Goal: Task Accomplishment & Management: Complete application form

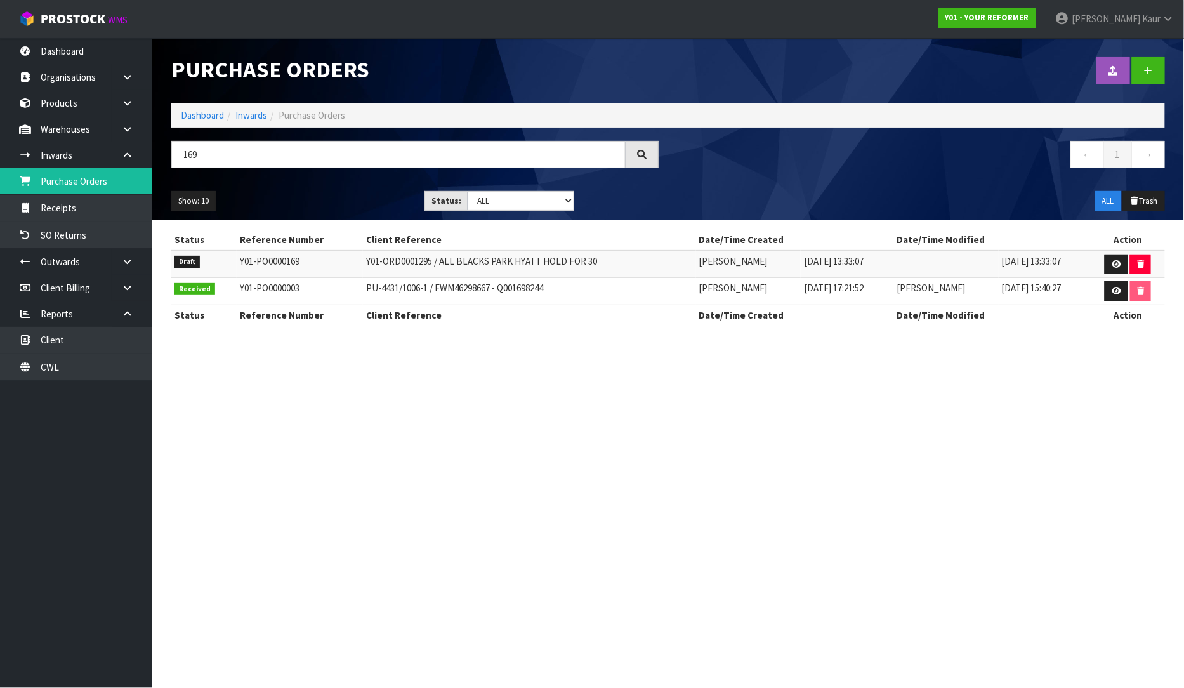
click at [359, 483] on section "Purchase Orders Import Purchase Orders Drop file here to import csv template Da…" at bounding box center [592, 344] width 1184 height 688
click at [53, 65] on link "Organisations" at bounding box center [76, 77] width 152 height 26
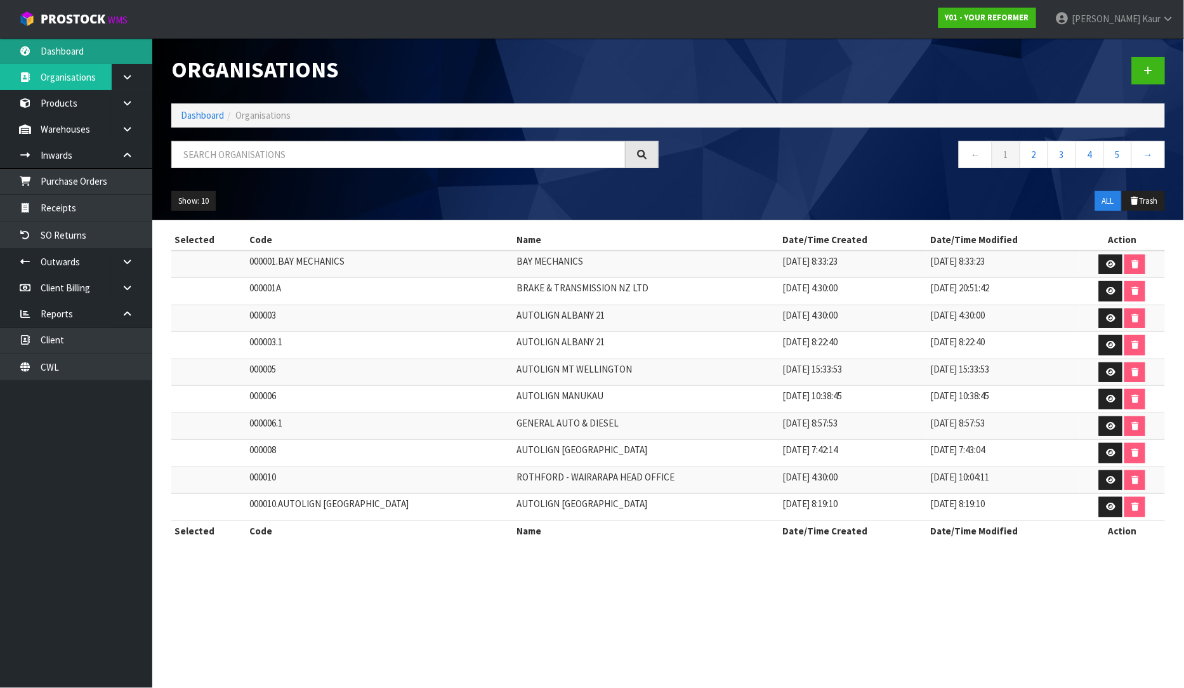
click at [77, 49] on link "Dashboard" at bounding box center [76, 51] width 152 height 26
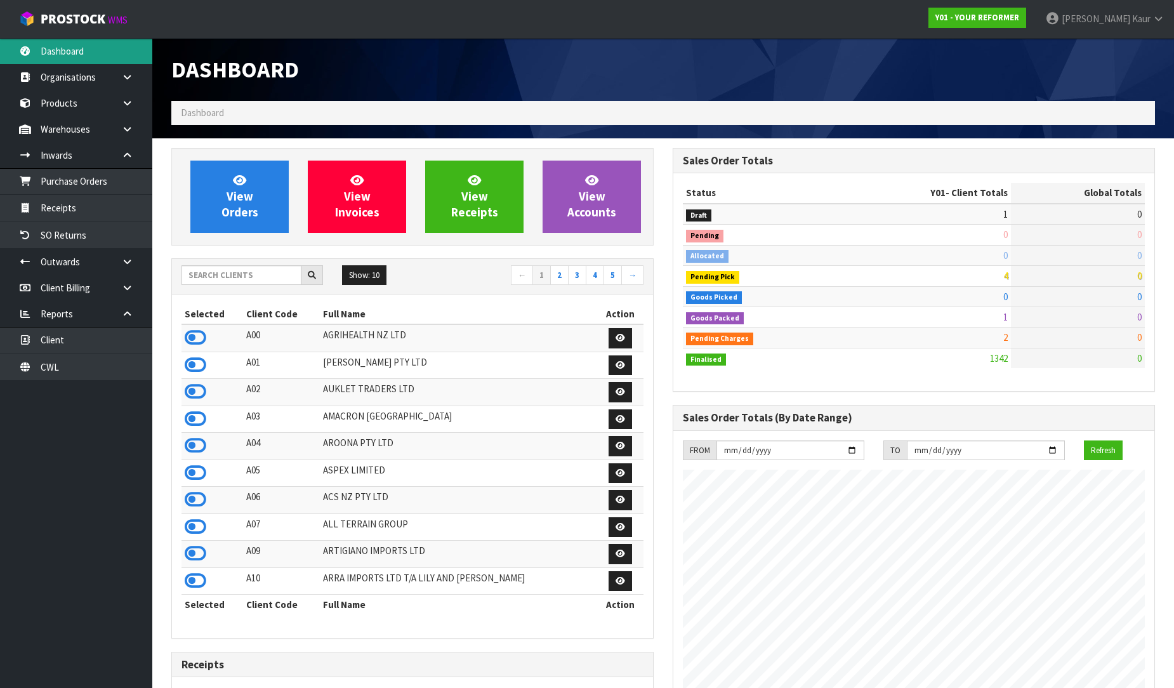
scroll to position [961, 501]
click at [229, 265] on input "text" at bounding box center [241, 275] width 120 height 20
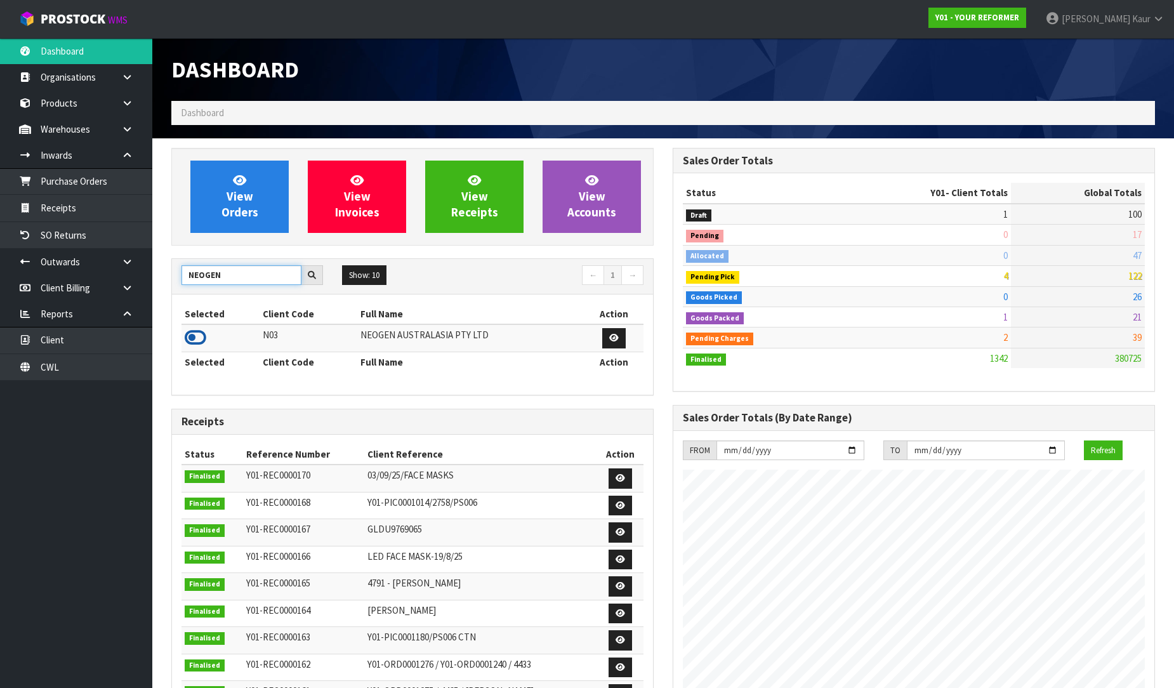
type input "NEOGEN"
click at [199, 331] on icon at bounding box center [196, 337] width 22 height 19
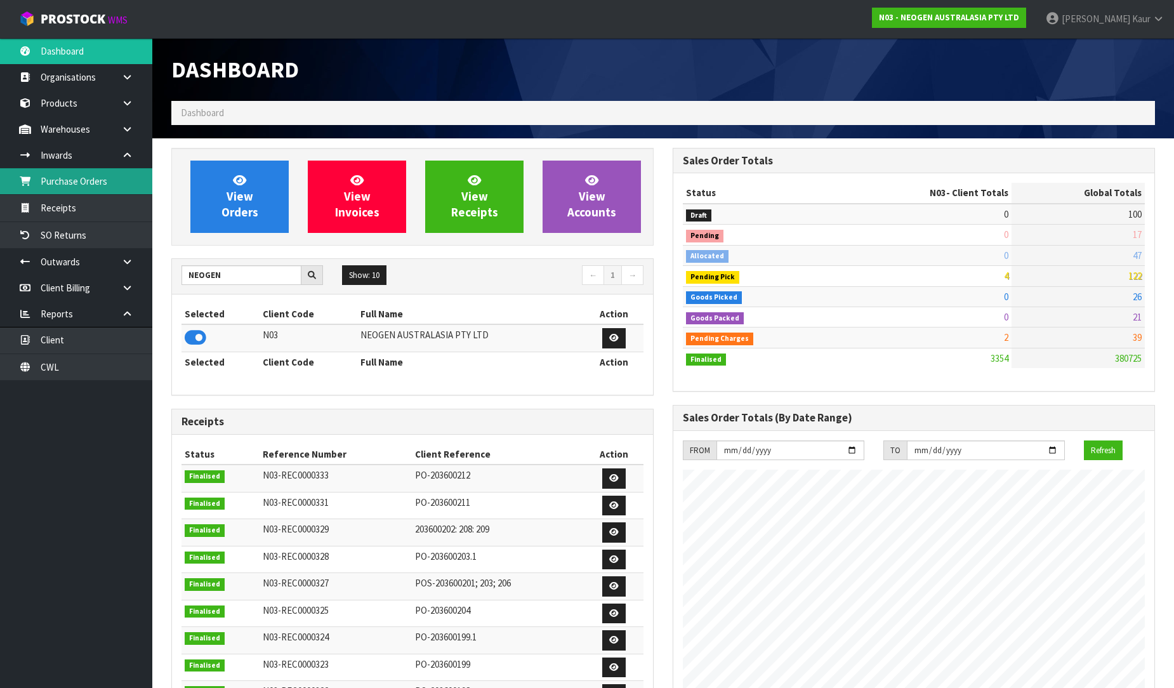
click at [112, 190] on link "Purchase Orders" at bounding box center [76, 181] width 152 height 26
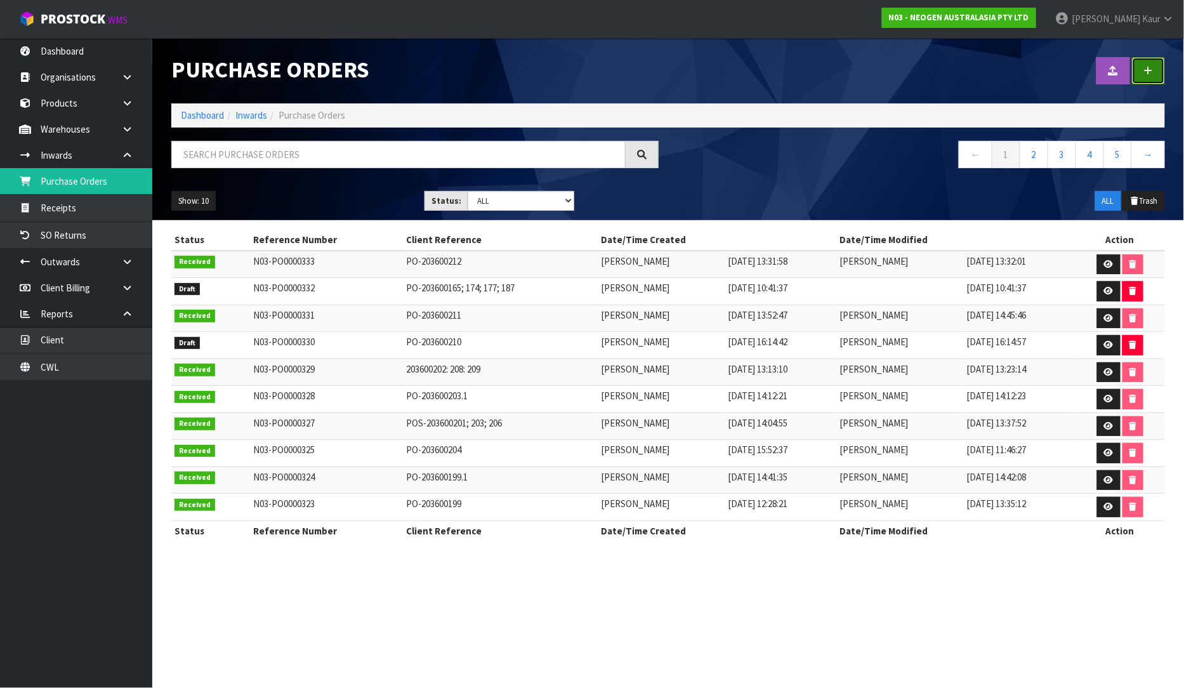
click at [1139, 73] on link at bounding box center [1148, 70] width 33 height 27
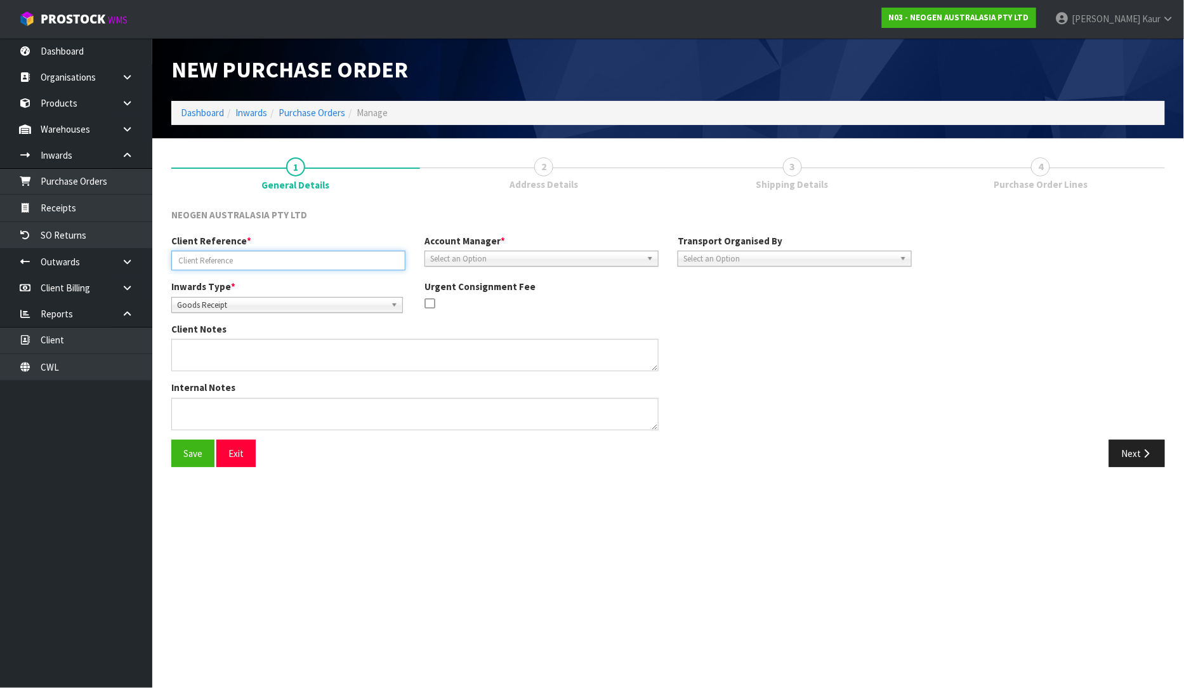
click at [244, 258] on input "text" at bounding box center [288, 261] width 234 height 20
paste input "PO-203600217"
type input "PO-203600217"
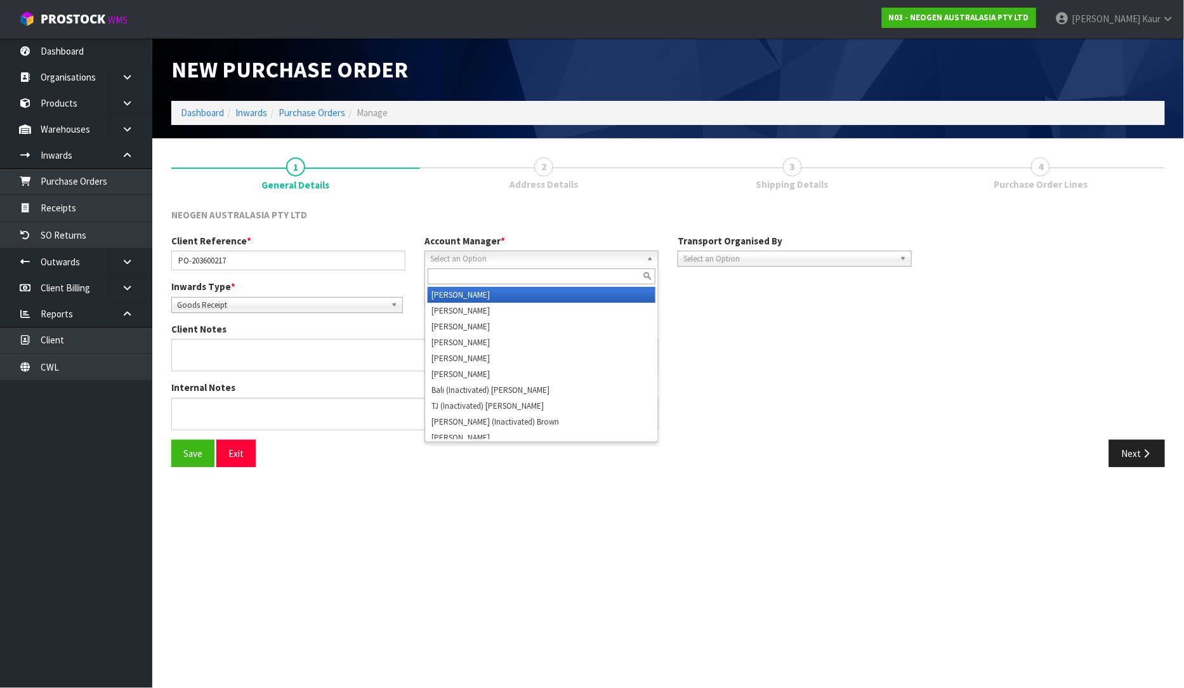
click at [445, 261] on span "Select an Option" at bounding box center [535, 258] width 211 height 15
type input "v"
click at [478, 289] on li "V [PERSON_NAME]" at bounding box center [542, 295] width 228 height 16
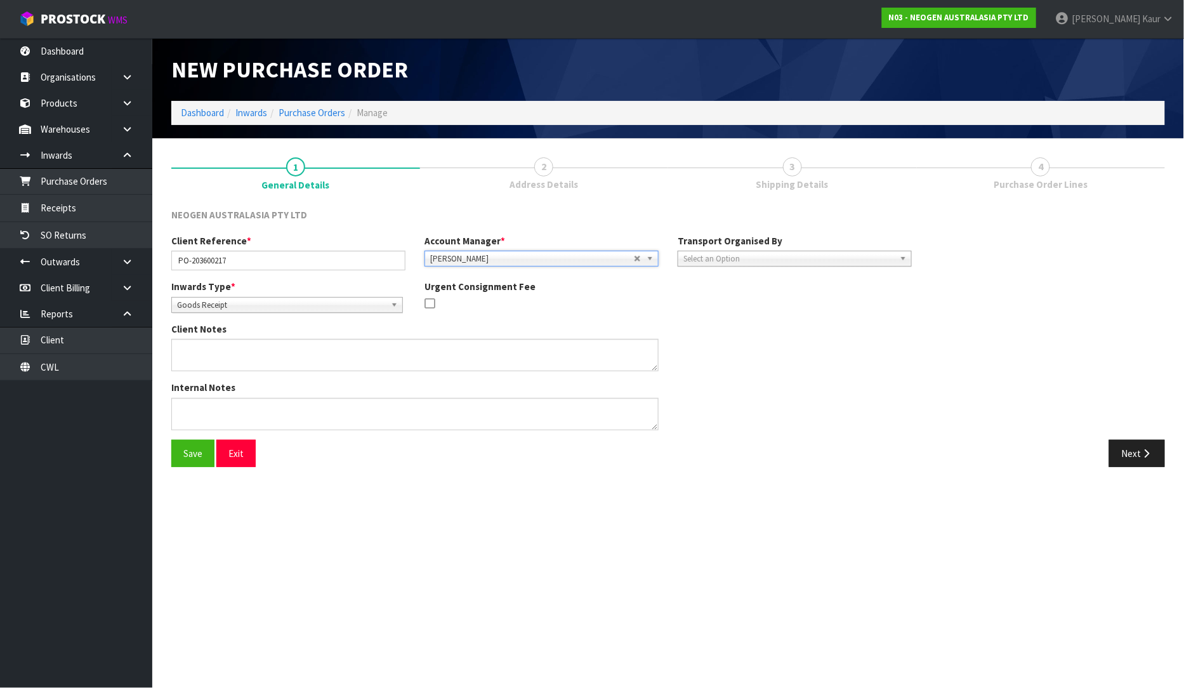
click at [719, 251] on link "Select an Option" at bounding box center [795, 259] width 234 height 16
click at [724, 326] on li "Client" at bounding box center [795, 327] width 228 height 16
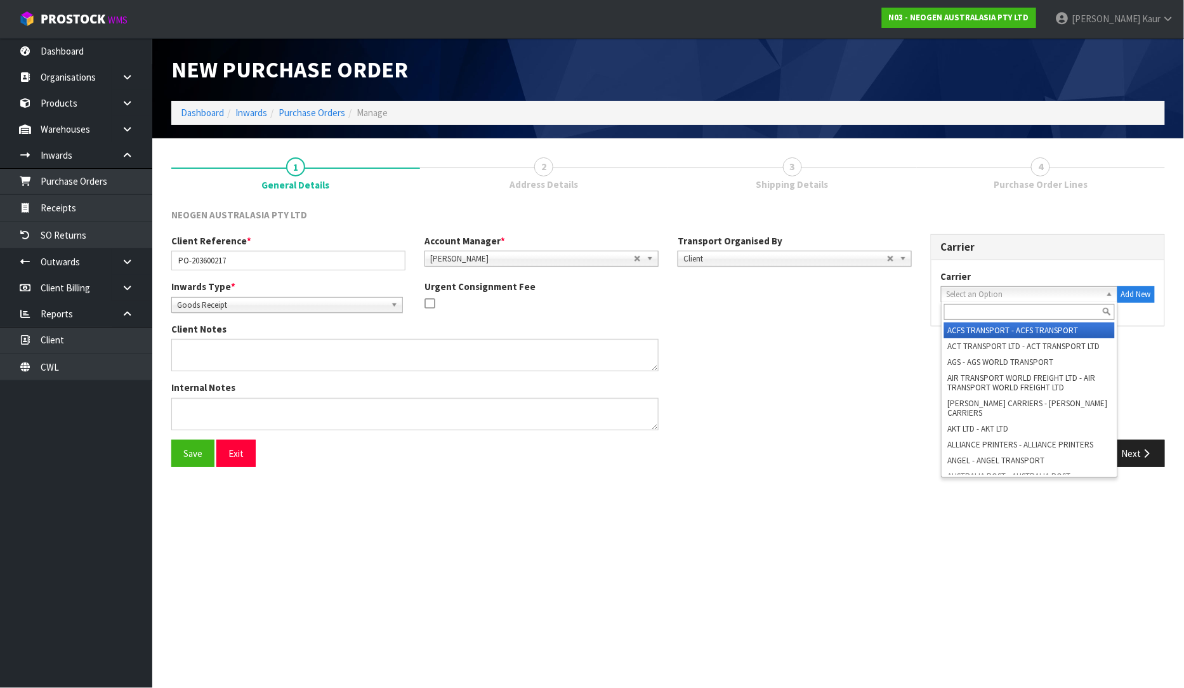
click at [972, 287] on span "Select an Option" at bounding box center [1024, 294] width 154 height 15
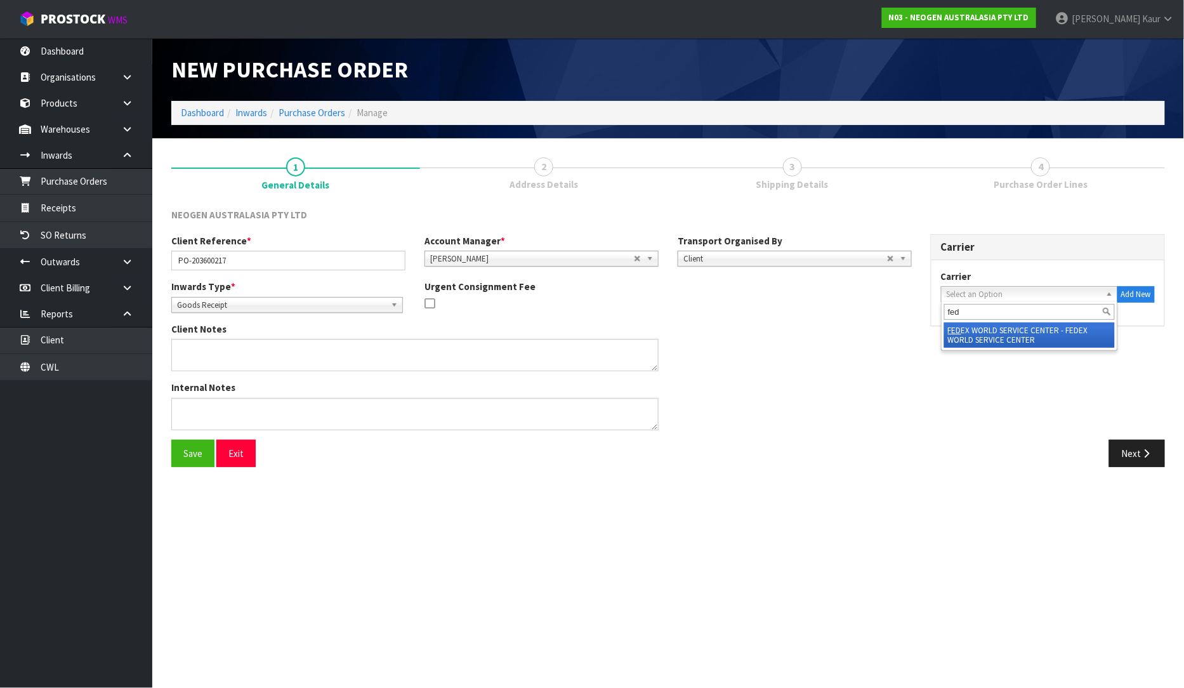
type input "fed"
click at [976, 333] on li "FED EX WORLD SERVICE CENTER - FEDEX WORLD SERVICE CENTER" at bounding box center [1029, 334] width 171 height 25
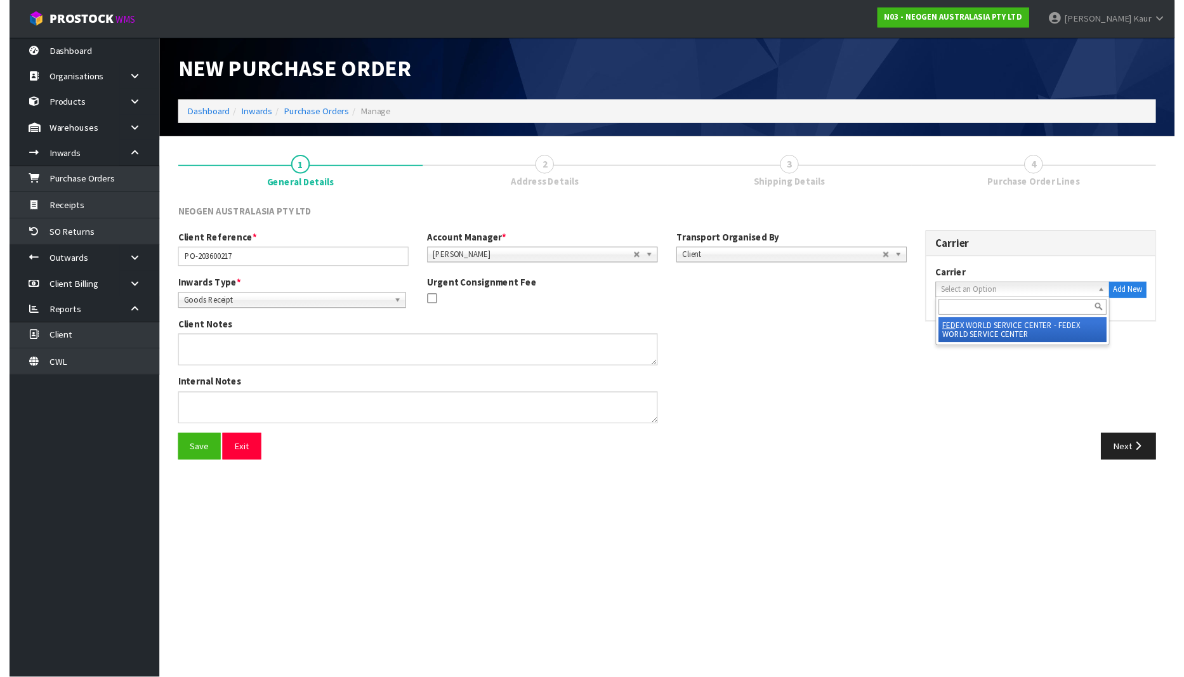
scroll to position [0, 9]
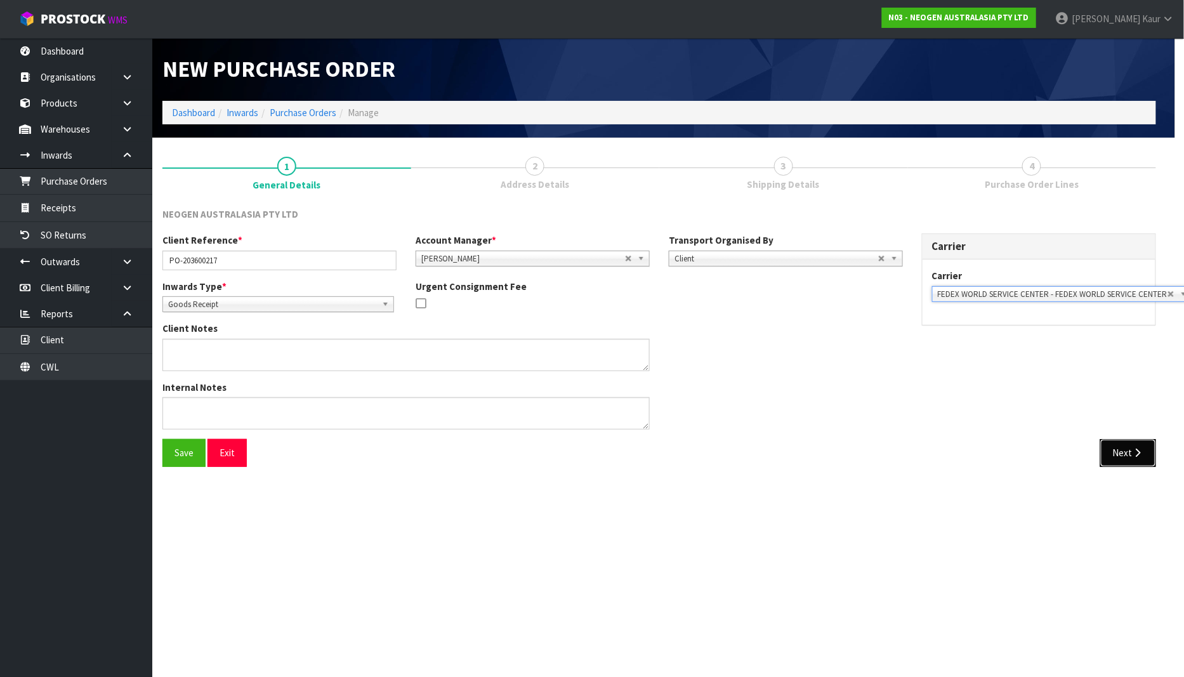
click at [1117, 451] on button "Next" at bounding box center [1128, 452] width 56 height 27
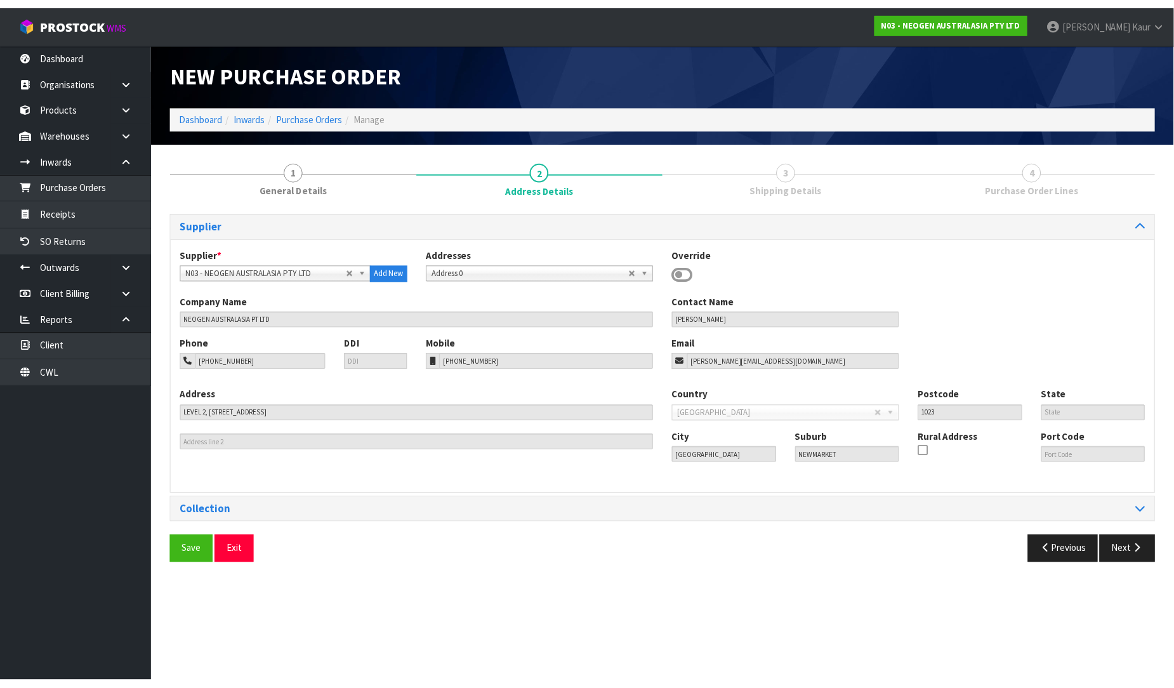
scroll to position [0, 0]
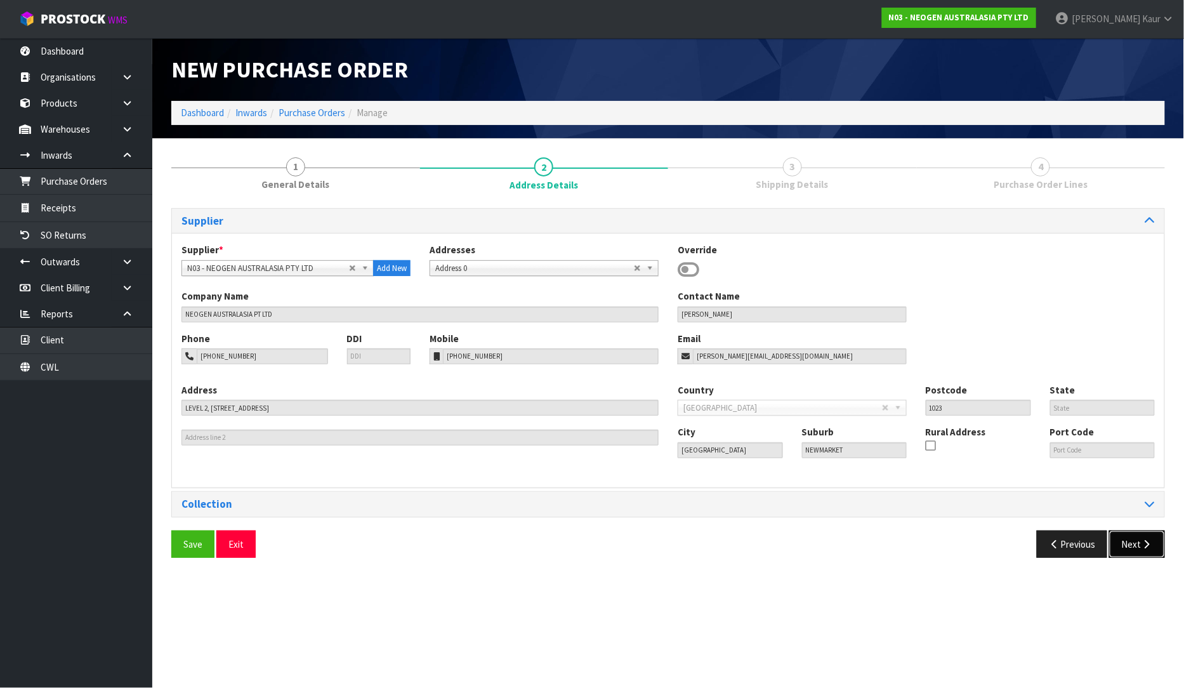
click at [1127, 539] on button "Next" at bounding box center [1137, 544] width 56 height 27
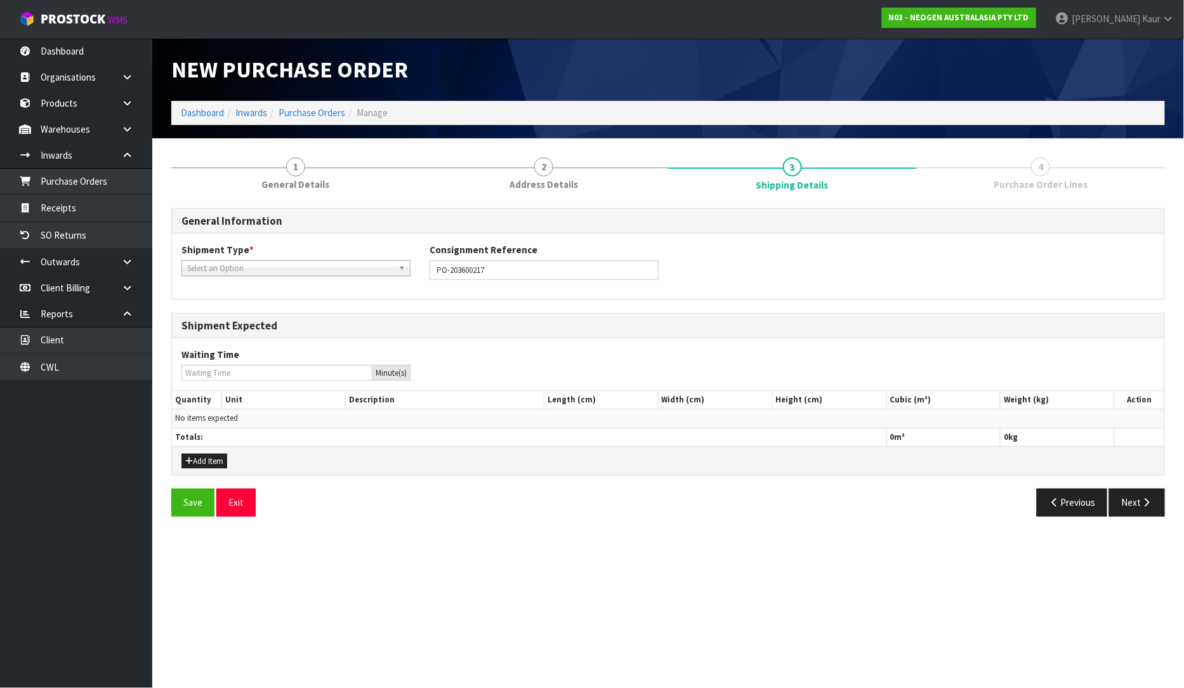
click at [242, 267] on span "Select an Option" at bounding box center [290, 268] width 206 height 15
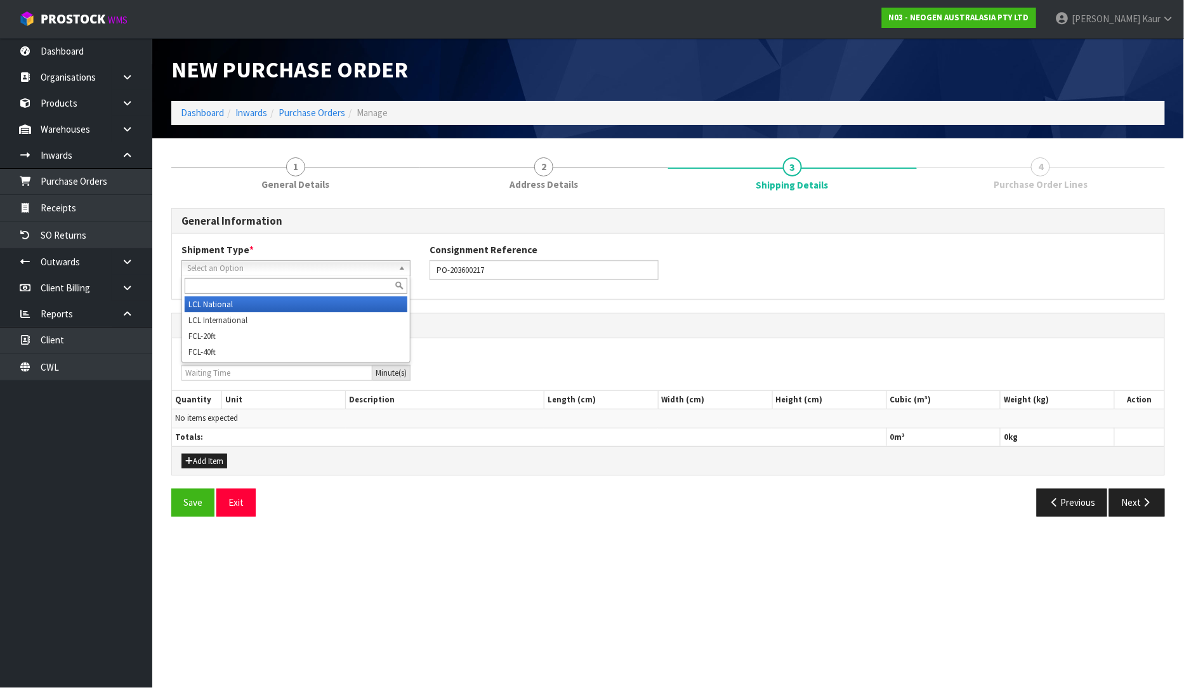
click at [237, 299] on li "LCL National" at bounding box center [296, 304] width 223 height 16
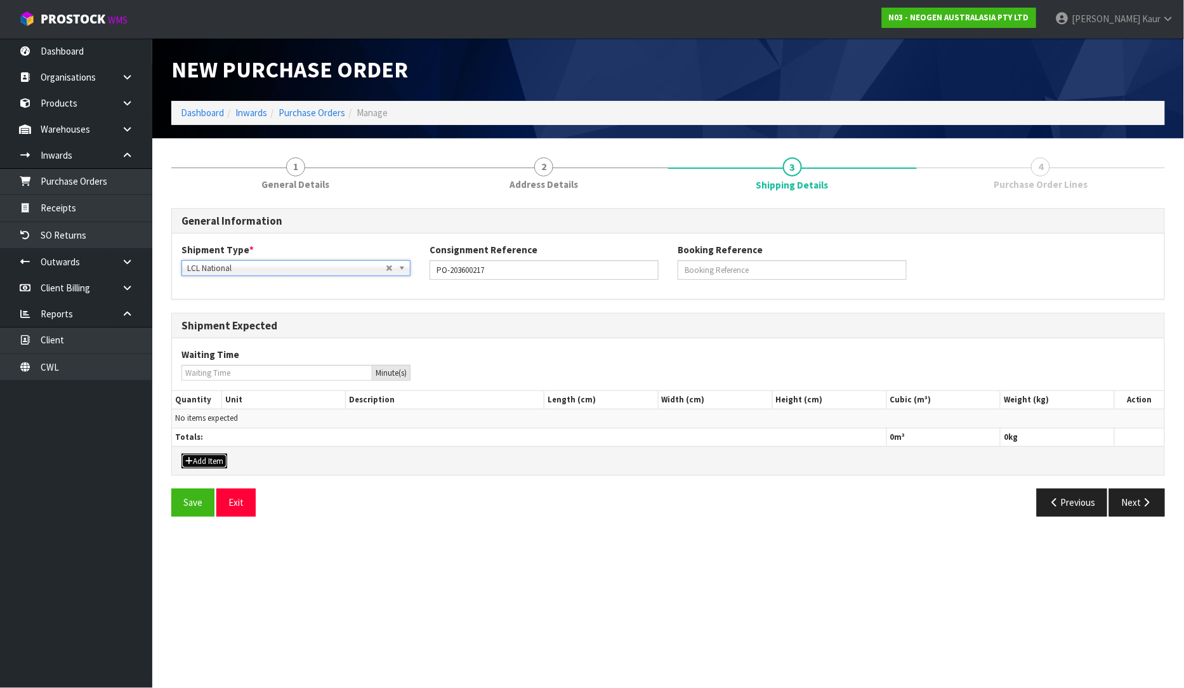
click at [202, 456] on button "Add Item" at bounding box center [204, 461] width 46 height 15
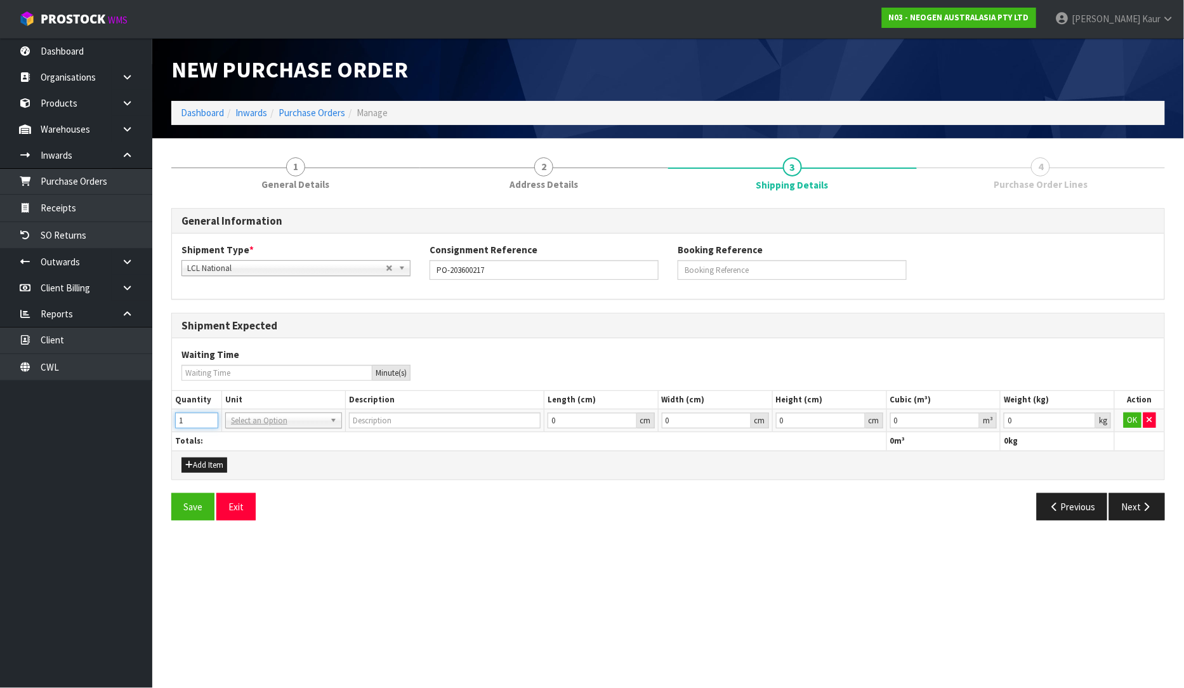
type input "1"
click at [207, 417] on input "1" at bounding box center [196, 420] width 43 height 16
click at [276, 440] on input "text" at bounding box center [283, 438] width 110 height 16
type input "ctn"
type input "CARTON"
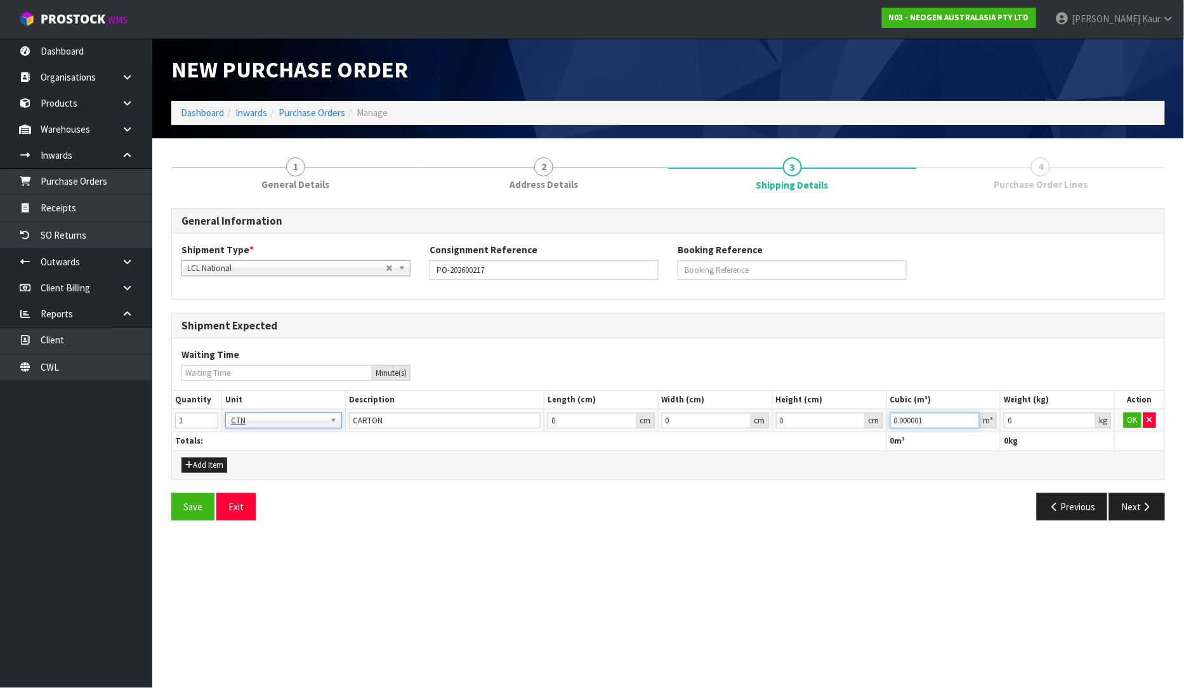
type input "0.000001"
click at [969, 417] on input "0.000001" at bounding box center [935, 420] width 90 height 16
type input "0.001"
click at [1088, 415] on input "0.001" at bounding box center [1050, 420] width 92 height 16
click at [1128, 417] on button "OK" at bounding box center [1133, 419] width 18 height 15
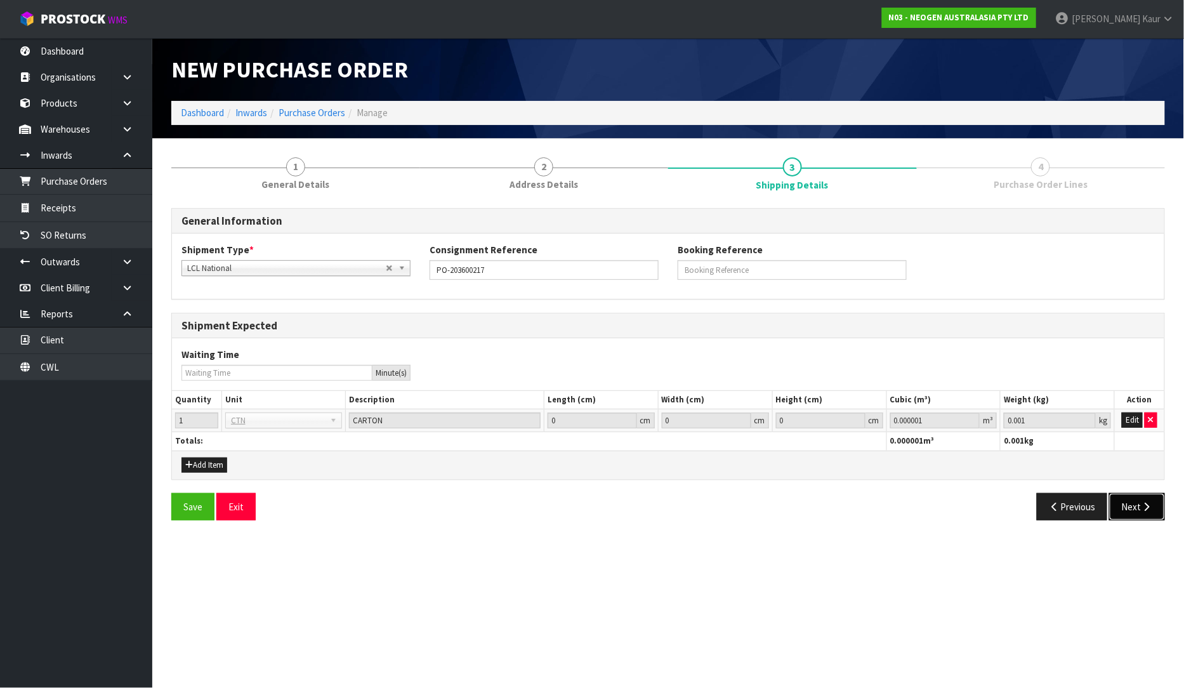
click at [1143, 503] on icon "button" at bounding box center [1147, 507] width 12 height 10
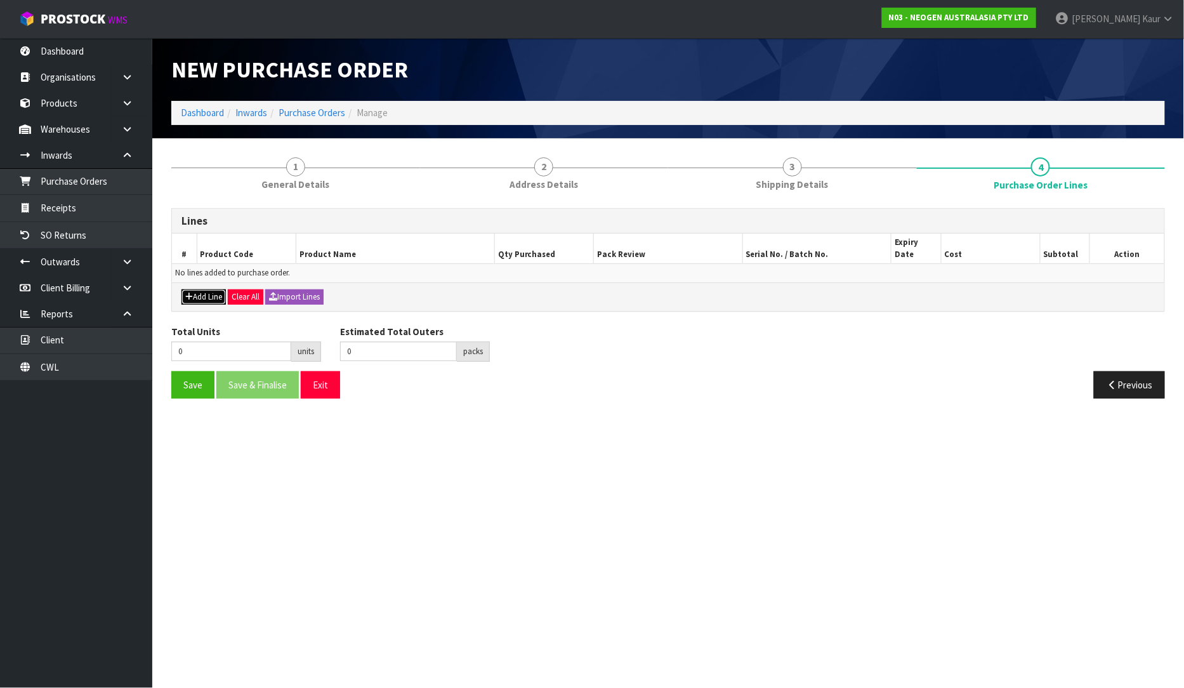
click at [194, 289] on button "Add Line" at bounding box center [203, 296] width 44 height 15
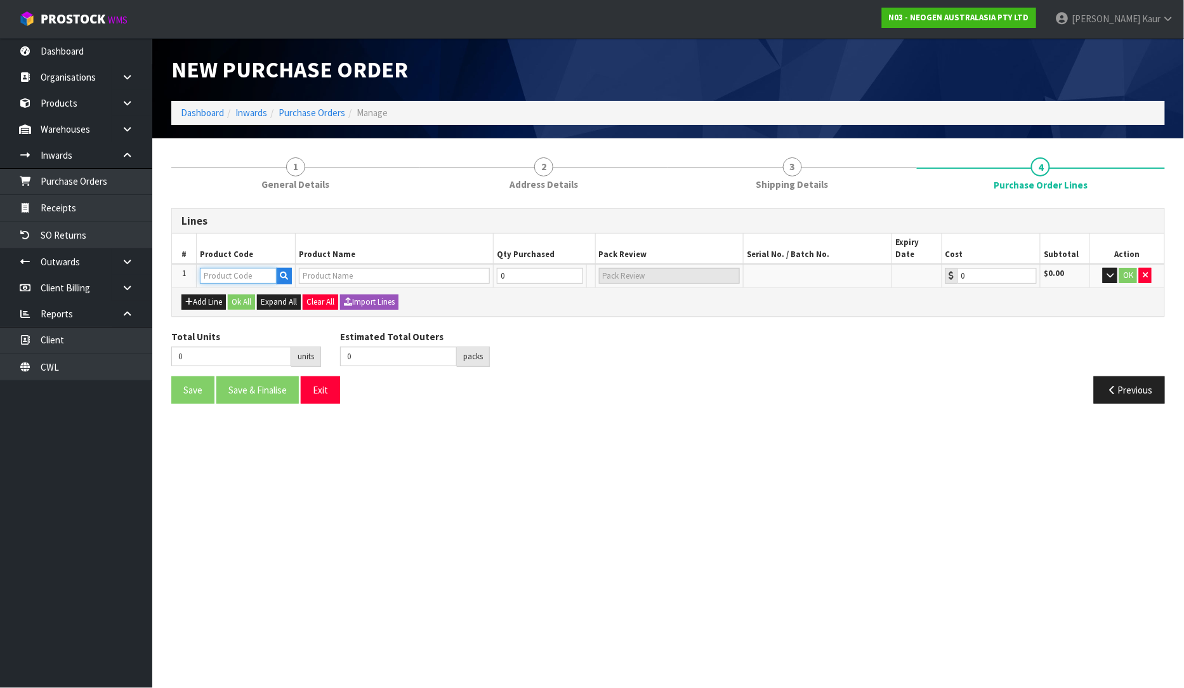
click at [225, 268] on input "text" at bounding box center [238, 276] width 77 height 16
paste input "700002282"
type input "700002282"
type input "7100130395 - ENVSWB100 ENVIRO SWAB 100/CS"
type input "0.00"
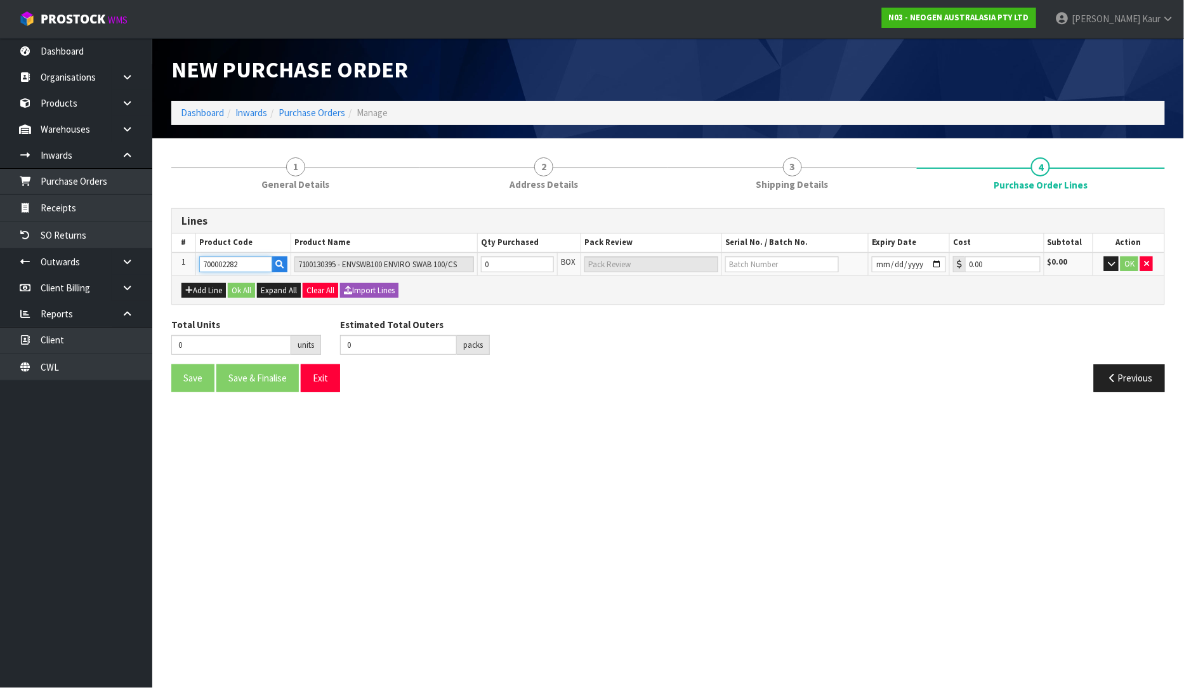
type input "700002282"
click at [503, 261] on input "0" at bounding box center [517, 264] width 73 height 16
type input "5"
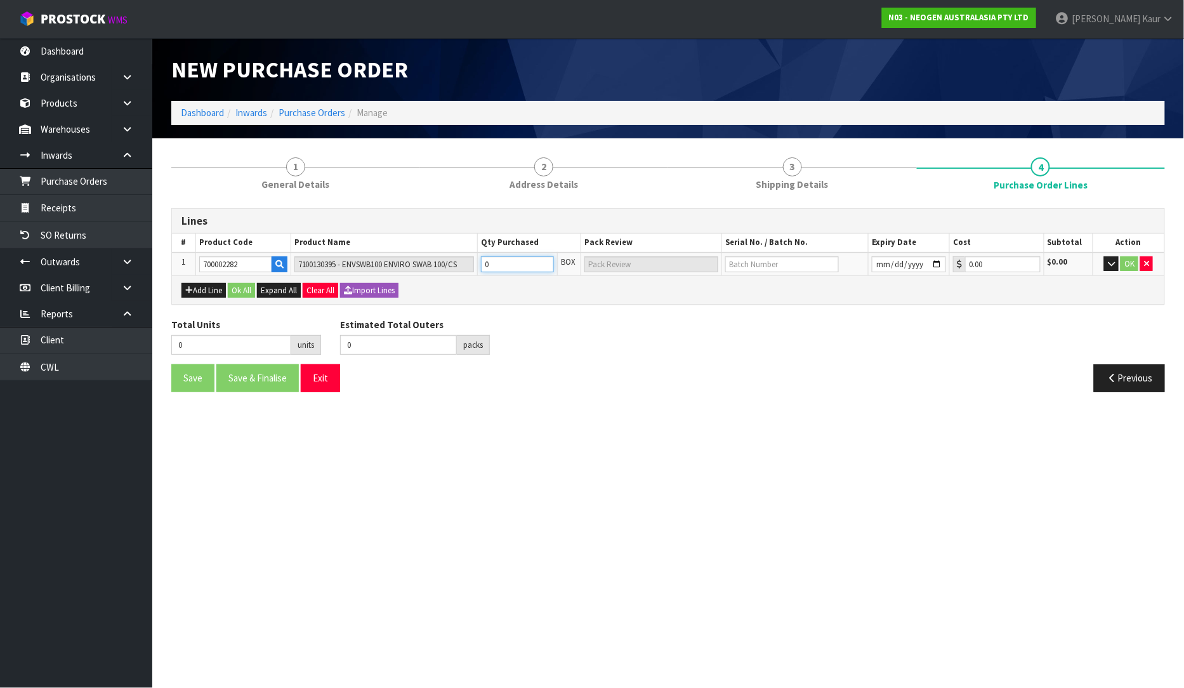
type input "5 CTN"
type input "50"
type input "50 CTN"
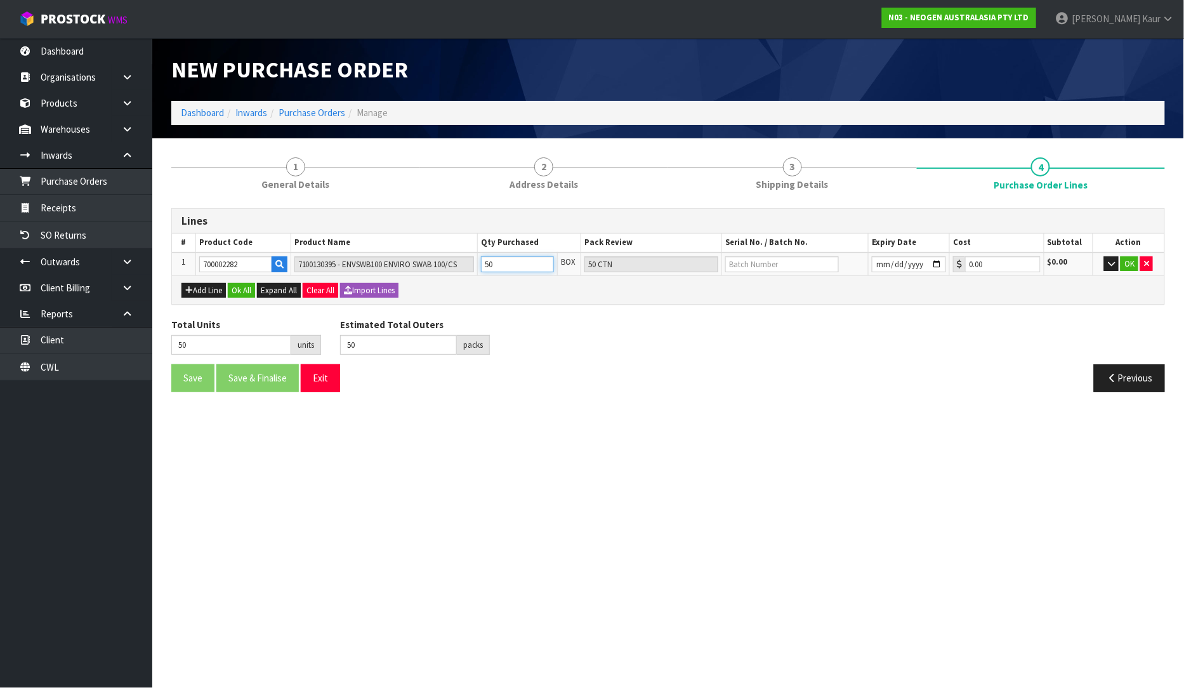
type input "0"
type input "5"
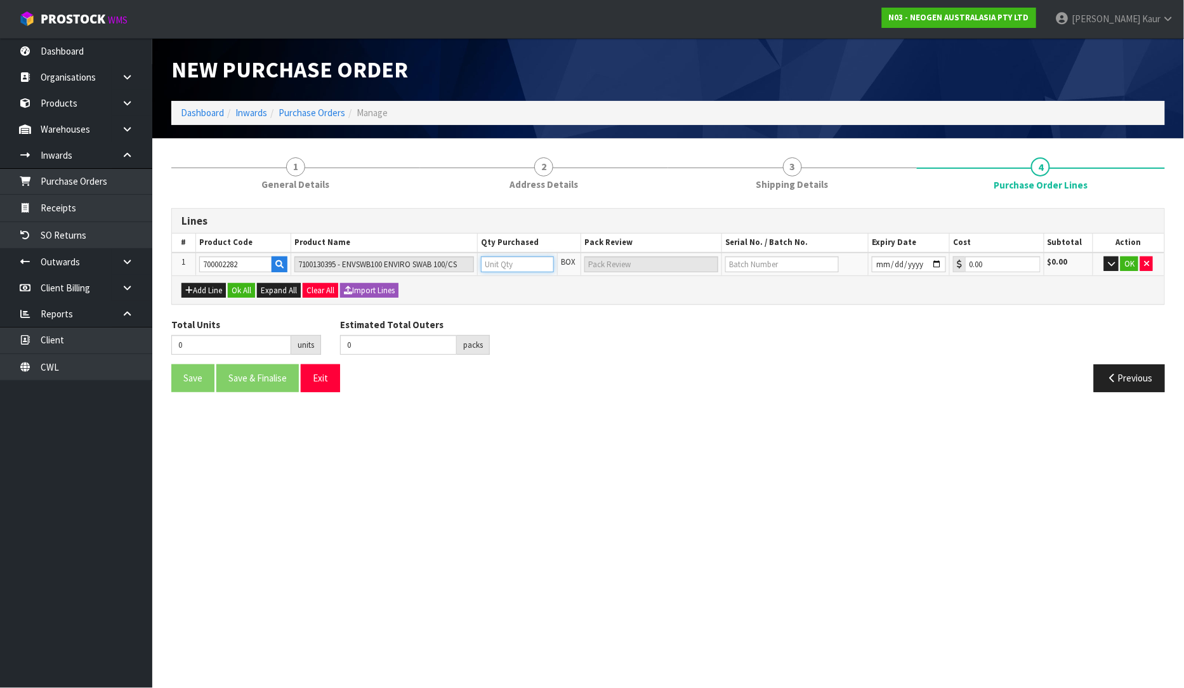
type input "5"
type input "5 CTN"
type input "50"
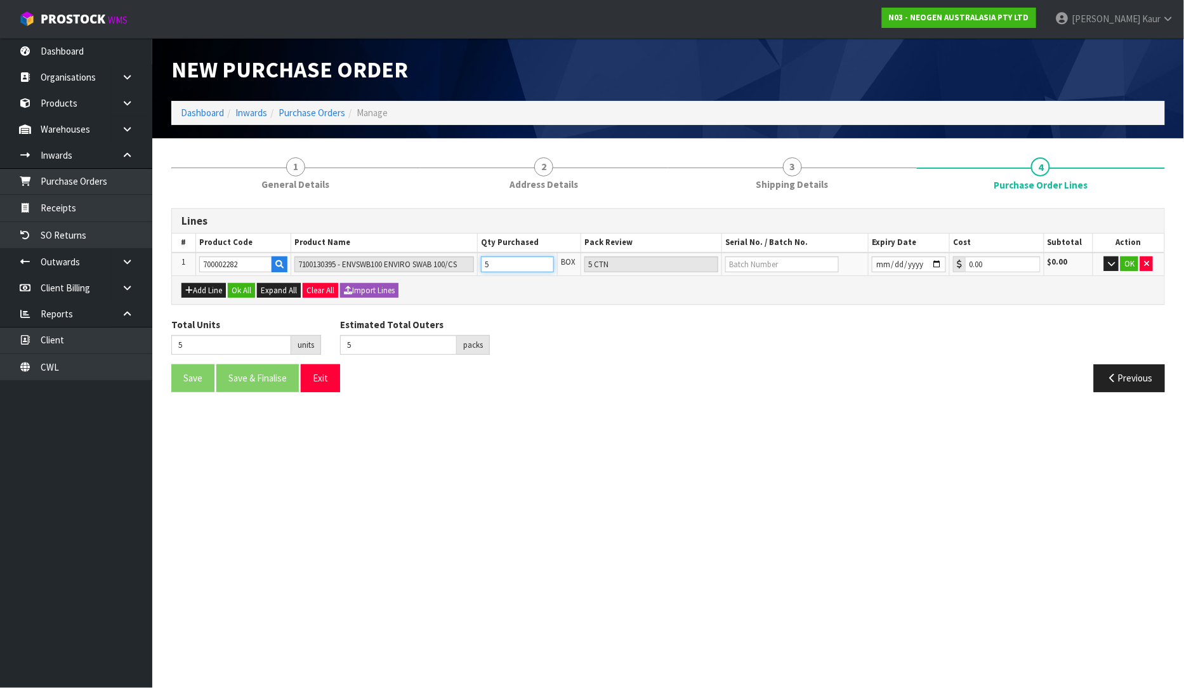
type input "50 CTN"
type input "50"
click at [782, 257] on input "text" at bounding box center [782, 264] width 114 height 16
paste input "SD0624251B"
type input "SD0624251B"
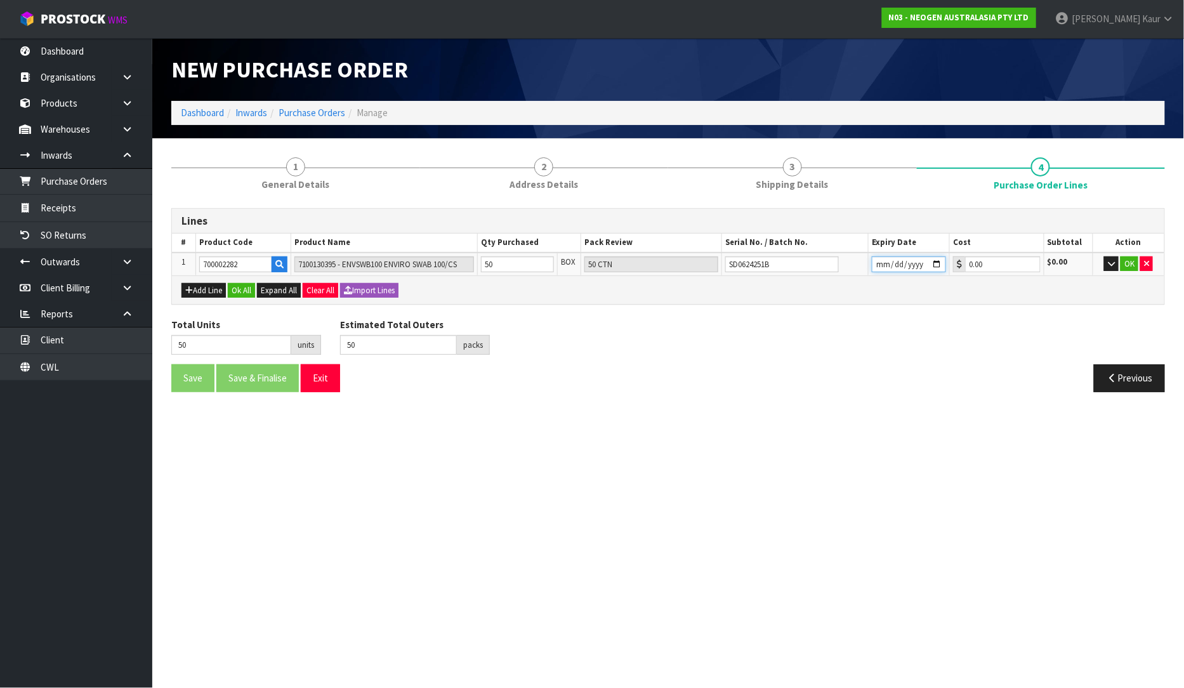
click at [880, 263] on input "date" at bounding box center [909, 264] width 74 height 16
type input "2026-12-24"
click at [1125, 263] on button "OK" at bounding box center [1130, 263] width 18 height 15
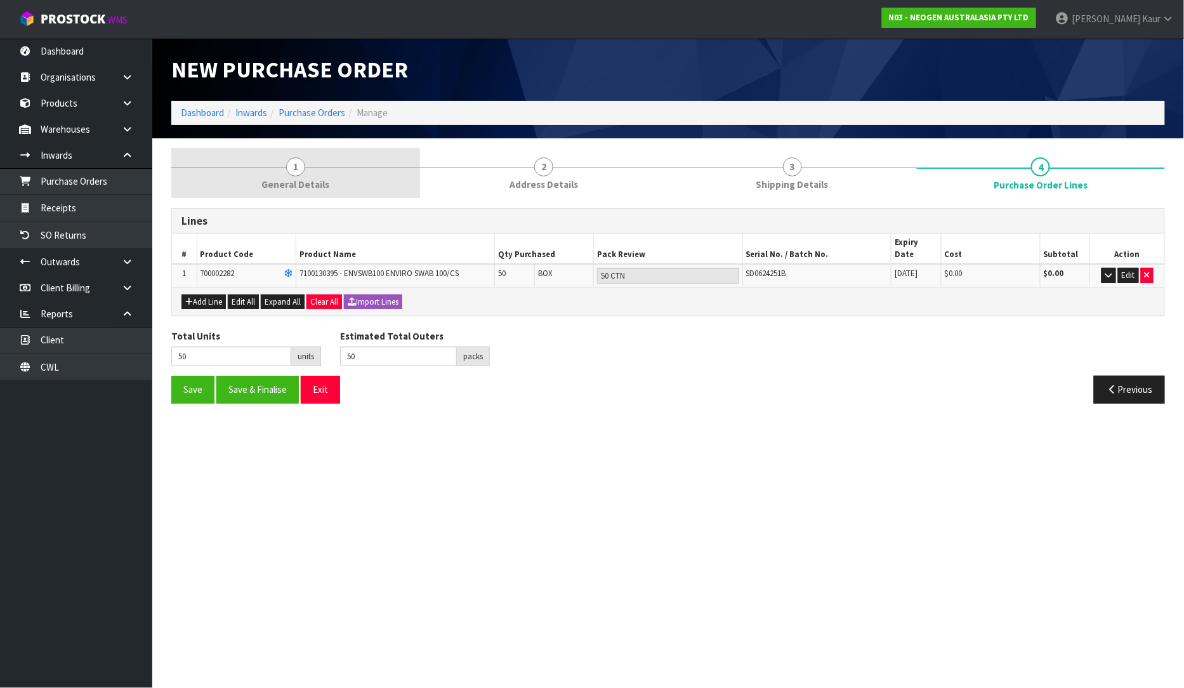
click at [289, 180] on span "General Details" at bounding box center [295, 184] width 68 height 13
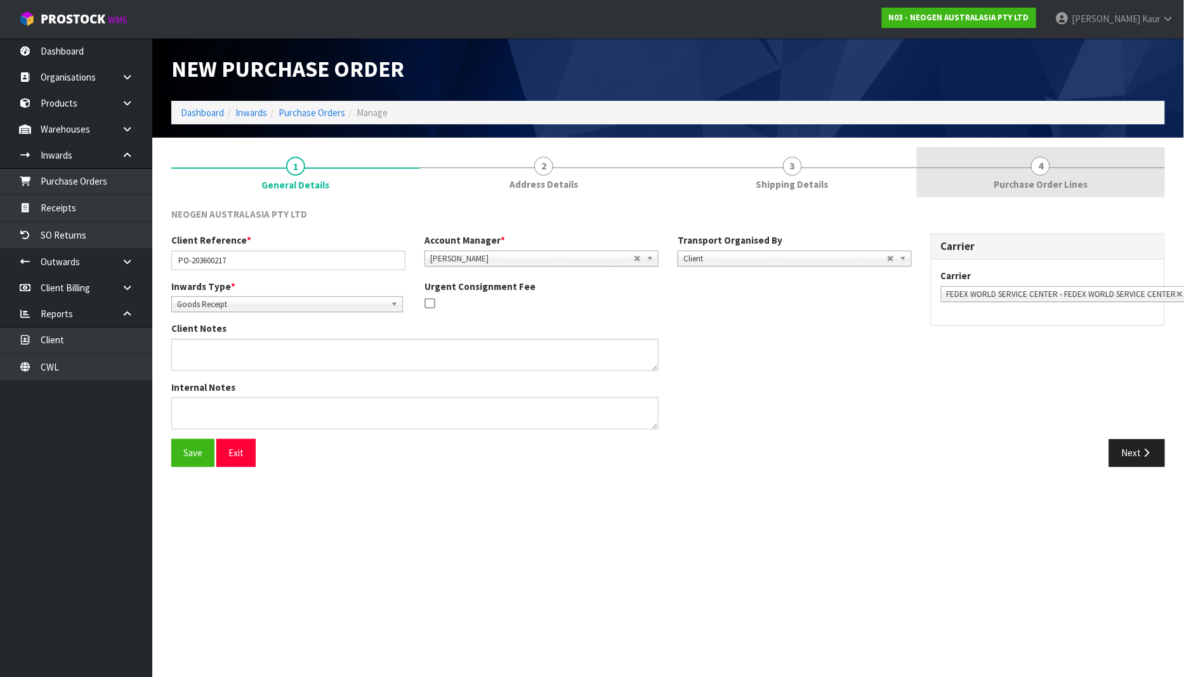
click at [1047, 191] on span "Purchase Order Lines" at bounding box center [1041, 184] width 94 height 13
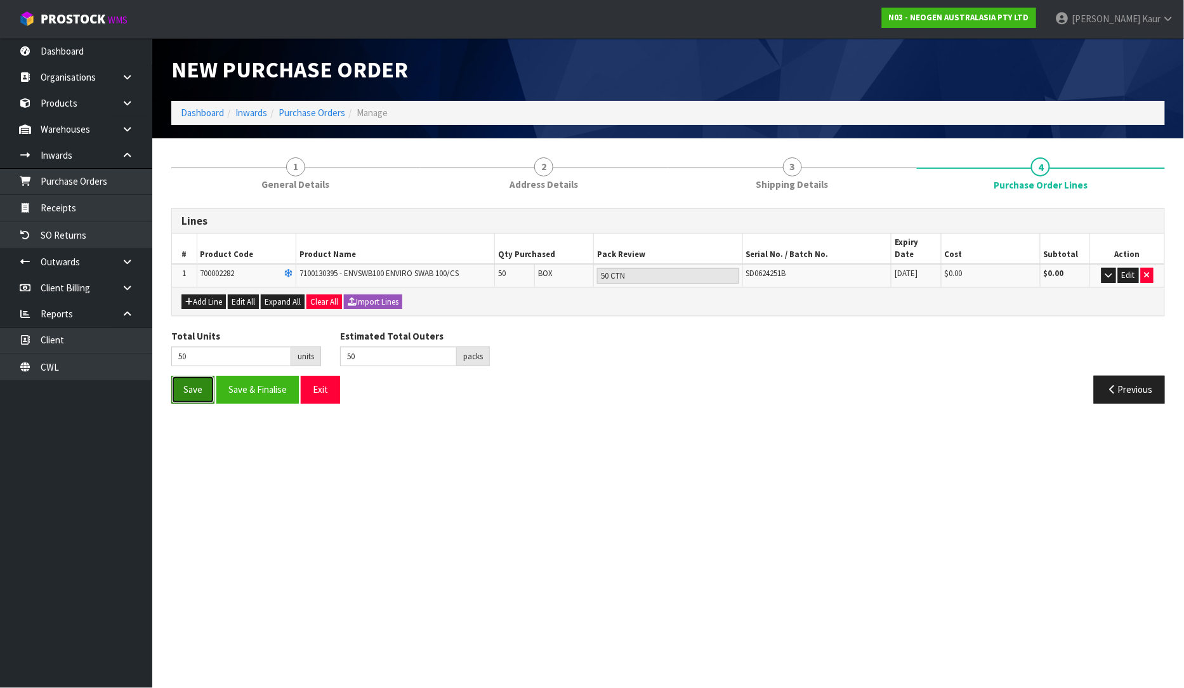
click at [191, 382] on button "Save" at bounding box center [192, 389] width 43 height 27
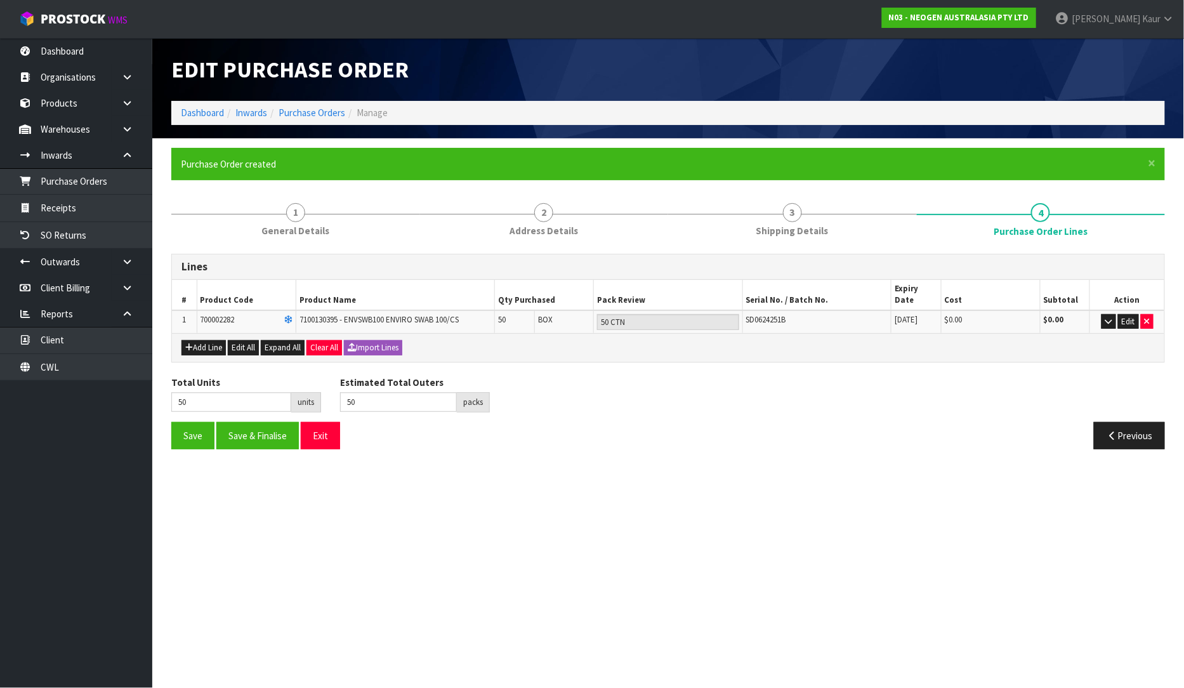
type input "0"
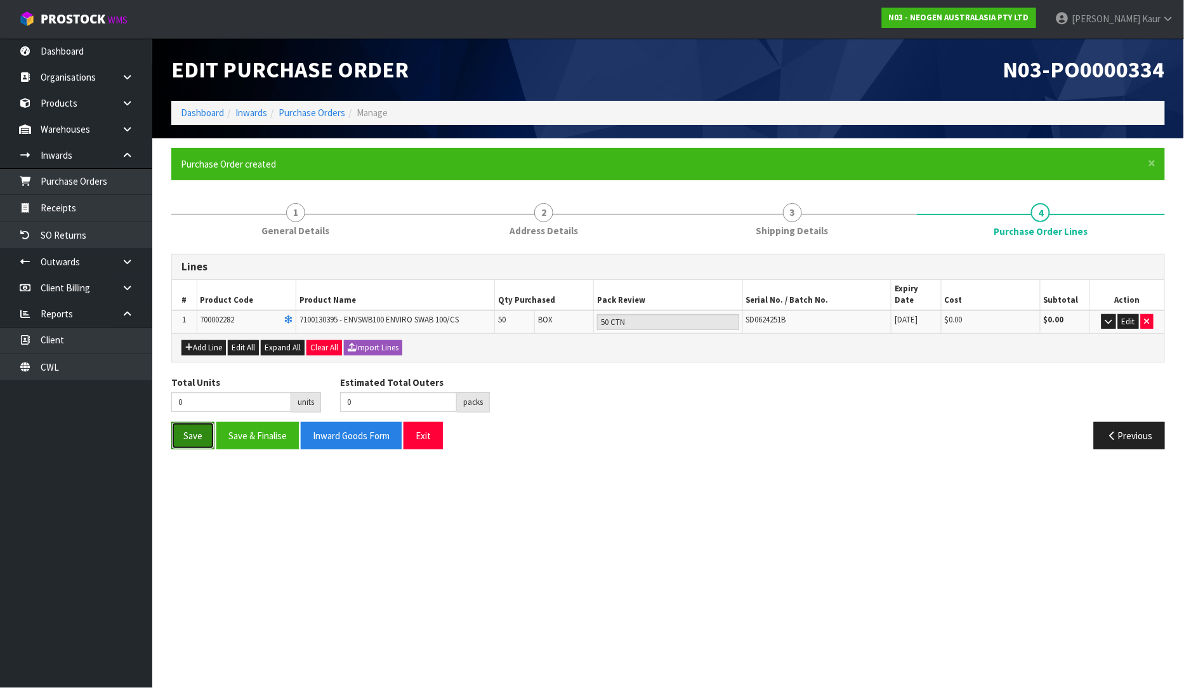
click at [201, 433] on button "Save" at bounding box center [192, 435] width 43 height 27
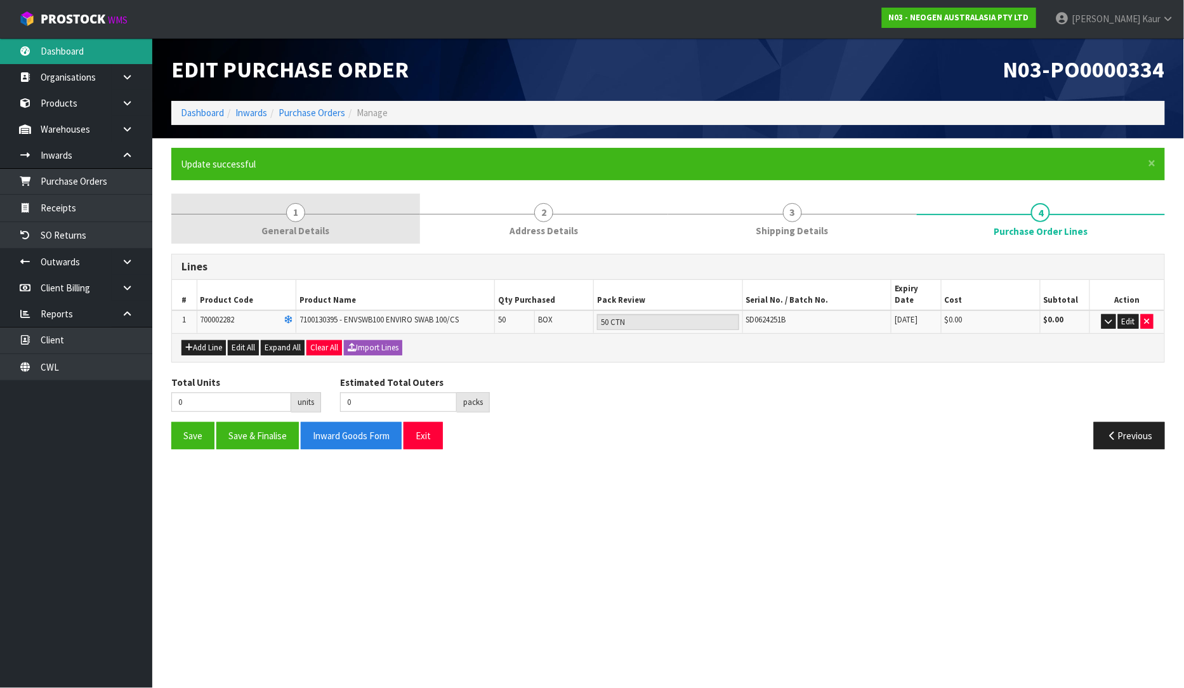
drag, startPoint x: 69, startPoint y: 51, endPoint x: 223, endPoint y: 200, distance: 214.1
click at [69, 52] on link "Dashboard" at bounding box center [76, 51] width 152 height 26
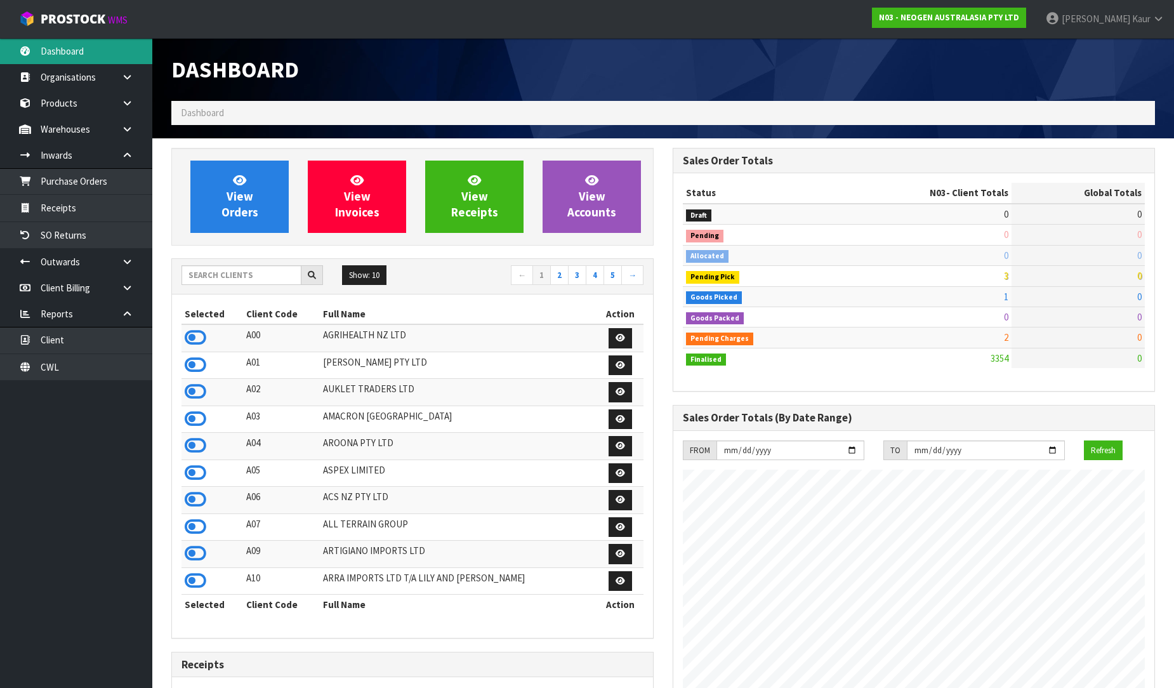
scroll to position [961, 501]
click at [235, 277] on input "text" at bounding box center [241, 275] width 120 height 20
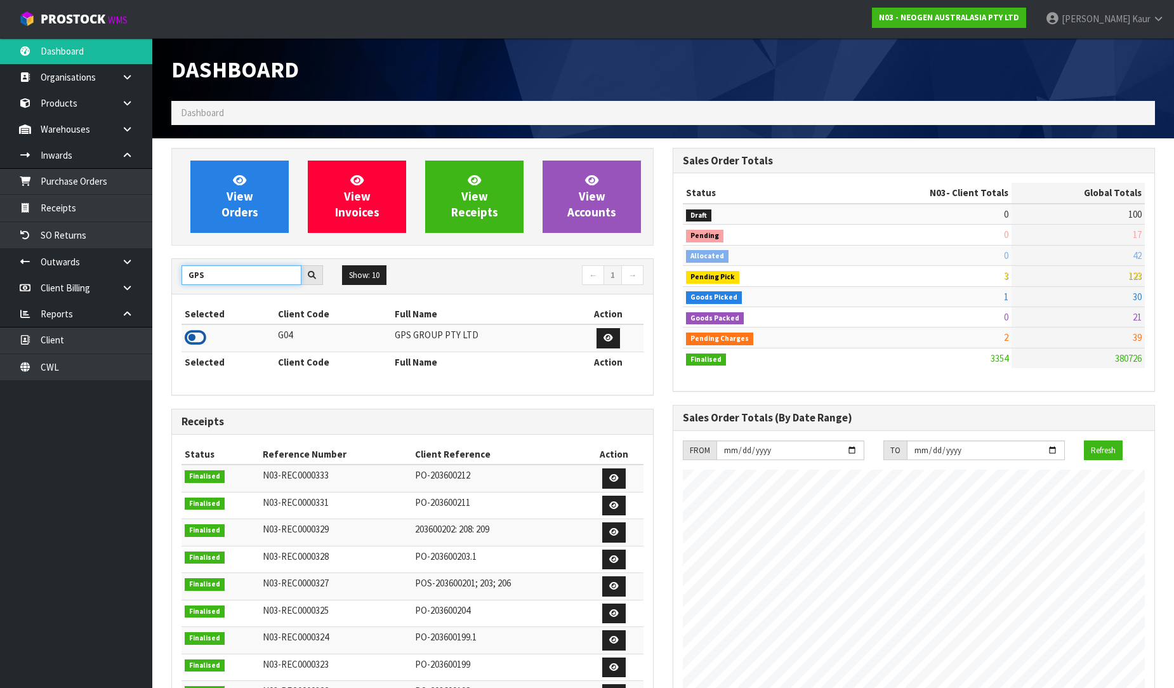
type input "GPS"
click at [199, 335] on icon at bounding box center [196, 337] width 22 height 19
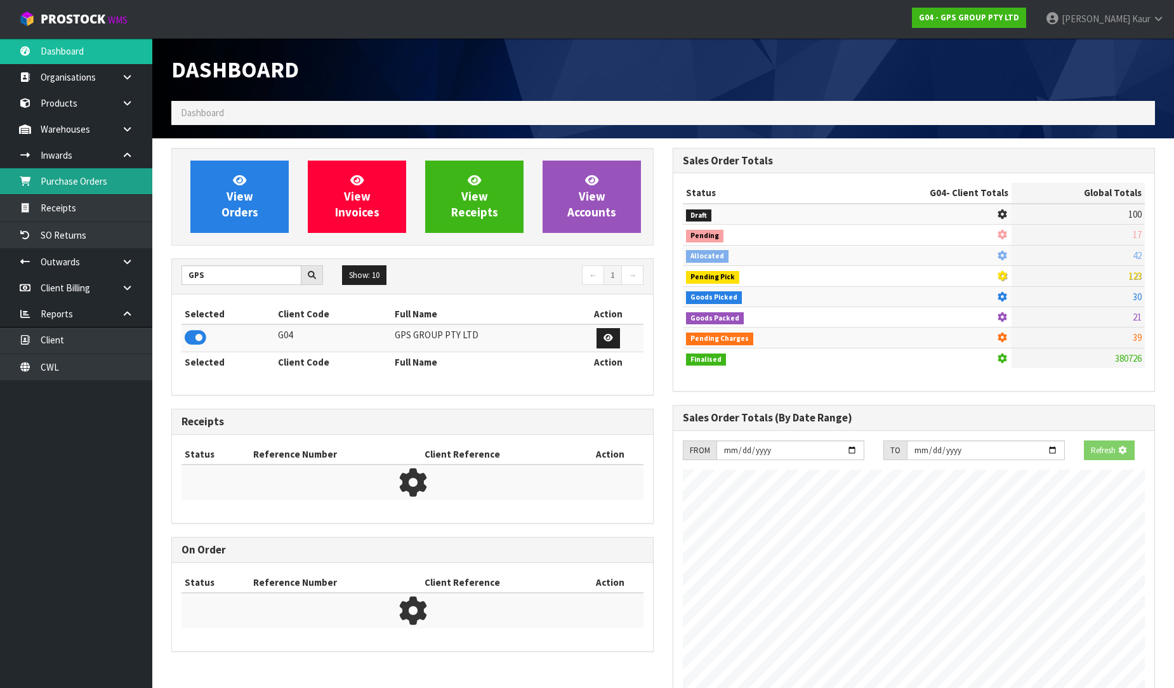
scroll to position [797, 501]
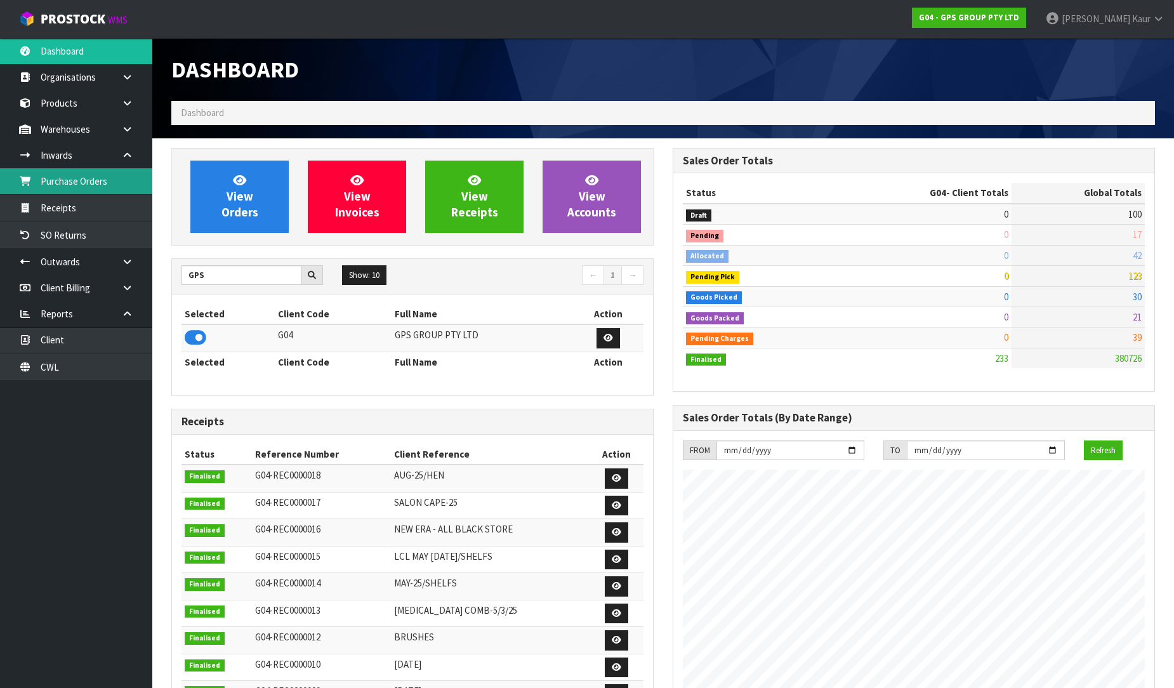
click at [114, 190] on link "Purchase Orders" at bounding box center [76, 181] width 152 height 26
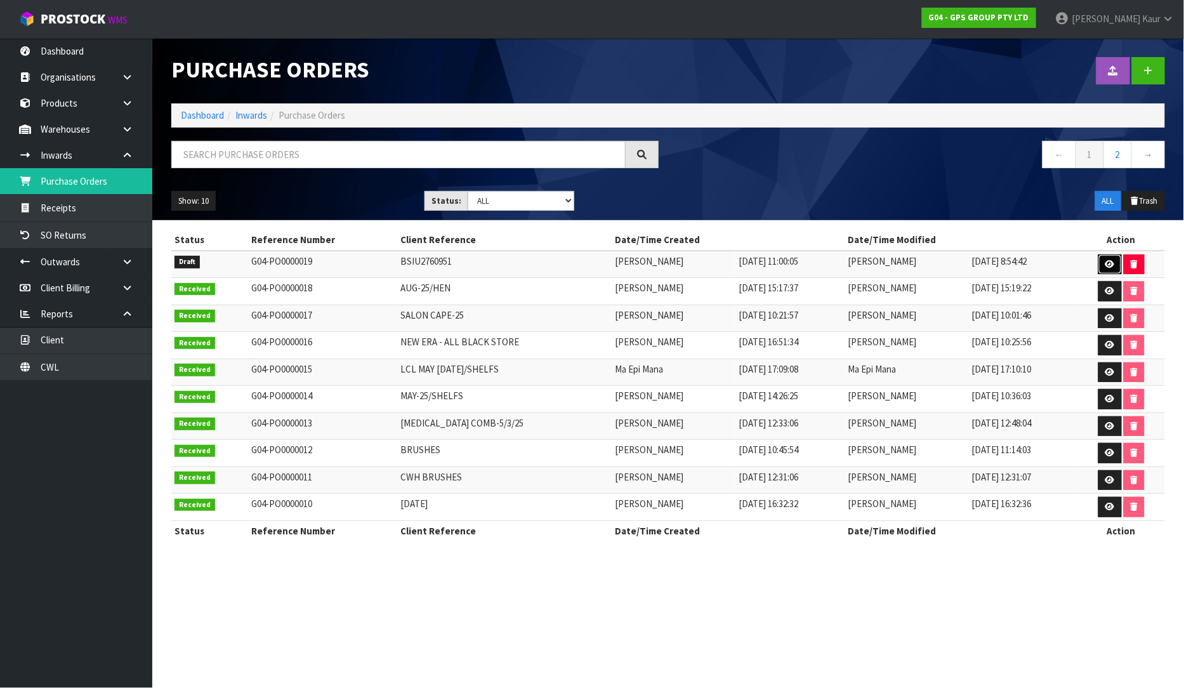
click at [1115, 261] on icon at bounding box center [1110, 264] width 10 height 8
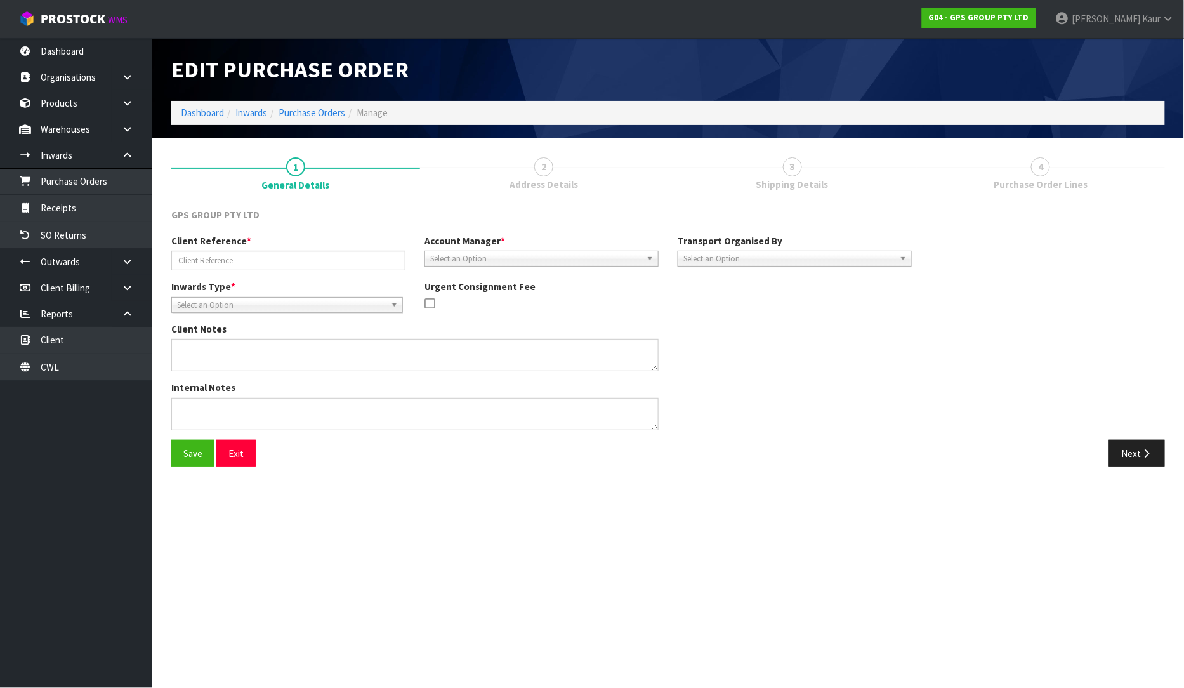
type input "BSIU2760951"
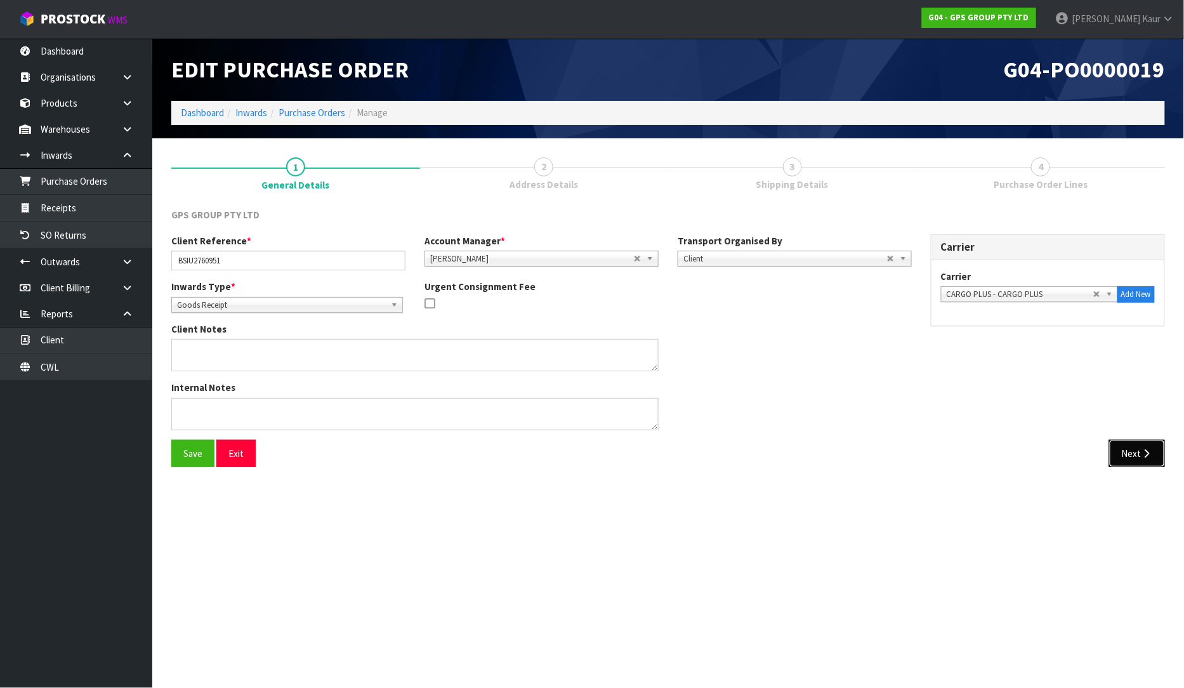
click at [1138, 458] on button "Next" at bounding box center [1137, 453] width 56 height 27
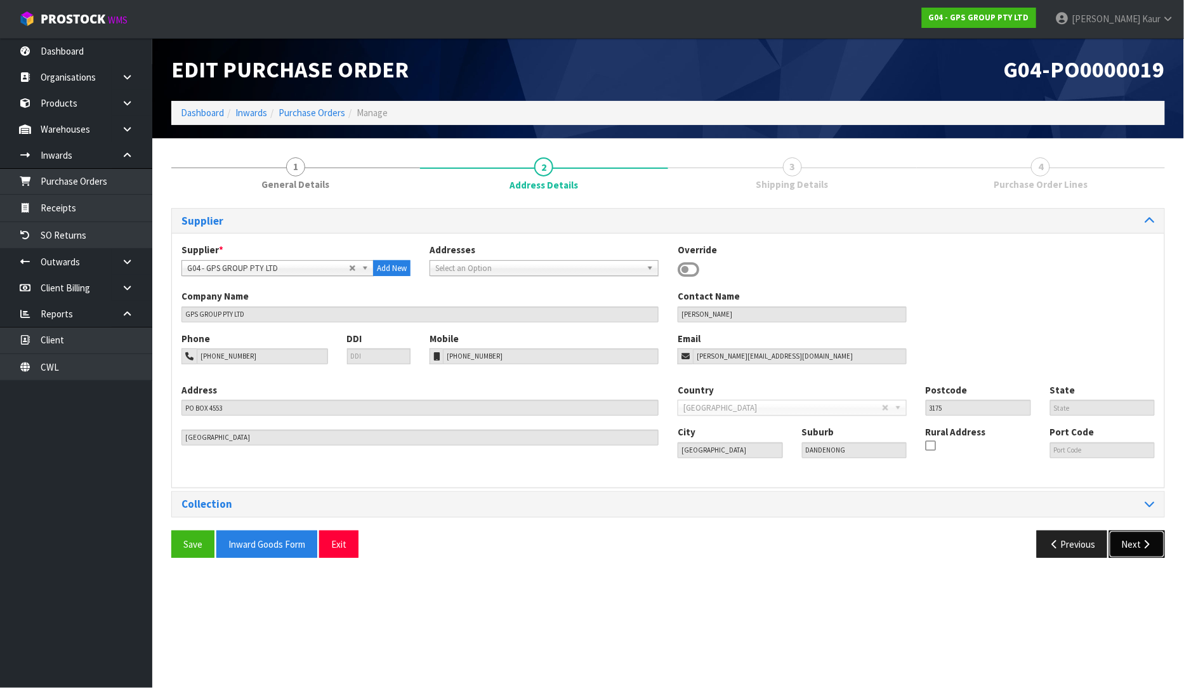
click at [1132, 538] on button "Next" at bounding box center [1137, 544] width 56 height 27
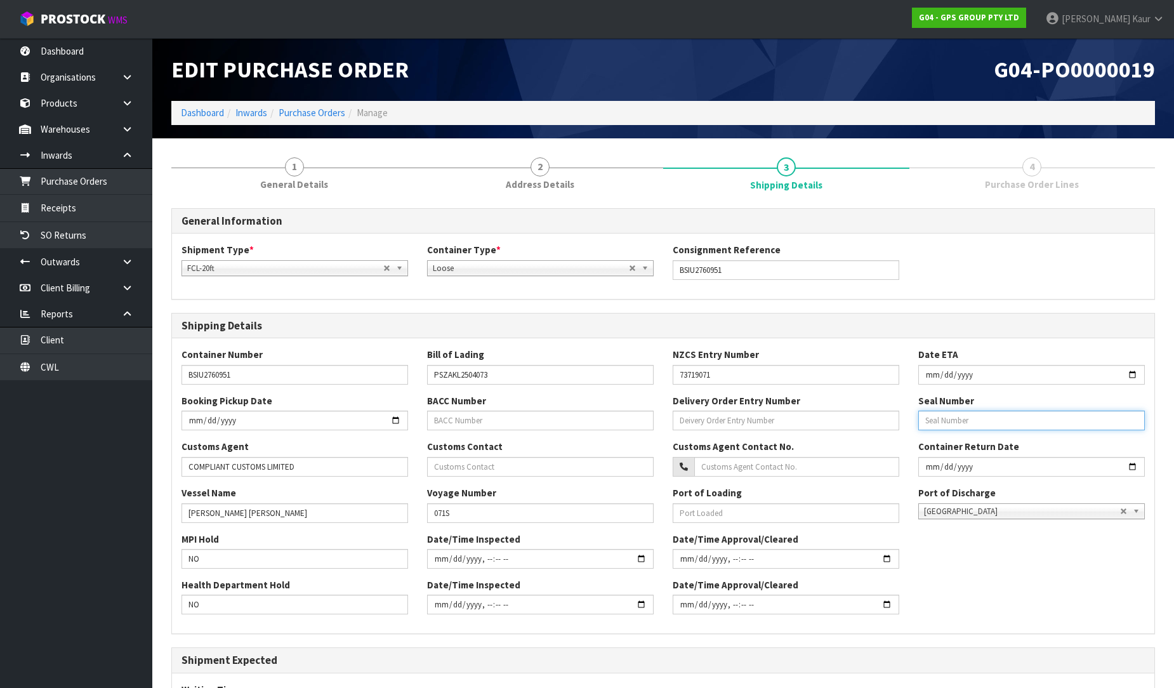
click at [954, 415] on input "text" at bounding box center [1031, 421] width 227 height 20
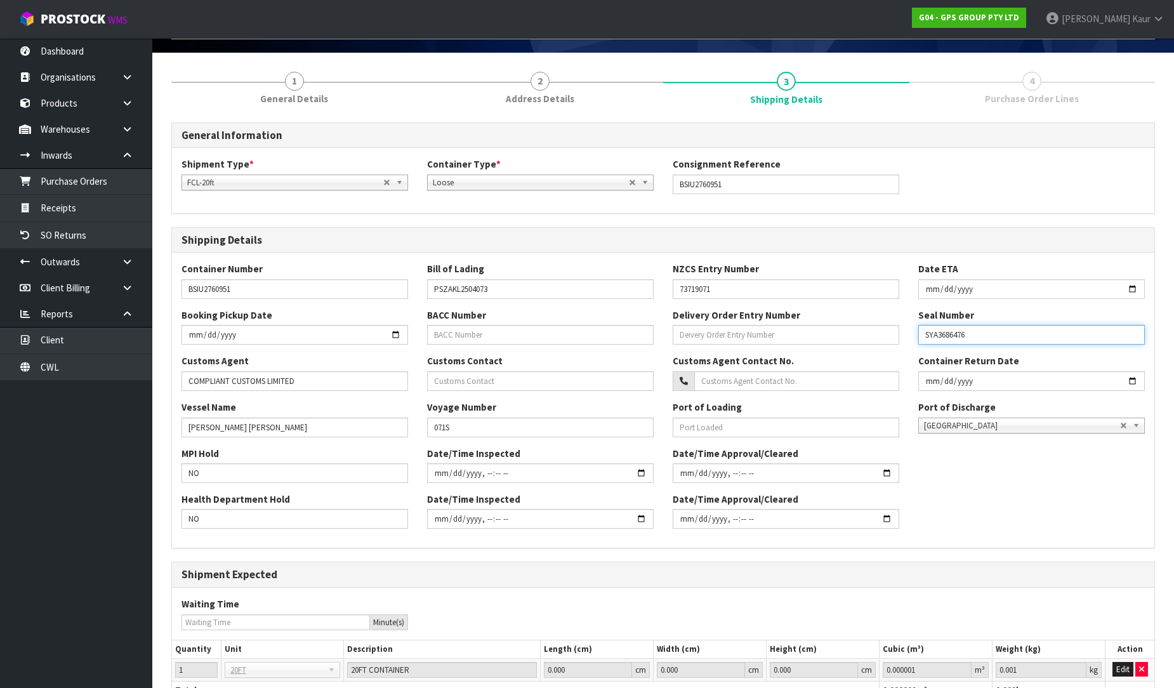
scroll to position [187, 0]
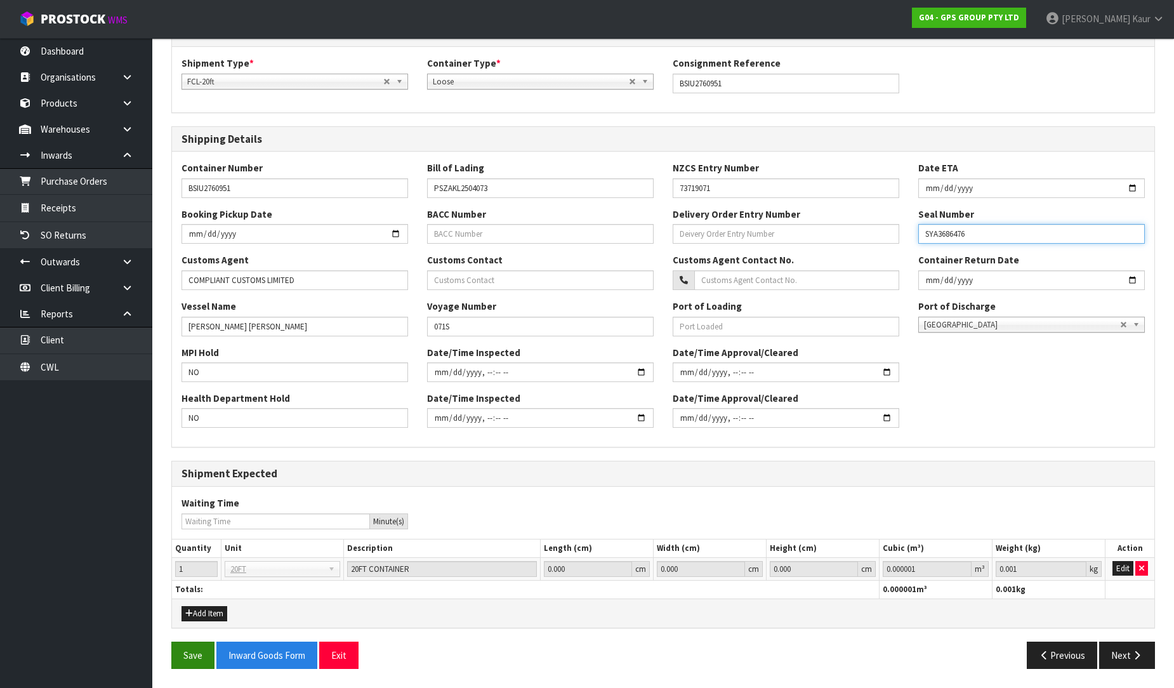
type input "SYA3686476"
click at [176, 654] on button "Save" at bounding box center [192, 655] width 43 height 27
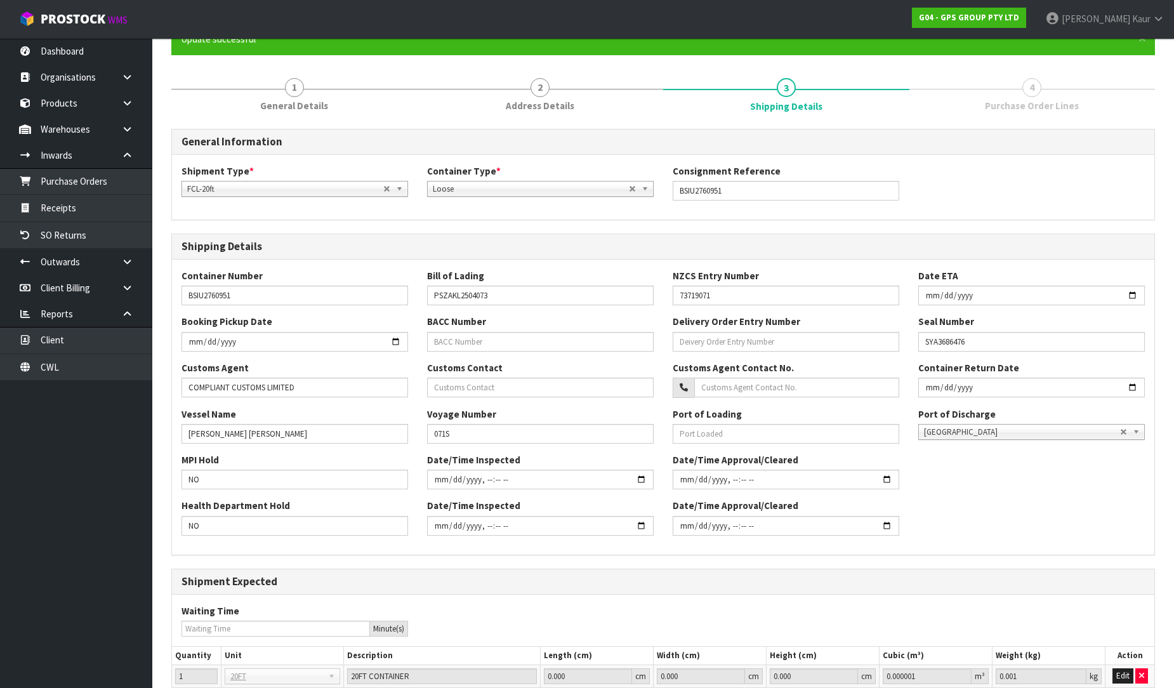
scroll to position [232, 0]
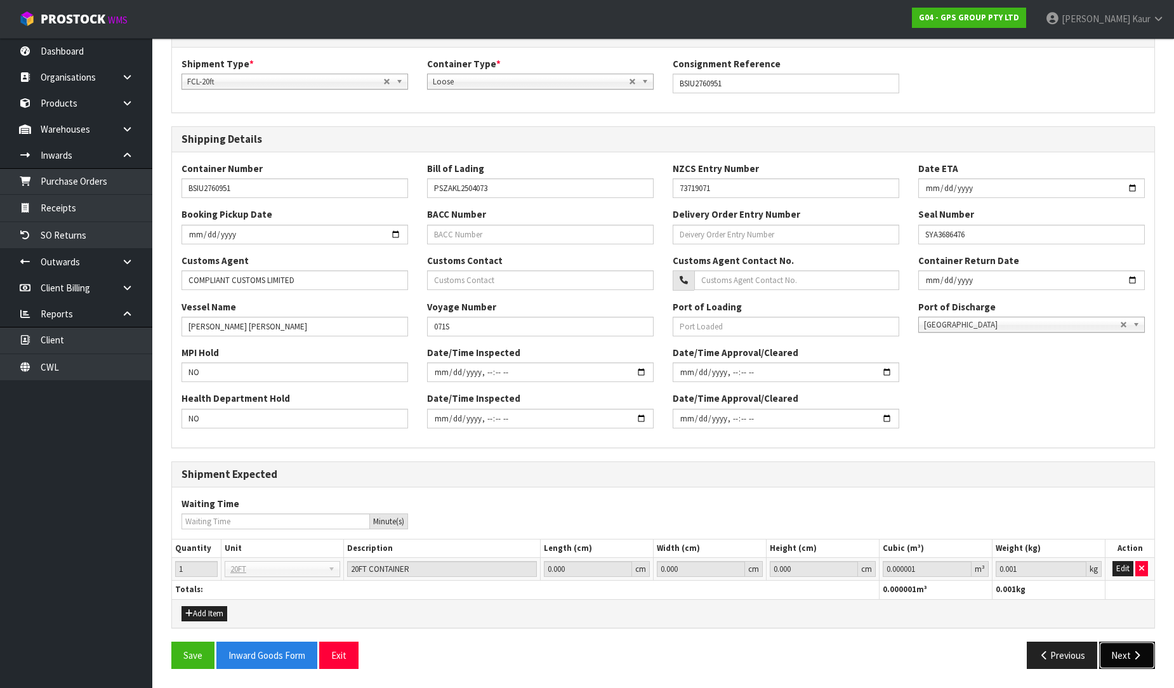
click at [1111, 649] on button "Next" at bounding box center [1127, 655] width 56 height 27
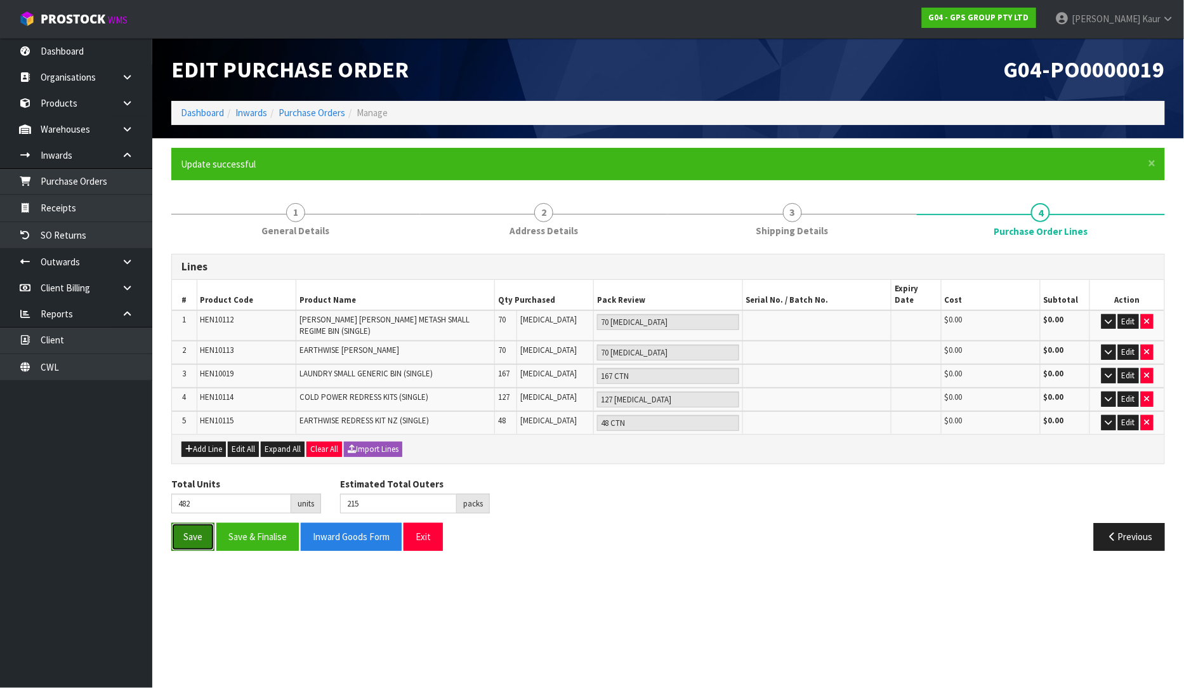
click at [180, 523] on button "Save" at bounding box center [192, 536] width 43 height 27
click at [102, 57] on link "Dashboard" at bounding box center [76, 51] width 152 height 26
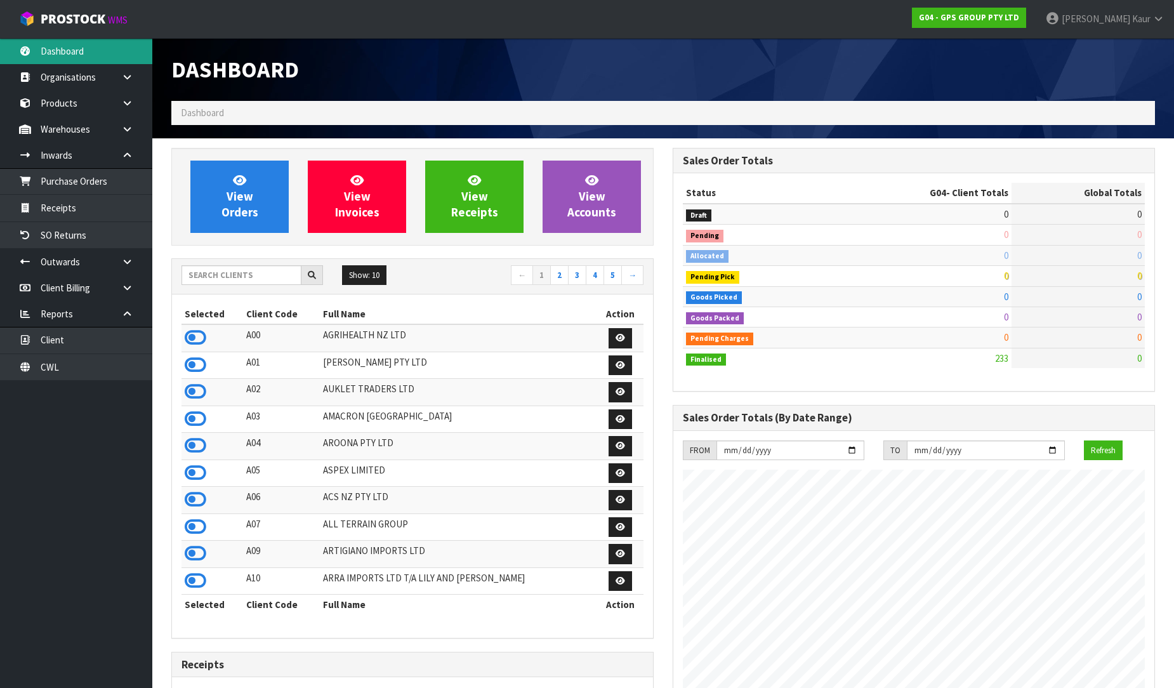
scroll to position [797, 501]
click at [65, 373] on link "CWL" at bounding box center [76, 367] width 152 height 26
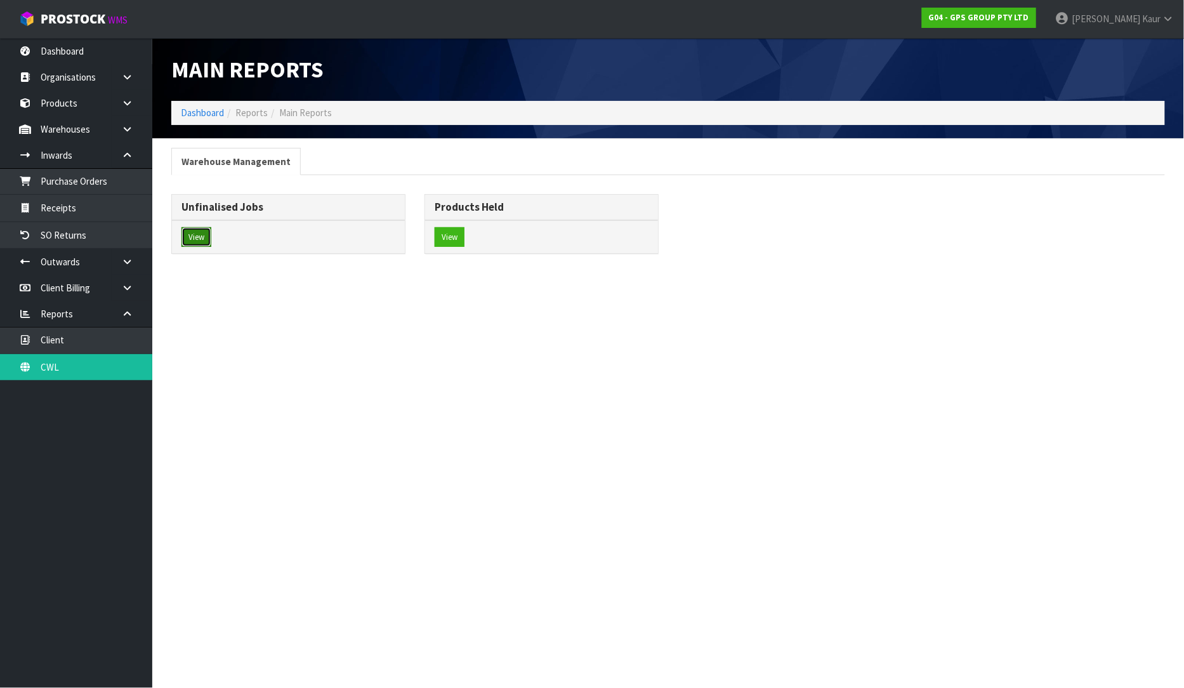
click at [195, 230] on button "View" at bounding box center [196, 237] width 30 height 20
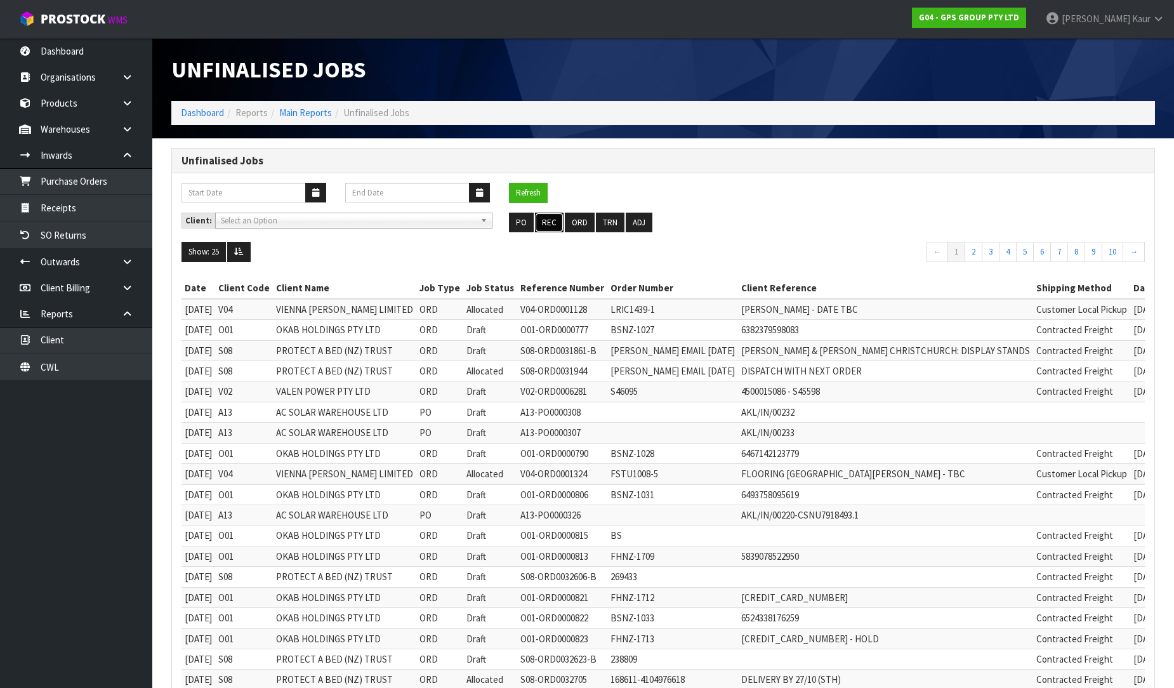
click at [550, 222] on button "REC" at bounding box center [549, 223] width 29 height 20
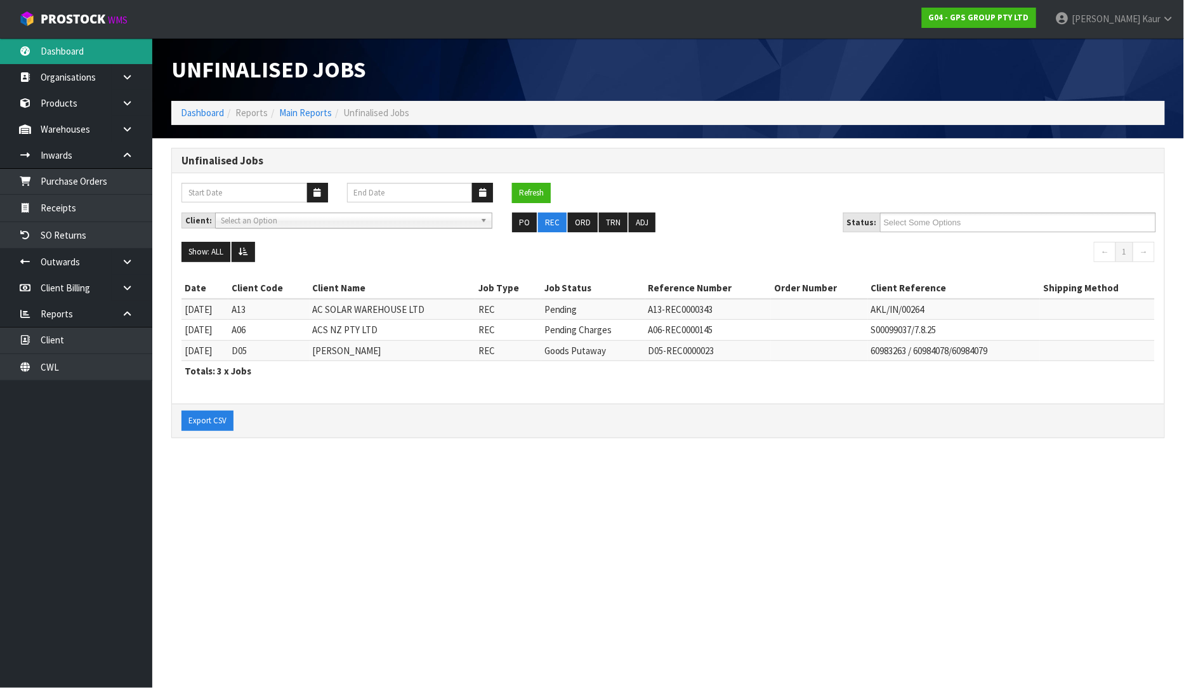
click at [47, 41] on link "Dashboard" at bounding box center [76, 51] width 152 height 26
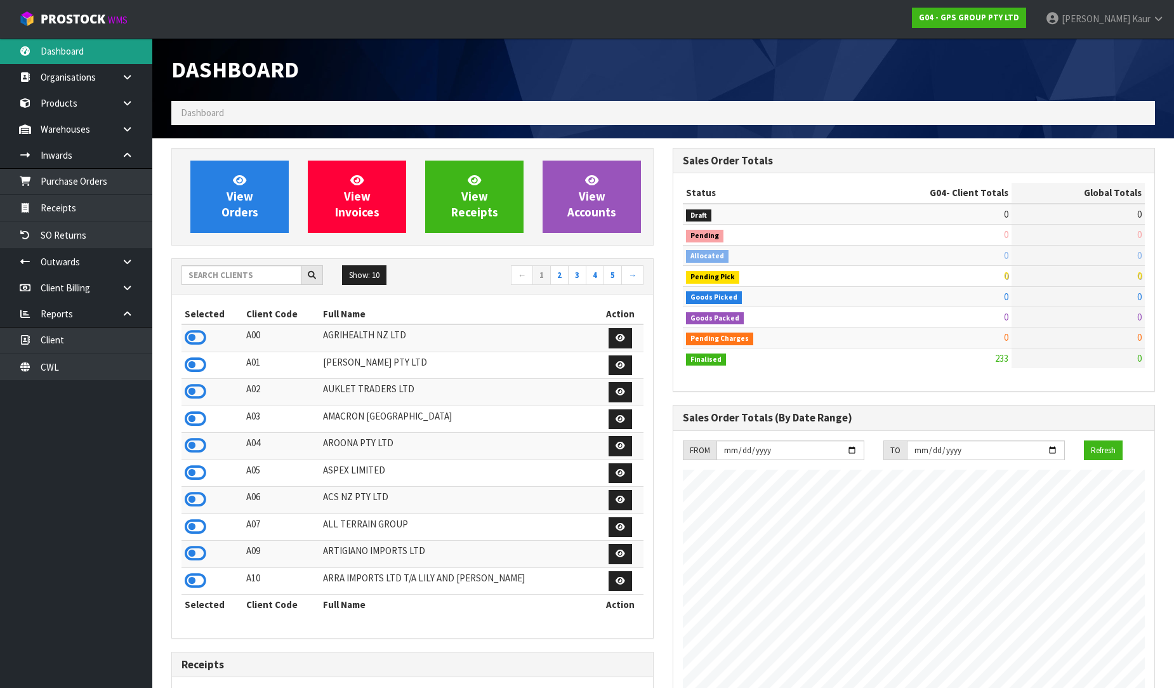
scroll to position [797, 501]
click at [198, 269] on input "text" at bounding box center [241, 275] width 120 height 20
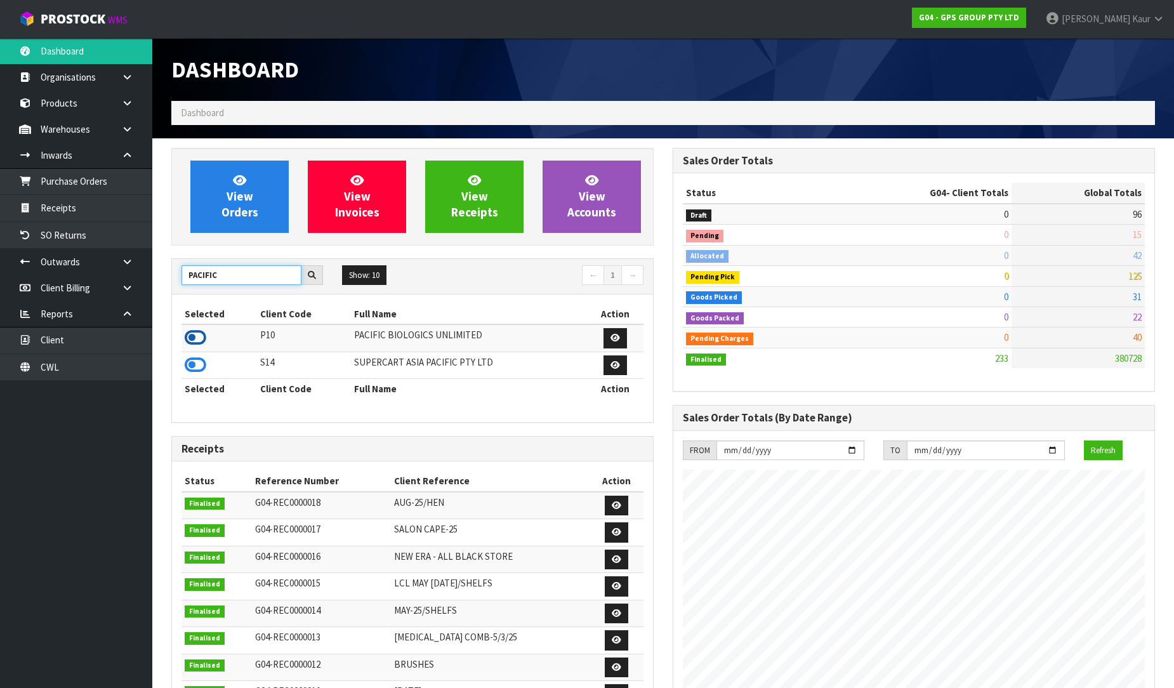
type input "PACIFIC"
click at [198, 338] on icon at bounding box center [196, 337] width 22 height 19
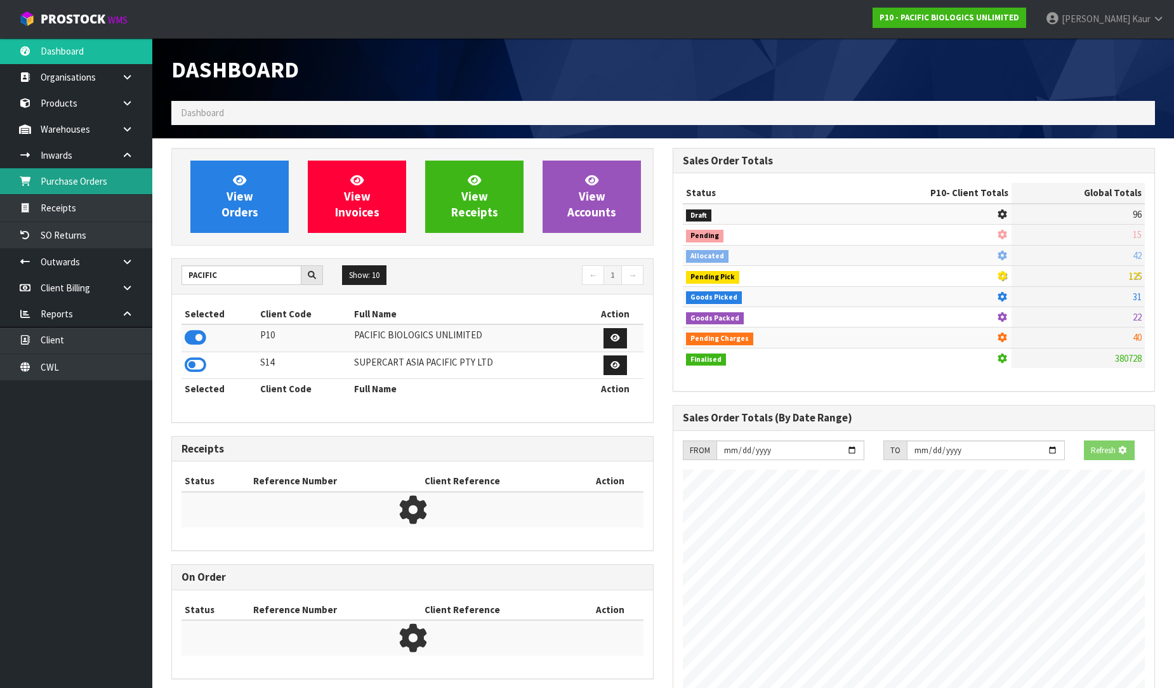
scroll to position [921, 501]
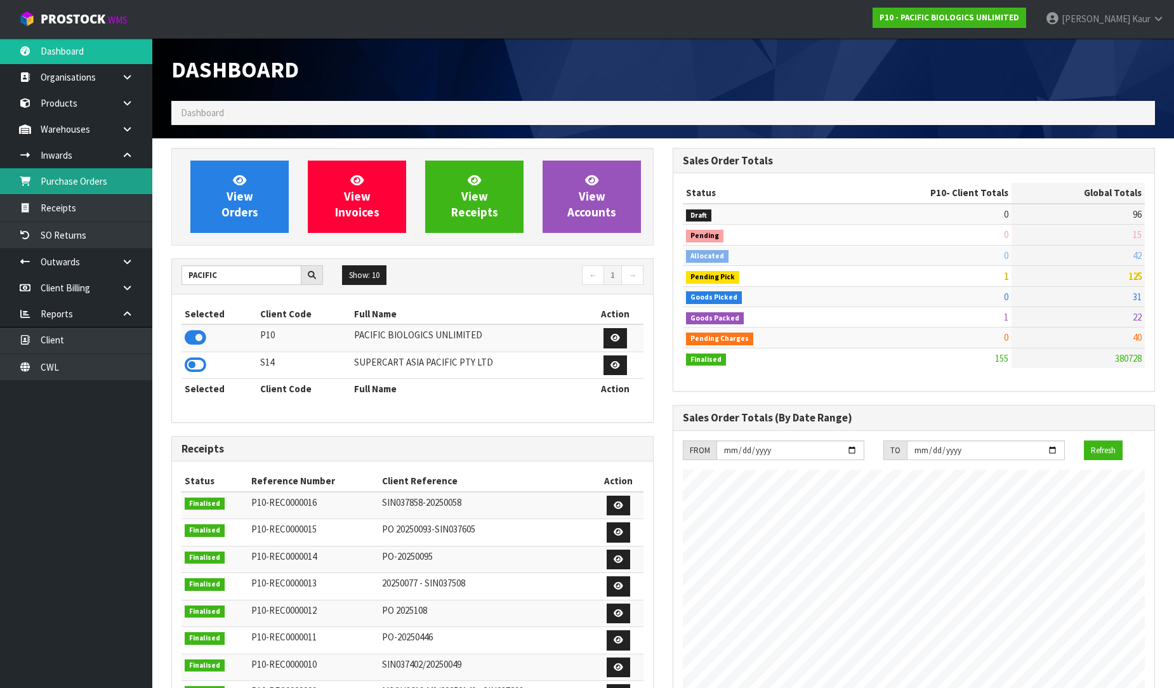
click at [71, 181] on link "Purchase Orders" at bounding box center [76, 181] width 152 height 26
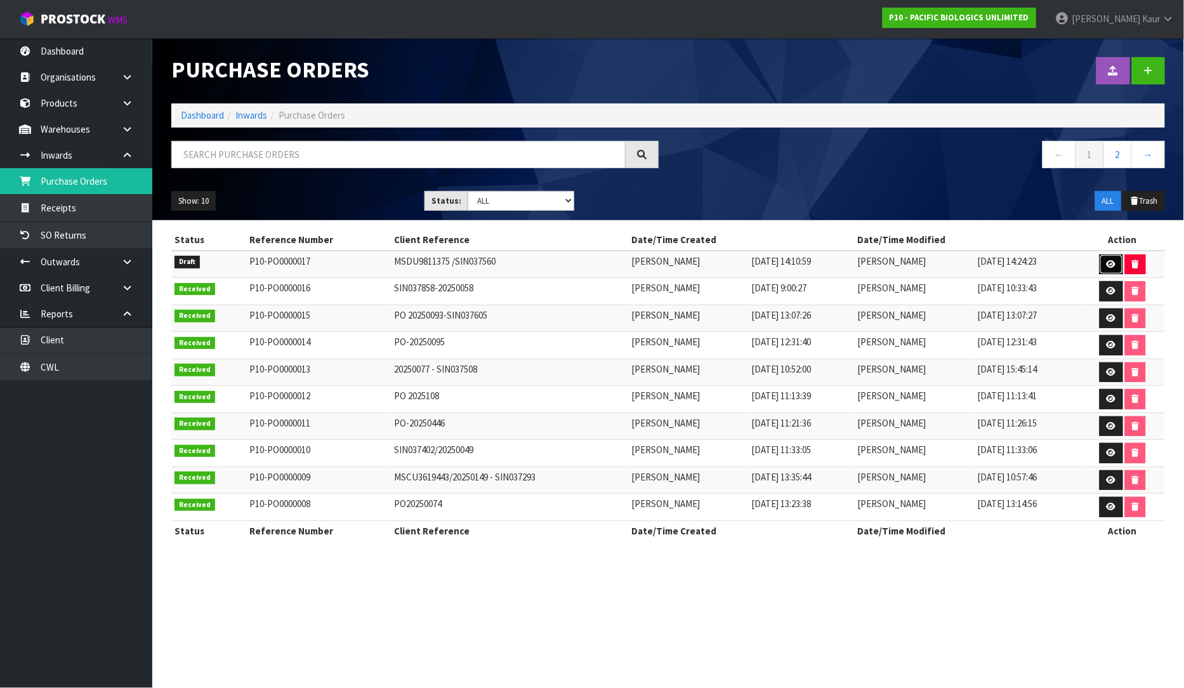
click at [1111, 265] on icon at bounding box center [1112, 264] width 10 height 8
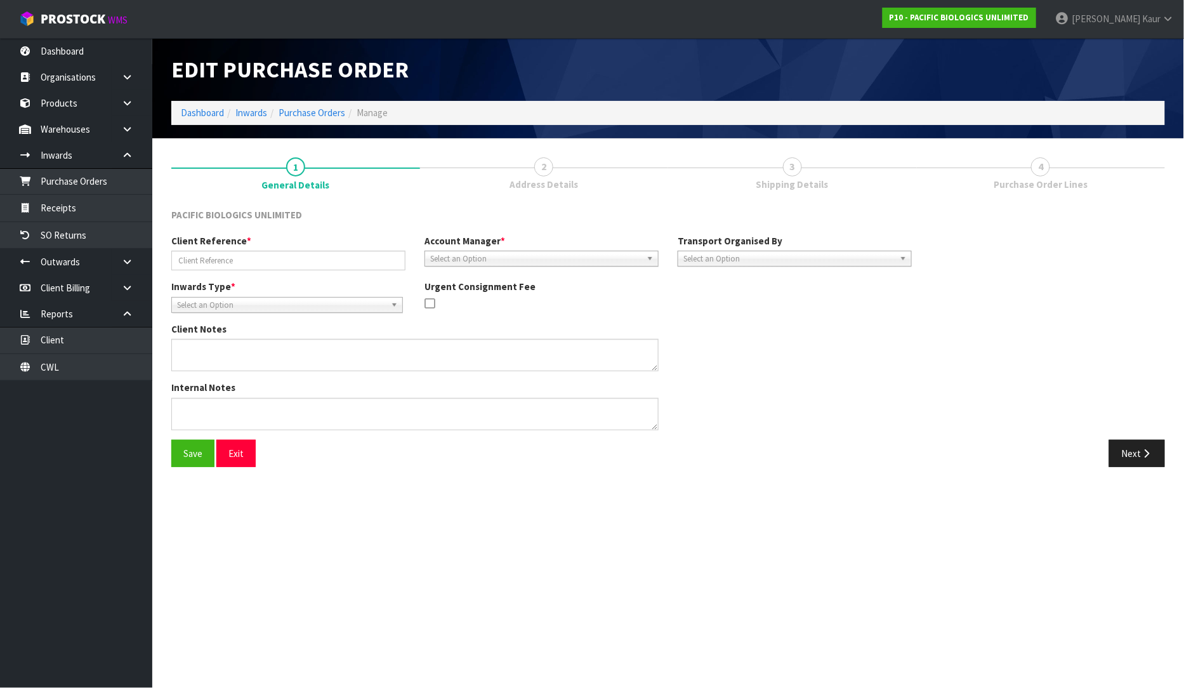
type input "MSDU9811375 /SIN037560"
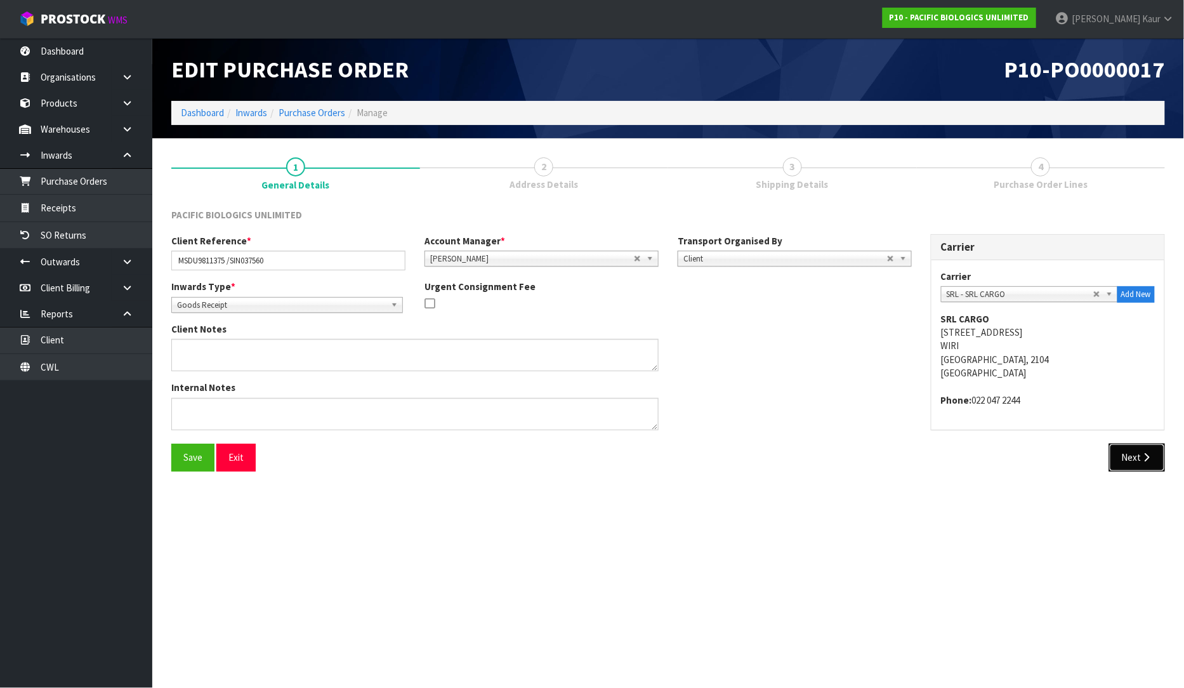
click at [1144, 470] on button "Next" at bounding box center [1137, 457] width 56 height 27
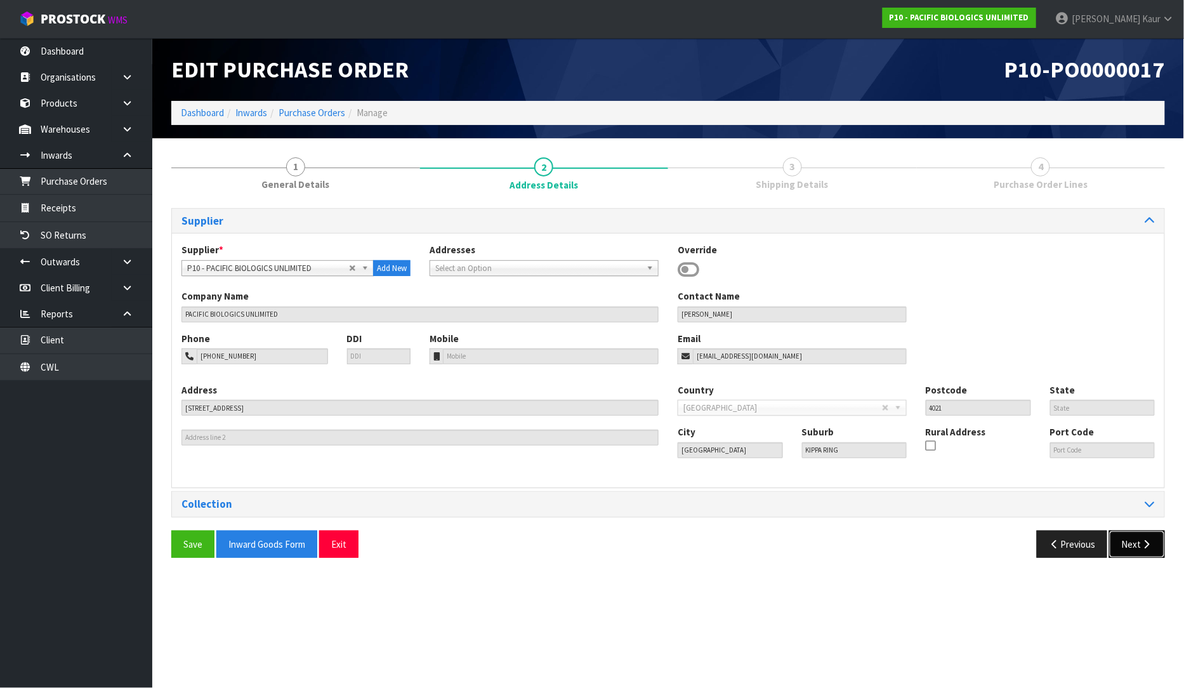
click at [1134, 540] on button "Next" at bounding box center [1137, 544] width 56 height 27
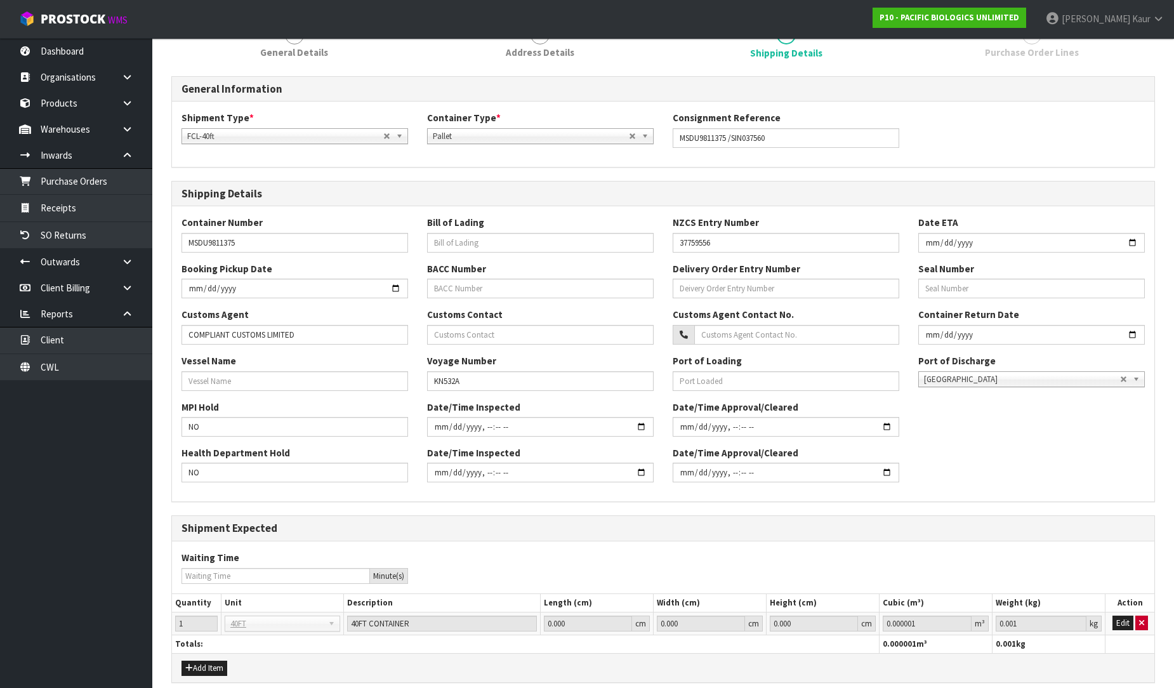
scroll to position [187, 0]
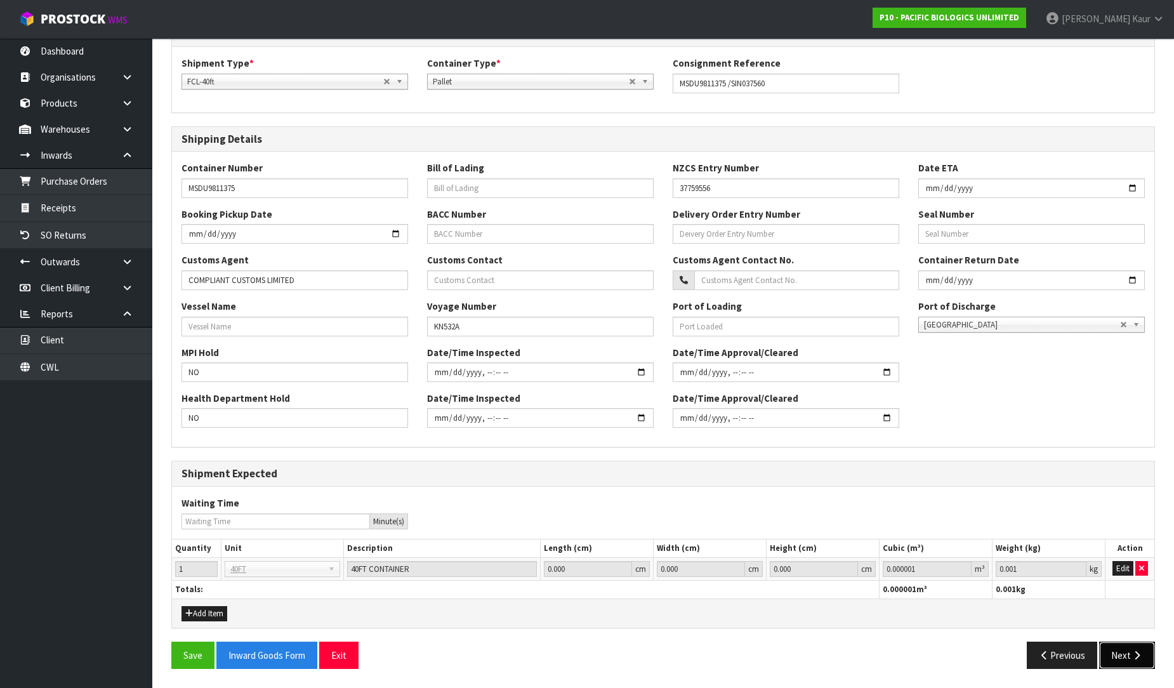
click at [1123, 647] on button "Next" at bounding box center [1127, 655] width 56 height 27
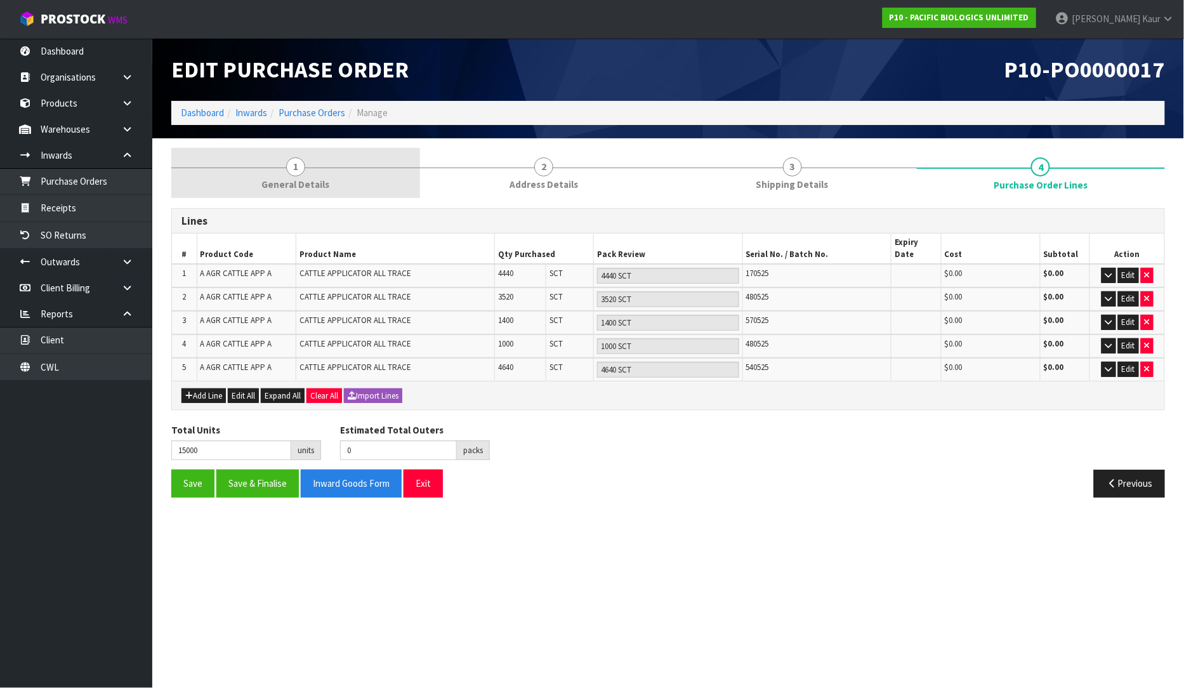
click at [286, 176] on link "1 General Details" at bounding box center [295, 173] width 249 height 50
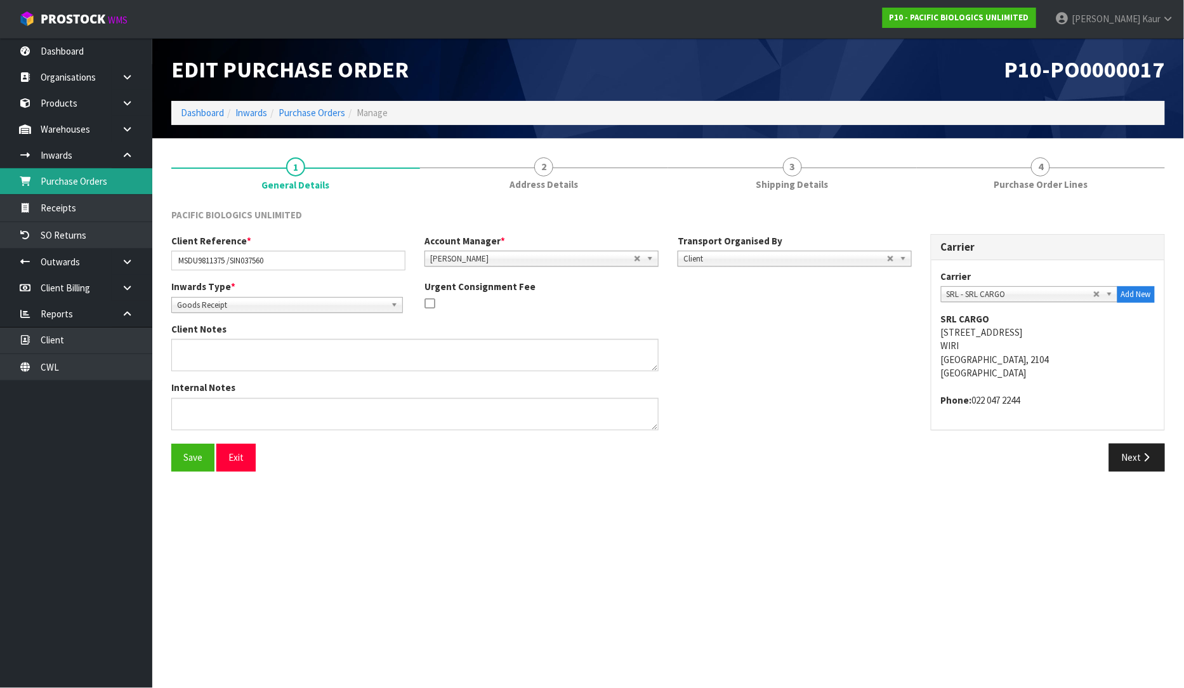
click at [93, 178] on link "Purchase Orders" at bounding box center [76, 181] width 152 height 26
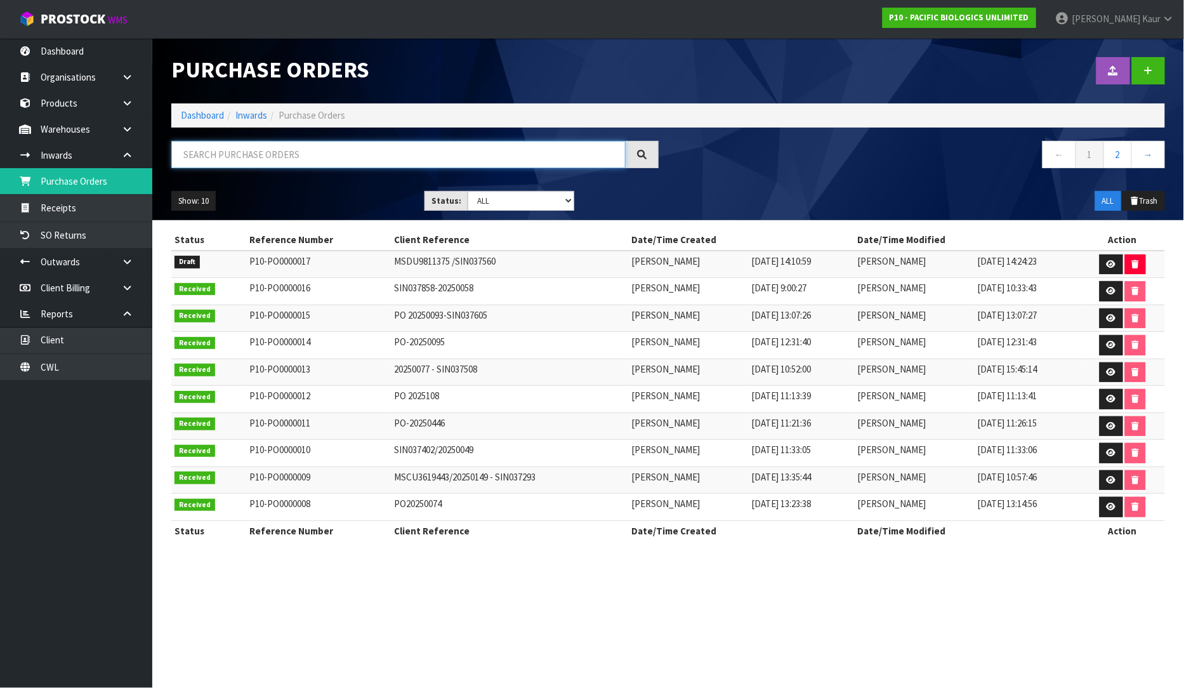
click at [394, 159] on input "text" at bounding box center [398, 154] width 454 height 27
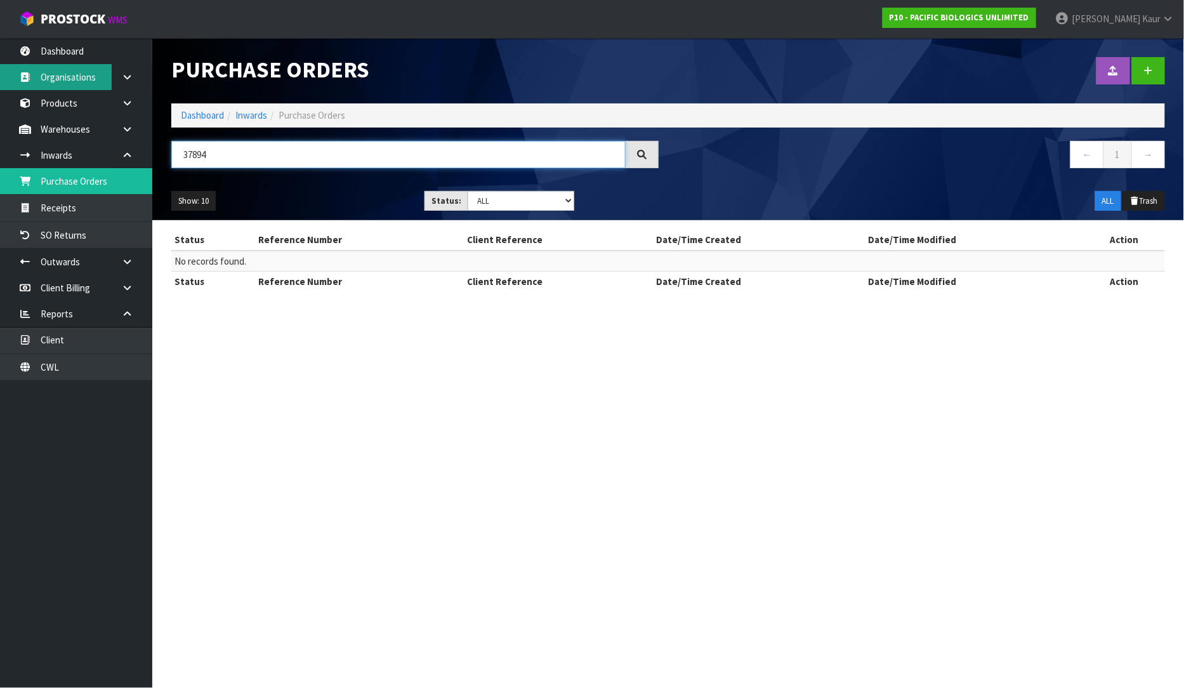
type input "37894"
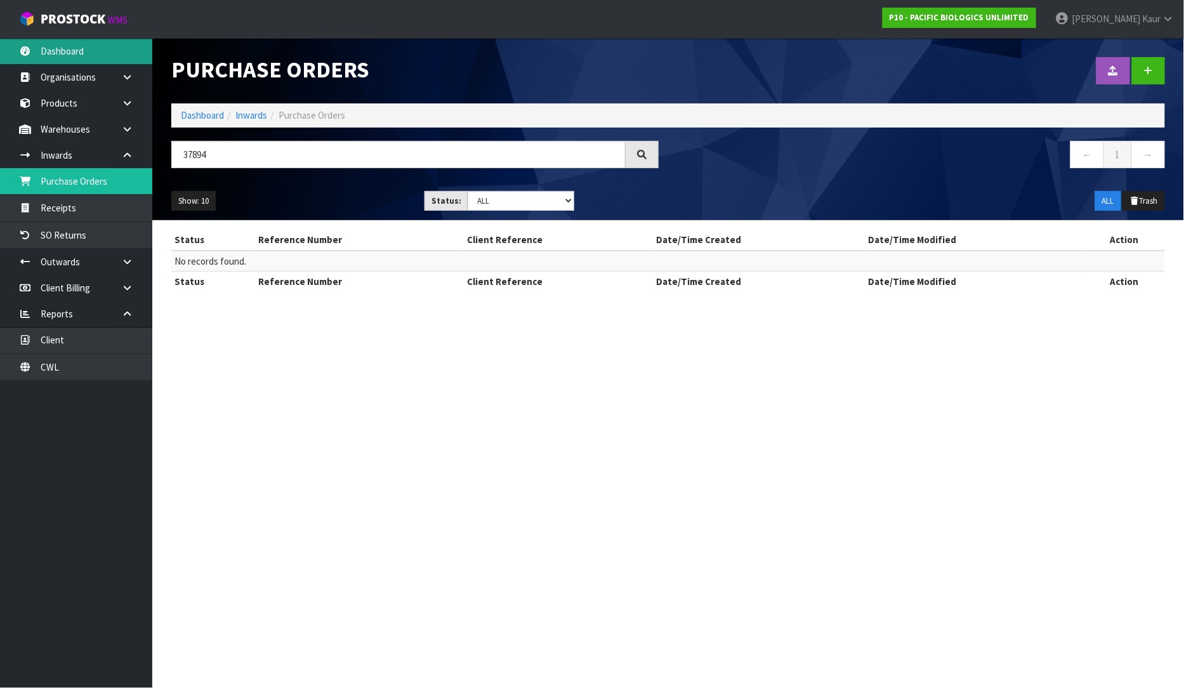
click at [58, 59] on link "Dashboard" at bounding box center [76, 51] width 152 height 26
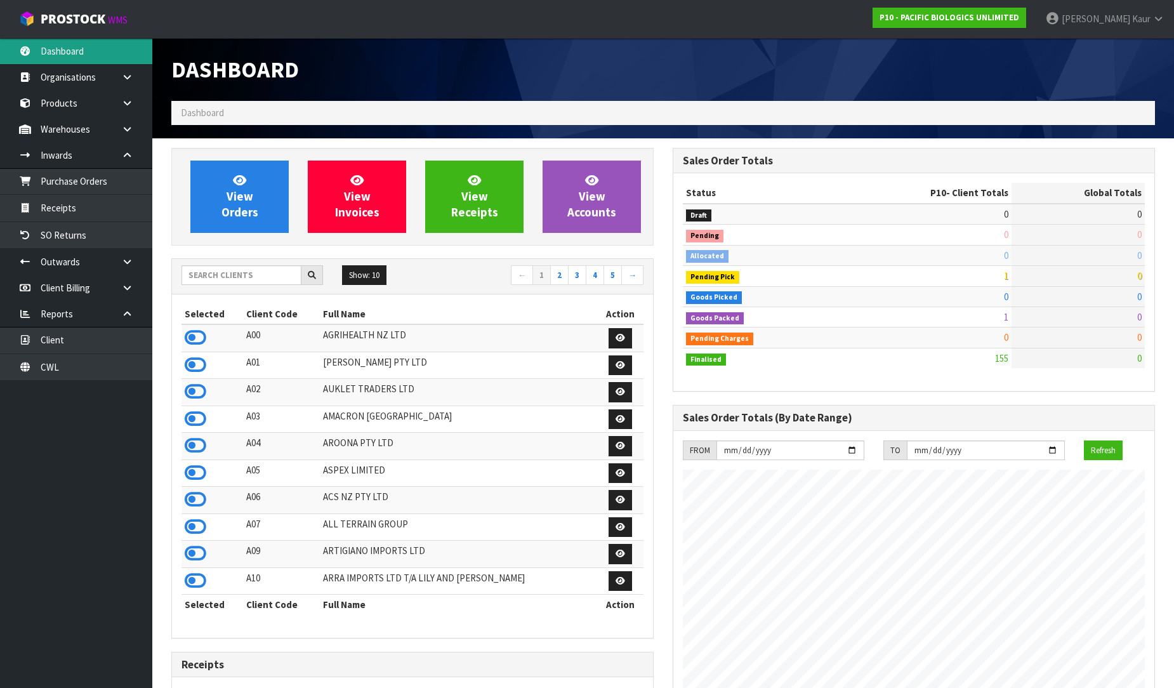
scroll to position [921, 501]
click at [126, 188] on link "Purchase Orders" at bounding box center [76, 181] width 152 height 26
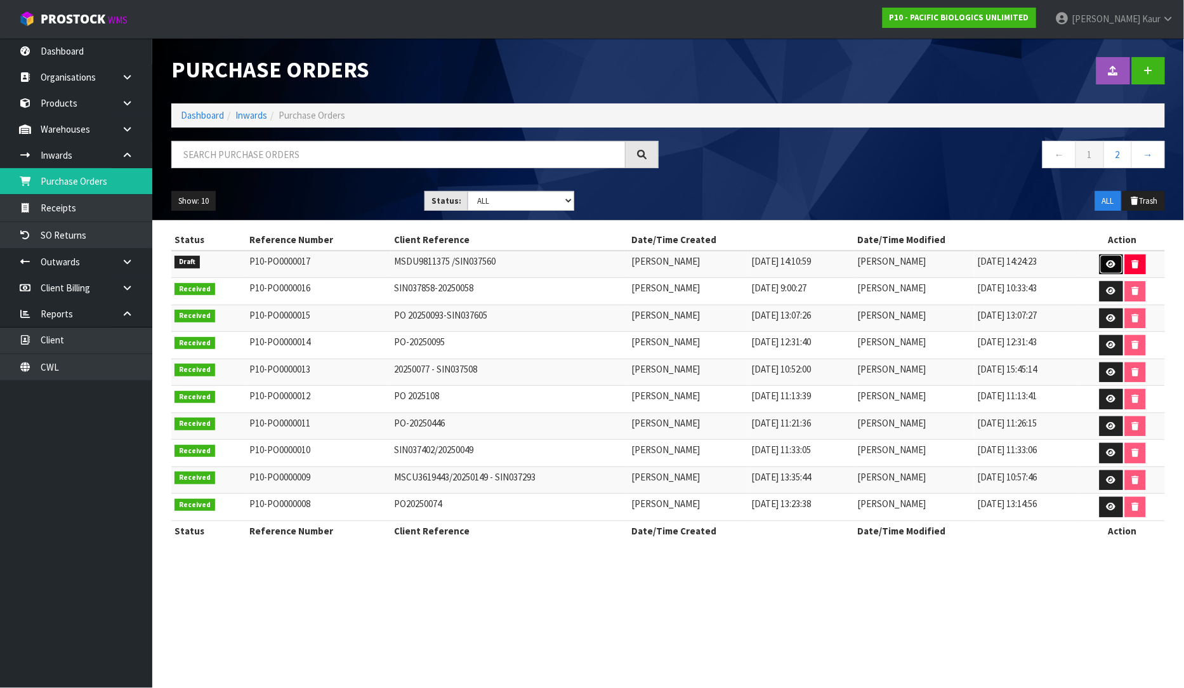
click at [1113, 260] on icon at bounding box center [1112, 264] width 10 height 8
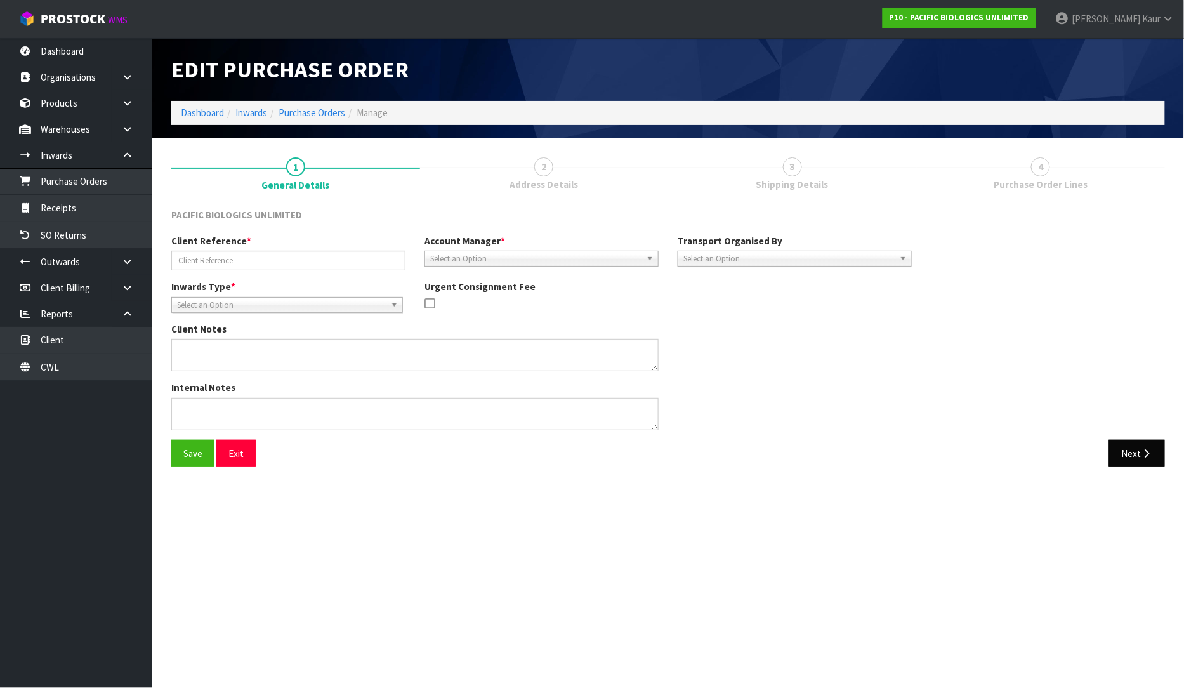
type input "MSDU9811375 /SIN037560"
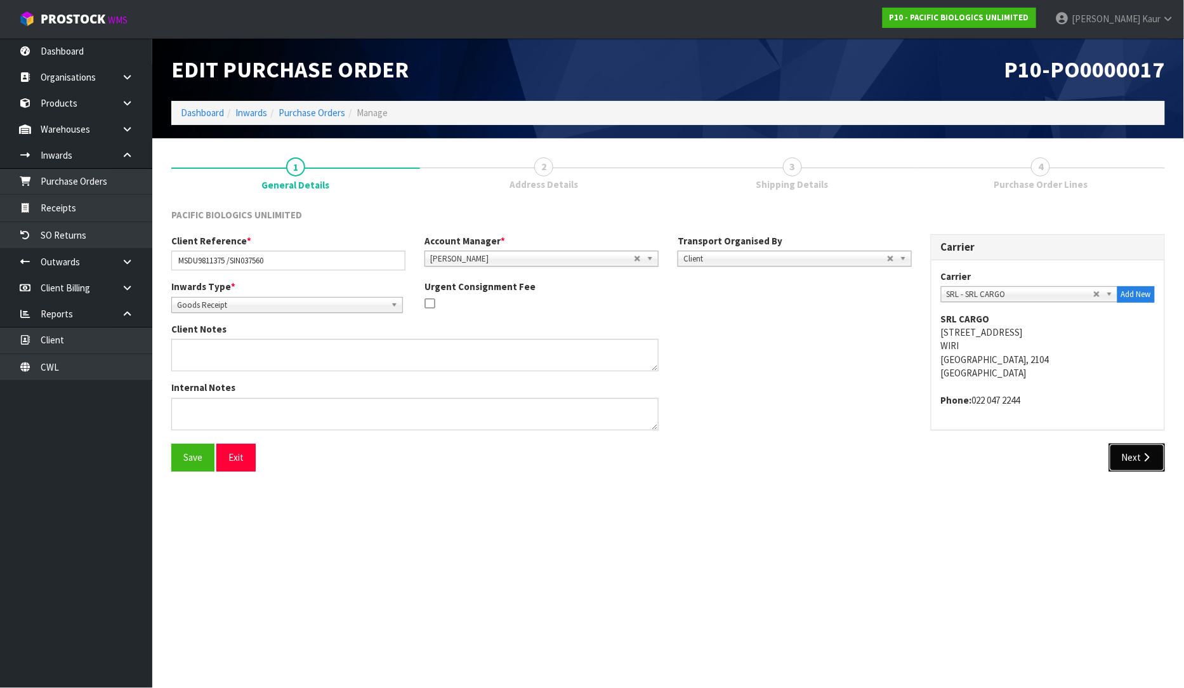
click at [1127, 445] on button "Next" at bounding box center [1137, 457] width 56 height 27
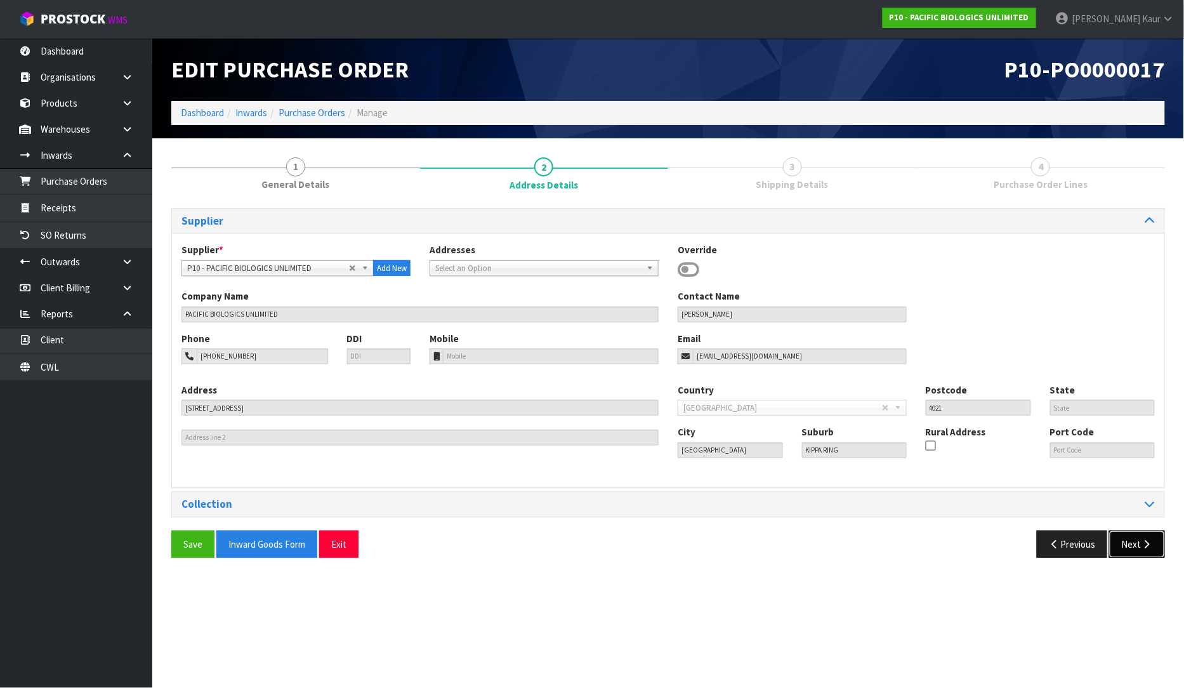
click at [1134, 544] on button "Next" at bounding box center [1137, 544] width 56 height 27
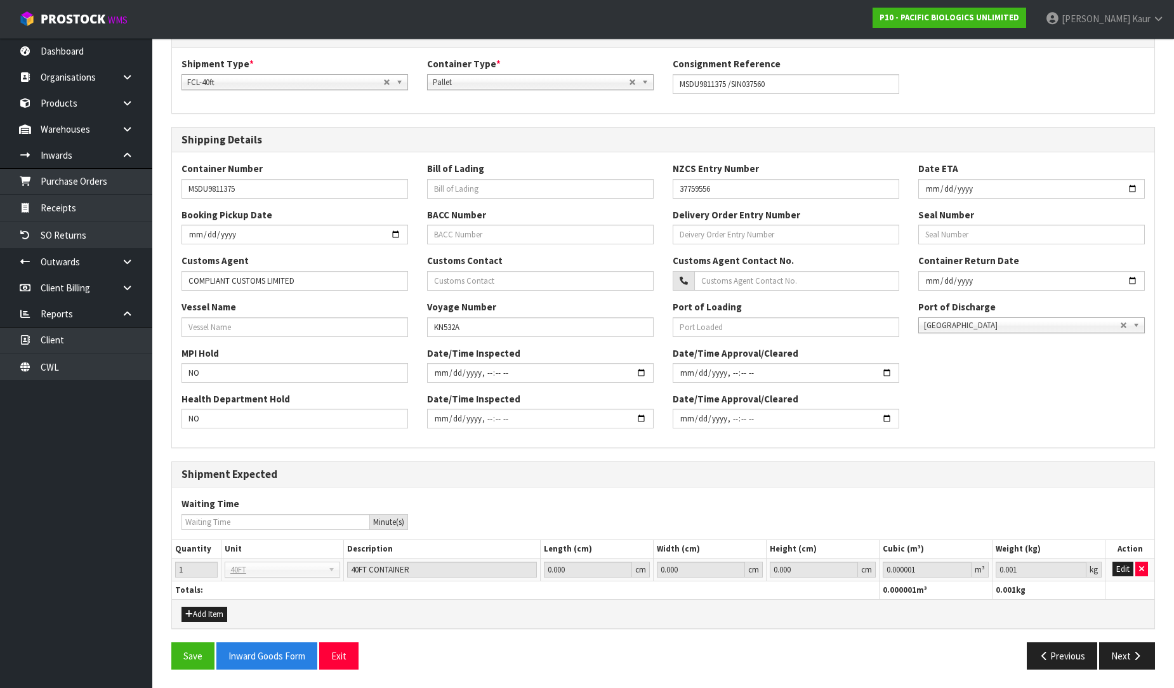
scroll to position [187, 0]
click at [1127, 654] on button "Next" at bounding box center [1127, 655] width 56 height 27
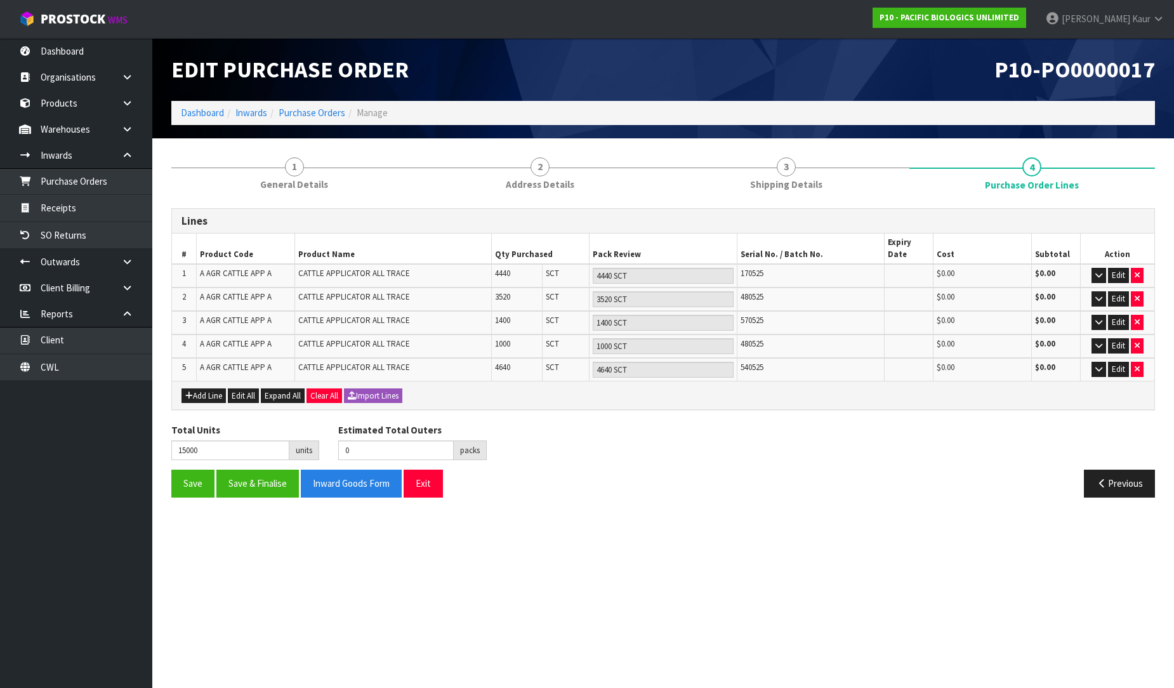
scroll to position [0, 0]
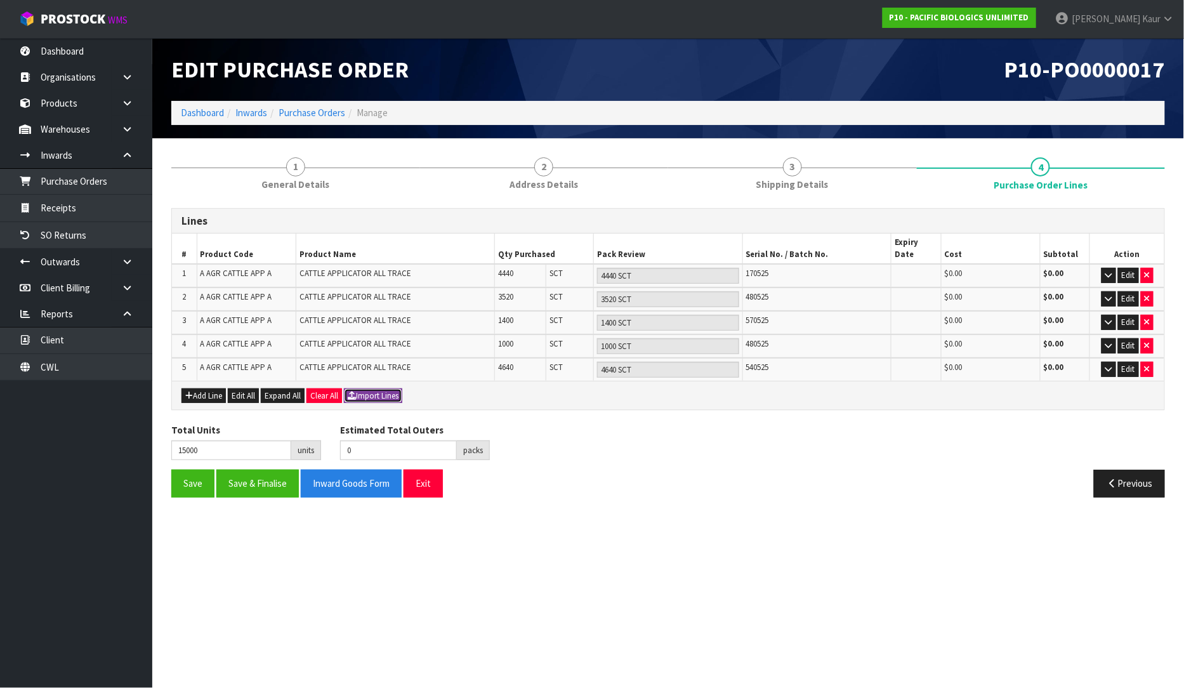
click at [369, 388] on button "Import Lines" at bounding box center [373, 395] width 58 height 15
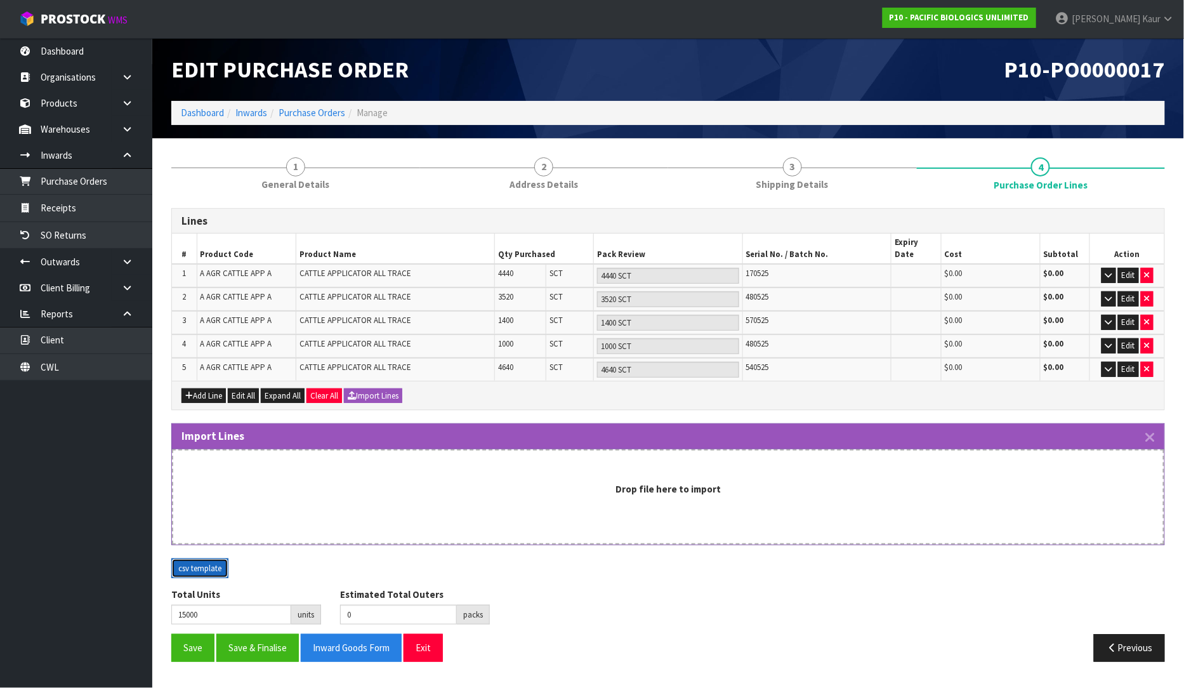
click at [208, 558] on button "csv template" at bounding box center [199, 568] width 57 height 20
click at [64, 53] on link "Dashboard" at bounding box center [76, 51] width 152 height 26
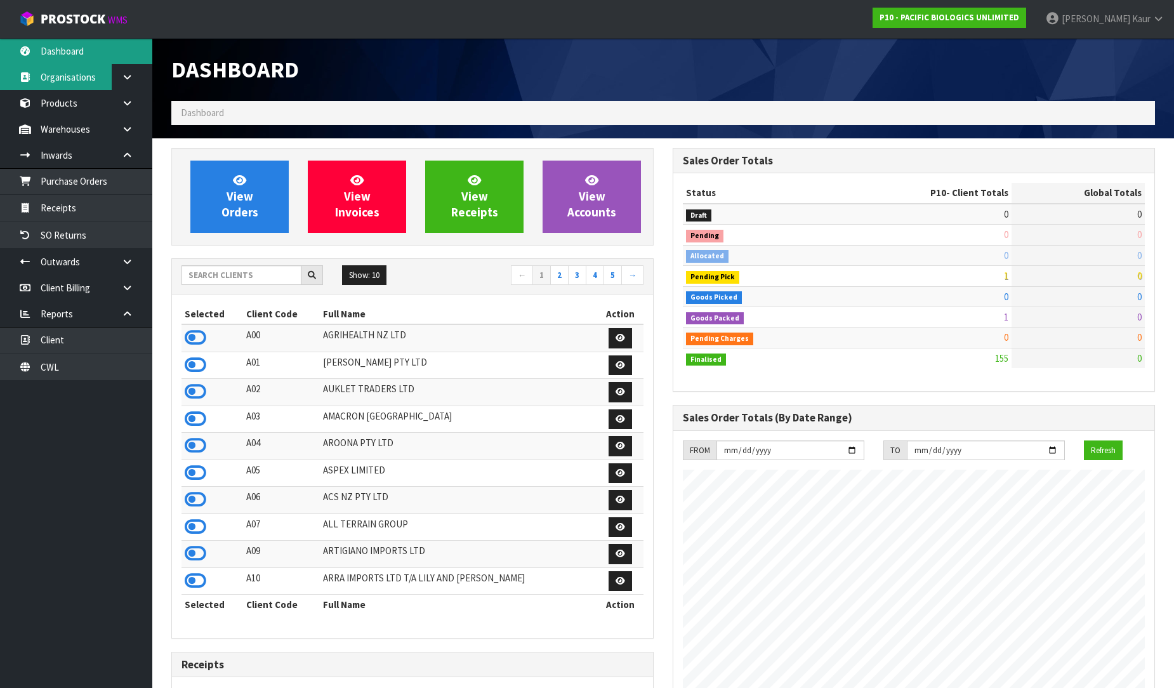
scroll to position [921, 501]
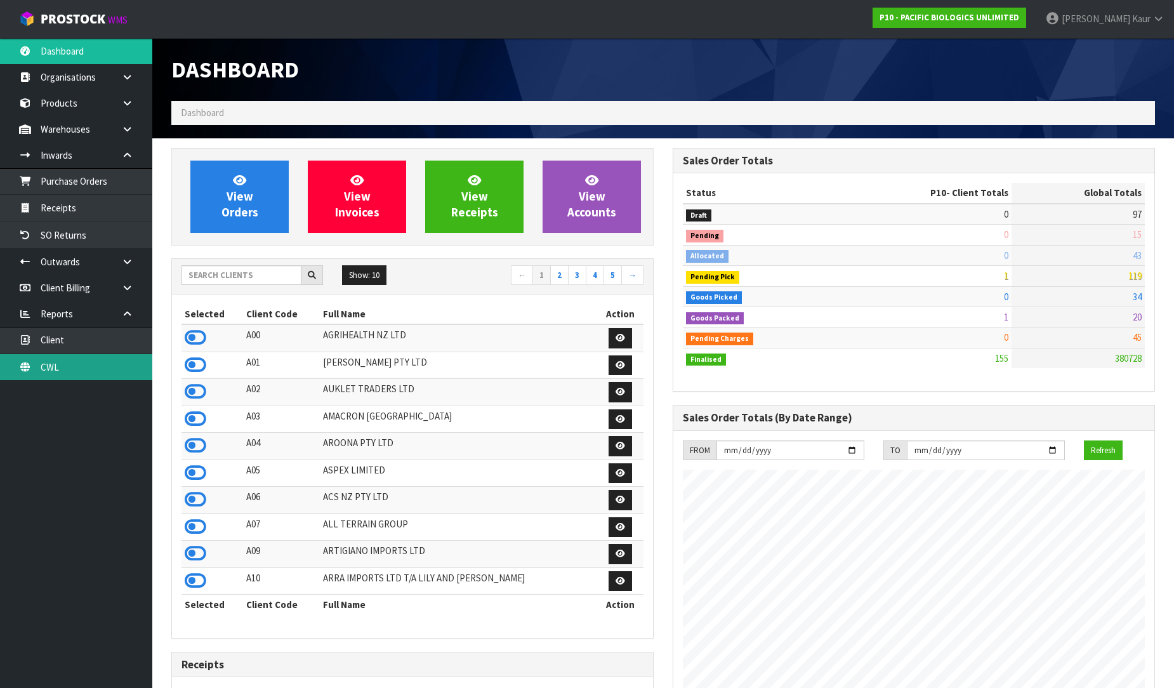
click at [55, 368] on link "CWL" at bounding box center [76, 367] width 152 height 26
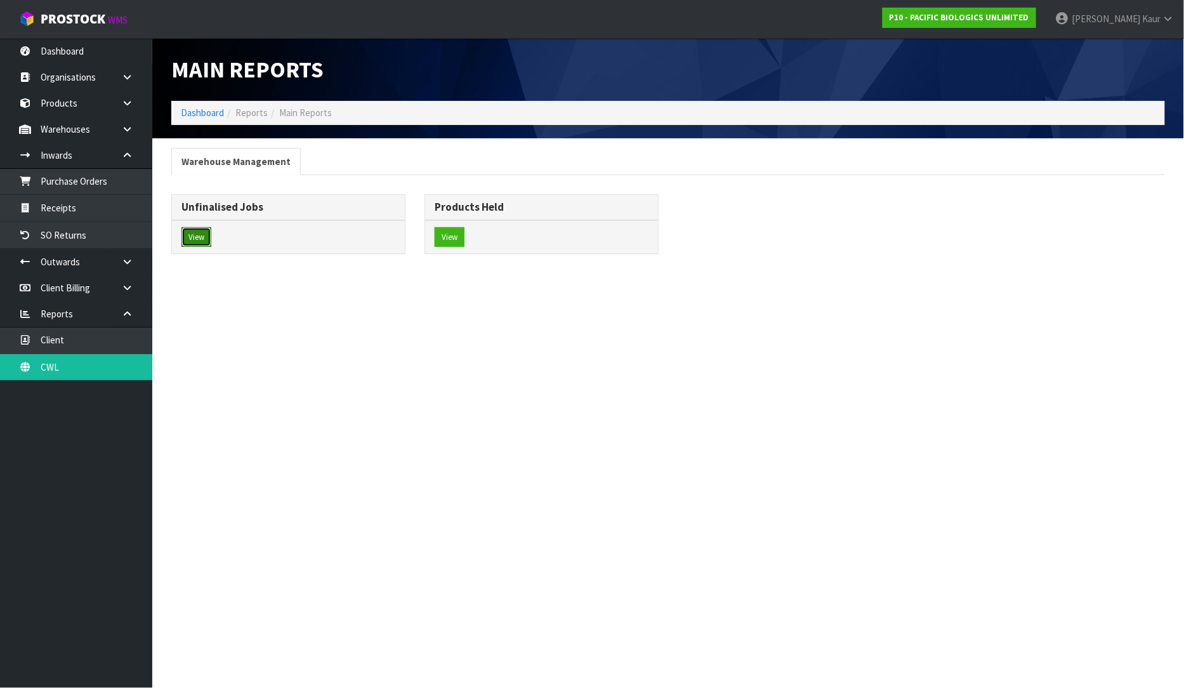
click at [191, 237] on button "View" at bounding box center [196, 237] width 30 height 20
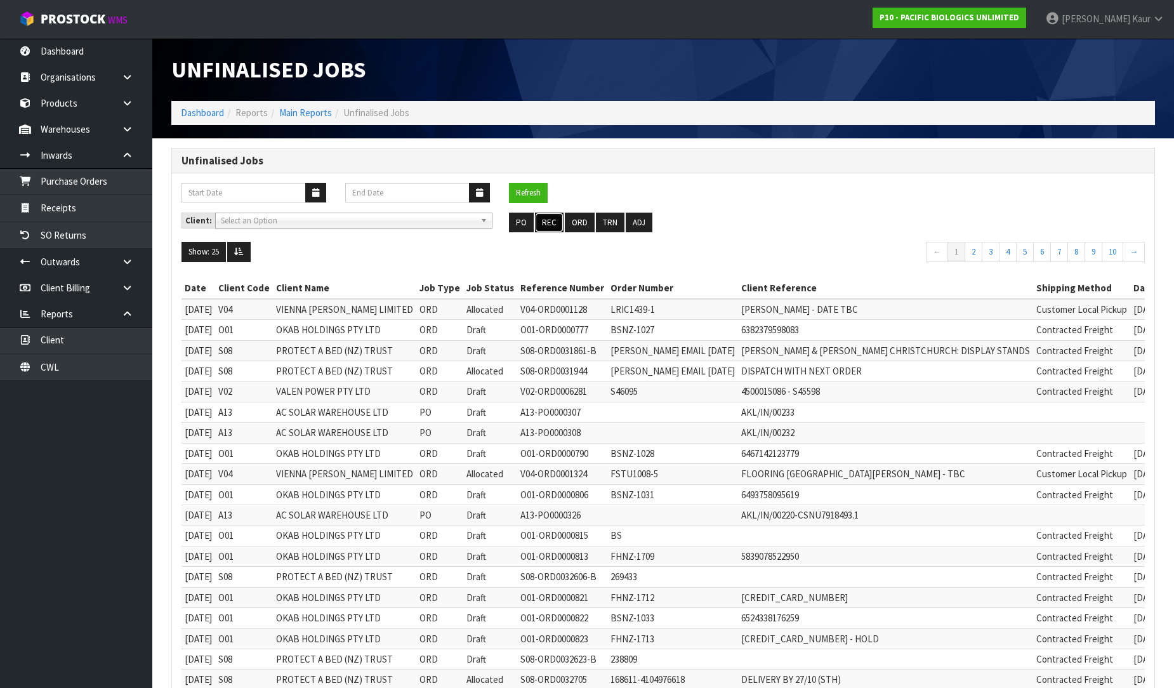
click at [546, 216] on button "REC" at bounding box center [549, 223] width 29 height 20
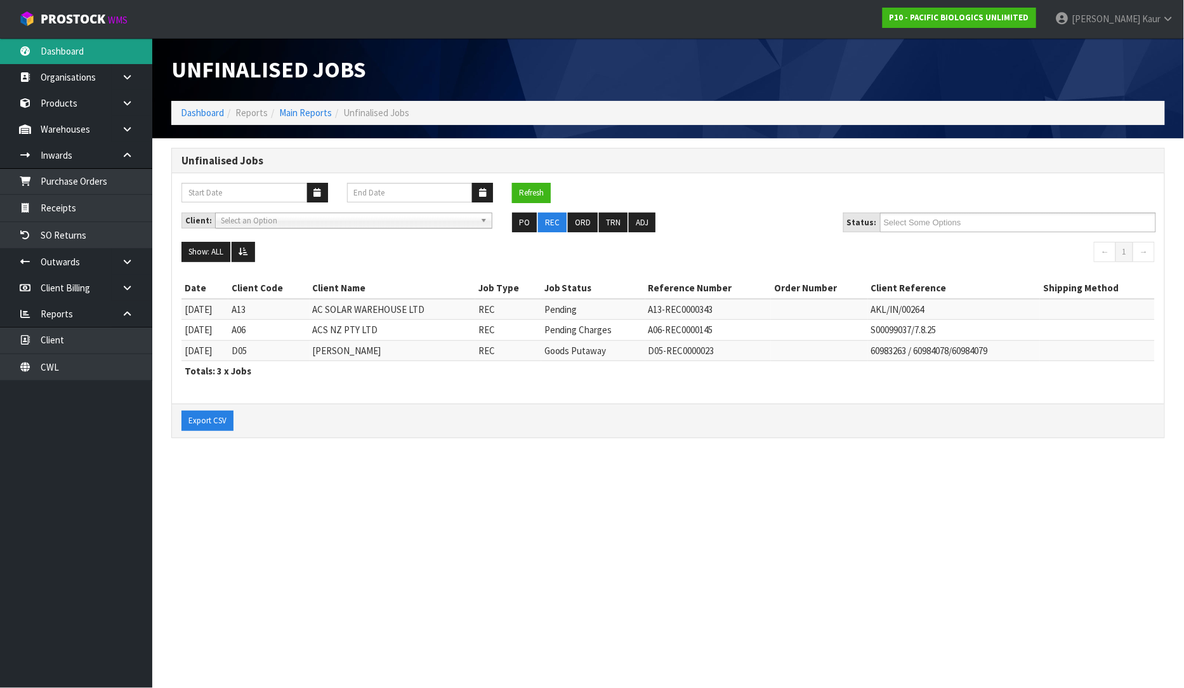
click at [98, 44] on link "Dashboard" at bounding box center [76, 51] width 152 height 26
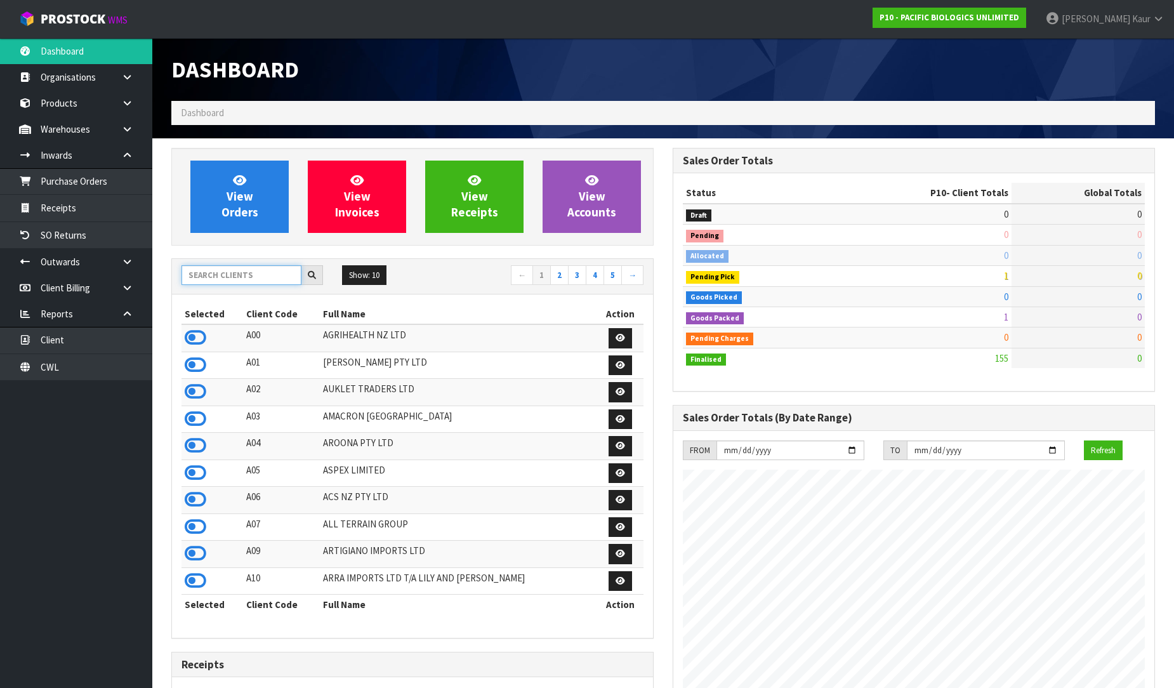
click at [206, 275] on input "text" at bounding box center [241, 275] width 120 height 20
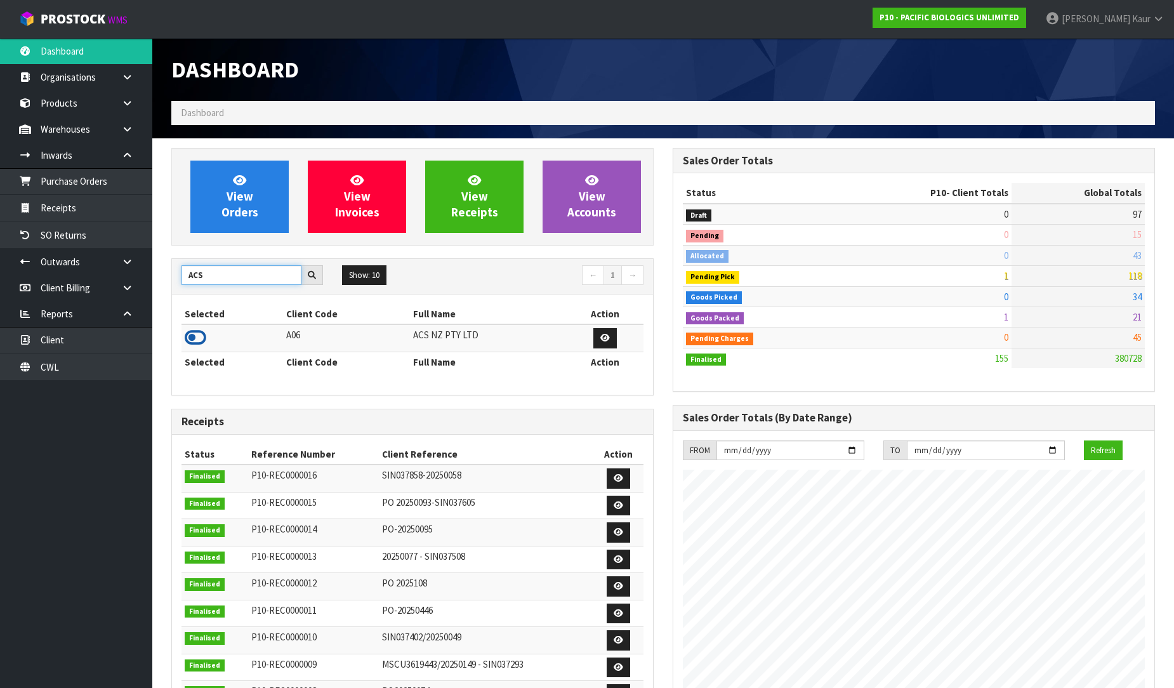
type input "ACS"
click at [200, 343] on icon at bounding box center [196, 337] width 22 height 19
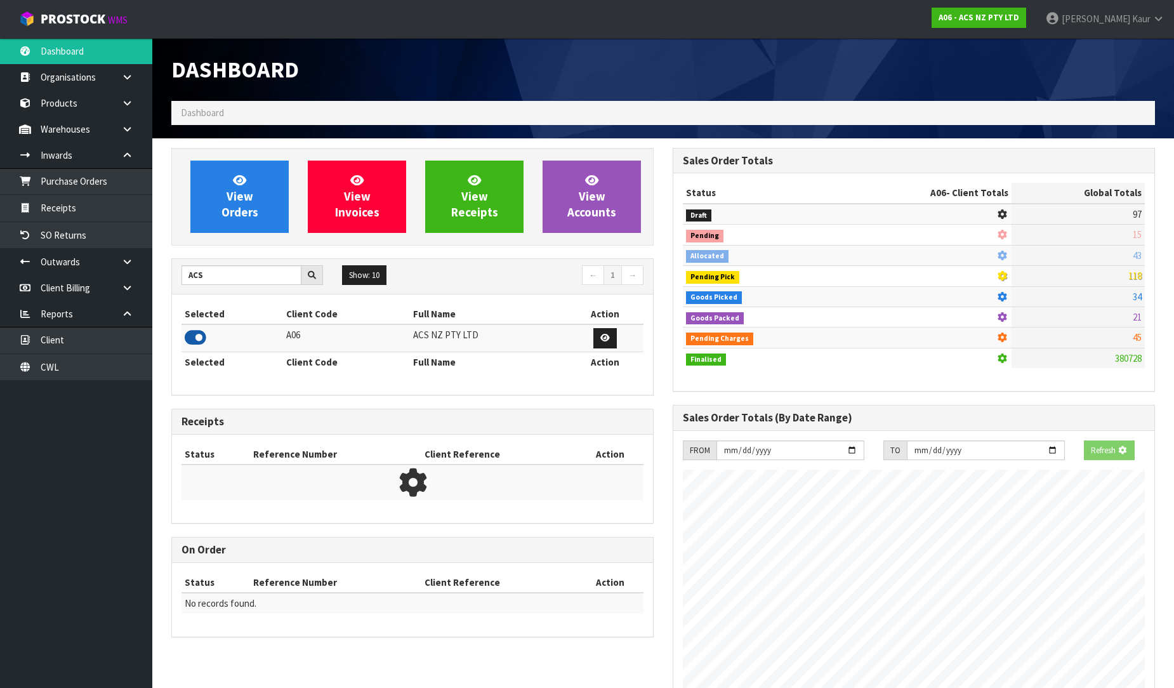
scroll to position [961, 501]
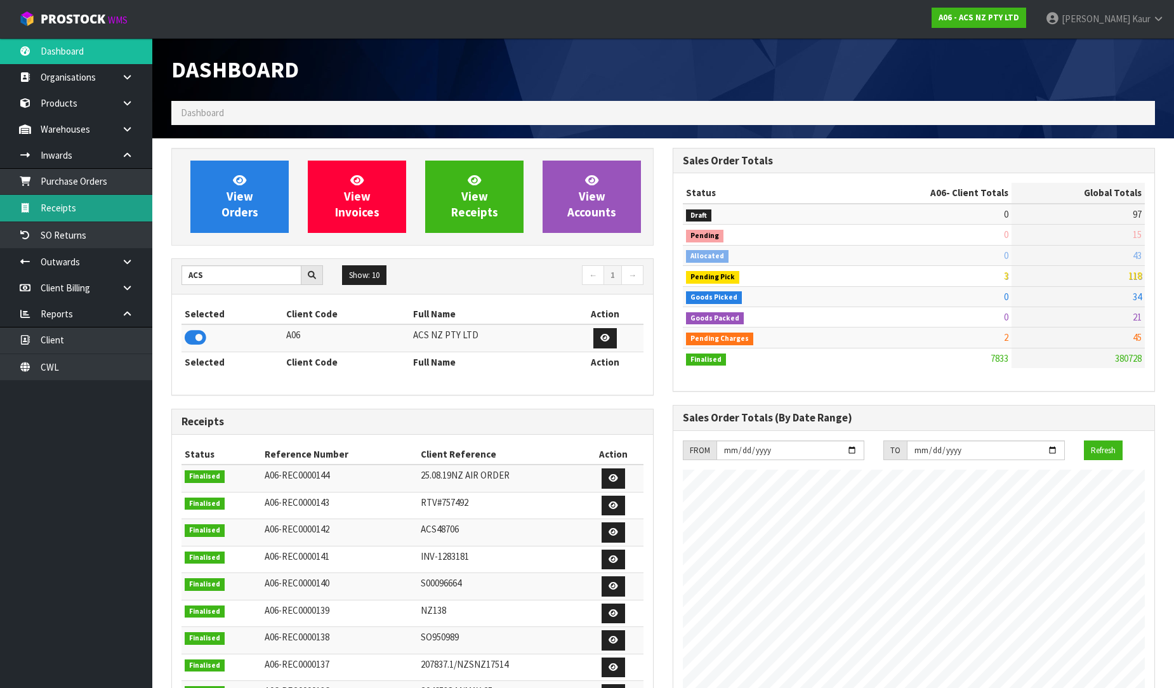
click at [91, 201] on link "Receipts" at bounding box center [76, 208] width 152 height 26
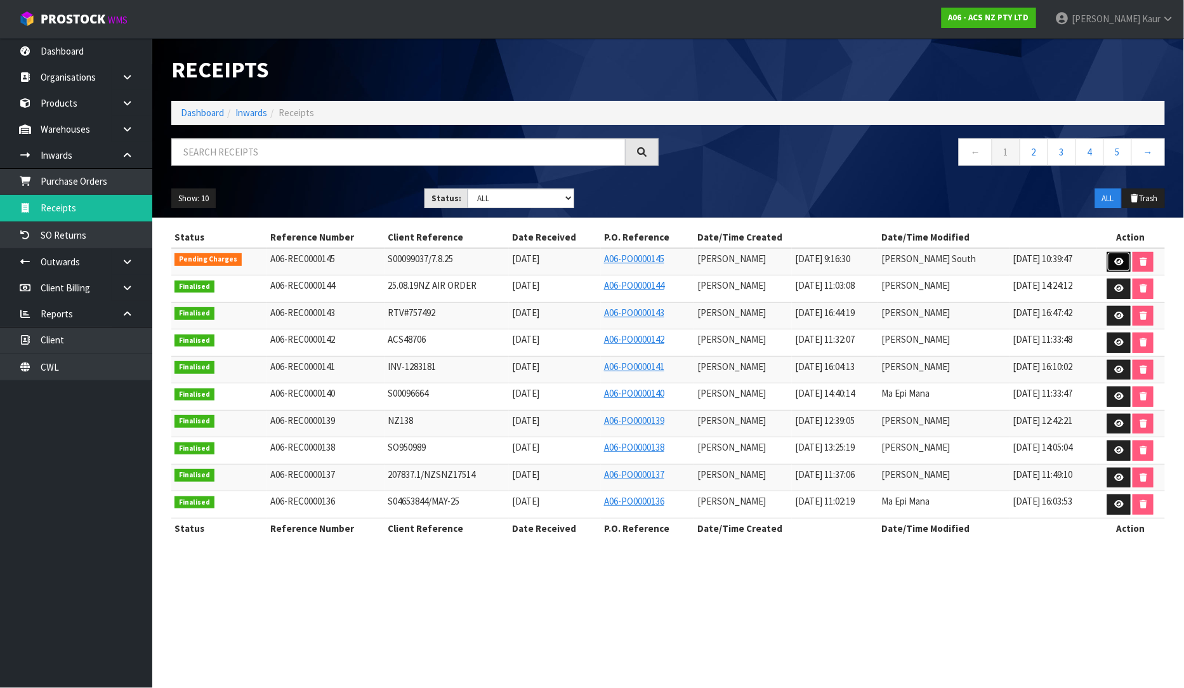
click at [1121, 261] on icon at bounding box center [1119, 262] width 10 height 8
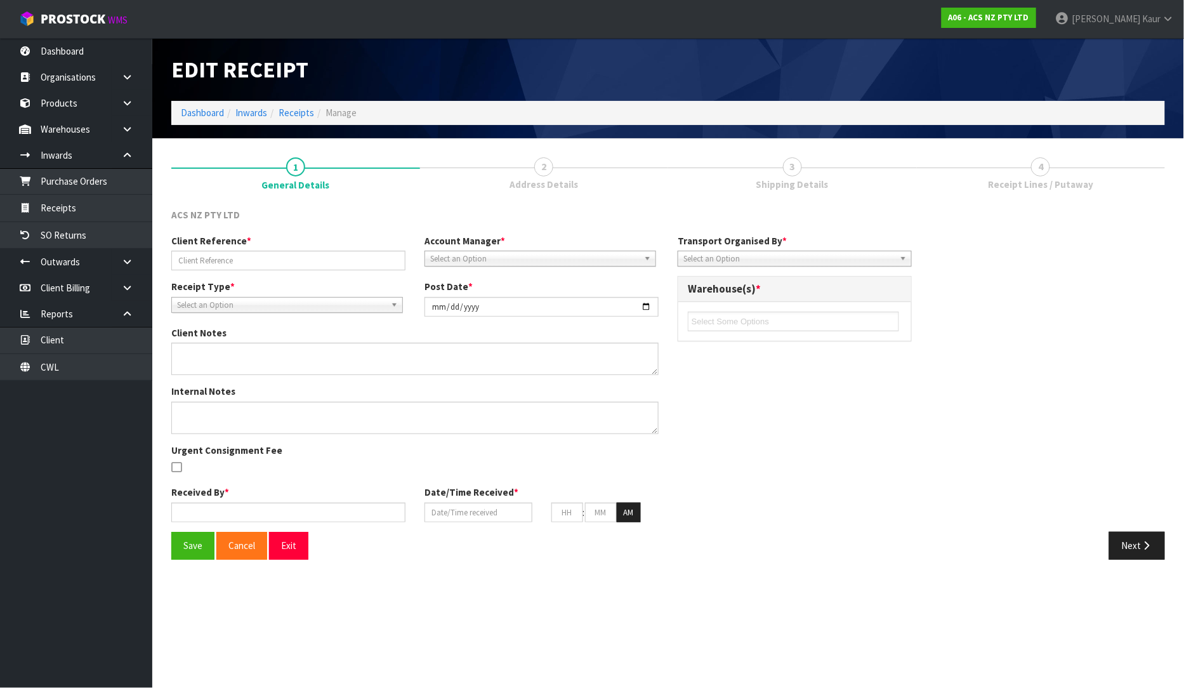
type input "S00099037/7.8.25"
type input "[DATE]"
type textarea "VARIENCE MCFD056 EXPECTED 1 RECIENVED 2 MCGM001 EXPECTED 1 RECIENVED 2 MCTY143 …"
type input "[PERSON_NAME]"
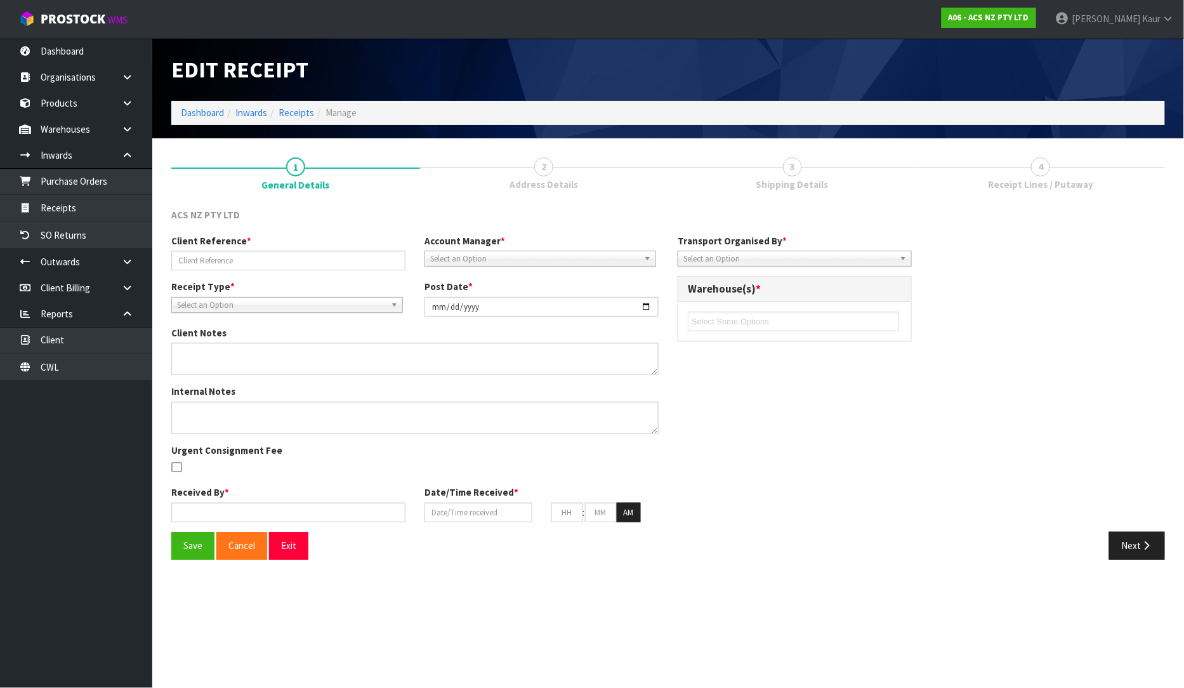
type input "[DATE]"
type input "09"
type input "16"
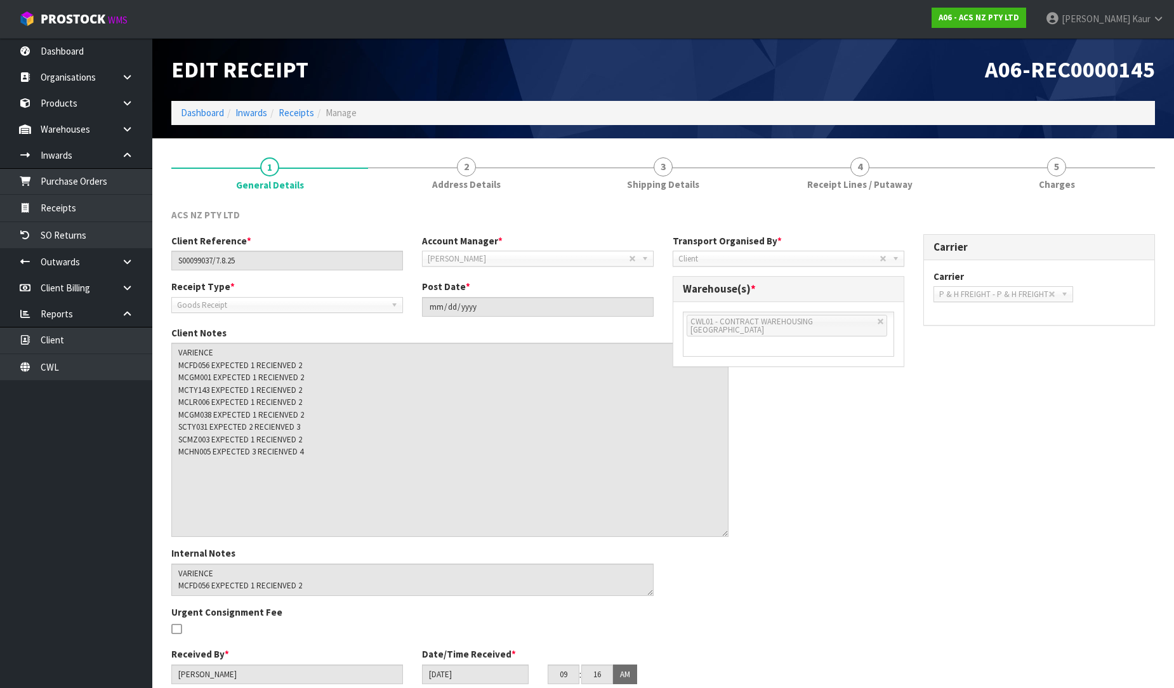
drag, startPoint x: 649, startPoint y: 369, endPoint x: 718, endPoint y: 531, distance: 176.2
click at [718, 531] on textarea at bounding box center [449, 440] width 557 height 194
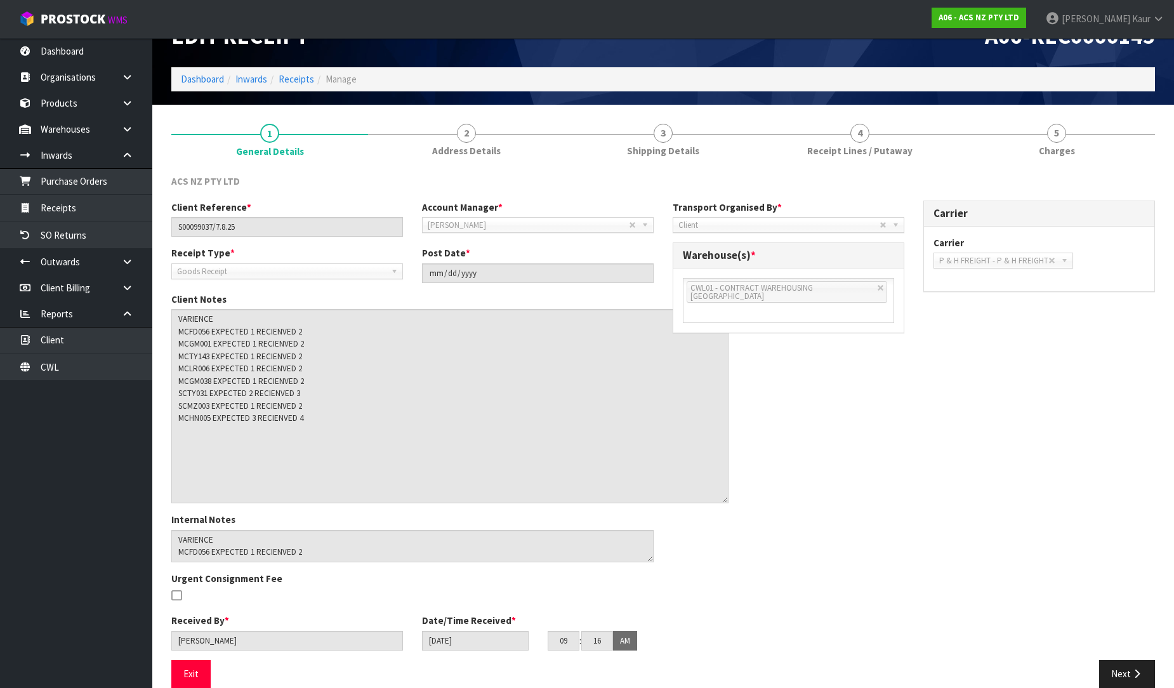
scroll to position [52, 0]
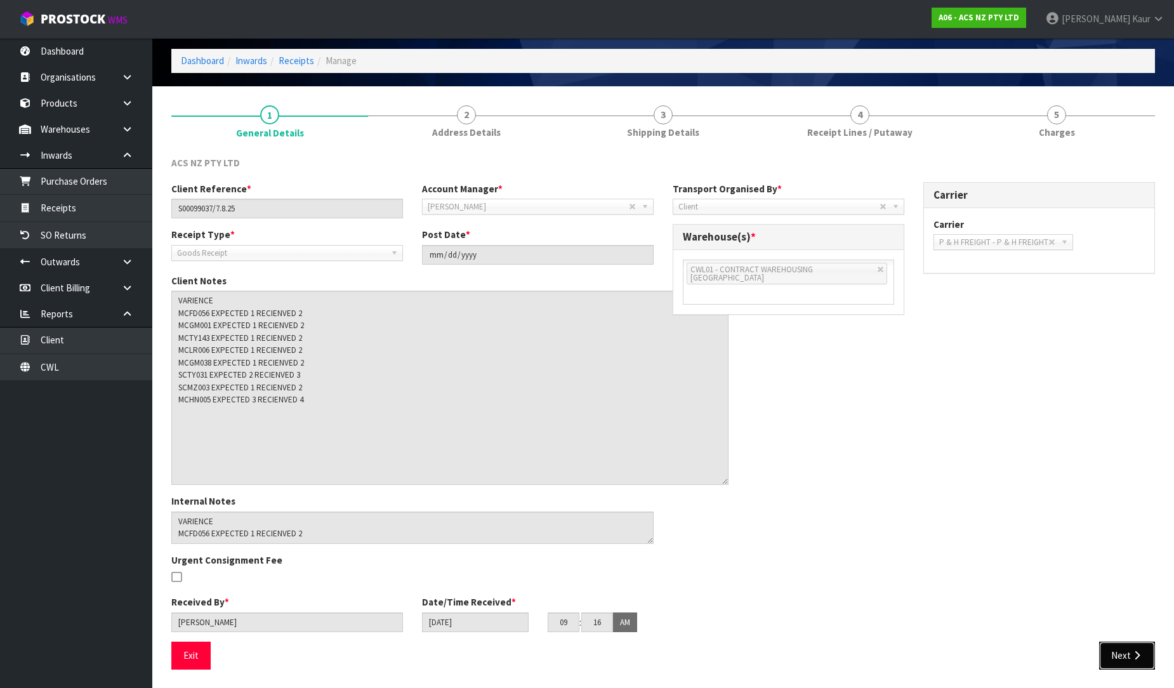
click at [1130, 661] on button "Next" at bounding box center [1127, 655] width 56 height 27
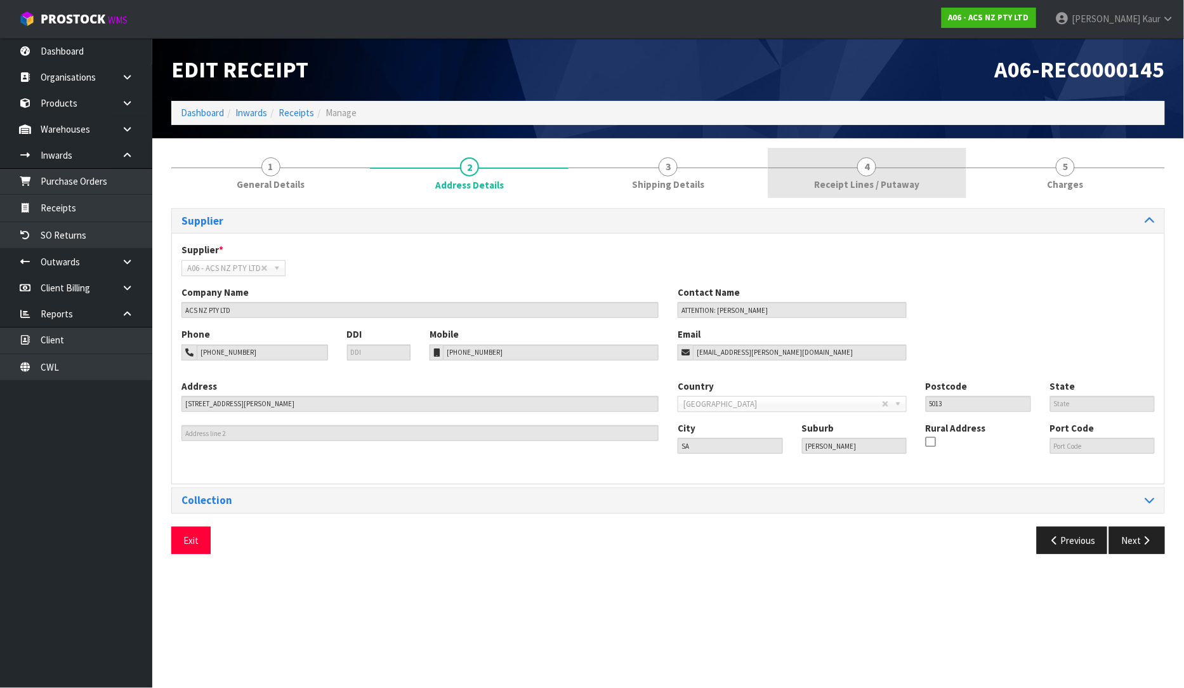
click at [908, 175] on link "4 Receipt Lines / Putaway" at bounding box center [867, 173] width 199 height 50
click at [1069, 178] on link "5 [GEOGRAPHIC_DATA]" at bounding box center [1066, 173] width 199 height 50
click at [848, 175] on link "4 Receipt Lines / Putaway" at bounding box center [867, 173] width 199 height 50
click at [872, 182] on span "Receipt Lines / Putaway" at bounding box center [866, 184] width 105 height 13
click at [1060, 181] on span "Charges" at bounding box center [1066, 184] width 36 height 13
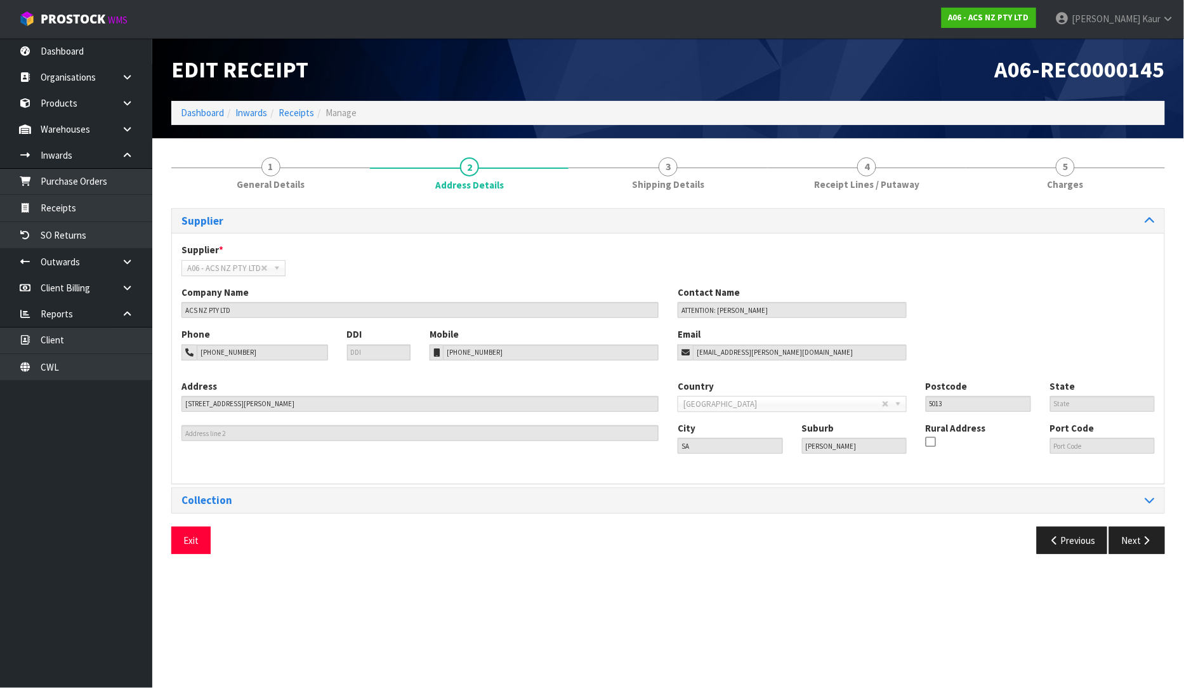
click at [1060, 181] on span "Charges" at bounding box center [1066, 184] width 36 height 13
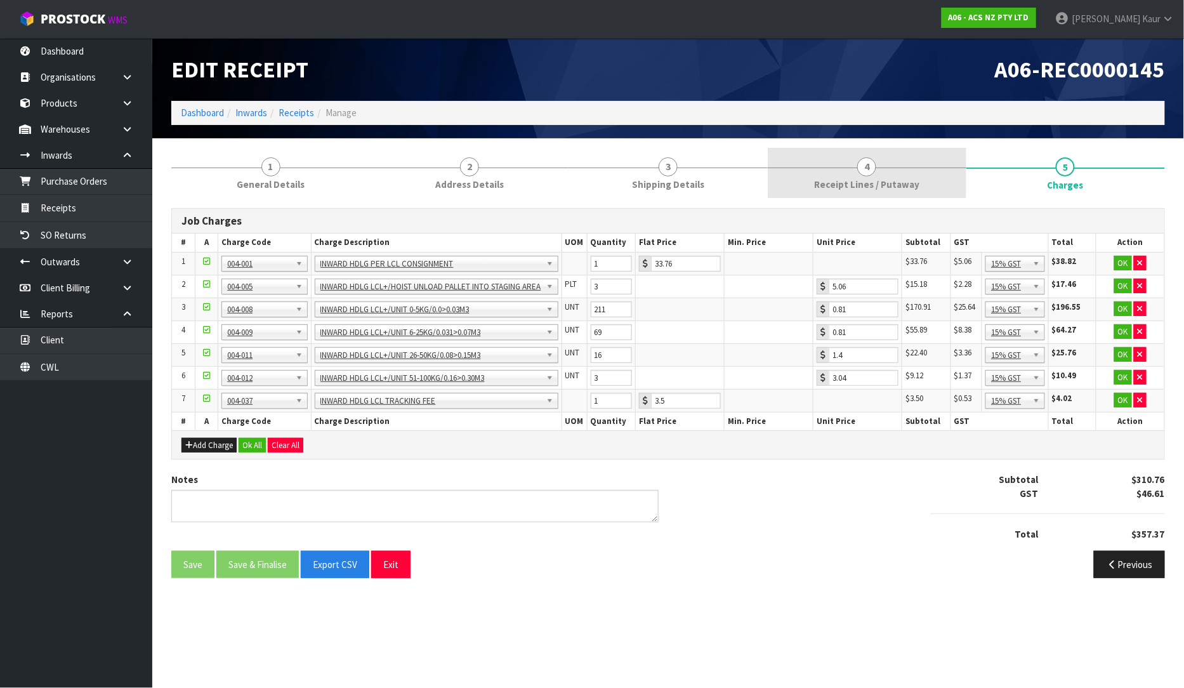
click at [858, 197] on link "4 Receipt Lines / Putaway" at bounding box center [867, 173] width 199 height 50
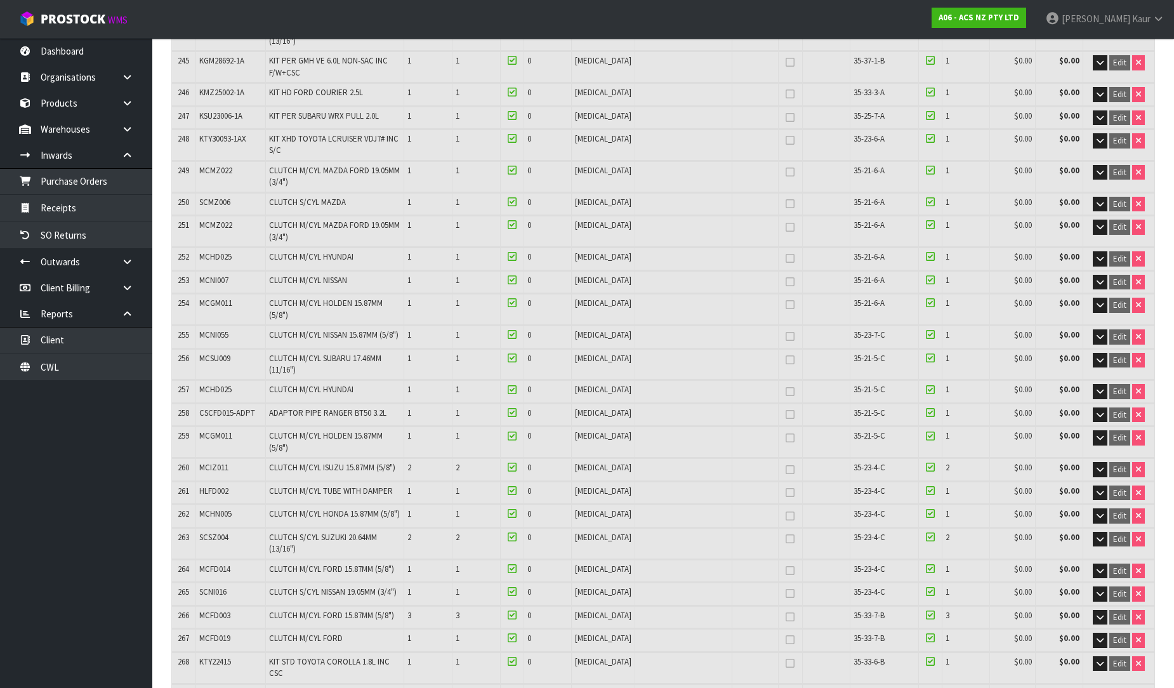
scroll to position [6417, 0]
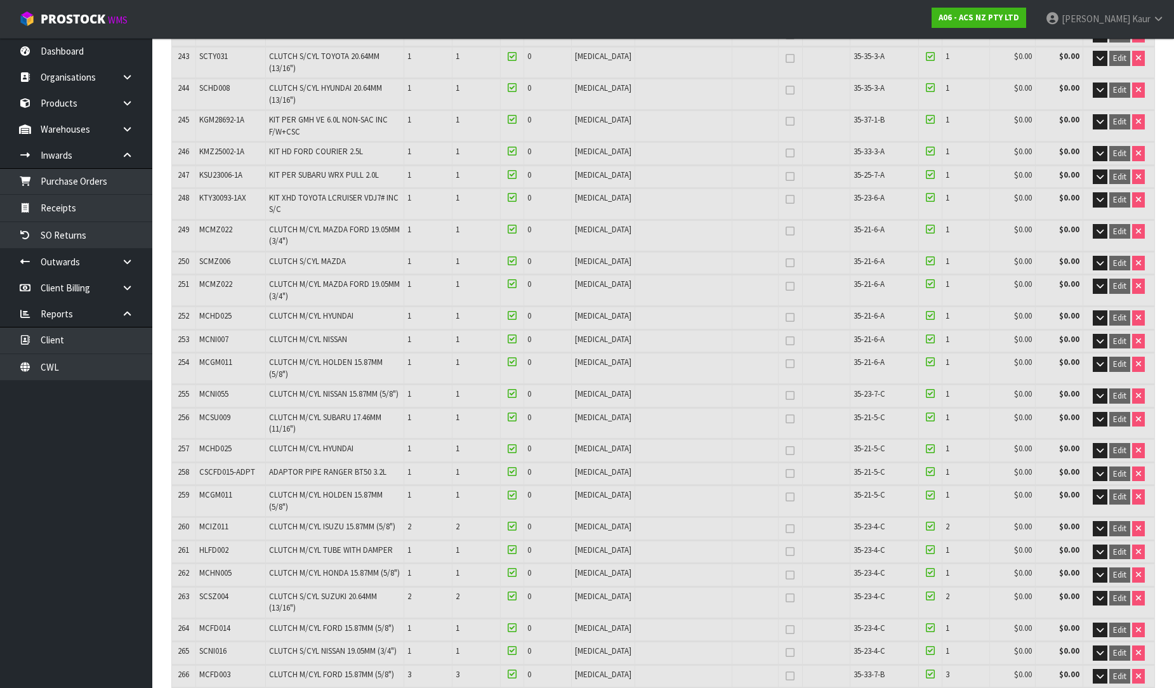
drag, startPoint x: 234, startPoint y: 499, endPoint x: 191, endPoint y: 498, distance: 42.6
copy tr "SCTY031"
click at [703, 5] on nav "Toggle navigation ProStock WMS A06 - ACS NZ PTY LTD Prabhneet Kaur Logout" at bounding box center [587, 19] width 1174 height 39
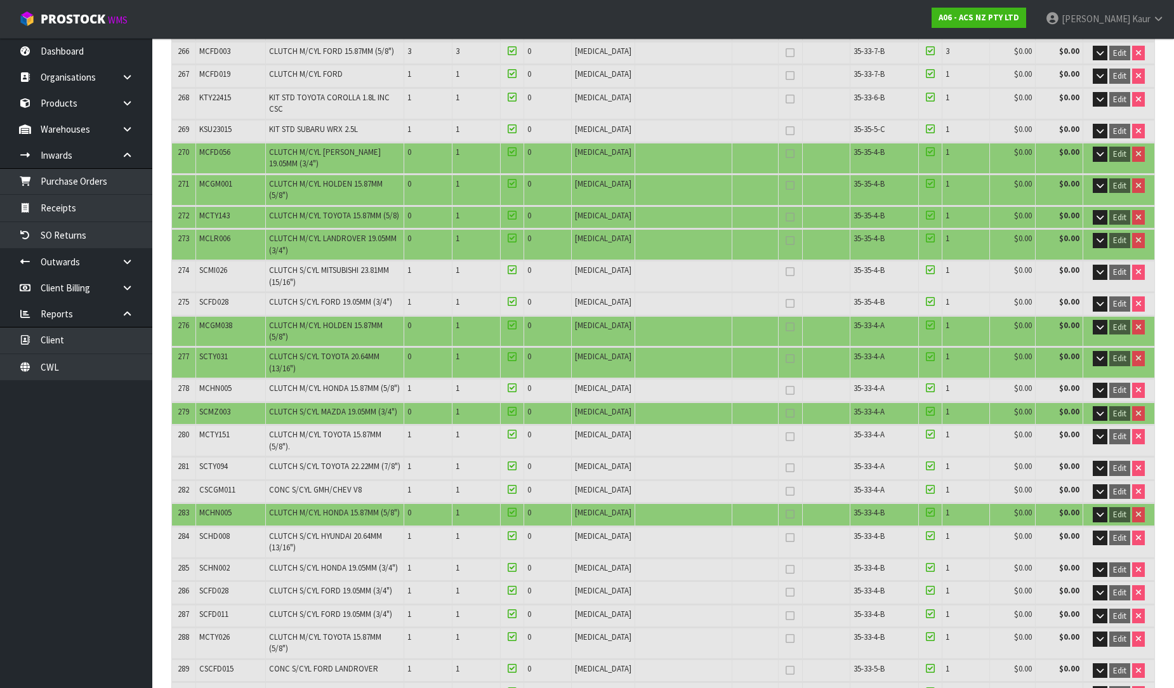
scroll to position [7160, 0]
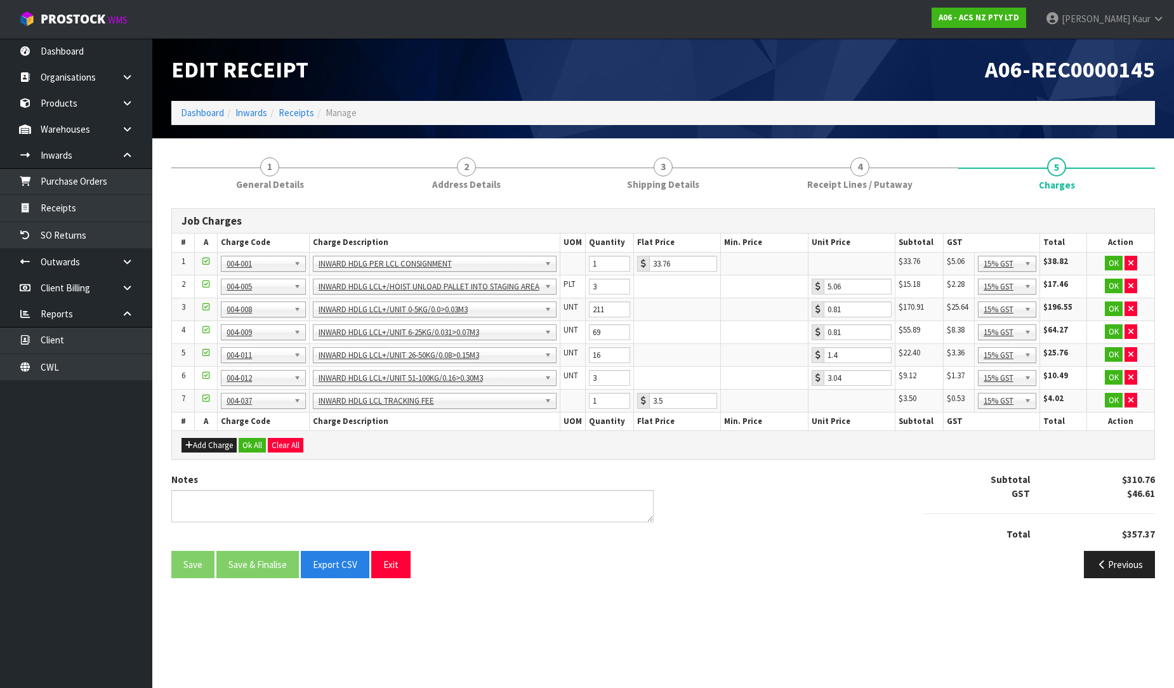
scroll to position [0, 0]
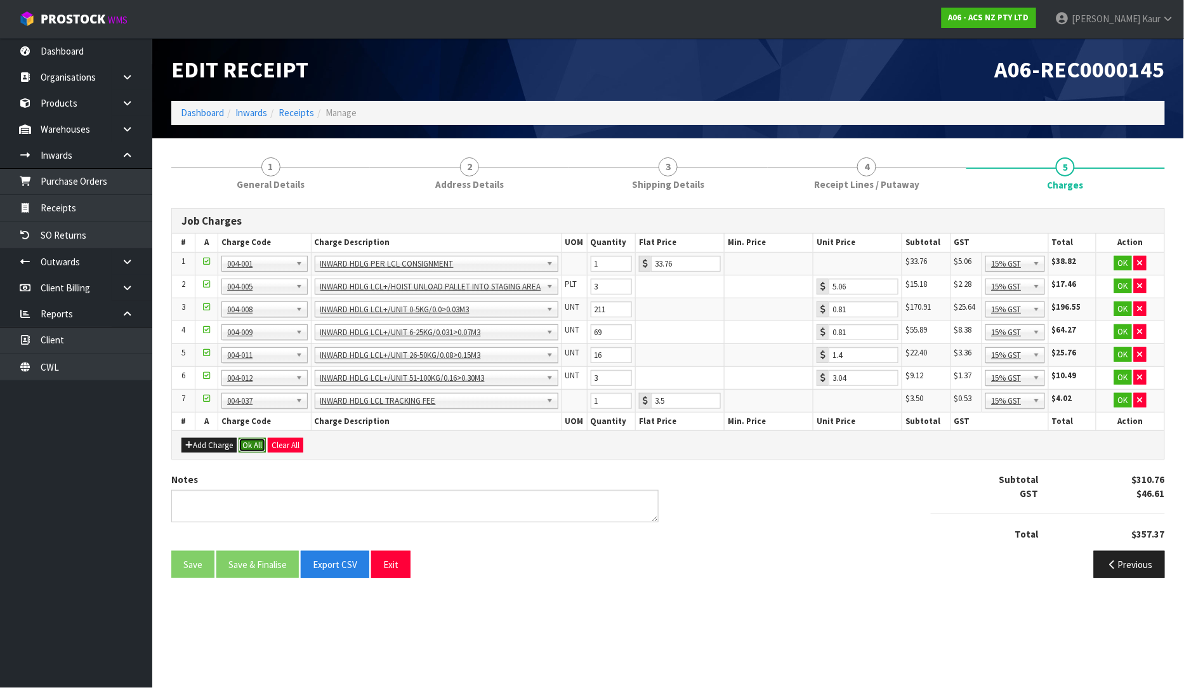
click at [249, 447] on button "Ok All" at bounding box center [252, 445] width 27 height 15
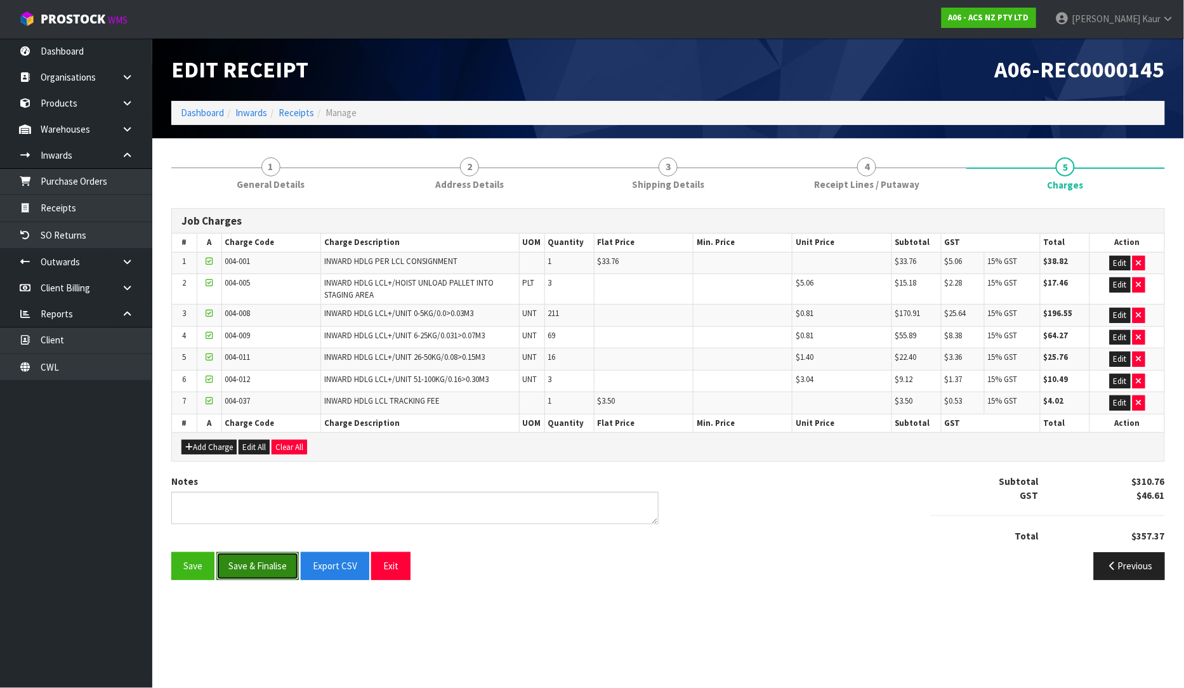
drag, startPoint x: 262, startPoint y: 560, endPoint x: 257, endPoint y: 535, distance: 25.9
click at [262, 561] on button "Save & Finalise" at bounding box center [257, 565] width 82 height 27
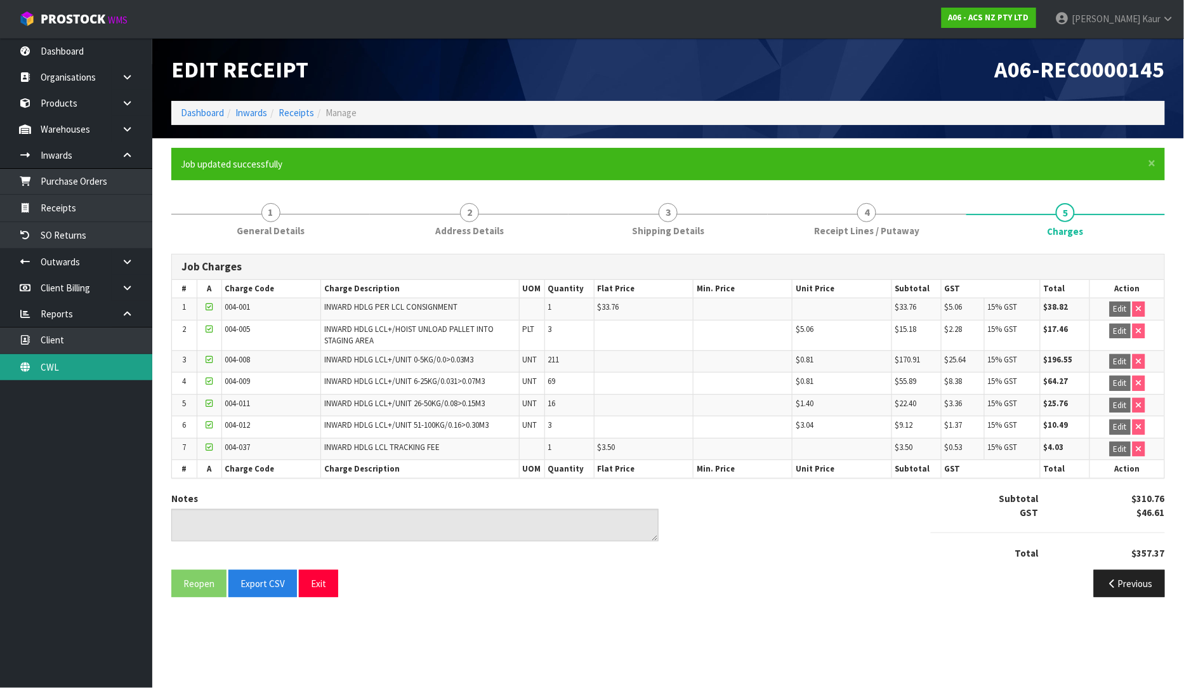
click at [73, 367] on link "CWL" at bounding box center [76, 367] width 152 height 26
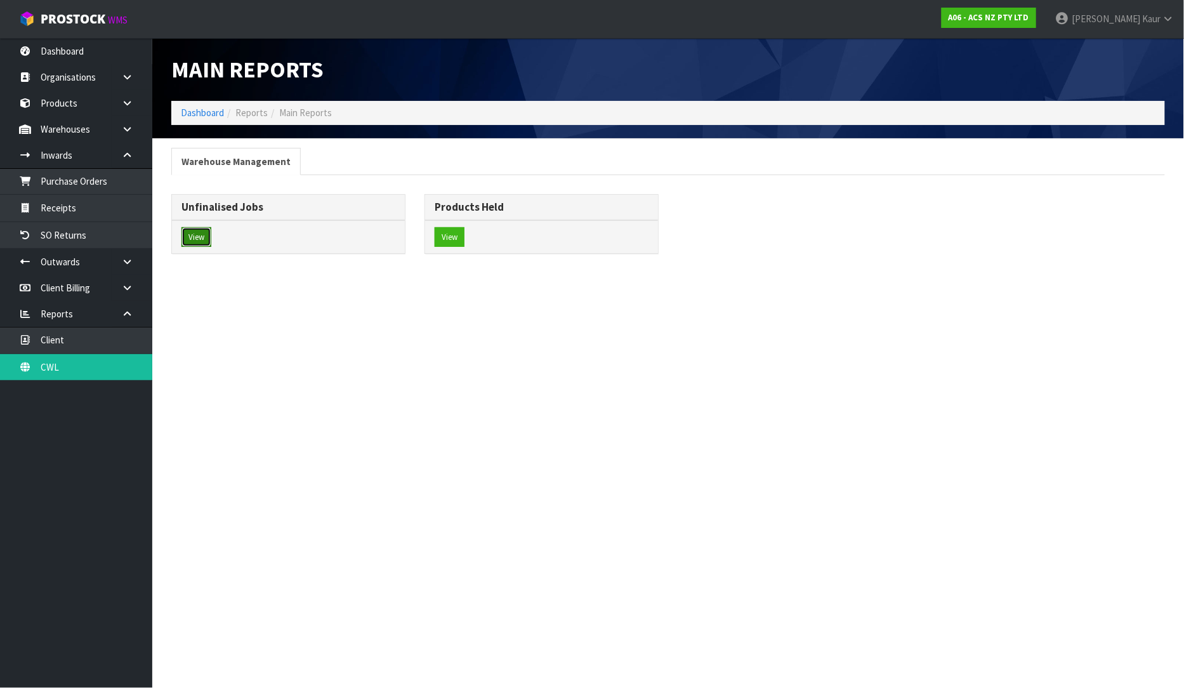
click at [201, 237] on button "View" at bounding box center [196, 237] width 30 height 20
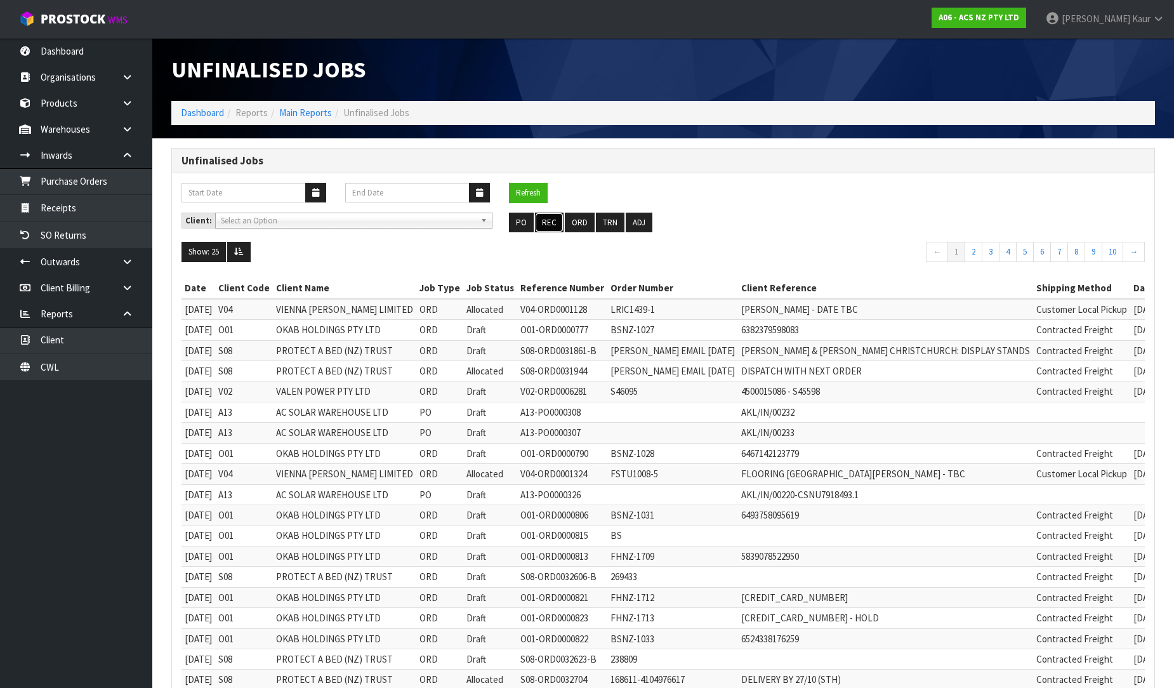
click at [554, 226] on button "REC" at bounding box center [549, 223] width 29 height 20
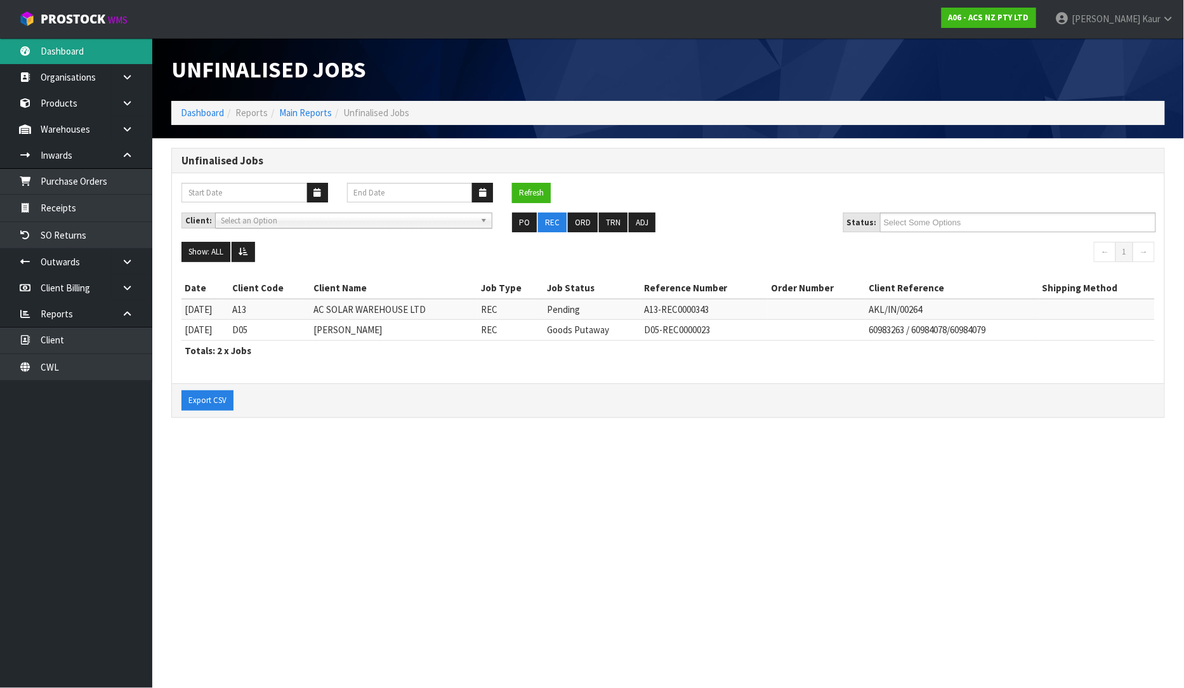
click at [74, 48] on link "Dashboard" at bounding box center [76, 51] width 152 height 26
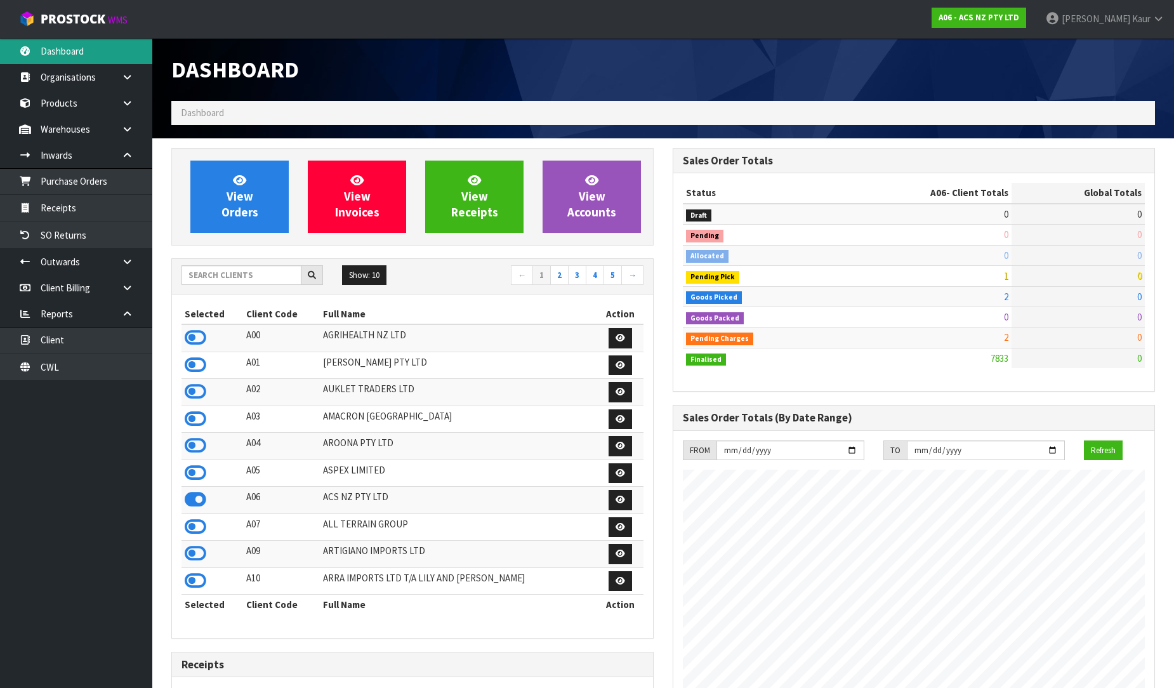
scroll to position [961, 501]
click at [237, 274] on input "text" at bounding box center [241, 275] width 120 height 20
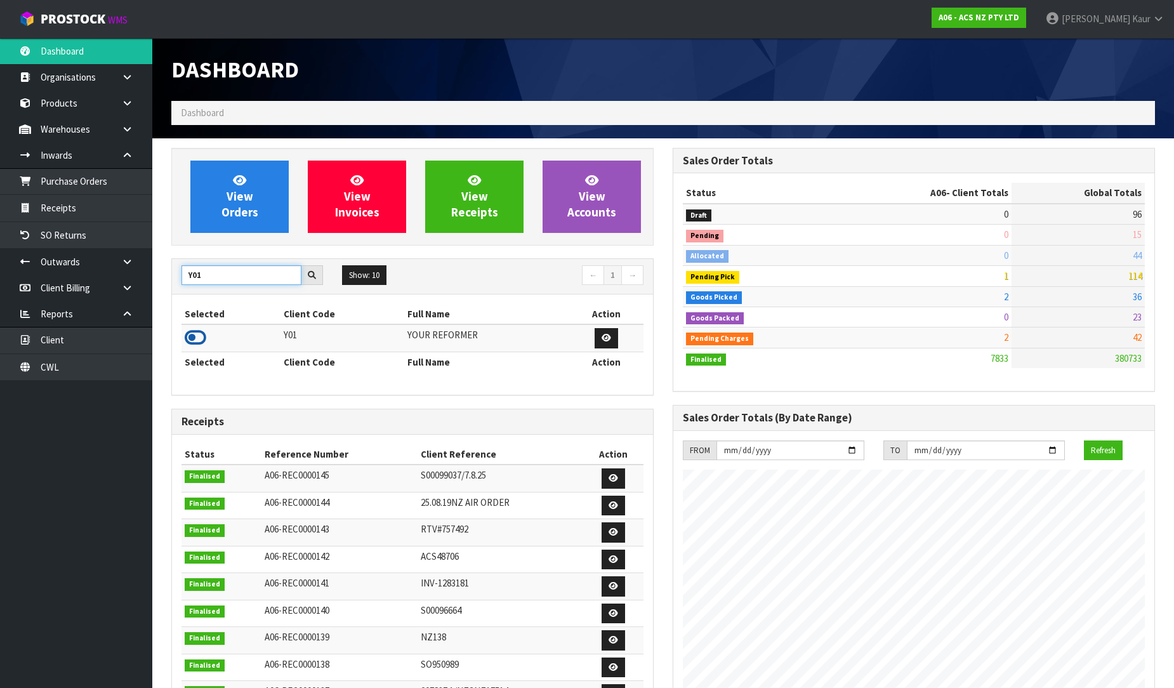
type input "Y01"
click at [193, 344] on icon at bounding box center [196, 337] width 22 height 19
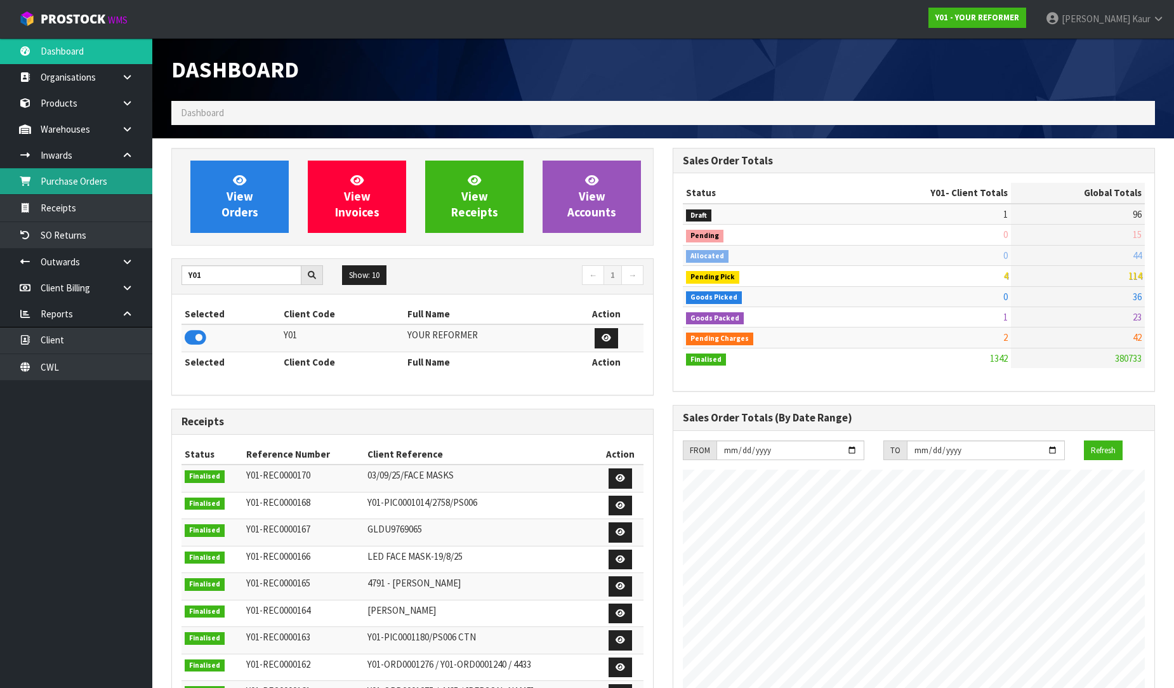
click at [104, 185] on link "Purchase Orders" at bounding box center [76, 181] width 152 height 26
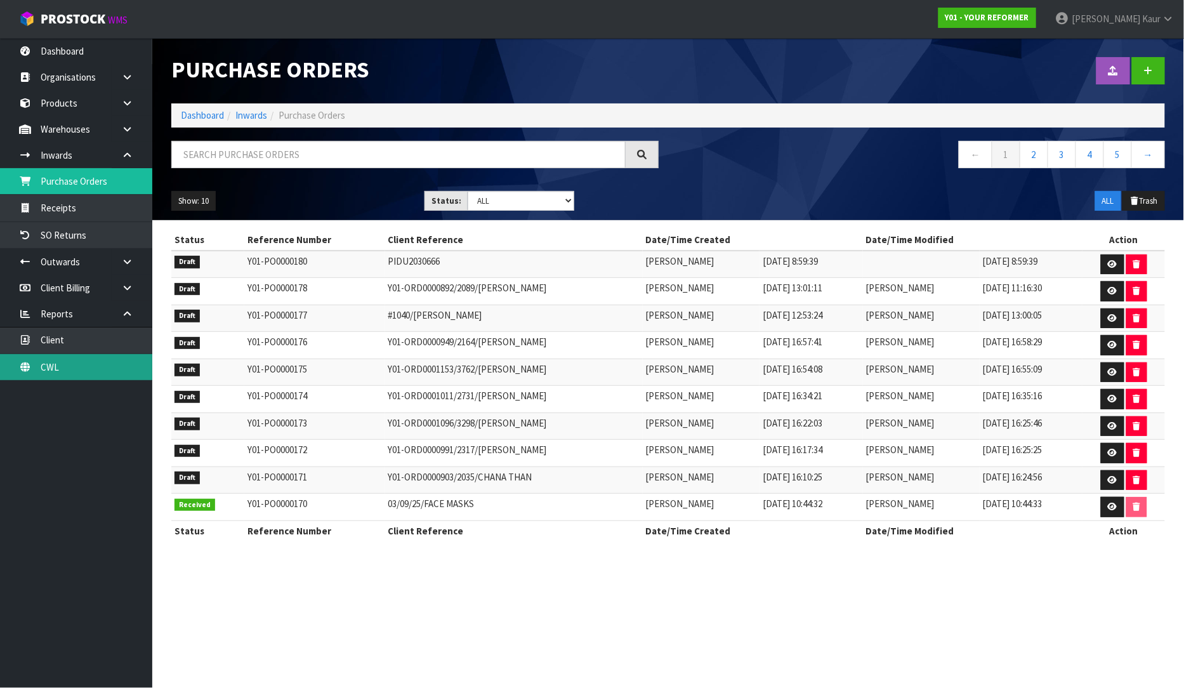
drag, startPoint x: 93, startPoint y: 363, endPoint x: 172, endPoint y: 330, distance: 85.9
click at [93, 363] on link "CWL" at bounding box center [76, 367] width 152 height 26
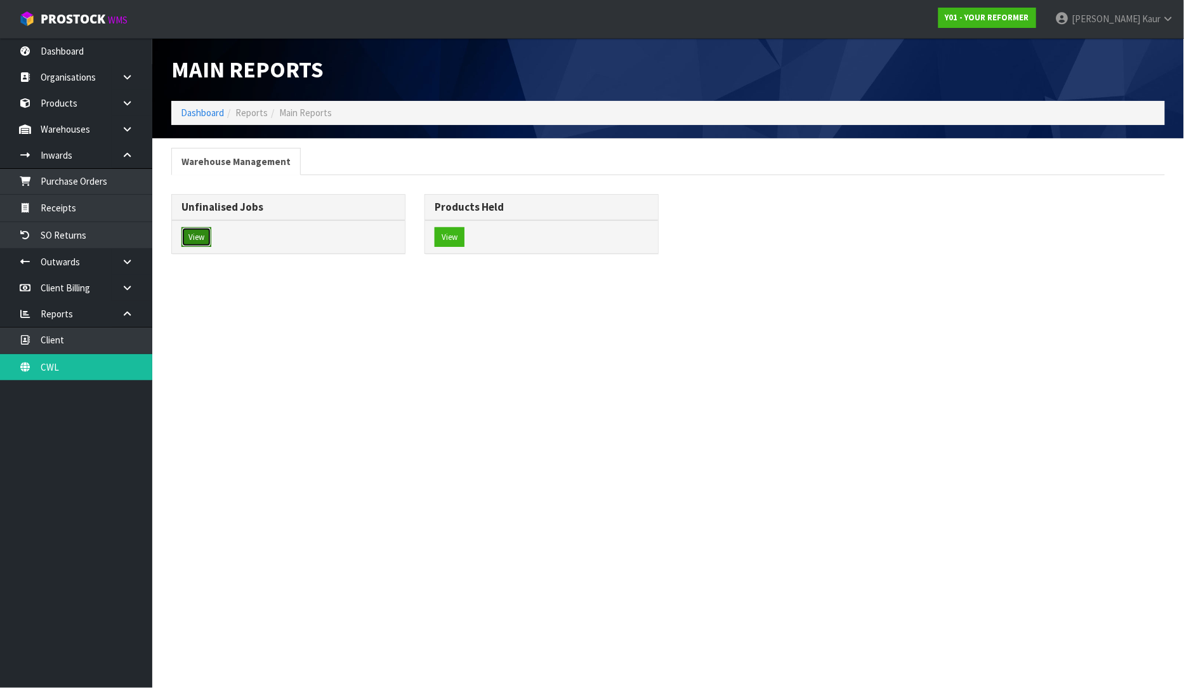
click at [193, 246] on button "View" at bounding box center [196, 237] width 30 height 20
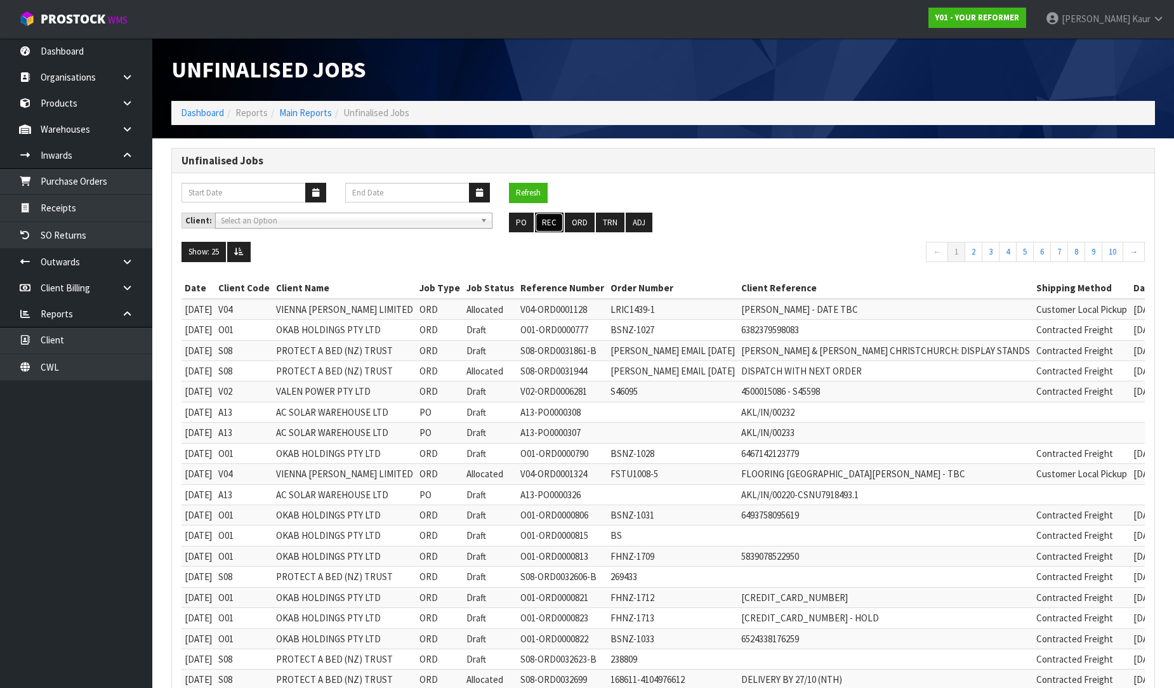
click at [544, 224] on button "REC" at bounding box center [549, 223] width 29 height 20
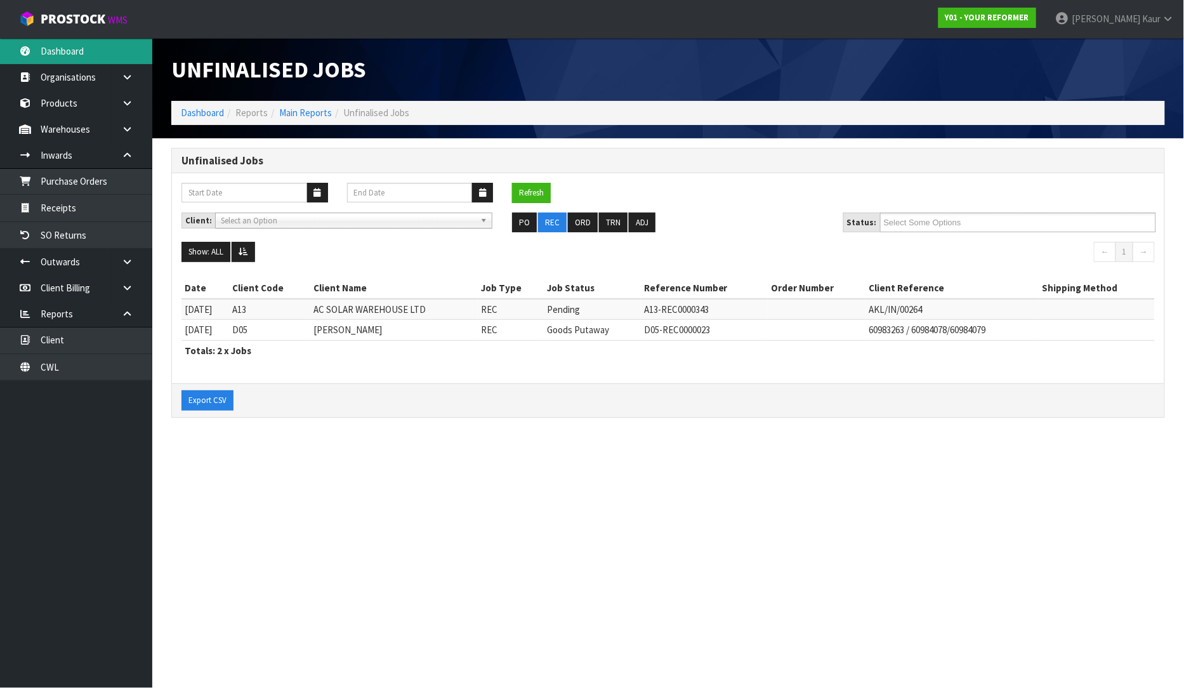
click at [100, 57] on link "Dashboard" at bounding box center [76, 51] width 152 height 26
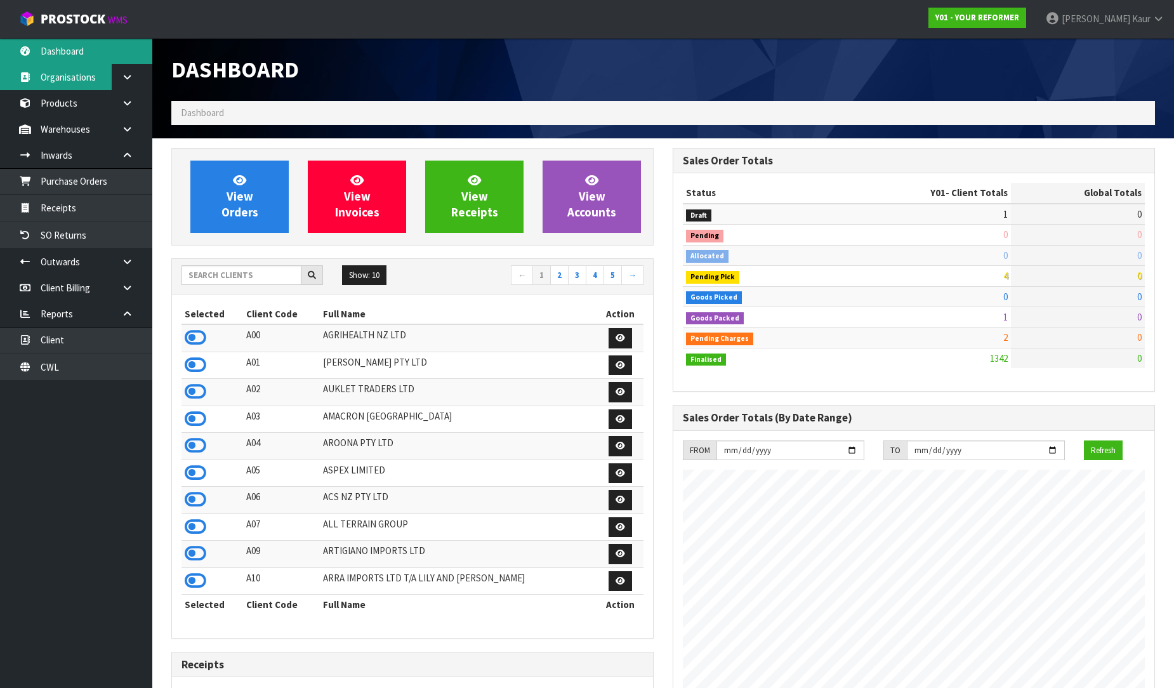
scroll to position [961, 501]
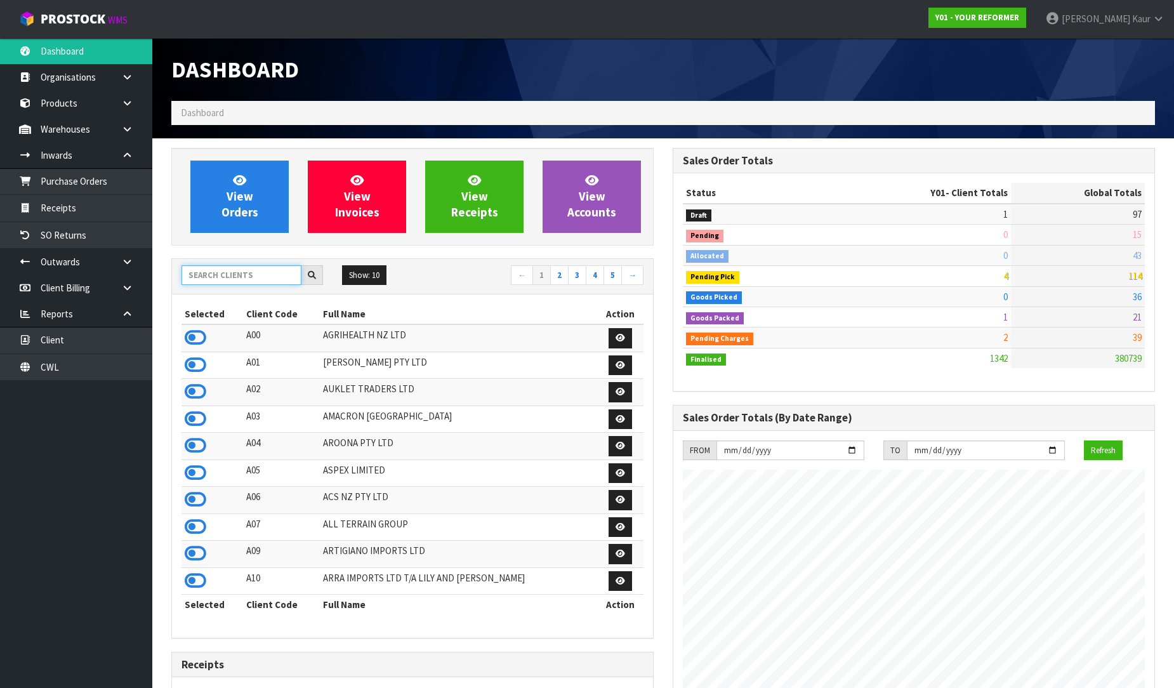
click at [237, 265] on input "text" at bounding box center [241, 275] width 120 height 20
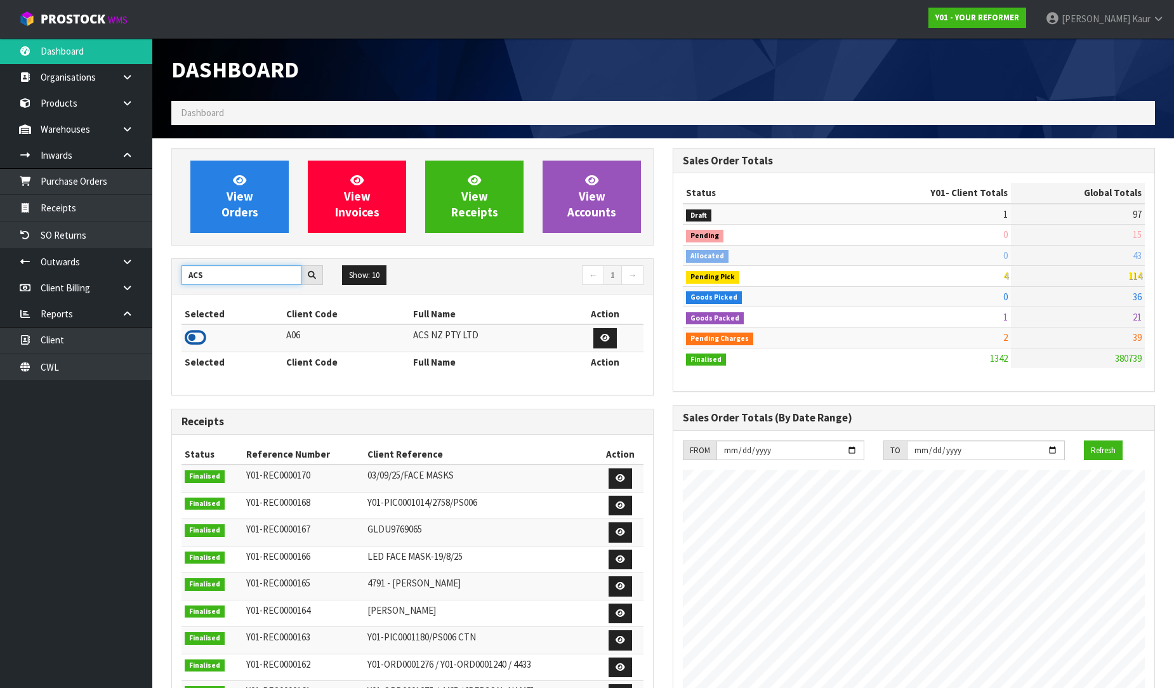
type input "ACS"
click at [203, 338] on icon at bounding box center [196, 337] width 22 height 19
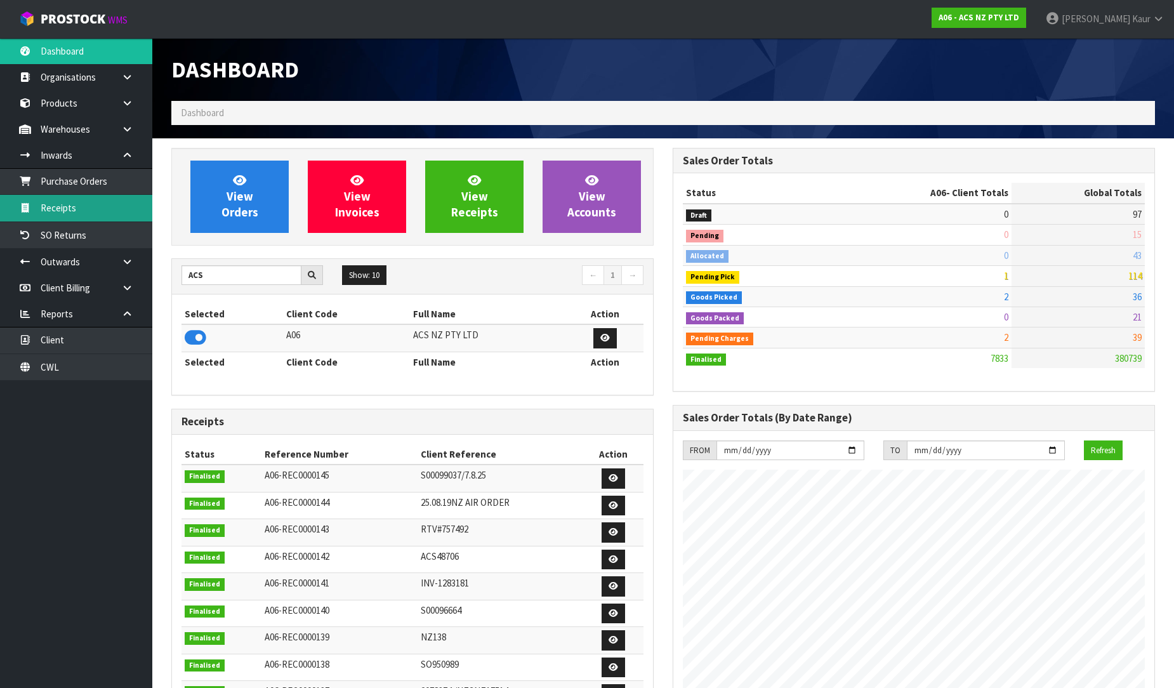
click at [116, 218] on link "Receipts" at bounding box center [76, 208] width 152 height 26
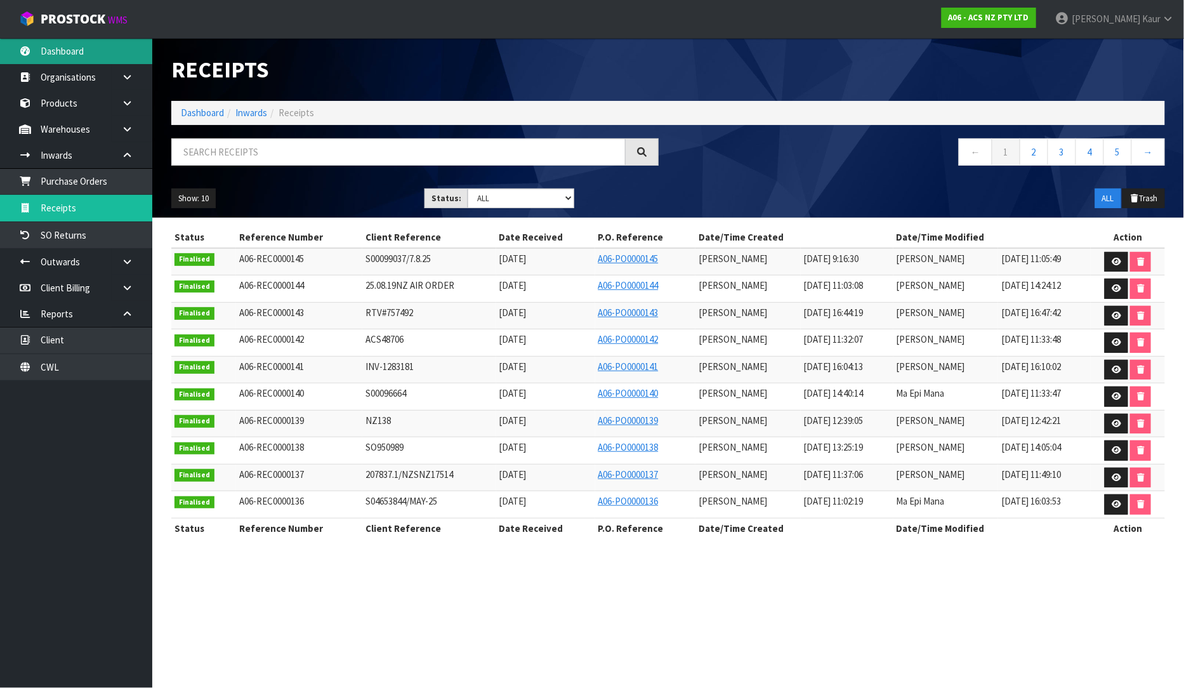
click at [44, 56] on link "Dashboard" at bounding box center [76, 51] width 152 height 26
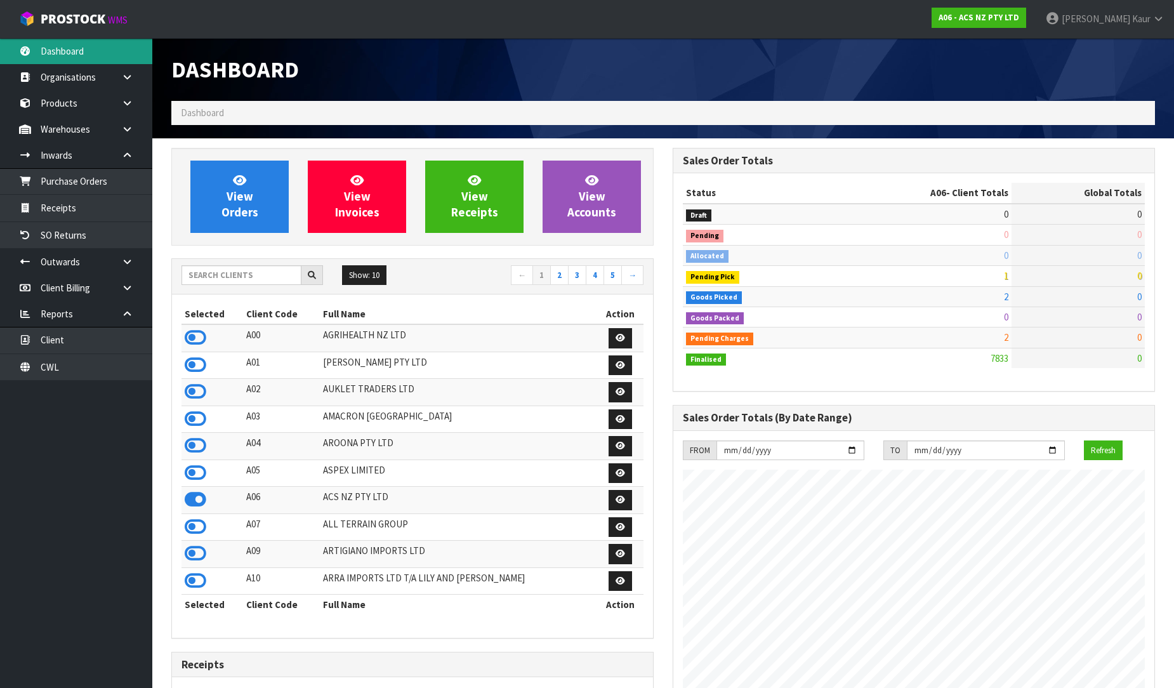
scroll to position [961, 501]
drag, startPoint x: 248, startPoint y: 280, endPoint x: 246, endPoint y: 274, distance: 7.2
click at [247, 280] on input "text" at bounding box center [241, 275] width 120 height 20
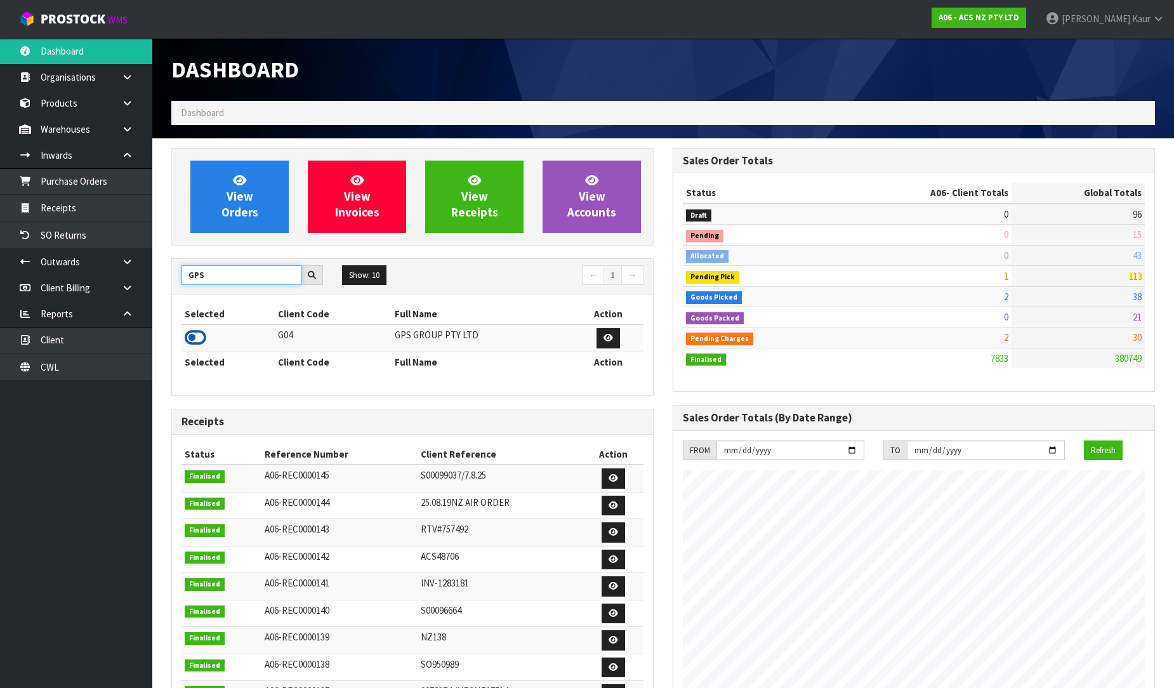
type input "GPS"
drag, startPoint x: 194, startPoint y: 340, endPoint x: 186, endPoint y: 327, distance: 14.3
click at [194, 340] on icon at bounding box center [196, 337] width 22 height 19
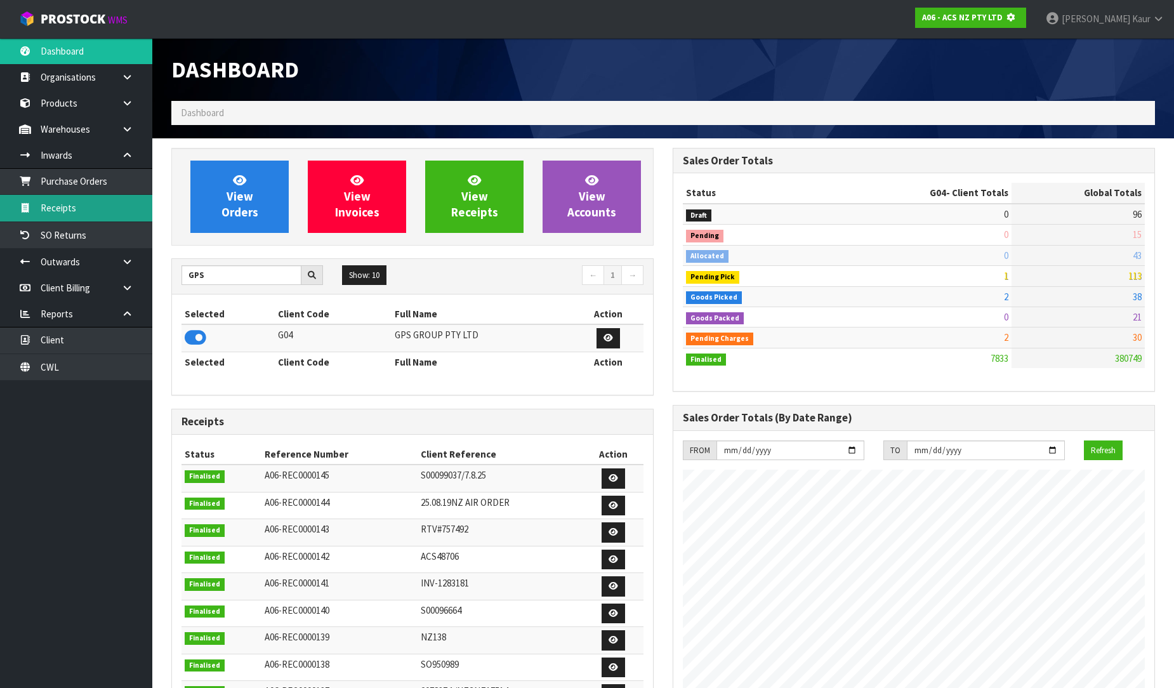
scroll to position [791, 501]
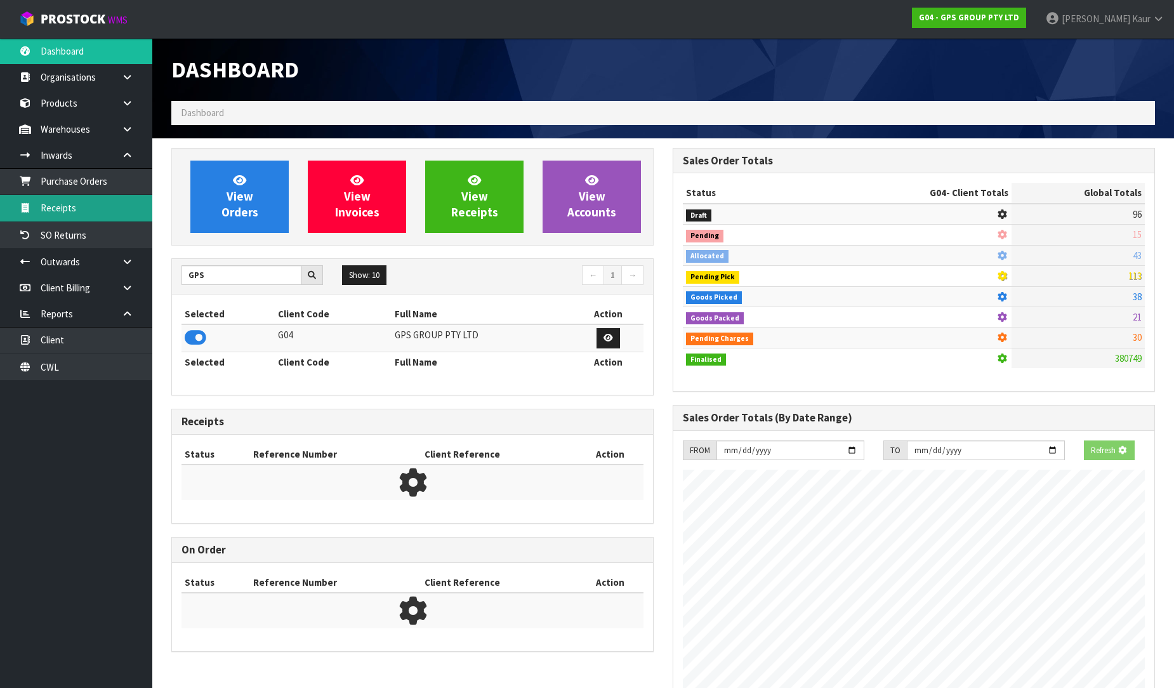
click at [114, 211] on link "Receipts" at bounding box center [76, 208] width 152 height 26
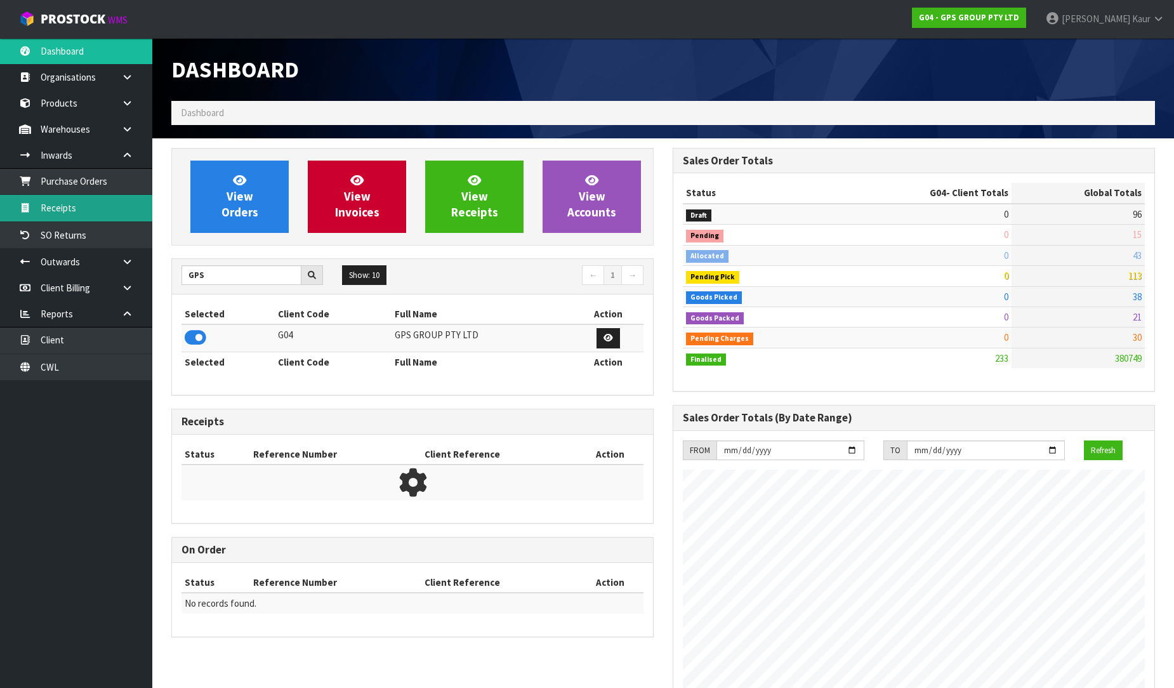
scroll to position [797, 501]
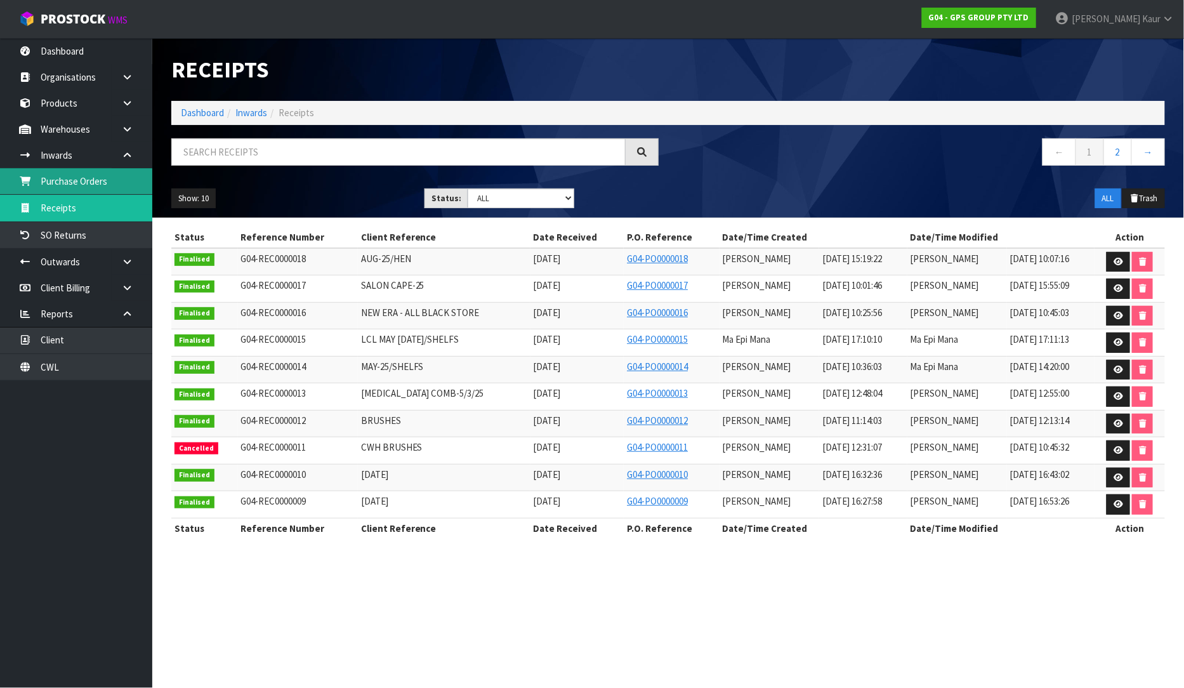
click at [65, 183] on link "Purchase Orders" at bounding box center [76, 181] width 152 height 26
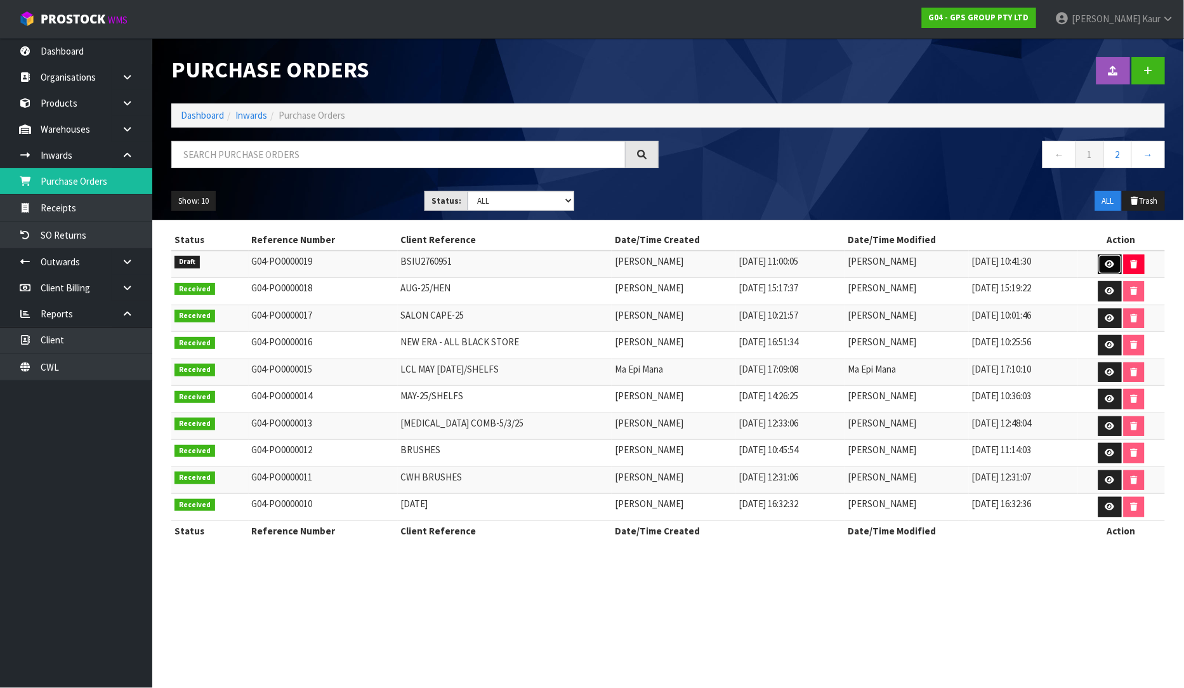
click at [1112, 257] on link at bounding box center [1110, 264] width 23 height 20
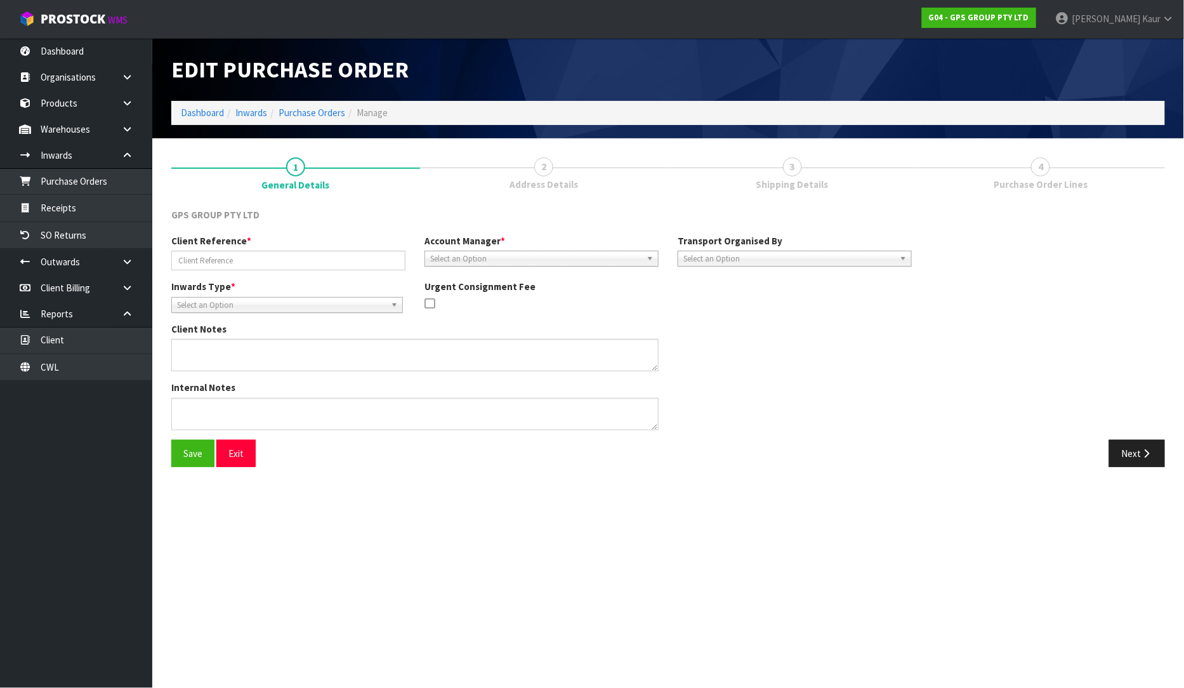
type input "BSIU2760951"
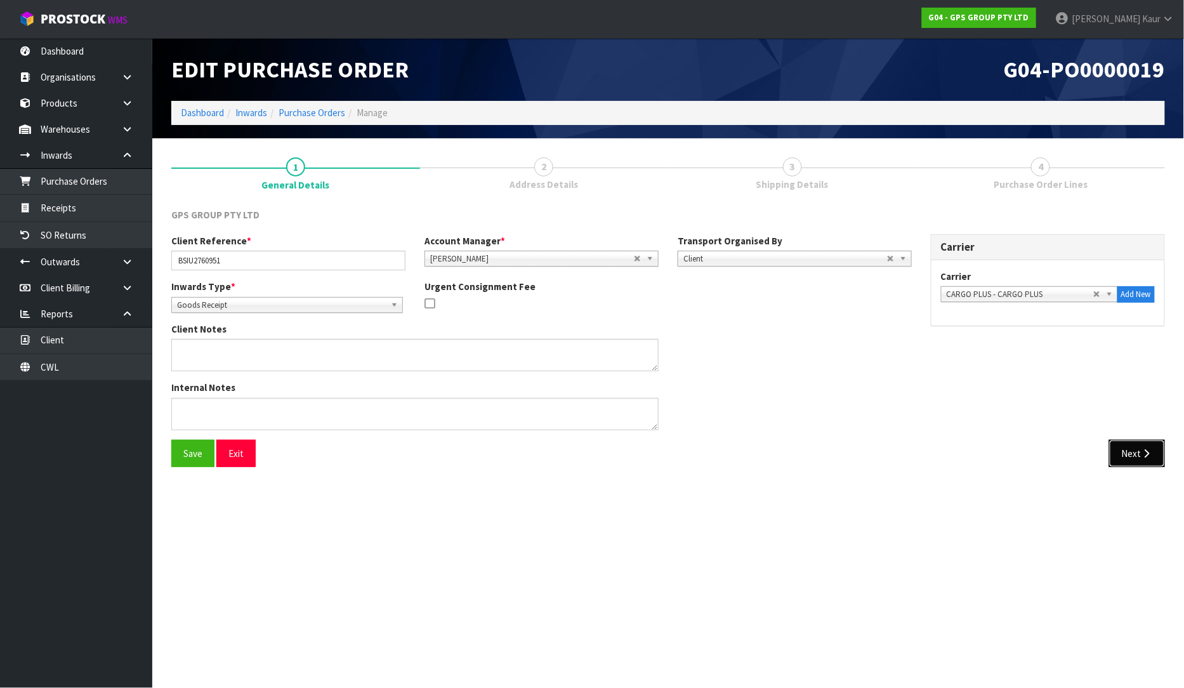
click at [1128, 464] on button "Next" at bounding box center [1137, 453] width 56 height 27
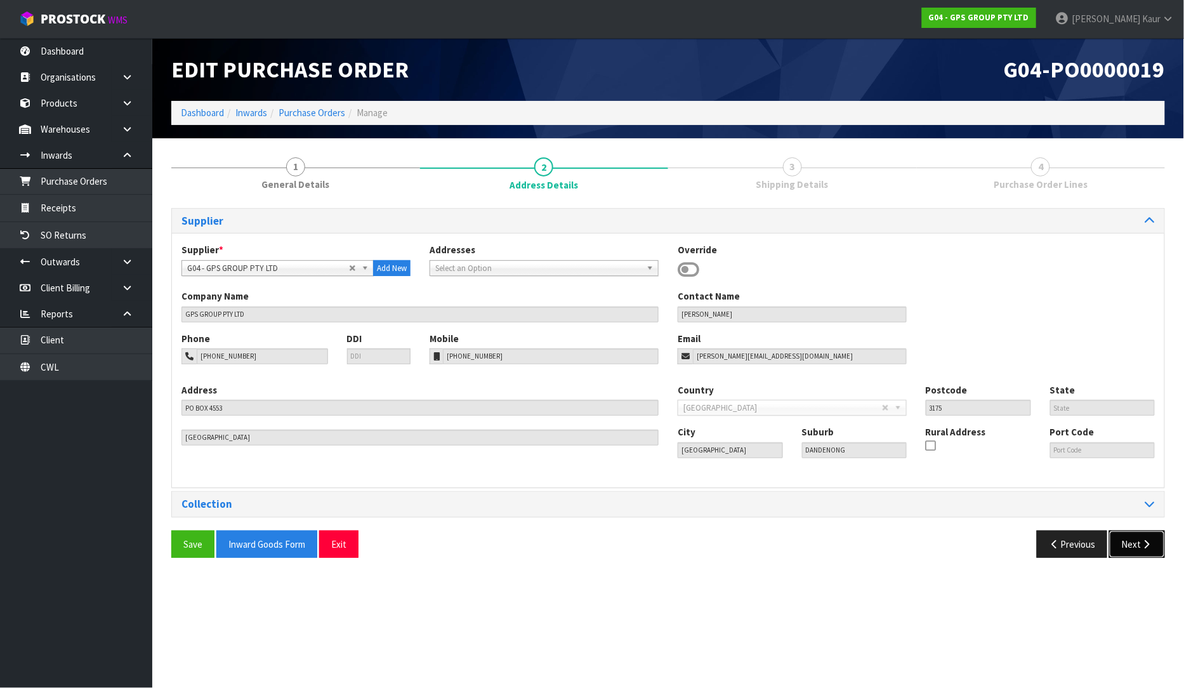
click at [1124, 550] on button "Next" at bounding box center [1137, 544] width 56 height 27
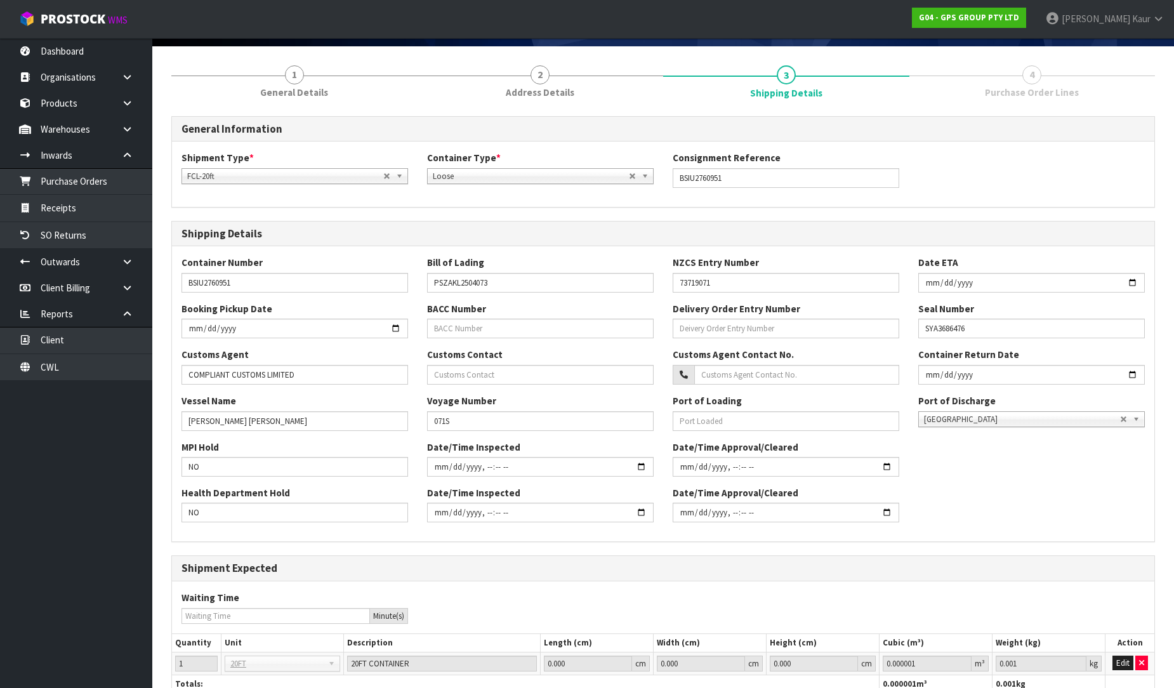
scroll to position [187, 0]
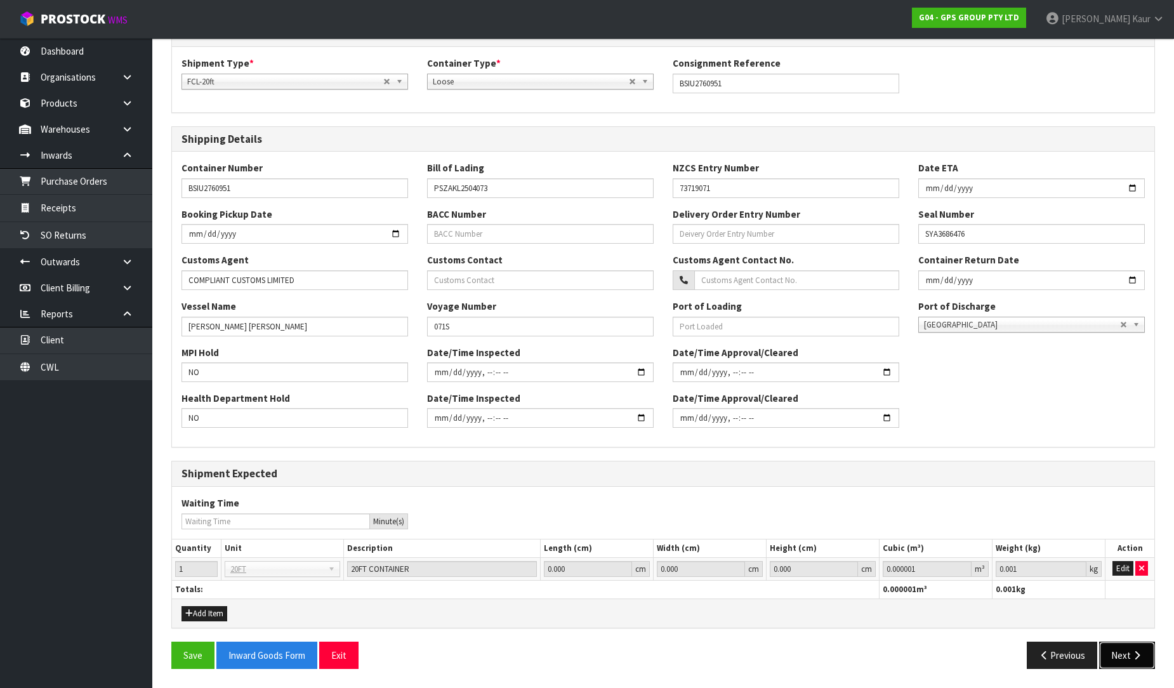
click at [1125, 663] on button "Next" at bounding box center [1127, 655] width 56 height 27
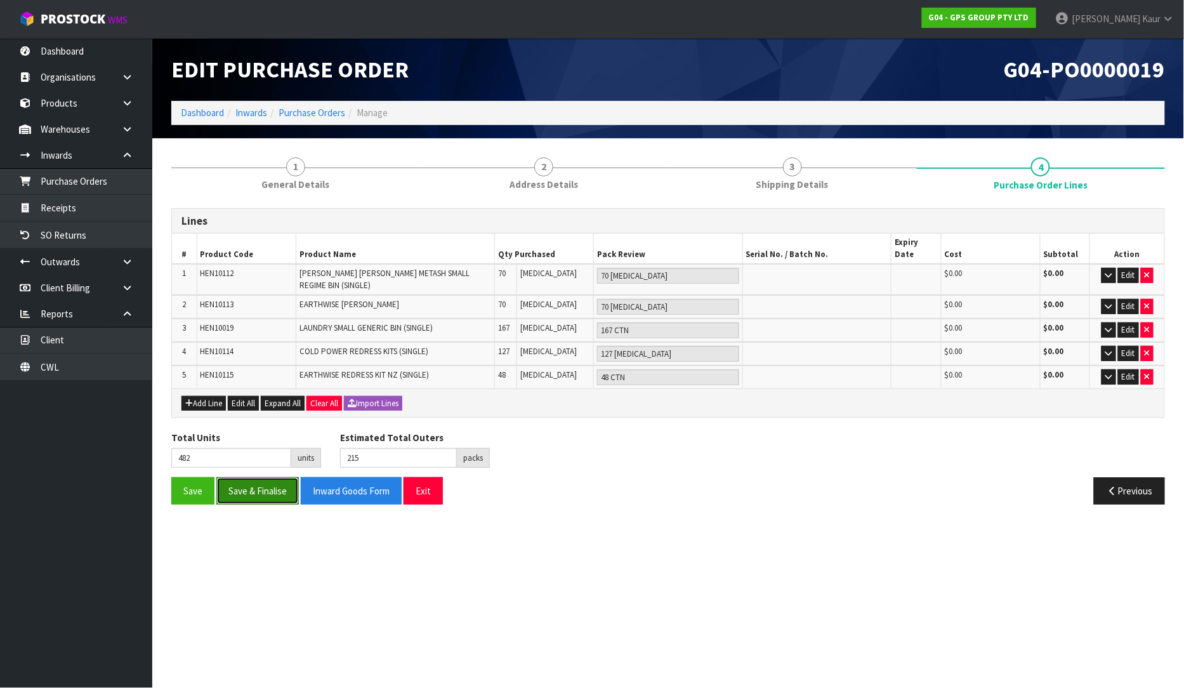
click at [249, 477] on button "Save & Finalise" at bounding box center [257, 490] width 82 height 27
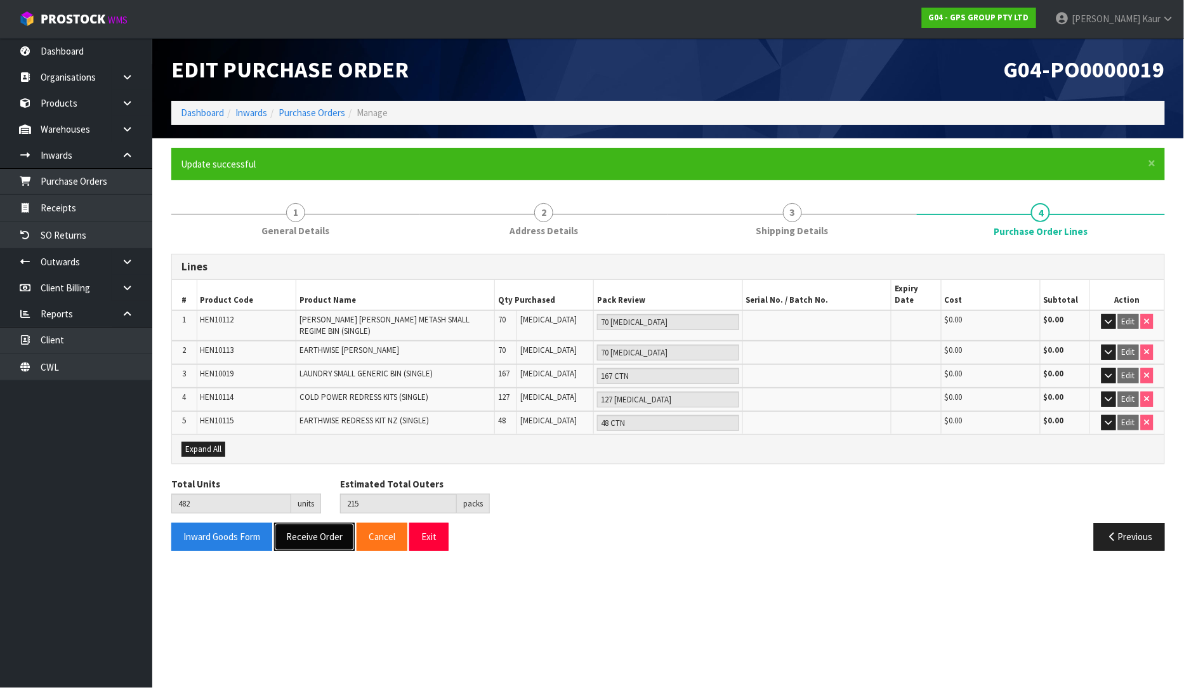
click at [307, 523] on button "Receive Order" at bounding box center [314, 536] width 81 height 27
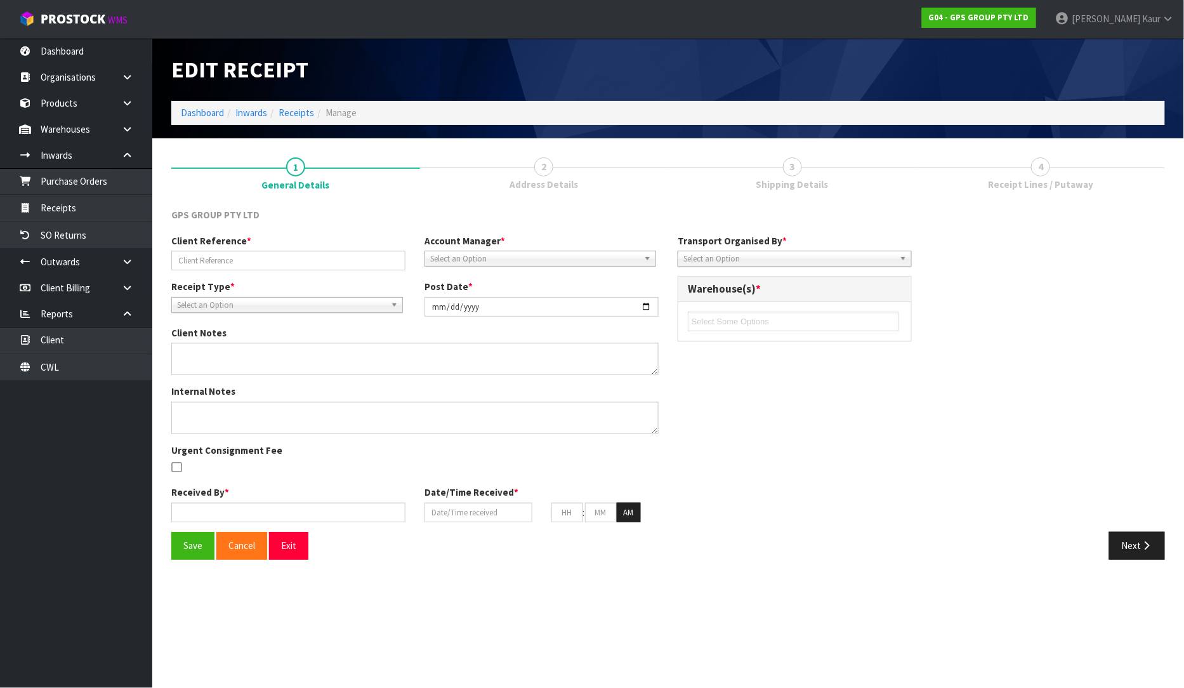
type input "BSIU2760951"
type input "[DATE]"
type input "[PERSON_NAME]"
type input "[DATE]"
type input "11"
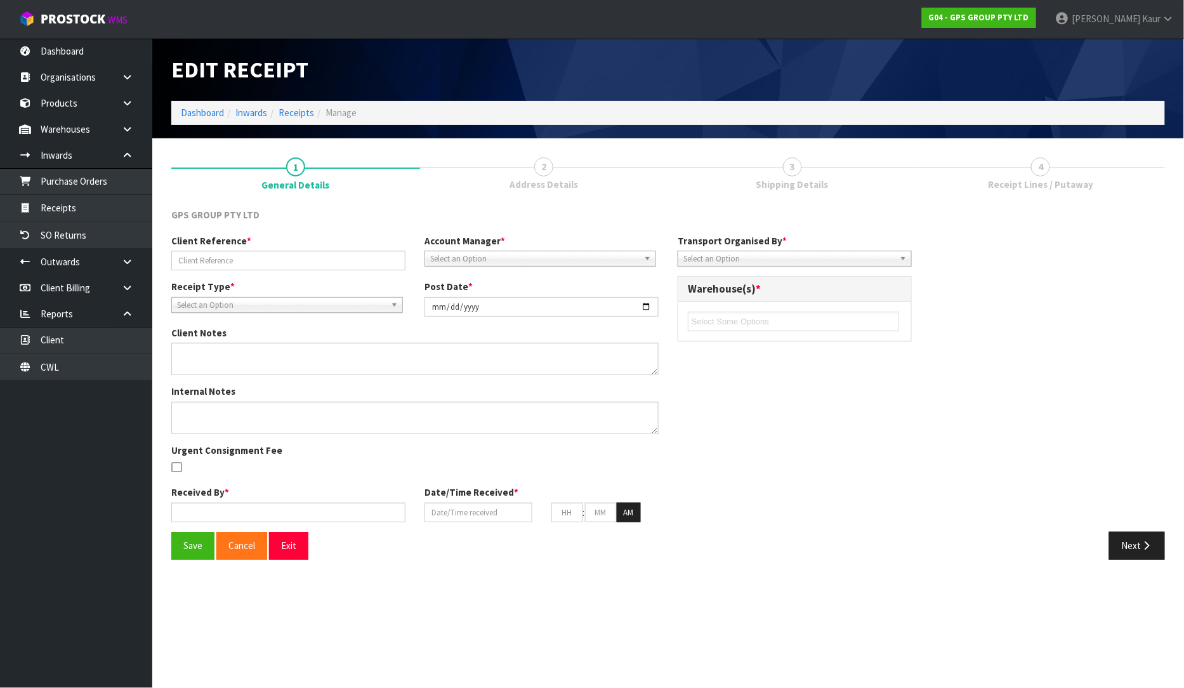
type input "16"
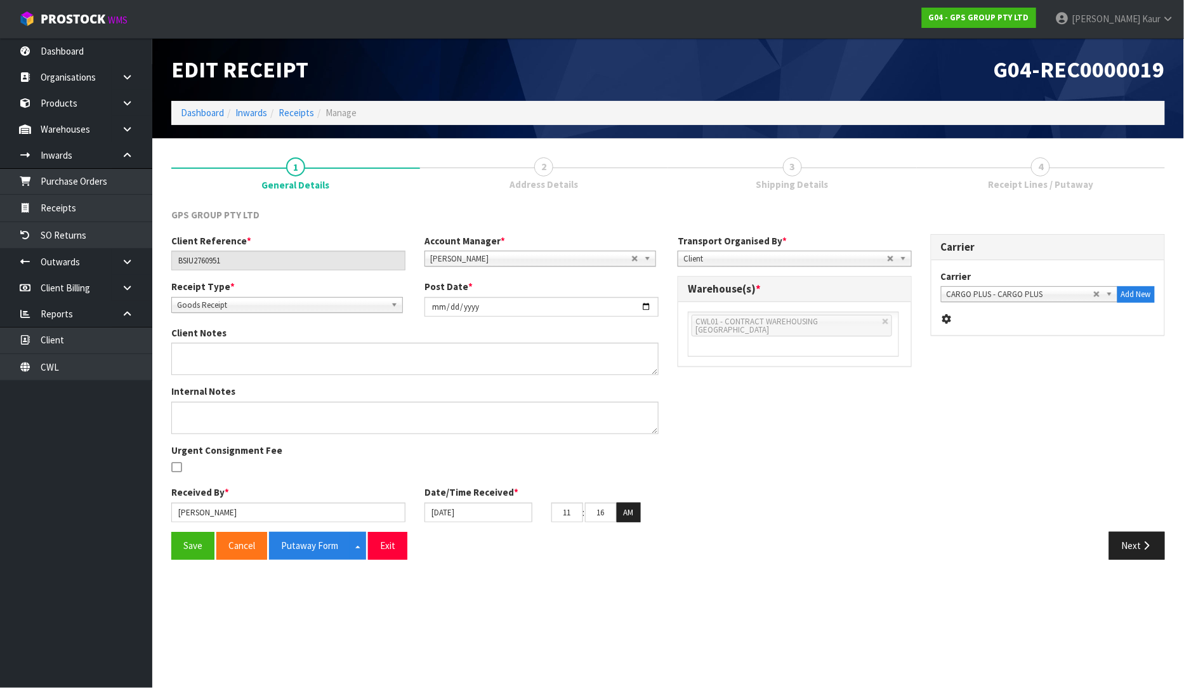
click at [192, 560] on div "Save Cancel Putaway Form Split button! CSV FORMAT Exit Next" at bounding box center [668, 550] width 1013 height 37
click at [194, 552] on button "Save" at bounding box center [192, 545] width 43 height 27
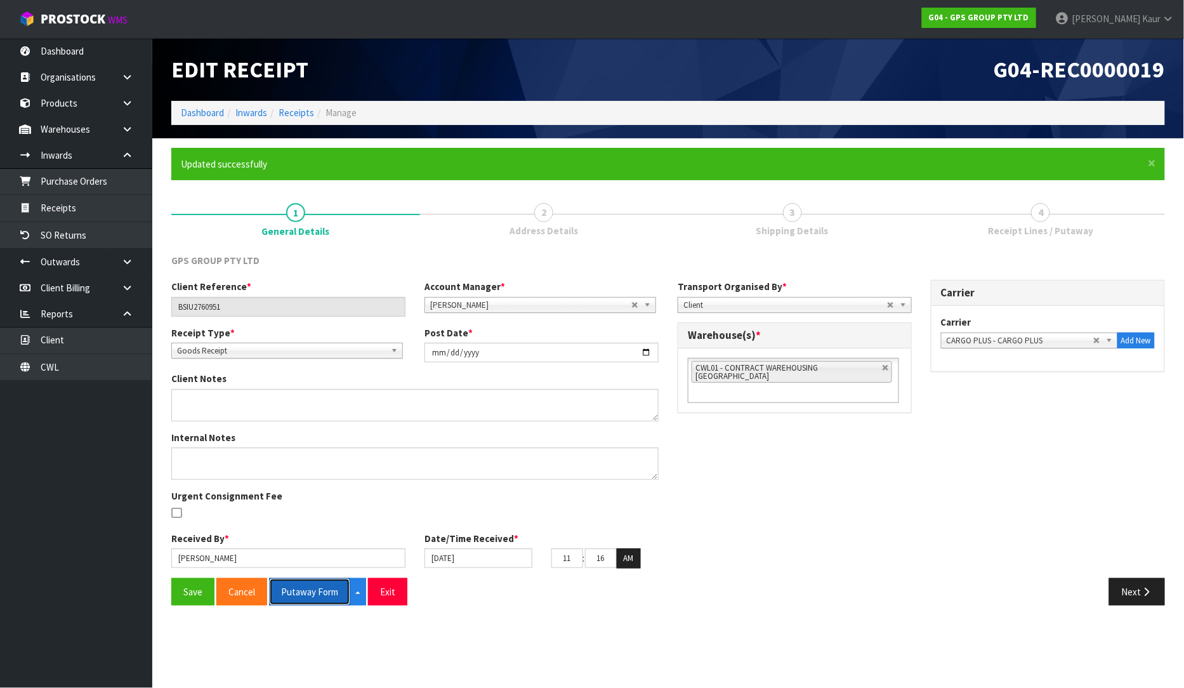
click at [305, 592] on button "Putaway Form" at bounding box center [309, 591] width 81 height 27
click at [319, 588] on button "Putaway Form" at bounding box center [316, 591] width 95 height 27
click at [102, 365] on link "CWL" at bounding box center [76, 367] width 152 height 26
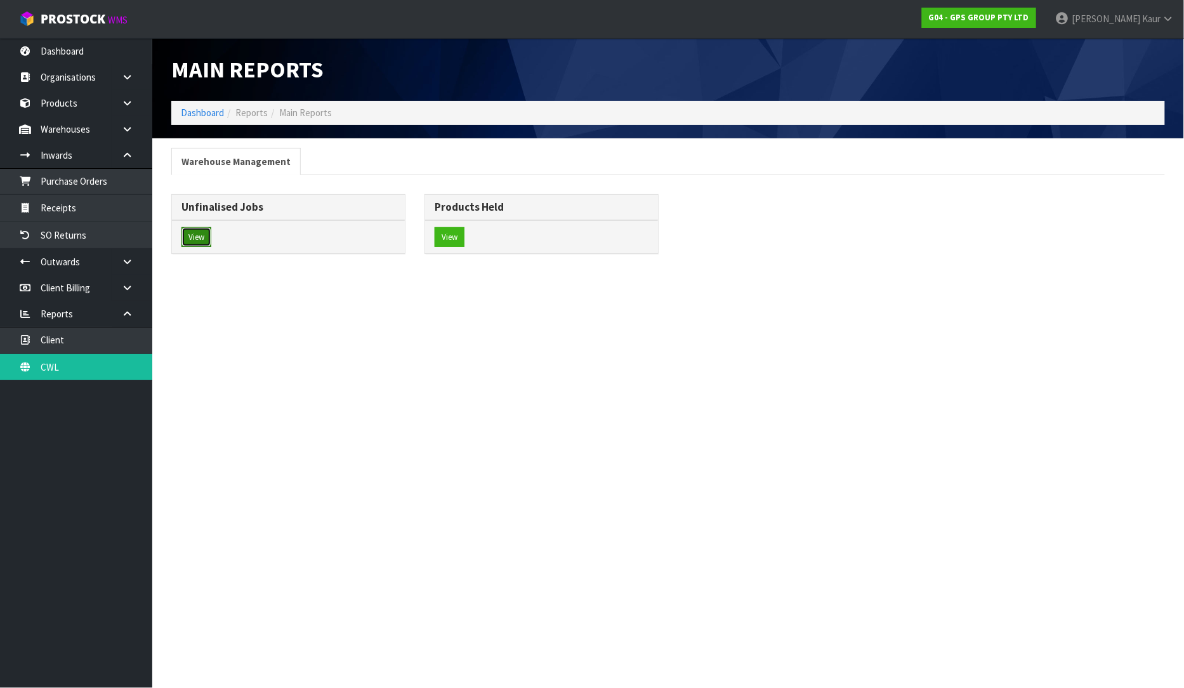
click at [183, 242] on button "View" at bounding box center [196, 237] width 30 height 20
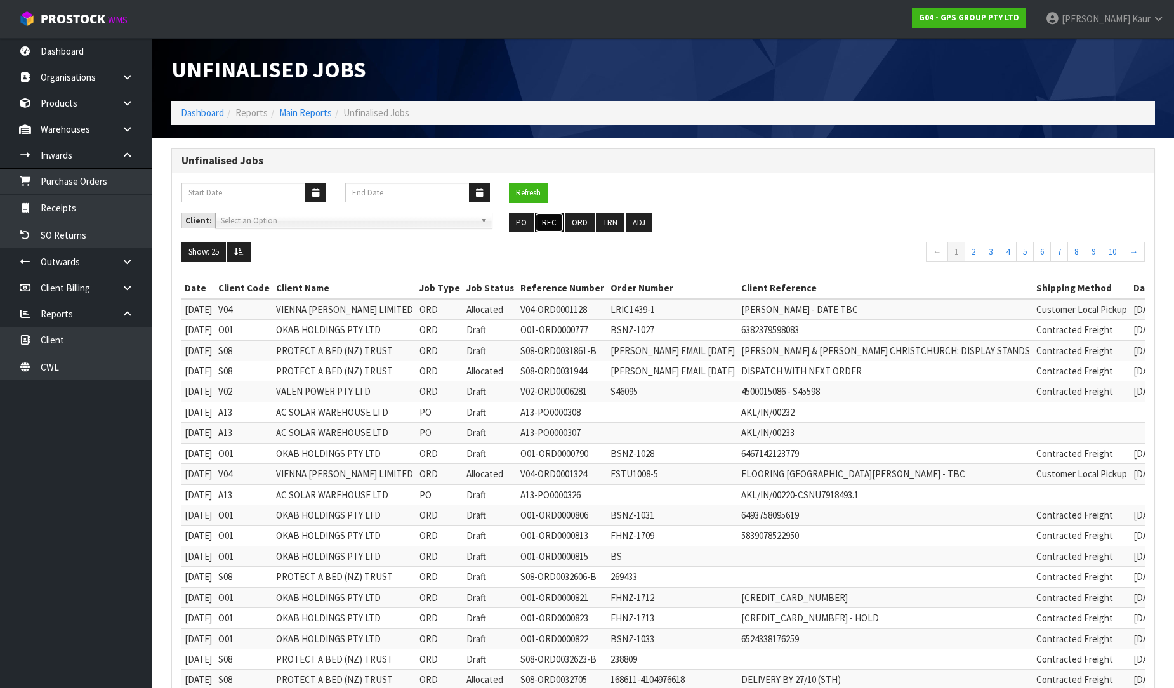
click at [548, 225] on button "REC" at bounding box center [549, 223] width 29 height 20
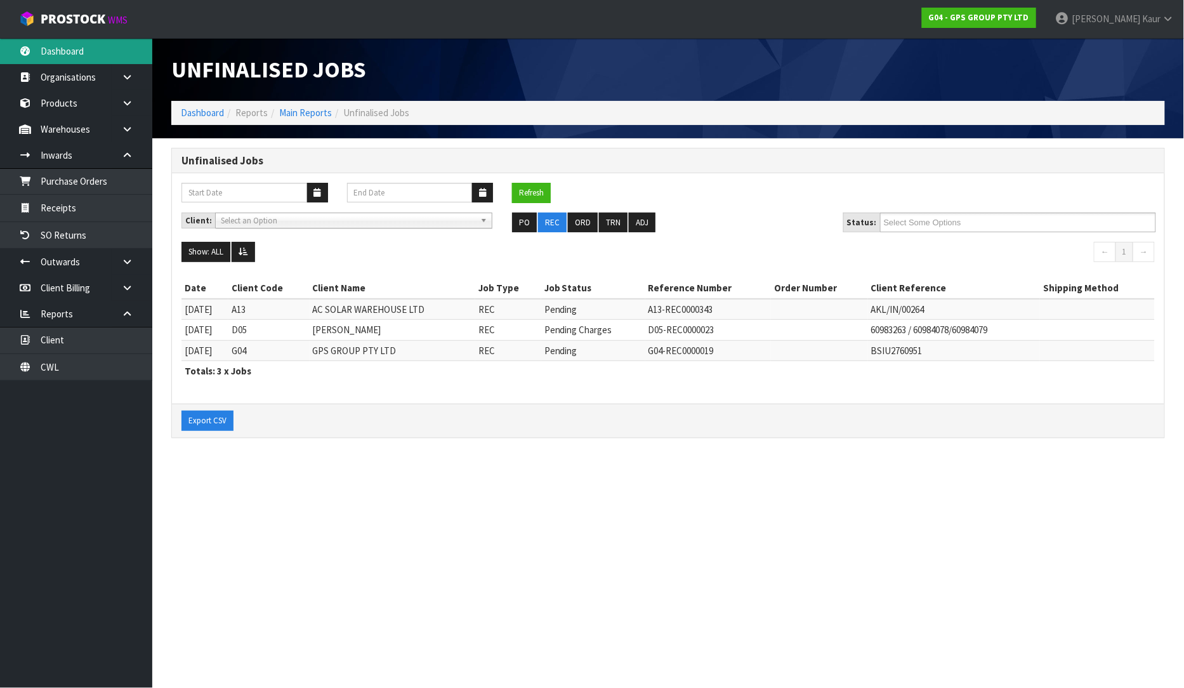
click at [91, 55] on link "Dashboard" at bounding box center [76, 51] width 152 height 26
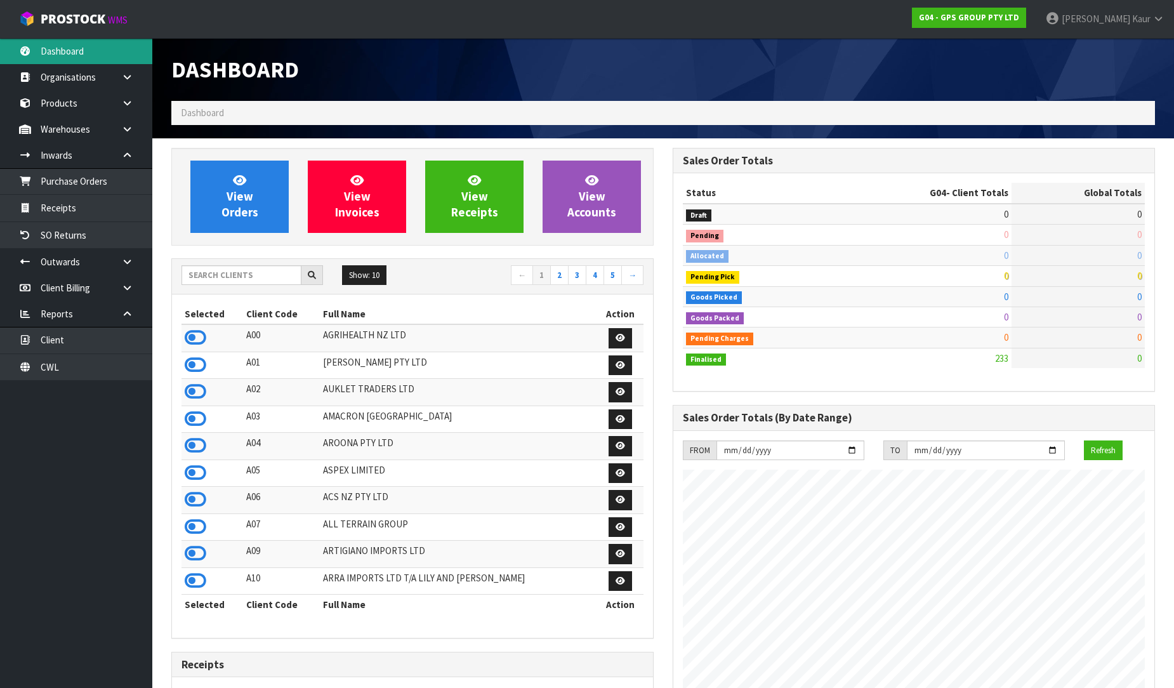
scroll to position [797, 501]
click at [236, 273] on input "text" at bounding box center [241, 275] width 120 height 20
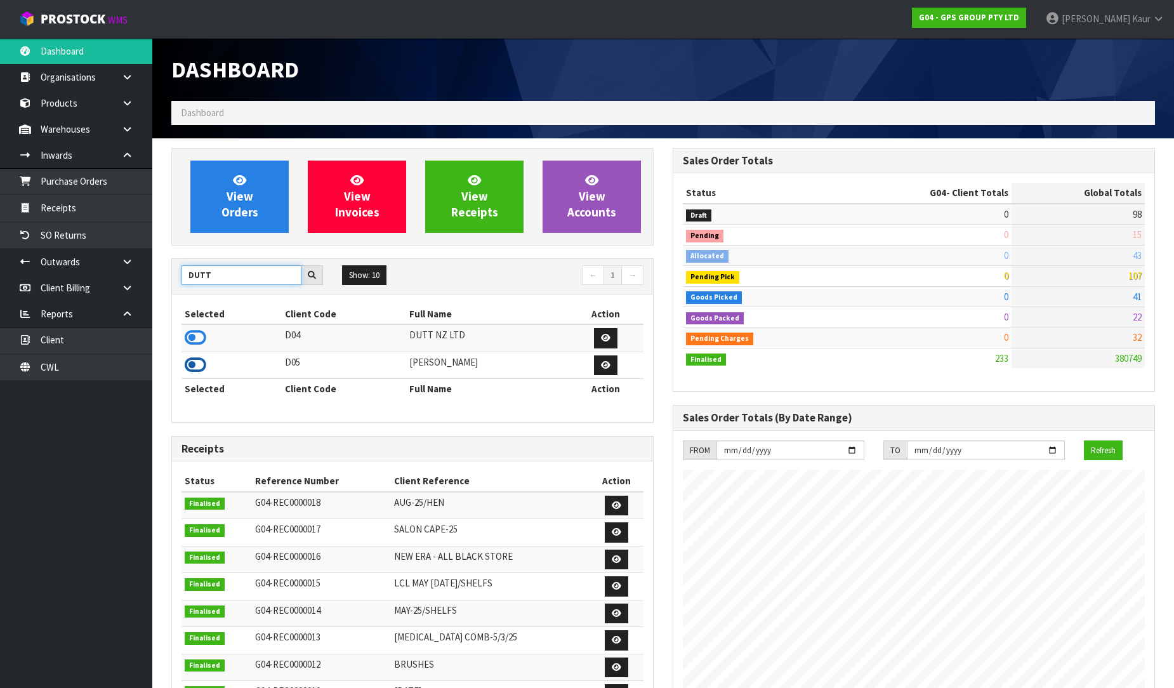
type input "DUTT"
click at [201, 358] on icon at bounding box center [196, 364] width 22 height 19
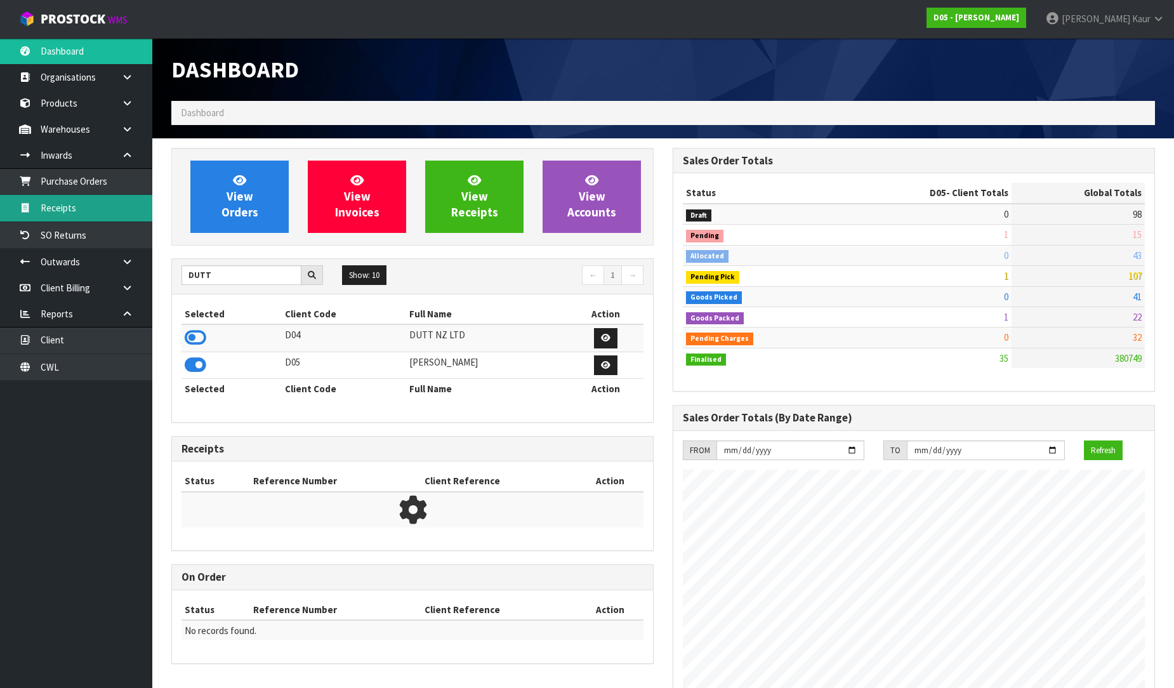
scroll to position [1030, 501]
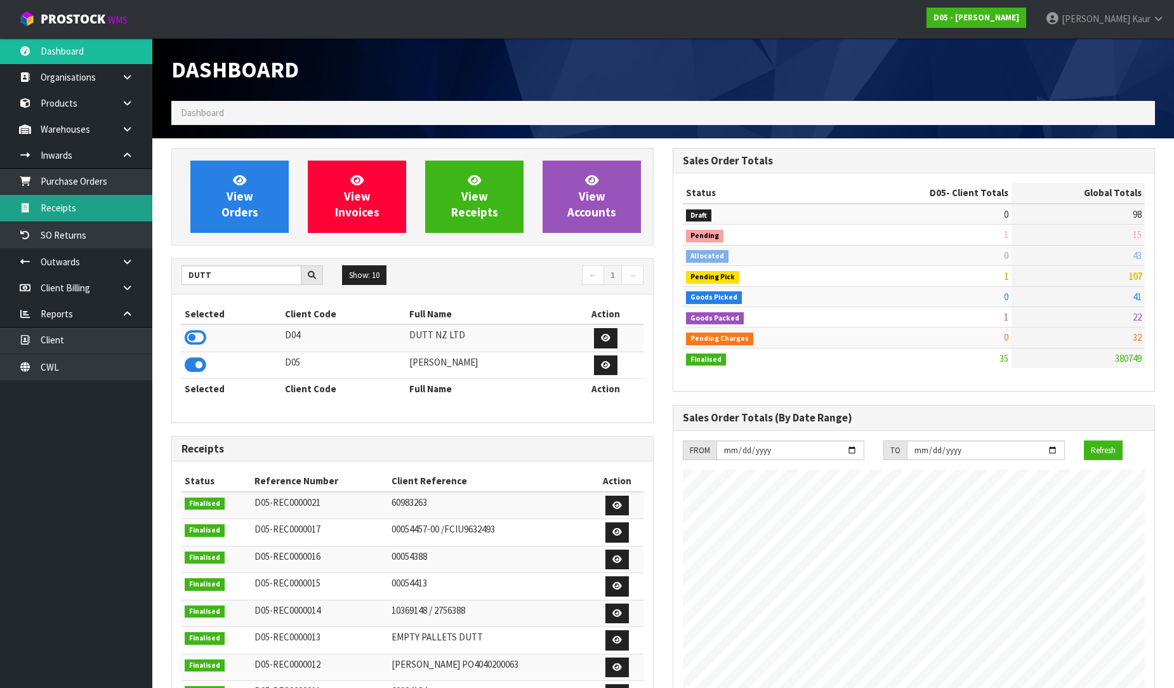
click at [84, 207] on link "Receipts" at bounding box center [76, 208] width 152 height 26
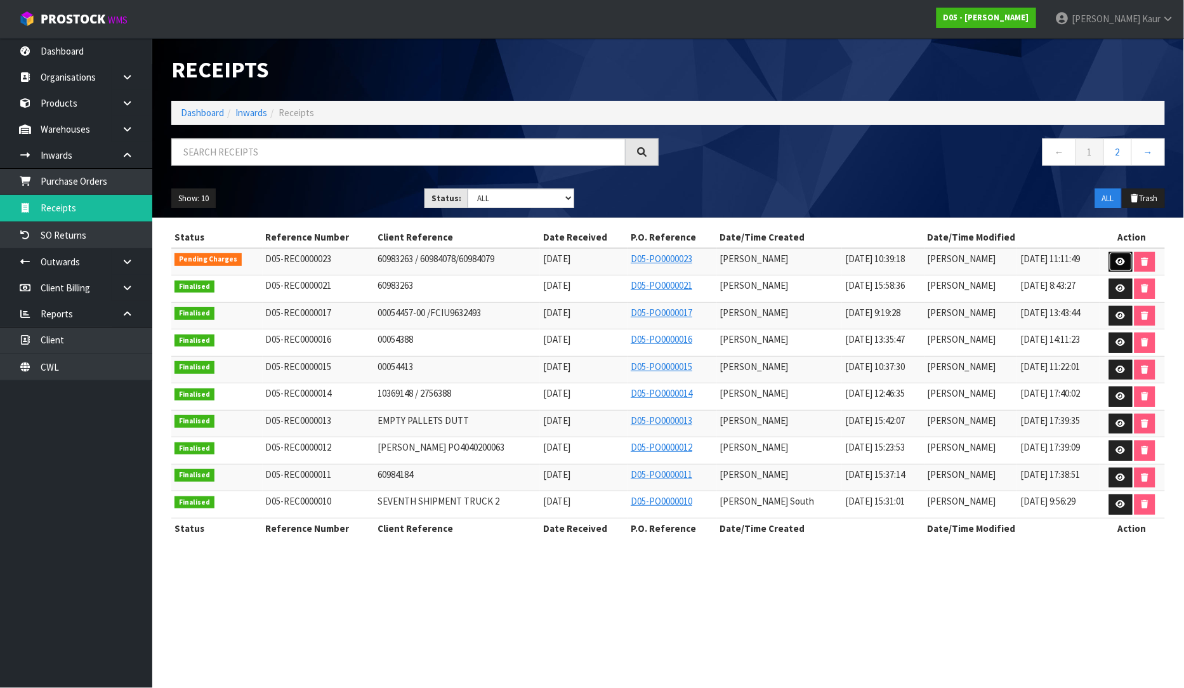
click at [1123, 264] on icon at bounding box center [1121, 262] width 10 height 8
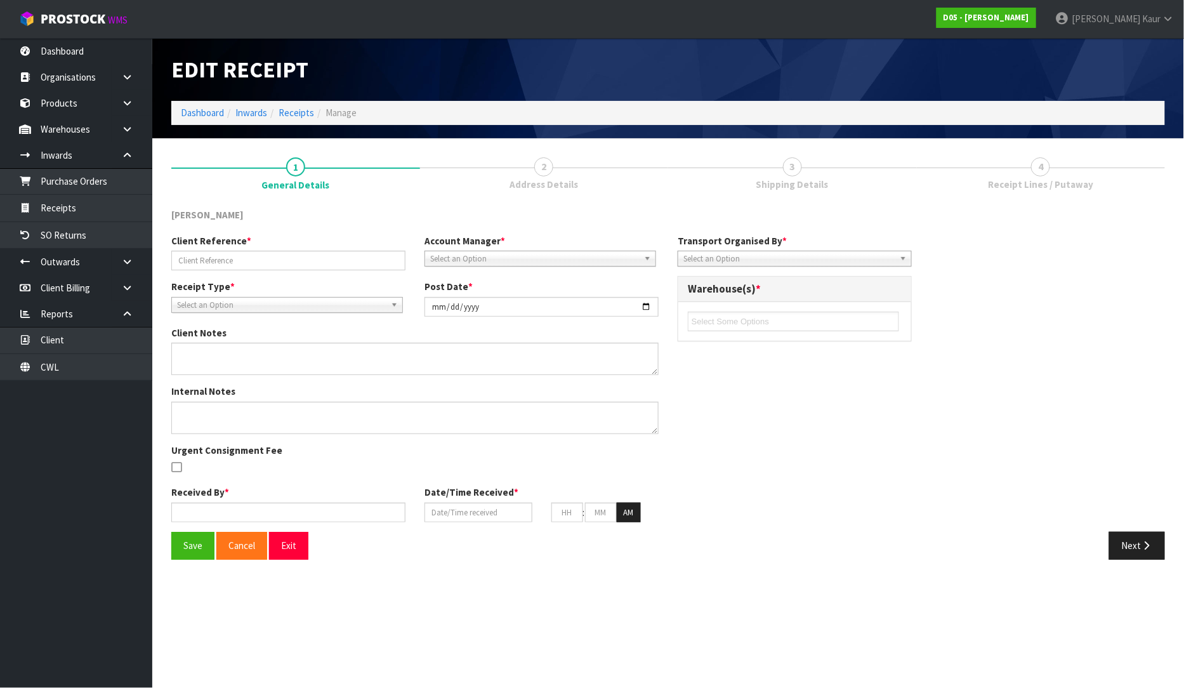
type input "60983263 / 60984078/60984079"
type input "[DATE]"
type textarea "CAME ON FLIWAY WAS INFORMED TO BOOK UNDER NZ POST"
type input "[PERSON_NAME]"
type input "[DATE]"
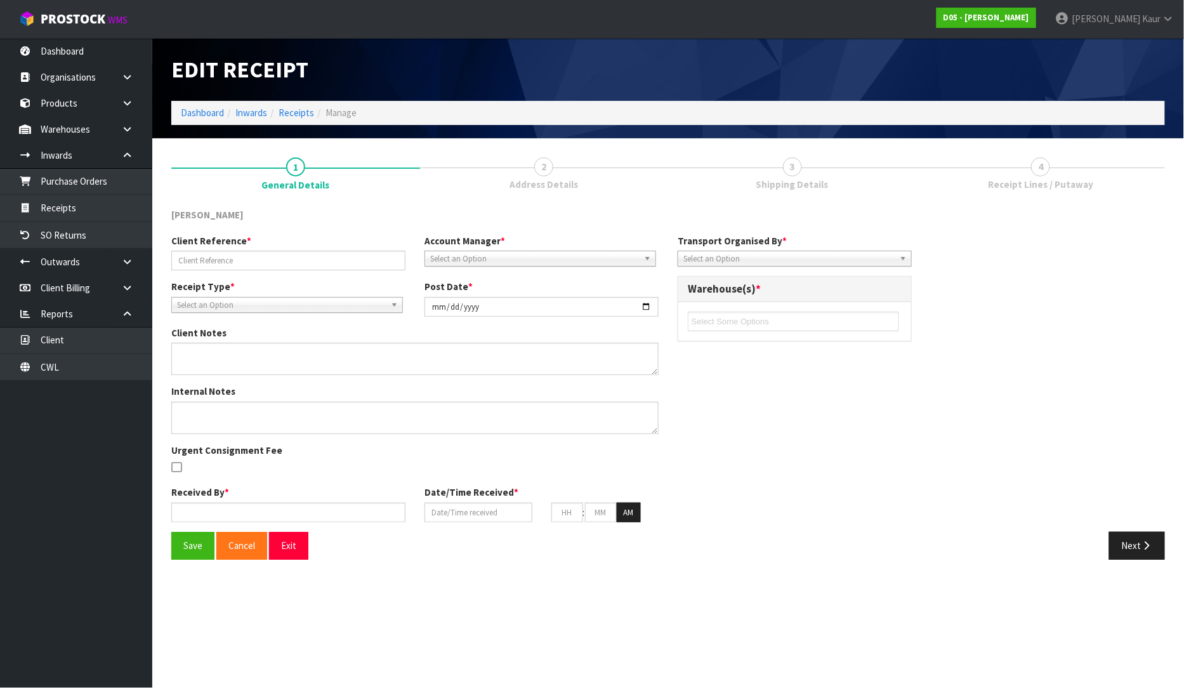
type input "10"
type input "39"
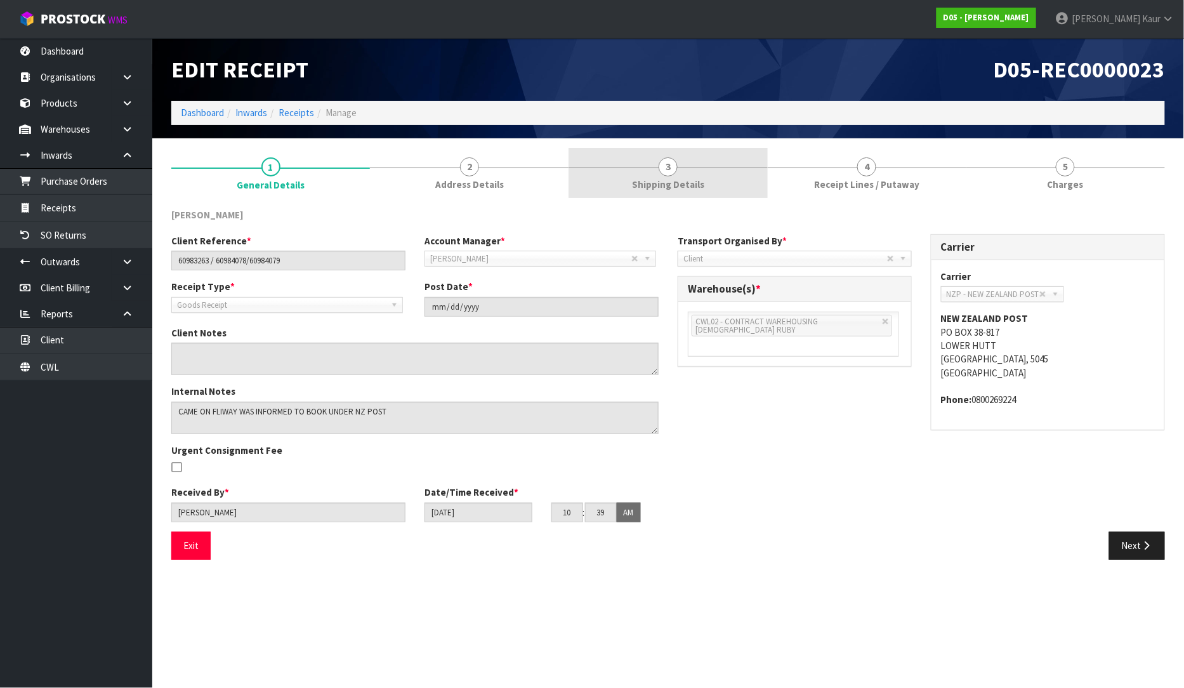
click at [658, 175] on link "3 Shipping Details" at bounding box center [668, 173] width 199 height 50
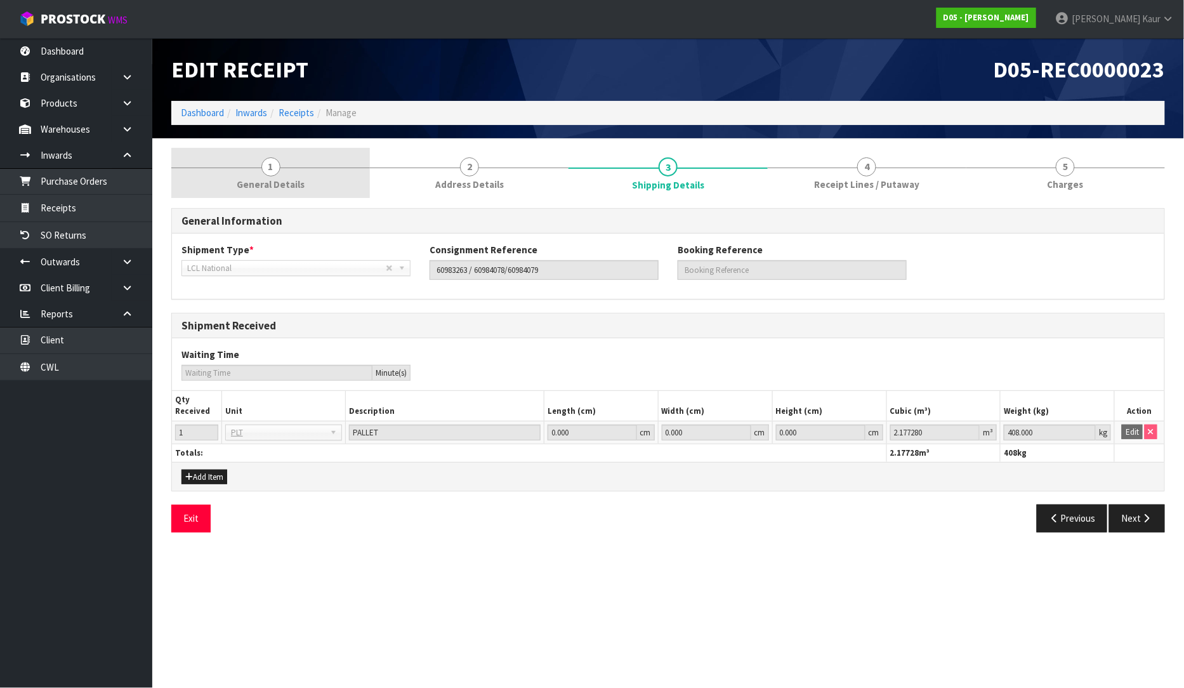
click at [301, 174] on link "1 General Details" at bounding box center [270, 173] width 199 height 50
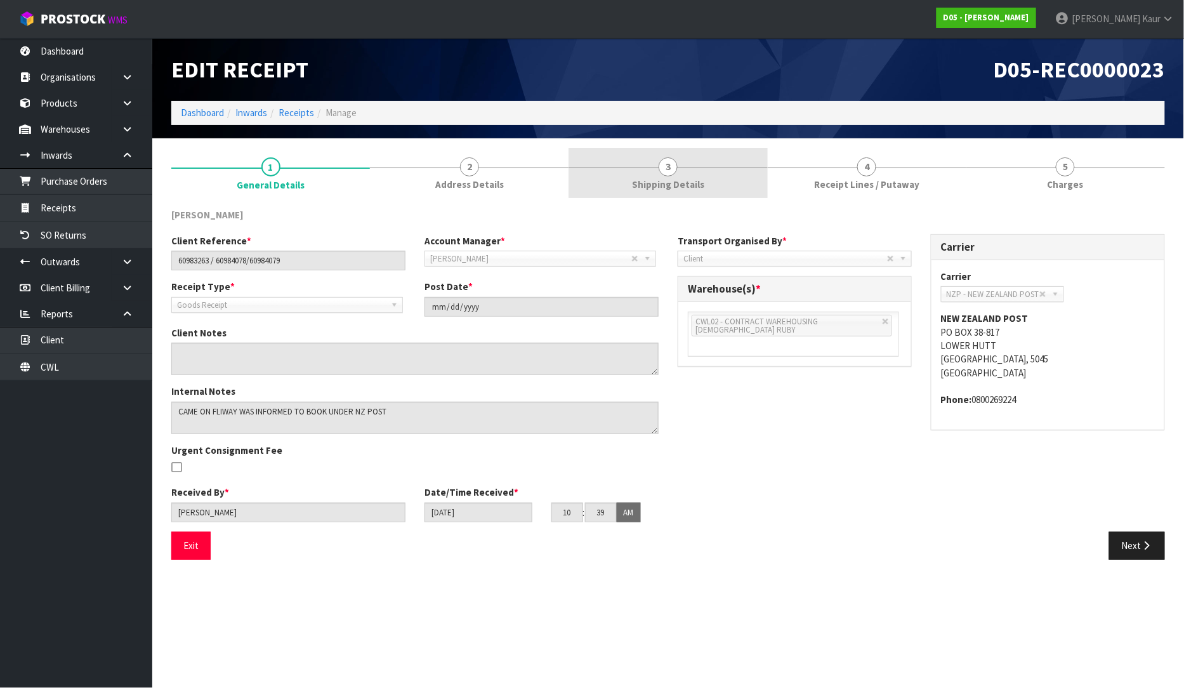
click at [669, 161] on span "3" at bounding box center [668, 166] width 19 height 19
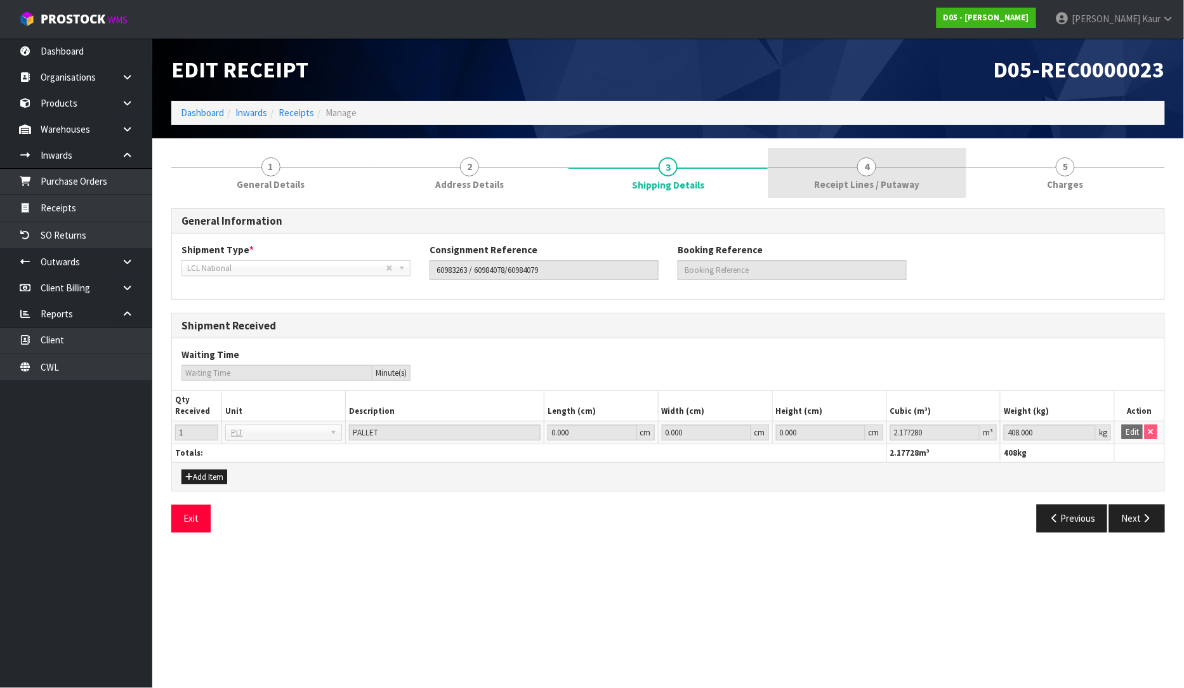
click at [851, 187] on span "Receipt Lines / Putaway" at bounding box center [866, 184] width 105 height 13
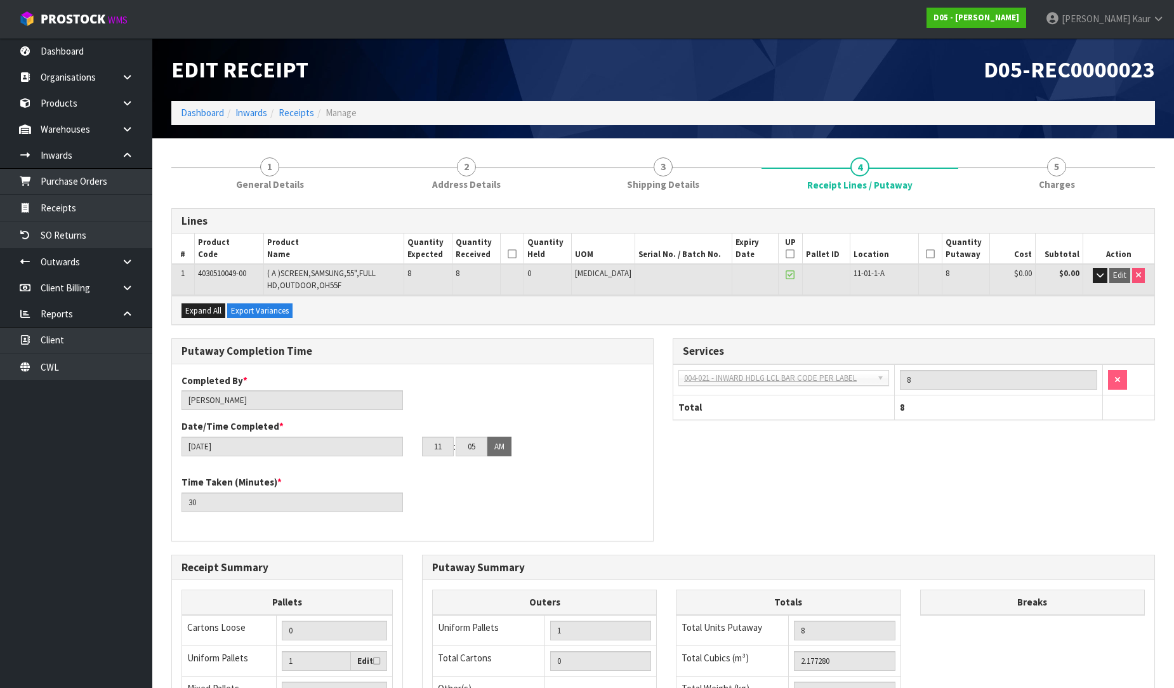
scroll to position [223, 0]
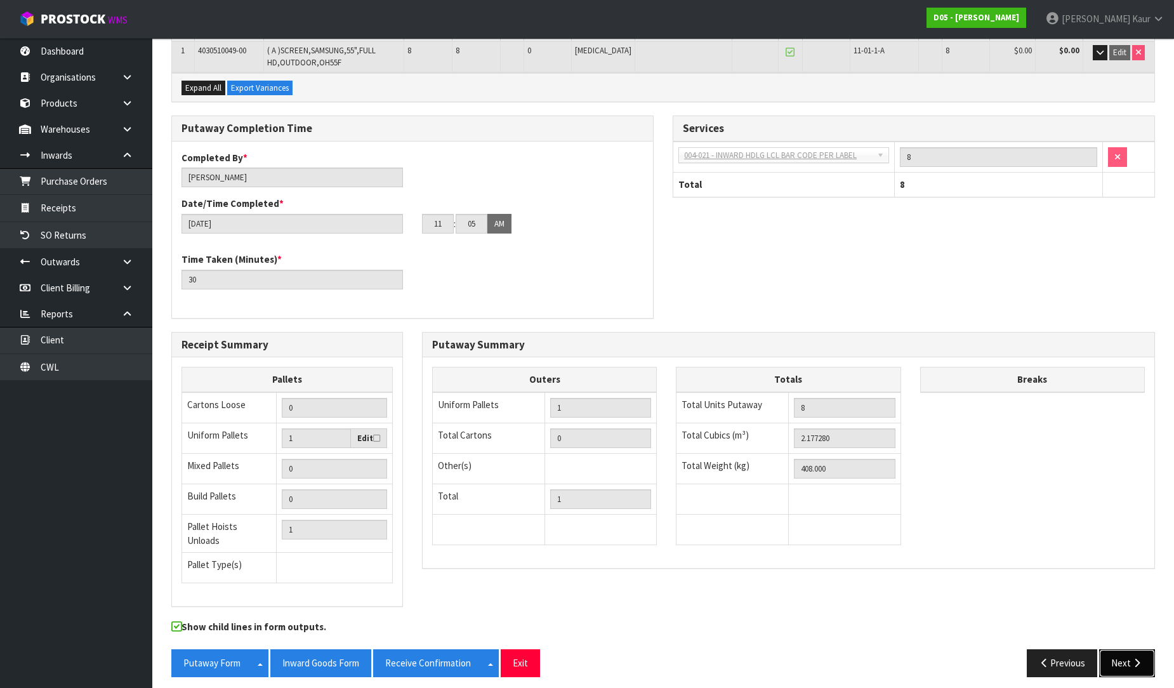
click at [1133, 649] on button "Next" at bounding box center [1127, 662] width 56 height 27
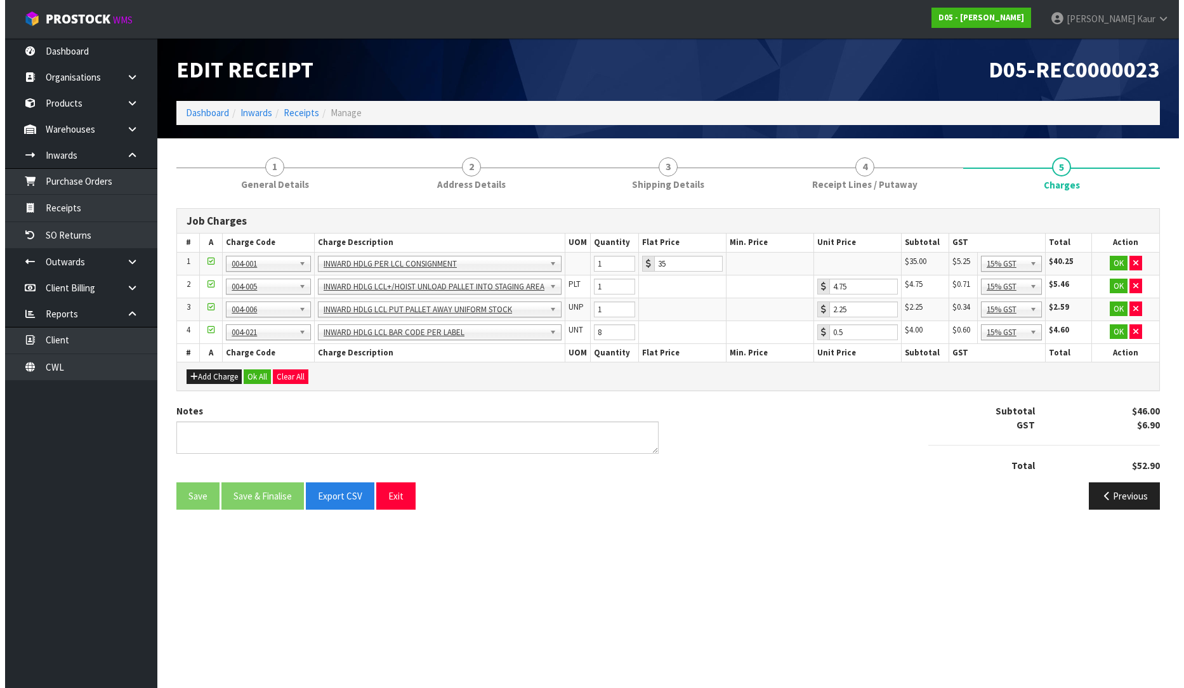
scroll to position [0, 0]
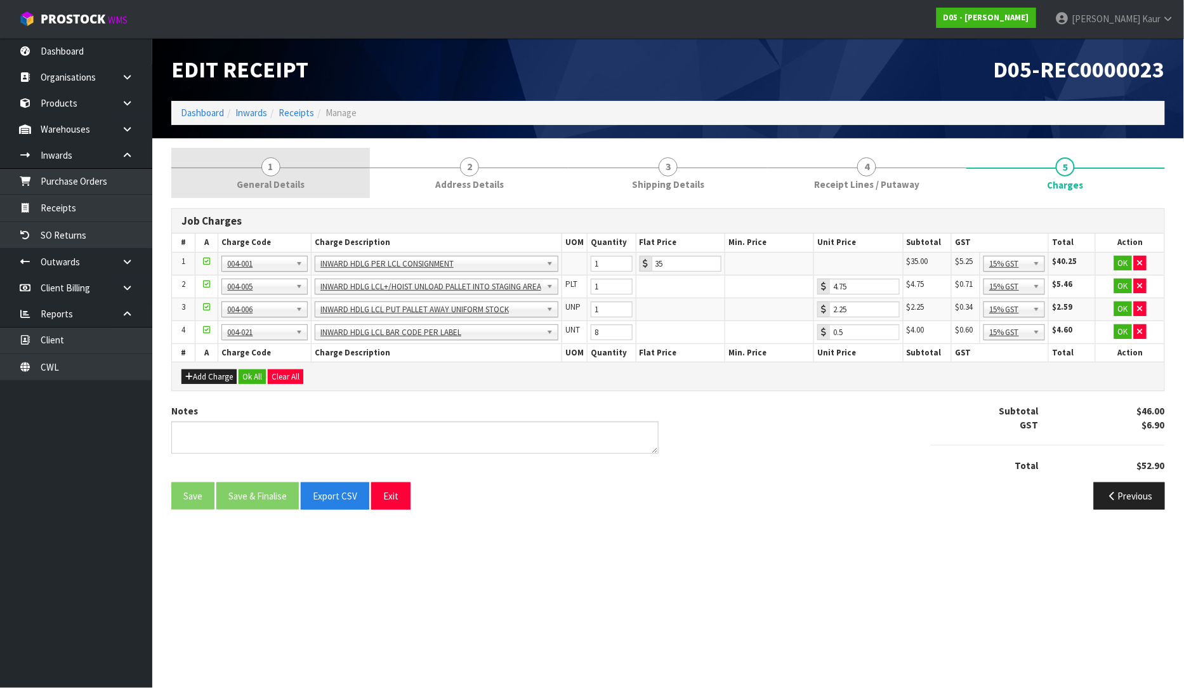
click at [278, 173] on link "1 General Details" at bounding box center [270, 173] width 199 height 50
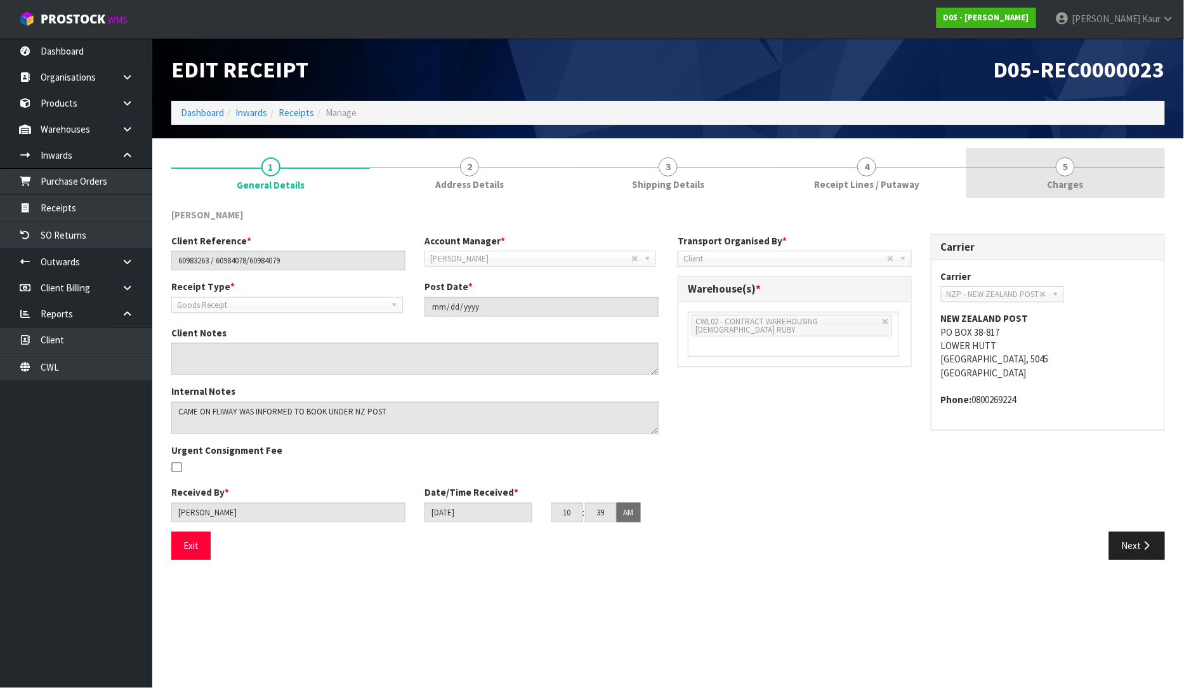
click at [1057, 168] on span "5" at bounding box center [1065, 166] width 19 height 19
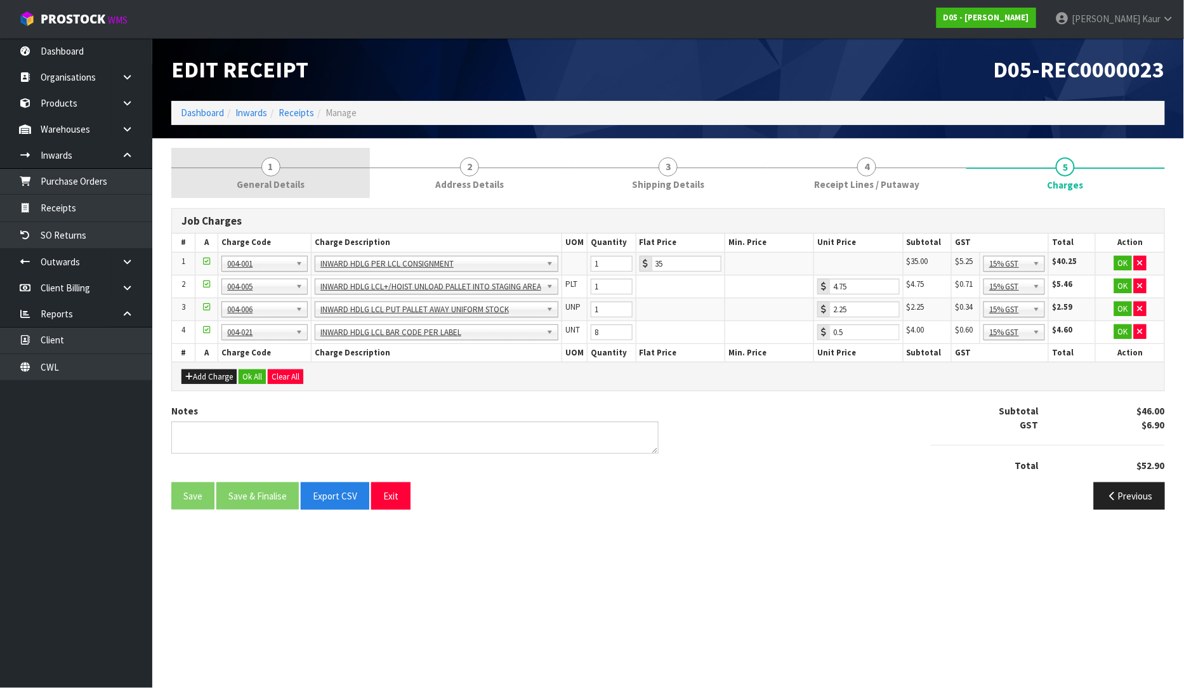
click at [286, 181] on span "General Details" at bounding box center [271, 184] width 68 height 13
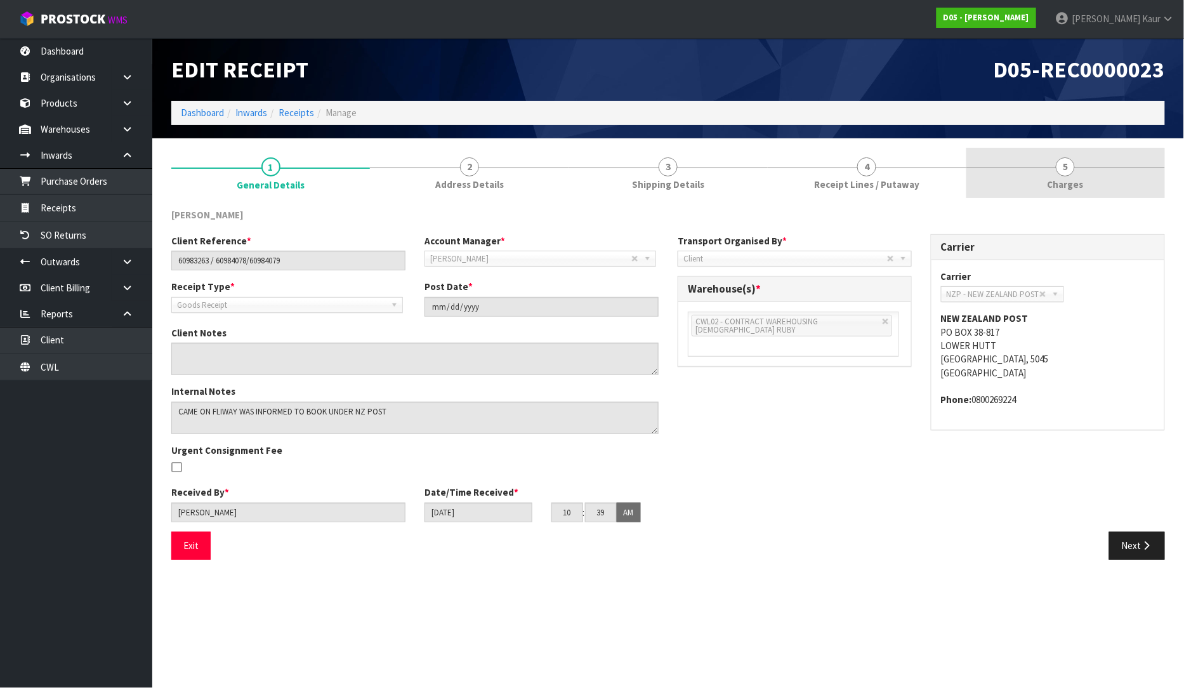
click at [1060, 175] on link "5 [GEOGRAPHIC_DATA]" at bounding box center [1066, 173] width 199 height 50
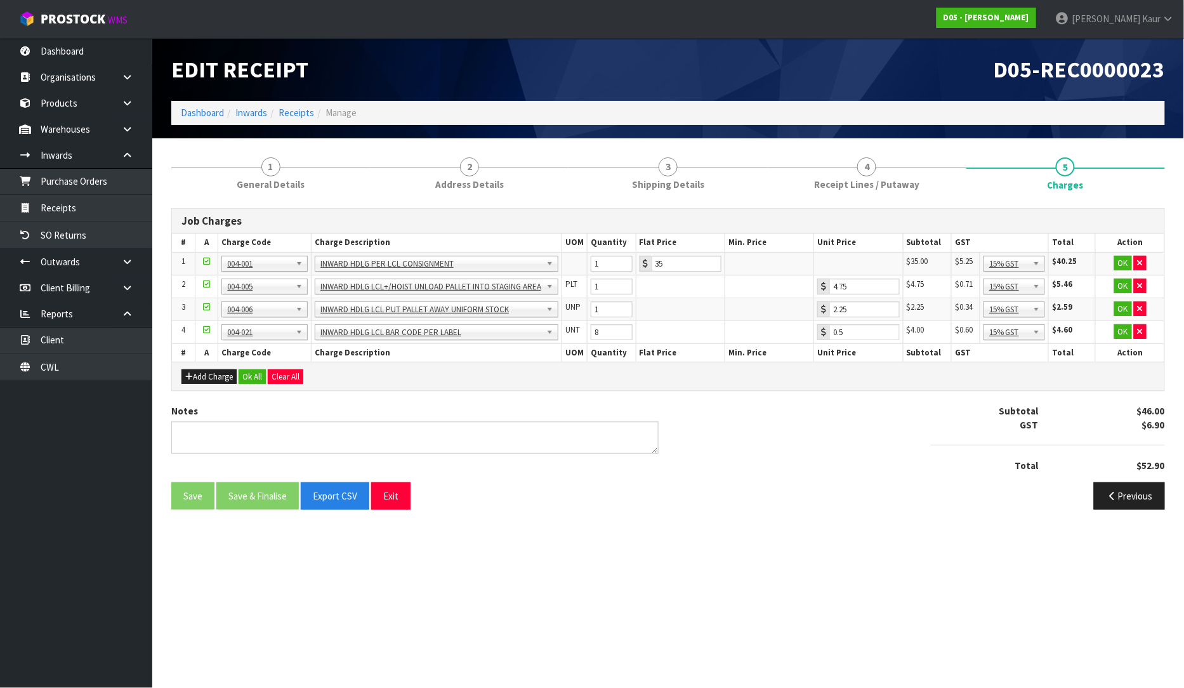
click at [769, 515] on div "Save Save & Finalise Export CSV Exit Previous" at bounding box center [668, 500] width 1013 height 37
click at [197, 376] on button "Add Charge" at bounding box center [208, 376] width 55 height 15
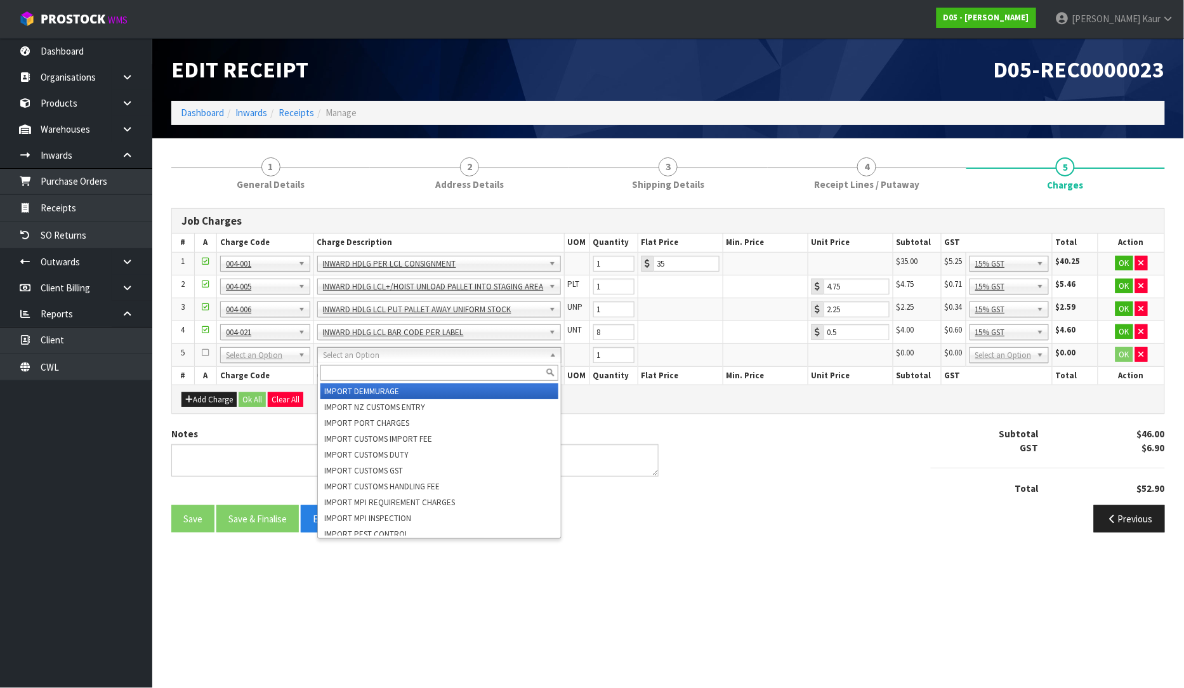
click at [352, 369] on input "text" at bounding box center [438, 373] width 237 height 16
type input "trac"
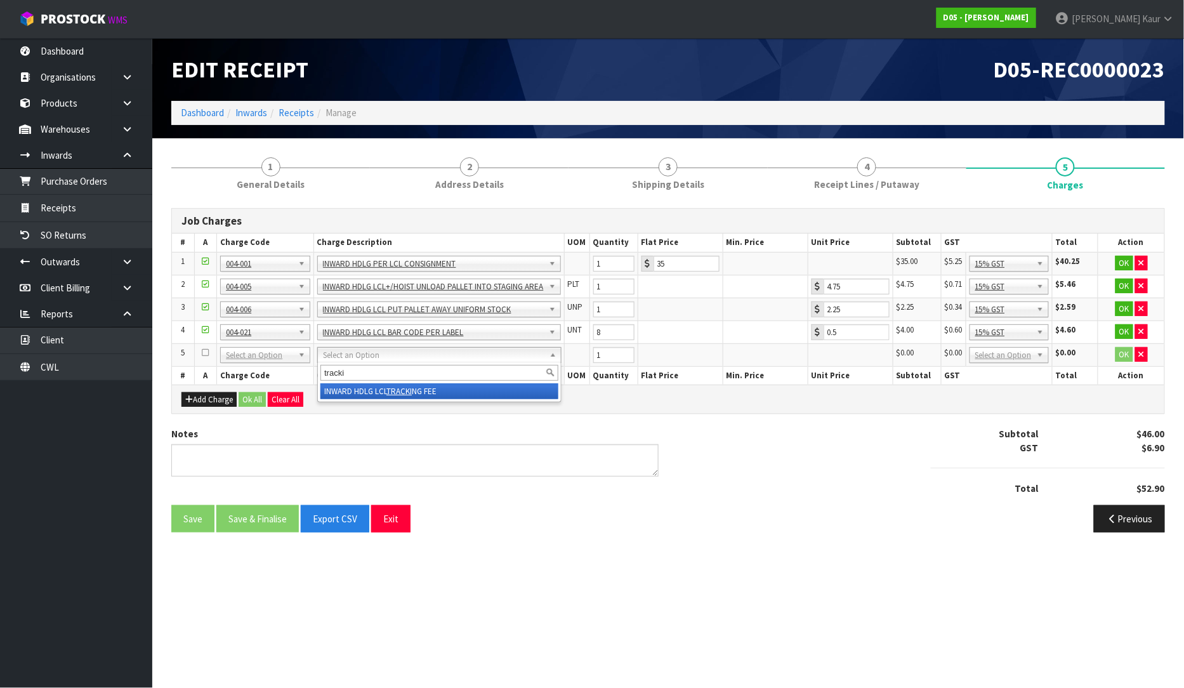
type input "tracki"
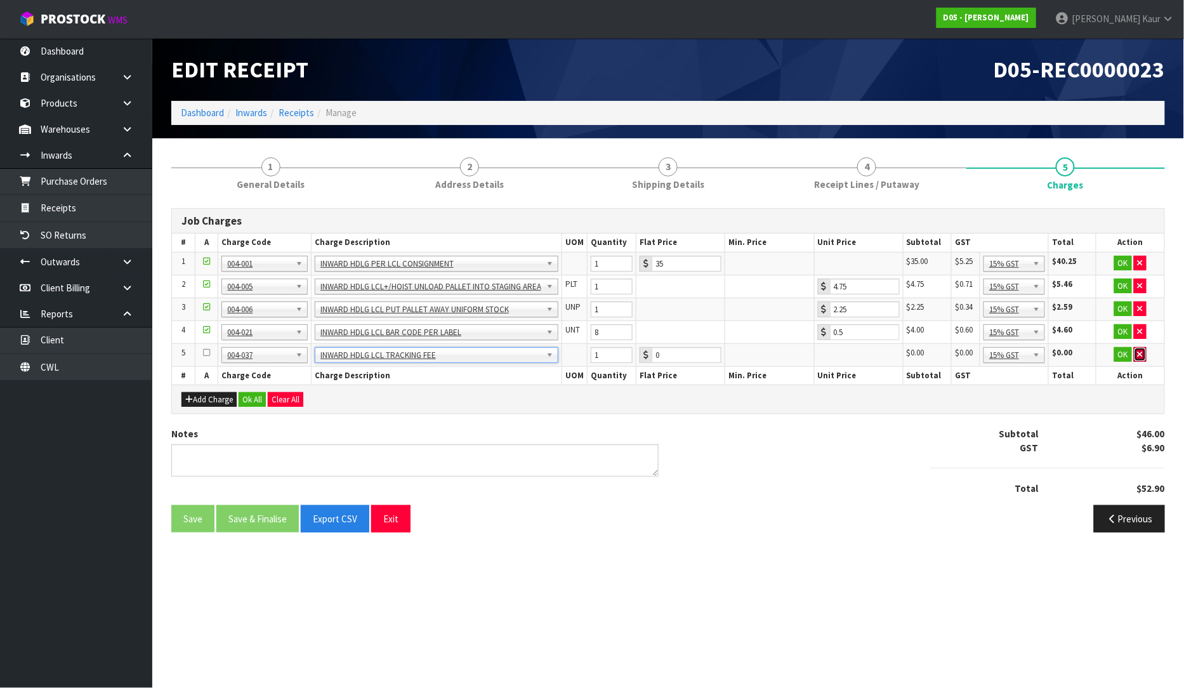
click at [1144, 355] on button "button" at bounding box center [1140, 354] width 13 height 15
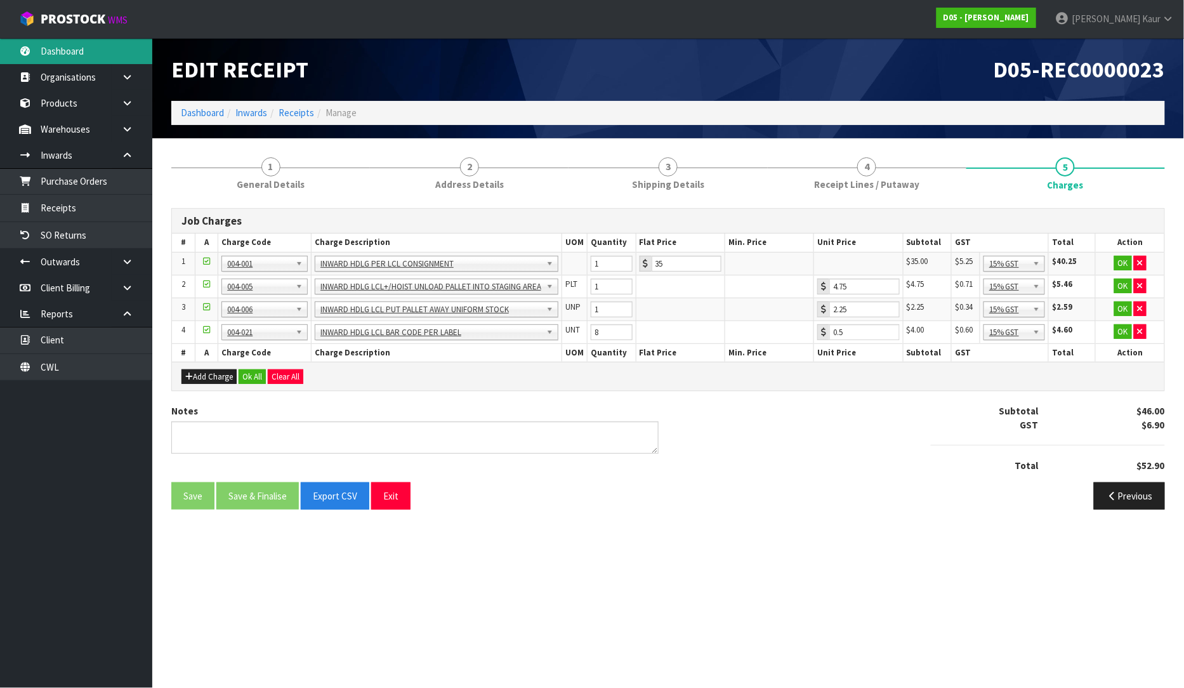
click at [81, 55] on link "Dashboard" at bounding box center [76, 51] width 152 height 26
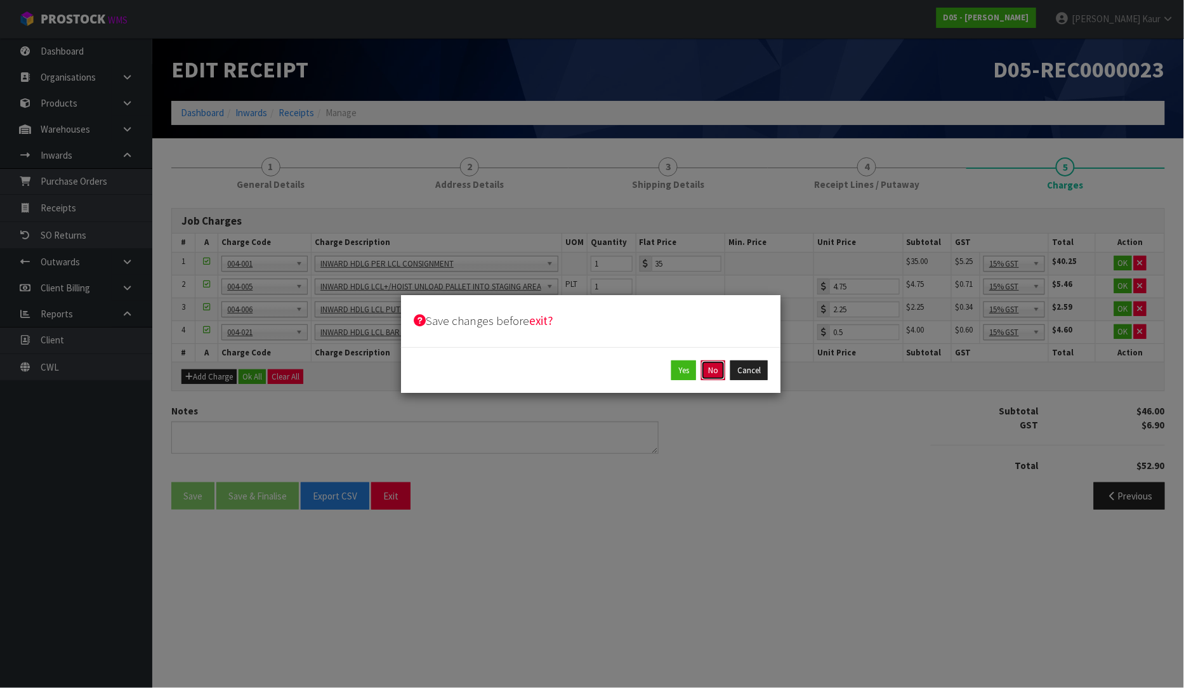
click at [708, 373] on button "No" at bounding box center [713, 370] width 24 height 20
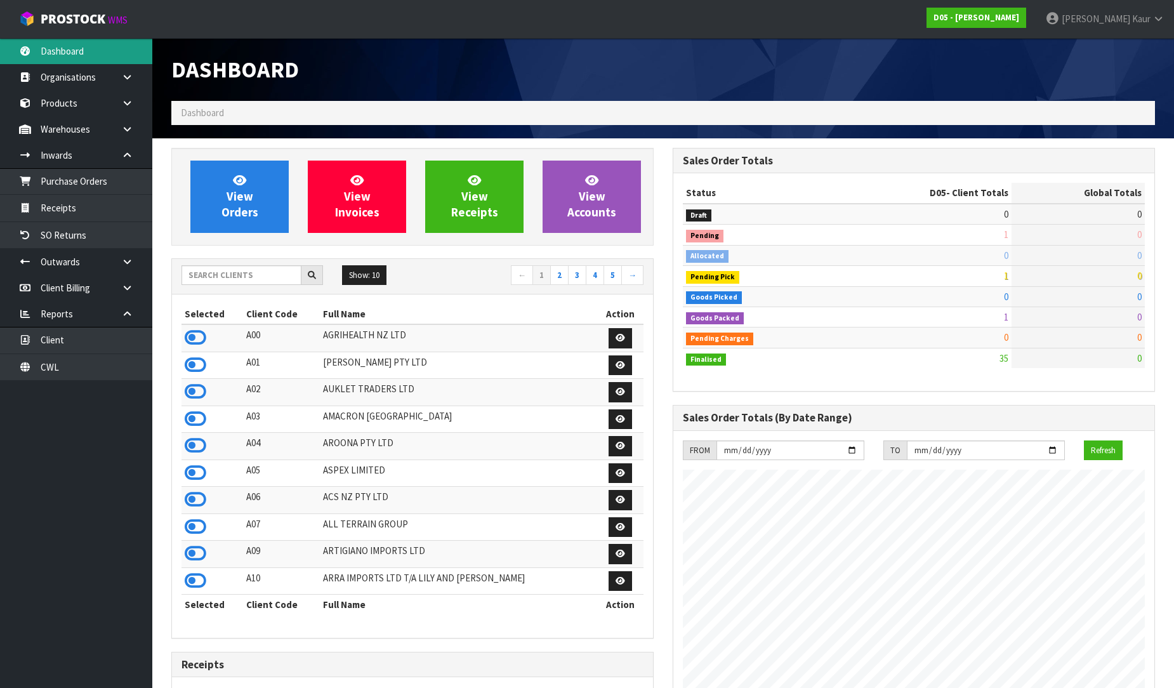
scroll to position [1111, 501]
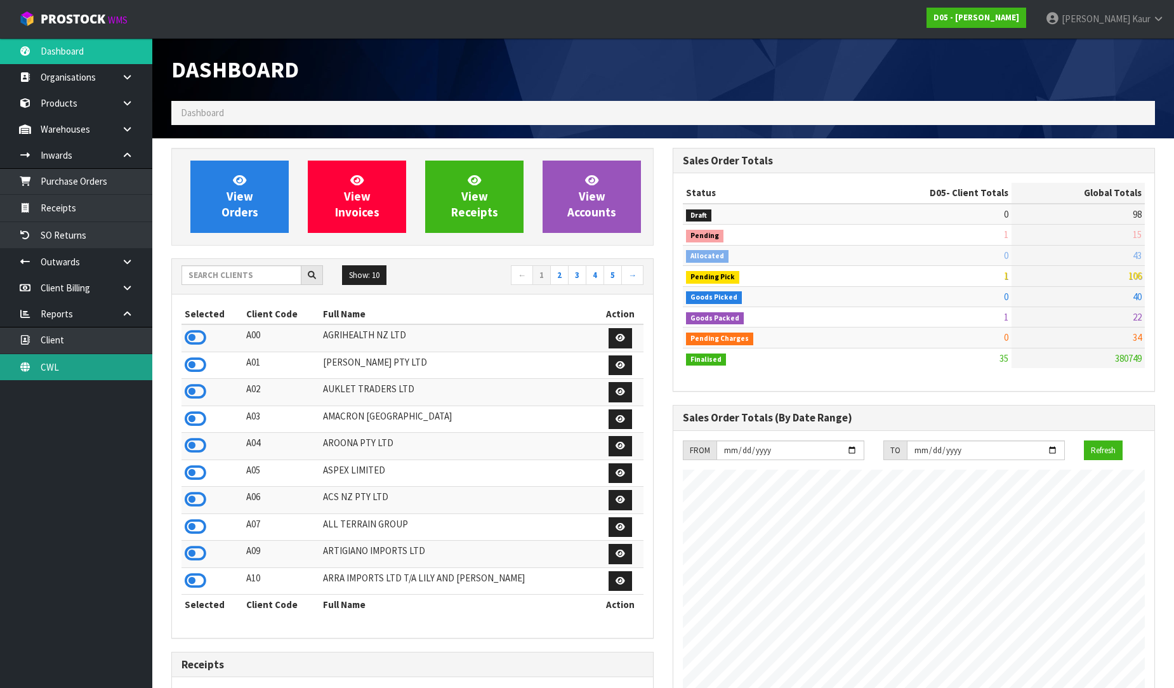
drag, startPoint x: 36, startPoint y: 369, endPoint x: 173, endPoint y: 321, distance: 145.9
click at [36, 369] on link "CWL" at bounding box center [76, 367] width 152 height 26
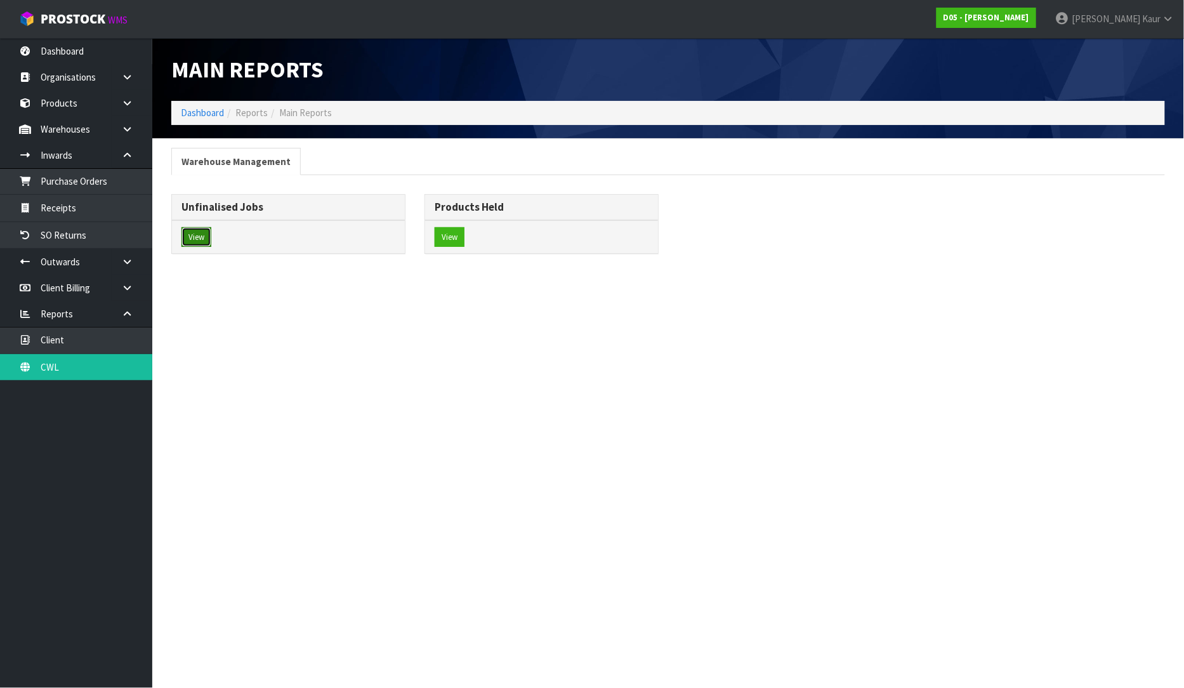
click at [200, 232] on button "View" at bounding box center [196, 237] width 30 height 20
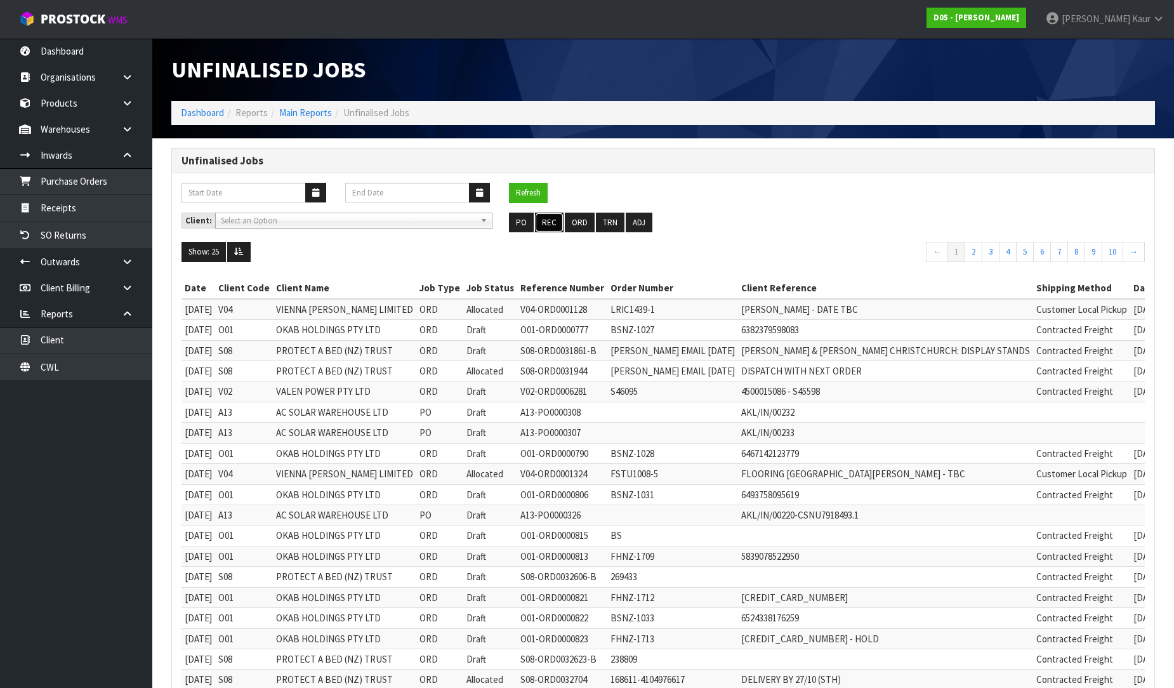
click at [554, 223] on button "REC" at bounding box center [549, 223] width 29 height 20
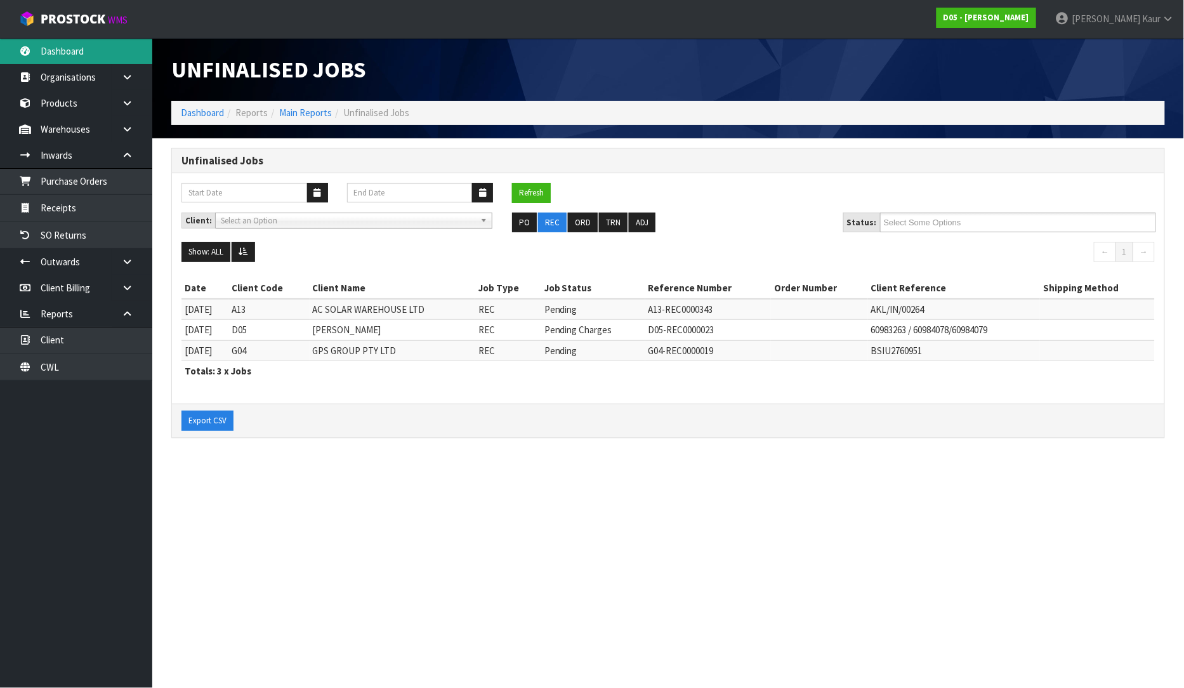
click at [44, 53] on link "Dashboard" at bounding box center [76, 51] width 152 height 26
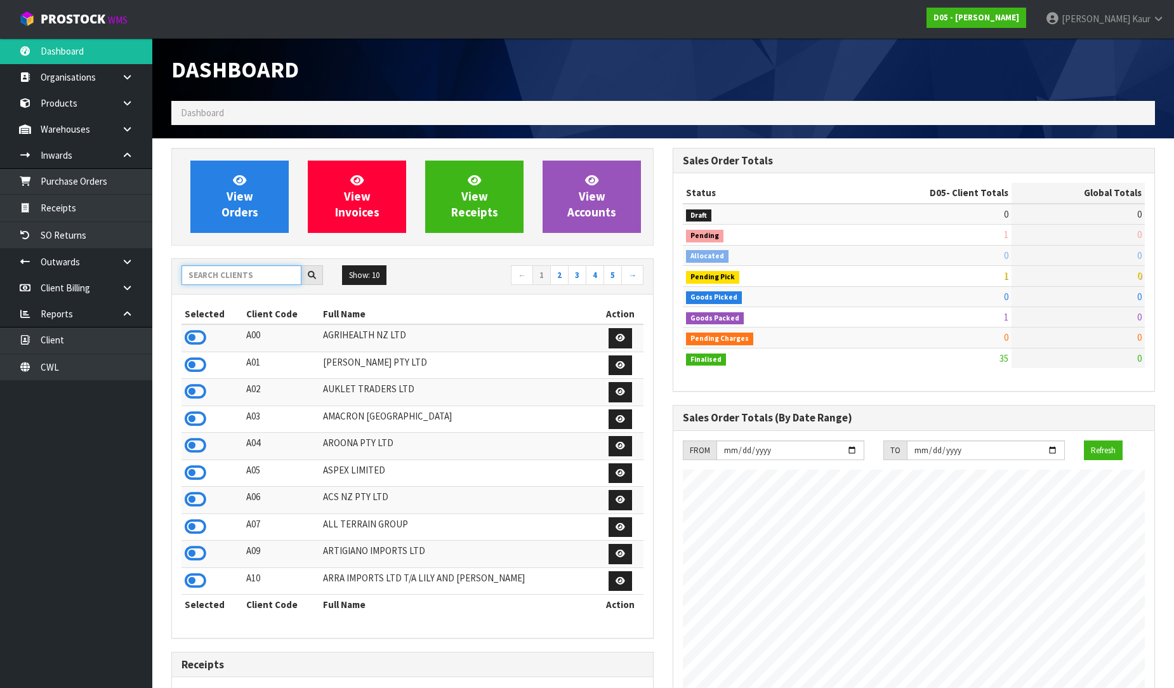
click at [236, 274] on input "text" at bounding box center [241, 275] width 120 height 20
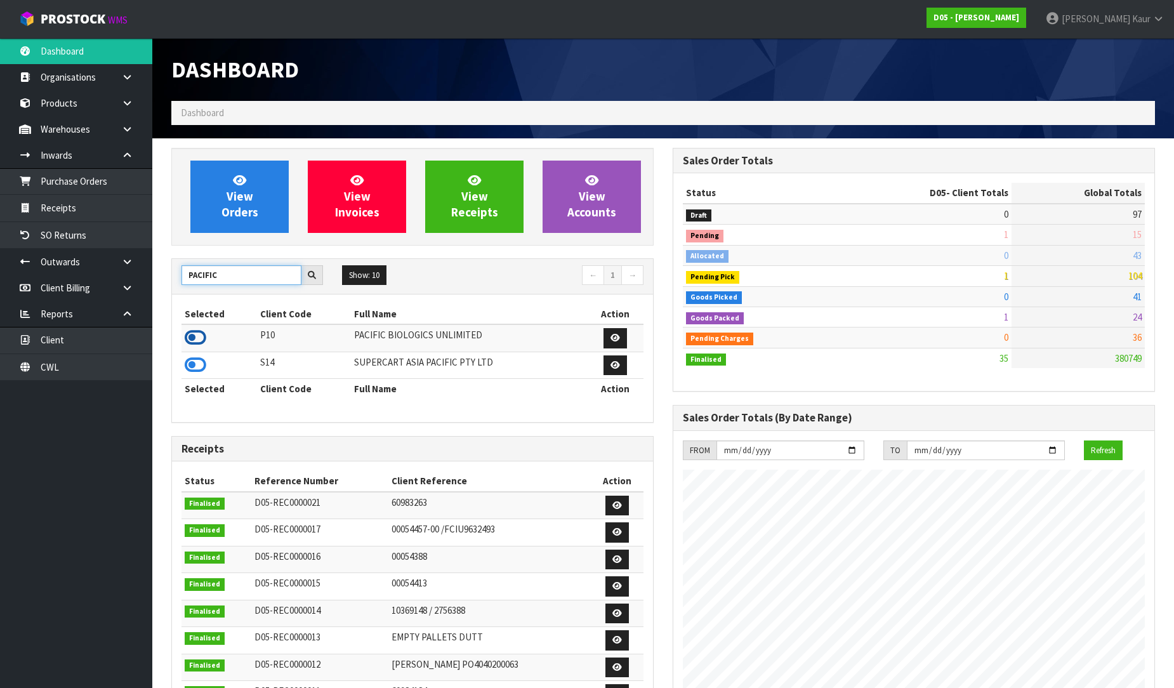
type input "PACIFIC"
click at [197, 346] on icon at bounding box center [196, 337] width 22 height 19
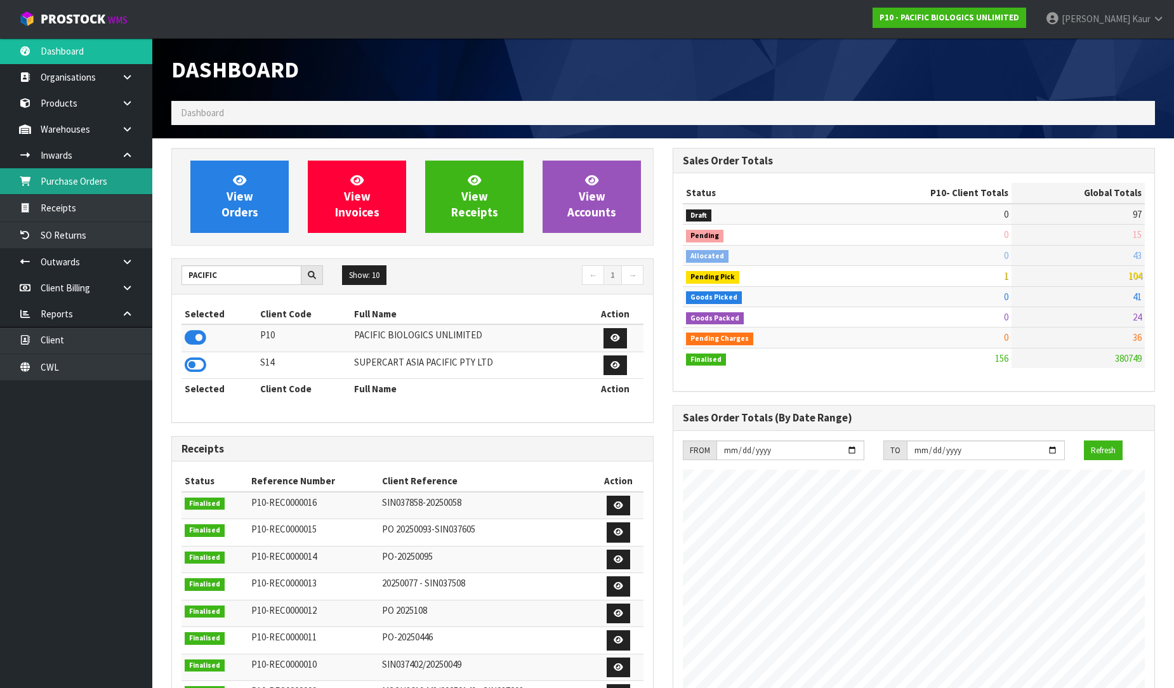
scroll to position [921, 501]
click at [115, 191] on link "Purchase Orders" at bounding box center [76, 181] width 152 height 26
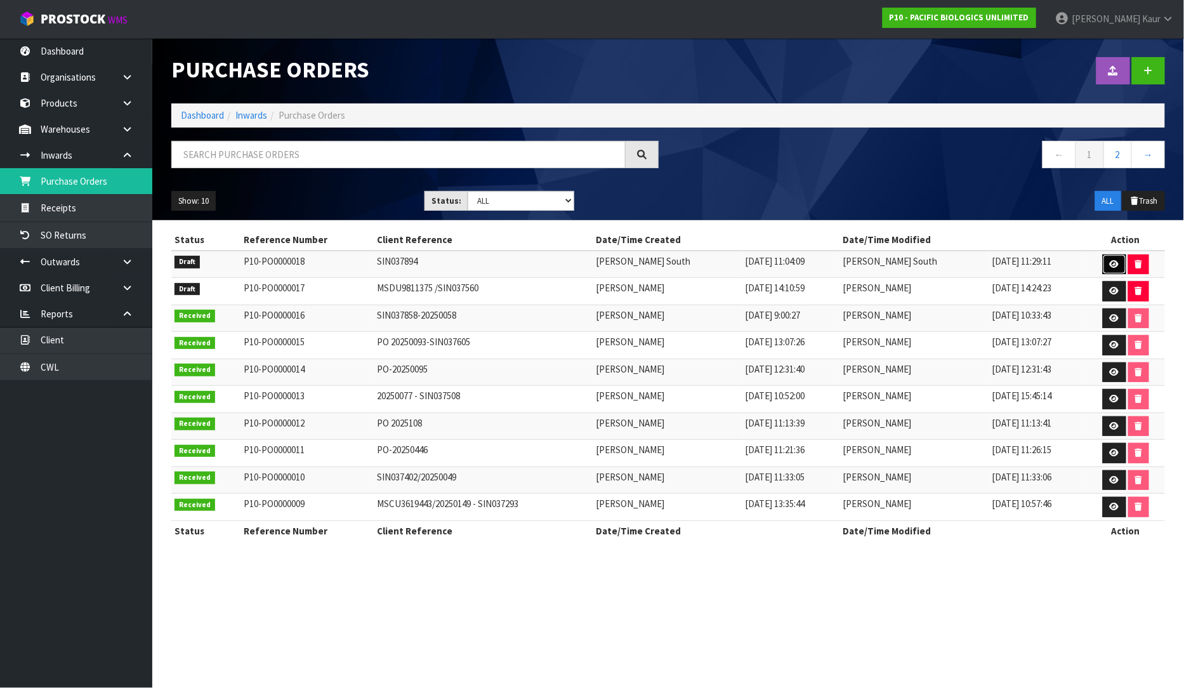
click at [1114, 260] on link at bounding box center [1114, 264] width 23 height 20
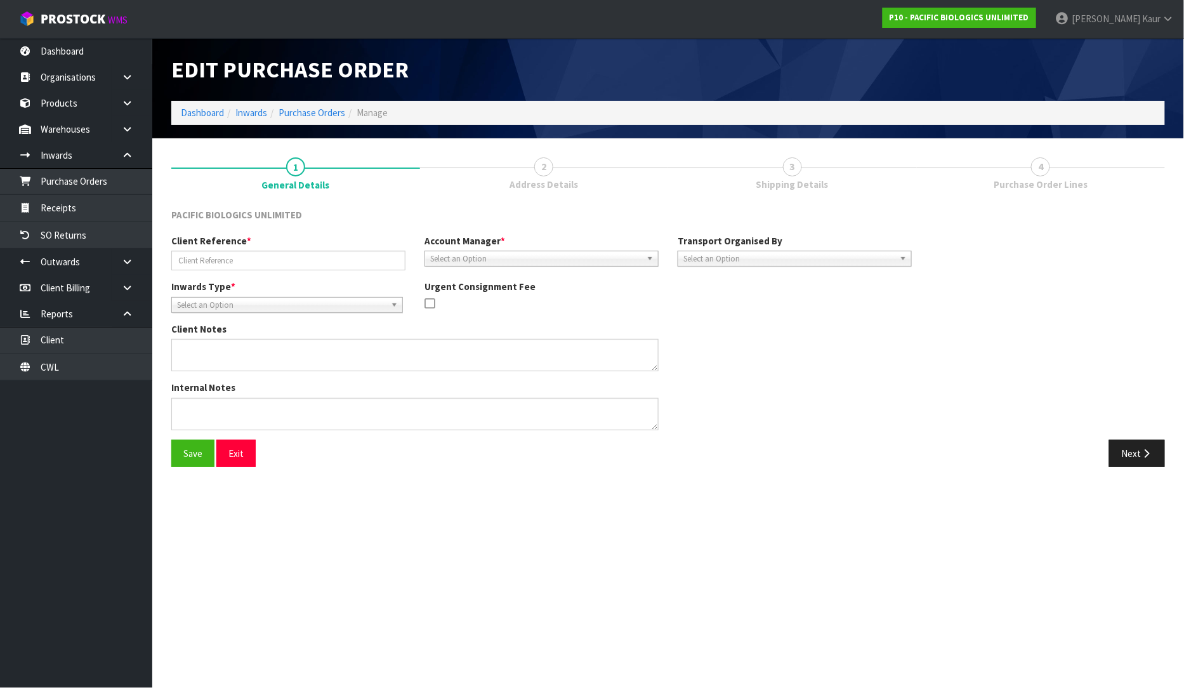
type input "SIN037894"
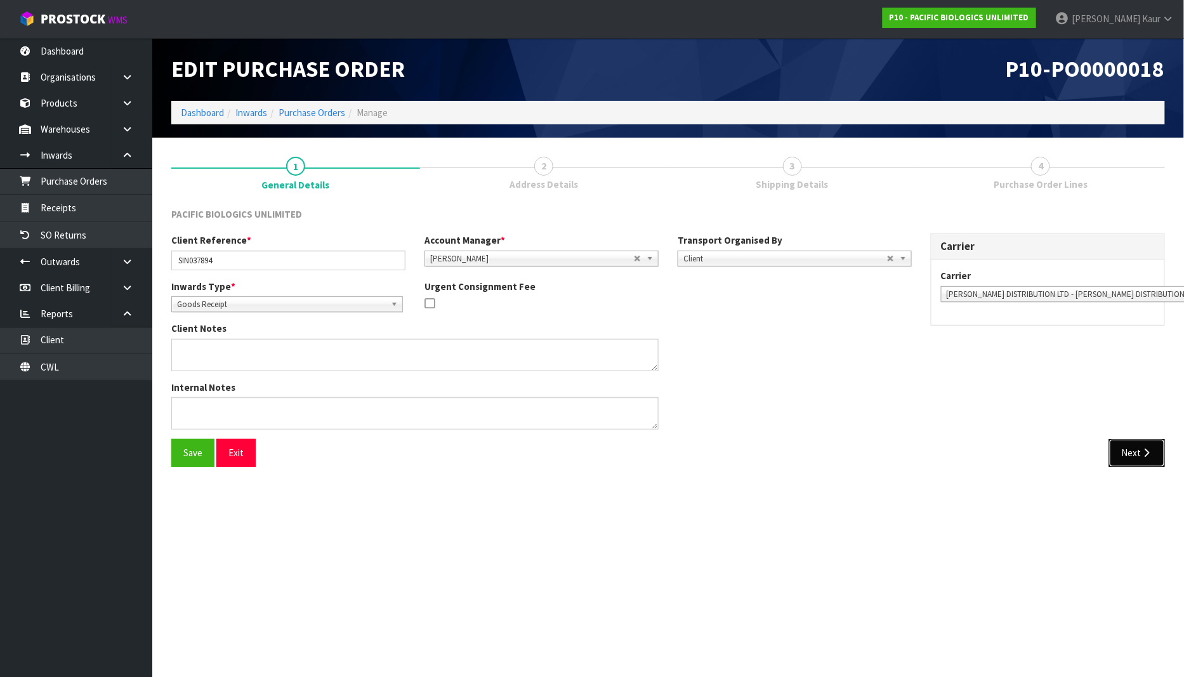
click at [1149, 449] on icon "button" at bounding box center [1147, 453] width 12 height 10
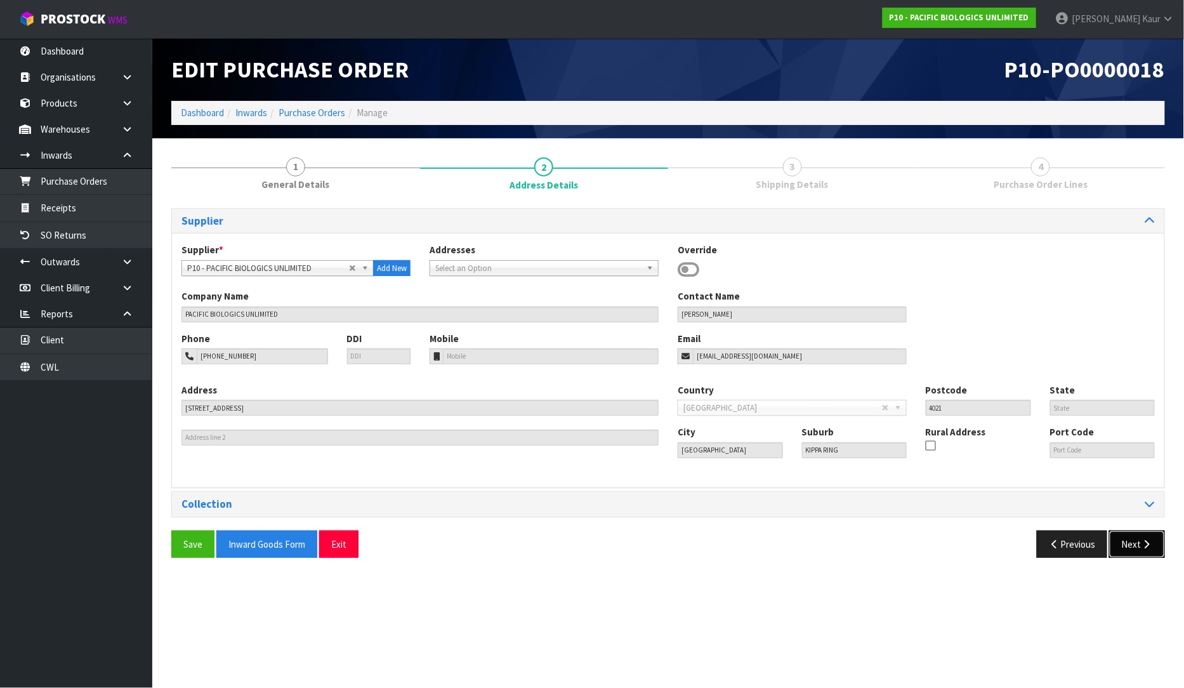
click at [1126, 544] on button "Next" at bounding box center [1137, 544] width 56 height 27
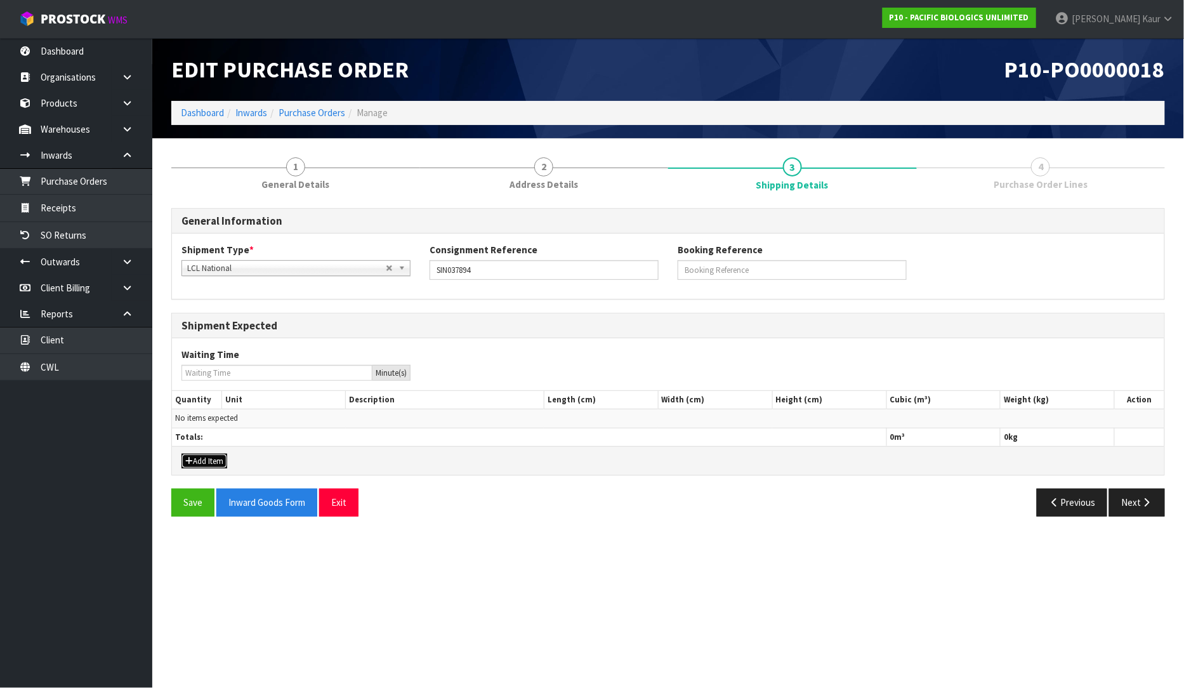
click at [197, 465] on button "Add Item" at bounding box center [204, 461] width 46 height 15
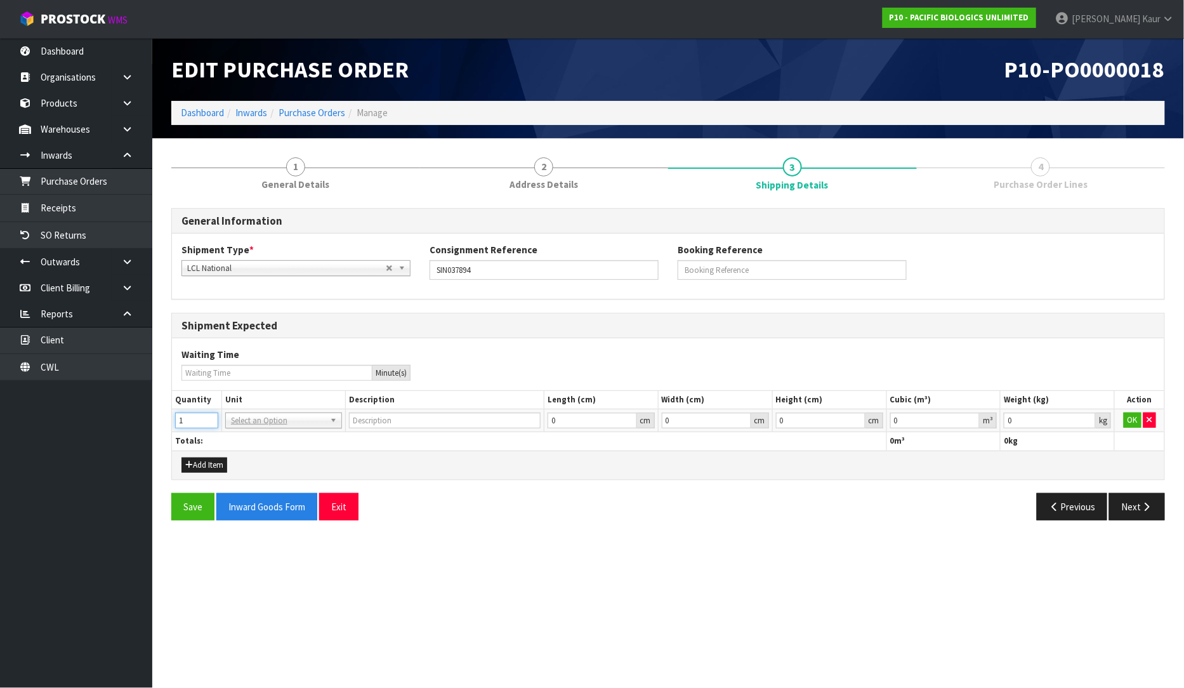
click at [210, 416] on input "1" at bounding box center [196, 420] width 43 height 16
type input "2"
click at [210, 416] on input "2" at bounding box center [196, 420] width 43 height 16
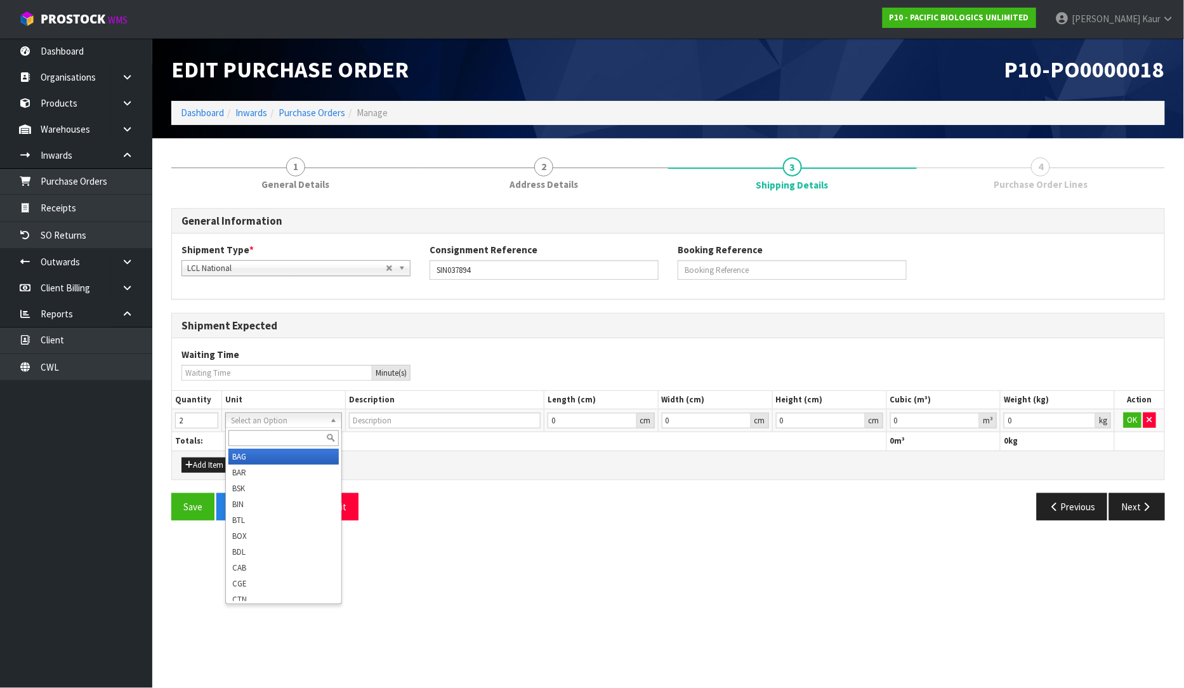
click at [240, 440] on input "text" at bounding box center [283, 438] width 110 height 16
type input "plt"
type input "PALLET"
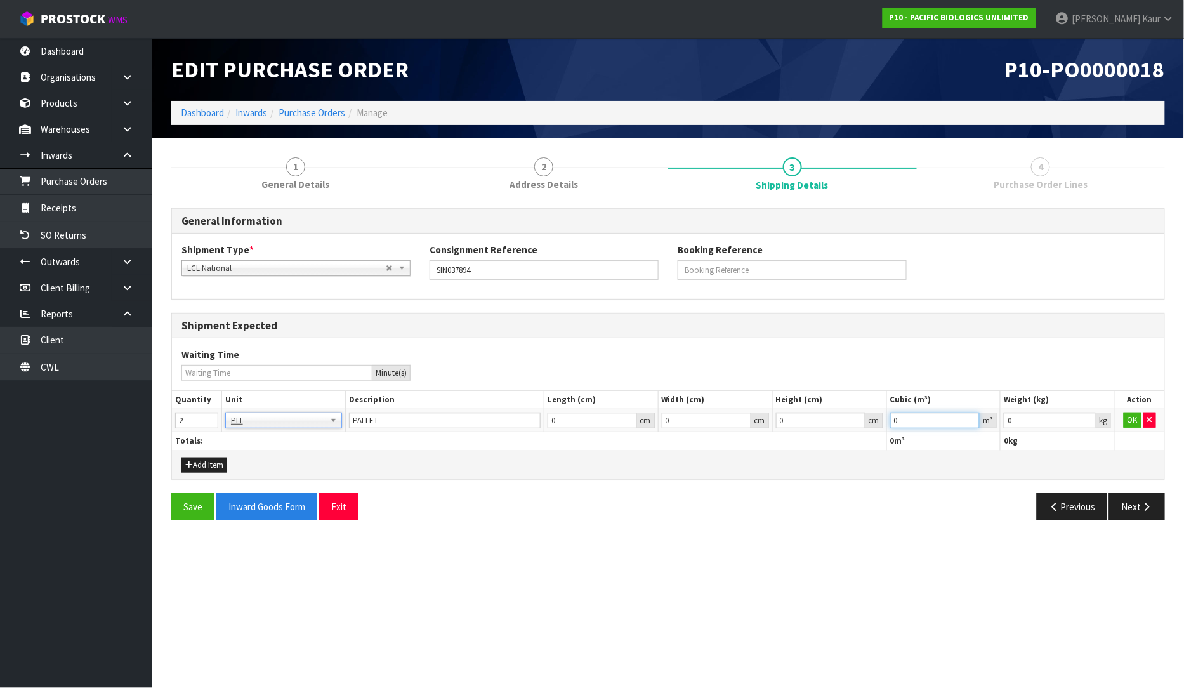
drag, startPoint x: 913, startPoint y: 419, endPoint x: 887, endPoint y: 419, distance: 25.4
click at [887, 419] on td "0 m³" at bounding box center [944, 420] width 114 height 23
type input "2.850"
drag, startPoint x: 1003, startPoint y: 422, endPoint x: 995, endPoint y: 423, distance: 8.3
click at [995, 423] on tr "2 BAG BAR BSK BIN BTL BOX BDL CAB CGE CTN CSE COI CRA CRT CBE CYL DRM JAR MTR P…" at bounding box center [668, 420] width 993 height 23
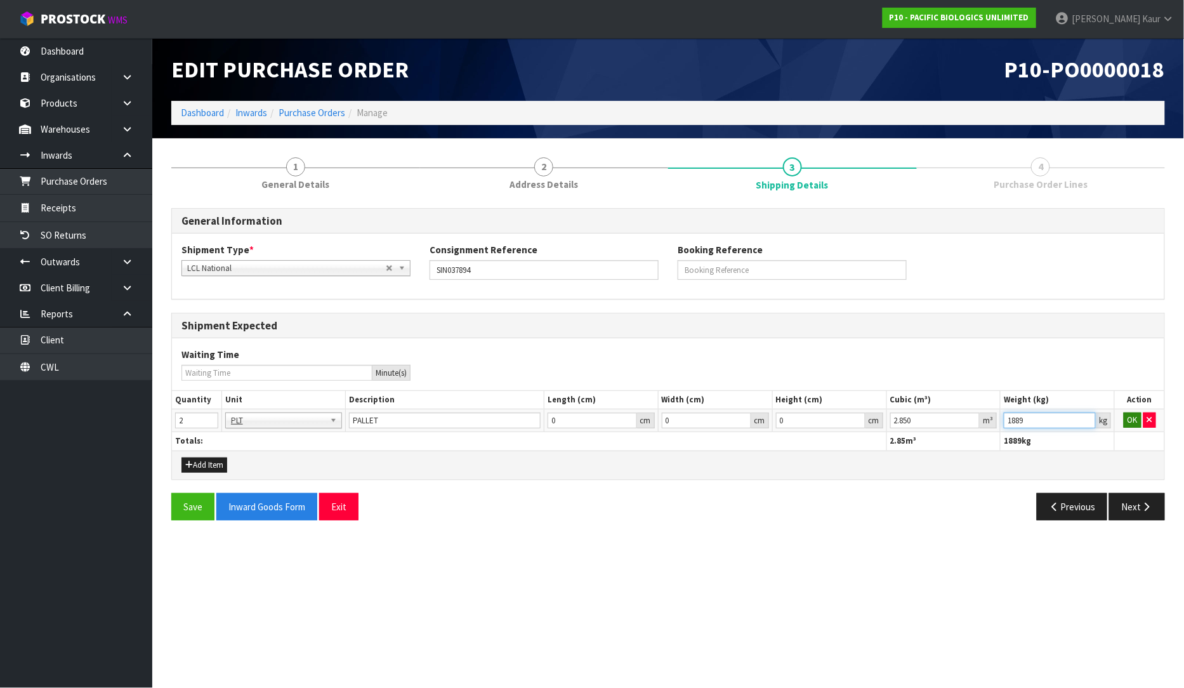
type input "1889"
click at [1132, 419] on button "OK" at bounding box center [1133, 419] width 18 height 15
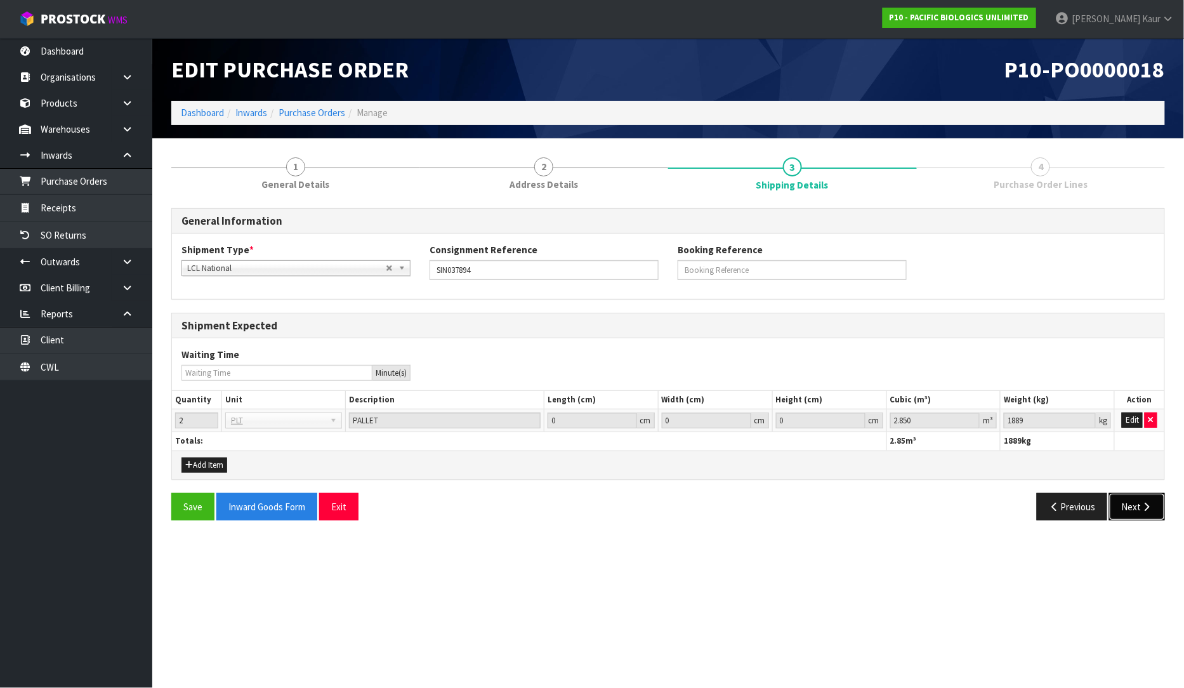
click at [1144, 496] on button "Next" at bounding box center [1137, 506] width 56 height 27
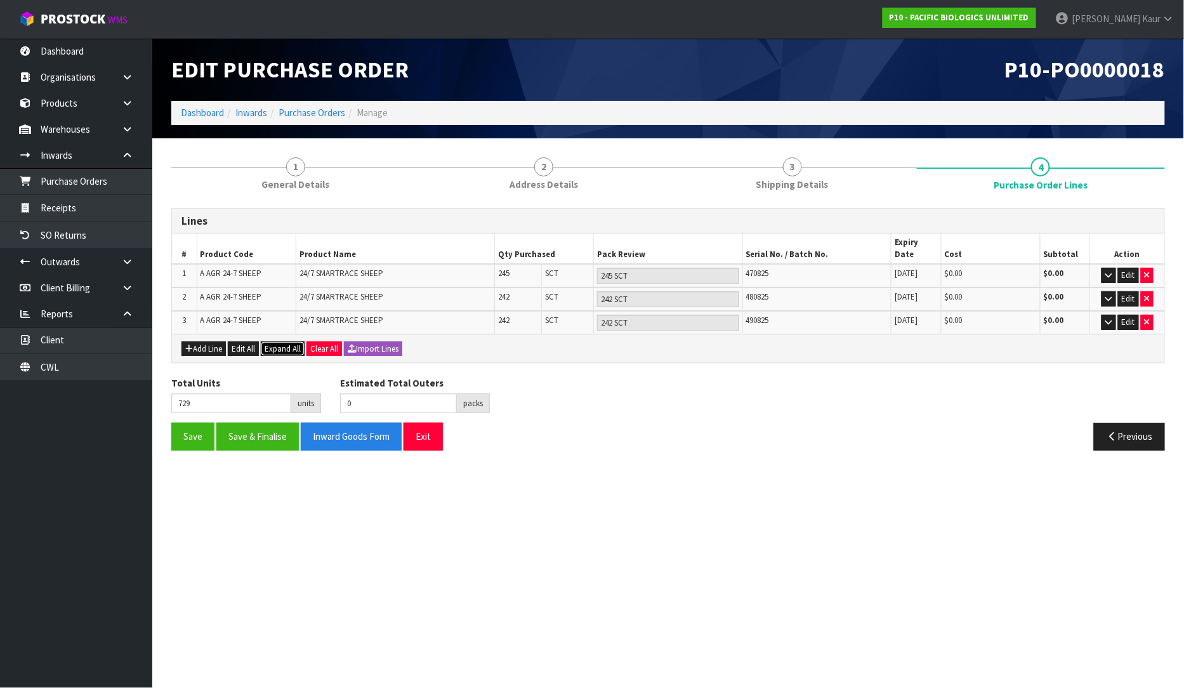
click at [300, 343] on span "Expand All" at bounding box center [283, 348] width 36 height 11
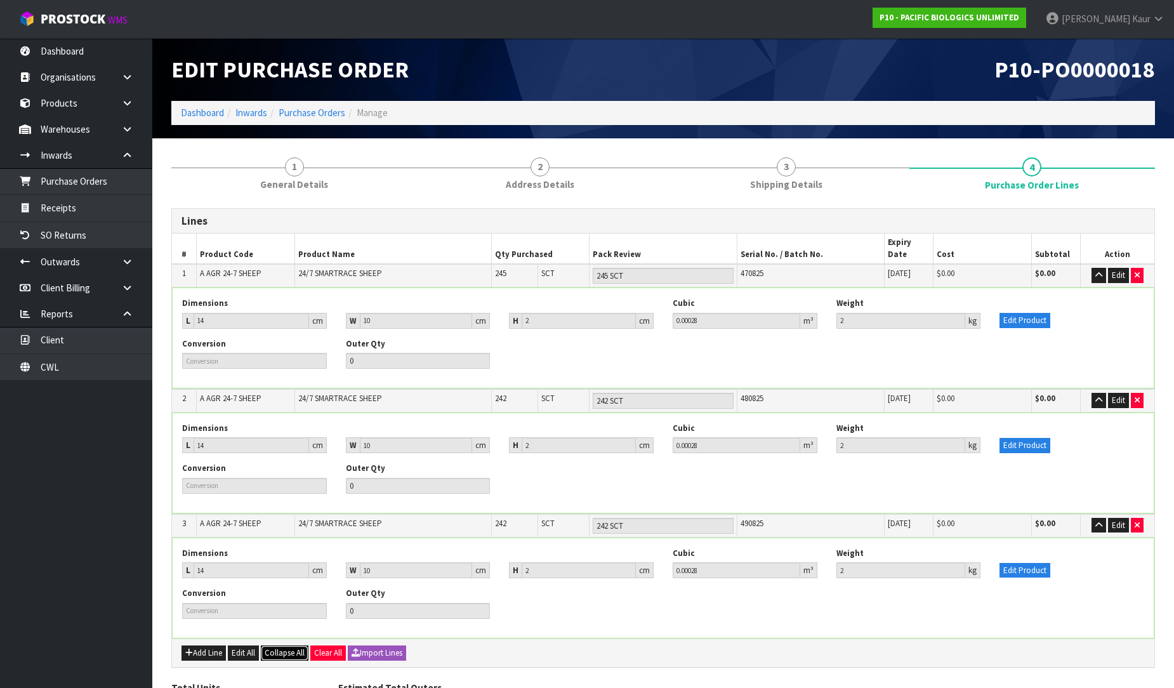
click at [288, 647] on span "Collapse All" at bounding box center [285, 652] width 40 height 11
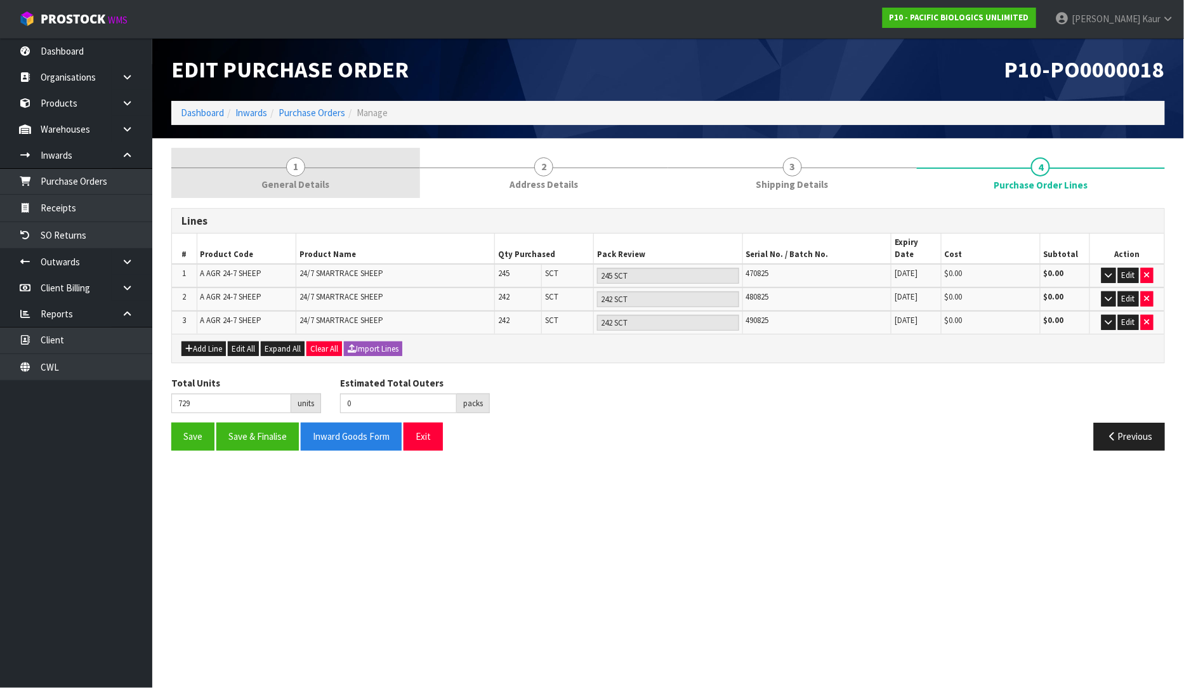
click at [319, 170] on link "1 General Details" at bounding box center [295, 173] width 249 height 50
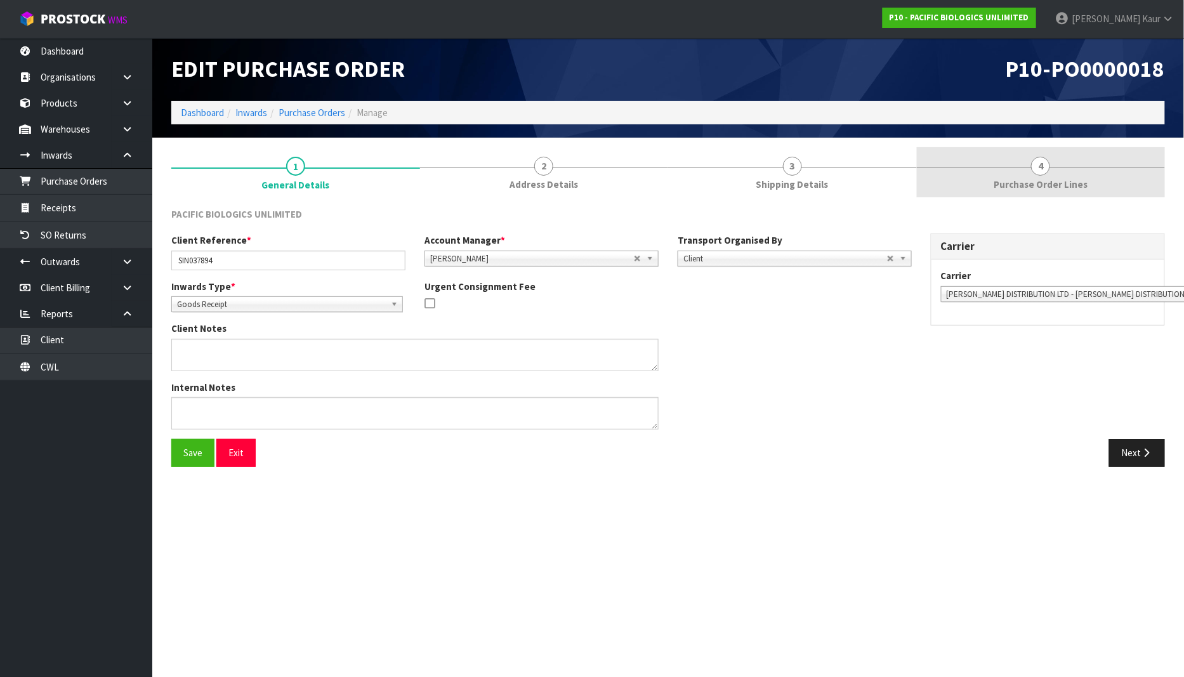
click at [1064, 179] on span "Purchase Order Lines" at bounding box center [1041, 184] width 94 height 13
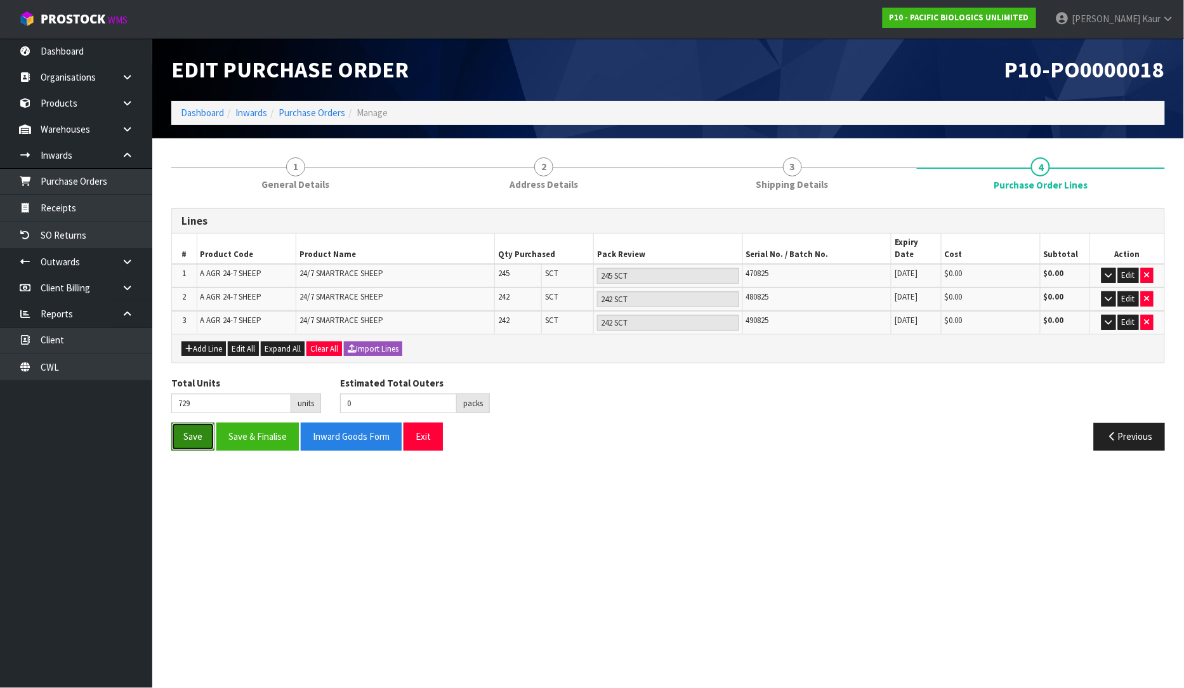
click at [183, 423] on button "Save" at bounding box center [192, 436] width 43 height 27
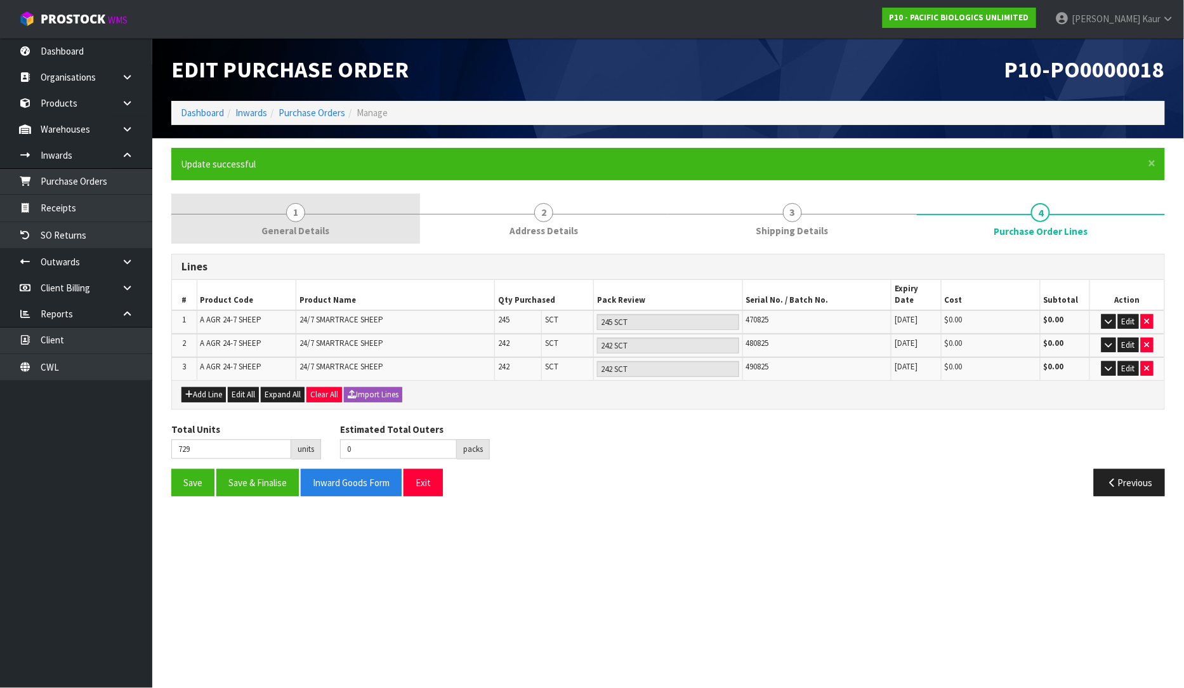
click at [325, 231] on span "General Details" at bounding box center [295, 230] width 68 height 13
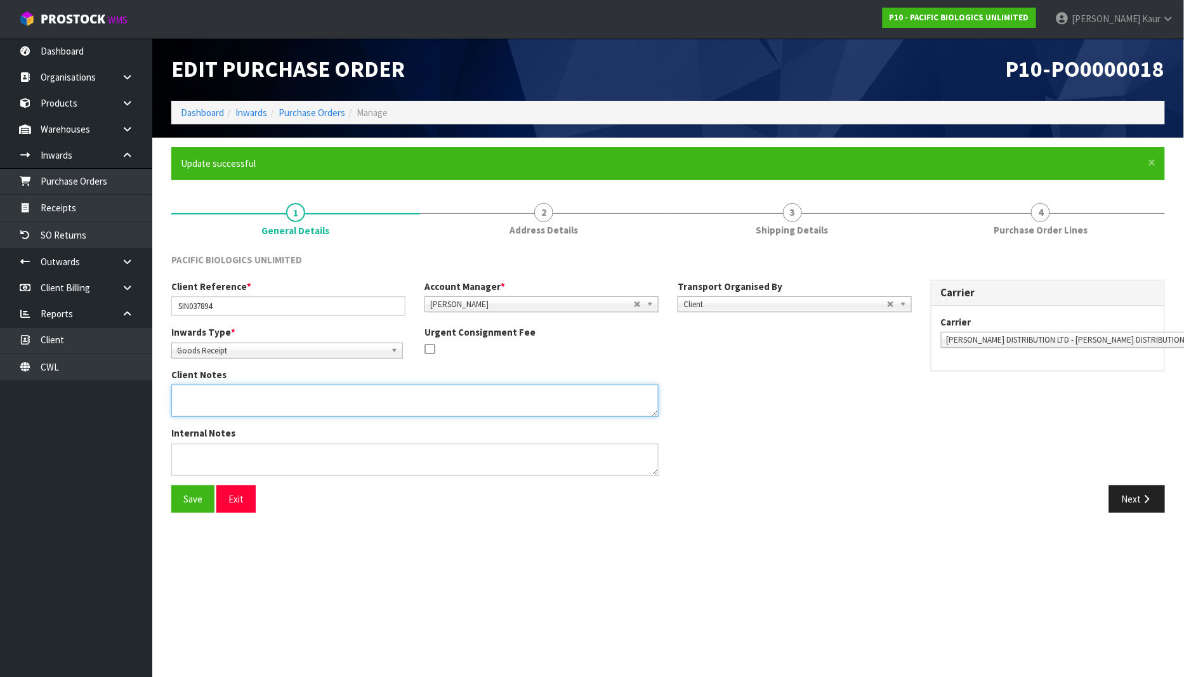
click at [201, 400] on textarea at bounding box center [414, 401] width 487 height 32
type textarea "2 X DATA [PERSON_NAME]"
click at [185, 494] on button "Save" at bounding box center [192, 498] width 43 height 27
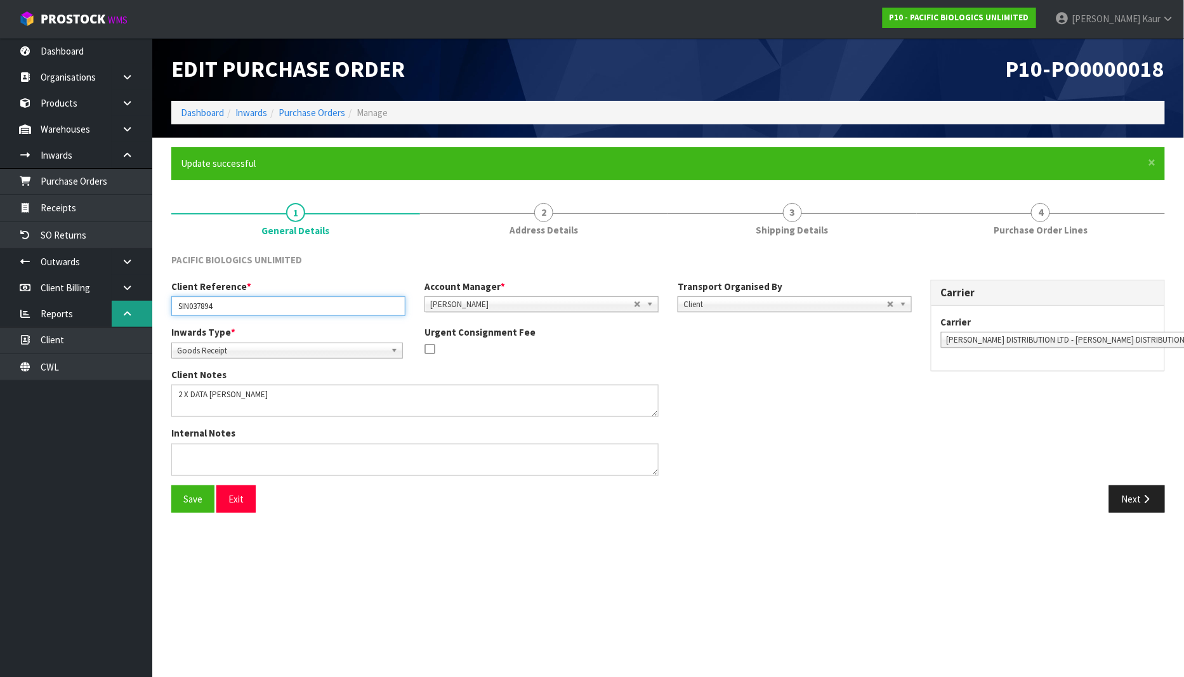
drag, startPoint x: 239, startPoint y: 308, endPoint x: 151, endPoint y: 313, distance: 87.7
click at [151, 313] on body "Toggle navigation ProStock WMS P10 - PACIFIC BIOLOGICS UNLIMITED [PERSON_NAME] …" at bounding box center [592, 338] width 1184 height 677
click at [62, 49] on link "Dashboard" at bounding box center [76, 51] width 152 height 26
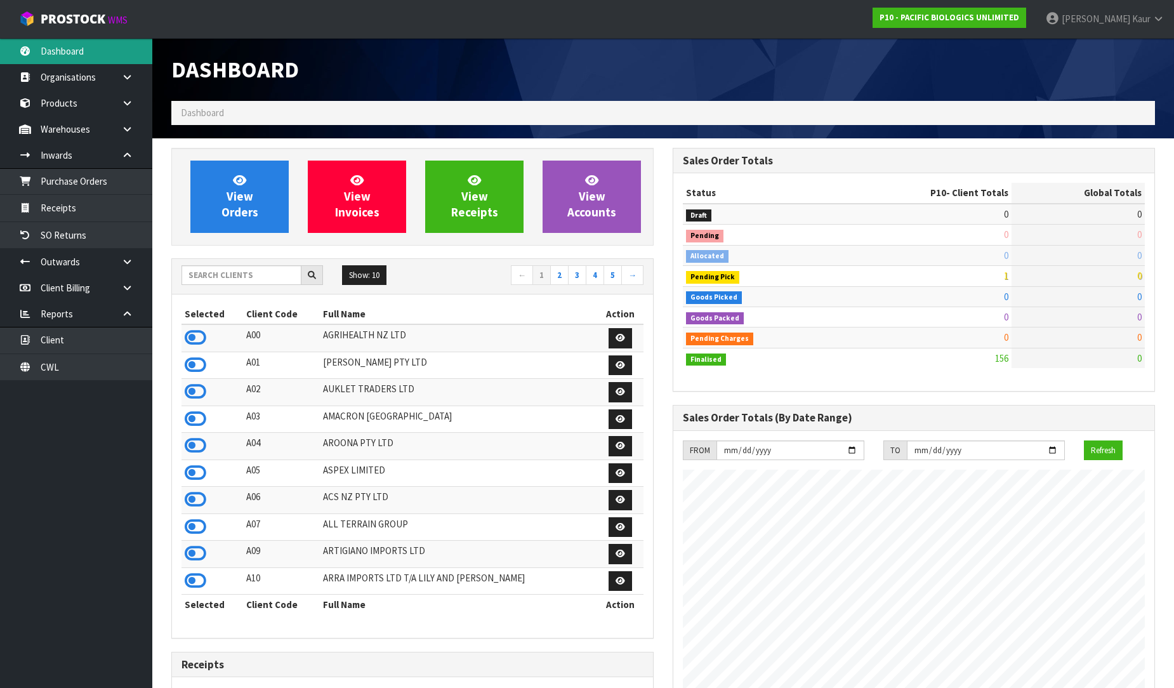
scroll to position [921, 501]
click at [227, 275] on input "text" at bounding box center [241, 275] width 120 height 20
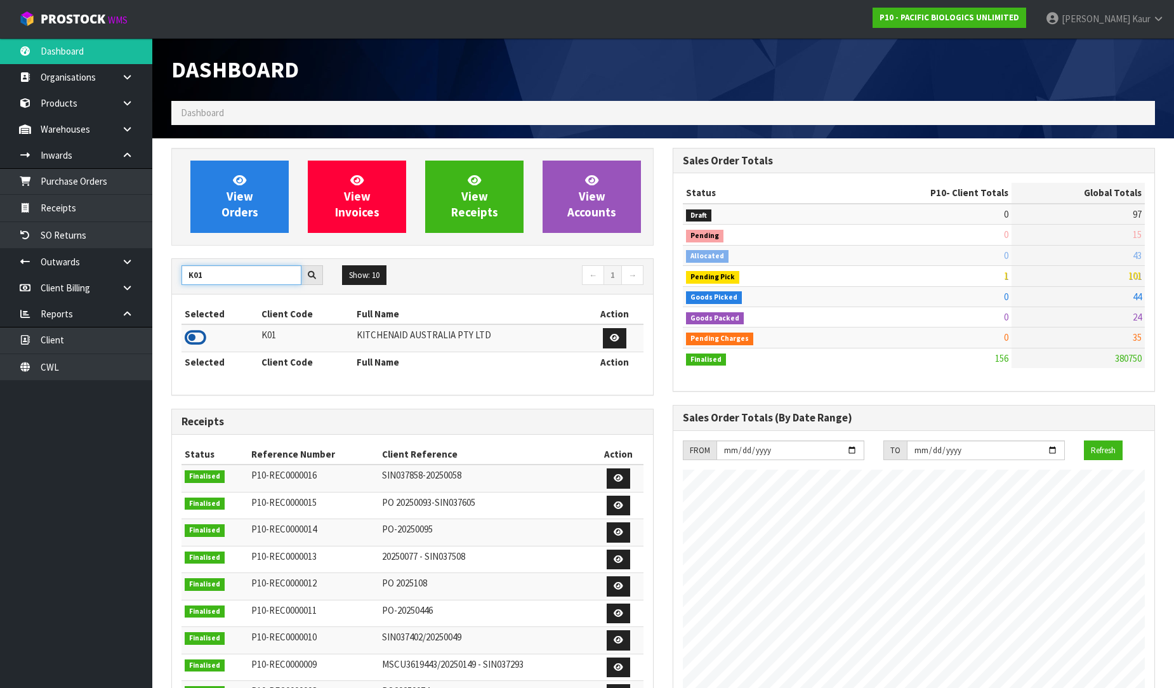
type input "K01"
click at [205, 337] on icon at bounding box center [196, 337] width 22 height 19
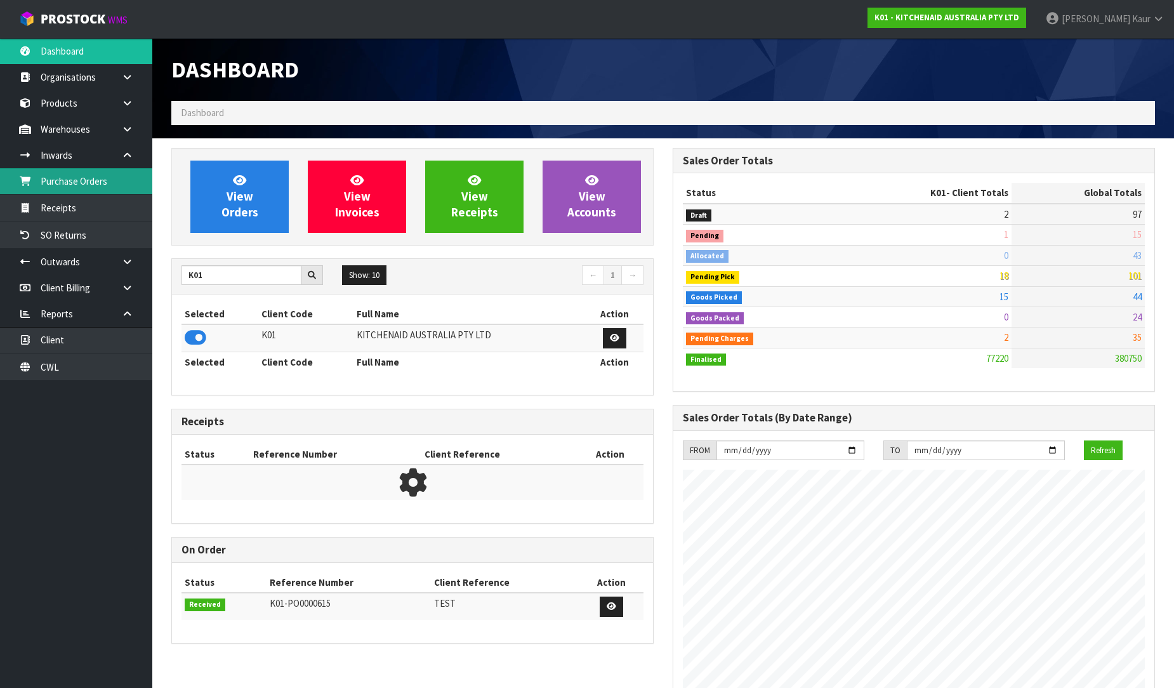
scroll to position [961, 501]
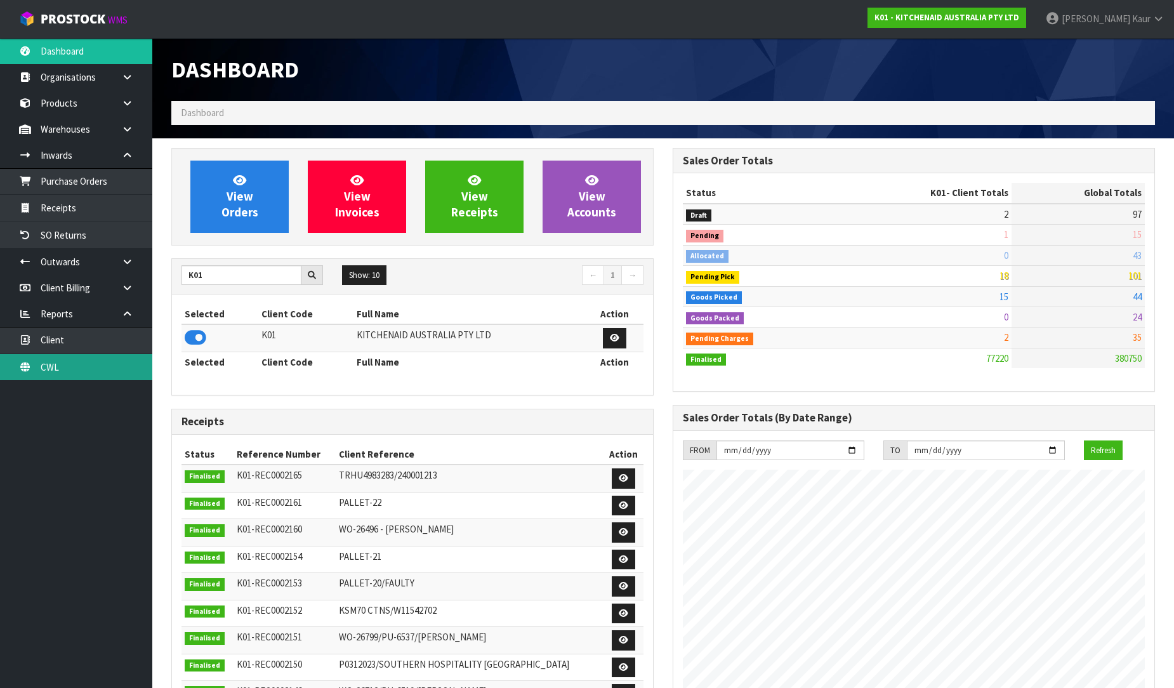
click at [84, 362] on link "CWL" at bounding box center [76, 367] width 152 height 26
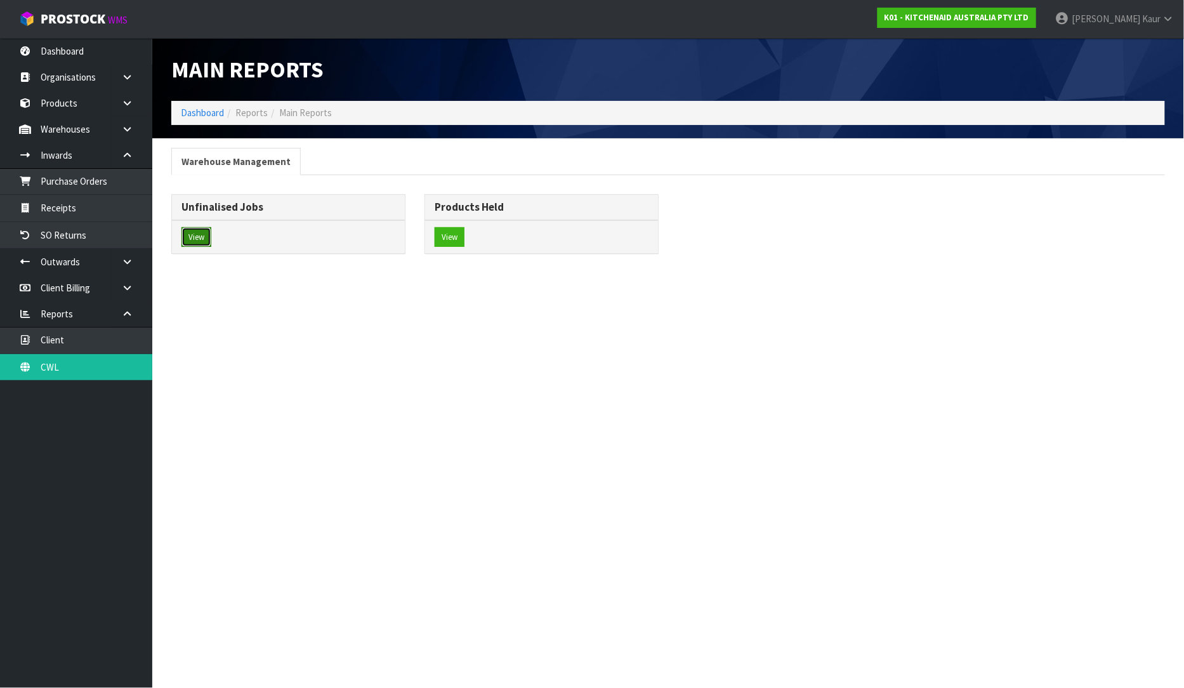
click at [192, 234] on button "View" at bounding box center [196, 237] width 30 height 20
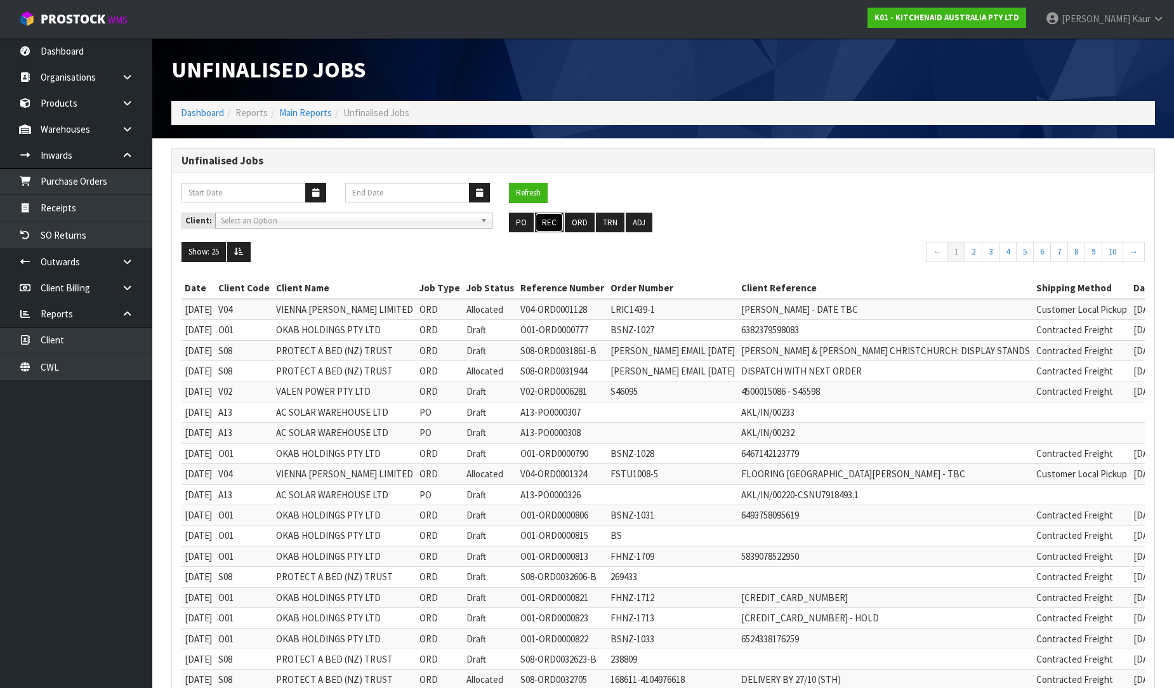
click at [544, 224] on button "REC" at bounding box center [549, 223] width 29 height 20
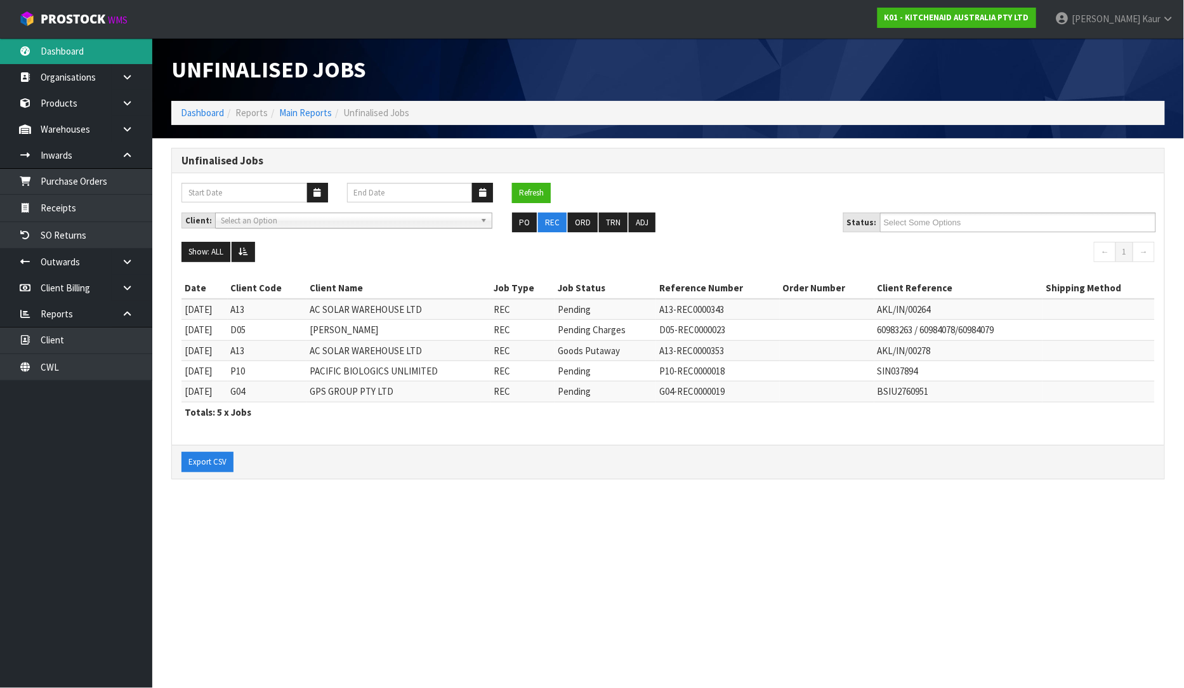
click at [115, 61] on link "Dashboard" at bounding box center [76, 51] width 152 height 26
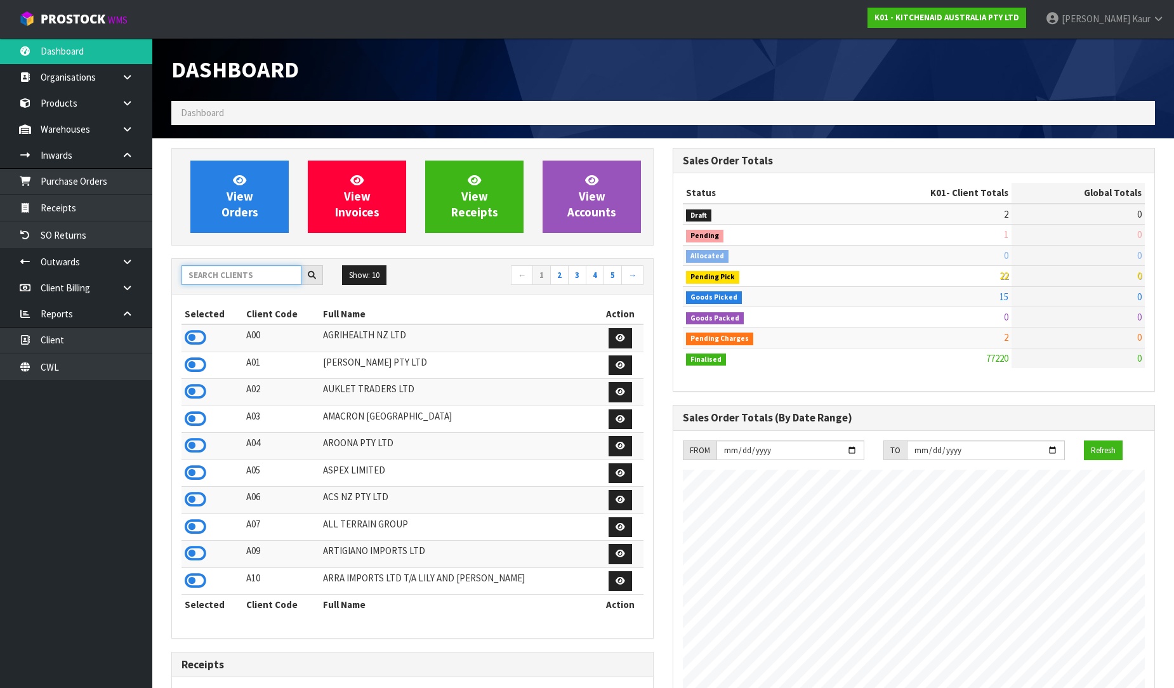
scroll to position [961, 501]
click at [237, 268] on input "text" at bounding box center [241, 275] width 120 height 20
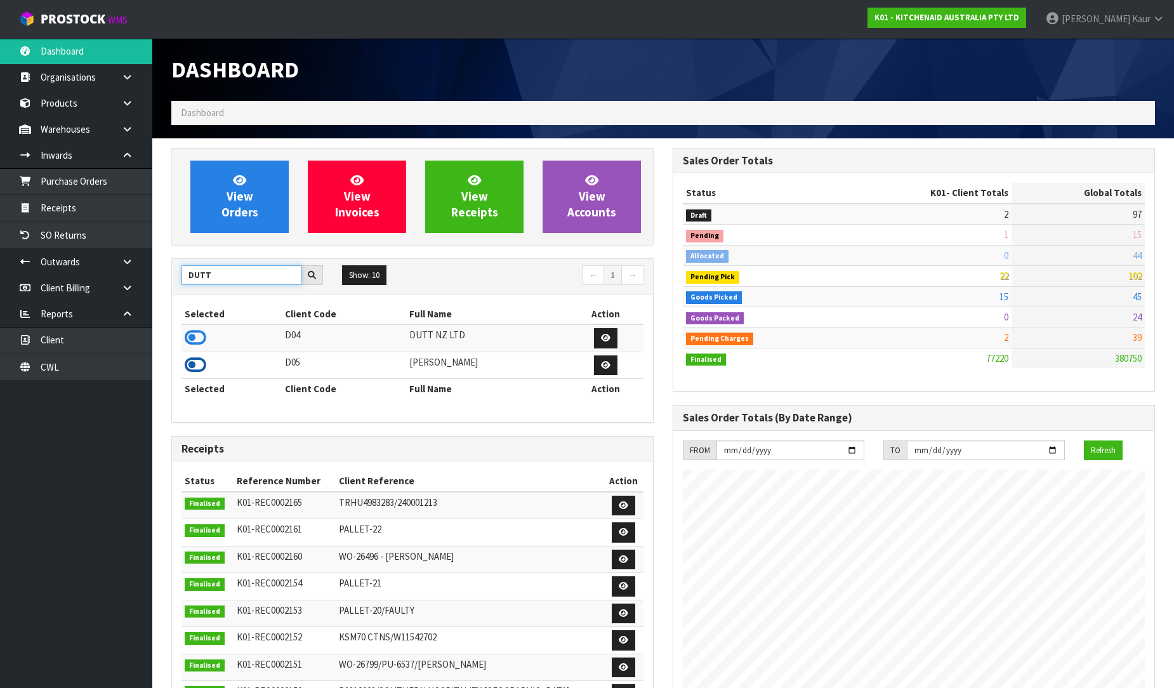
type input "DUTT"
click at [194, 371] on icon at bounding box center [196, 364] width 22 height 19
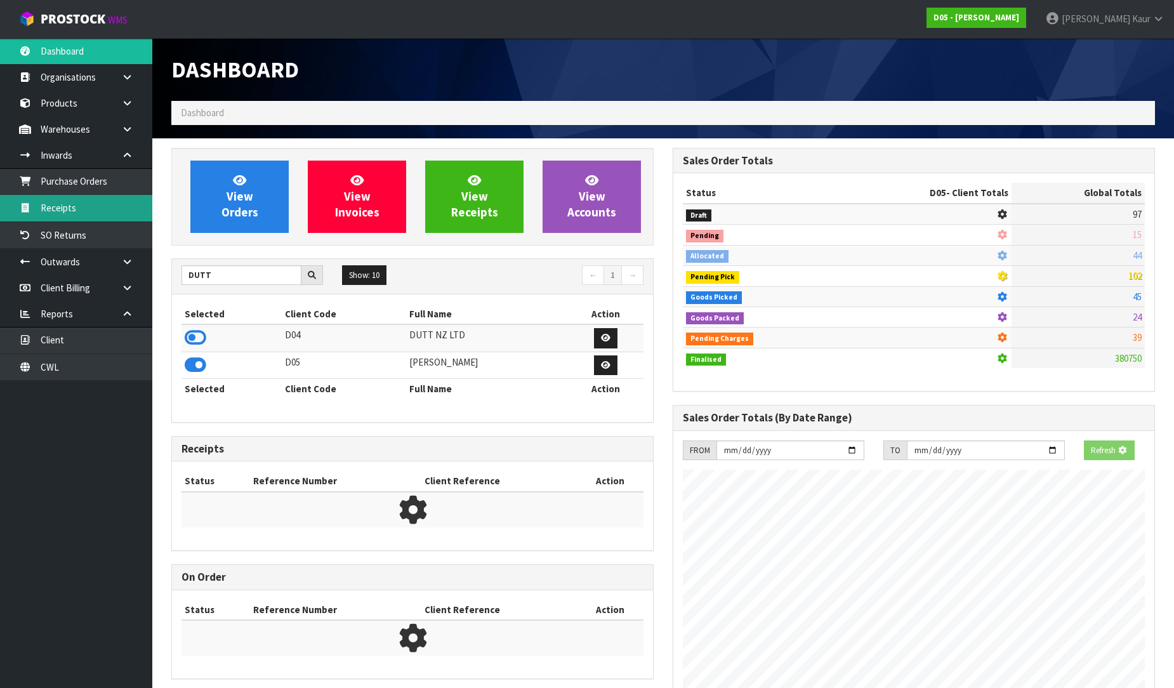
scroll to position [1111, 501]
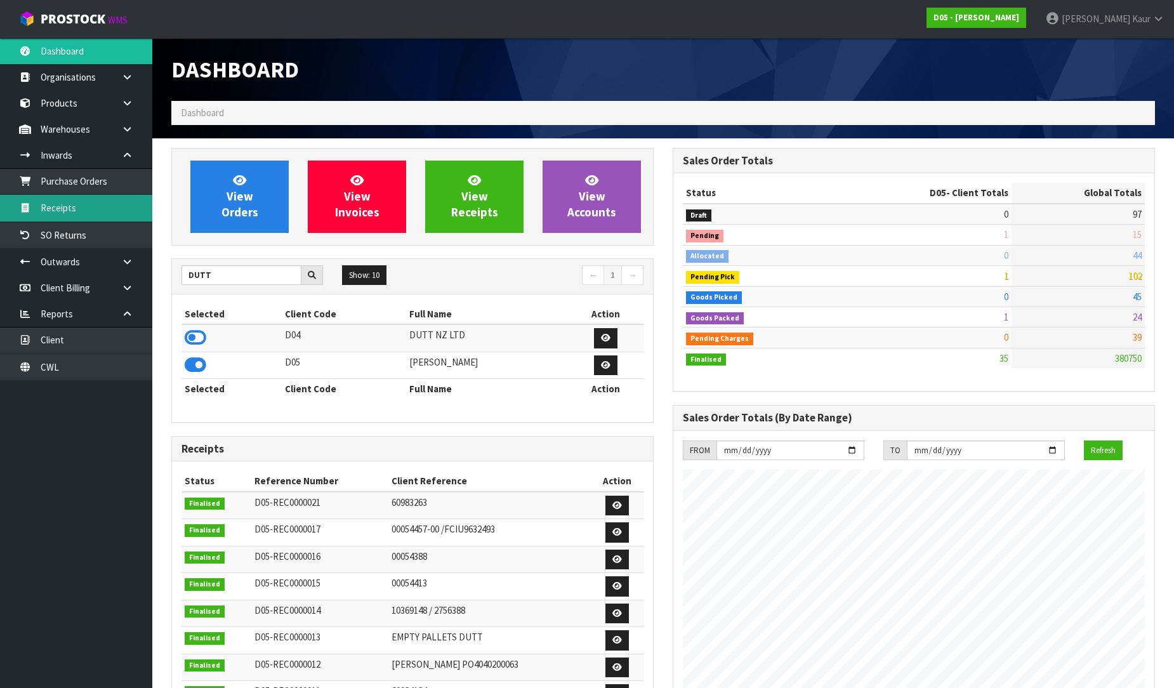
click at [78, 200] on link "Receipts" at bounding box center [76, 208] width 152 height 26
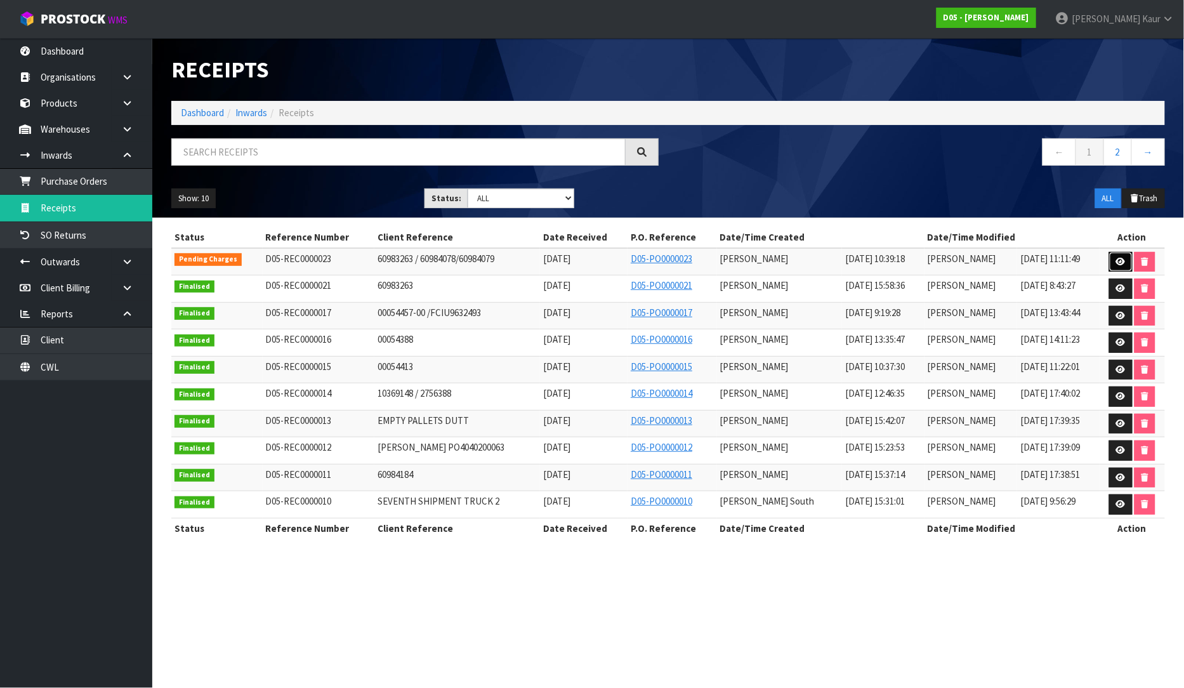
click at [1114, 261] on link at bounding box center [1120, 262] width 23 height 20
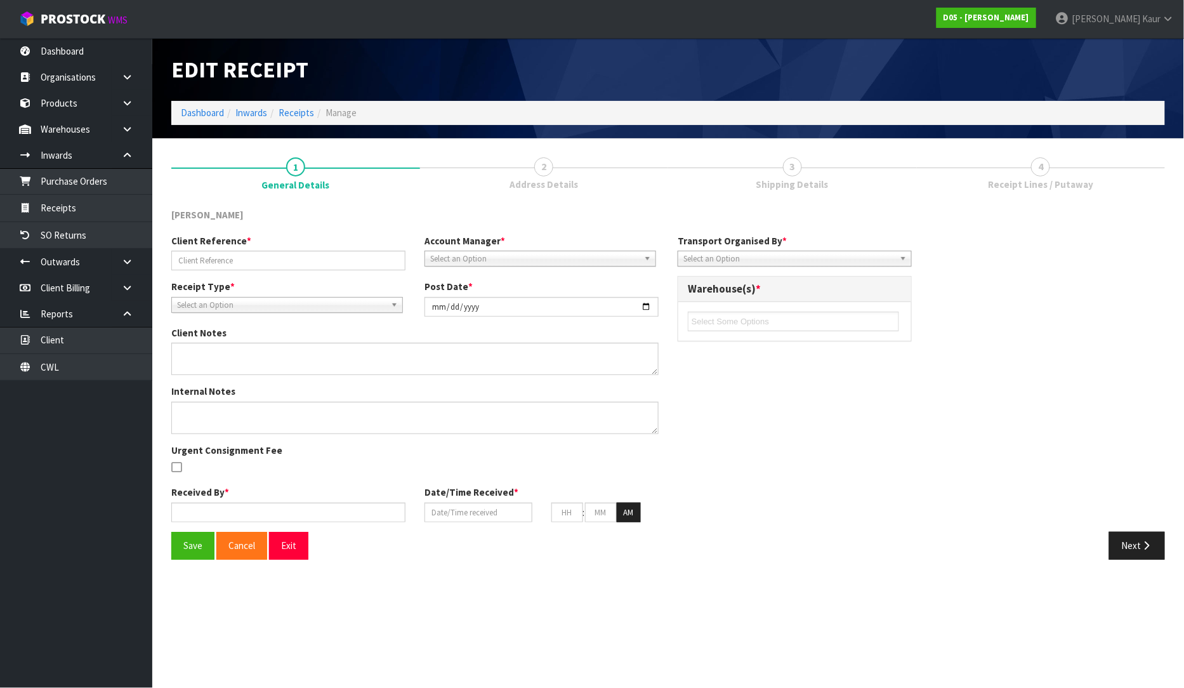
type input "60983263 / 60984078/60984079"
type input "[DATE]"
type textarea "CAME ON FLIWAY WAS INFORMED TO BOOK UNDER NZ POST"
type input "[PERSON_NAME]"
type input "[DATE]"
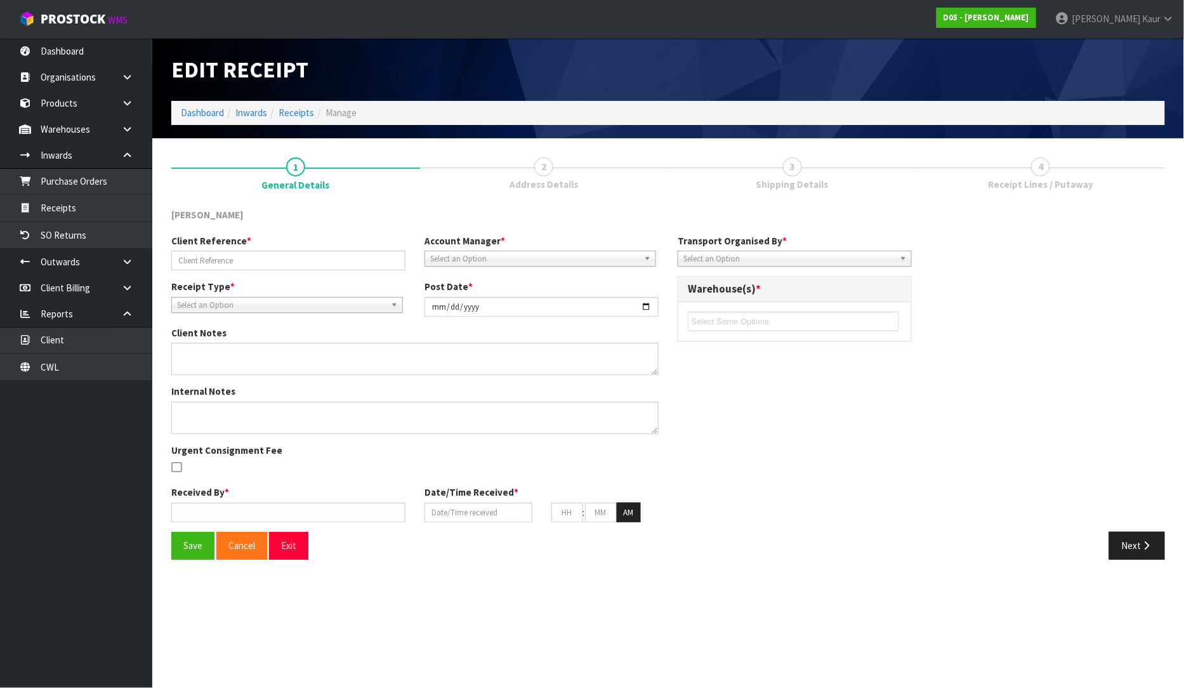
type input "10"
type input "39"
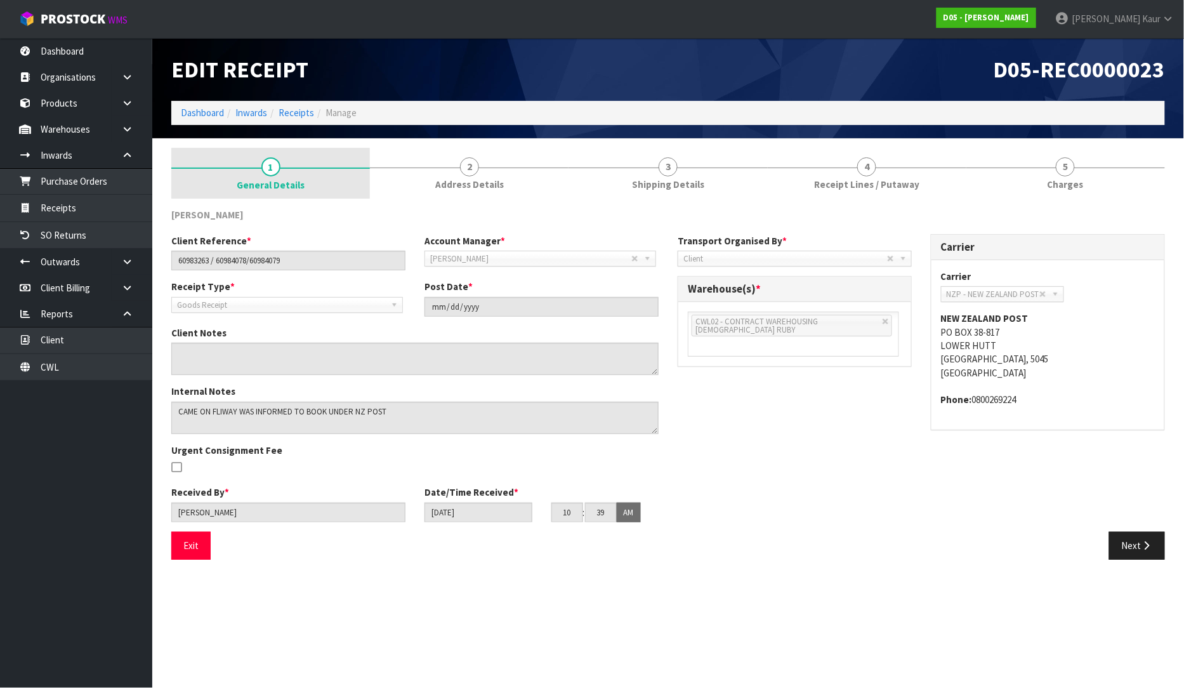
click at [267, 167] on span "1" at bounding box center [270, 166] width 19 height 19
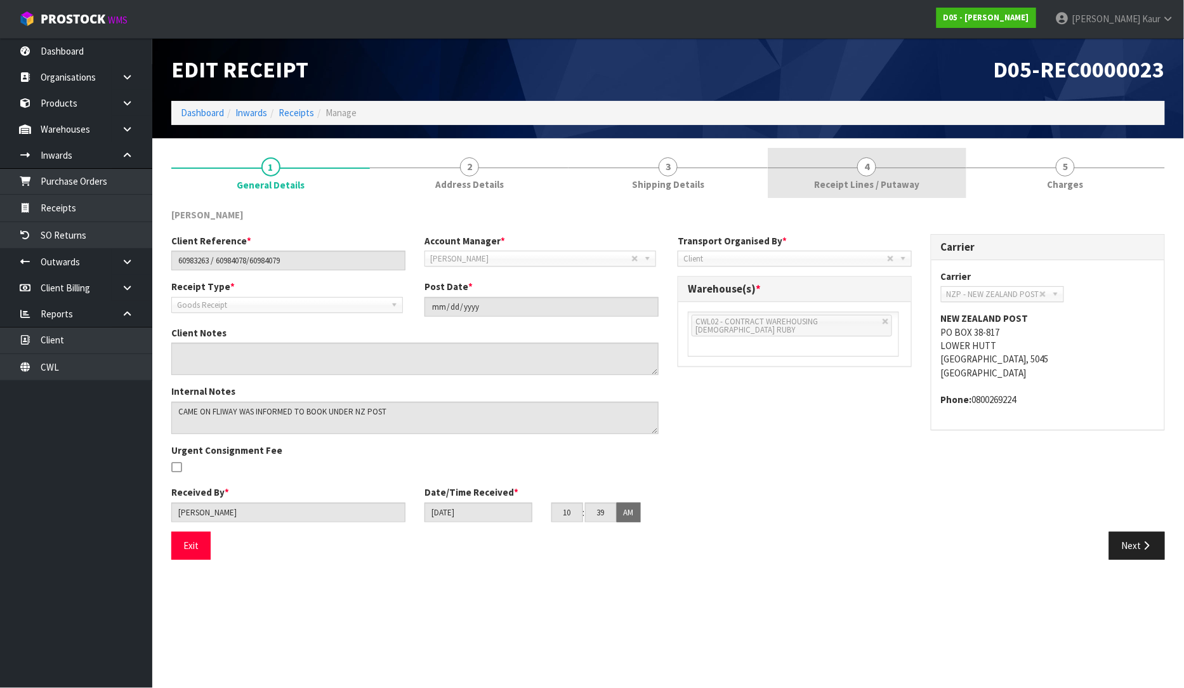
click at [865, 185] on span "Receipt Lines / Putaway" at bounding box center [866, 184] width 105 height 13
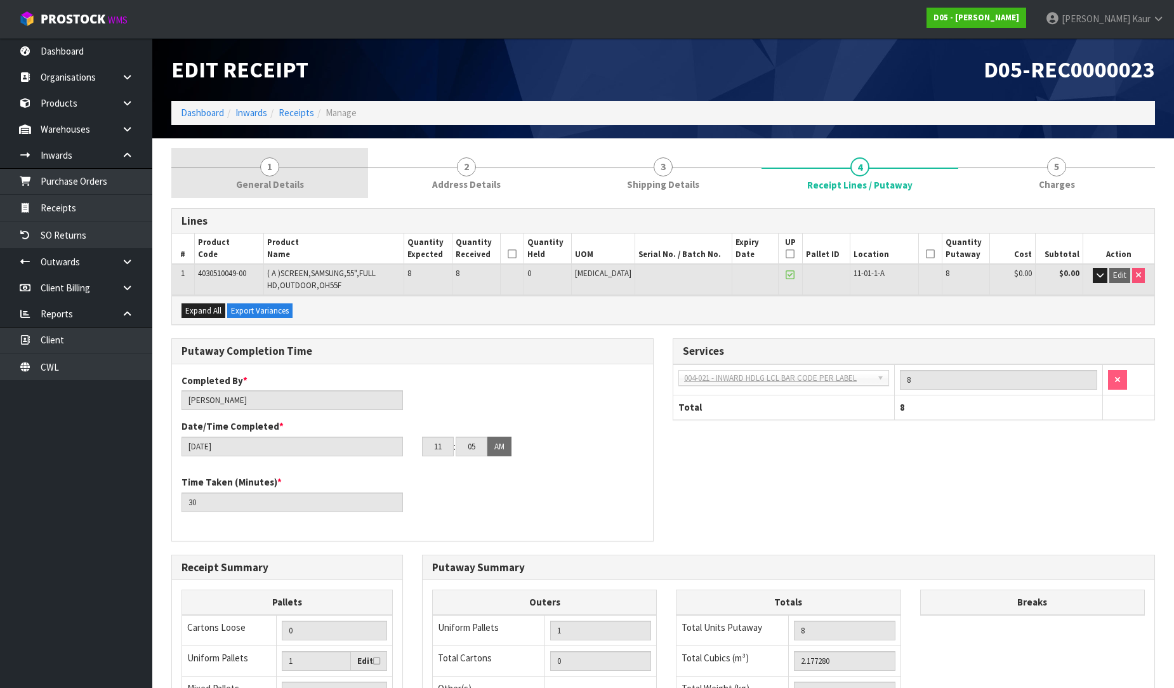
click at [274, 173] on span "1" at bounding box center [269, 166] width 19 height 19
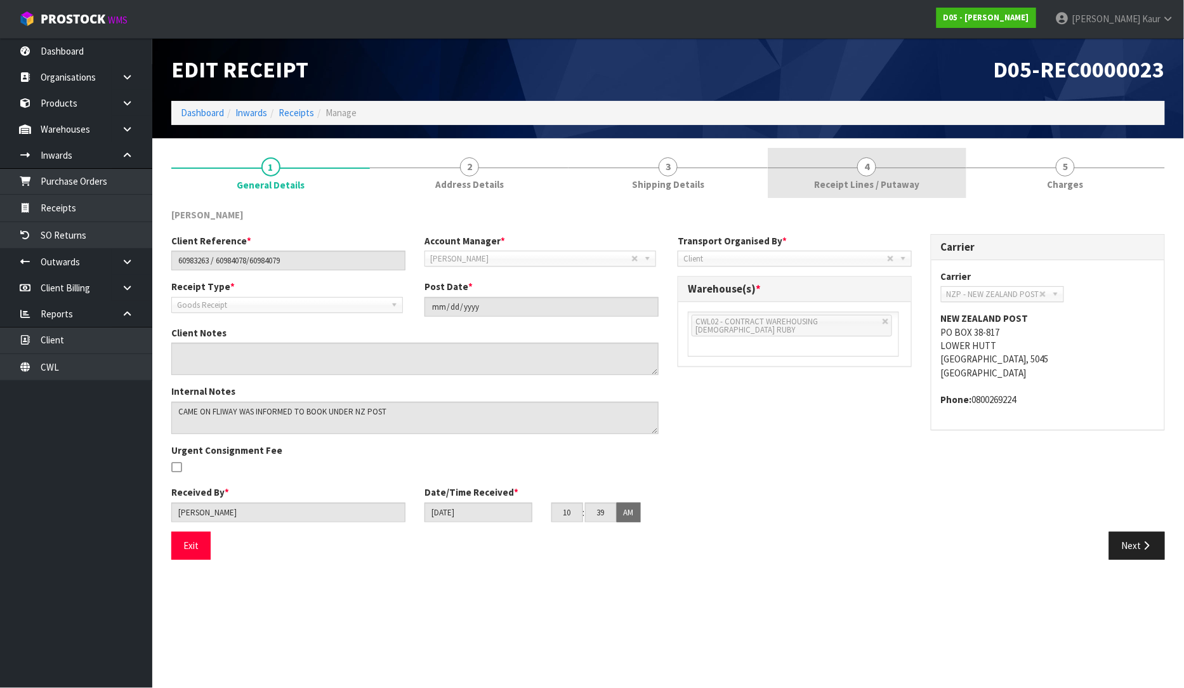
click at [890, 178] on span "Receipt Lines / Putaway" at bounding box center [866, 184] width 105 height 13
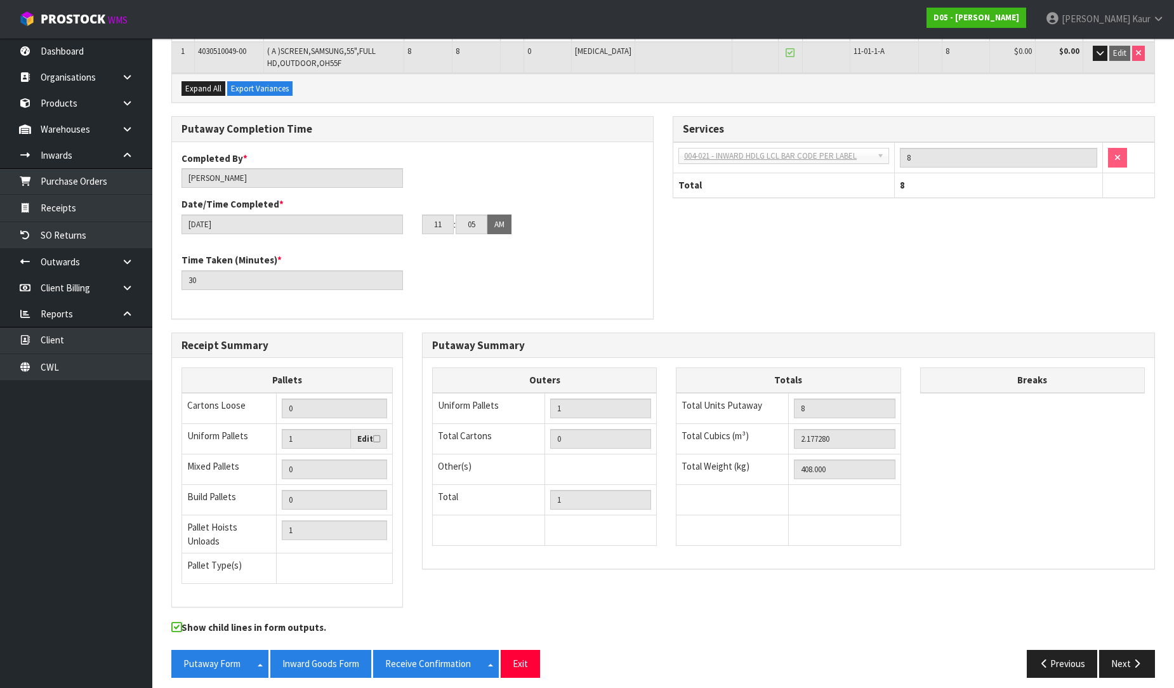
scroll to position [223, 0]
click at [1142, 658] on icon "button" at bounding box center [1137, 663] width 12 height 10
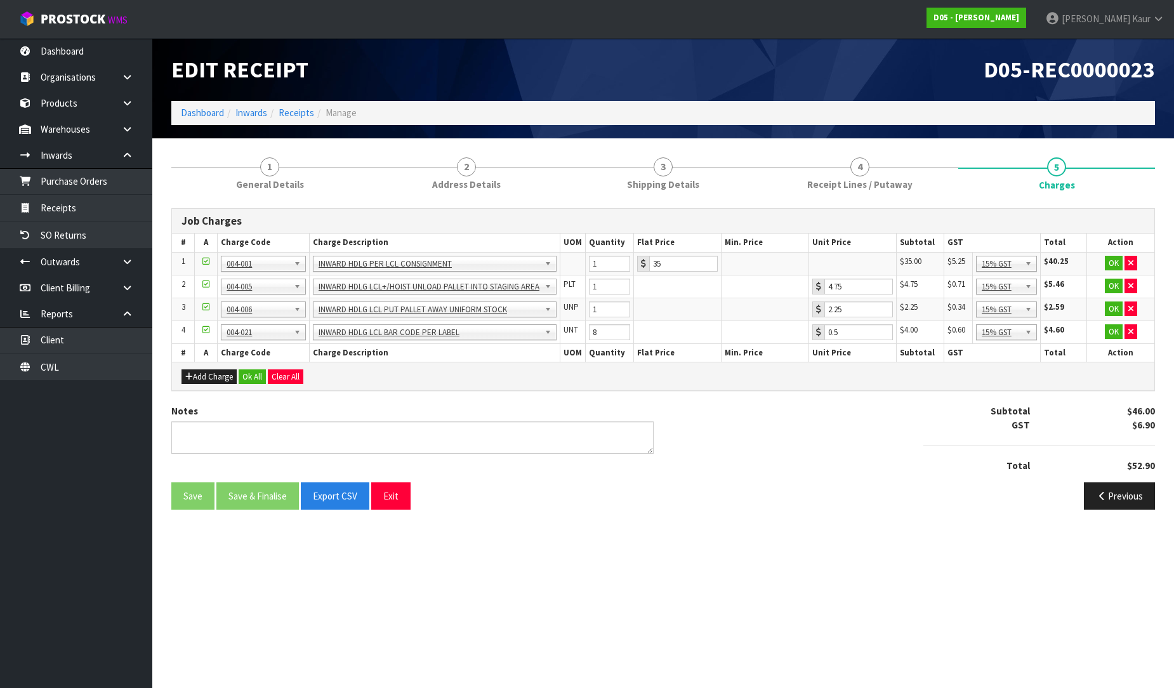
scroll to position [0, 0]
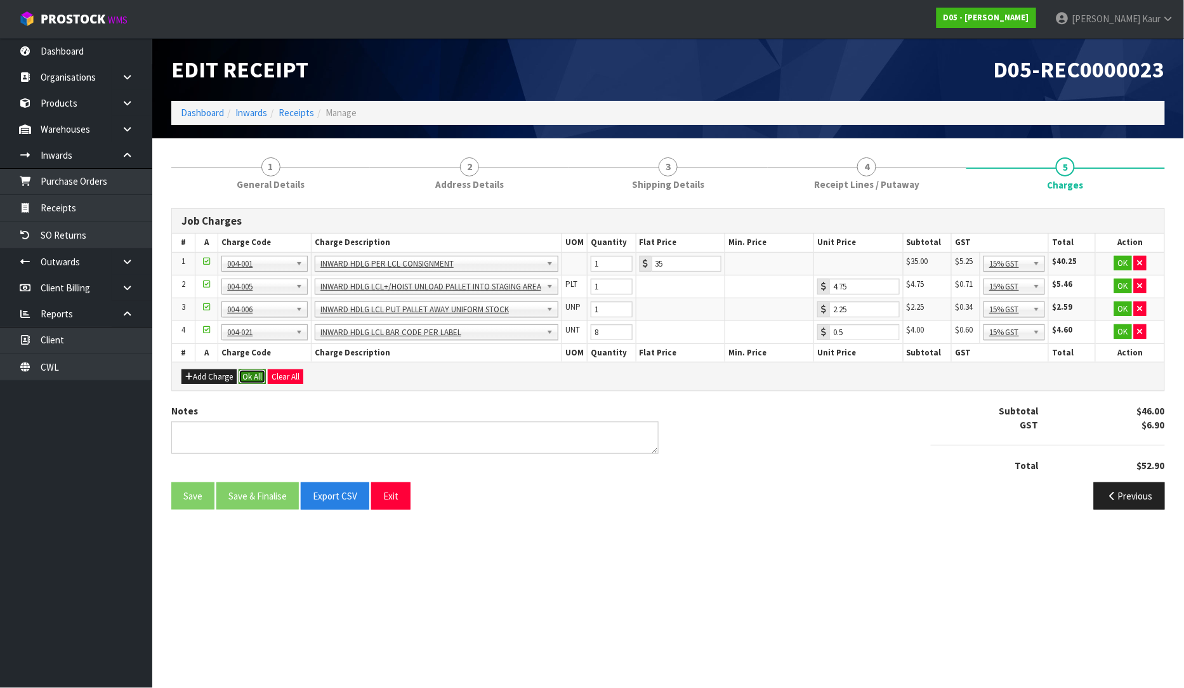
click at [256, 373] on button "Ok All" at bounding box center [252, 376] width 27 height 15
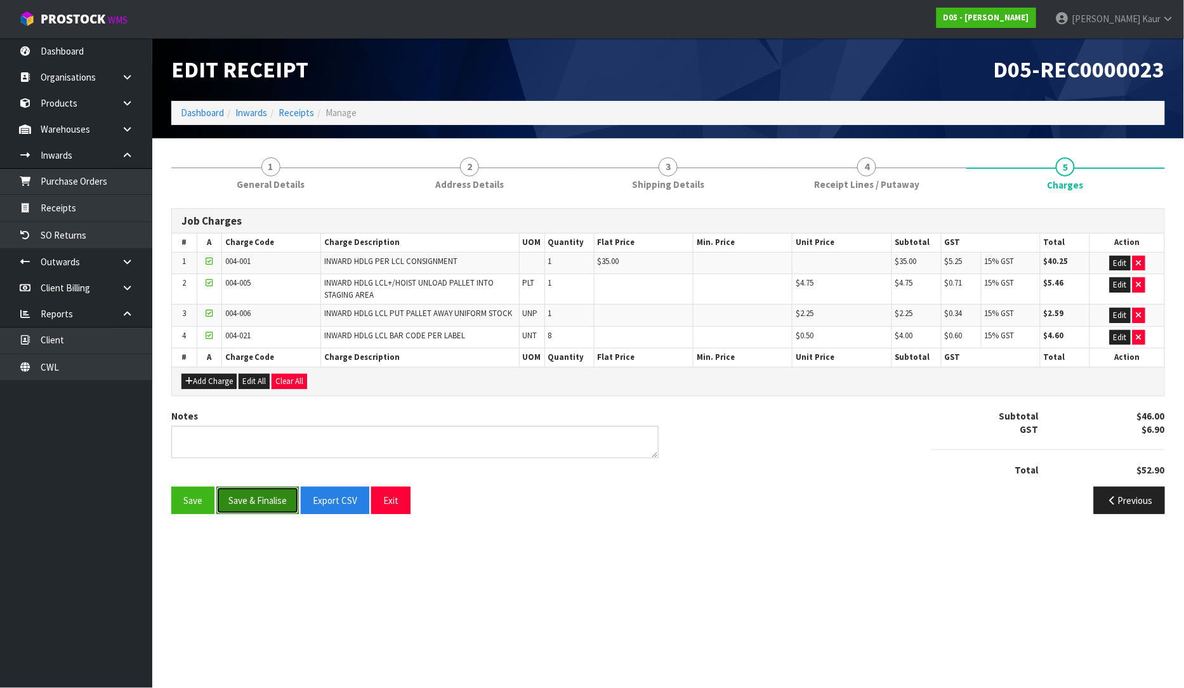
click at [250, 503] on button "Save & Finalise" at bounding box center [257, 500] width 82 height 27
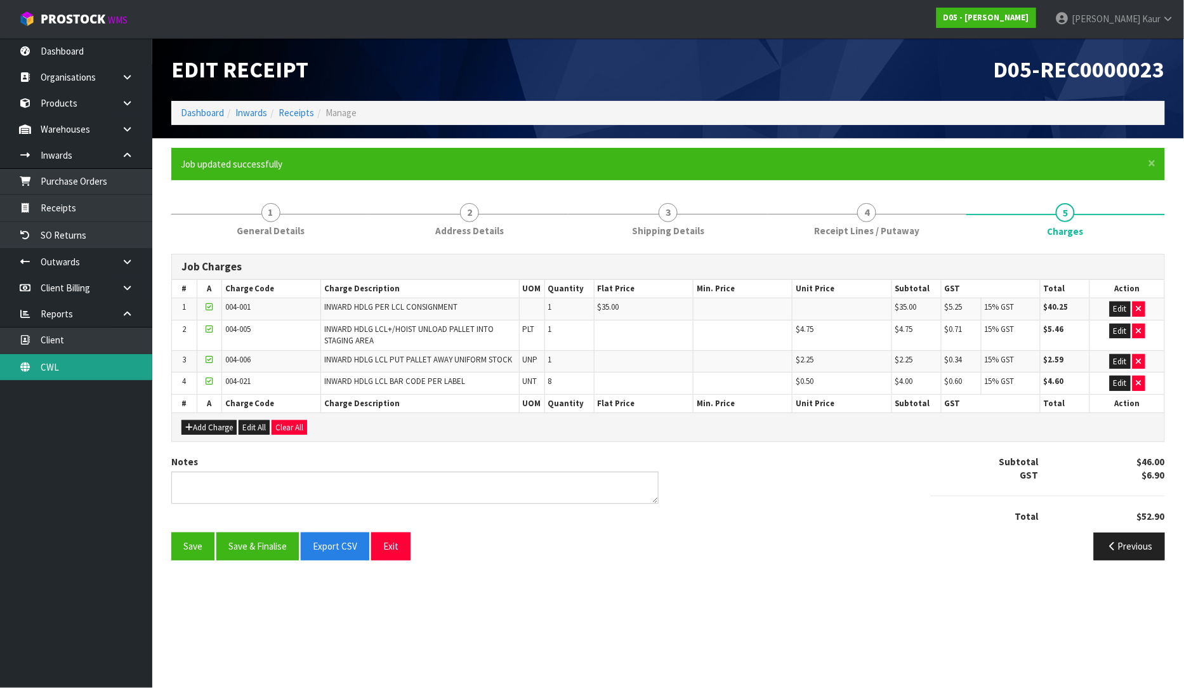
click at [65, 359] on link "CWL" at bounding box center [76, 367] width 152 height 26
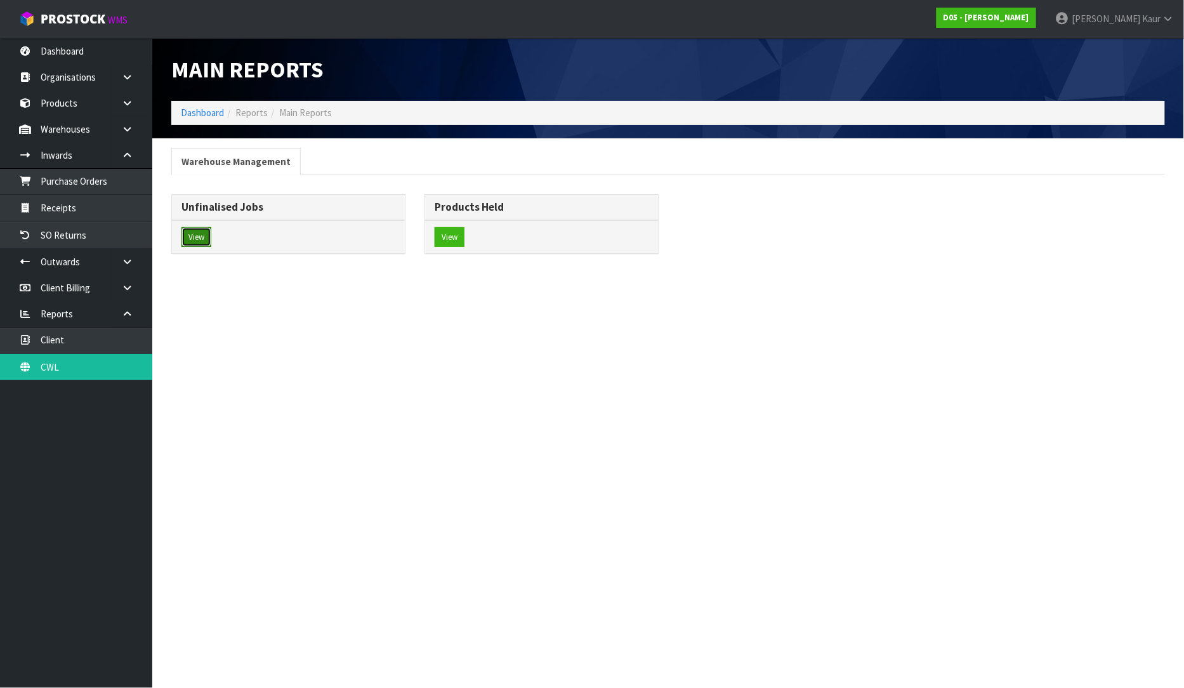
click at [202, 232] on button "View" at bounding box center [196, 237] width 30 height 20
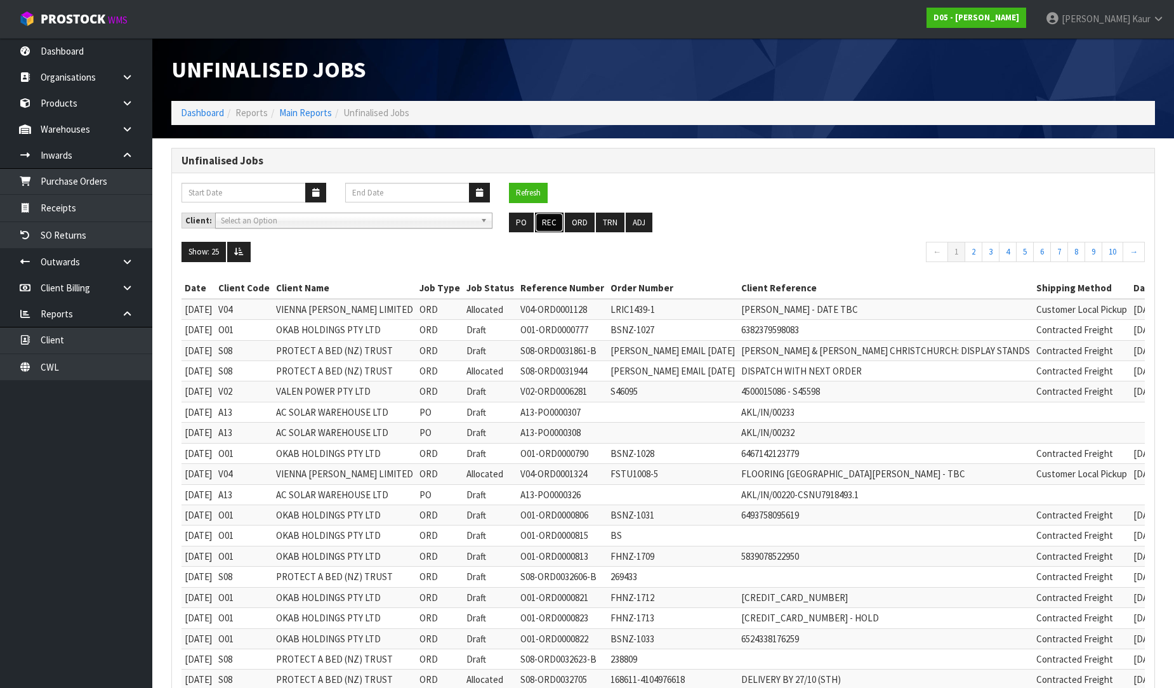
click at [562, 225] on button "REC" at bounding box center [549, 223] width 29 height 20
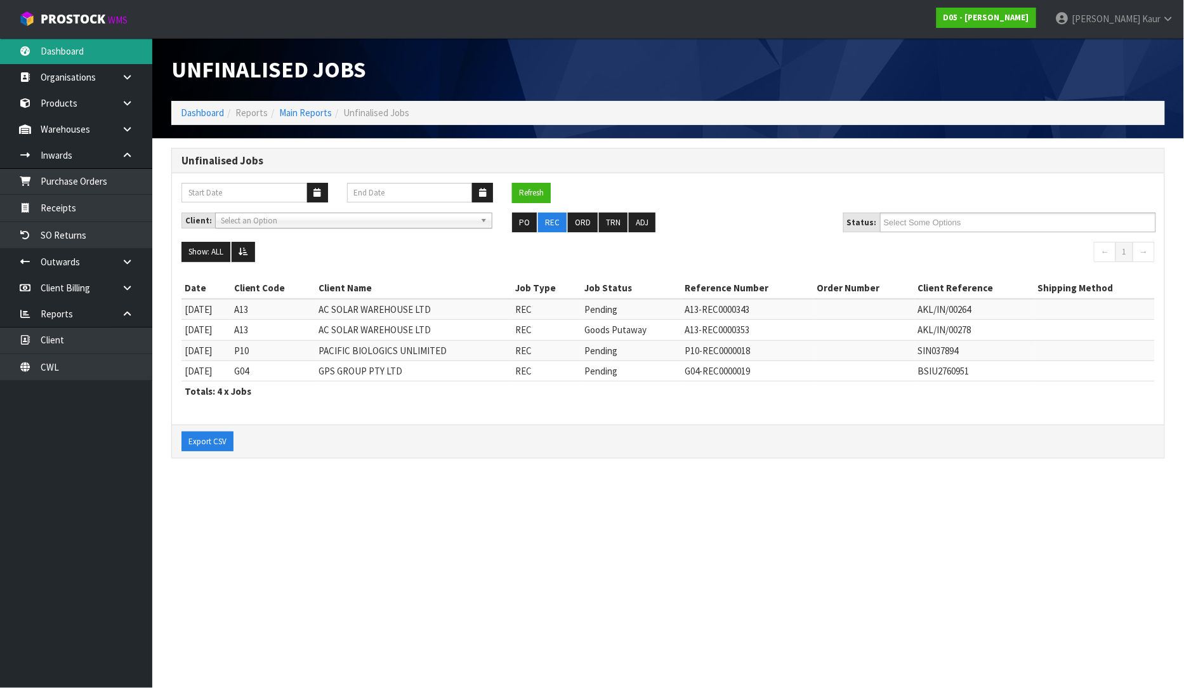
click at [63, 55] on link "Dashboard" at bounding box center [76, 51] width 152 height 26
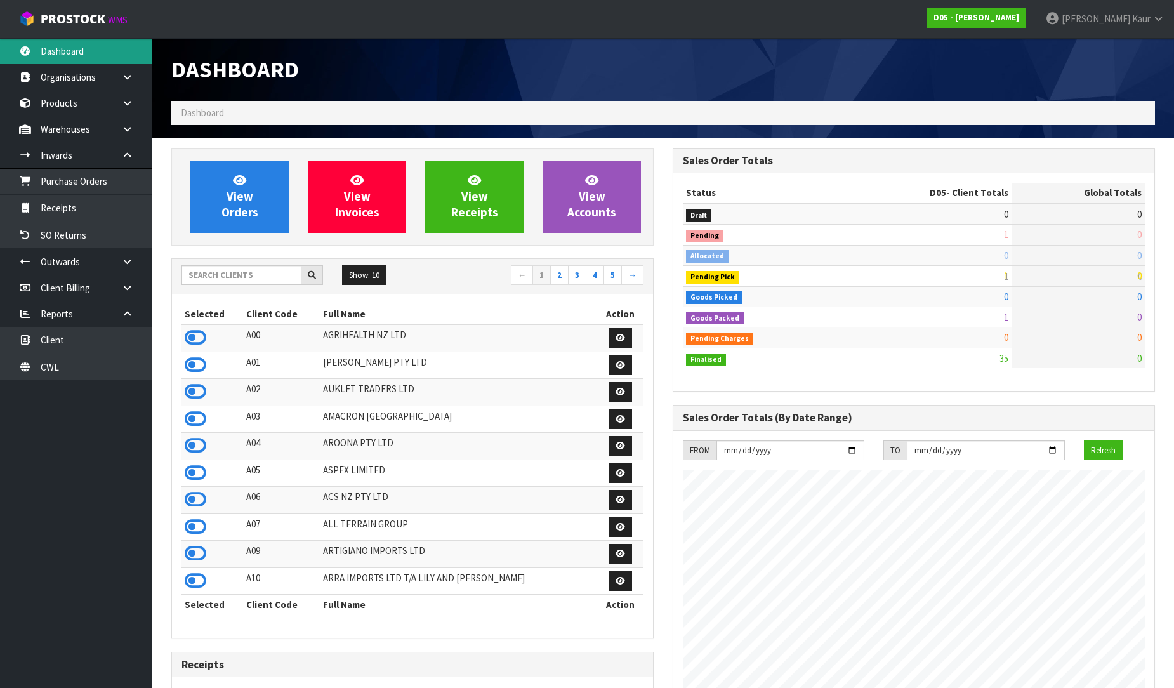
scroll to position [1044, 501]
click at [74, 371] on link "CWL" at bounding box center [76, 367] width 152 height 26
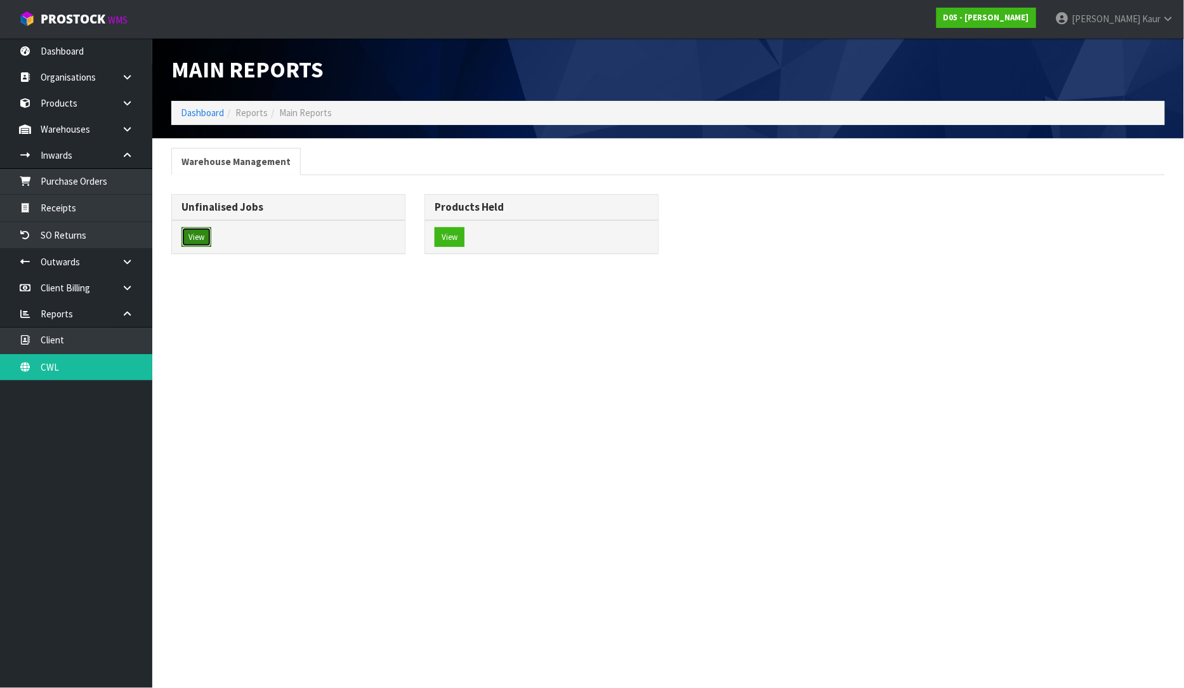
click at [192, 231] on button "View" at bounding box center [196, 237] width 30 height 20
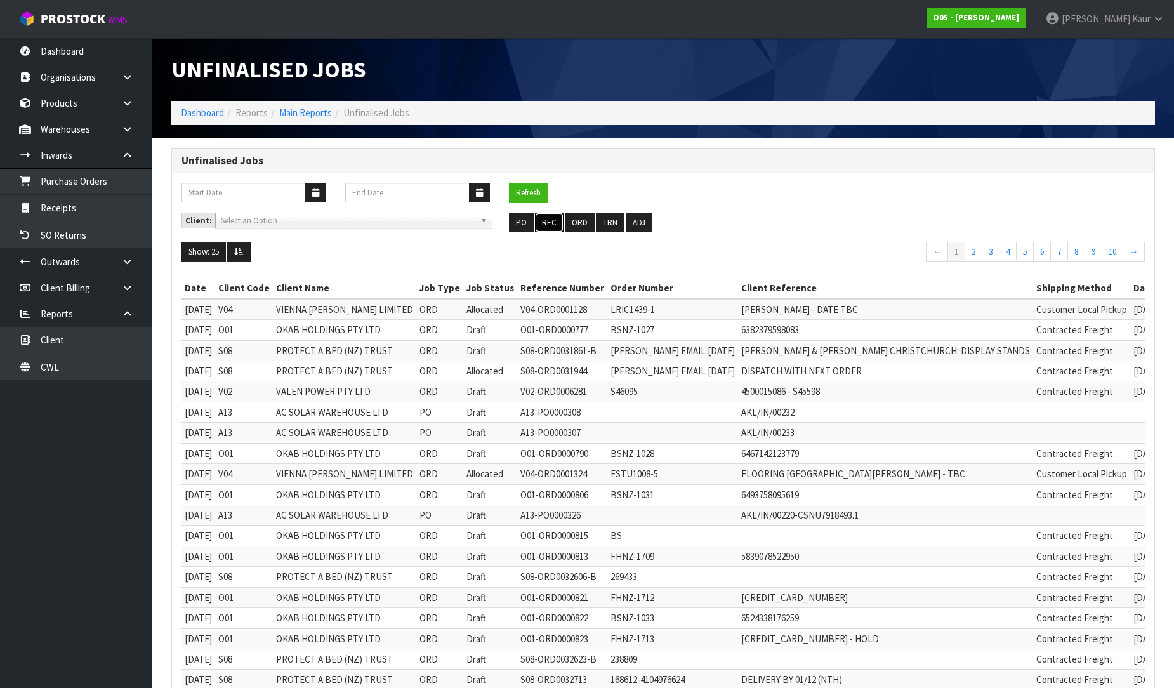
click at [544, 221] on button "REC" at bounding box center [549, 223] width 29 height 20
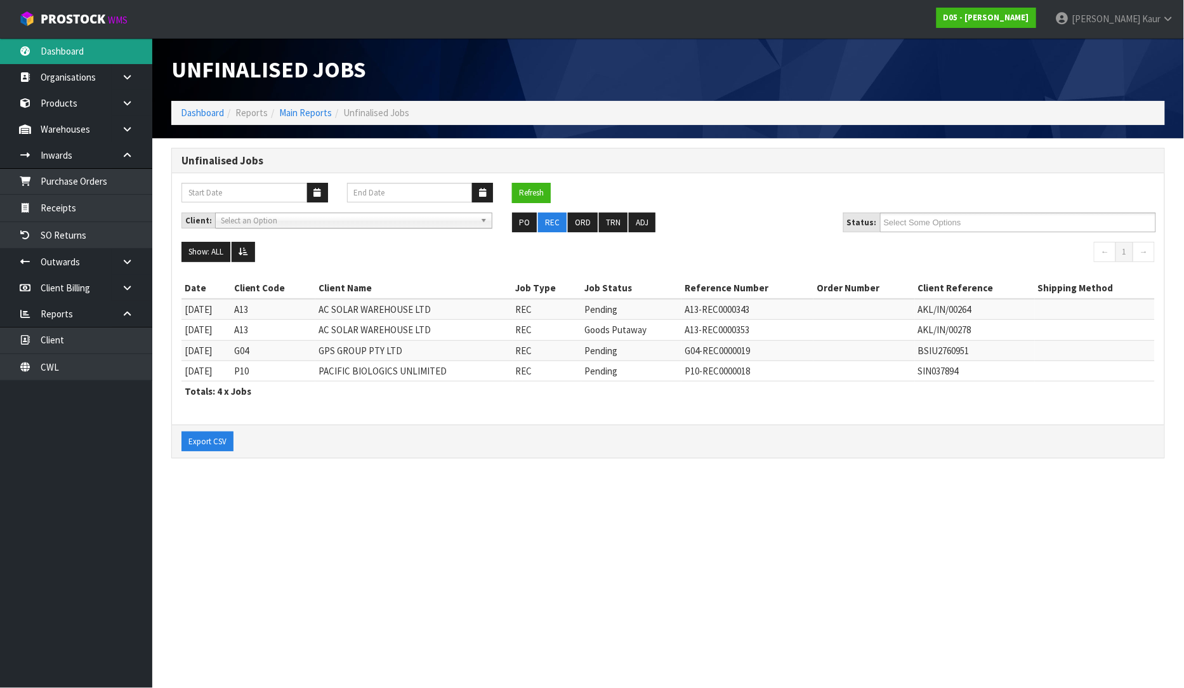
click at [62, 49] on link "Dashboard" at bounding box center [76, 51] width 152 height 26
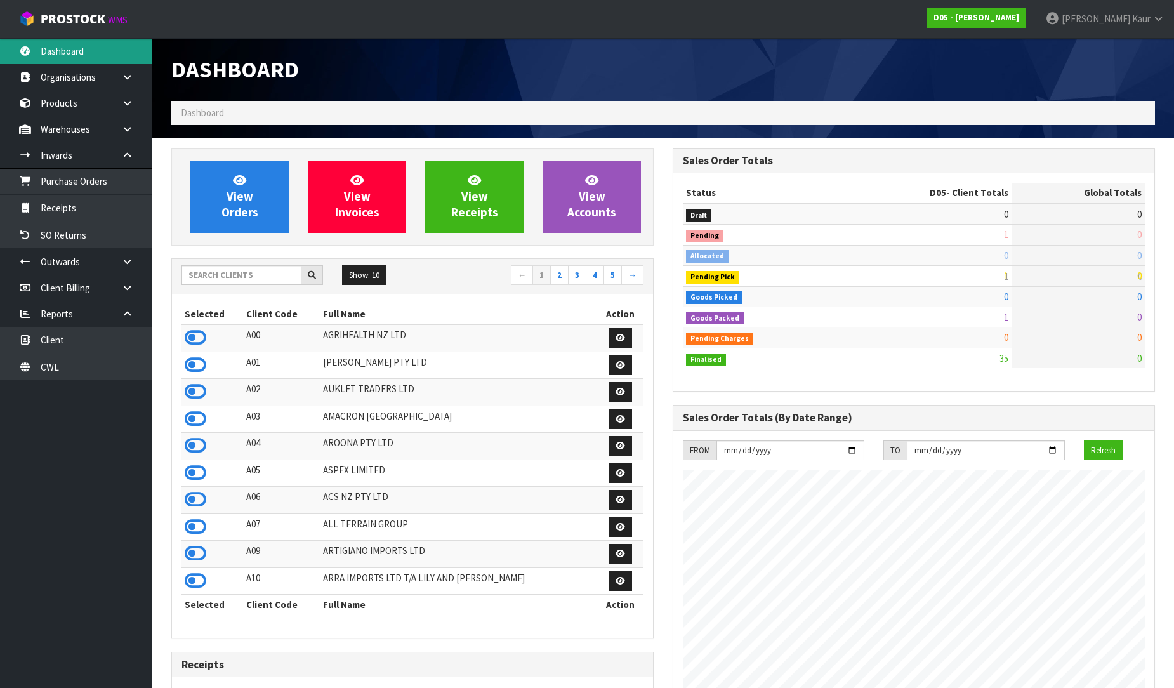
scroll to position [1111, 501]
click at [597, 48] on div "Dashboard" at bounding box center [412, 69] width 501 height 63
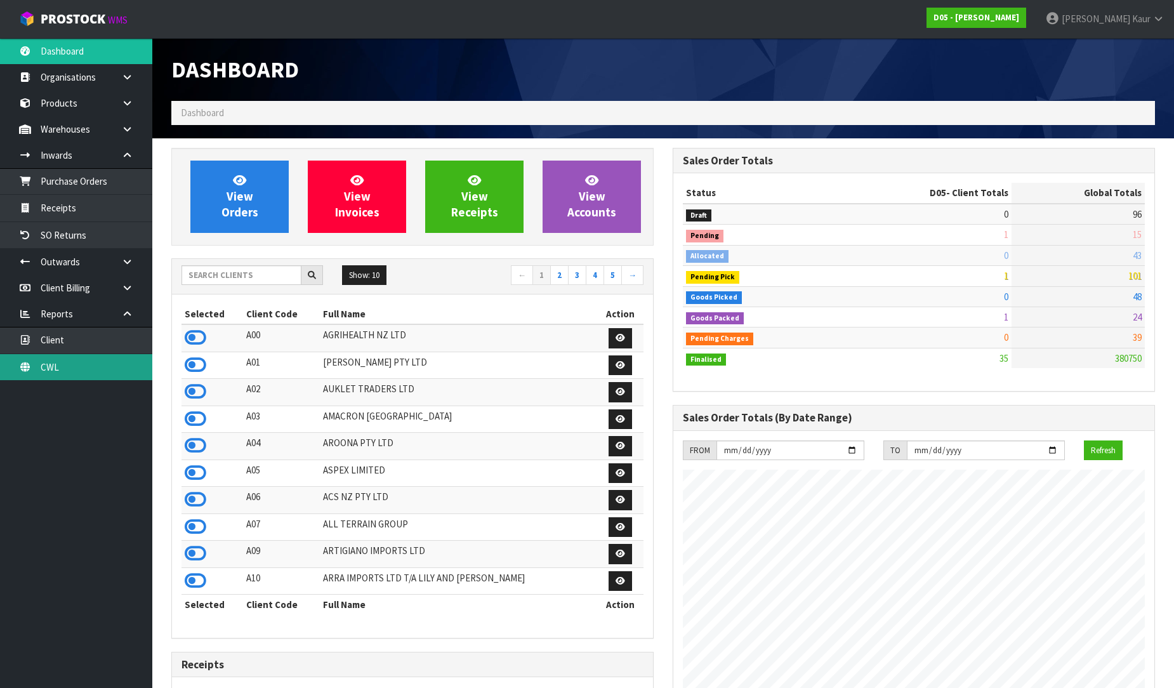
click at [36, 364] on link "CWL" at bounding box center [76, 367] width 152 height 26
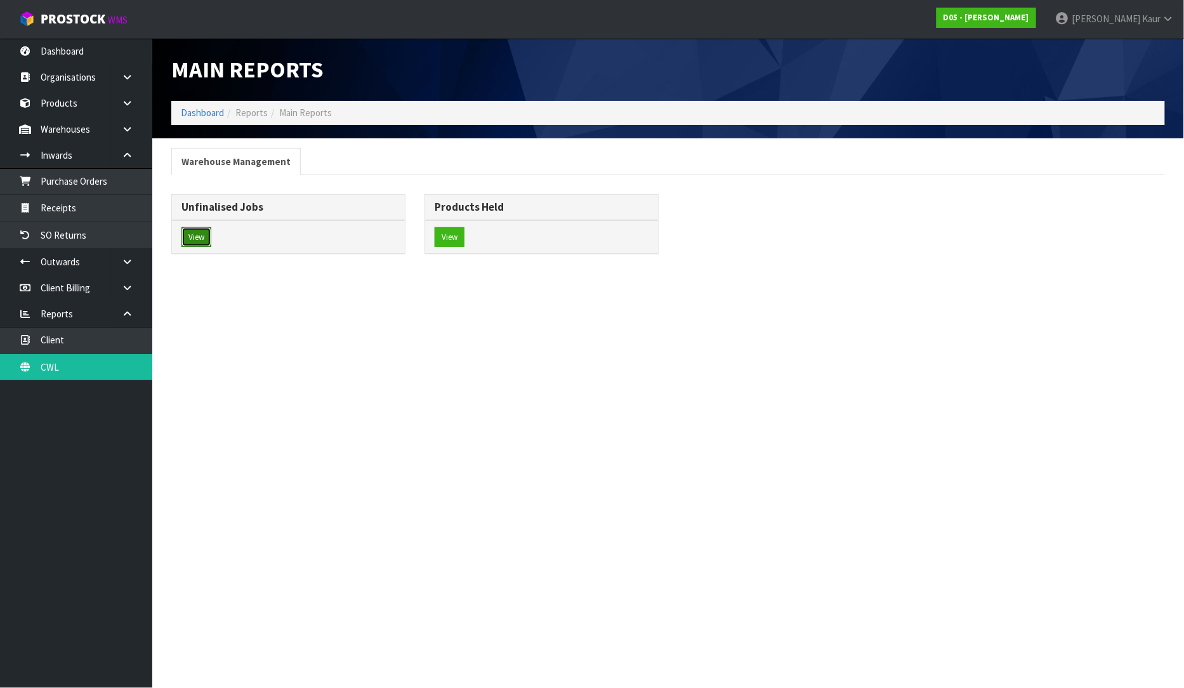
click at [193, 237] on button "View" at bounding box center [196, 237] width 30 height 20
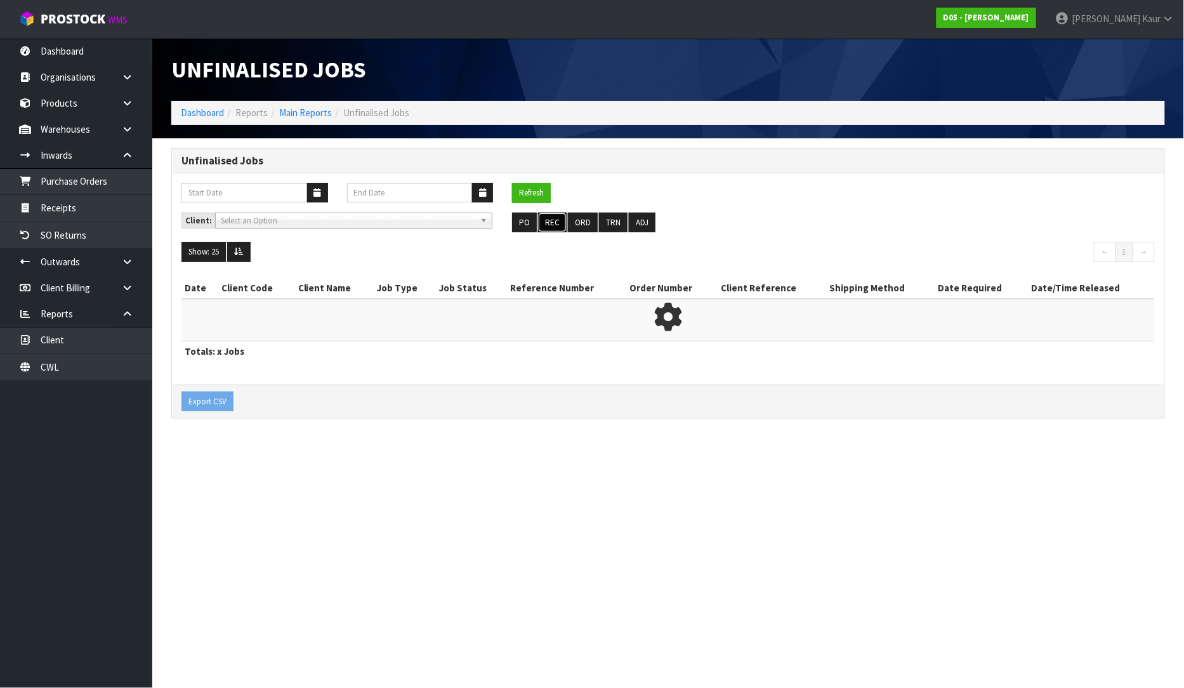
click at [543, 220] on button "REC" at bounding box center [552, 223] width 29 height 20
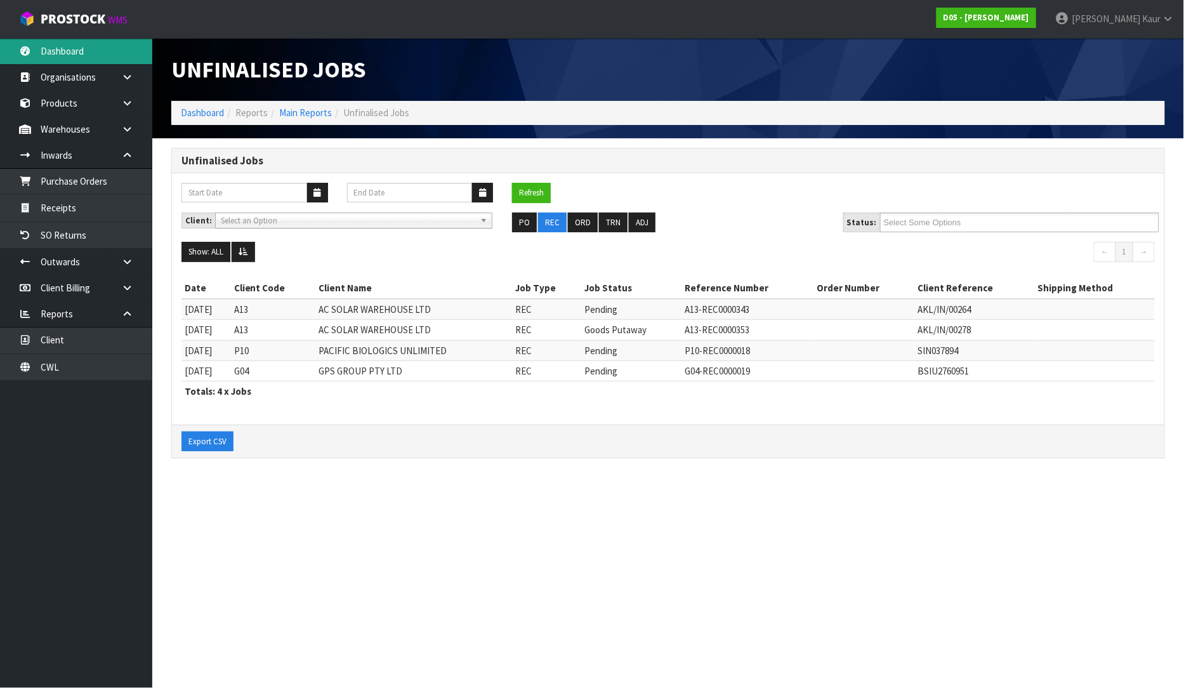
click at [72, 53] on link "Dashboard" at bounding box center [76, 51] width 152 height 26
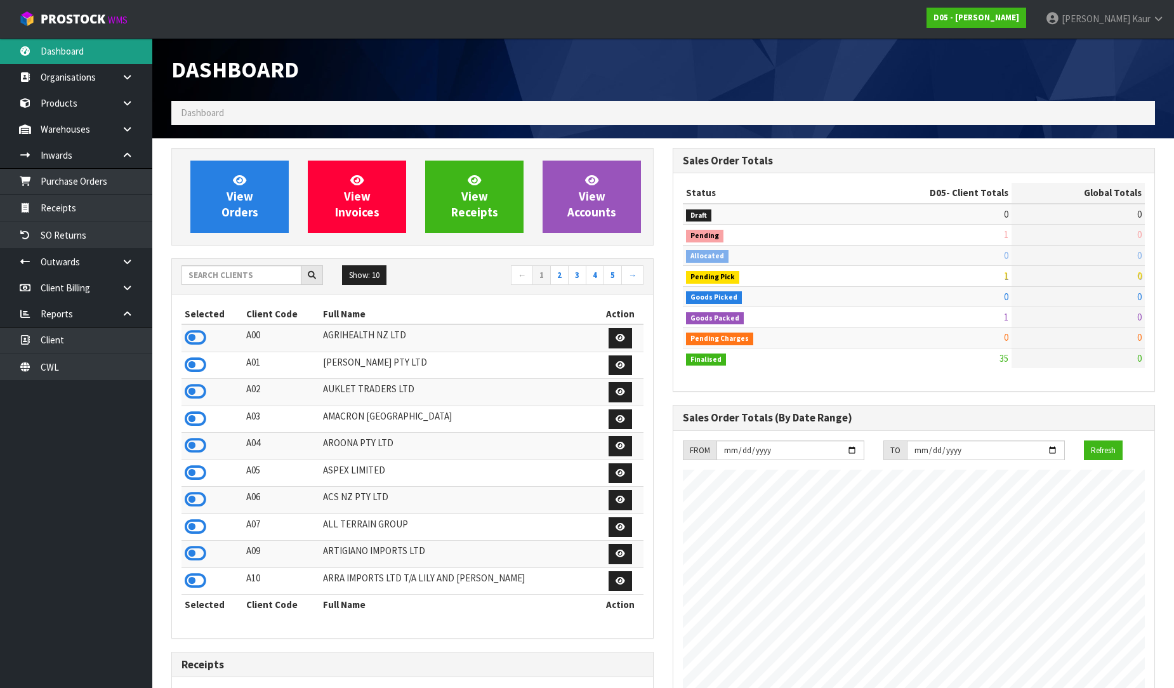
scroll to position [1044, 501]
click at [192, 274] on input "text" at bounding box center [241, 275] width 120 height 20
click at [1057, 91] on div "Dashboard" at bounding box center [663, 69] width 1003 height 63
click at [237, 275] on input "text" at bounding box center [241, 275] width 120 height 20
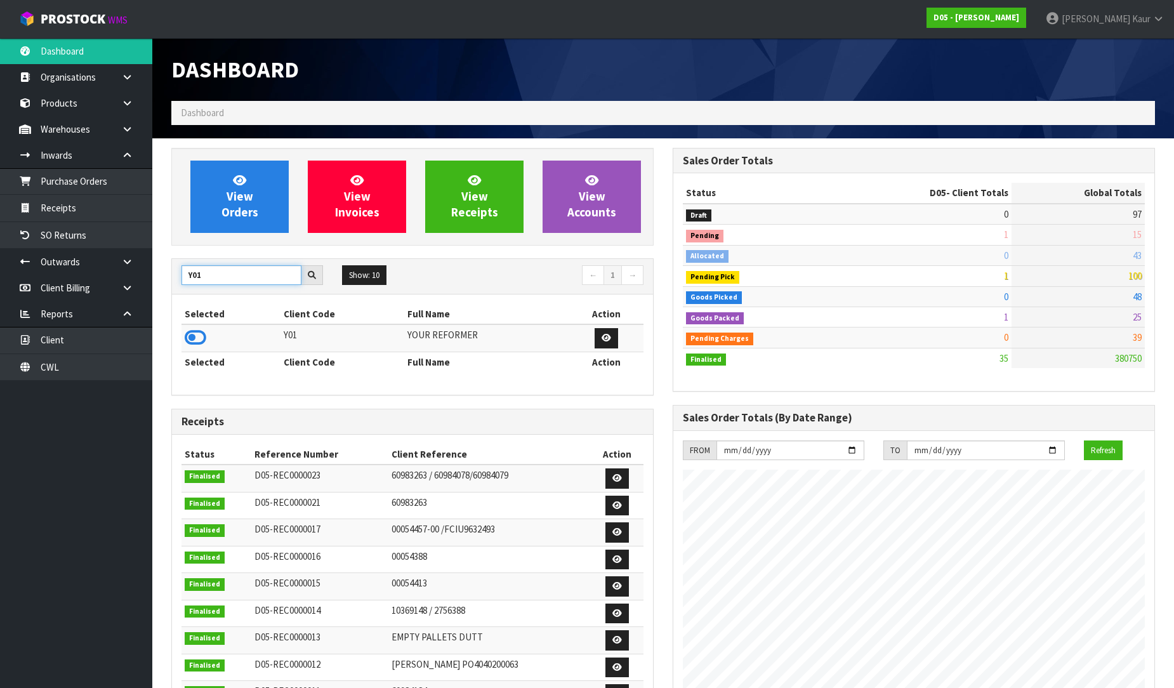
type input "Y01"
click at [195, 331] on icon at bounding box center [196, 337] width 22 height 19
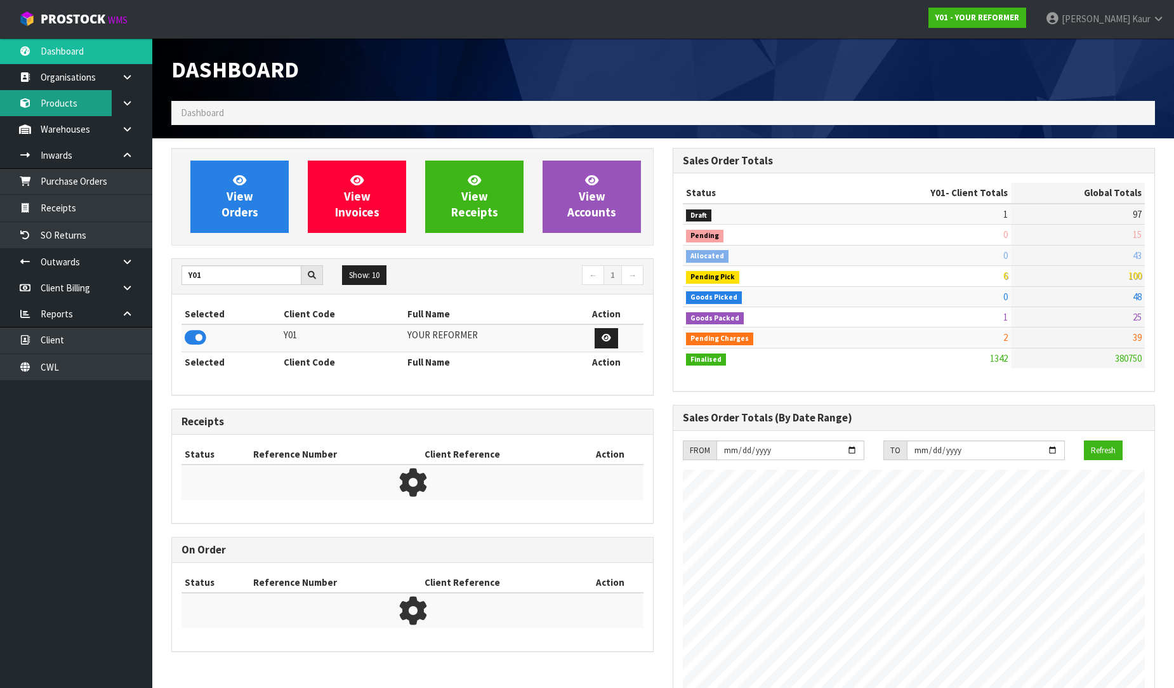
scroll to position [961, 501]
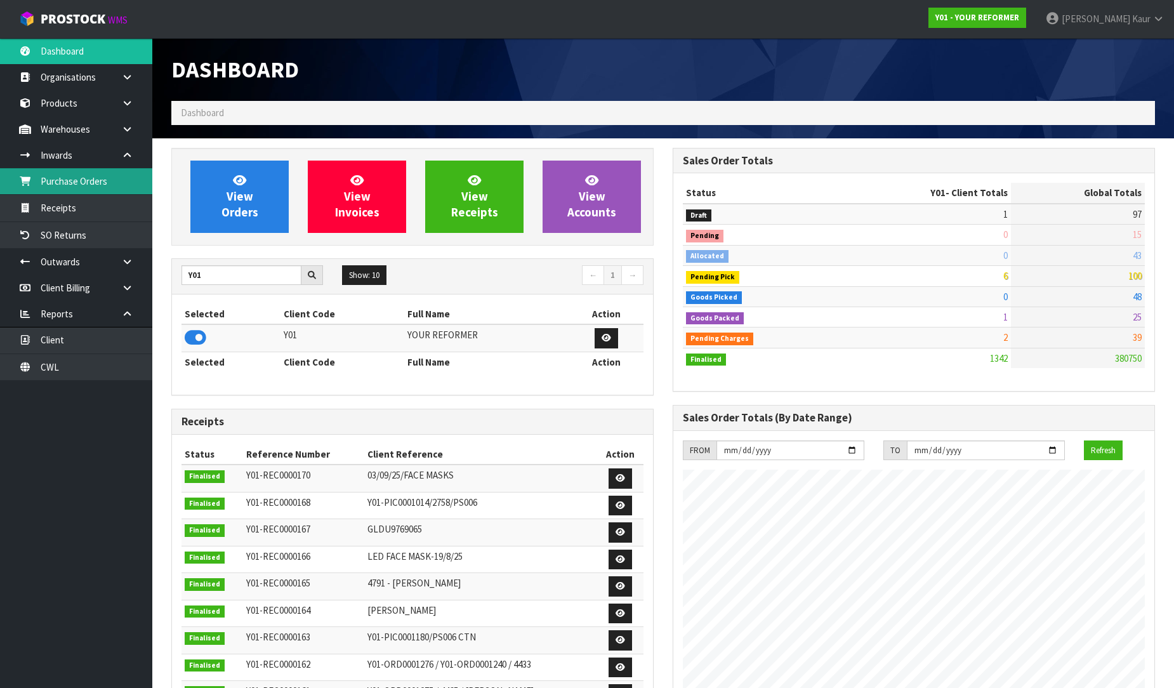
click at [81, 184] on link "Purchase Orders" at bounding box center [76, 181] width 152 height 26
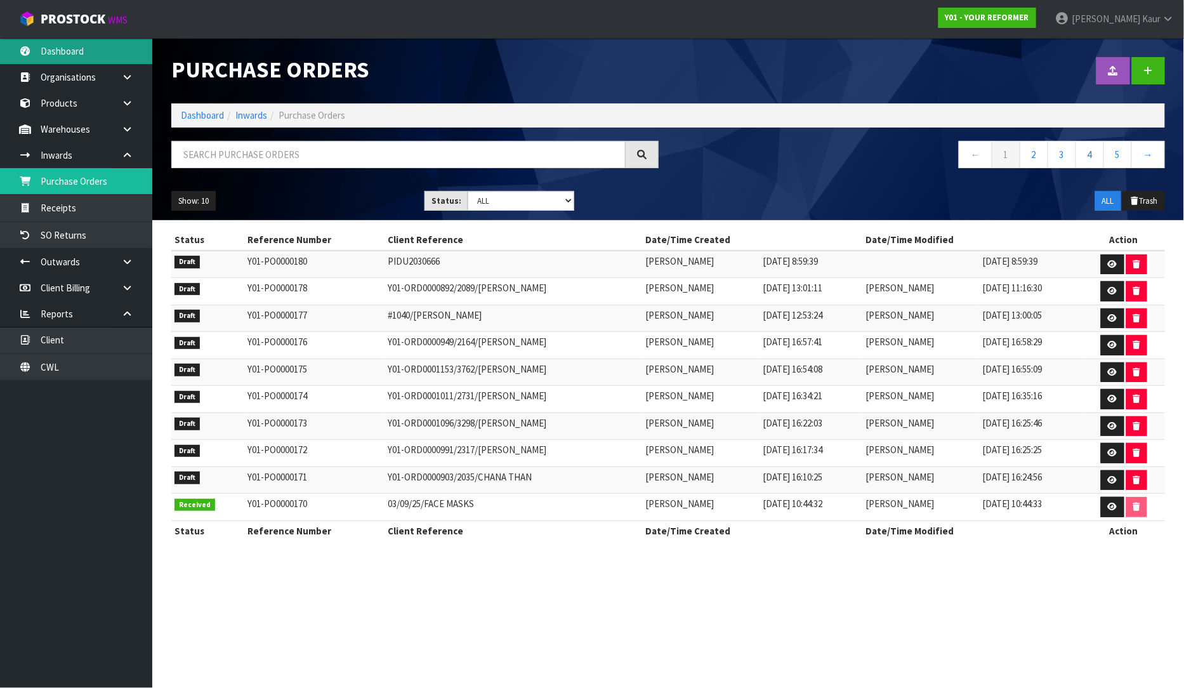
click at [48, 51] on link "Dashboard" at bounding box center [76, 51] width 152 height 26
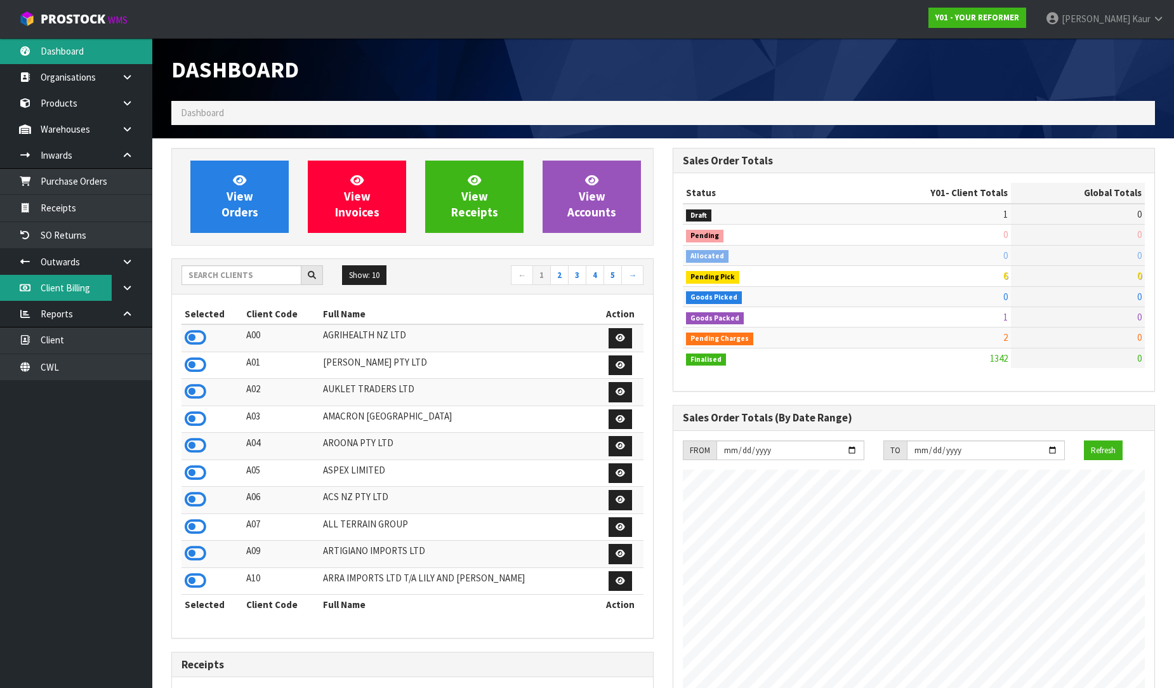
scroll to position [961, 501]
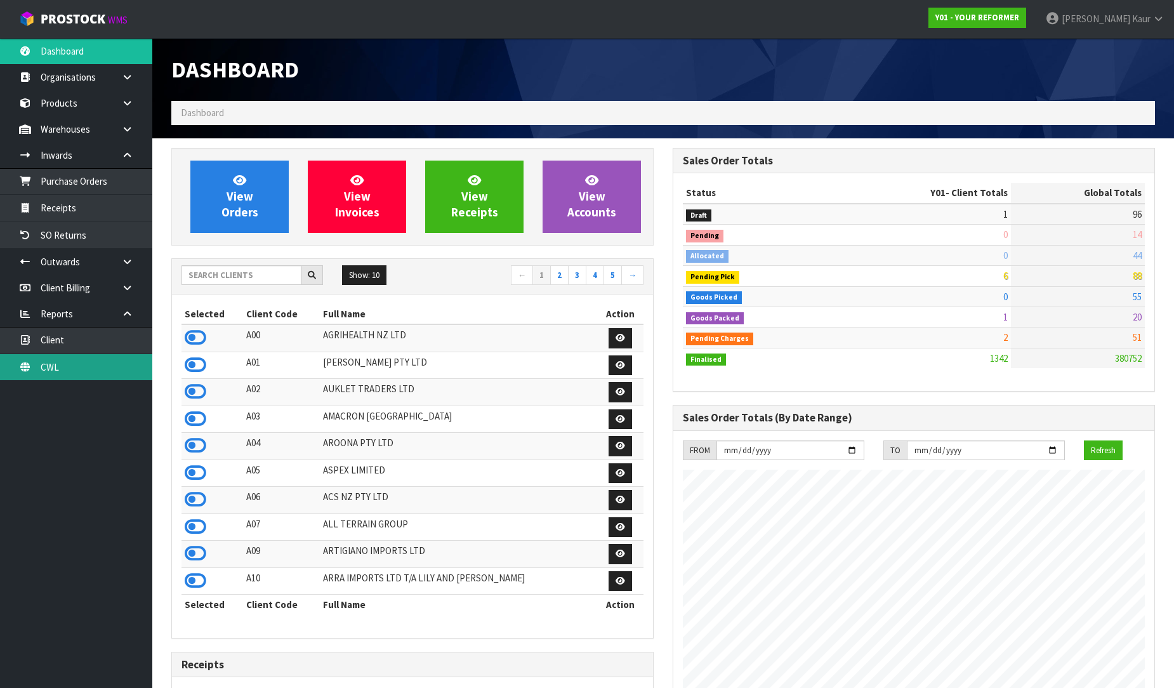
drag, startPoint x: 22, startPoint y: 372, endPoint x: 70, endPoint y: 360, distance: 49.7
click at [23, 372] on link "CWL" at bounding box center [76, 367] width 152 height 26
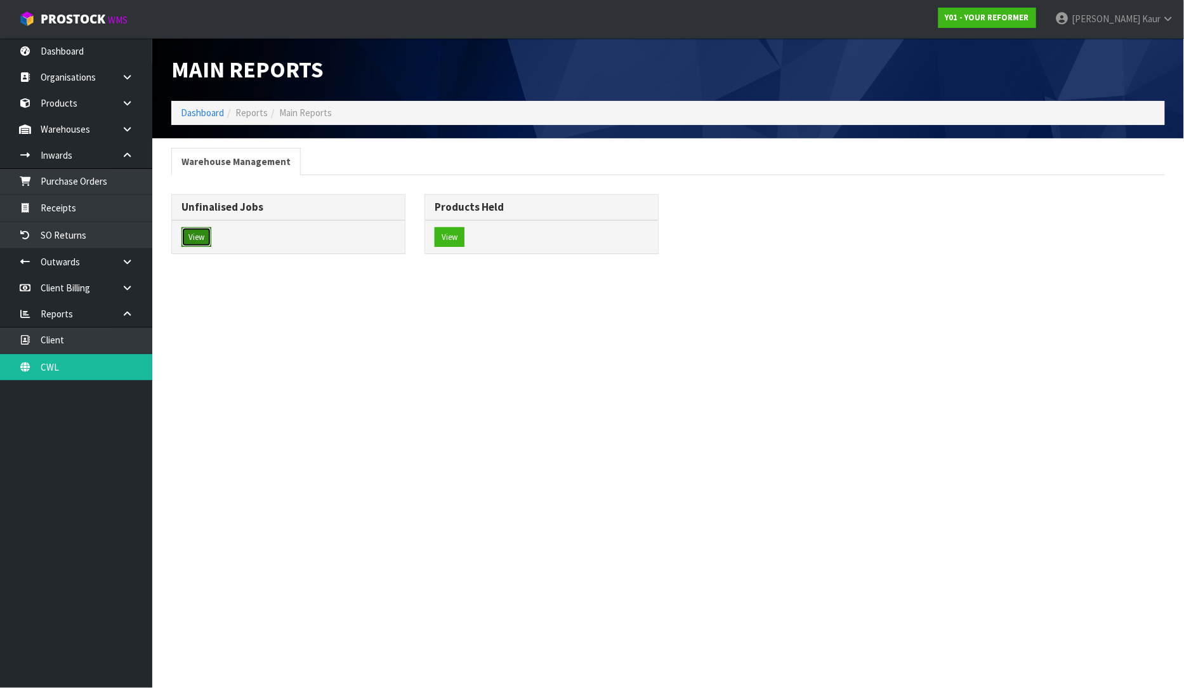
click at [203, 230] on button "View" at bounding box center [196, 237] width 30 height 20
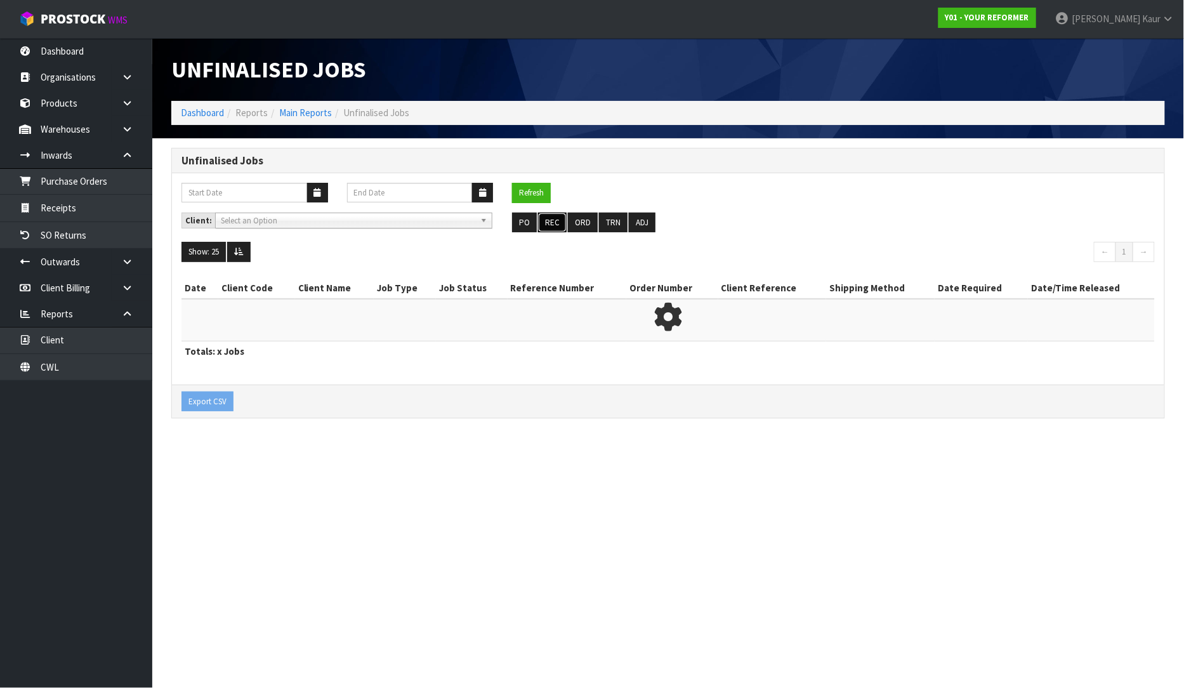
click at [544, 225] on button "REC" at bounding box center [552, 223] width 29 height 20
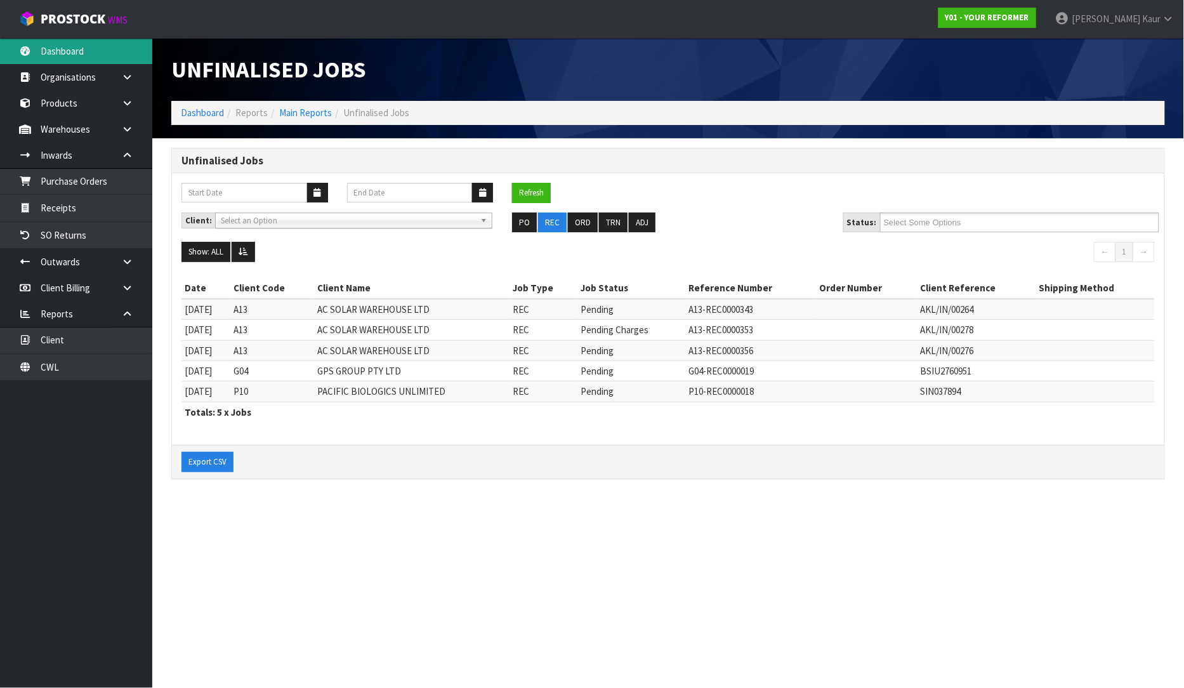
click at [79, 51] on link "Dashboard" at bounding box center [76, 51] width 152 height 26
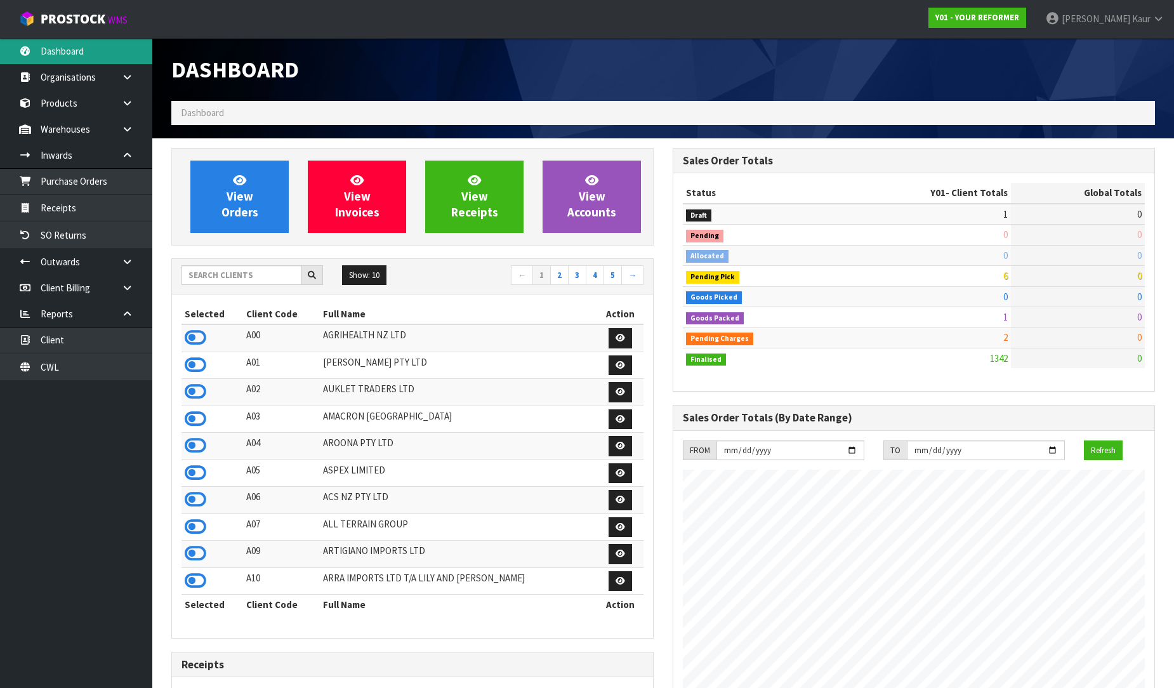
scroll to position [961, 501]
click at [239, 277] on input "text" at bounding box center [241, 275] width 120 height 20
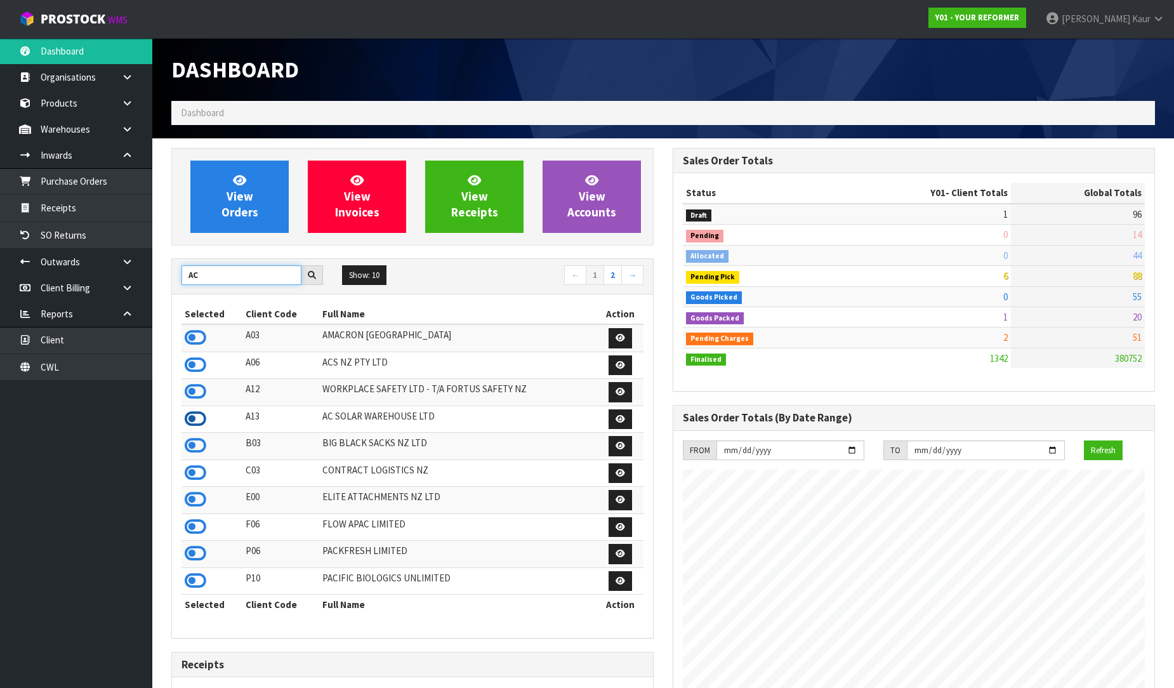
type input "AC"
click at [201, 422] on icon at bounding box center [196, 418] width 22 height 19
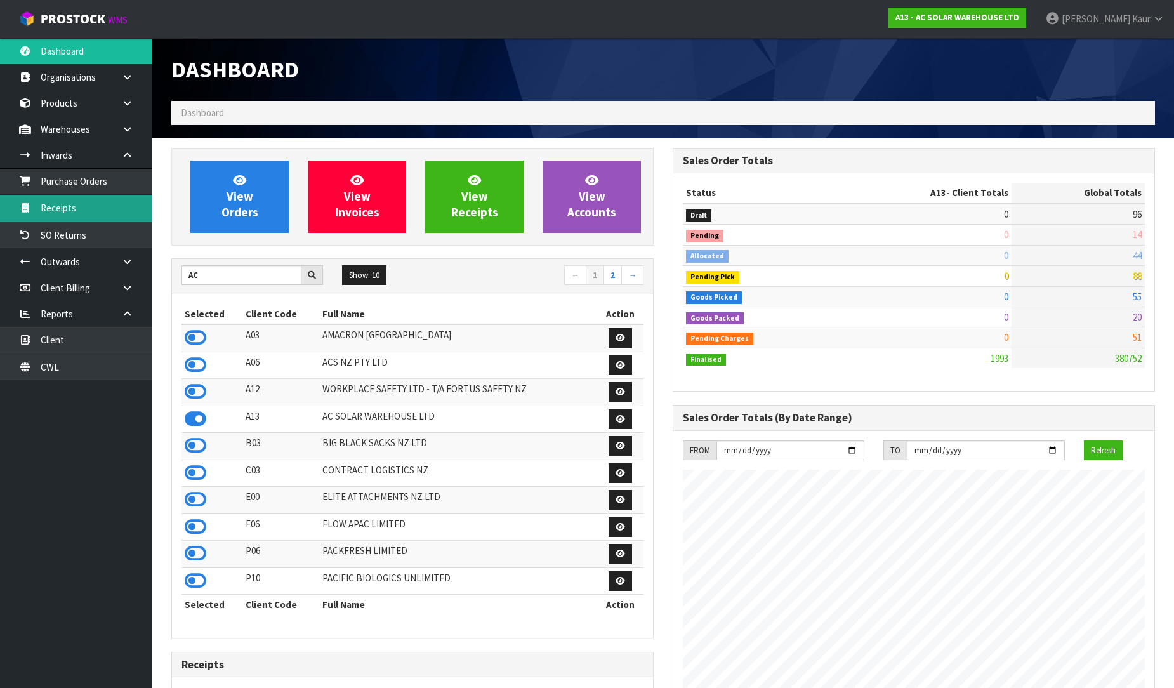
click at [91, 205] on link "Receipts" at bounding box center [76, 208] width 152 height 26
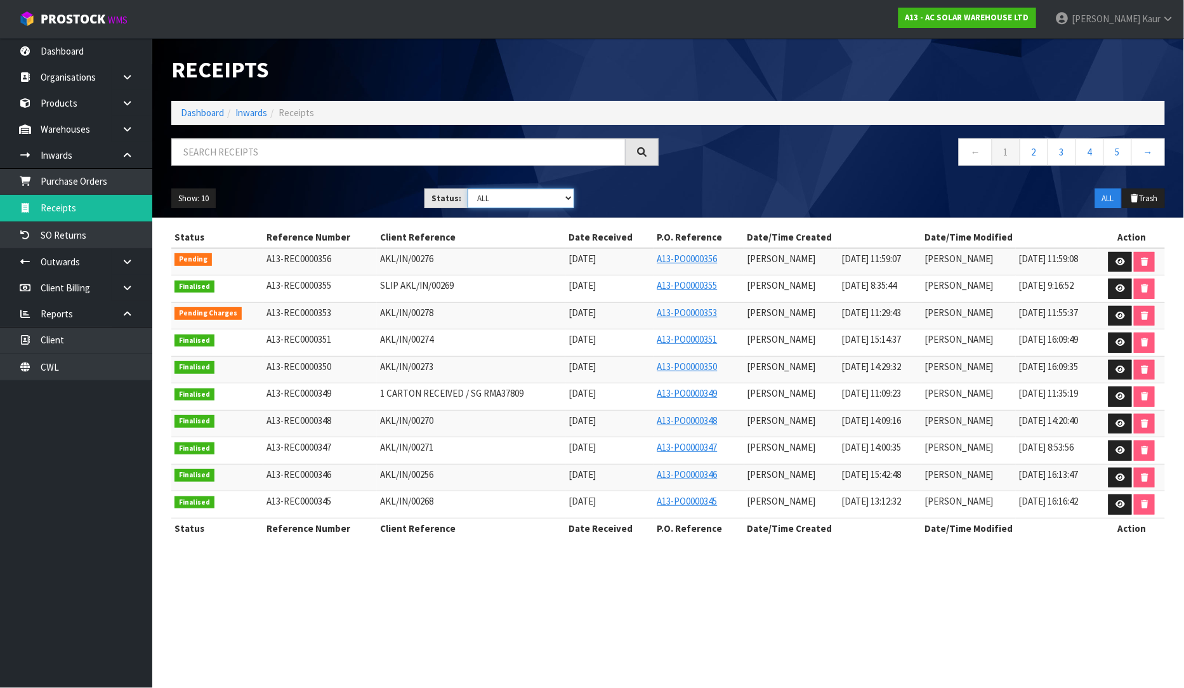
click at [565, 204] on select "Draft Pending Goods Checked Goods Putaway Pending Charges Finalised Cancelled A…" at bounding box center [521, 198] width 107 height 20
select select "string:1"
click at [468, 188] on select "Draft Pending Goods Checked Goods Putaway Pending Charges Finalised Cancelled A…" at bounding box center [521, 198] width 107 height 20
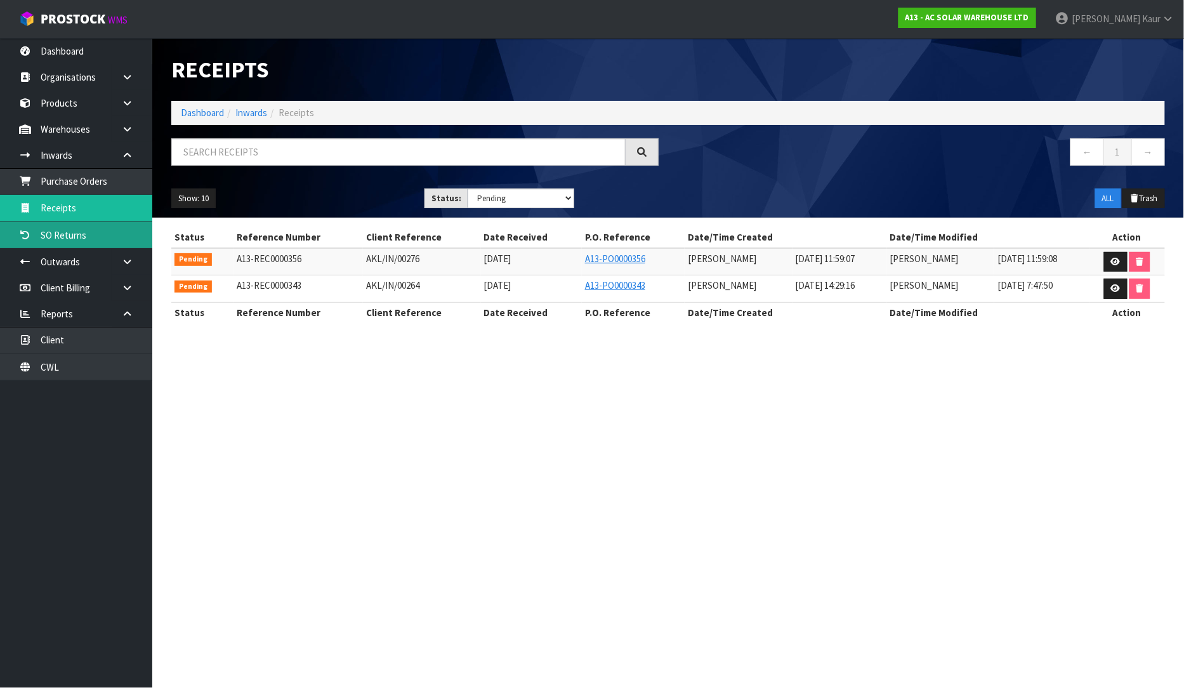
click at [84, 224] on link "SO Returns" at bounding box center [76, 235] width 152 height 26
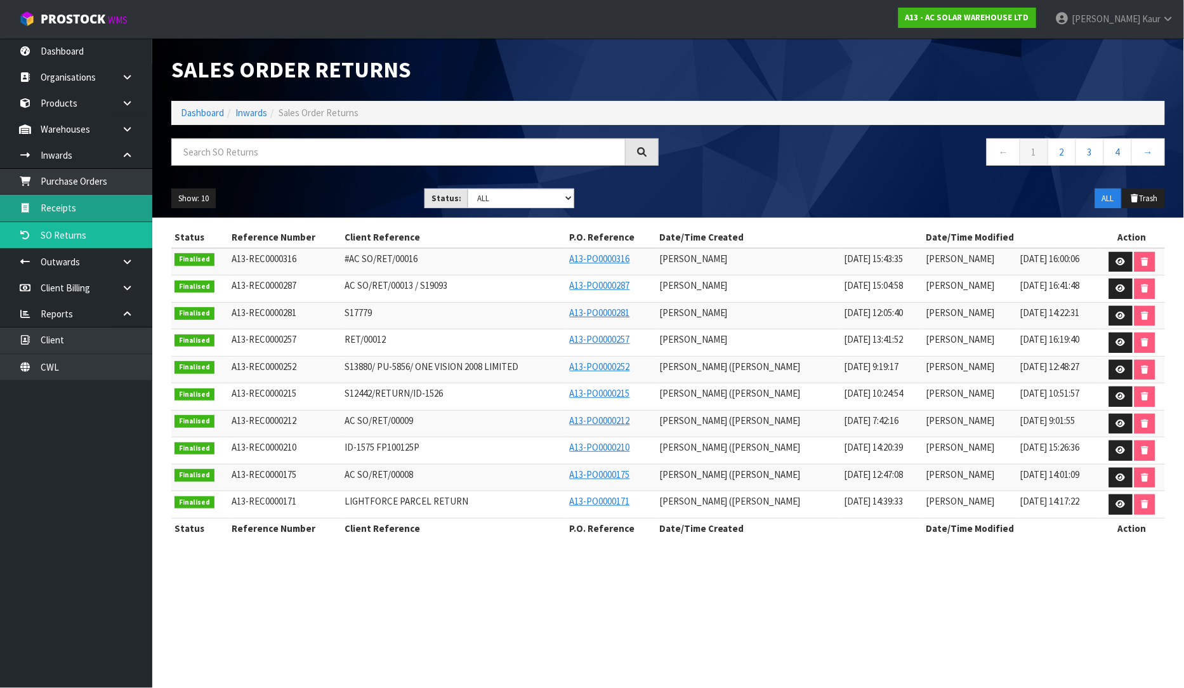
click at [79, 206] on link "Receipts" at bounding box center [76, 208] width 152 height 26
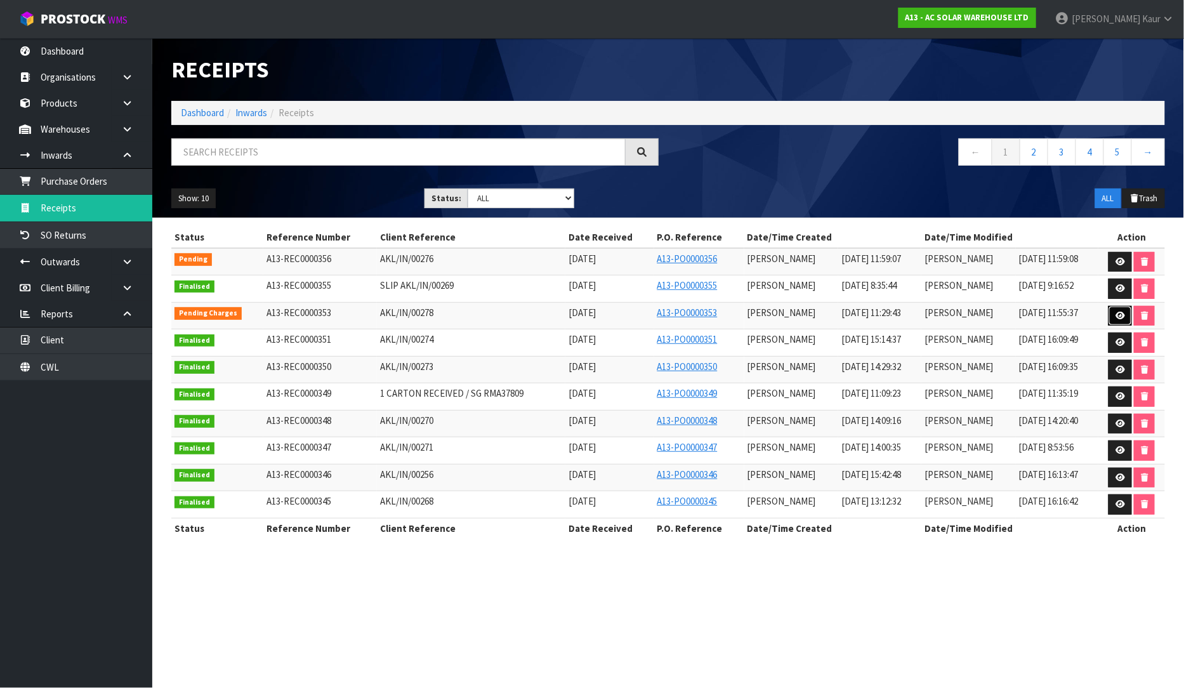
click at [1122, 317] on icon at bounding box center [1121, 316] width 10 height 8
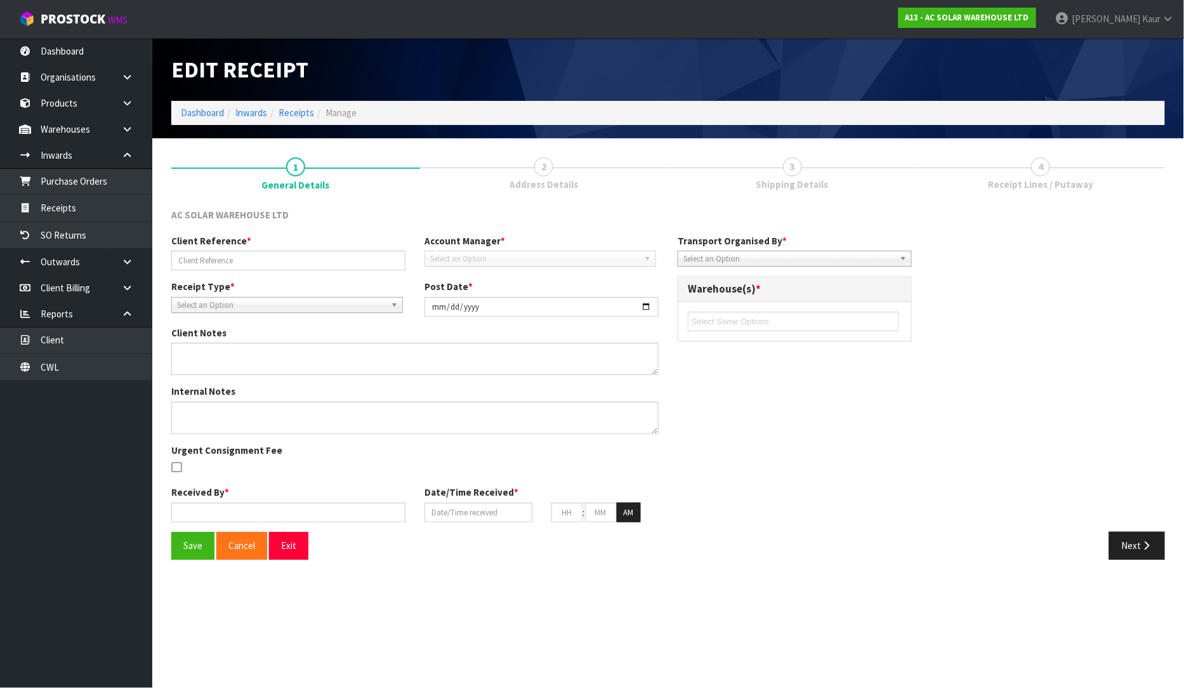
type input "AKL/IN/00278"
type input "[DATE]"
type input "[PERSON_NAME]"
type input "[DATE]"
type input "11"
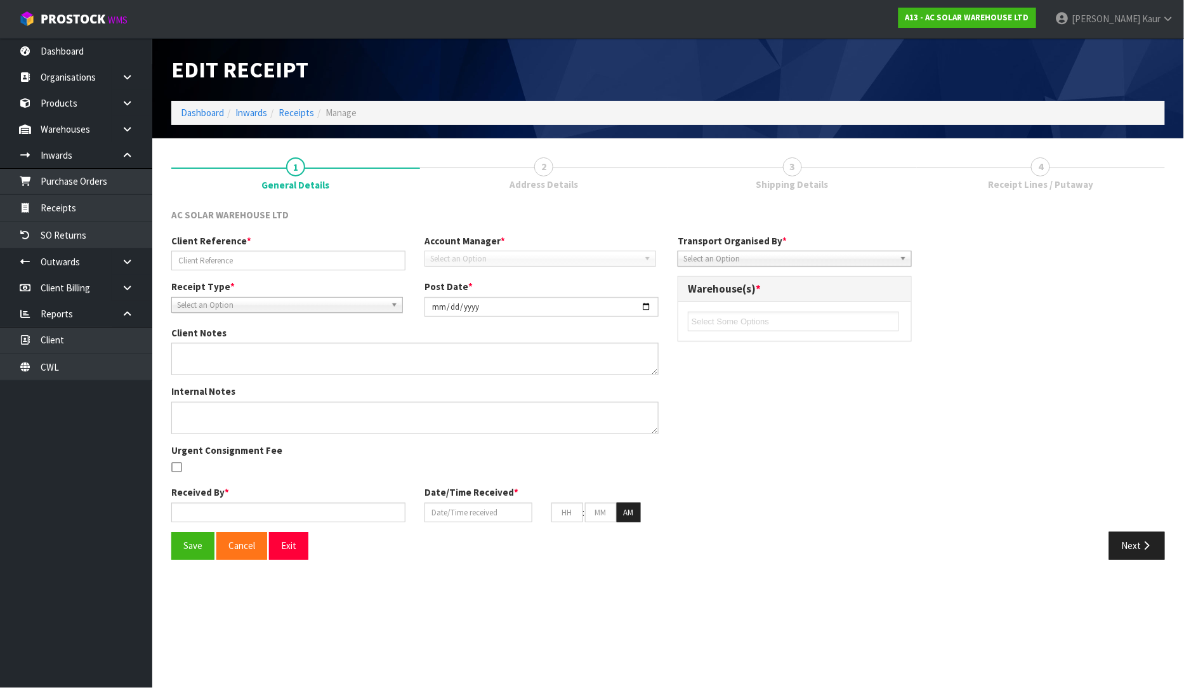
type input "29"
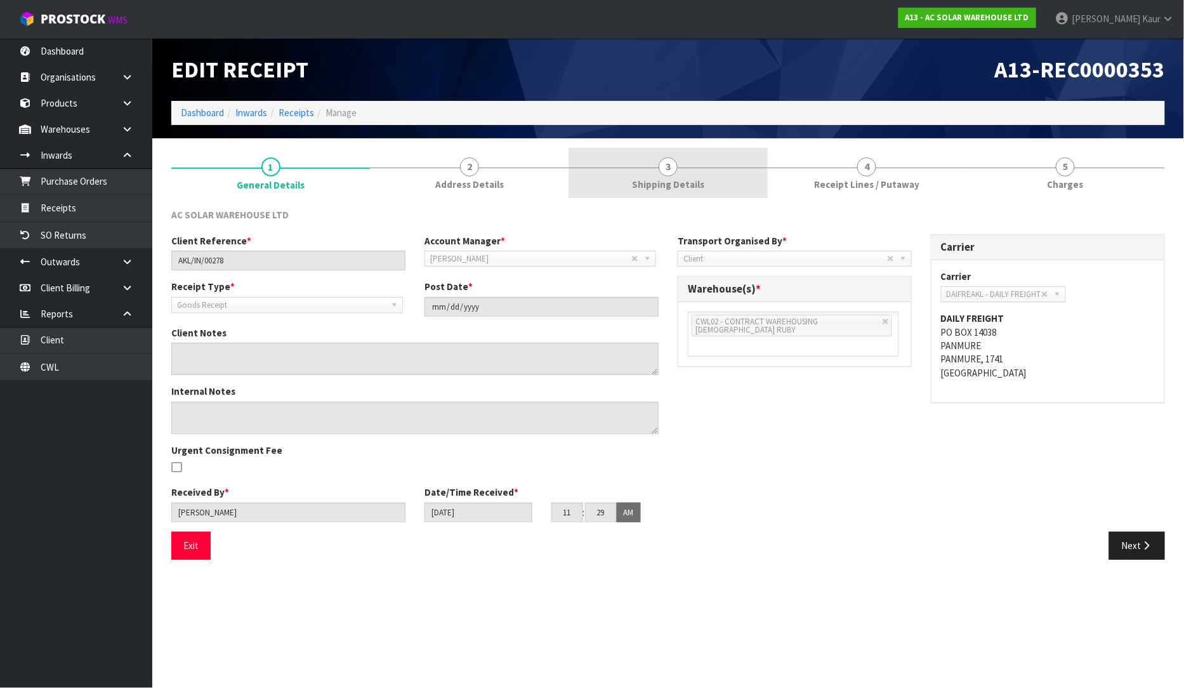
click at [709, 168] on link "3 Shipping Details" at bounding box center [668, 173] width 199 height 50
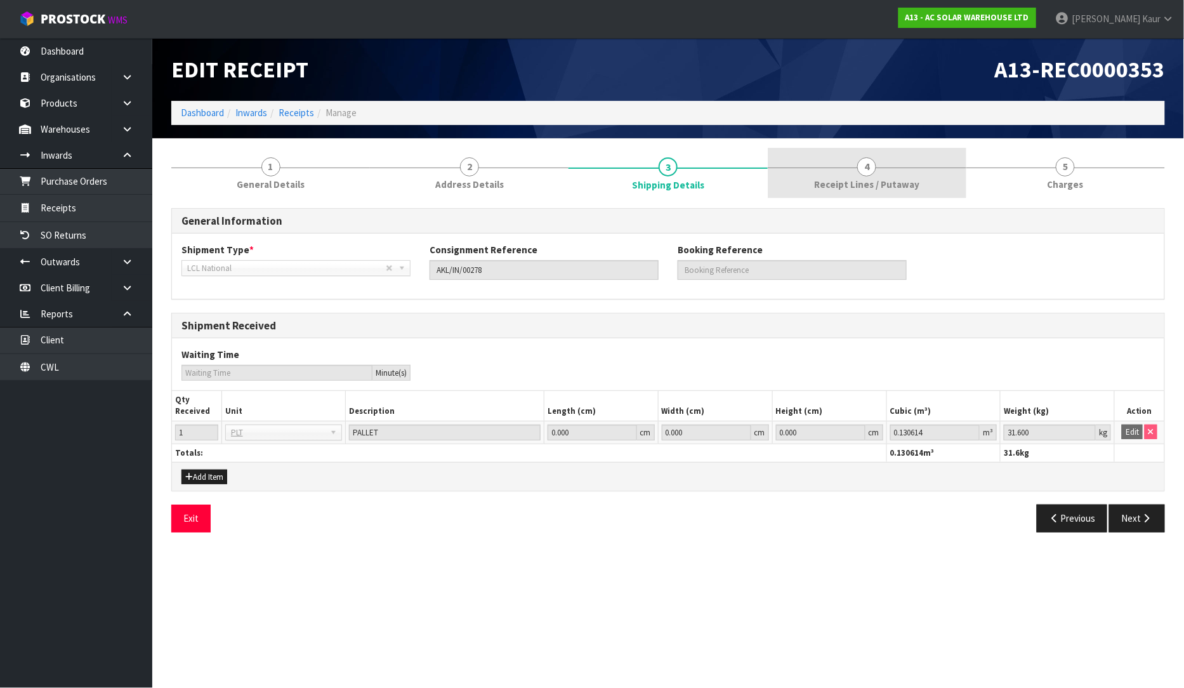
click at [796, 161] on link "4 Receipt Lines / Putaway" at bounding box center [867, 173] width 199 height 50
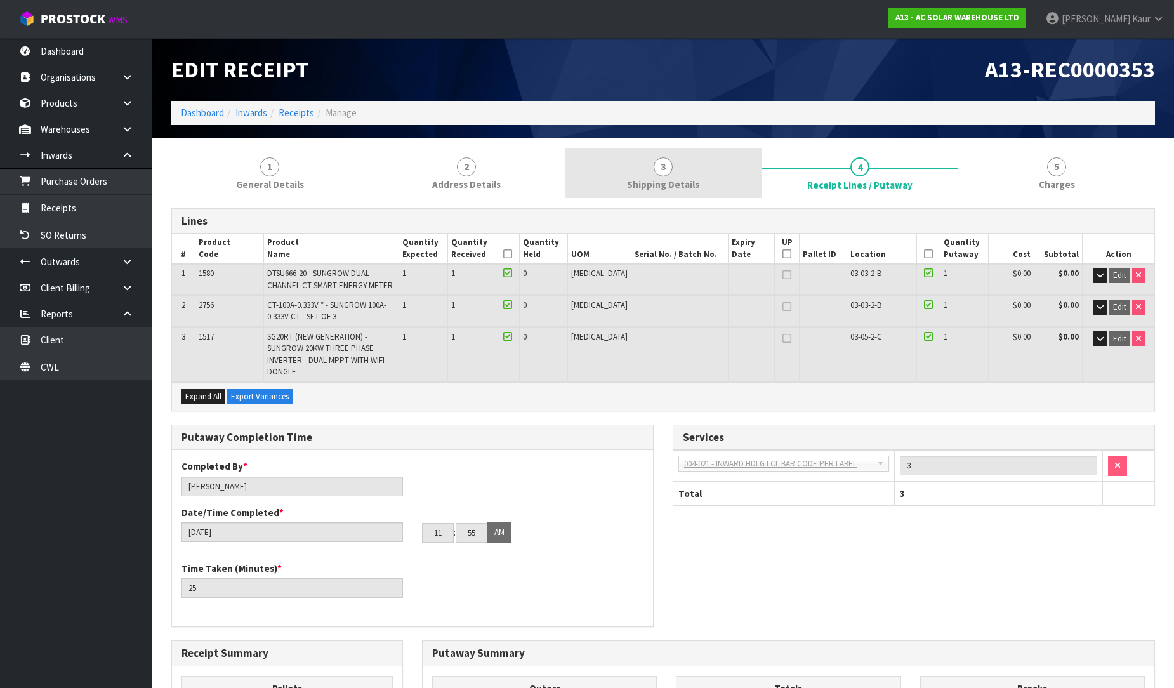
click at [671, 197] on link "3 Shipping Details" at bounding box center [663, 173] width 197 height 50
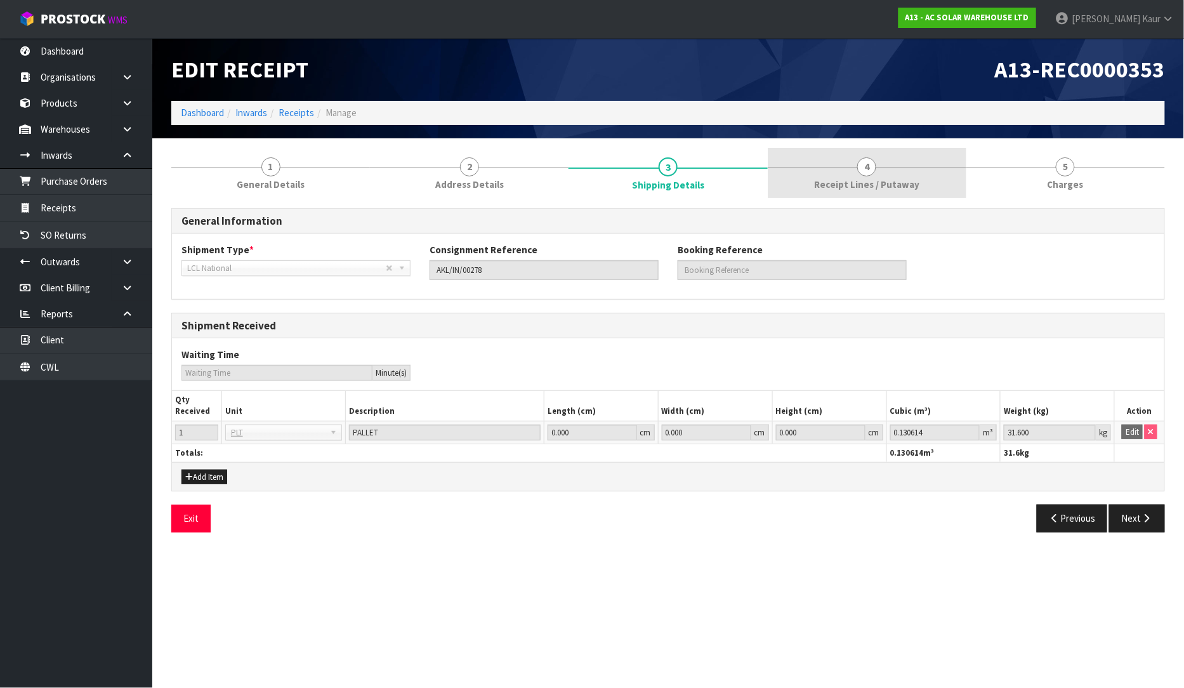
click at [866, 152] on link "4 Receipt Lines / Putaway" at bounding box center [867, 173] width 199 height 50
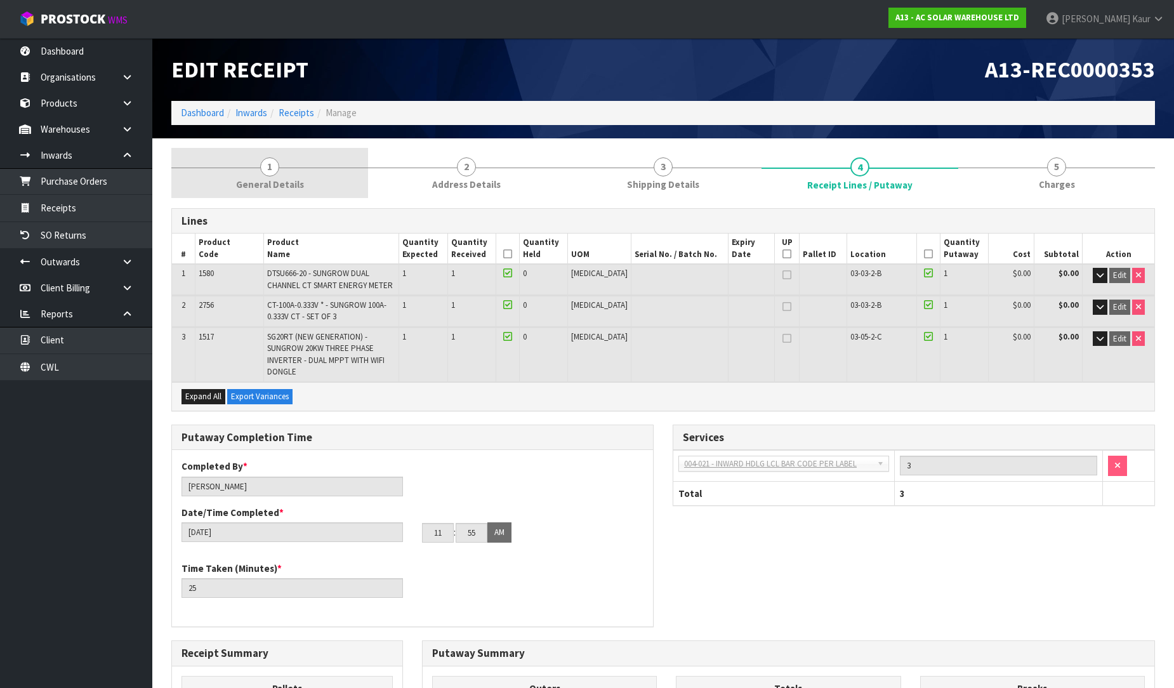
click at [247, 179] on span "General Details" at bounding box center [270, 184] width 68 height 13
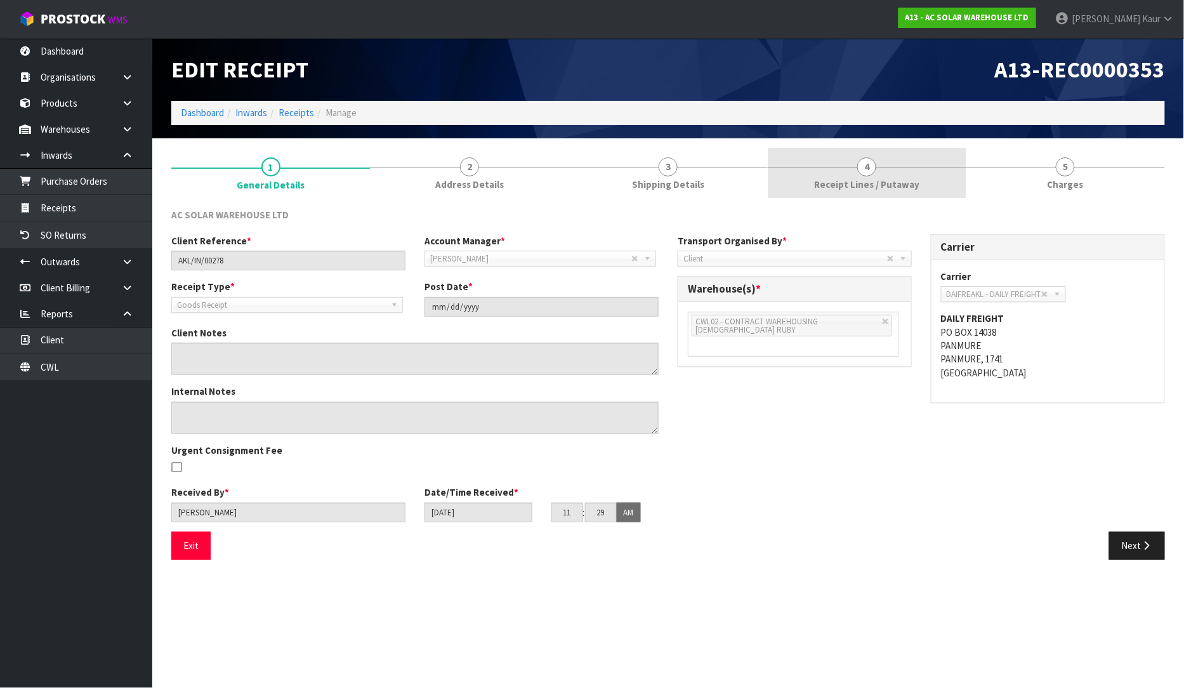
click at [843, 174] on link "4 Receipt Lines / Putaway" at bounding box center [867, 173] width 199 height 50
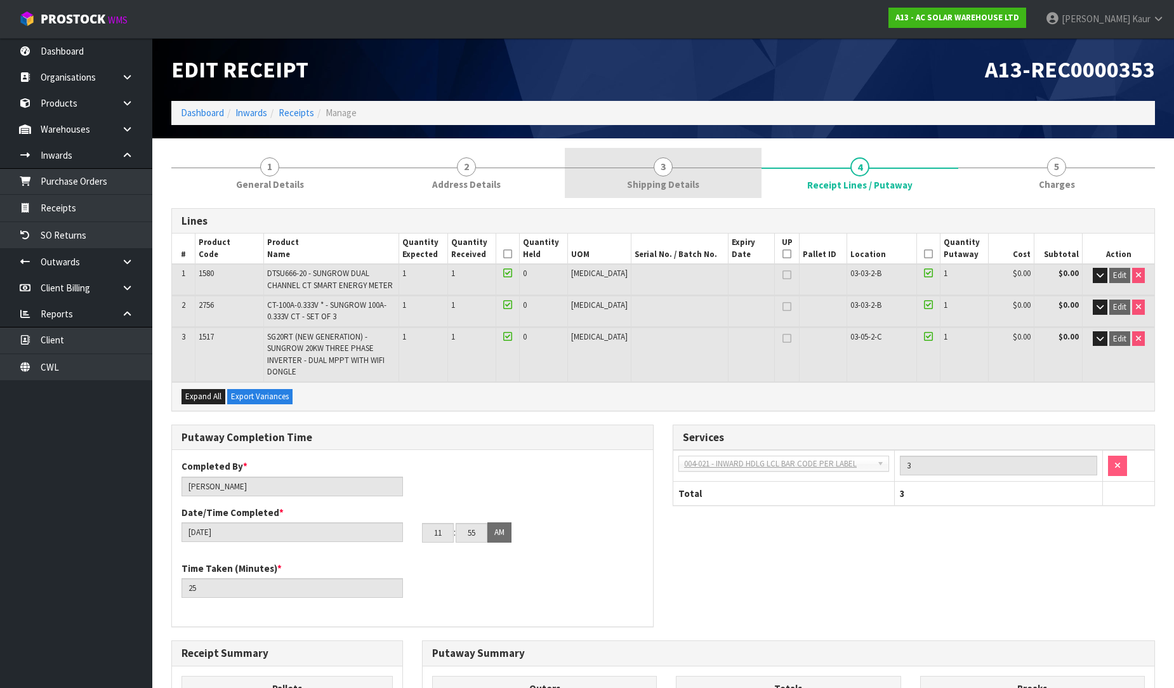
click at [690, 190] on span "Shipping Details" at bounding box center [663, 184] width 72 height 13
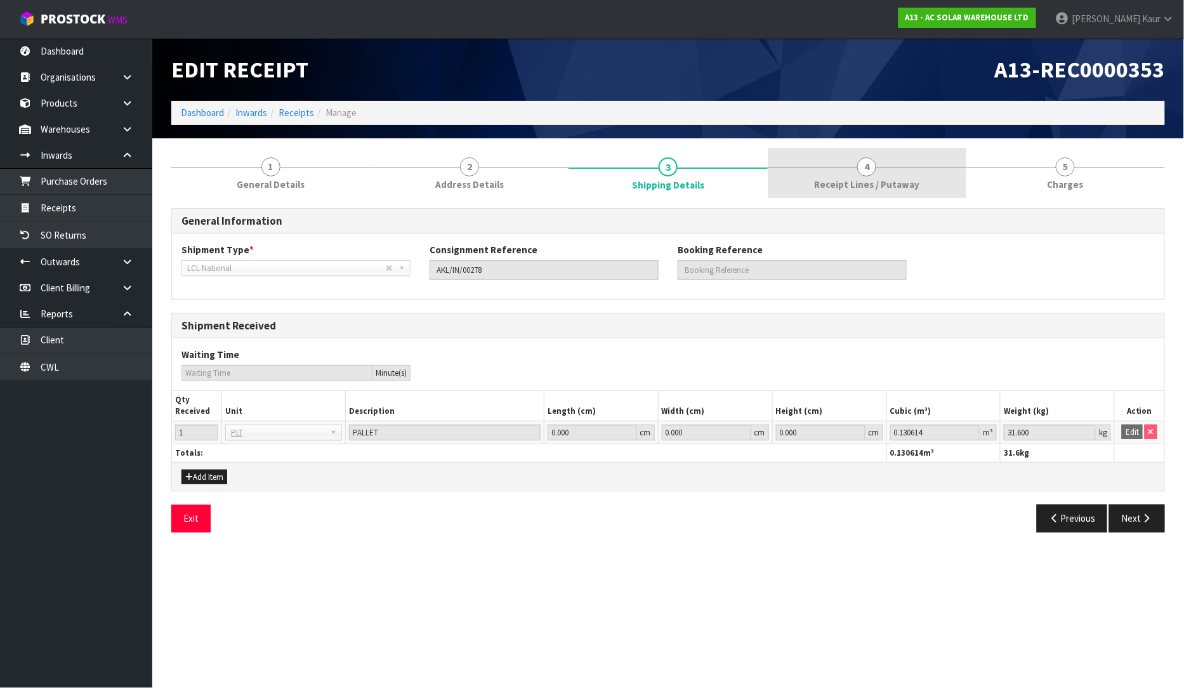
click at [878, 181] on span "Receipt Lines / Putaway" at bounding box center [866, 184] width 105 height 13
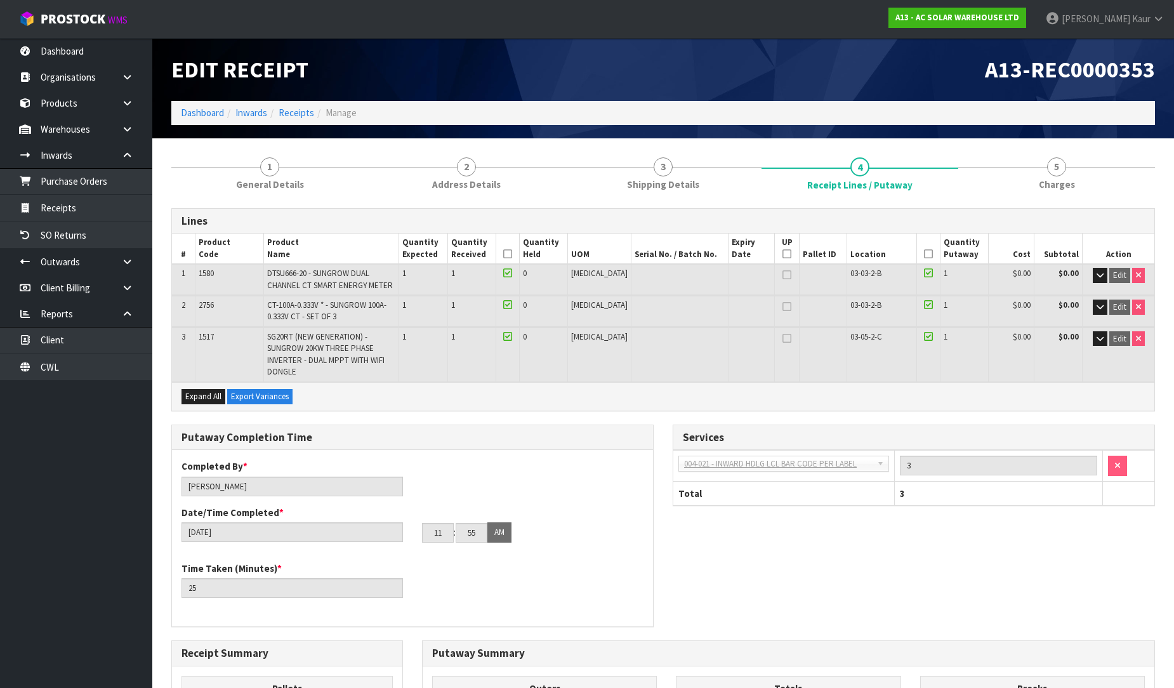
scroll to position [296, 0]
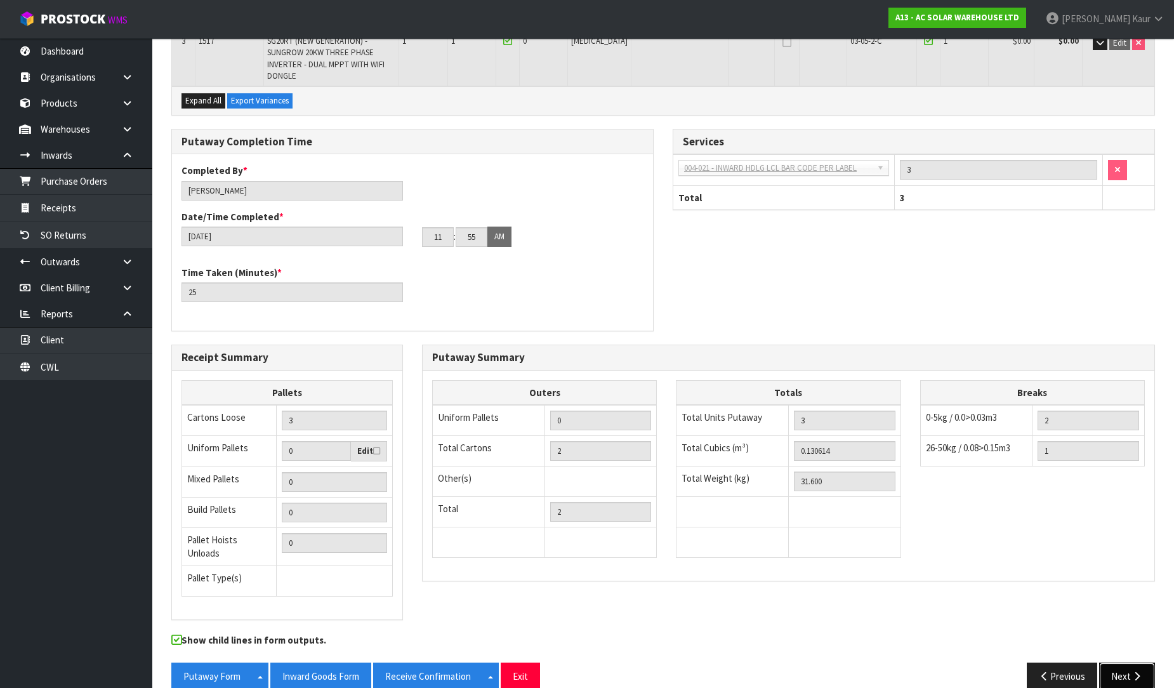
click at [1118, 663] on button "Next" at bounding box center [1127, 676] width 56 height 27
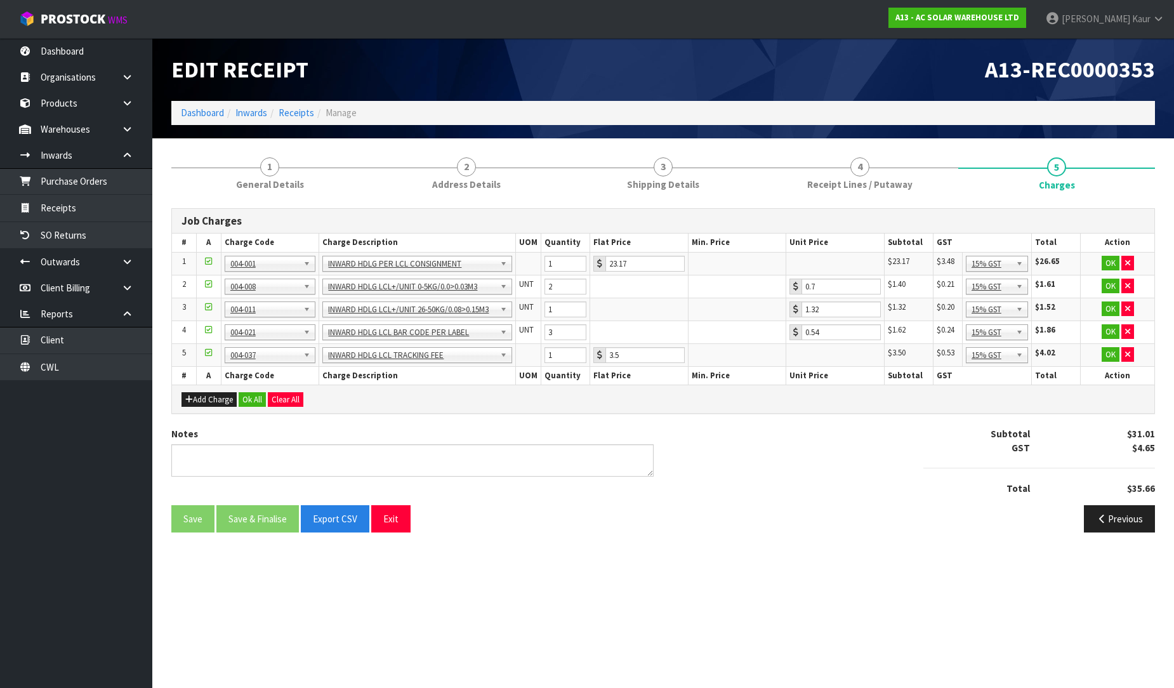
scroll to position [0, 0]
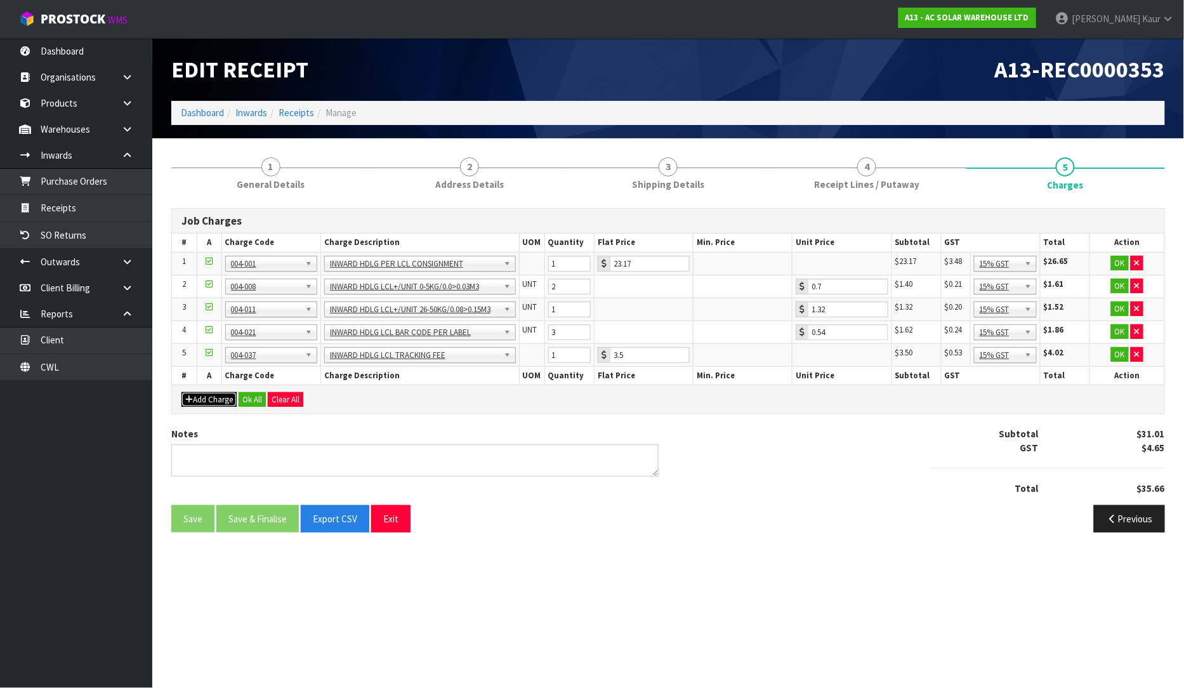
click at [209, 397] on button "Add Charge" at bounding box center [208, 399] width 55 height 15
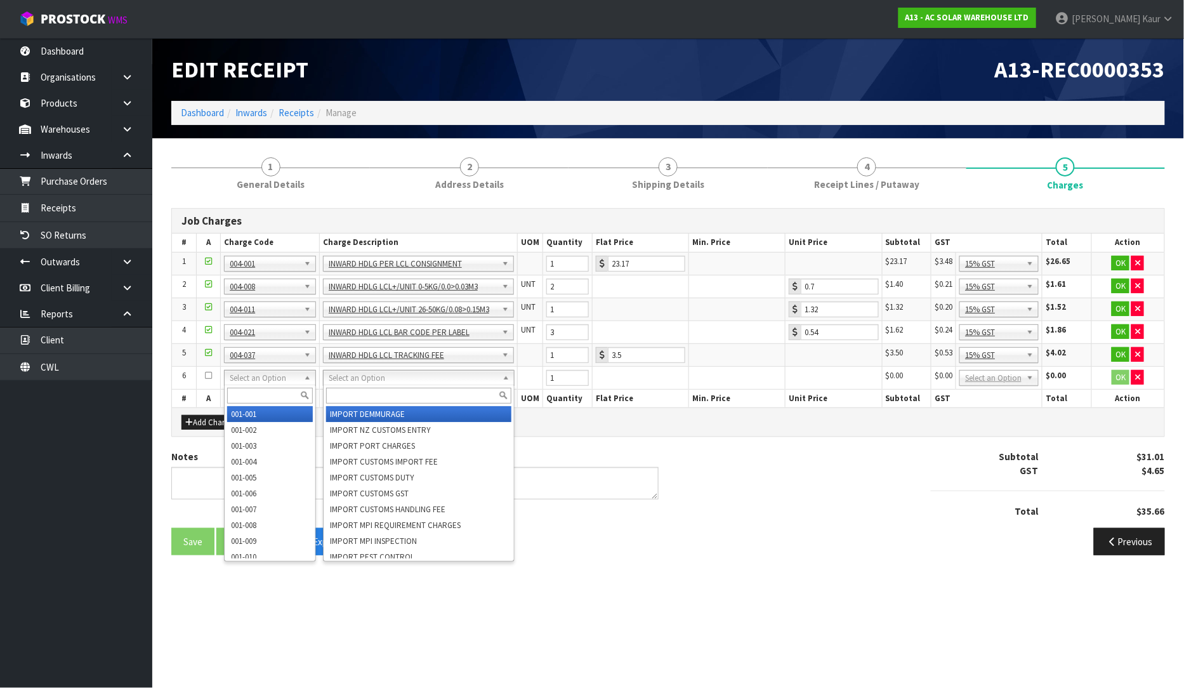
click at [254, 388] on input "text" at bounding box center [270, 396] width 86 height 16
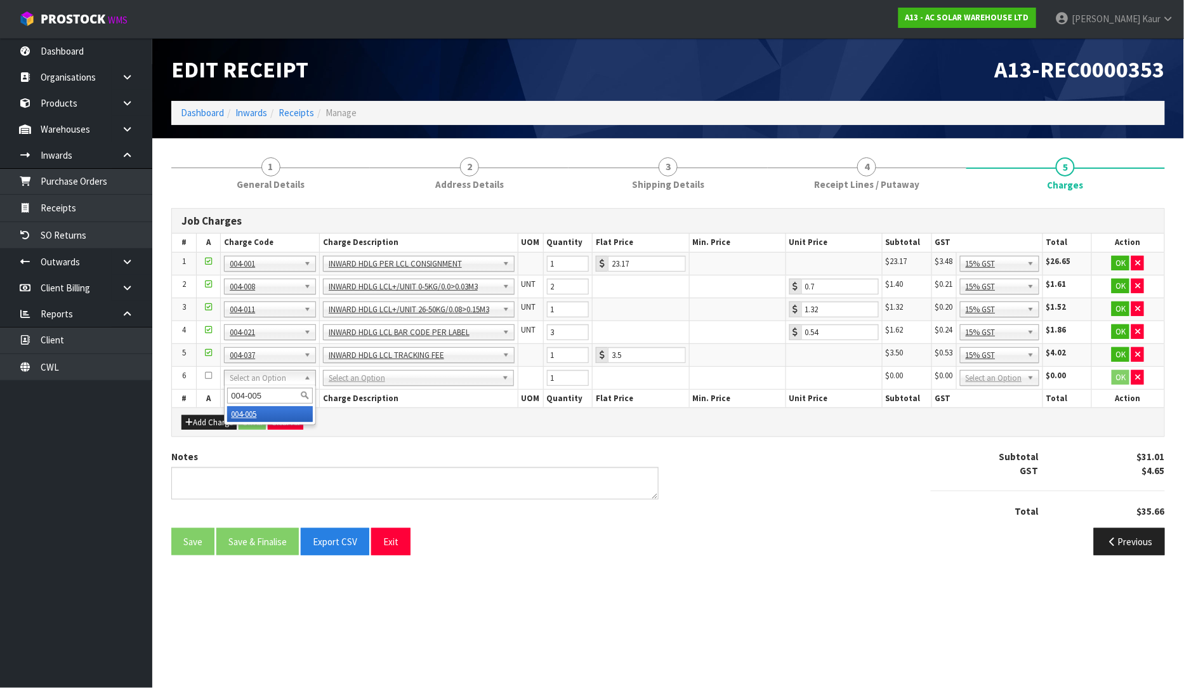
type input "004-005"
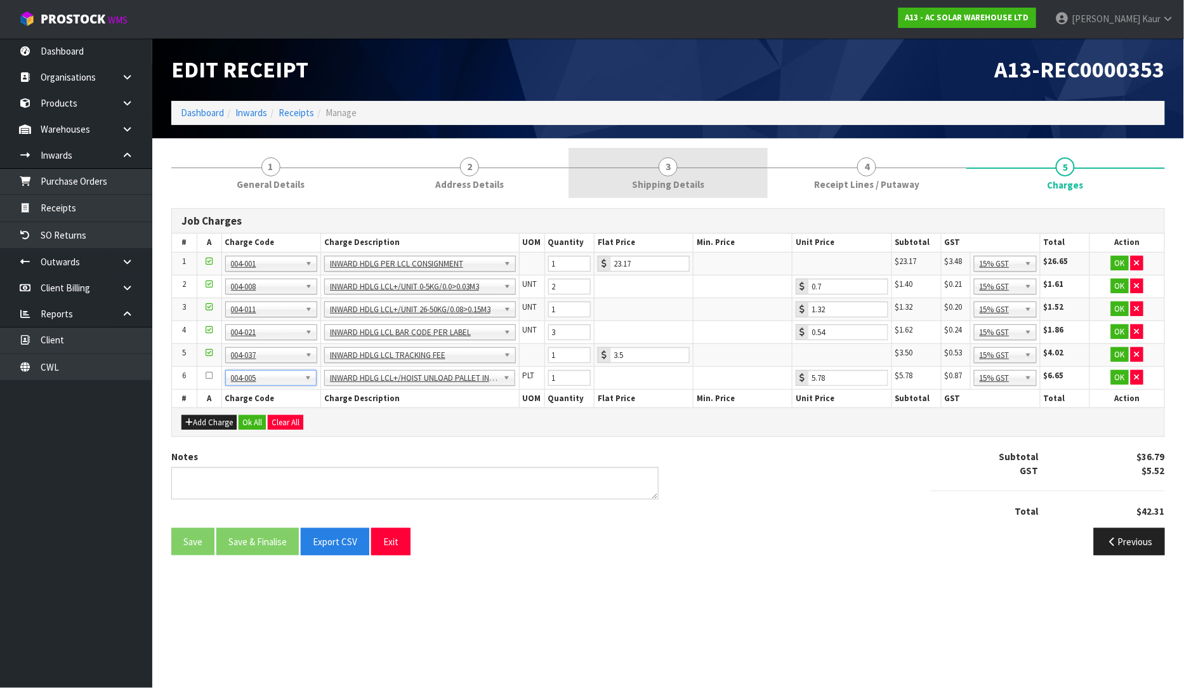
click at [633, 170] on link "3 Shipping Details" at bounding box center [668, 173] width 199 height 50
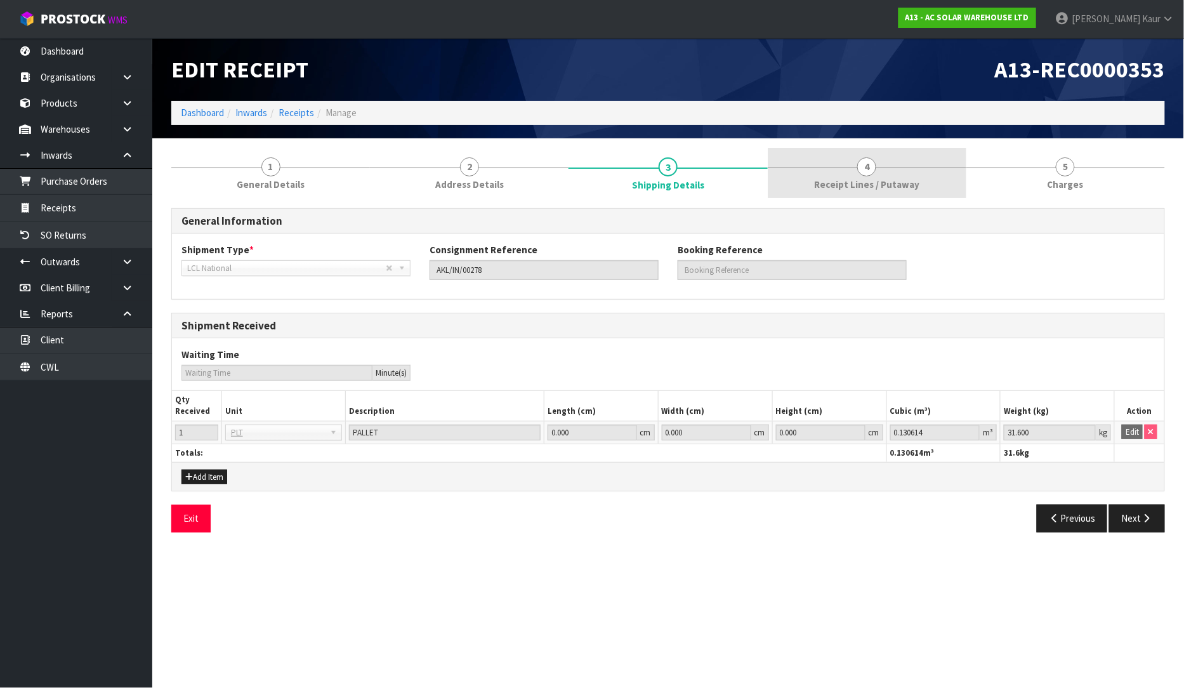
click at [928, 181] on link "4 Receipt Lines / Putaway" at bounding box center [867, 173] width 199 height 50
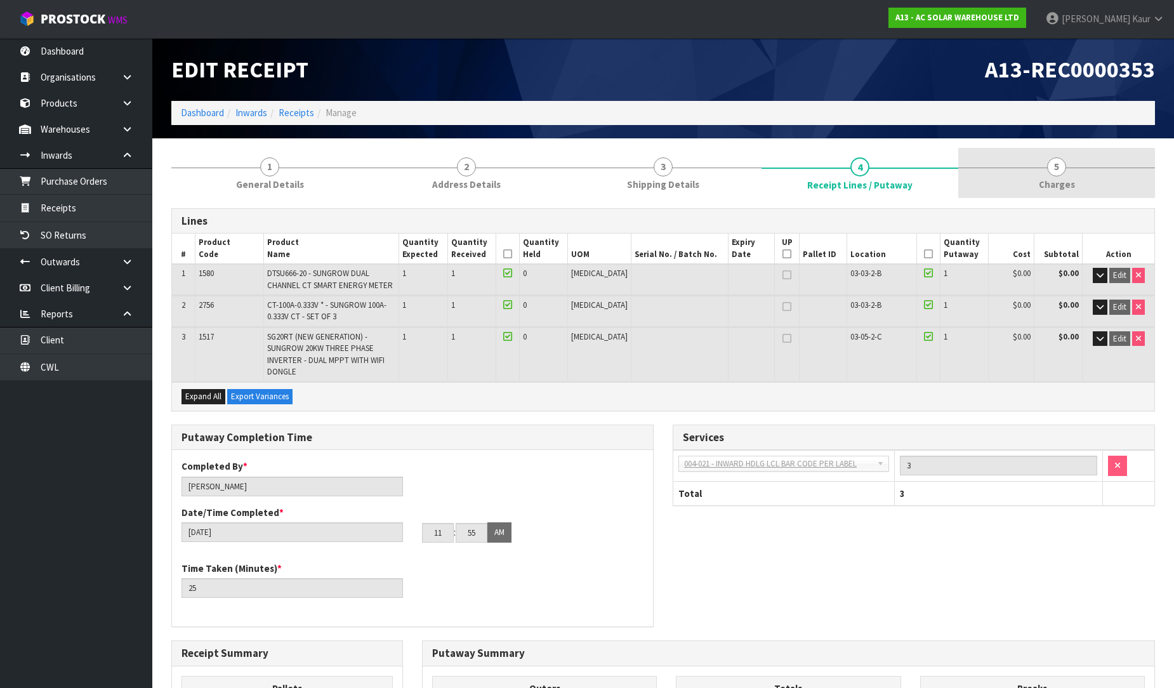
click at [1057, 175] on span "5" at bounding box center [1056, 166] width 19 height 19
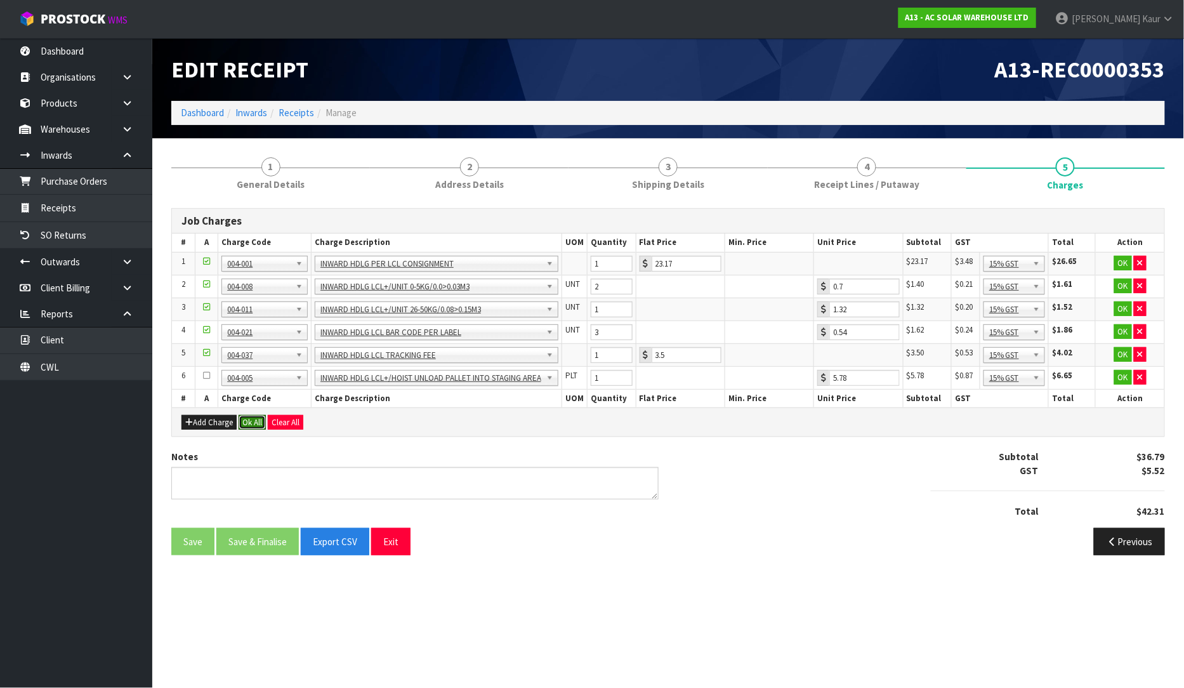
click at [256, 417] on button "Ok All" at bounding box center [252, 422] width 27 height 15
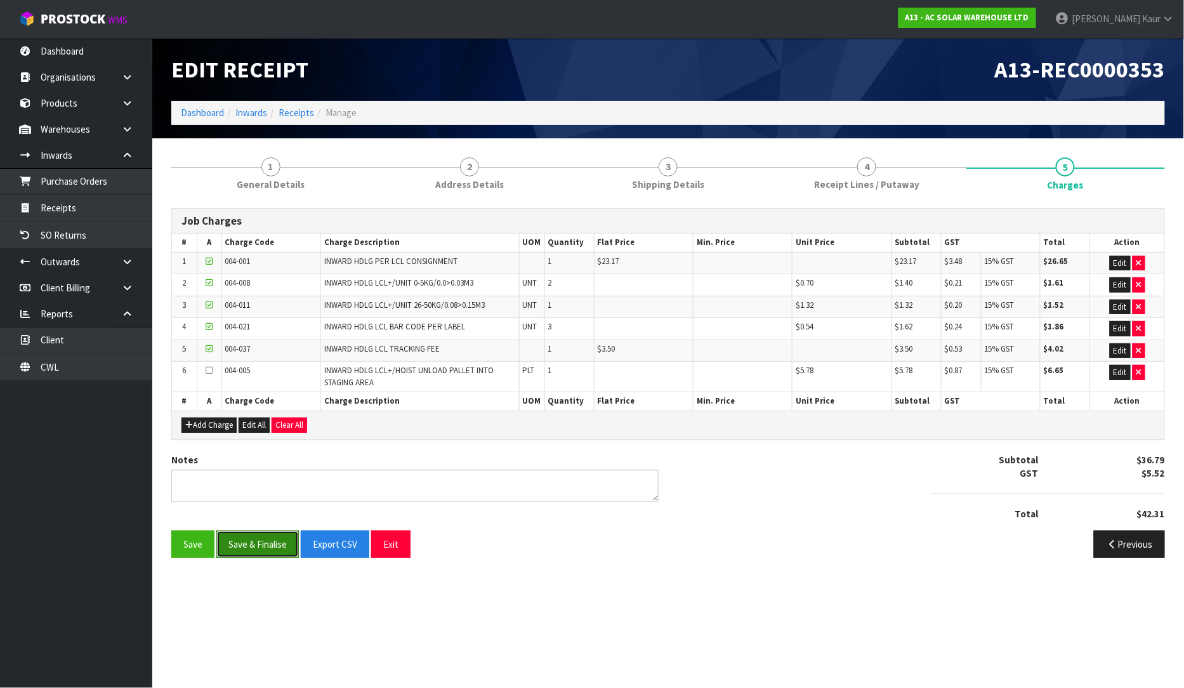
click at [253, 539] on button "Save & Finalise" at bounding box center [257, 544] width 82 height 27
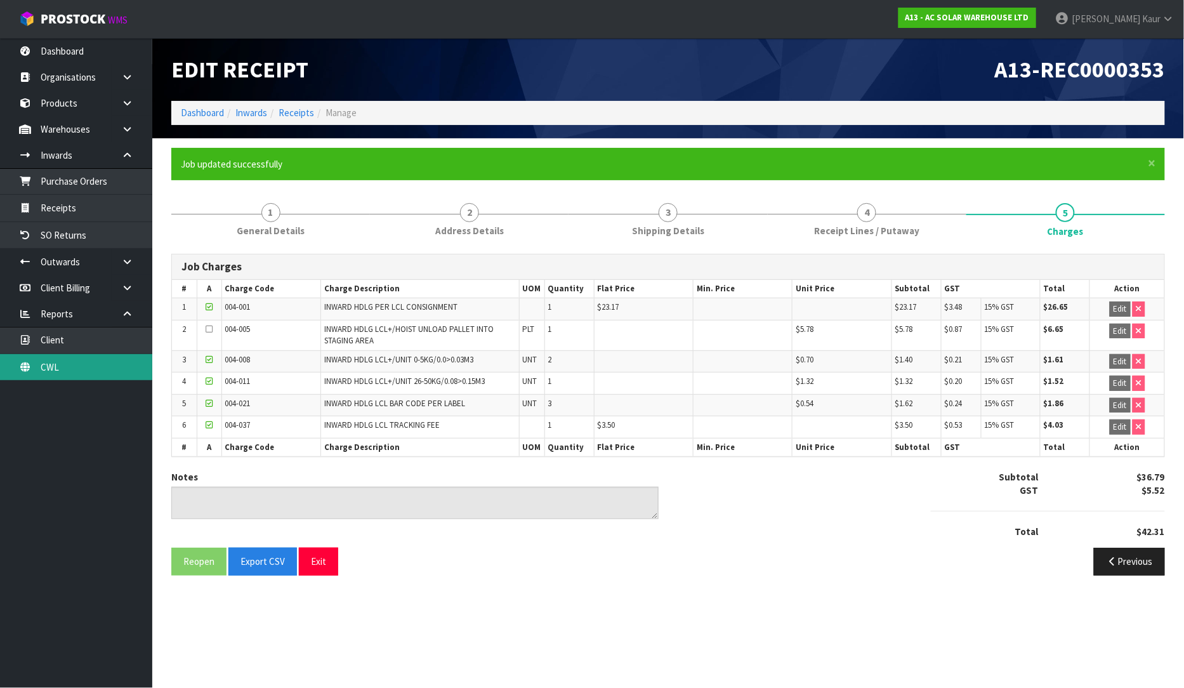
click at [61, 369] on link "CWL" at bounding box center [76, 367] width 152 height 26
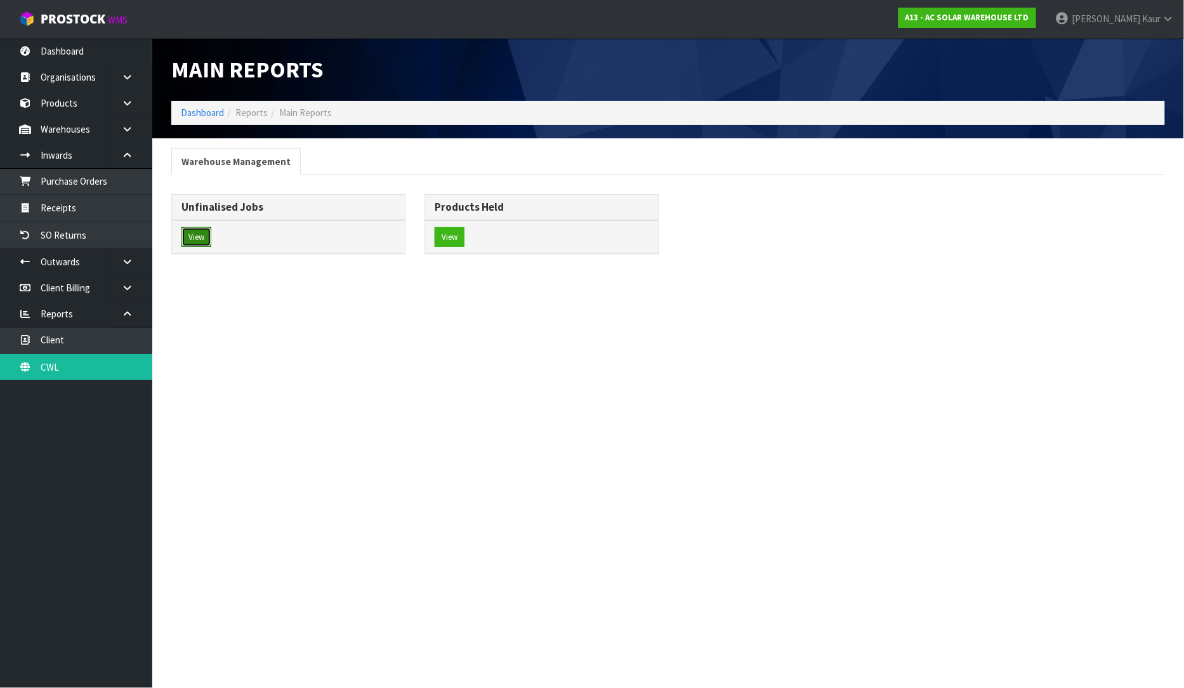
click at [206, 234] on button "View" at bounding box center [196, 237] width 30 height 20
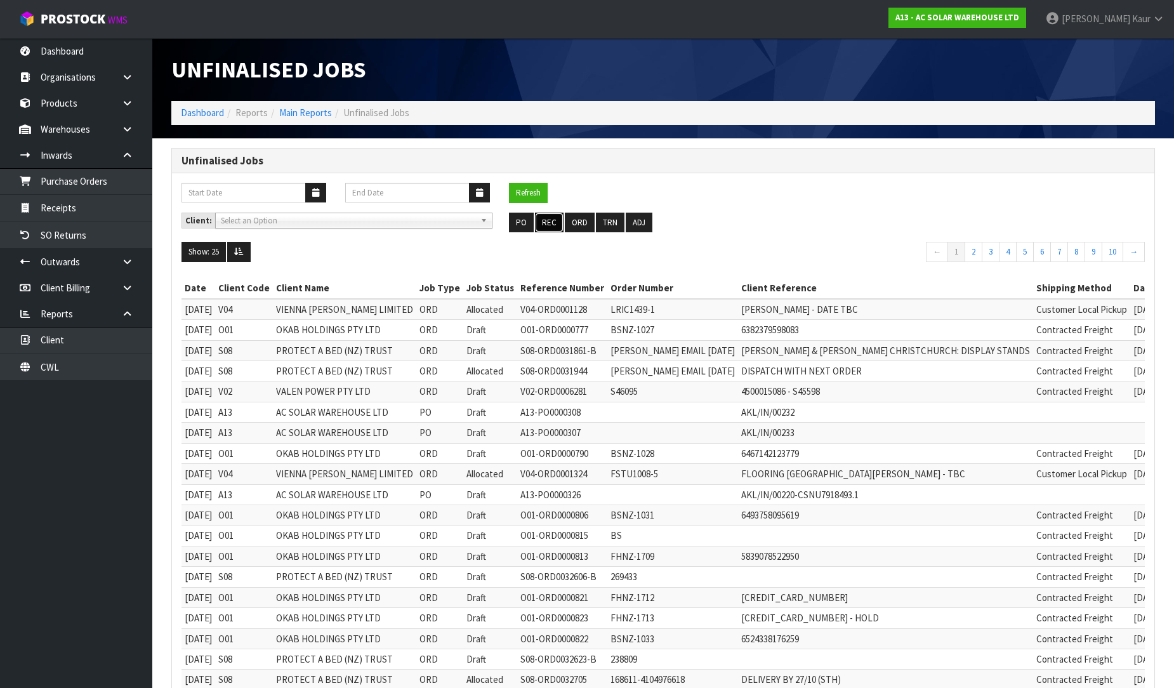
click at [544, 227] on button "REC" at bounding box center [549, 223] width 29 height 20
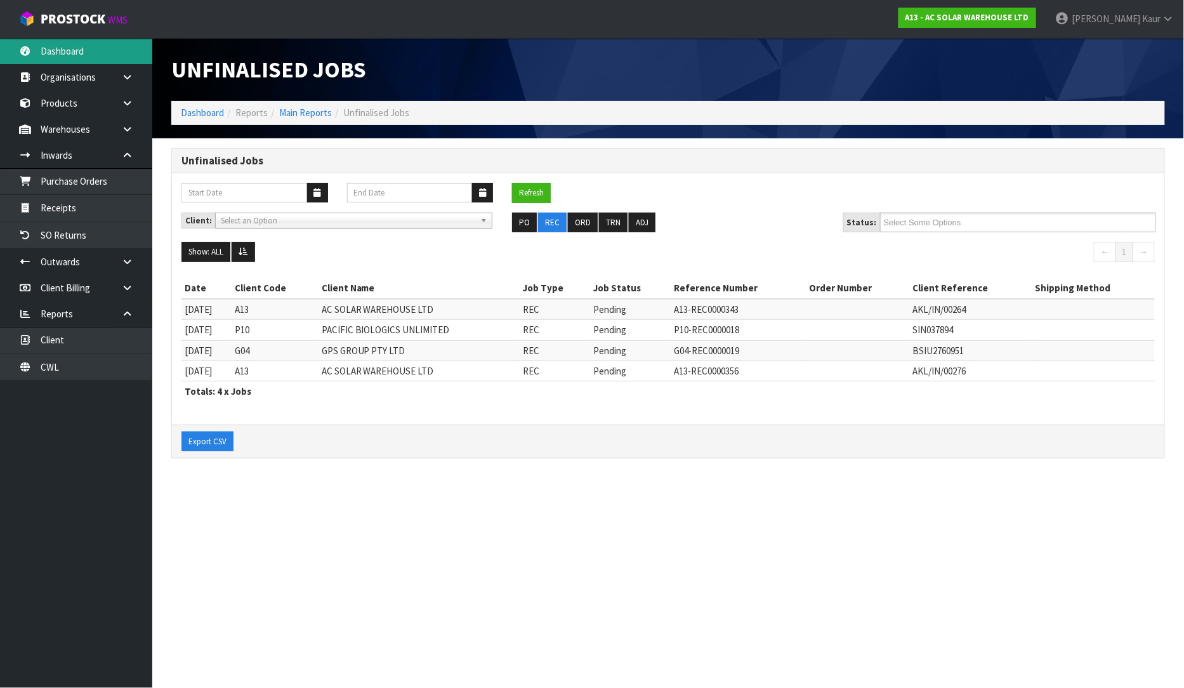
click at [90, 46] on link "Dashboard" at bounding box center [76, 51] width 152 height 26
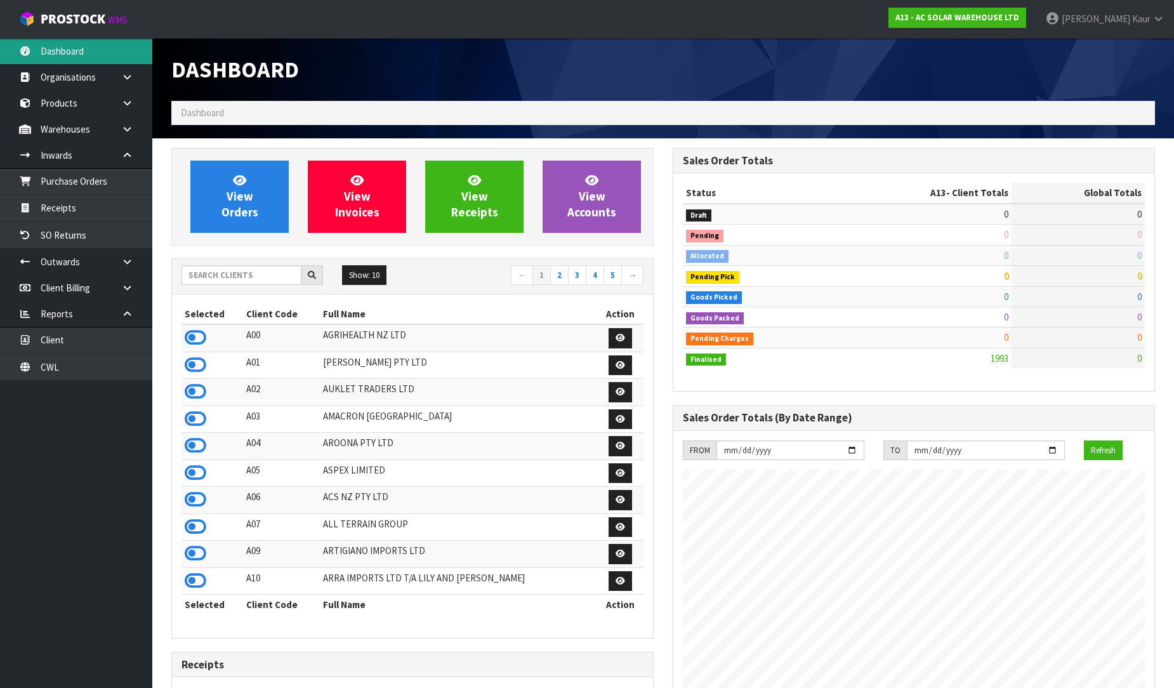
scroll to position [1016, 501]
click at [206, 270] on input "text" at bounding box center [241, 275] width 120 height 20
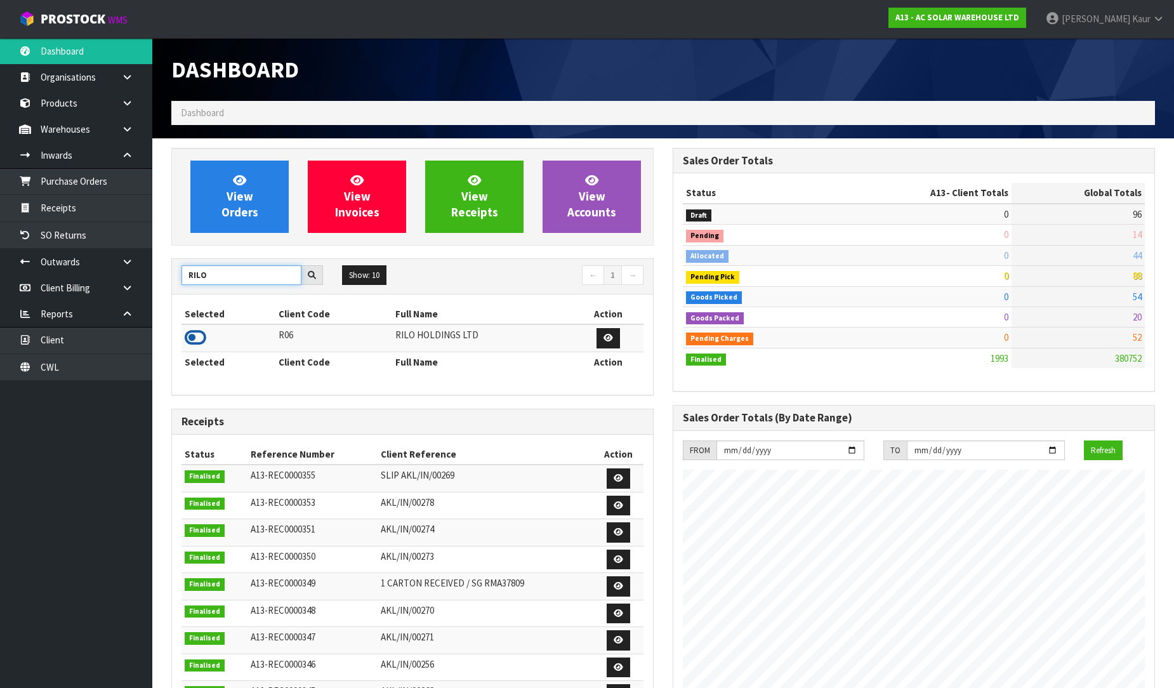
type input "RILO"
click at [191, 343] on icon at bounding box center [196, 337] width 22 height 19
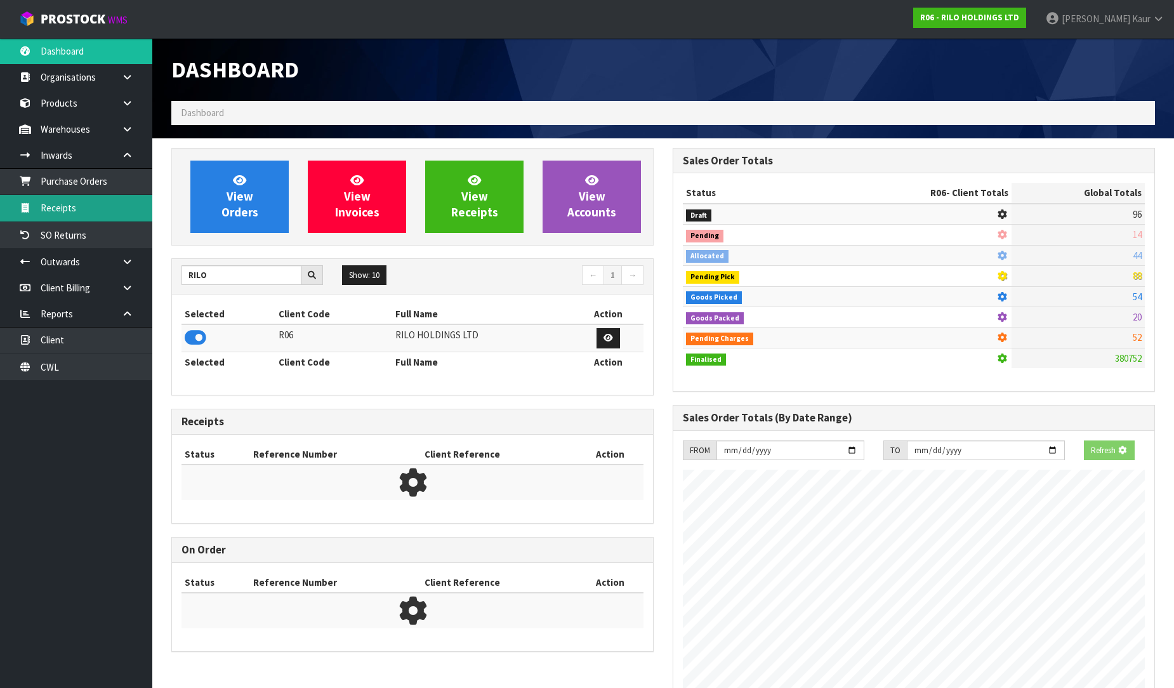
scroll to position [633829, 634105]
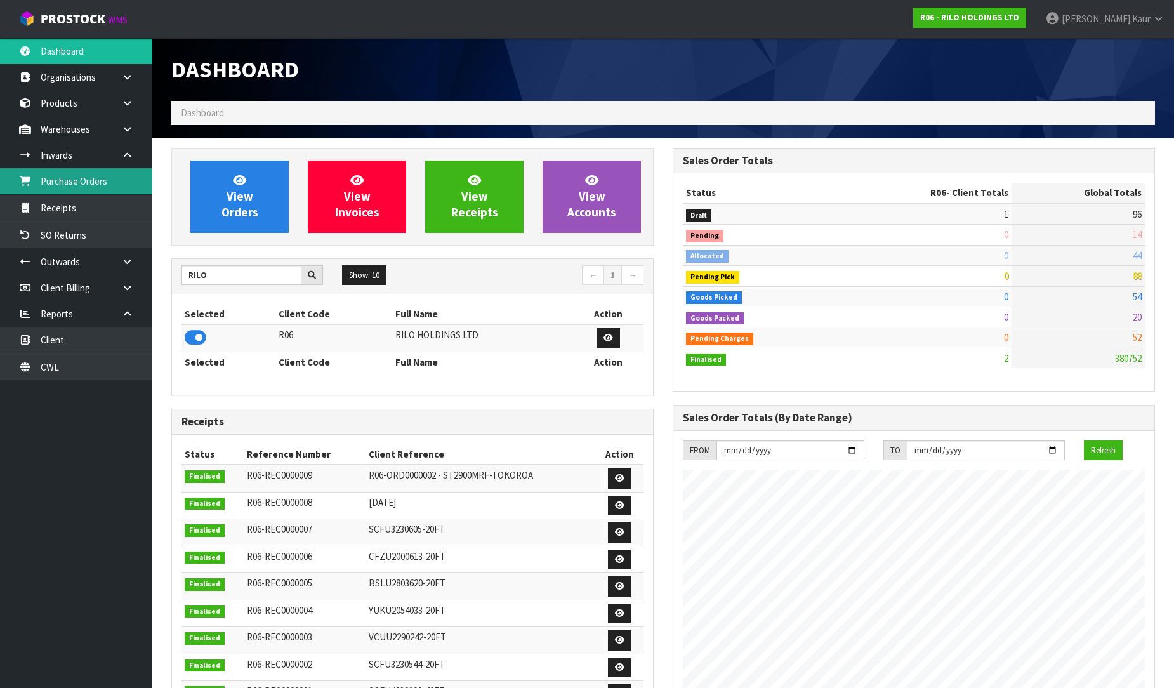
click at [105, 170] on link "Purchase Orders" at bounding box center [76, 181] width 152 height 26
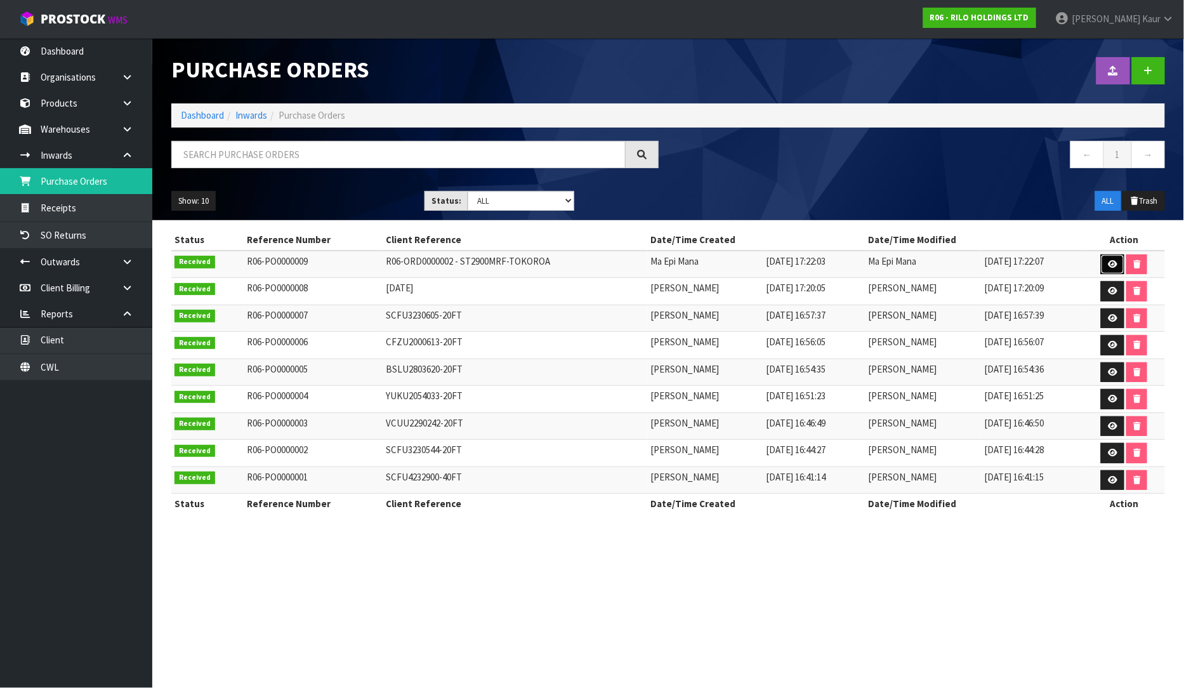
click at [1111, 265] on icon at bounding box center [1113, 264] width 10 height 8
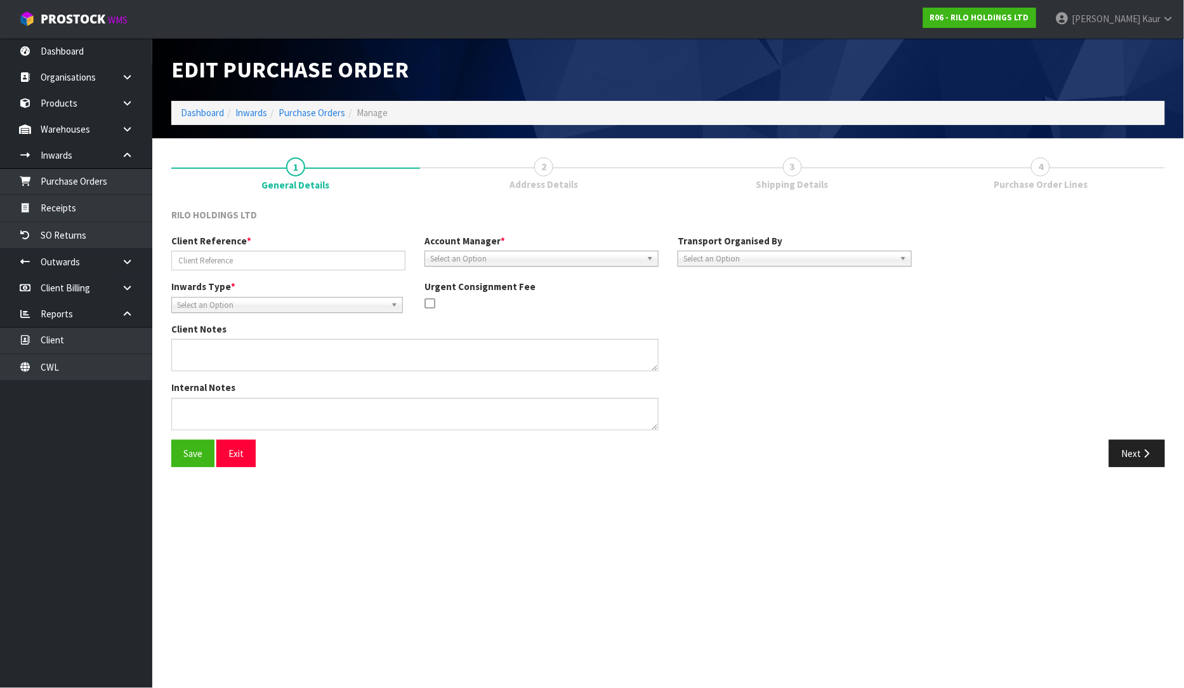
type input "R06-ORD0000002 - ST2900MRF-TOKOROA"
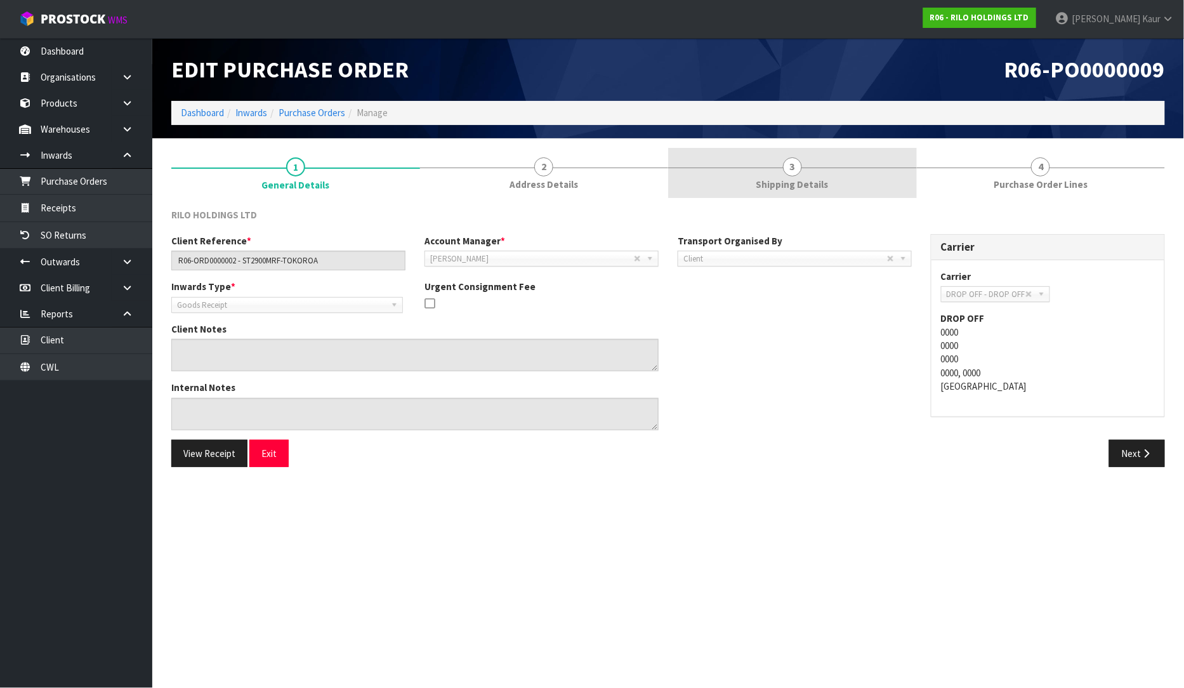
click at [808, 173] on link "3 Shipping Details" at bounding box center [792, 173] width 249 height 50
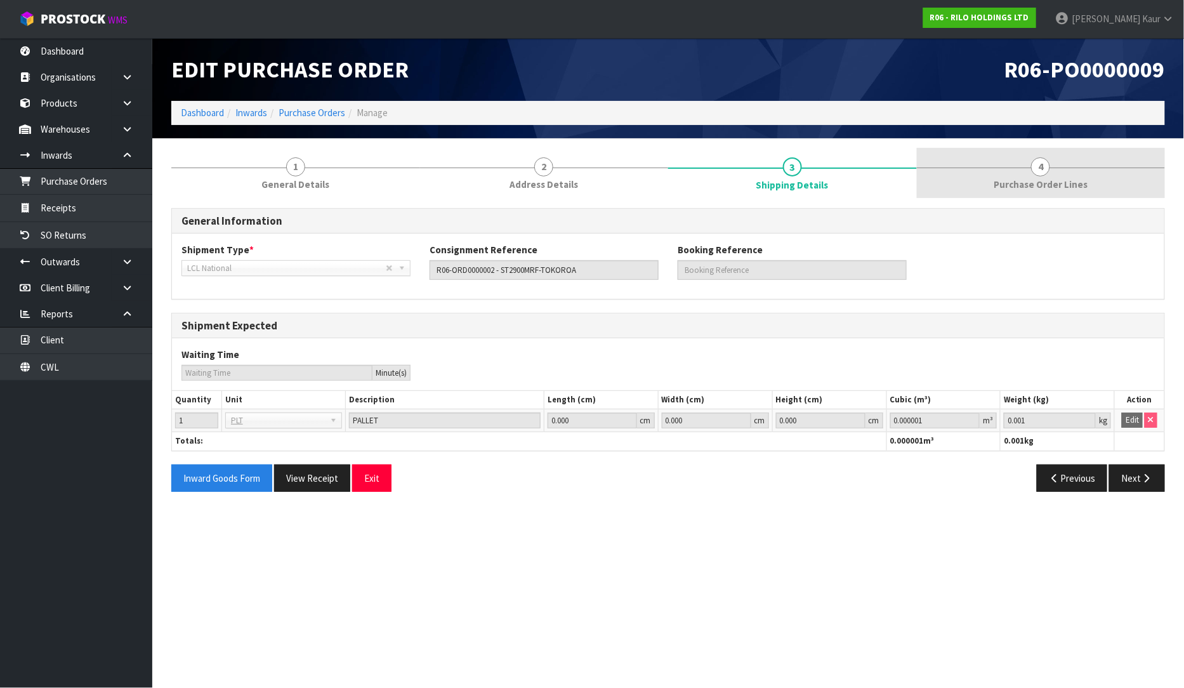
click at [1070, 180] on span "Purchase Order Lines" at bounding box center [1041, 184] width 94 height 13
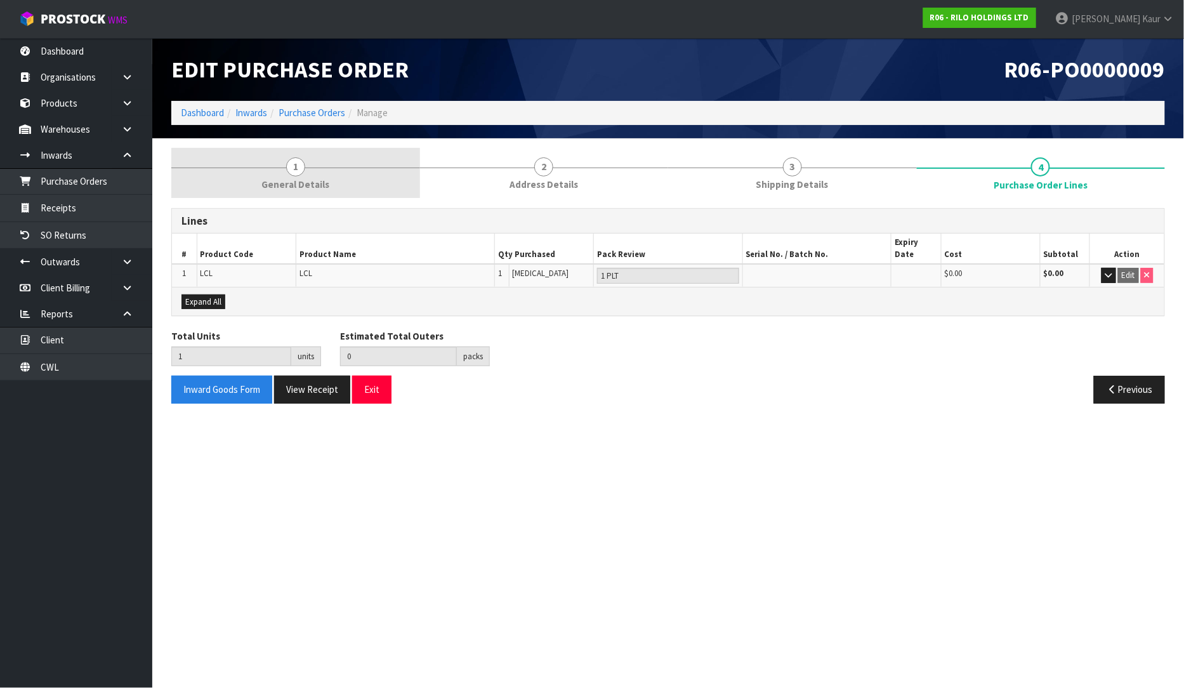
click at [318, 173] on link "1 General Details" at bounding box center [295, 173] width 249 height 50
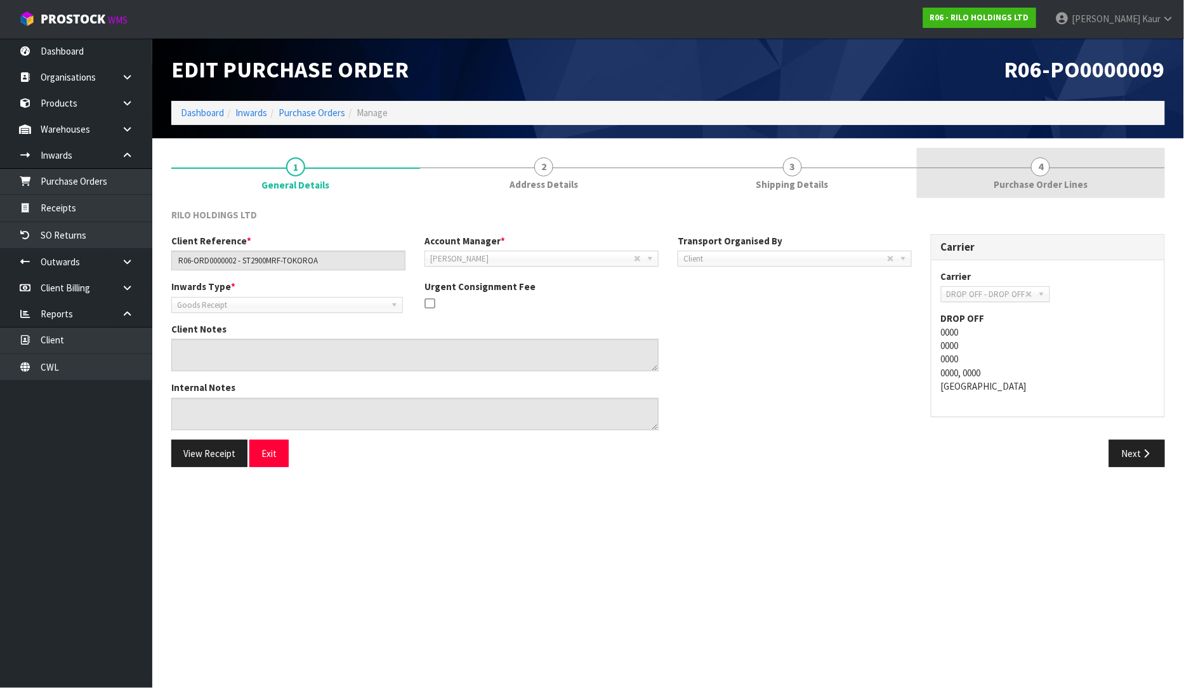
click at [1022, 181] on span "Purchase Order Lines" at bounding box center [1041, 184] width 94 height 13
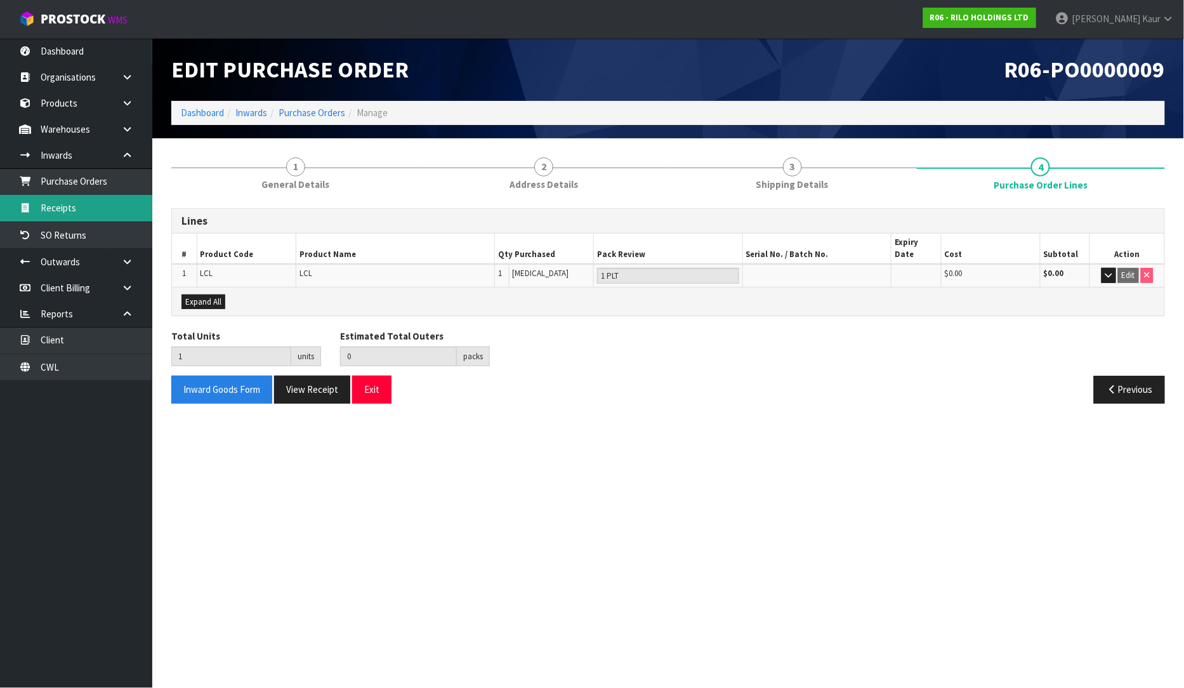
click at [84, 206] on link "Receipts" at bounding box center [76, 208] width 152 height 26
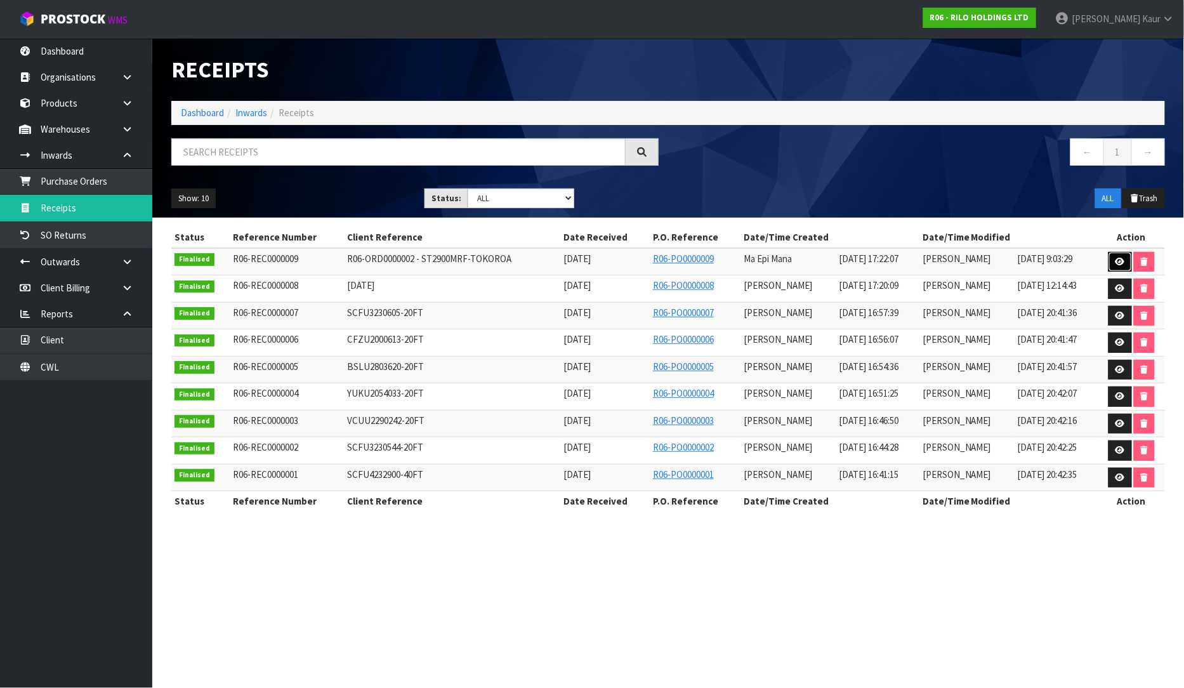
click at [1119, 263] on icon at bounding box center [1121, 262] width 10 height 8
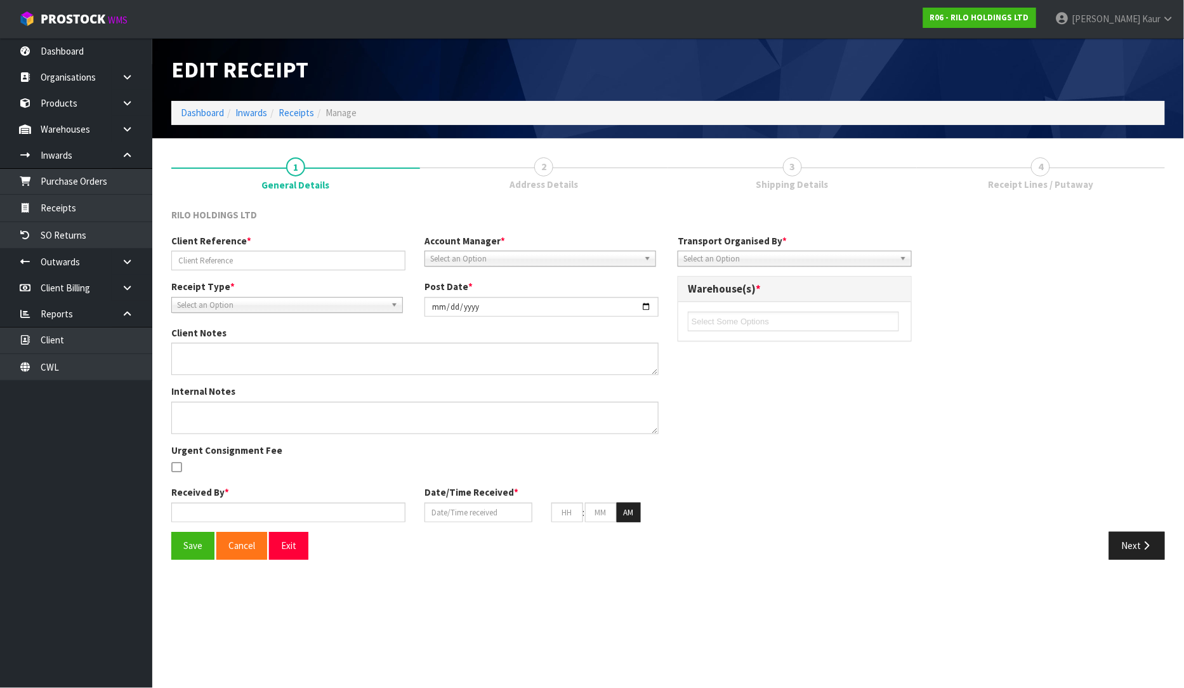
type input "R06-ORD0000002 - ST2900MRF-TOKOROA"
type input "[DATE]"
type input "Ma Epi Mana"
type input "[DATE]"
type input "11"
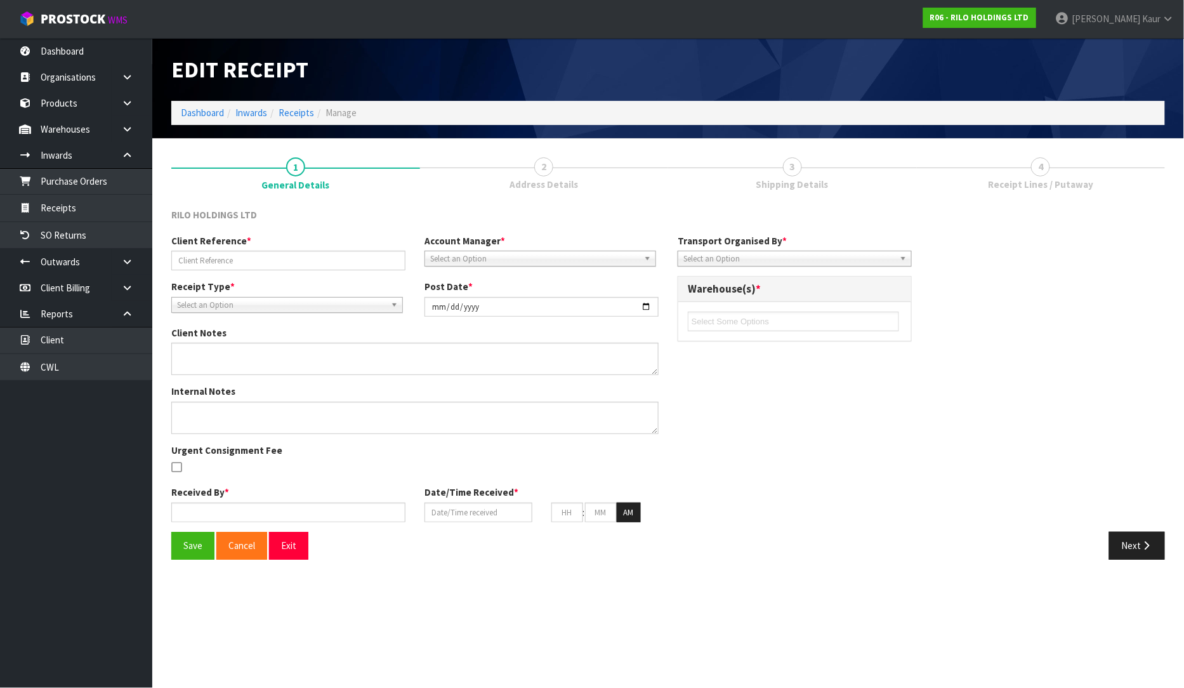
type input "22"
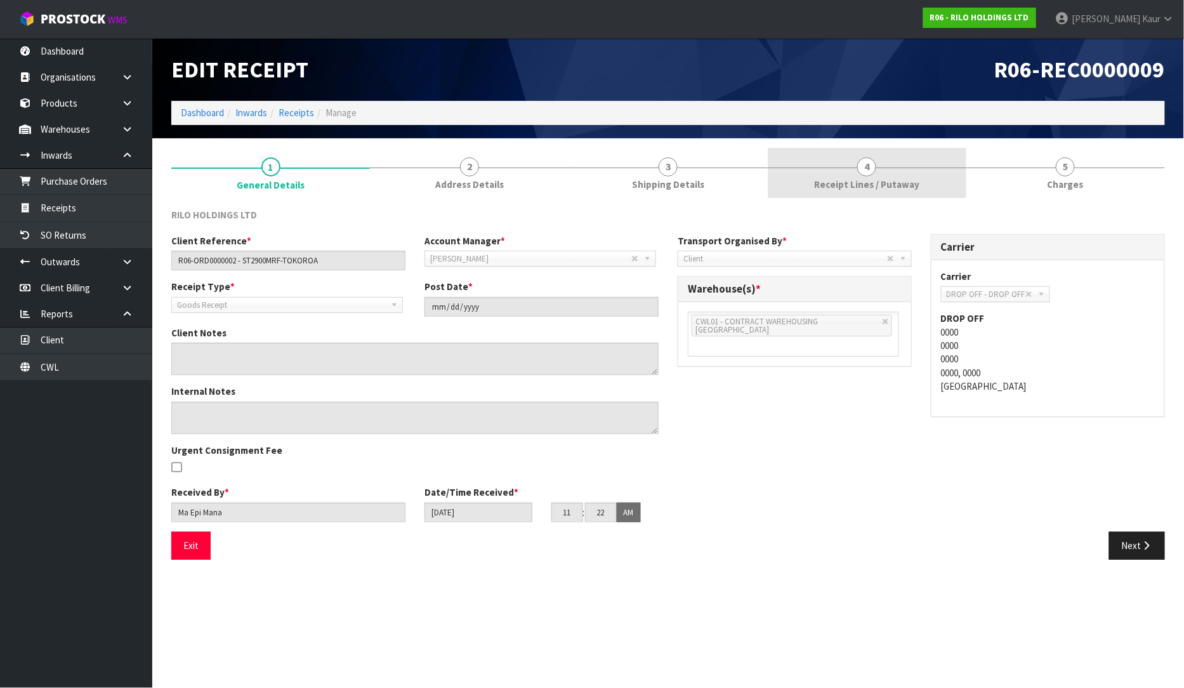
click at [867, 173] on span "4" at bounding box center [866, 166] width 19 height 19
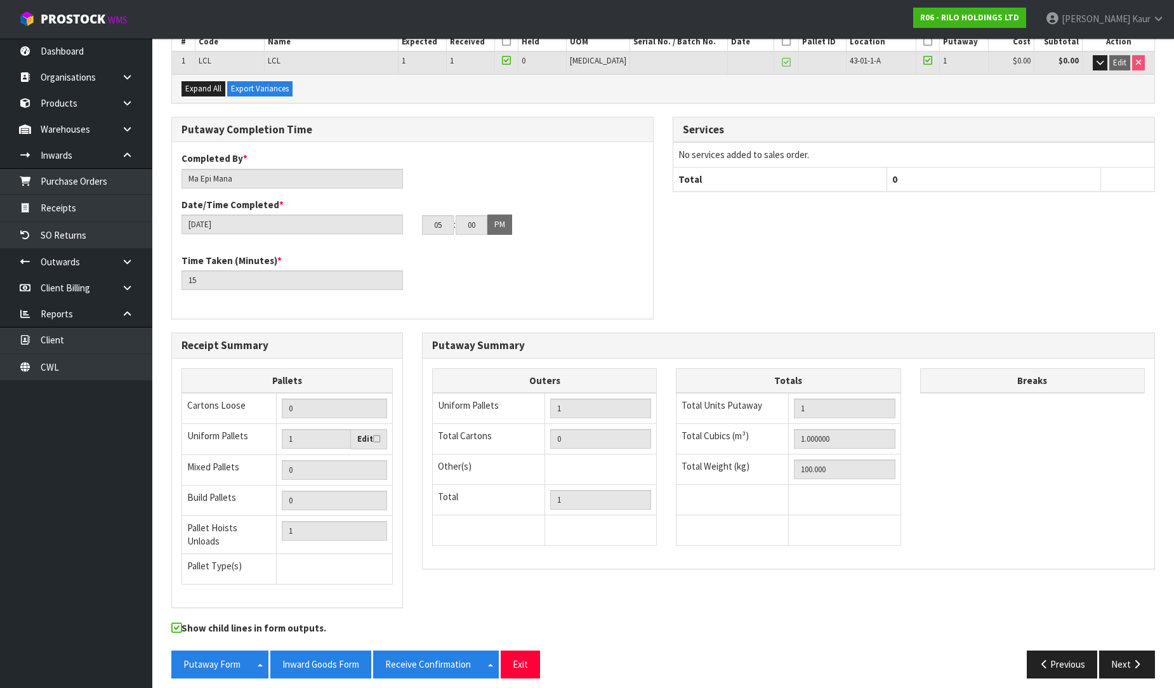
scroll to position [213, 0]
click at [1137, 662] on button "Next" at bounding box center [1127, 663] width 56 height 27
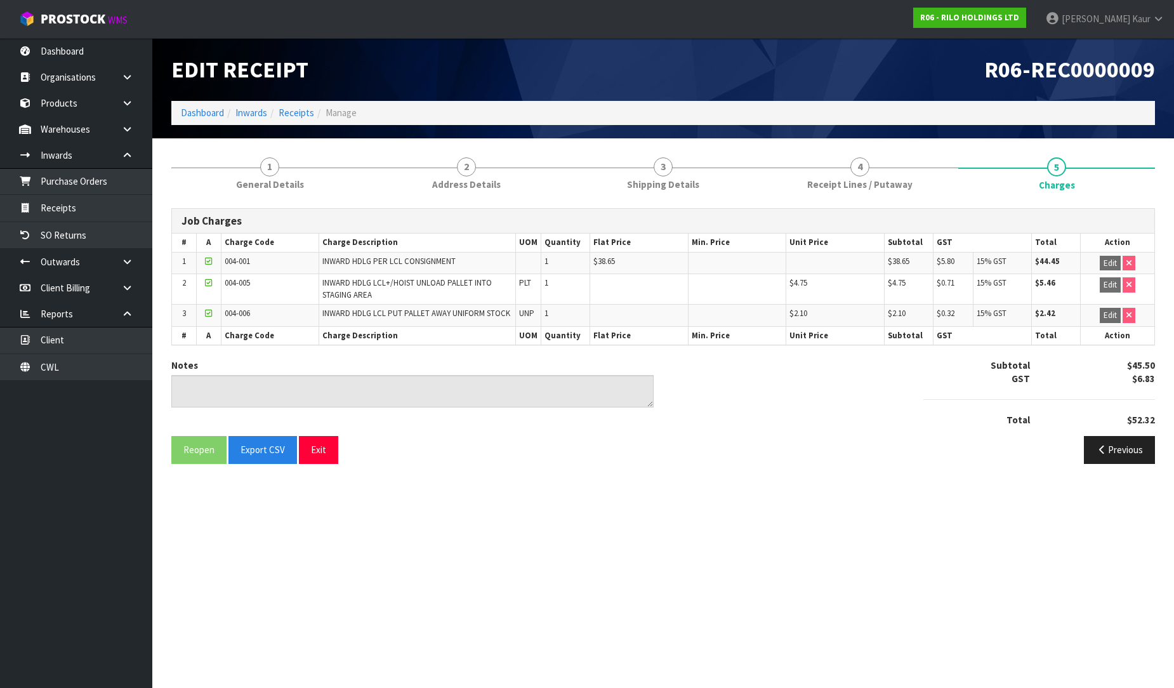
scroll to position [0, 0]
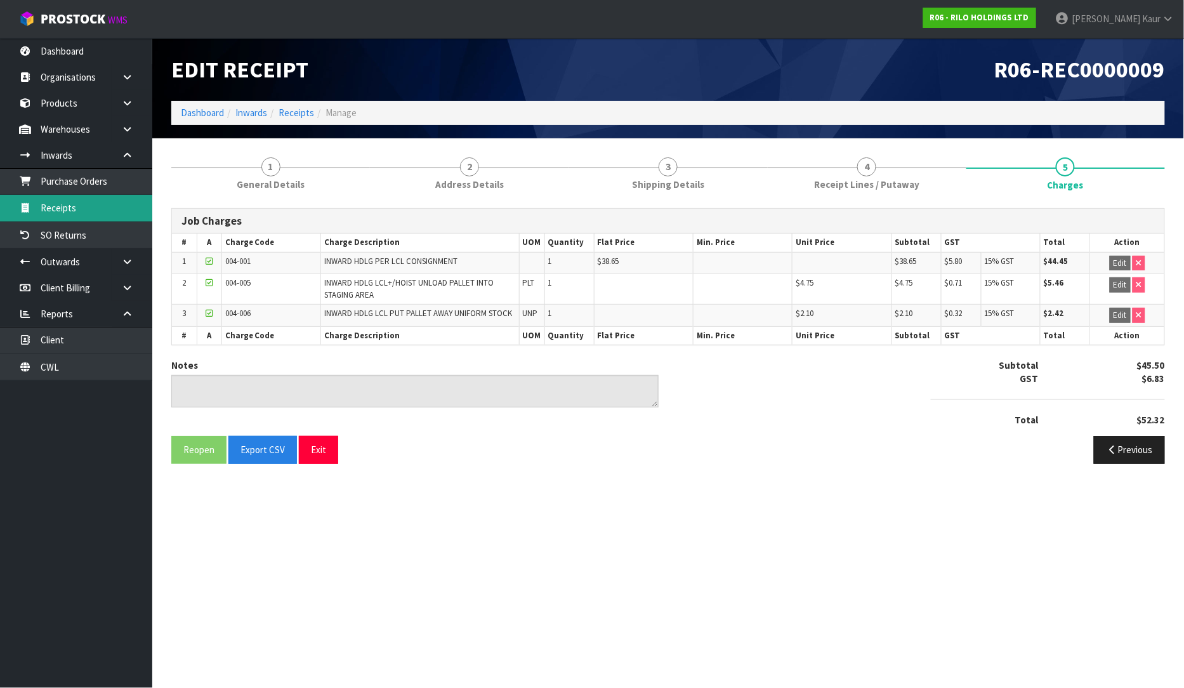
click at [69, 216] on link "Receipts" at bounding box center [76, 208] width 152 height 26
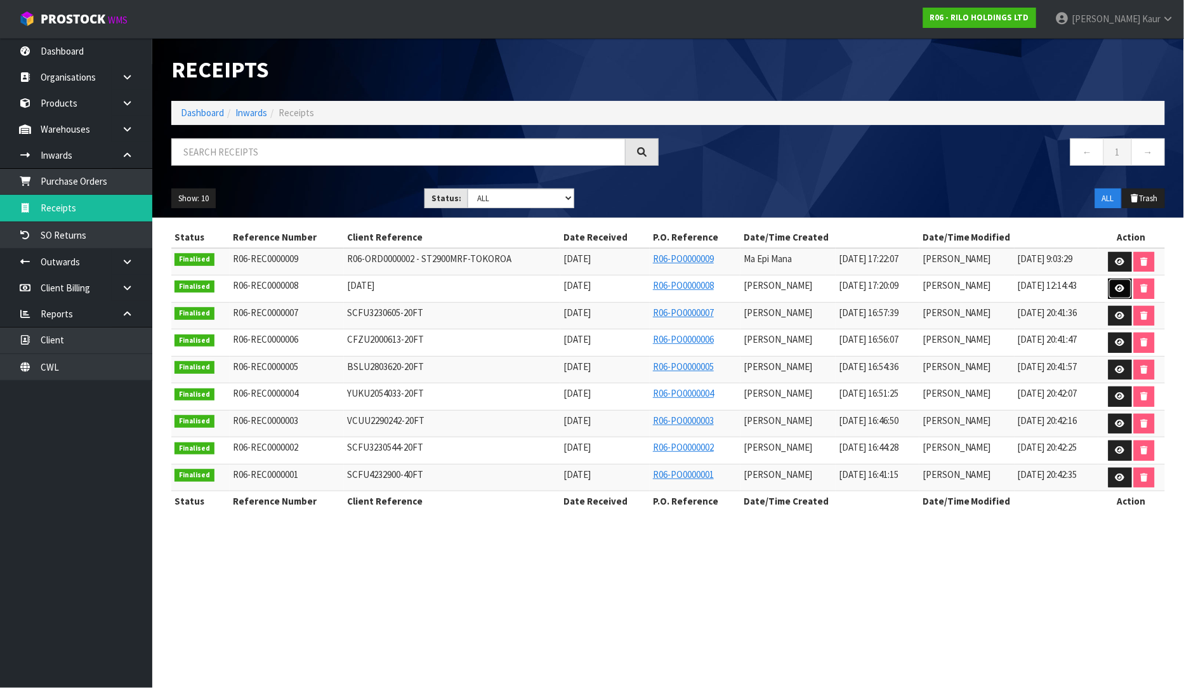
click at [1116, 287] on icon at bounding box center [1121, 288] width 10 height 8
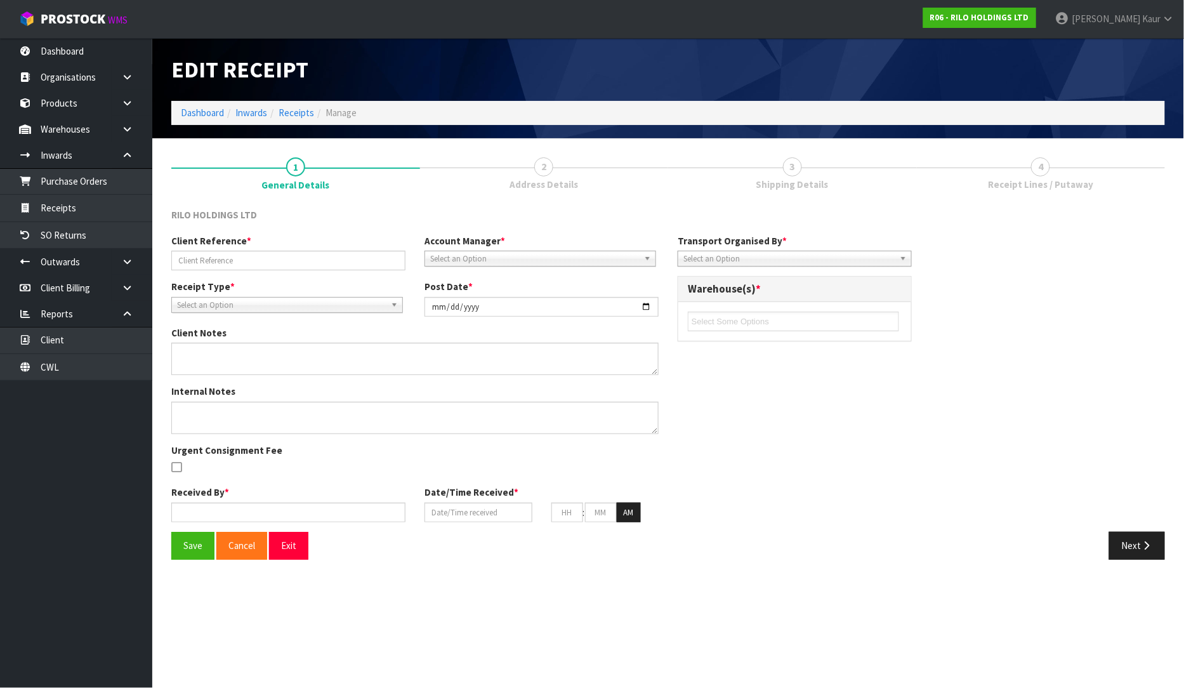
type input "[DATE]"
type input "[PERSON_NAME]"
type input "[DATE]"
type input "11"
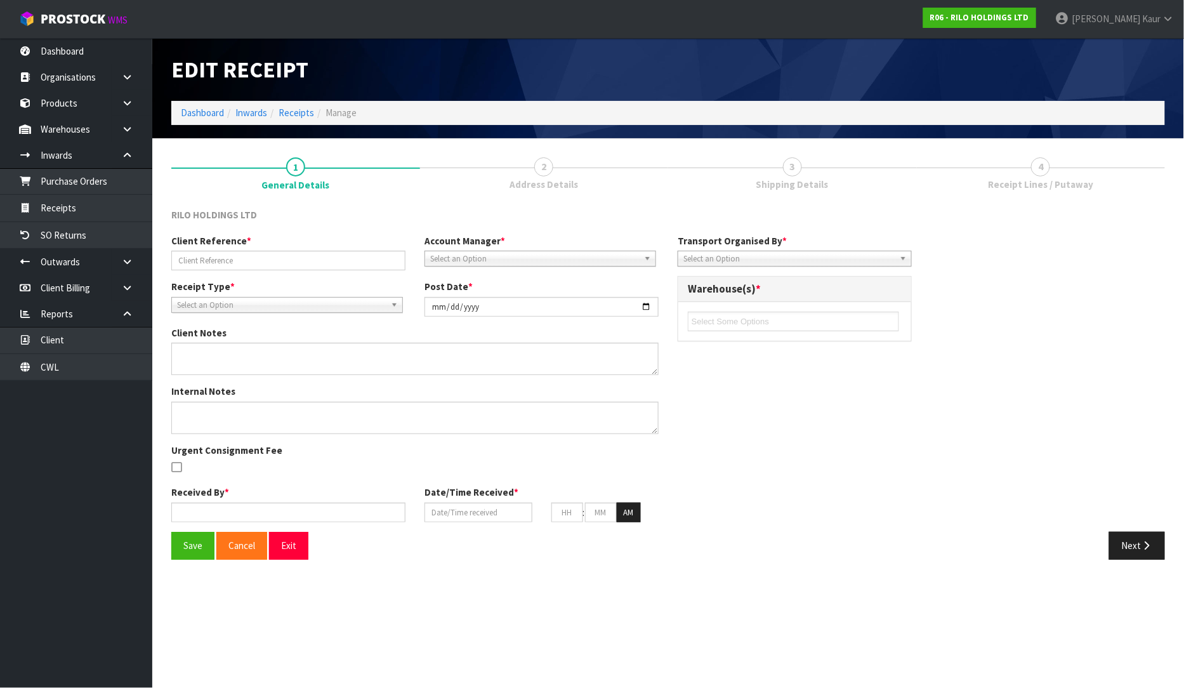
type input "20"
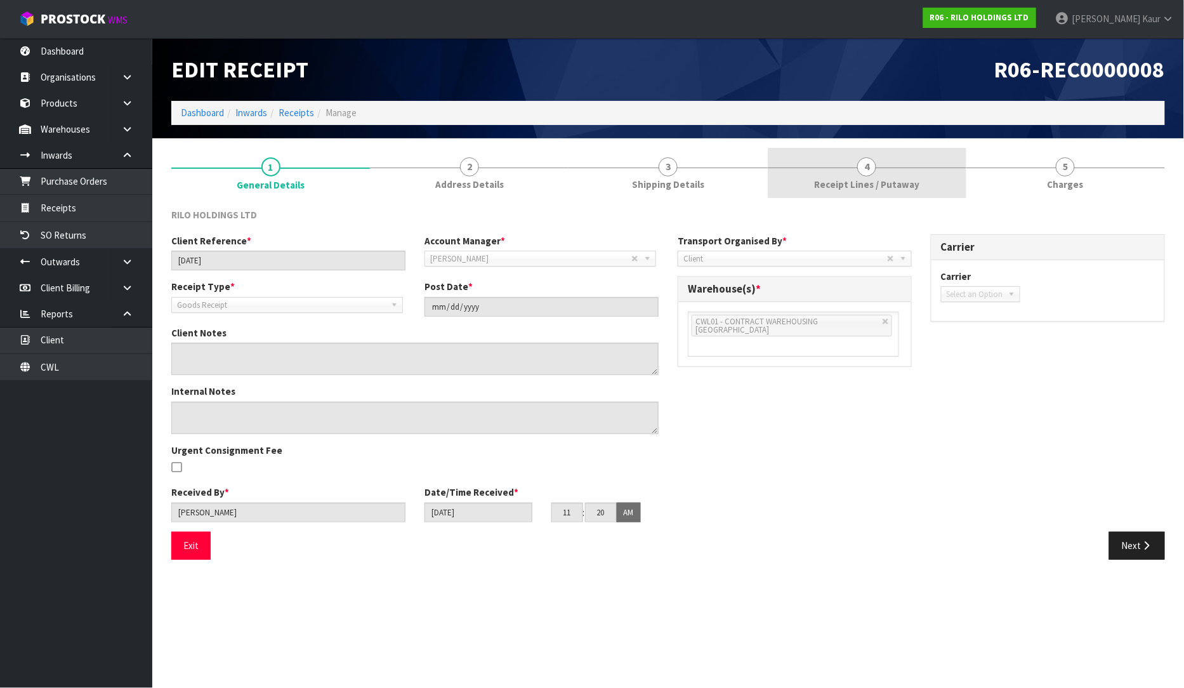
click at [847, 184] on span "Receipt Lines / Putaway" at bounding box center [866, 184] width 105 height 13
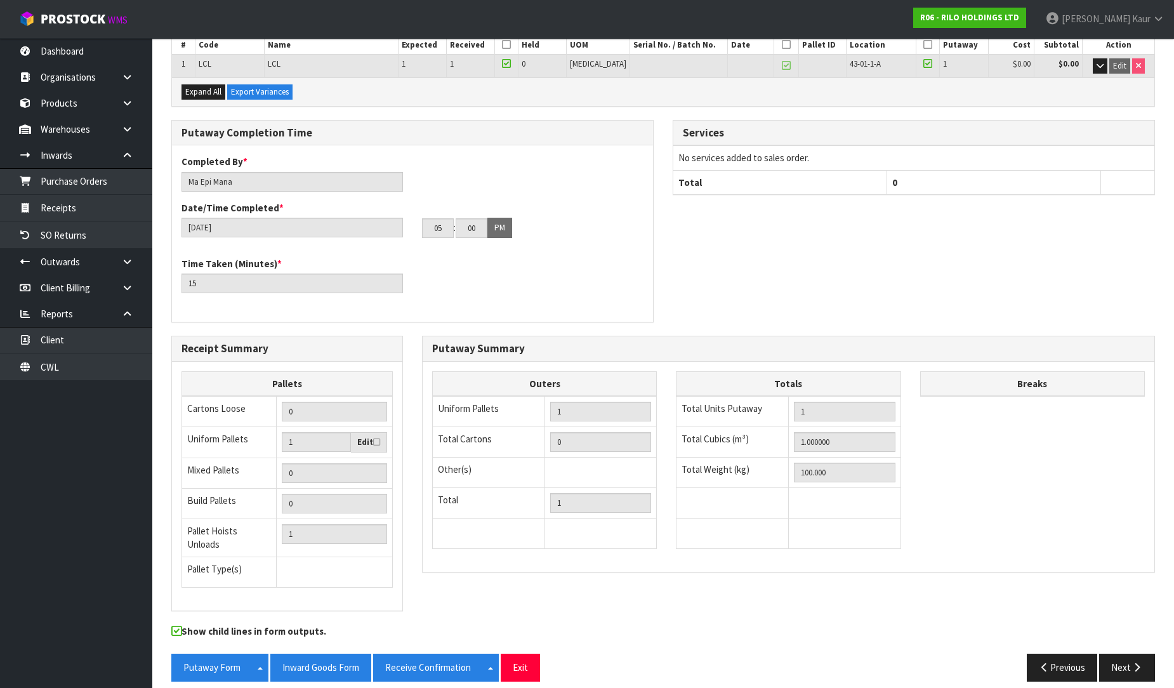
scroll to position [213, 0]
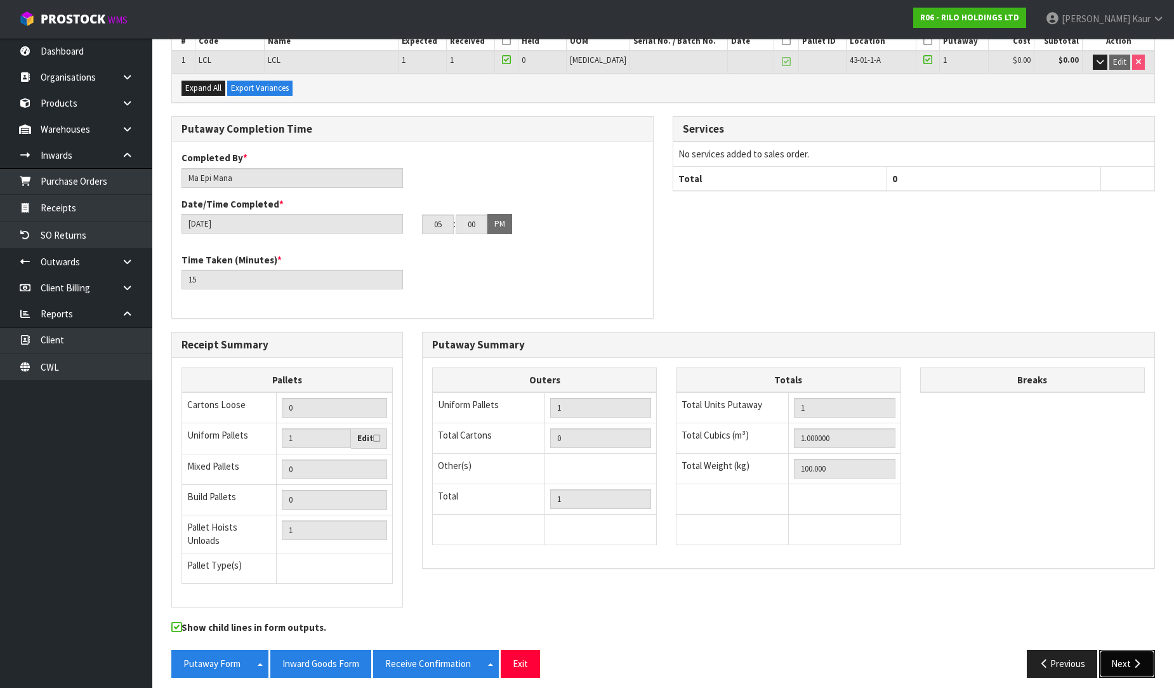
click at [1133, 665] on button "Next" at bounding box center [1127, 663] width 56 height 27
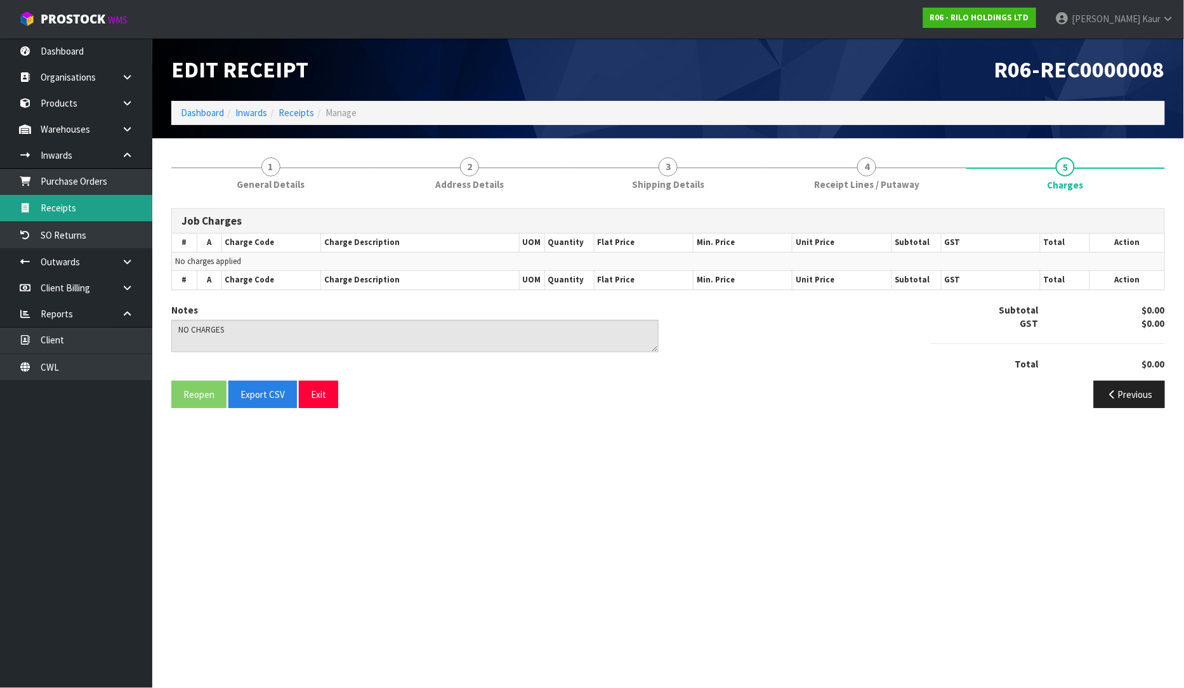
click at [90, 201] on link "Receipts" at bounding box center [76, 208] width 152 height 26
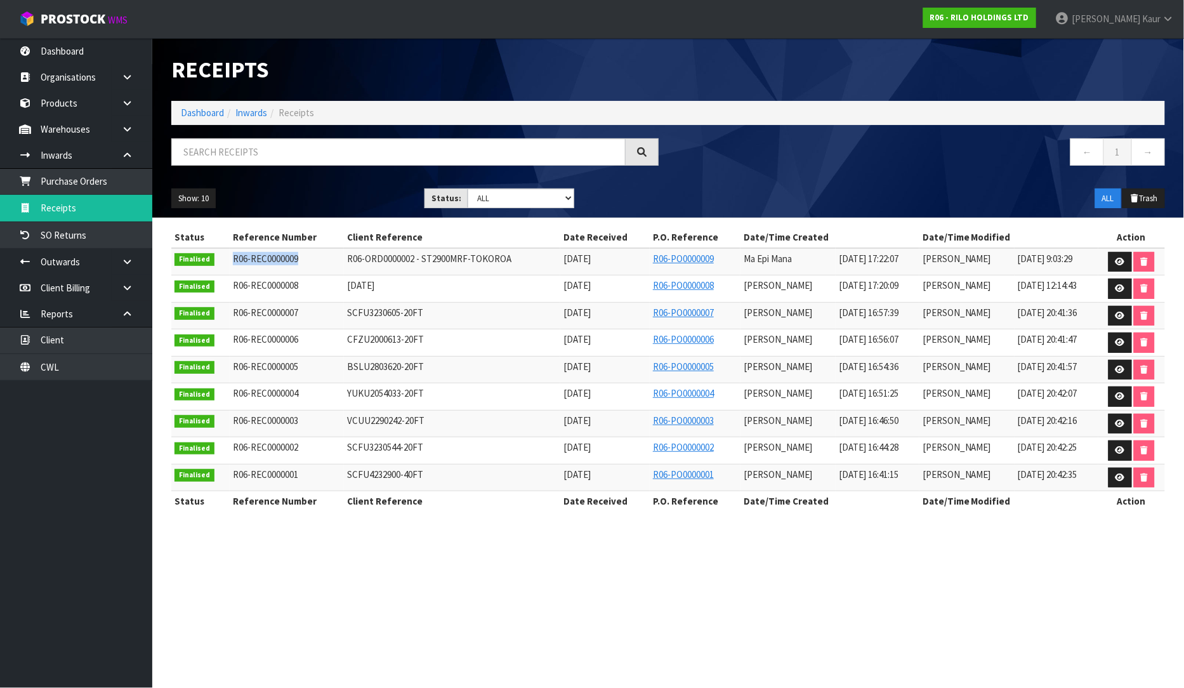
drag, startPoint x: 301, startPoint y: 258, endPoint x: 220, endPoint y: 263, distance: 81.4
click at [220, 263] on tr "Finalised R06-REC0000009 R06-ORD0000002 - ST2900MRF-TOKOROA [DATE] R06-PO000000…" at bounding box center [668, 261] width 994 height 27
copy tr "R06-REC0000009"
click at [1124, 258] on icon at bounding box center [1121, 262] width 10 height 8
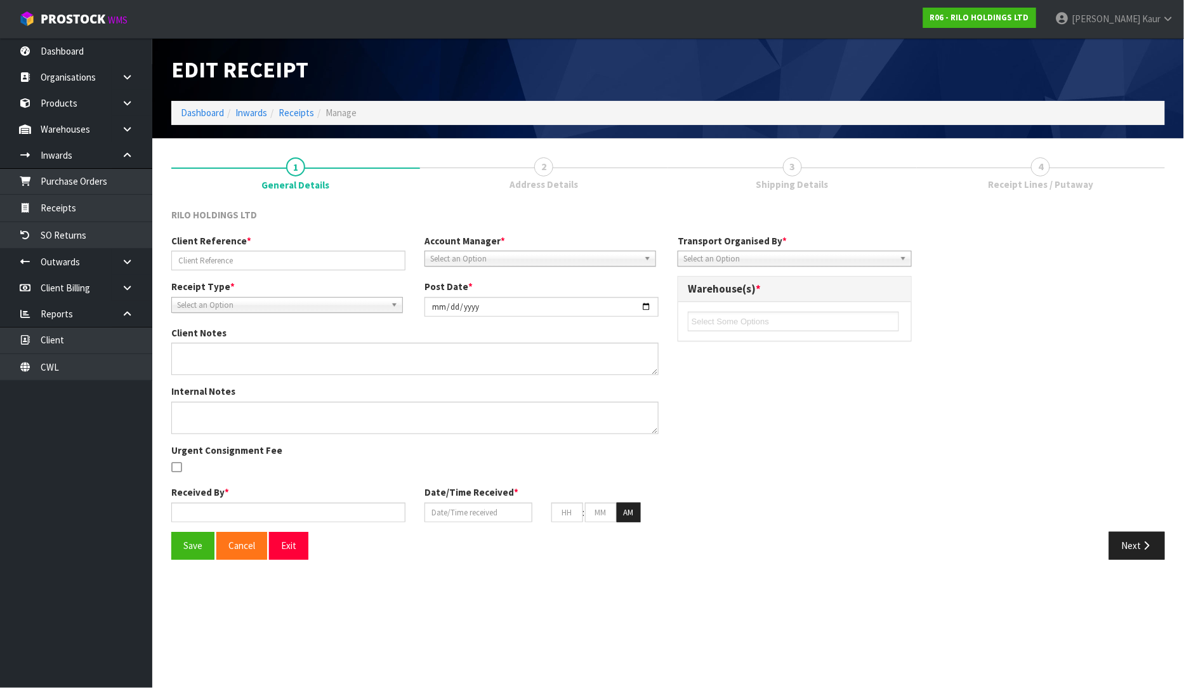
type input "R06-ORD0000002 - ST2900MRF-TOKOROA"
type input "[DATE]"
type input "Ma Epi Mana"
type input "[DATE]"
type input "11"
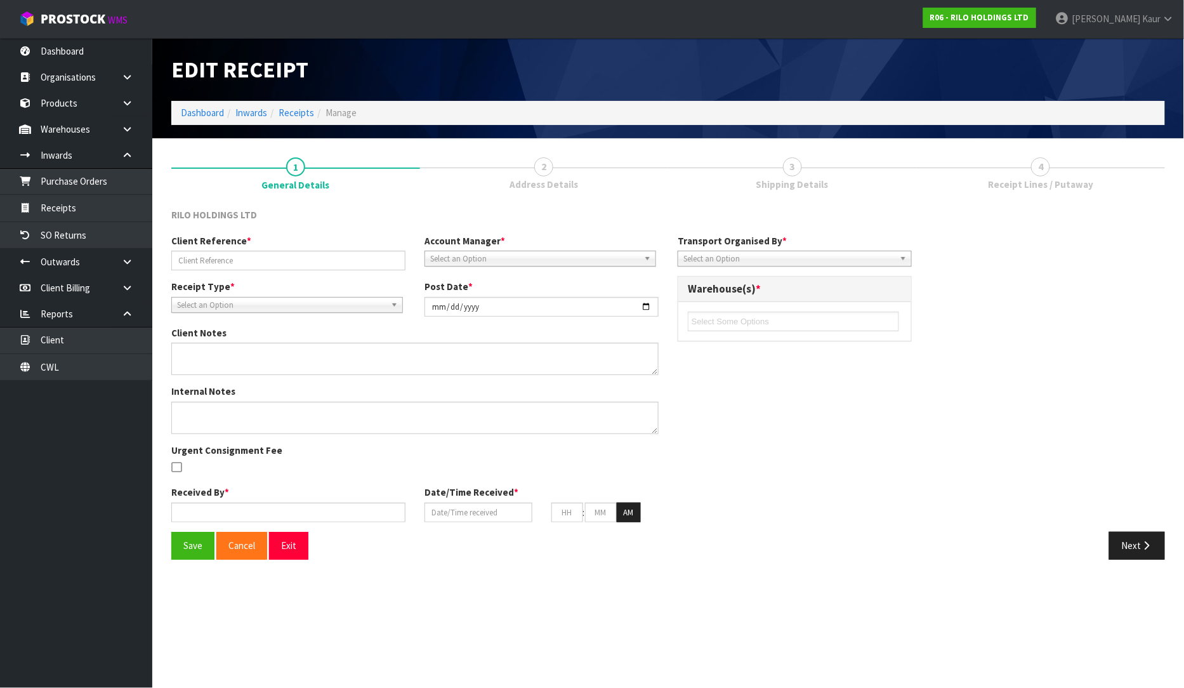
type input "22"
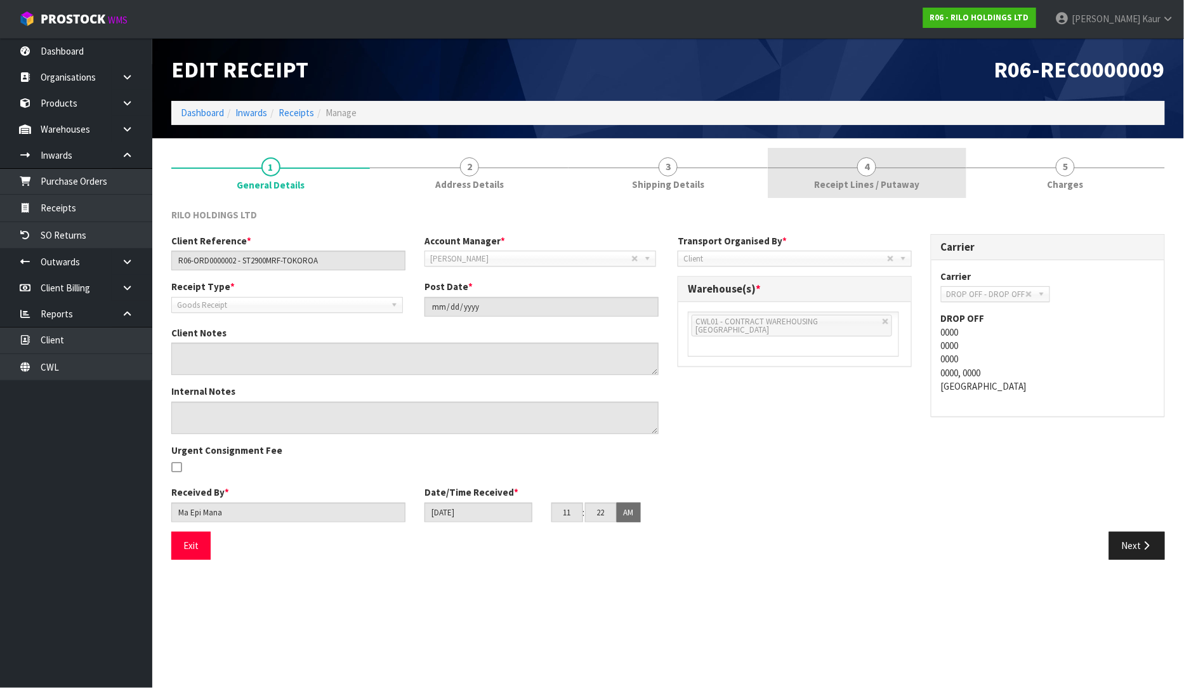
click at [885, 187] on span "Receipt Lines / Putaway" at bounding box center [866, 184] width 105 height 13
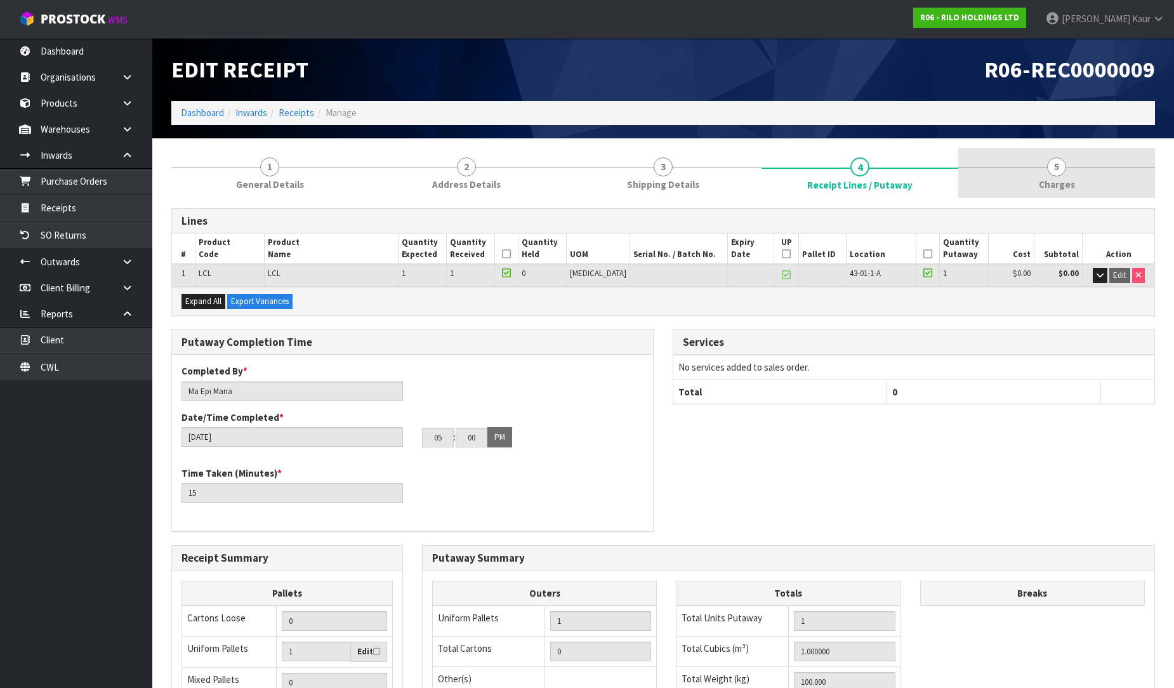
click at [1051, 175] on link "5 [GEOGRAPHIC_DATA]" at bounding box center [1056, 173] width 197 height 50
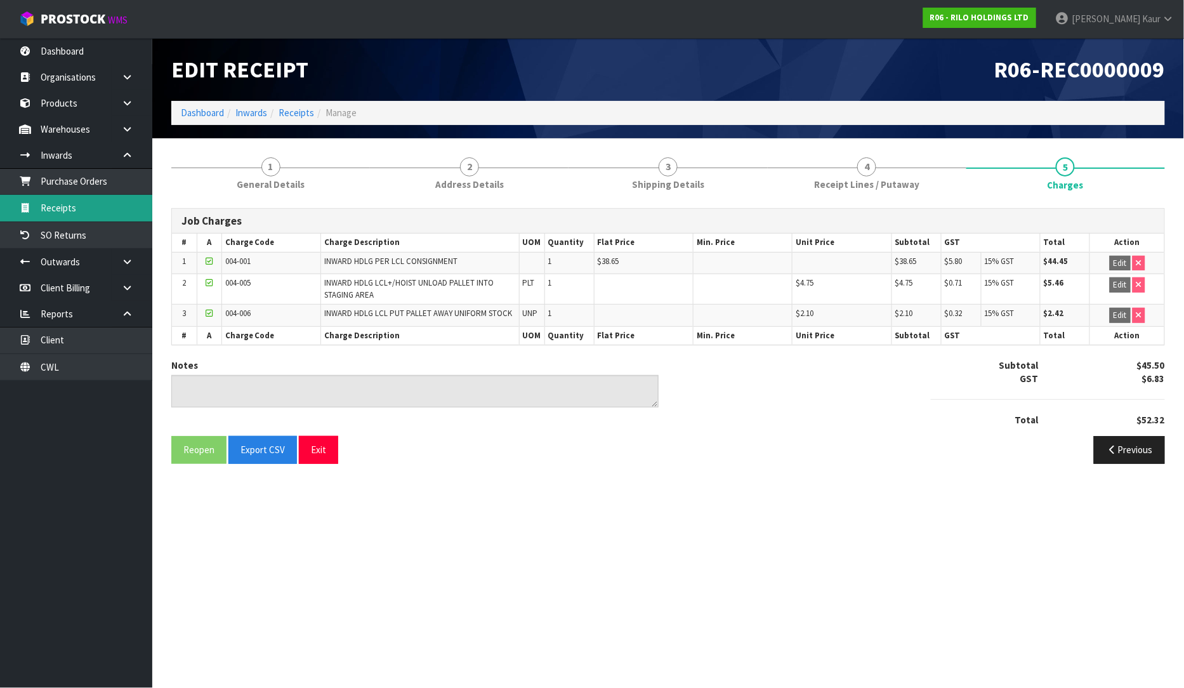
click at [112, 213] on link "Receipts" at bounding box center [76, 208] width 152 height 26
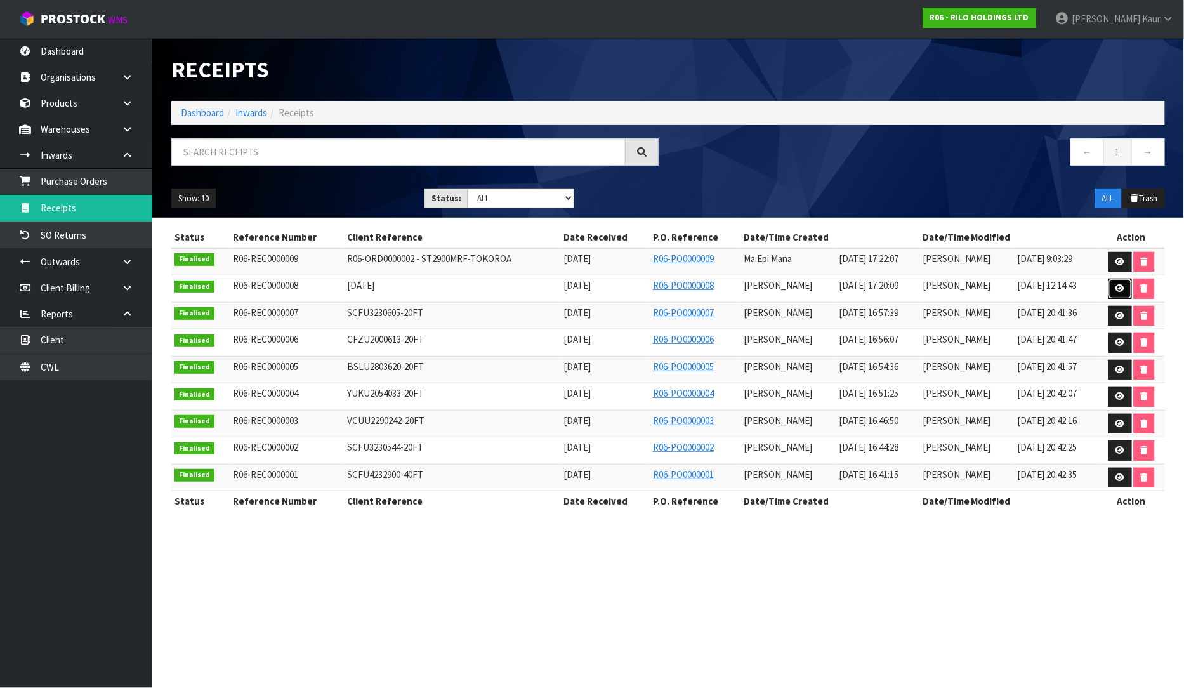
click at [1125, 291] on link at bounding box center [1120, 289] width 23 height 20
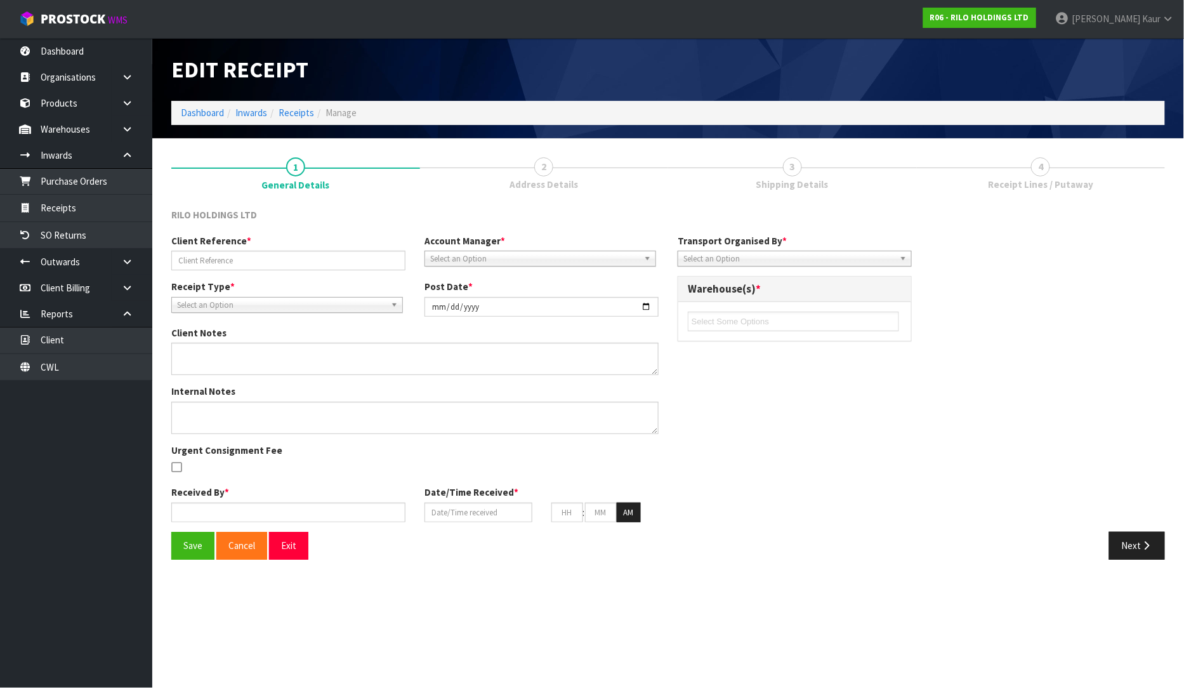
type input "[DATE]"
type input "[PERSON_NAME]"
type input "[DATE]"
type input "11"
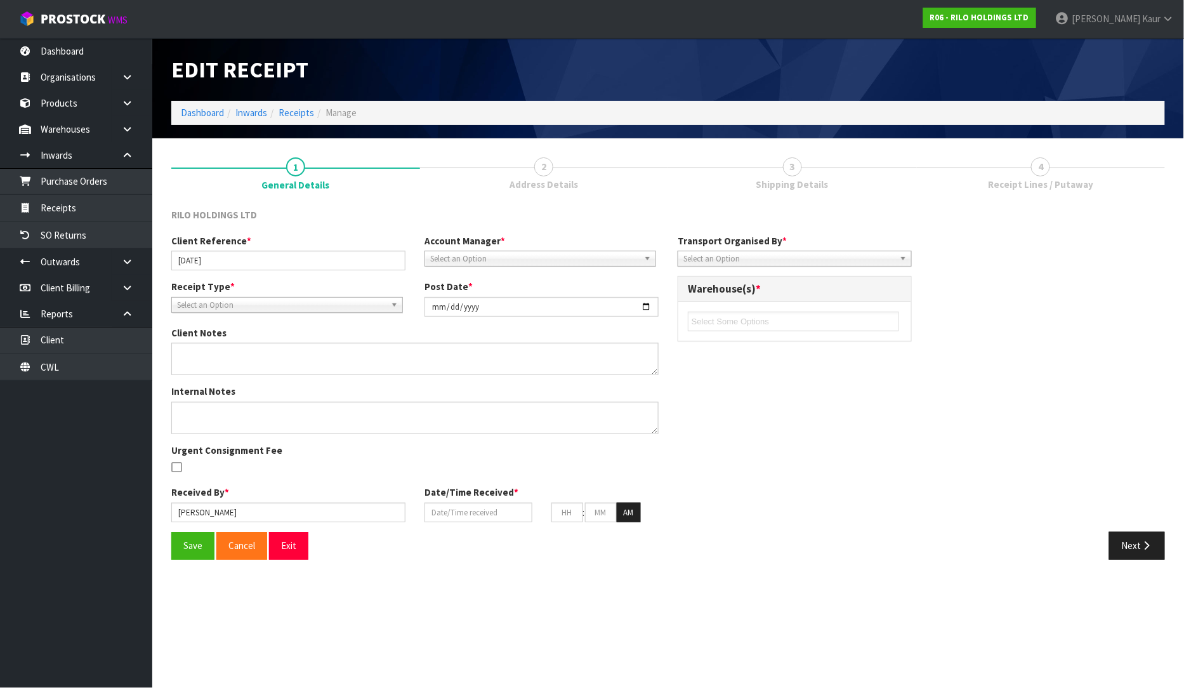
type input "20"
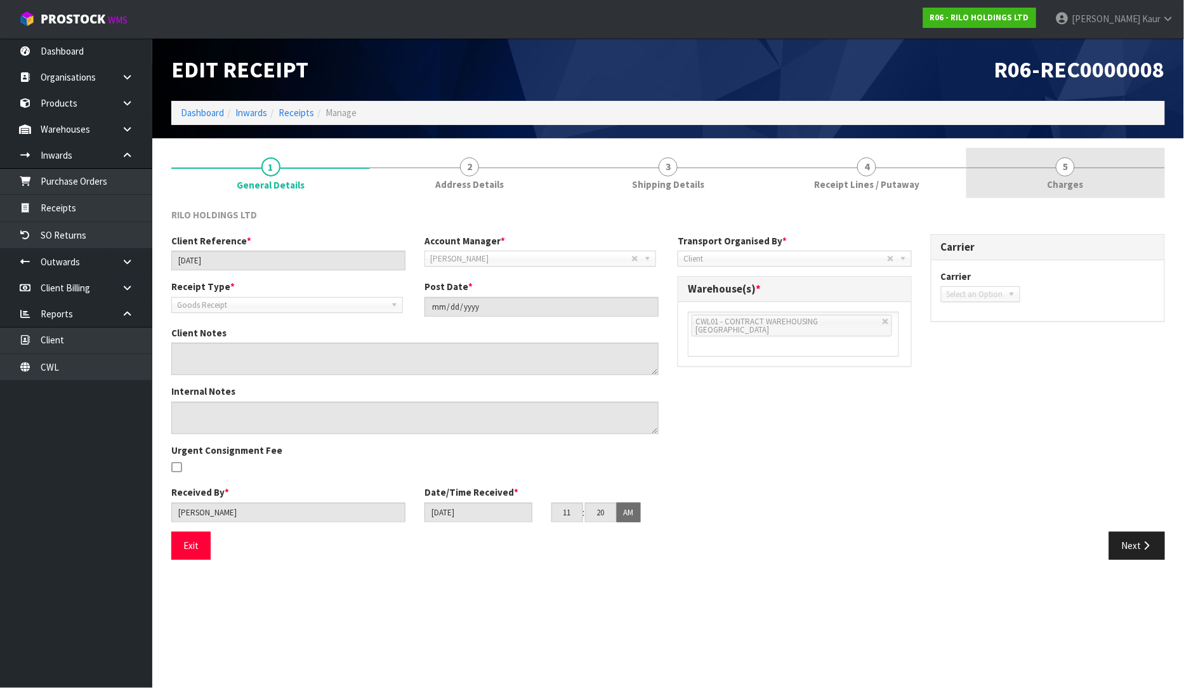
click at [1051, 185] on span "Charges" at bounding box center [1066, 184] width 36 height 13
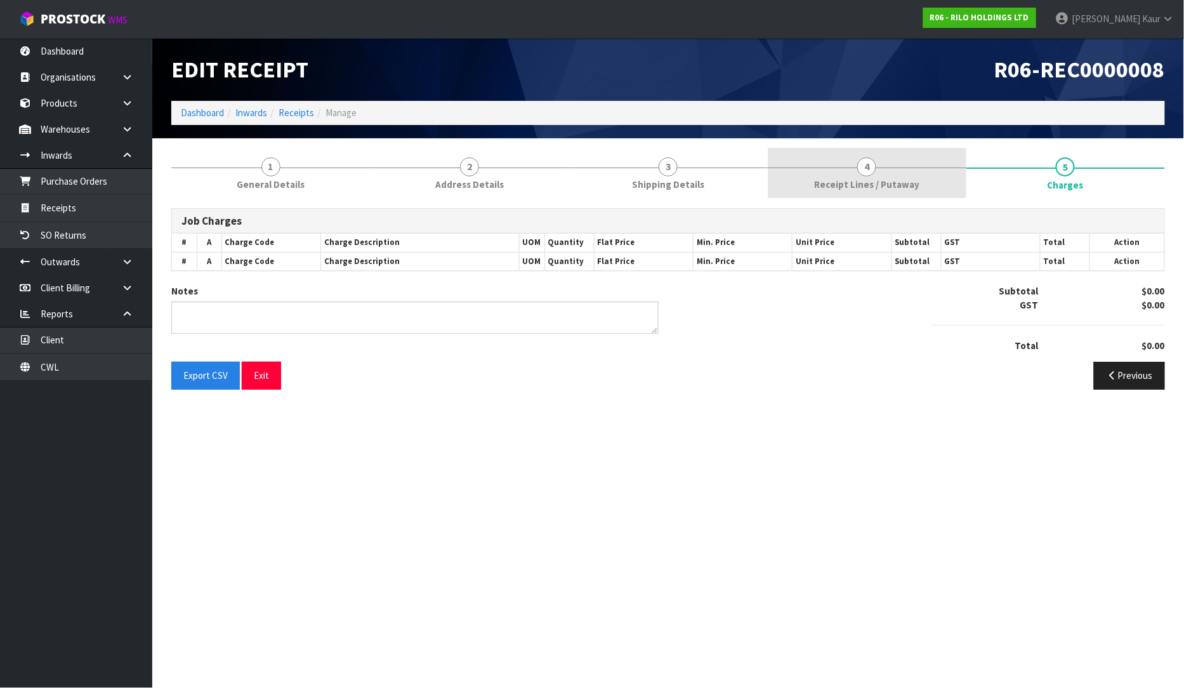
type textarea "NO CHARGES"
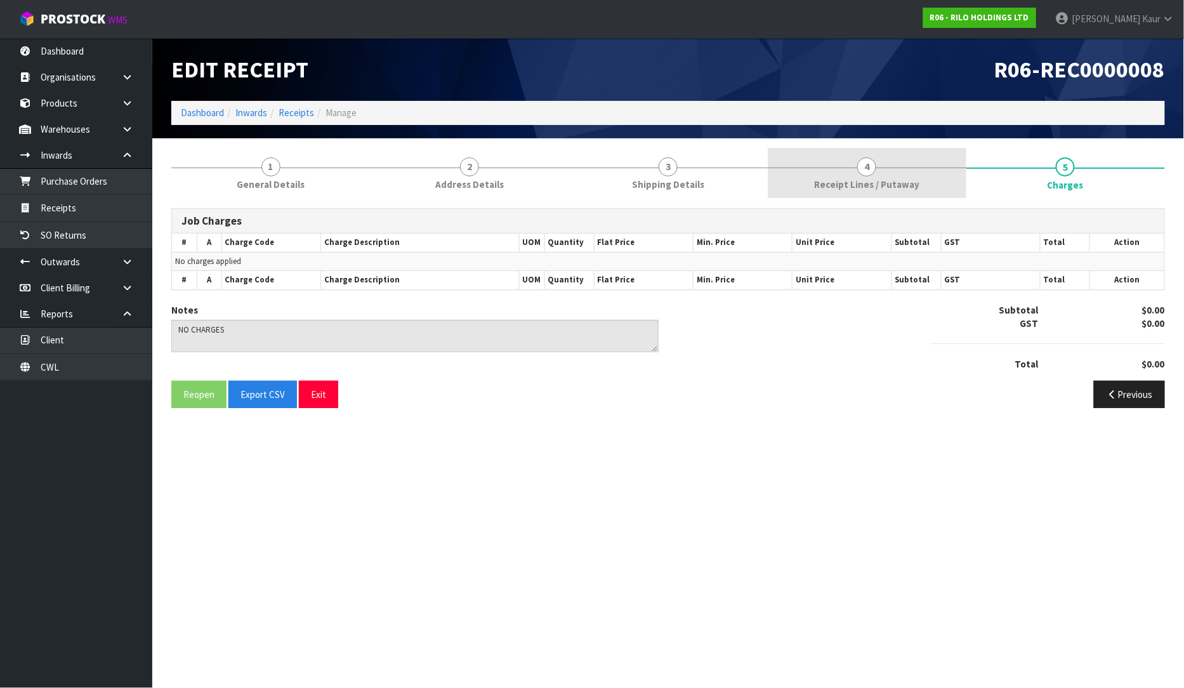
click at [866, 175] on span "4" at bounding box center [866, 166] width 19 height 19
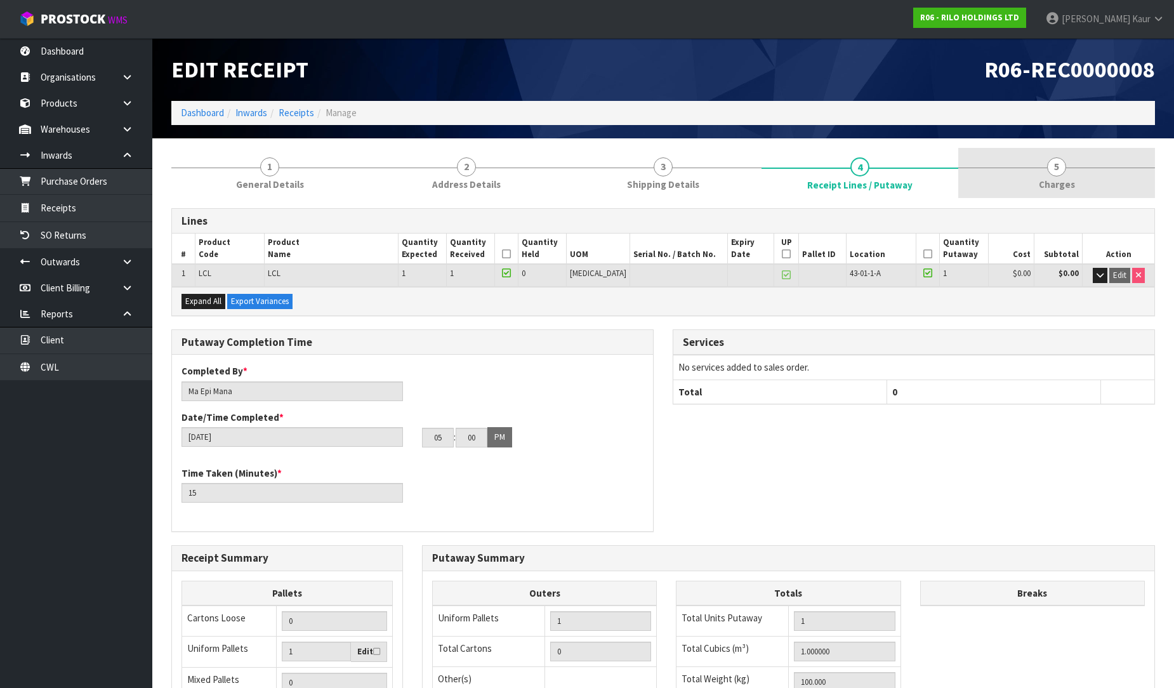
click at [1050, 163] on span "5" at bounding box center [1056, 166] width 19 height 19
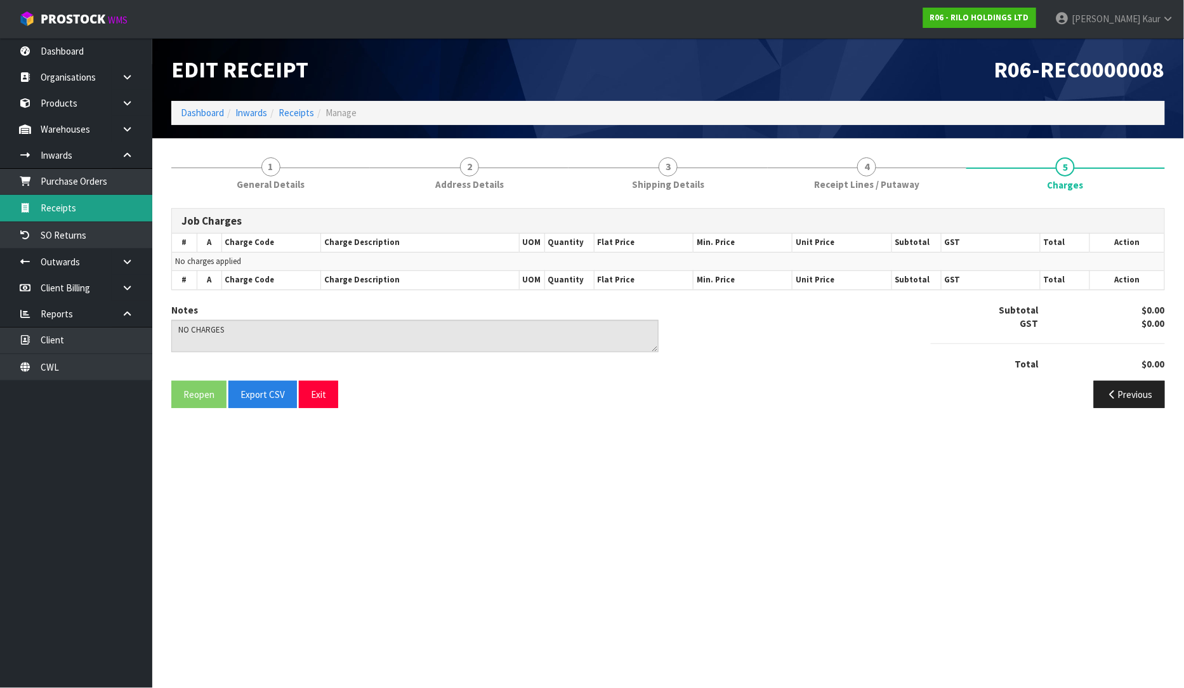
click at [92, 218] on link "Receipts" at bounding box center [76, 208] width 152 height 26
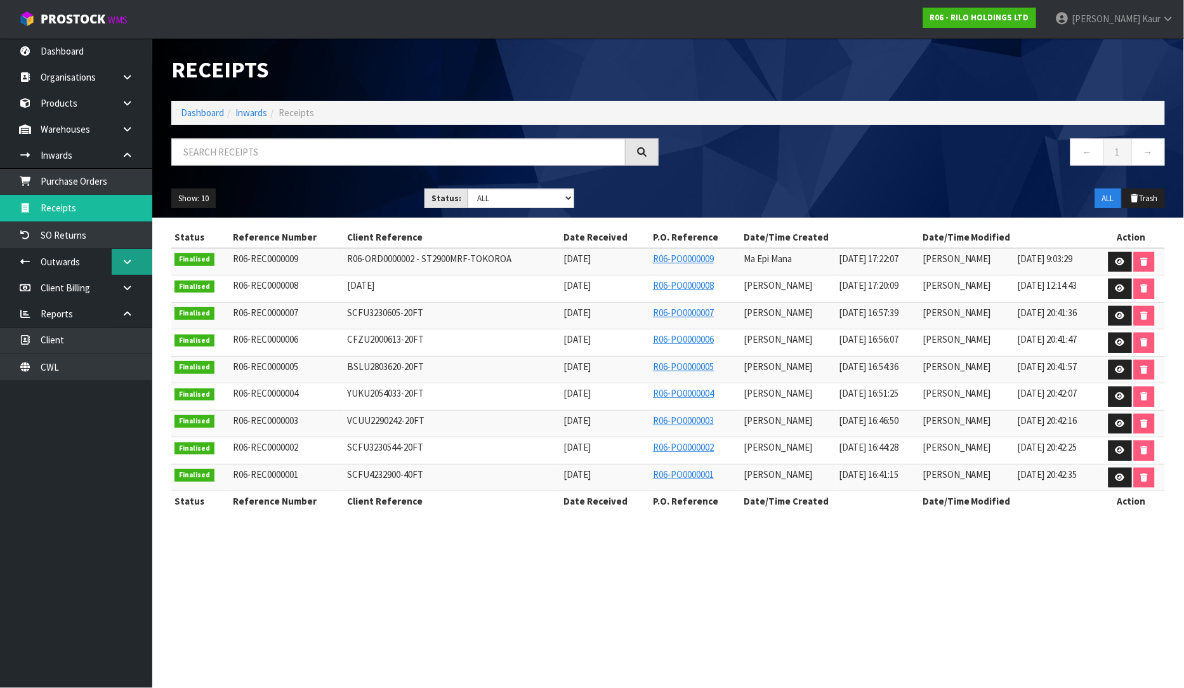
click at [124, 261] on icon at bounding box center [127, 262] width 12 height 10
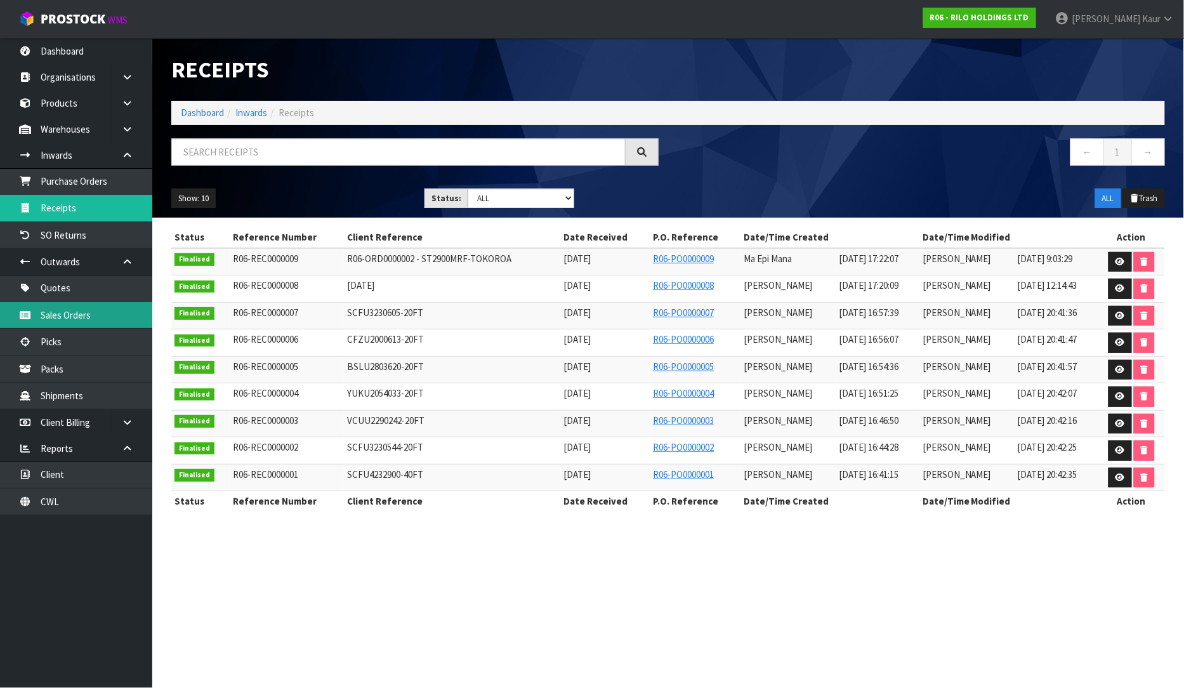
click at [86, 317] on link "Sales Orders" at bounding box center [76, 315] width 152 height 26
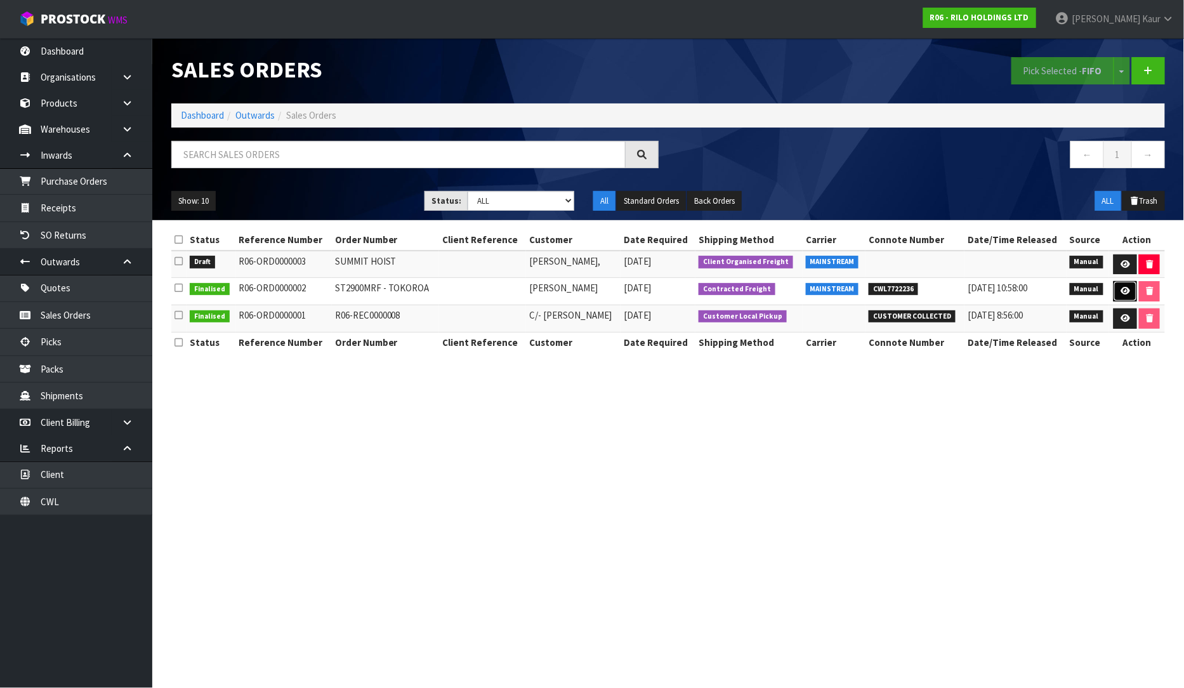
click at [1130, 289] on link at bounding box center [1125, 291] width 23 height 20
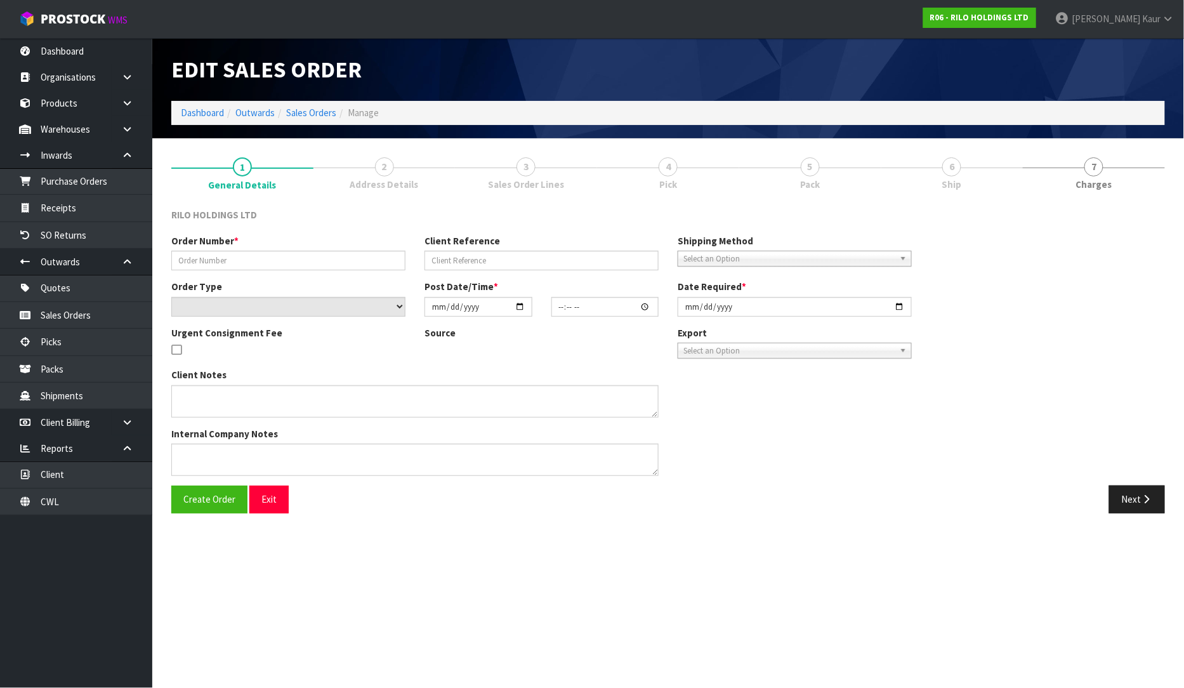
type input "ST2900MRF - TOKOROA"
select select "number:0"
type input "[DATE]"
type input "10:59:00.000"
type input "[DATE]"
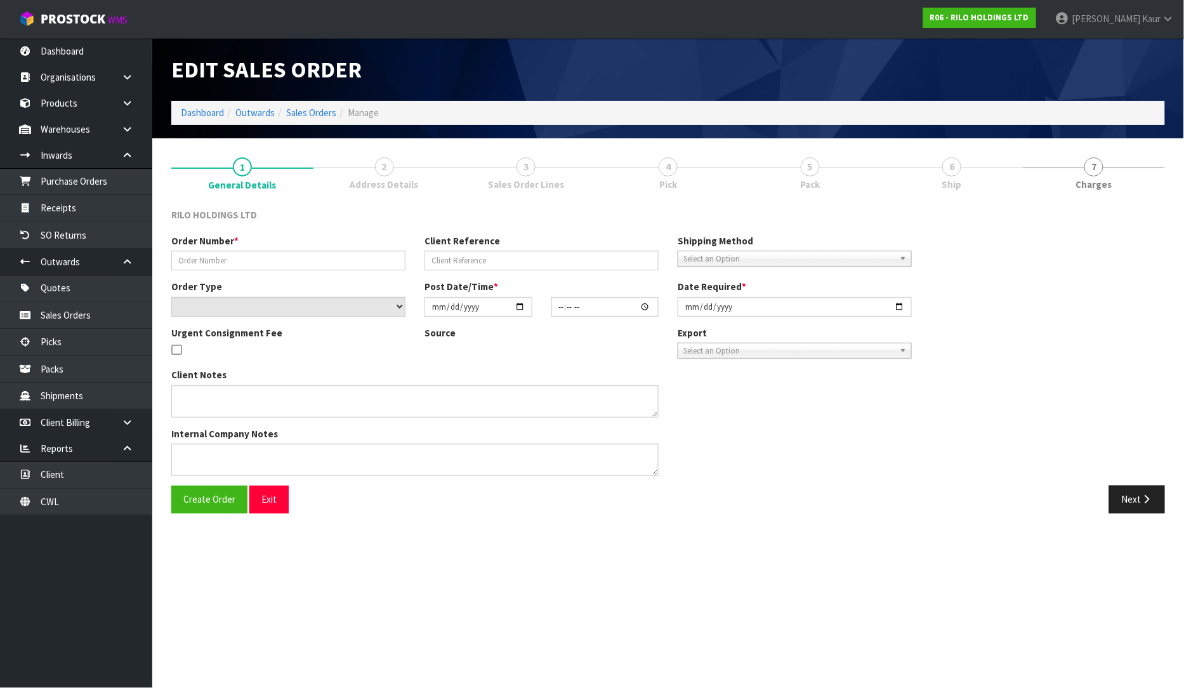
type textarea "PLEASE ADVISE THE BOOKING DETAILS (ESTIMATED DELIVERY DATE AND TIME), SO I CAN …"
type textarea "THE FREIGHT QUOTE FOR DELIVERY TO [STREET_ADDRESS] WILL BE APPROX. $280.00+GST.…"
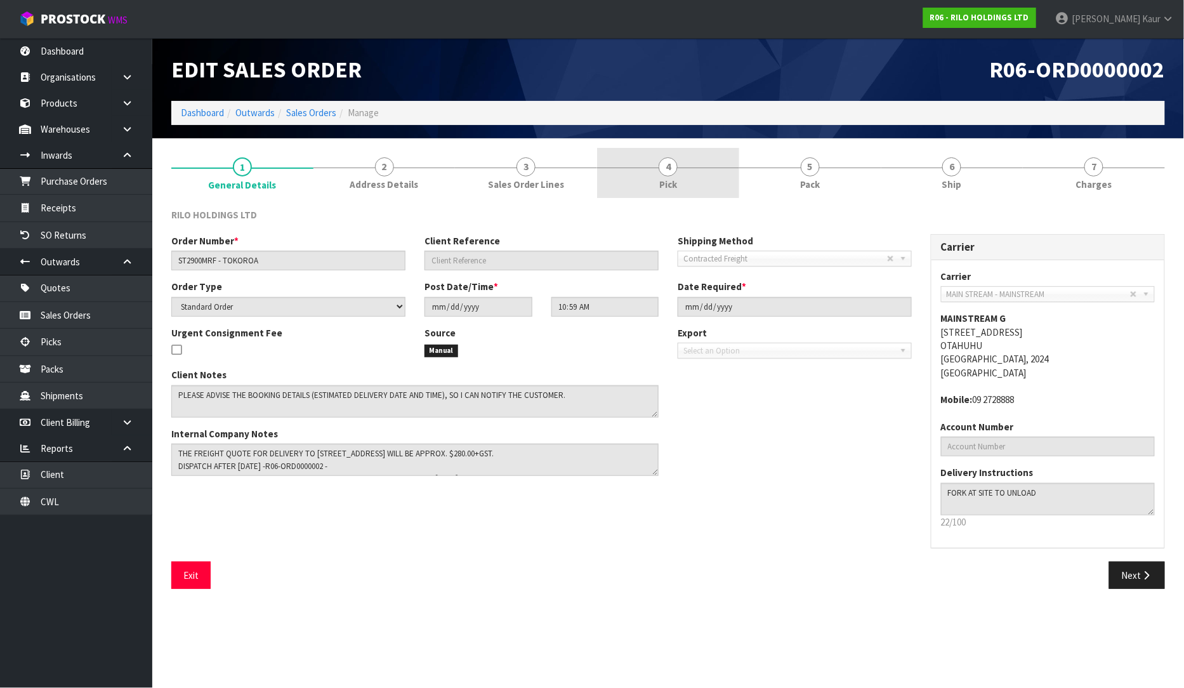
click at [660, 166] on span "4" at bounding box center [668, 166] width 19 height 19
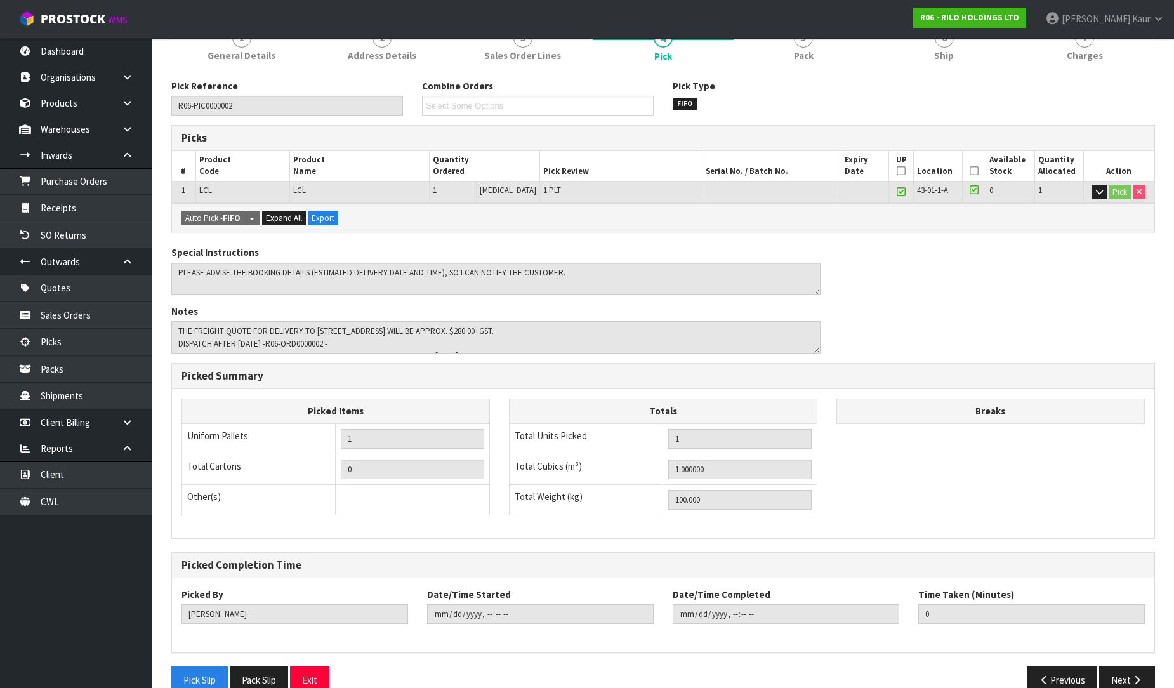
scroll to position [154, 0]
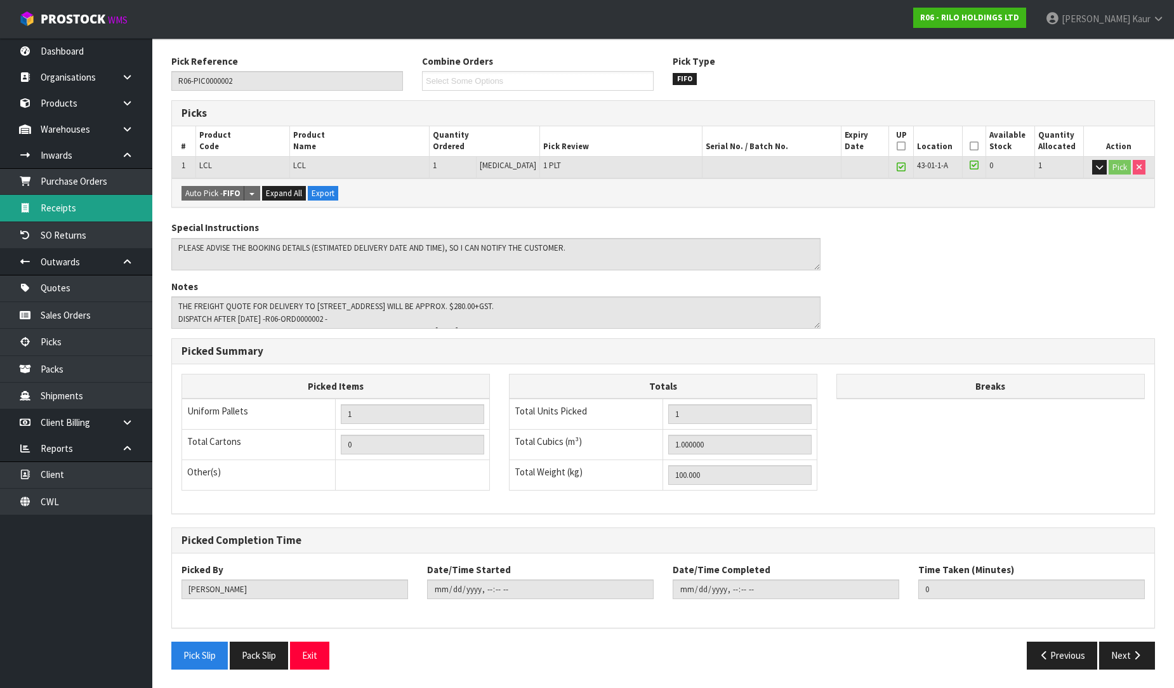
click at [103, 213] on link "Receipts" at bounding box center [76, 208] width 152 height 26
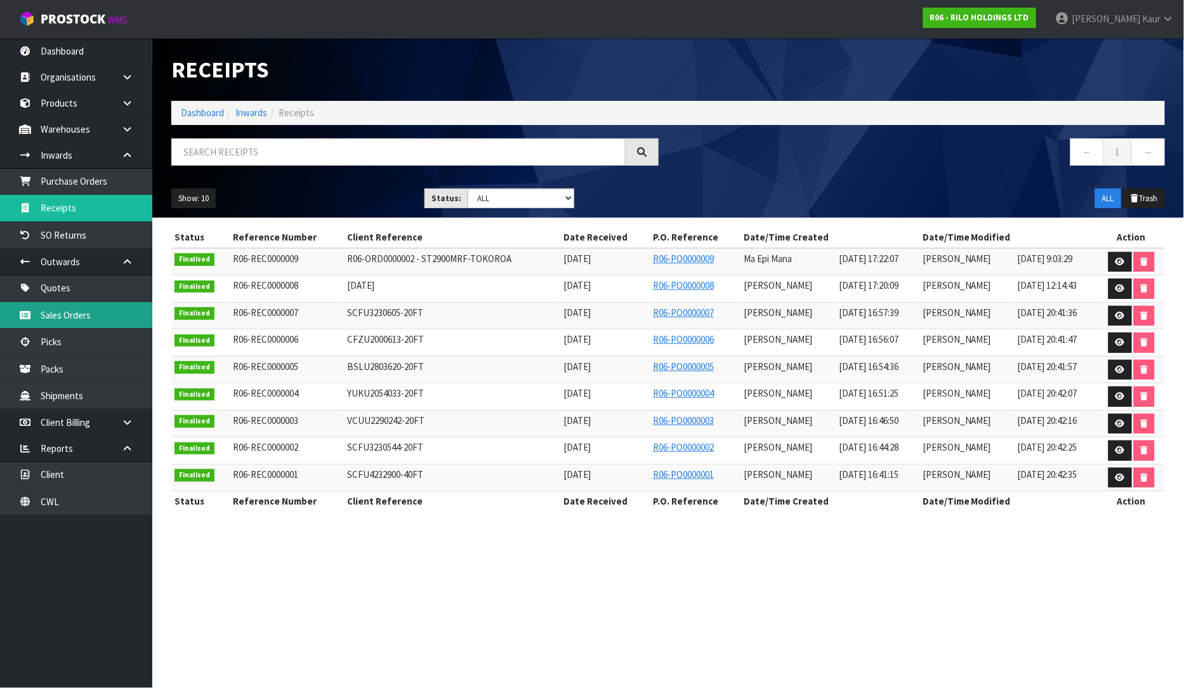
click at [65, 320] on link "Sales Orders" at bounding box center [76, 315] width 152 height 26
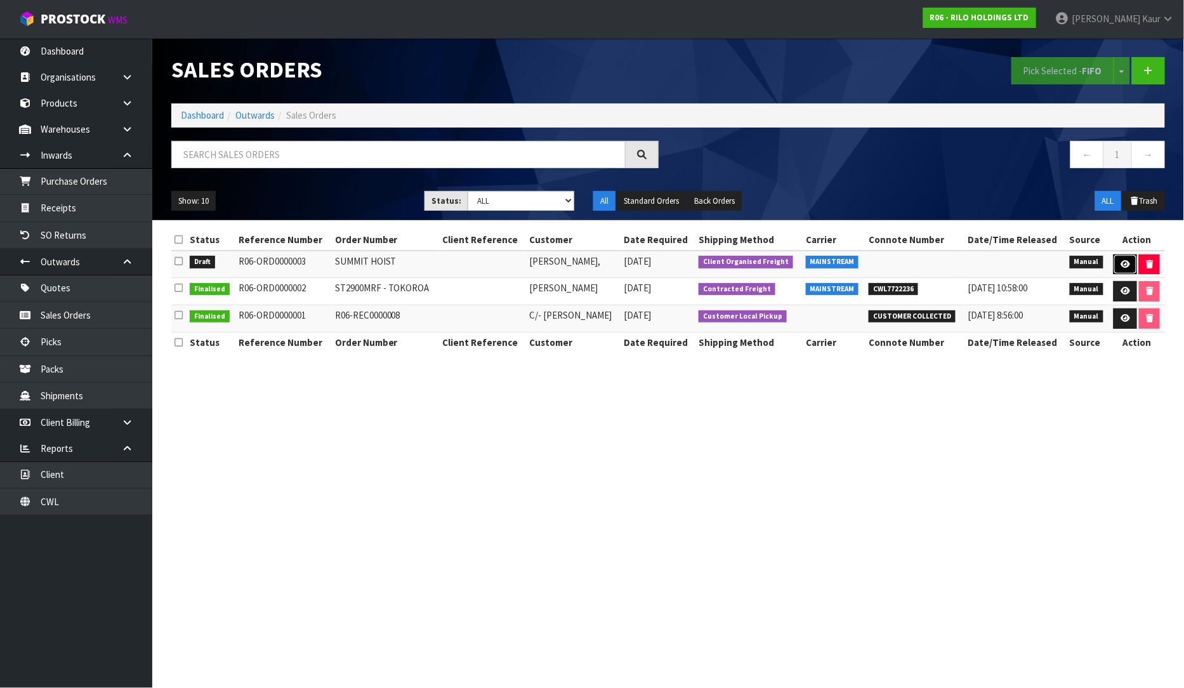
click at [1124, 263] on icon at bounding box center [1126, 264] width 10 height 8
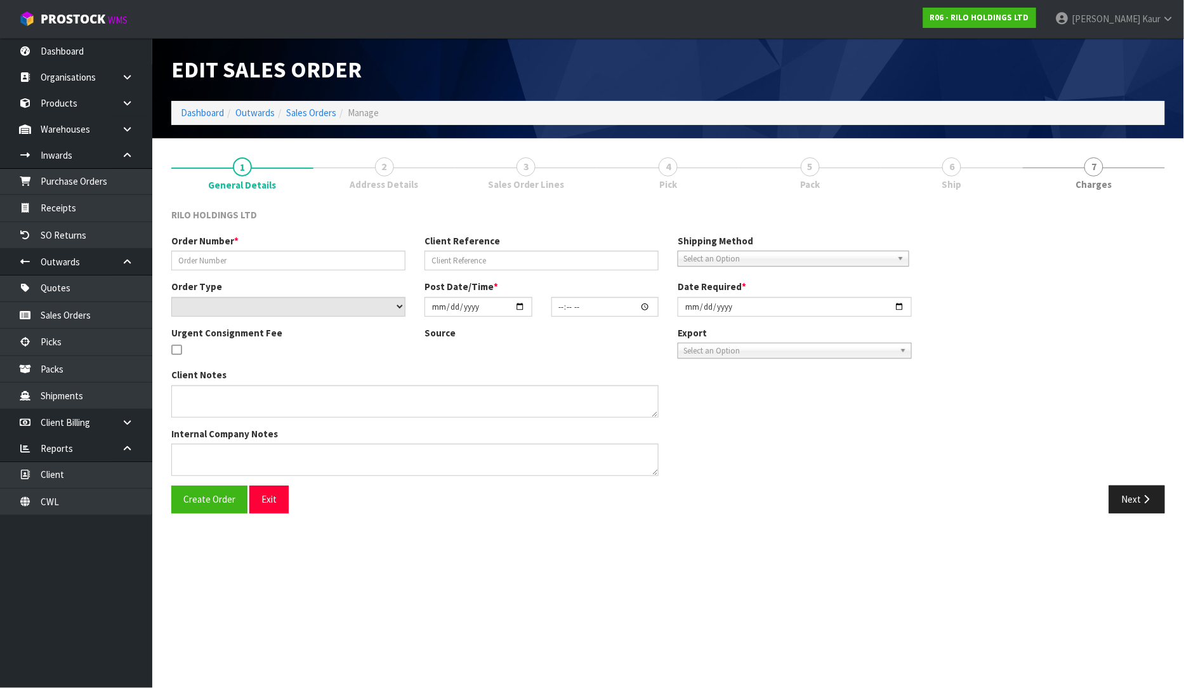
type input "SUMMIT HOIST"
select select "number:0"
type input "[DATE]"
type input "10:21:00.000"
type input "[DATE]"
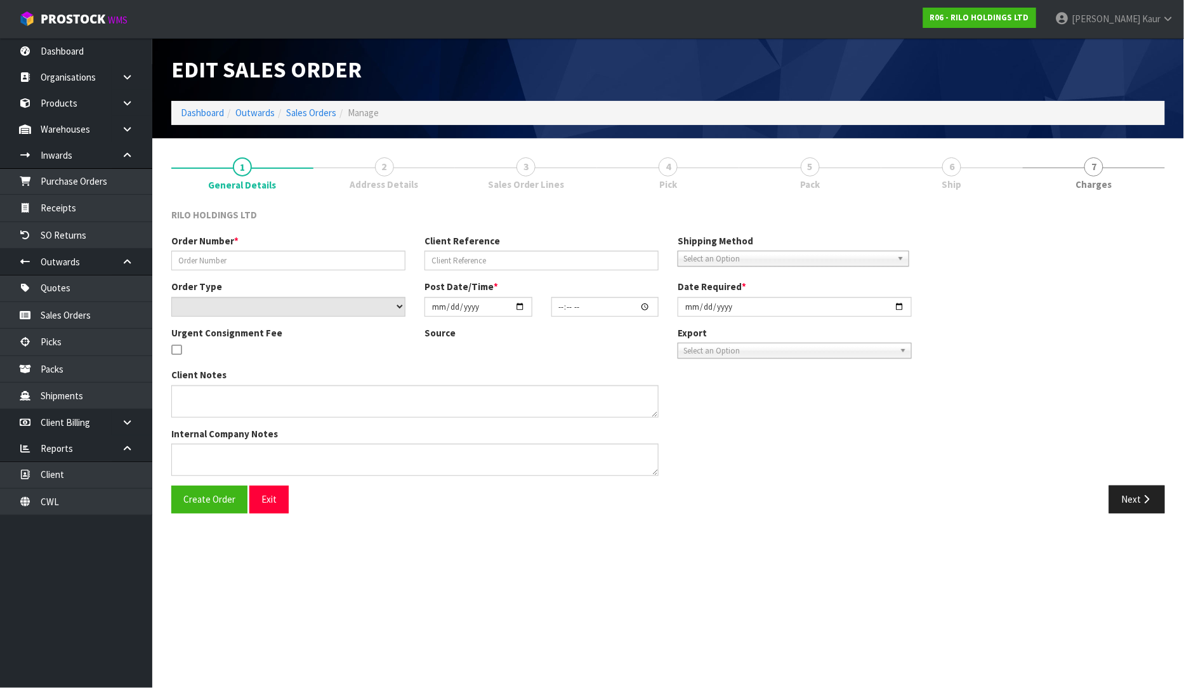
type textarea "PICKUP DATE: AFTER [DATE] ITEM: SUMMIT HOIST (WILL BE READY IN YOUR WAREHOUSE F…"
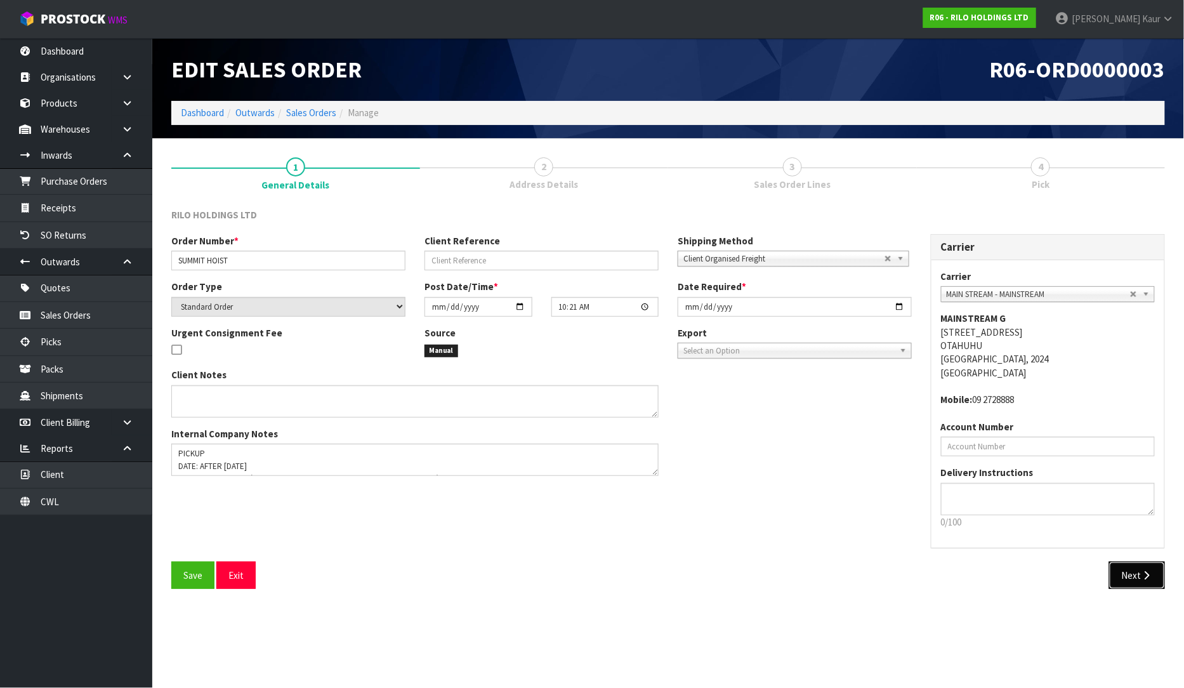
click at [1126, 567] on button "Next" at bounding box center [1137, 575] width 56 height 27
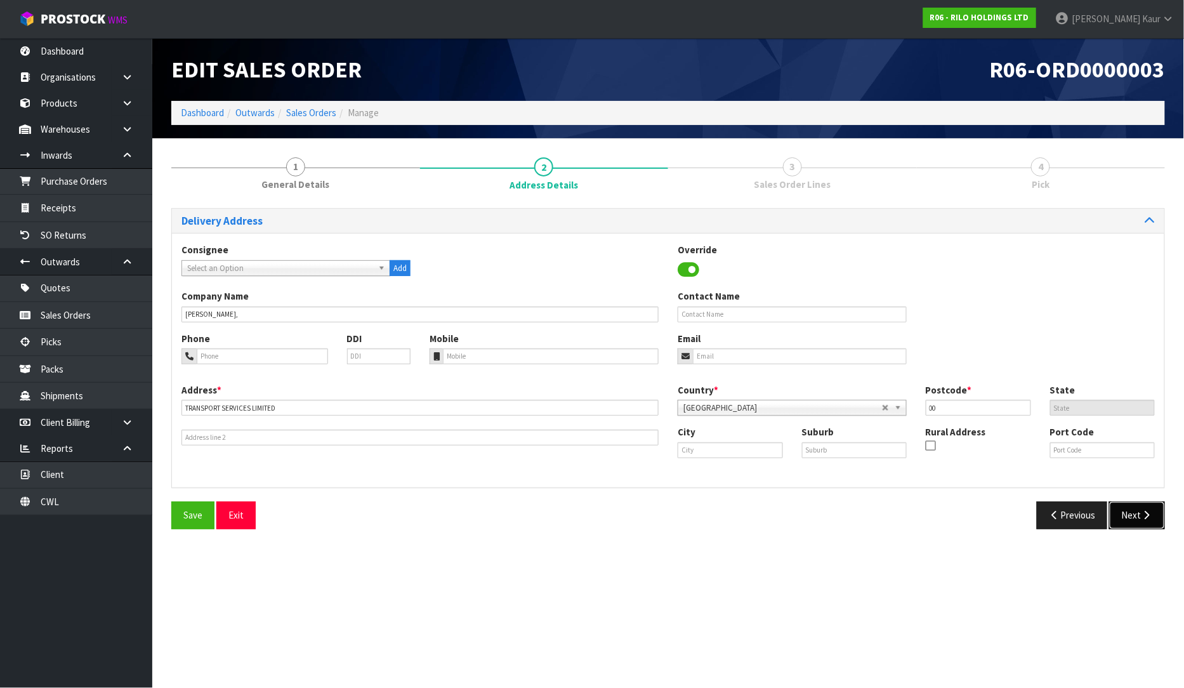
click at [1119, 522] on button "Next" at bounding box center [1137, 514] width 56 height 27
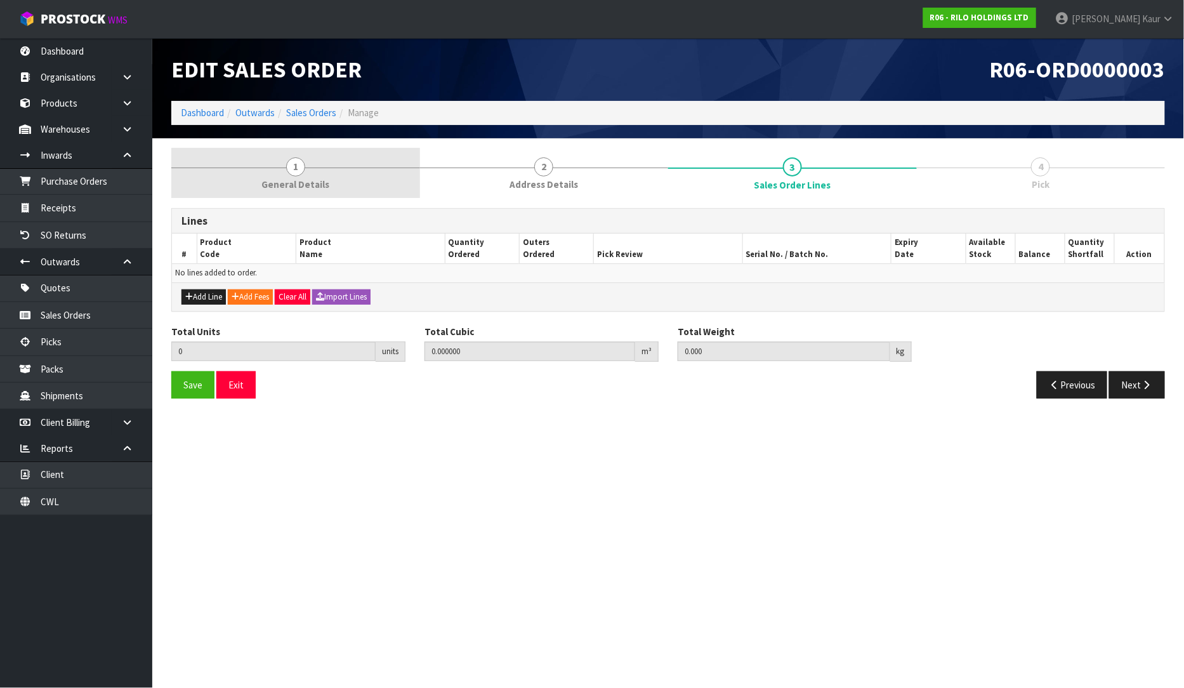
click at [312, 191] on span "General Details" at bounding box center [295, 184] width 68 height 13
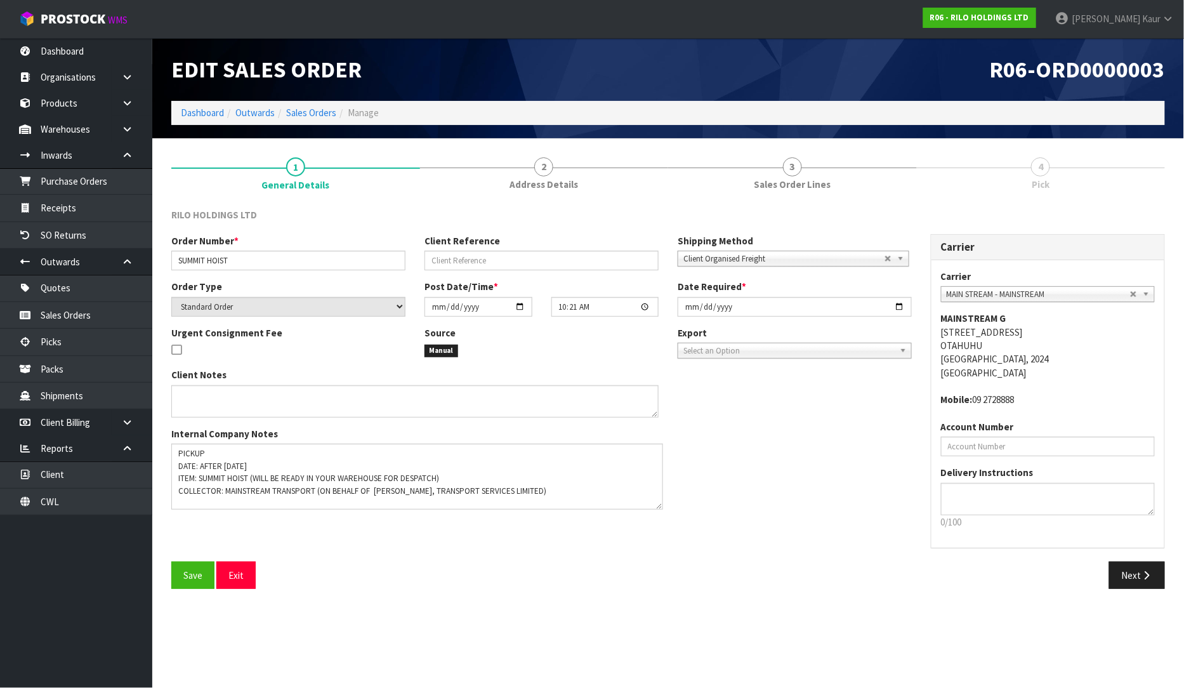
drag, startPoint x: 652, startPoint y: 468, endPoint x: 657, endPoint y: 503, distance: 34.6
click at [657, 503] on textarea at bounding box center [417, 477] width 492 height 66
click at [45, 59] on link "Dashboard" at bounding box center [76, 51] width 152 height 26
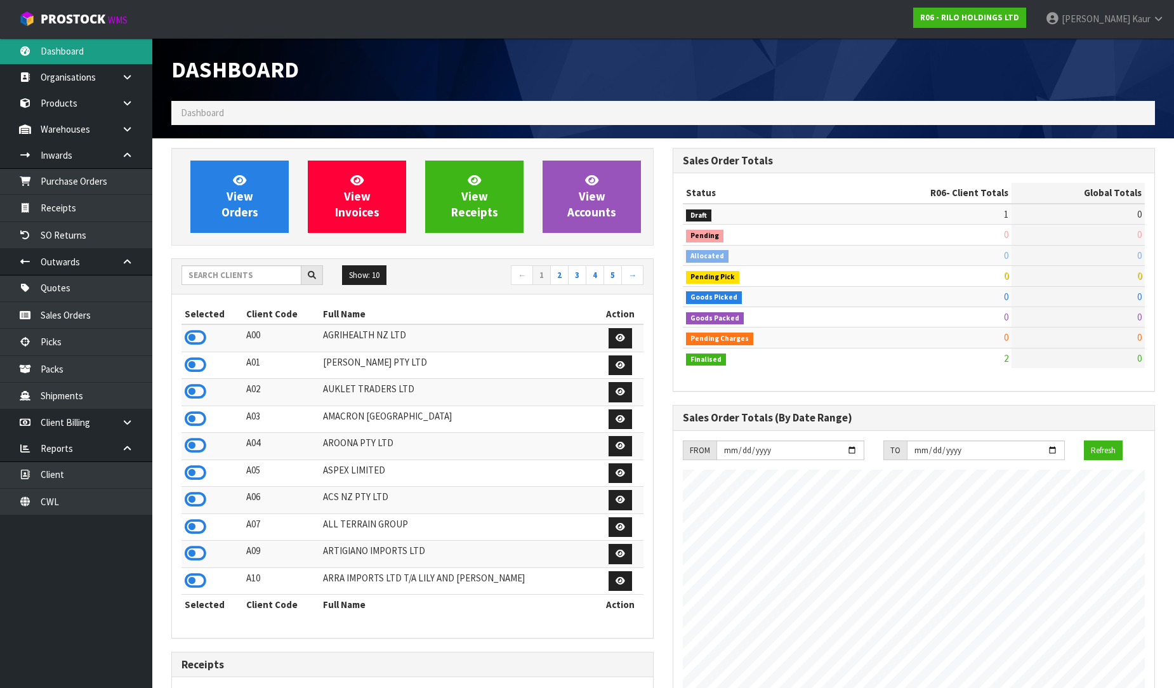
scroll to position [776, 501]
click at [213, 275] on input "text" at bounding box center [241, 275] width 120 height 20
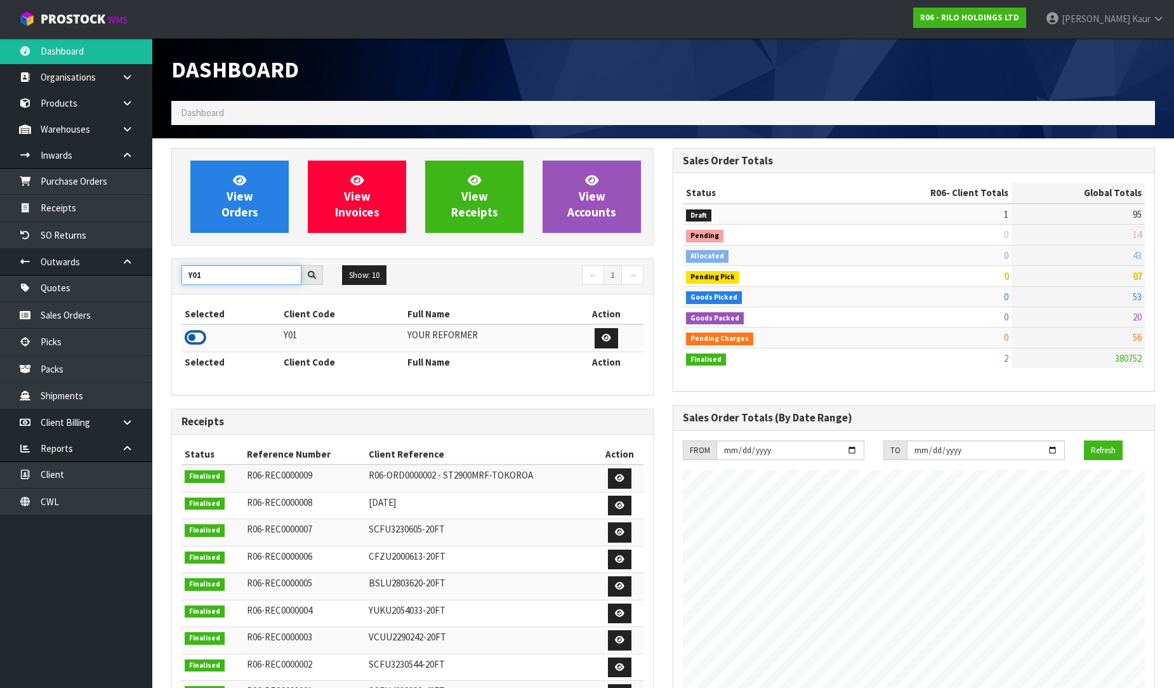
type input "Y01"
click at [198, 336] on icon at bounding box center [196, 337] width 22 height 19
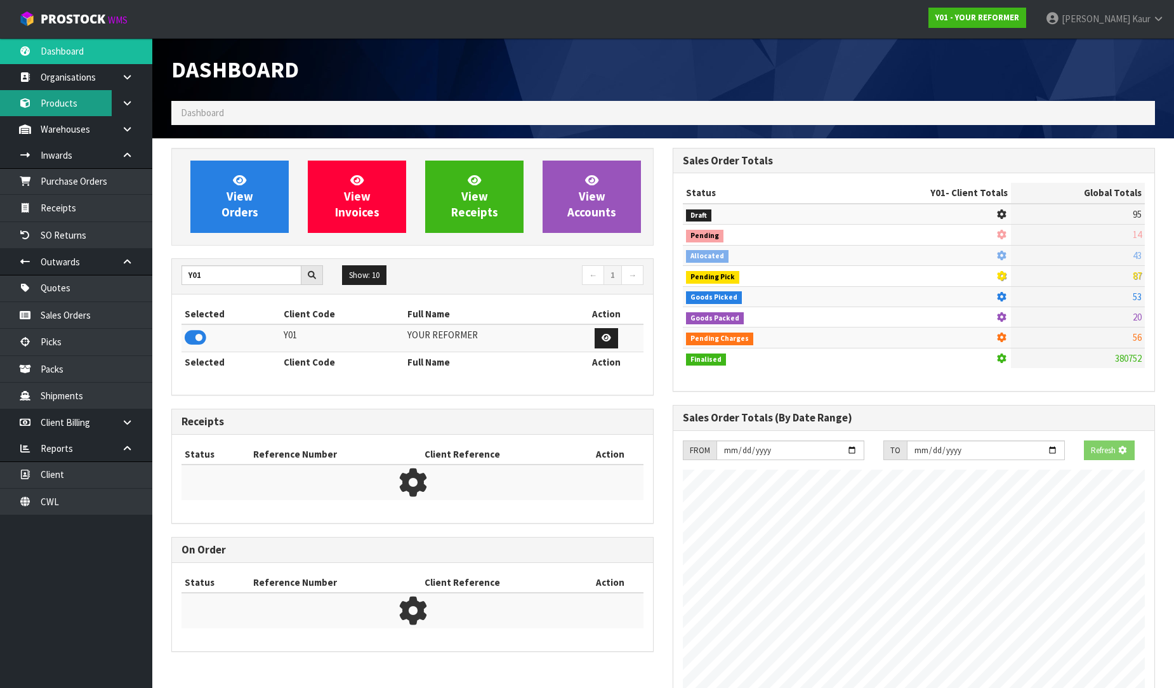
scroll to position [961, 501]
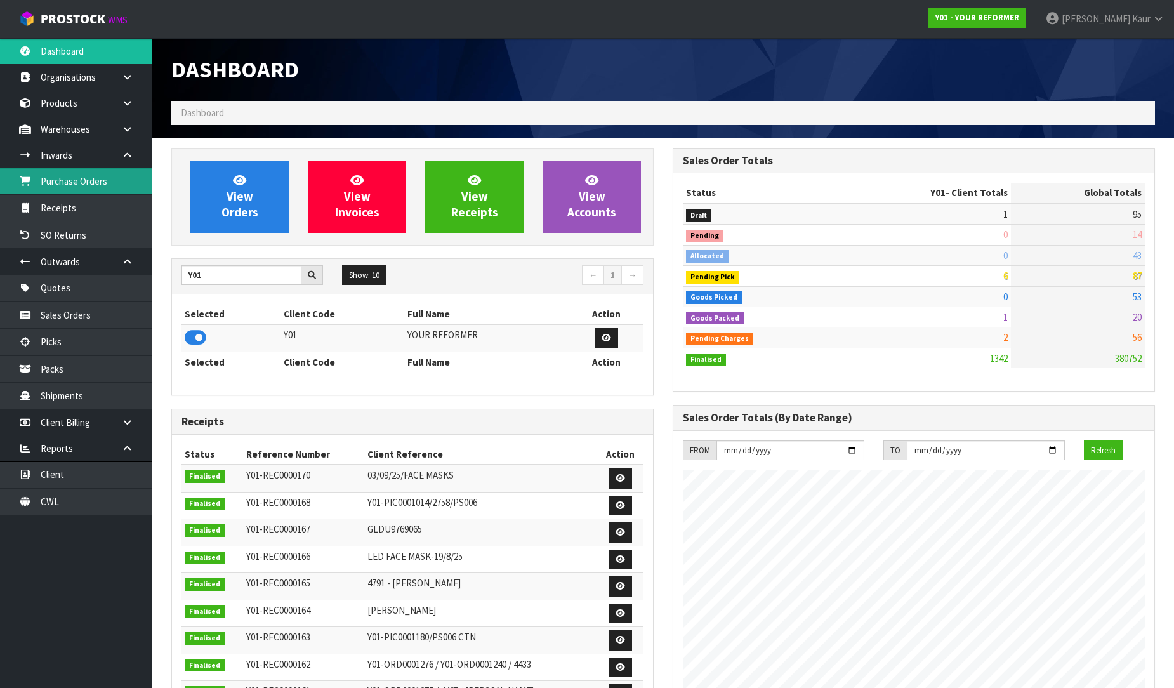
click at [102, 189] on link "Purchase Orders" at bounding box center [76, 181] width 152 height 26
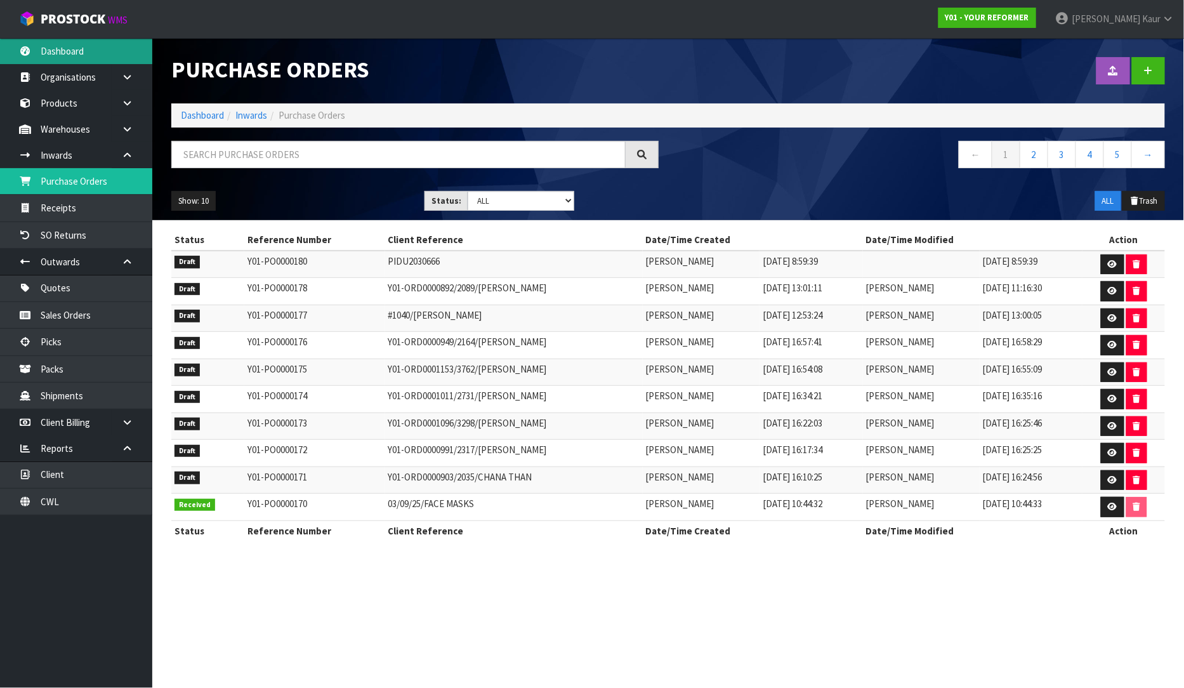
click at [41, 49] on link "Dashboard" at bounding box center [76, 51] width 152 height 26
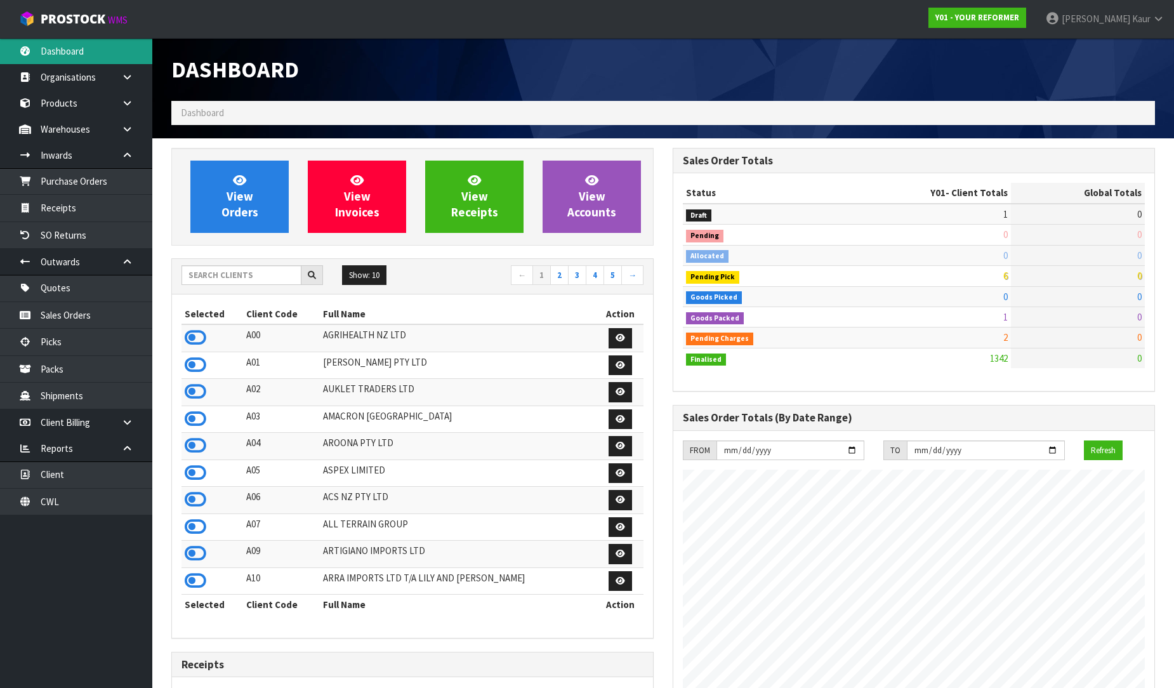
scroll to position [961, 501]
click at [212, 276] on input "text" at bounding box center [241, 275] width 120 height 20
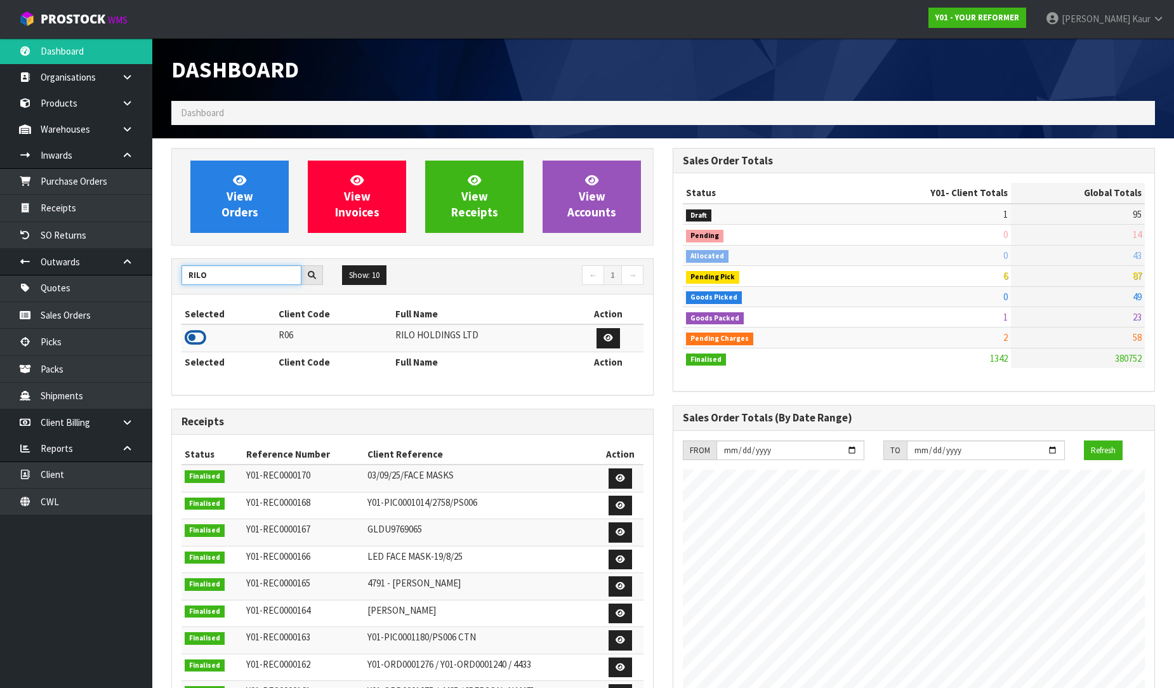
type input "RILO"
click at [195, 341] on icon at bounding box center [196, 337] width 22 height 19
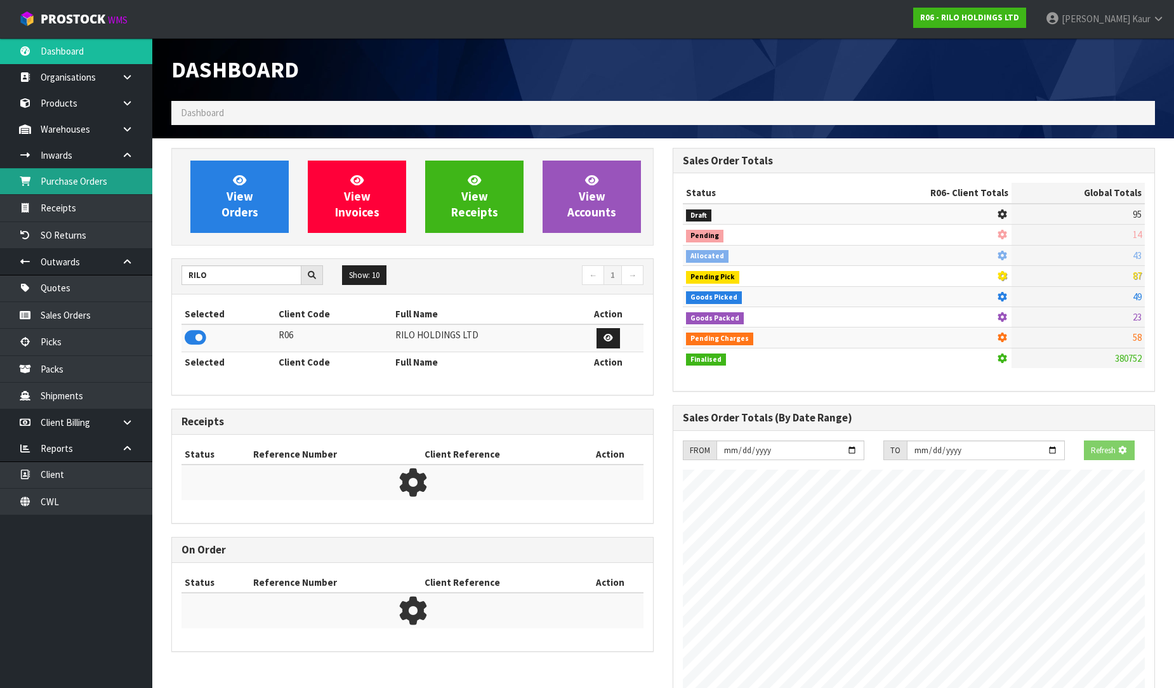
scroll to position [633829, 634105]
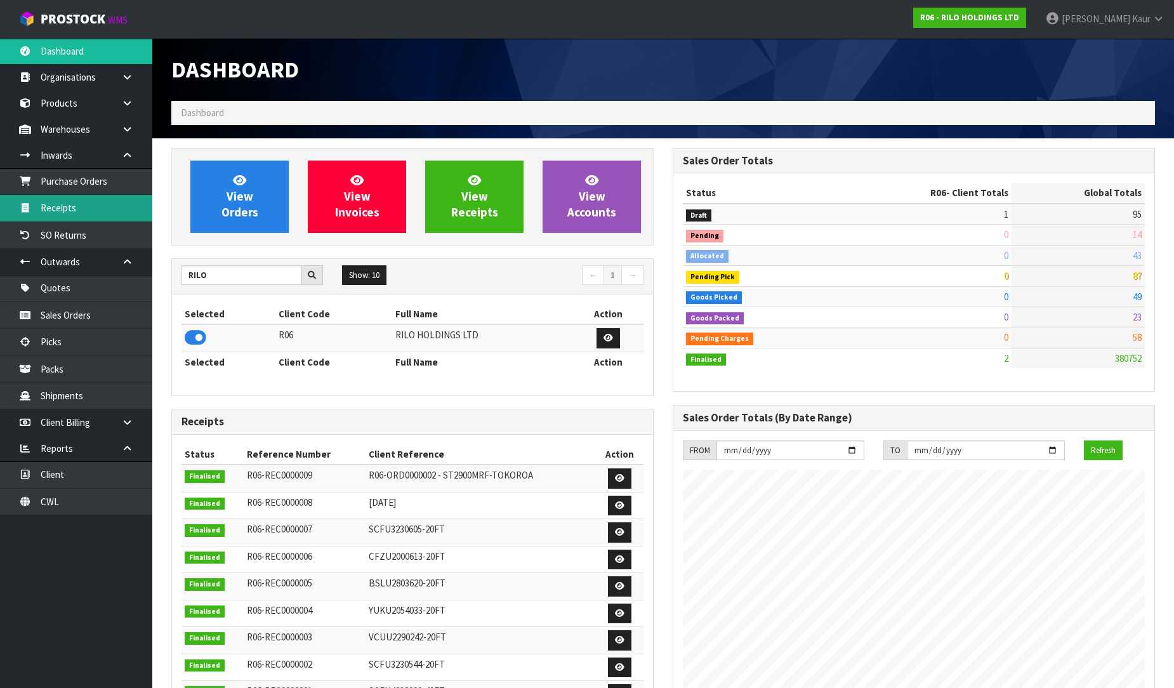
click at [87, 201] on link "Receipts" at bounding box center [76, 208] width 152 height 26
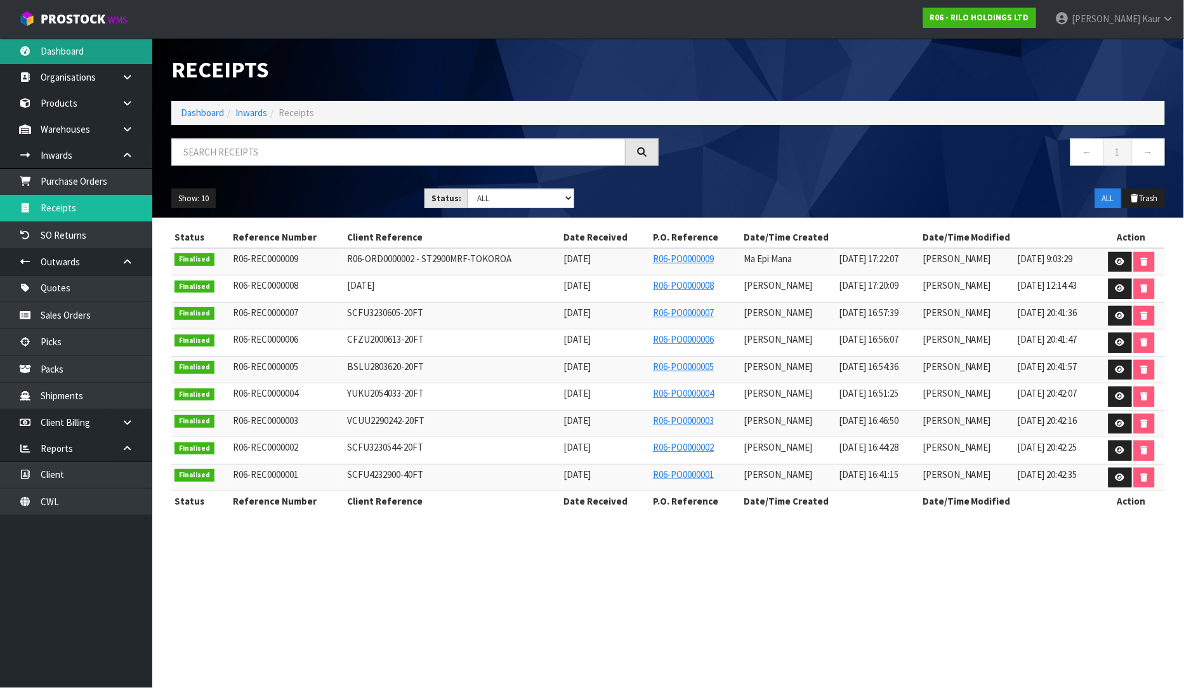
click at [95, 58] on link "Dashboard" at bounding box center [76, 51] width 152 height 26
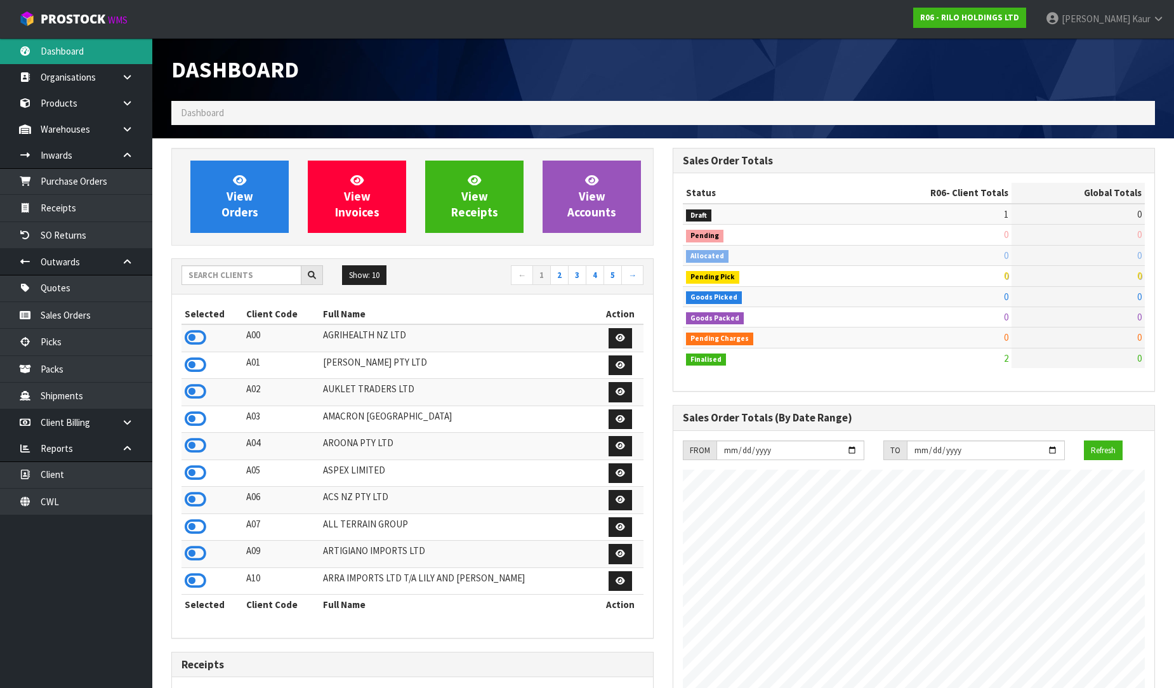
scroll to position [776, 501]
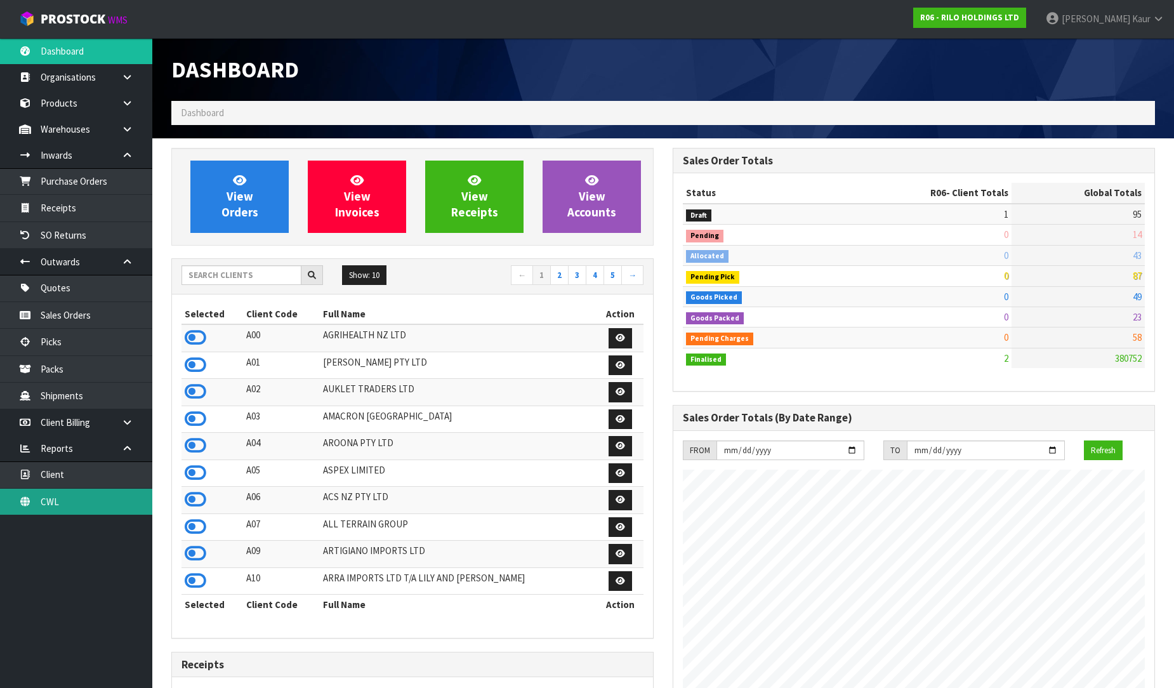
click at [89, 506] on link "CWL" at bounding box center [76, 502] width 152 height 26
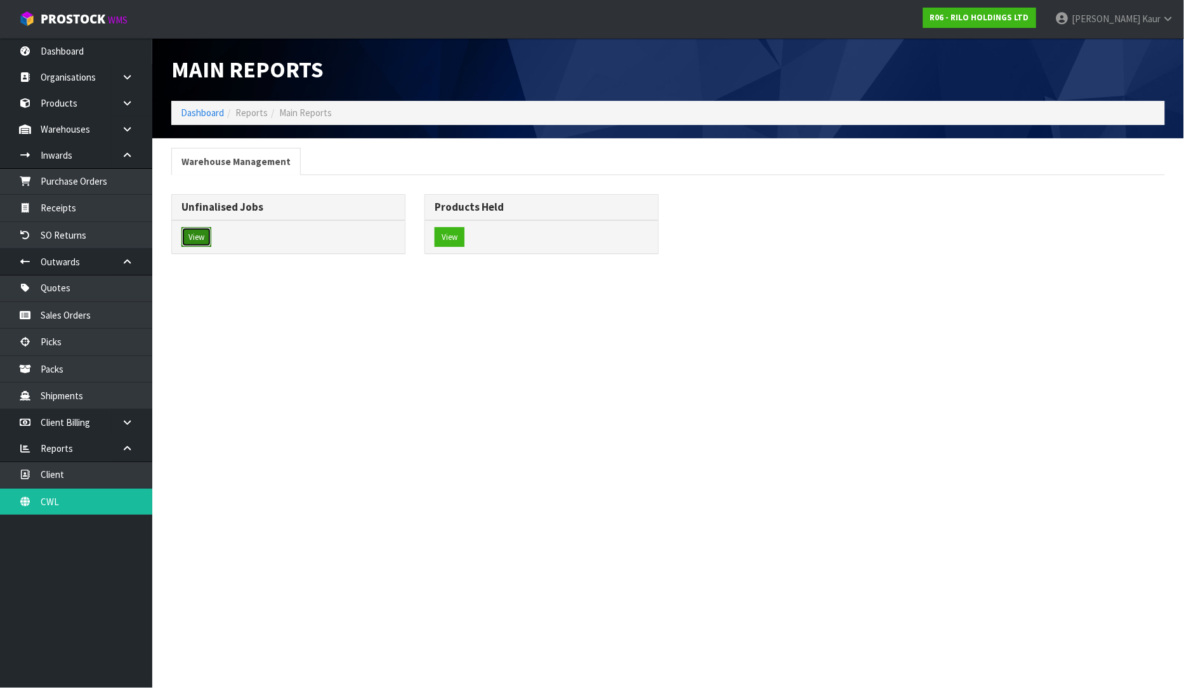
click at [198, 237] on button "View" at bounding box center [196, 237] width 30 height 20
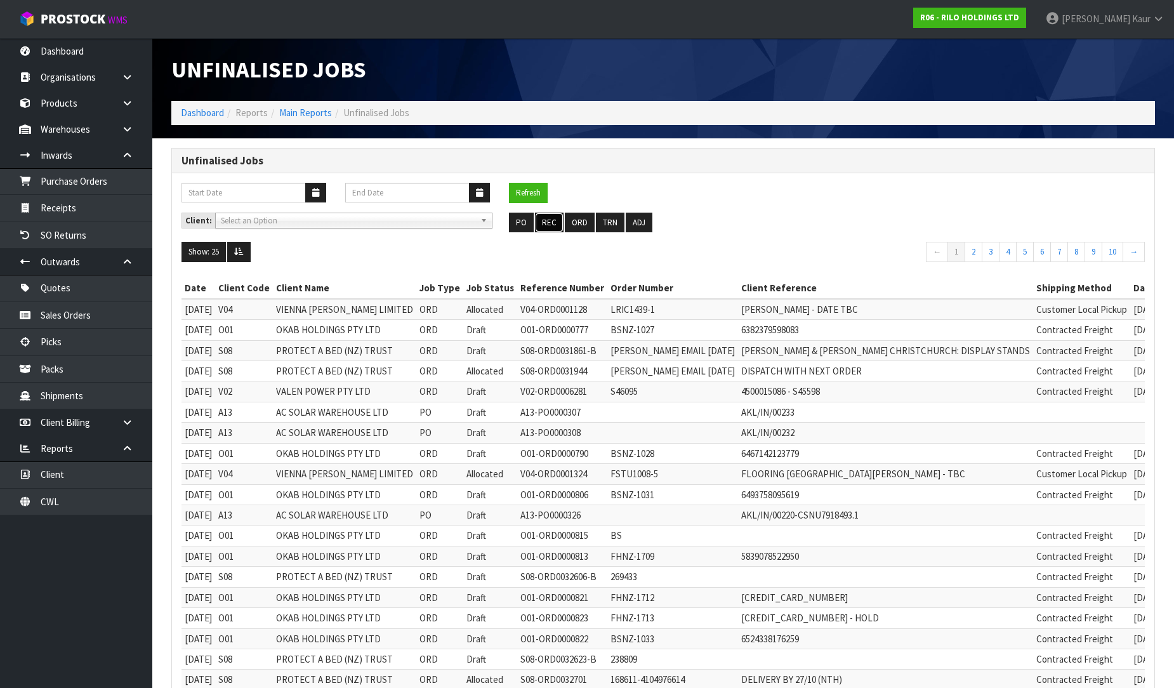
click at [556, 220] on button "REC" at bounding box center [549, 223] width 29 height 20
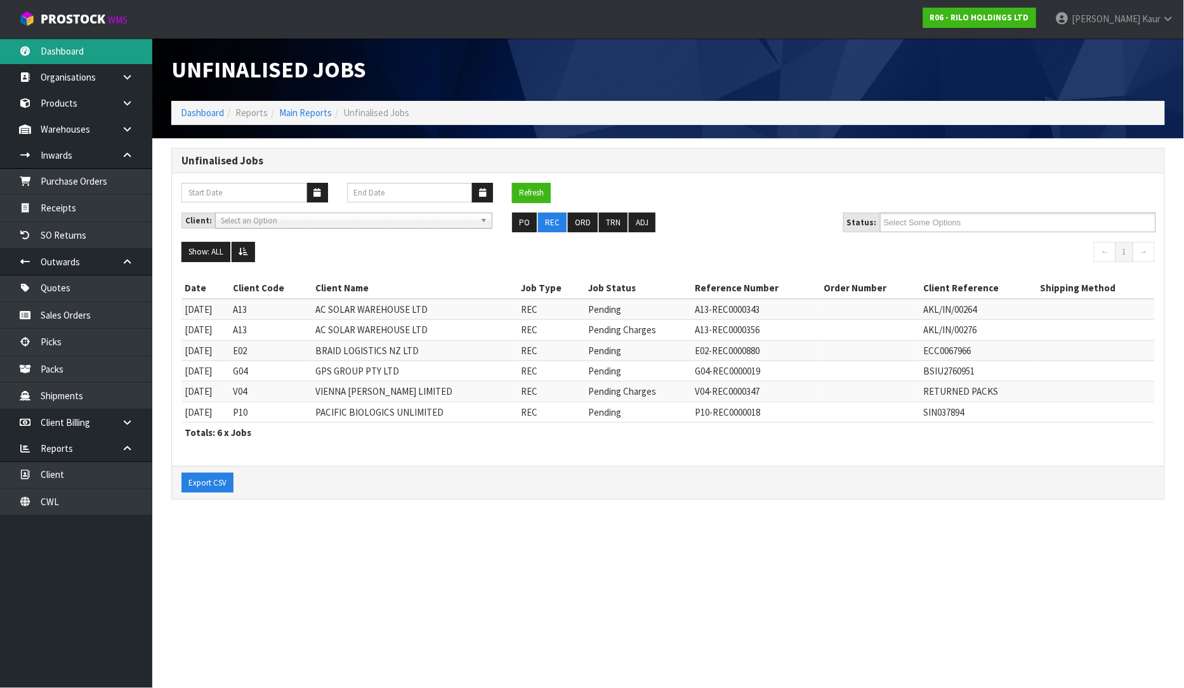
click at [49, 46] on link "Dashboard" at bounding box center [76, 51] width 152 height 26
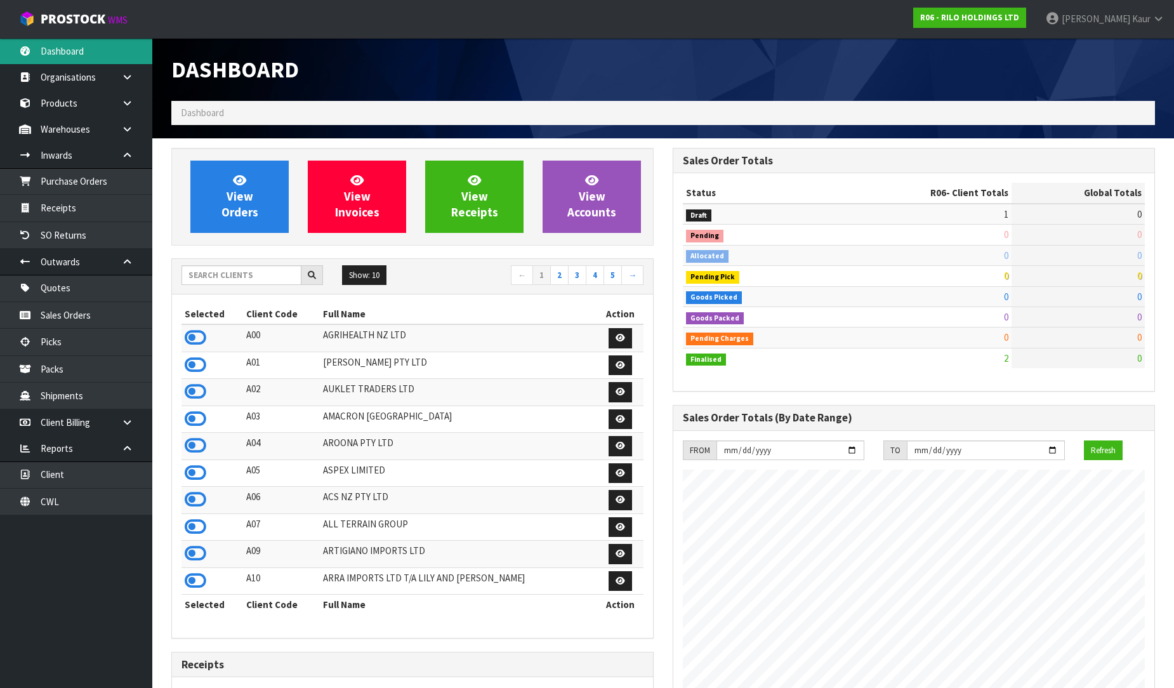
scroll to position [776, 501]
click at [261, 265] on input "text" at bounding box center [241, 275] width 120 height 20
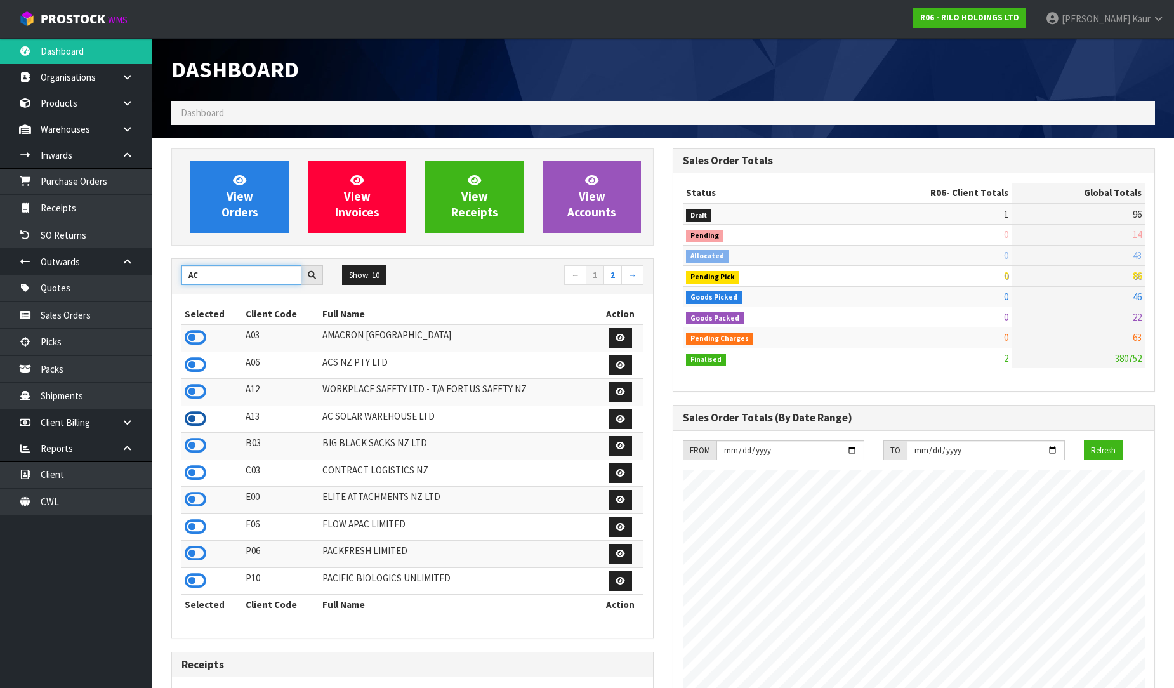
type input "AC"
click at [199, 414] on icon at bounding box center [196, 418] width 22 height 19
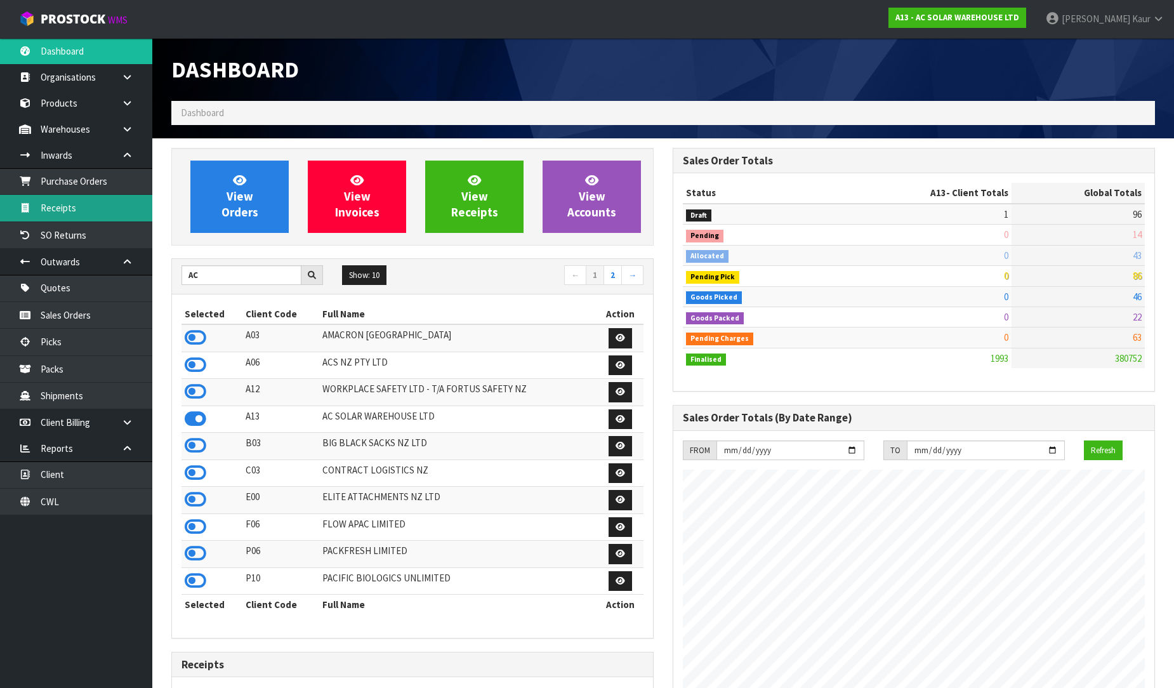
scroll to position [1016, 501]
click at [61, 205] on link "Receipts" at bounding box center [76, 208] width 152 height 26
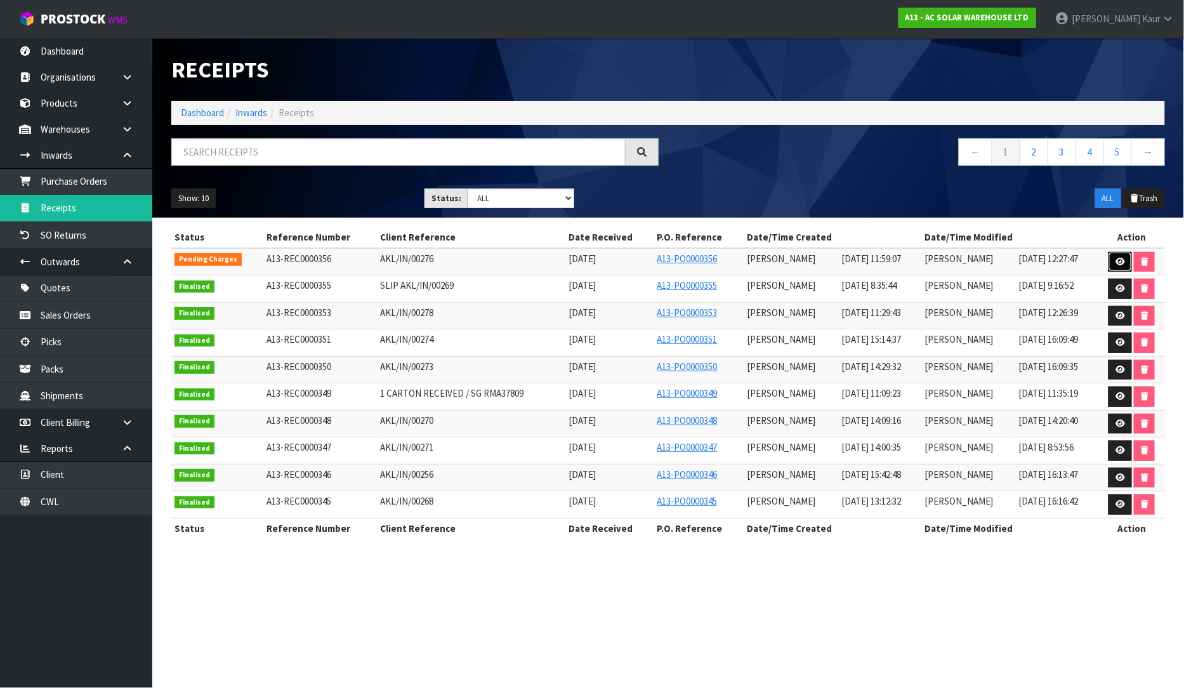
click at [1118, 256] on link at bounding box center [1120, 262] width 23 height 20
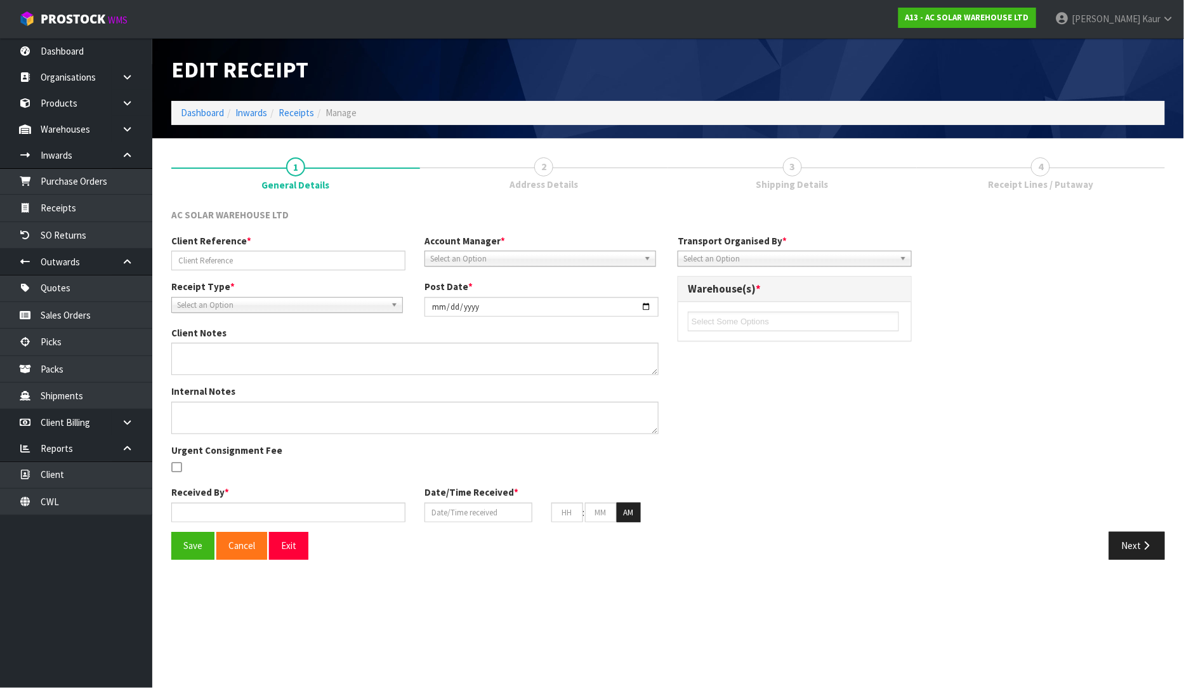
type input "AKL/IN/00276"
type input "[DATE]"
type input "[PERSON_NAME]"
type input "[DATE]"
type input "11"
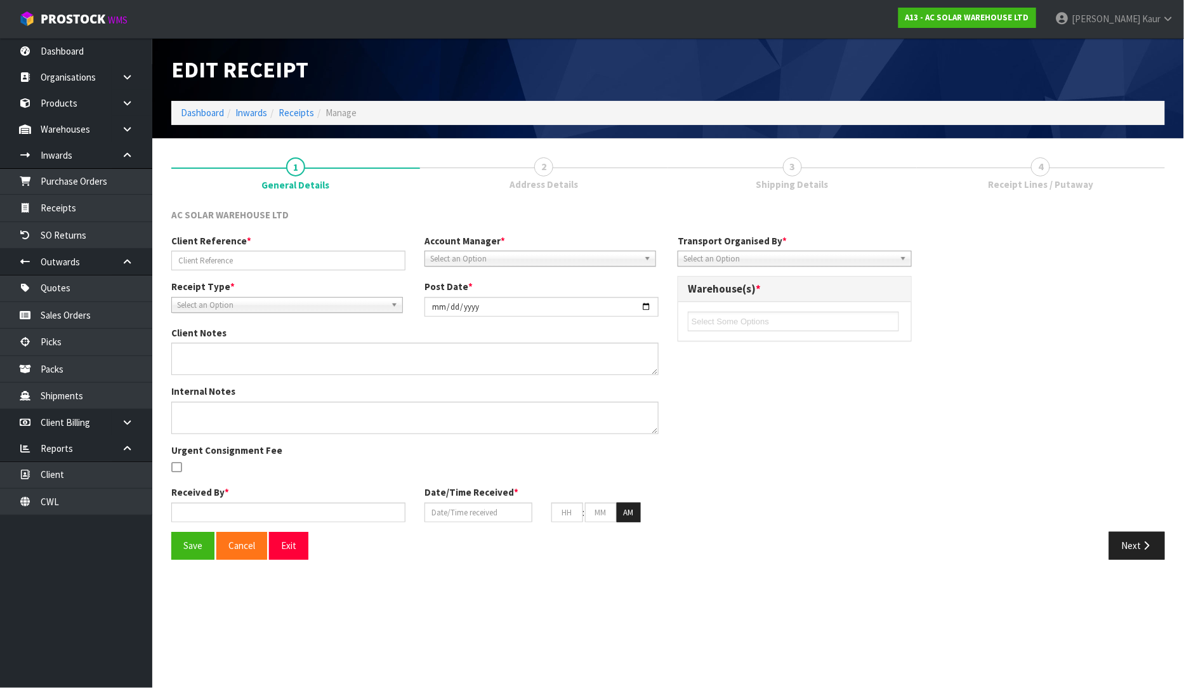
type input "59"
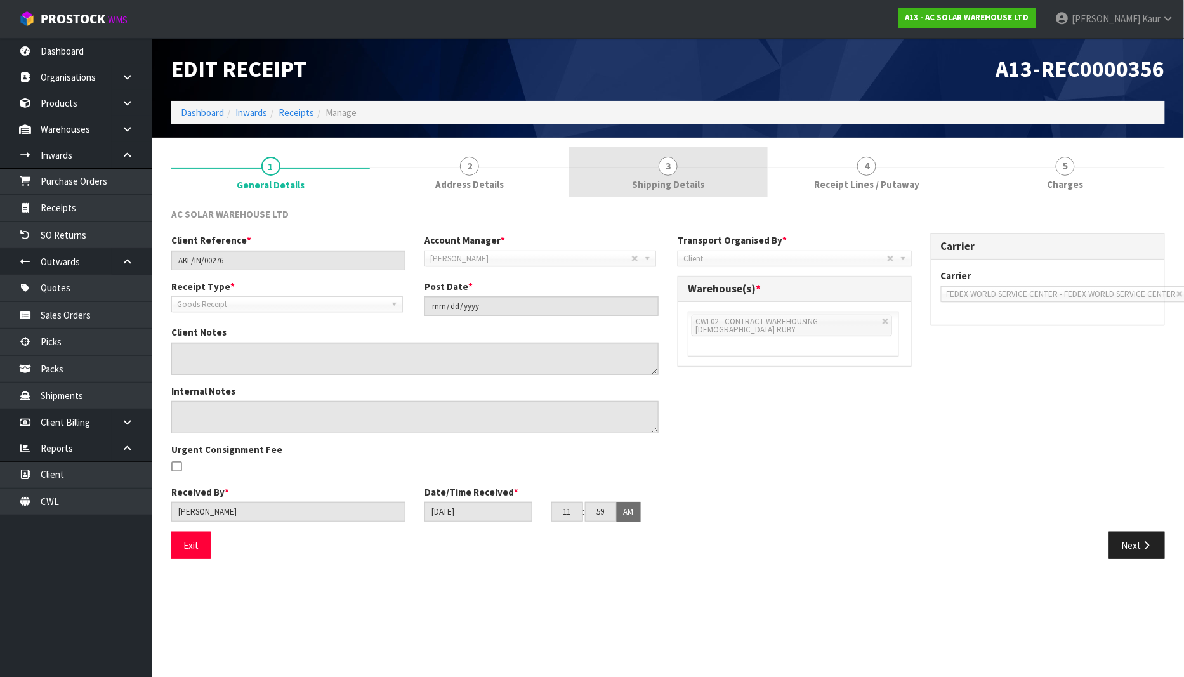
click at [612, 186] on link "3 Shipping Details" at bounding box center [668, 172] width 199 height 50
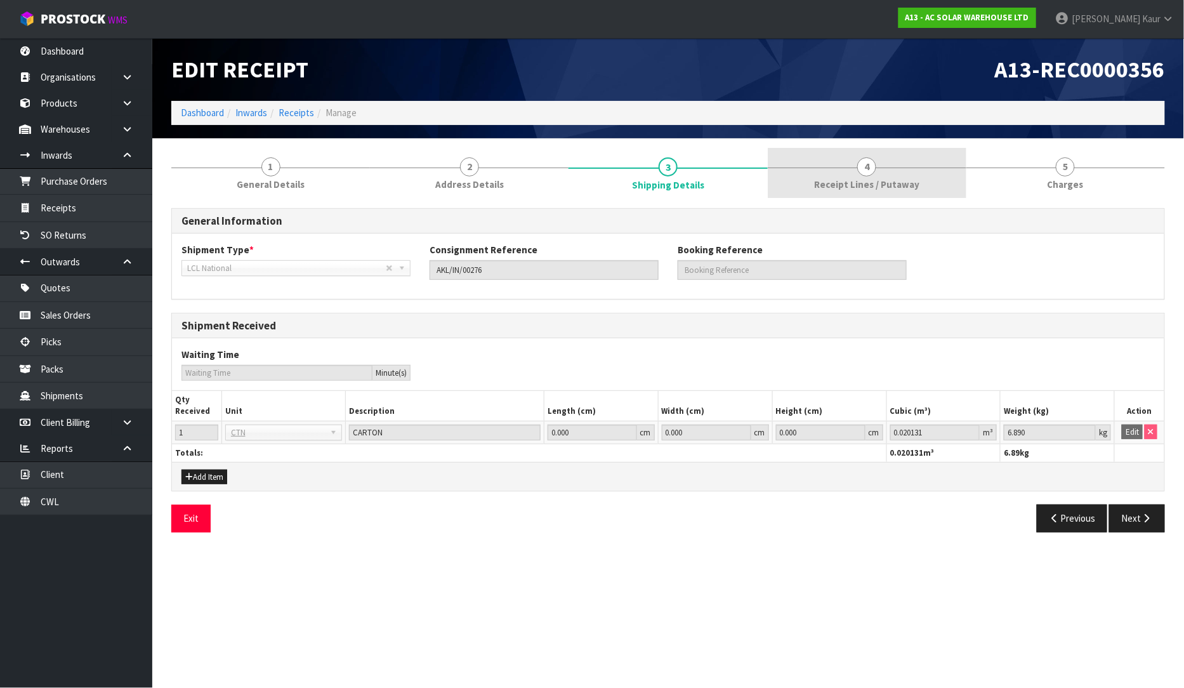
click at [852, 179] on span "Receipt Lines / Putaway" at bounding box center [866, 184] width 105 height 13
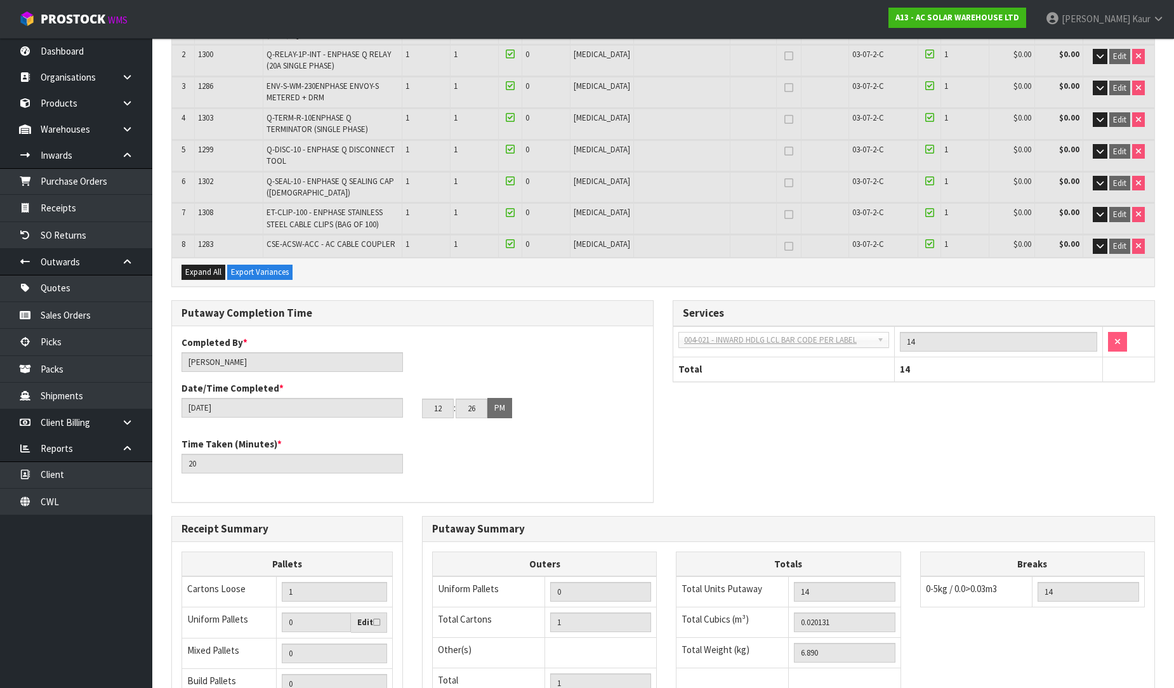
scroll to position [211, 0]
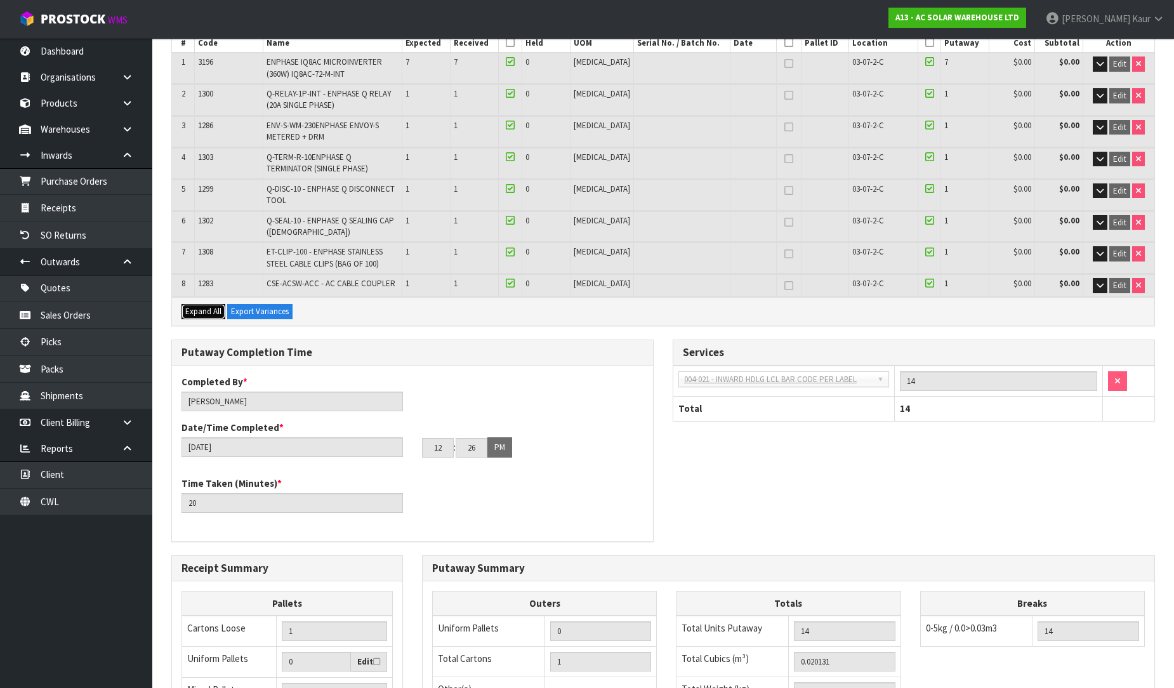
click at [185, 305] on button "Expand All" at bounding box center [203, 311] width 44 height 15
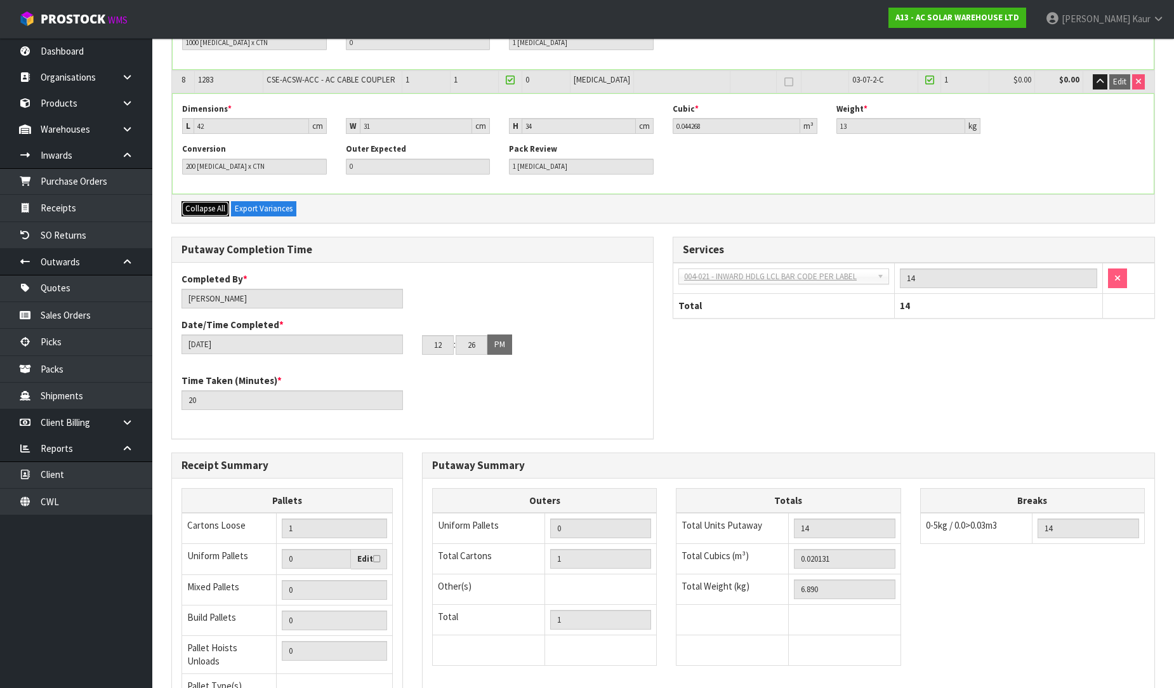
scroll to position [1128, 0]
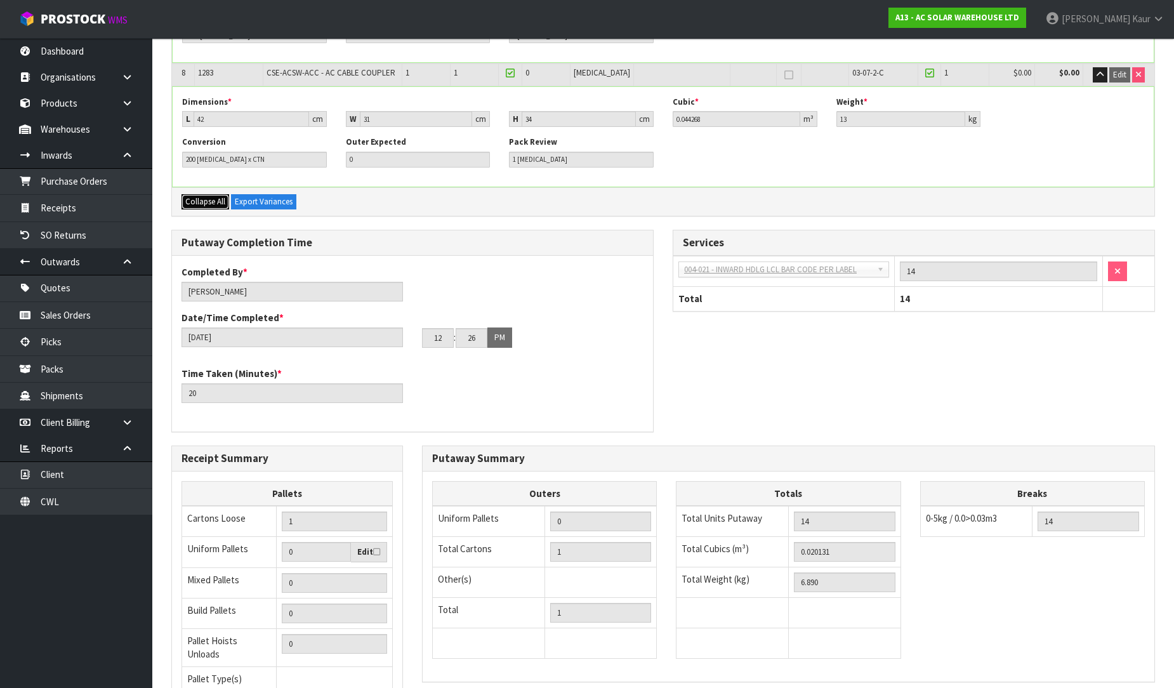
click at [204, 196] on span "Collapse All" at bounding box center [205, 201] width 40 height 11
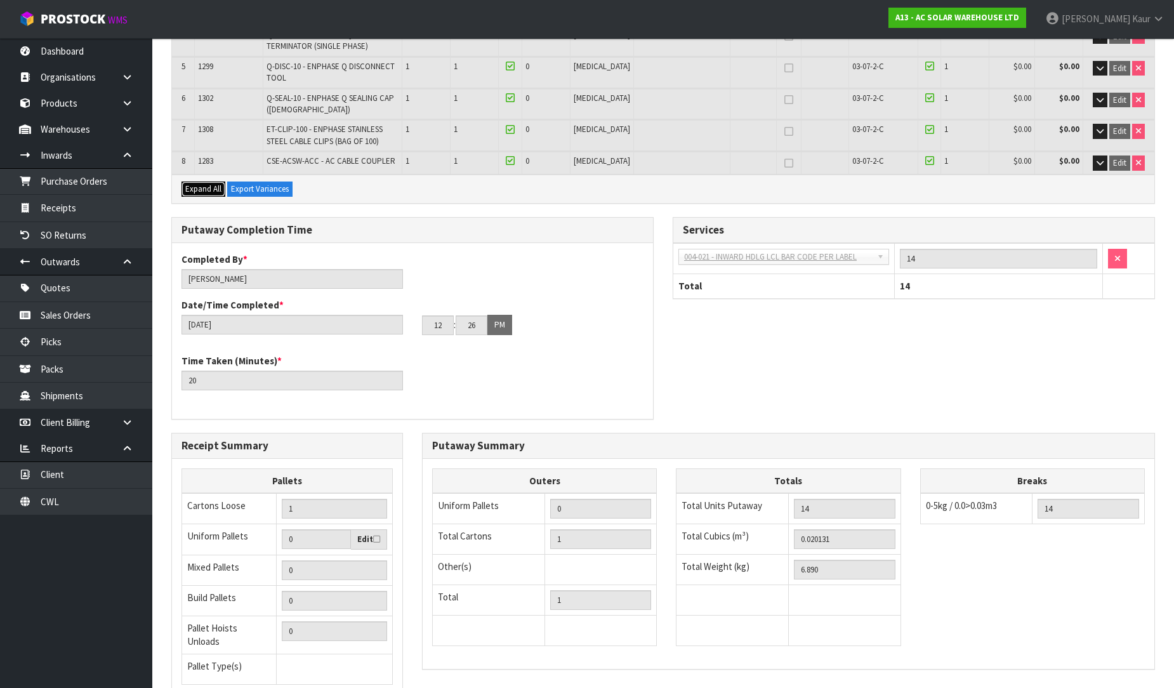
scroll to position [432, 0]
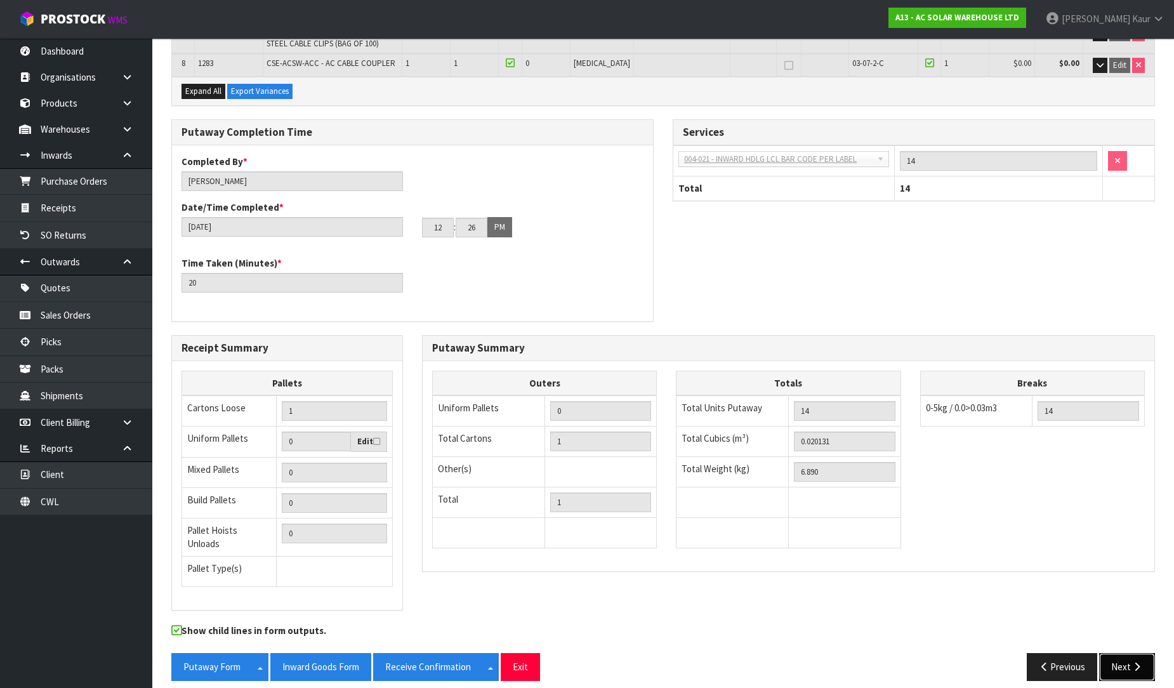
click at [1122, 653] on button "Next" at bounding box center [1127, 666] width 56 height 27
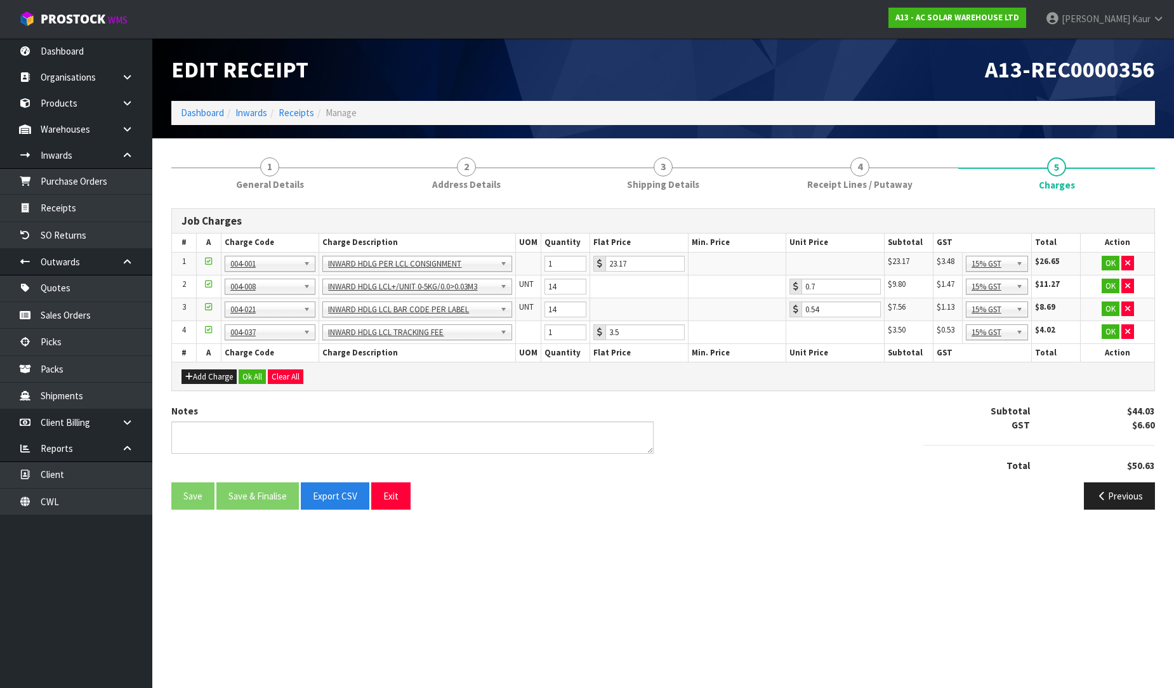
scroll to position [0, 0]
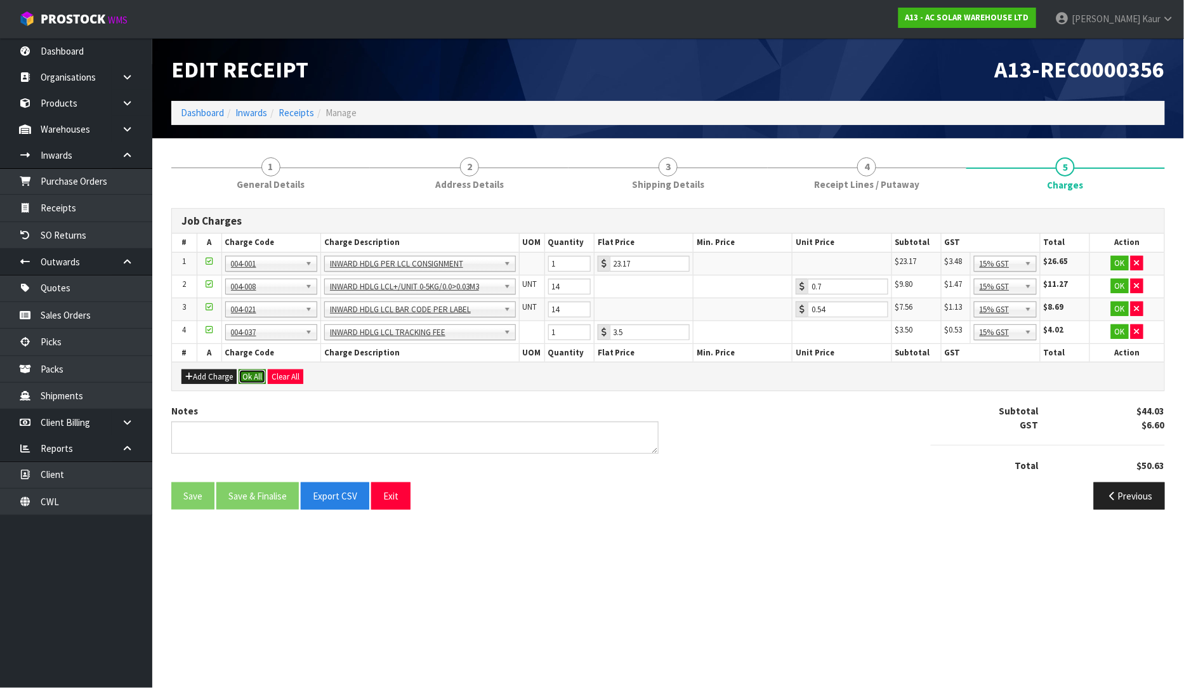
click at [242, 376] on button "Ok All" at bounding box center [252, 376] width 27 height 15
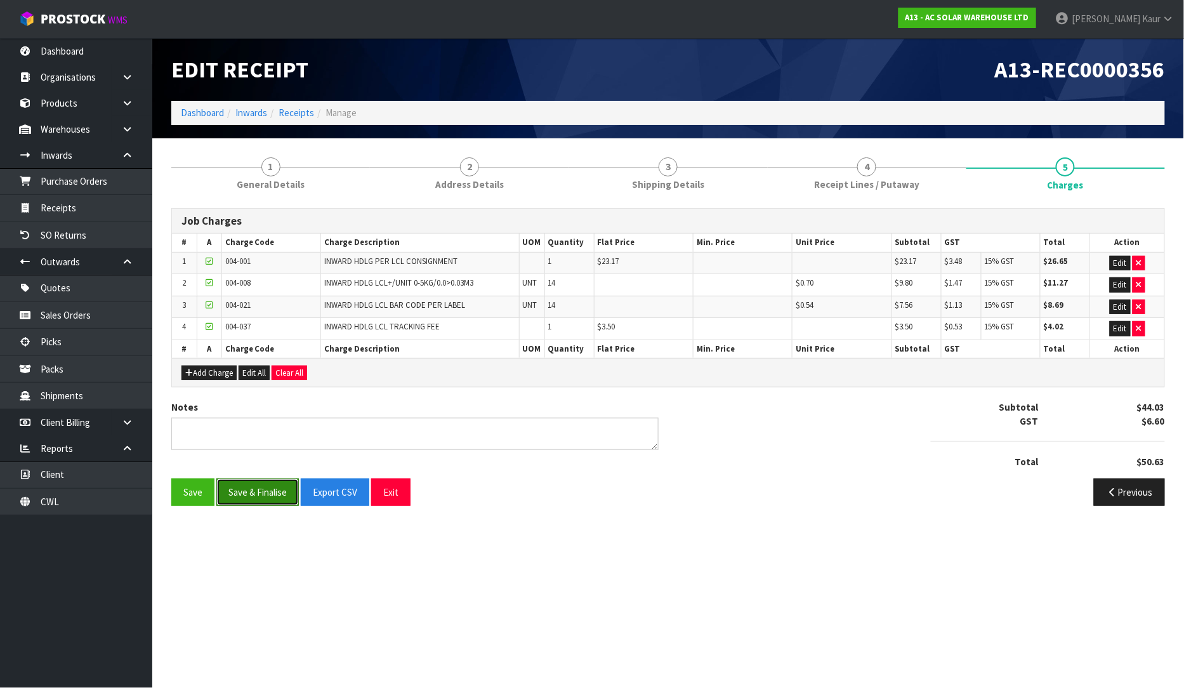
click at [246, 496] on button "Save & Finalise" at bounding box center [257, 491] width 82 height 27
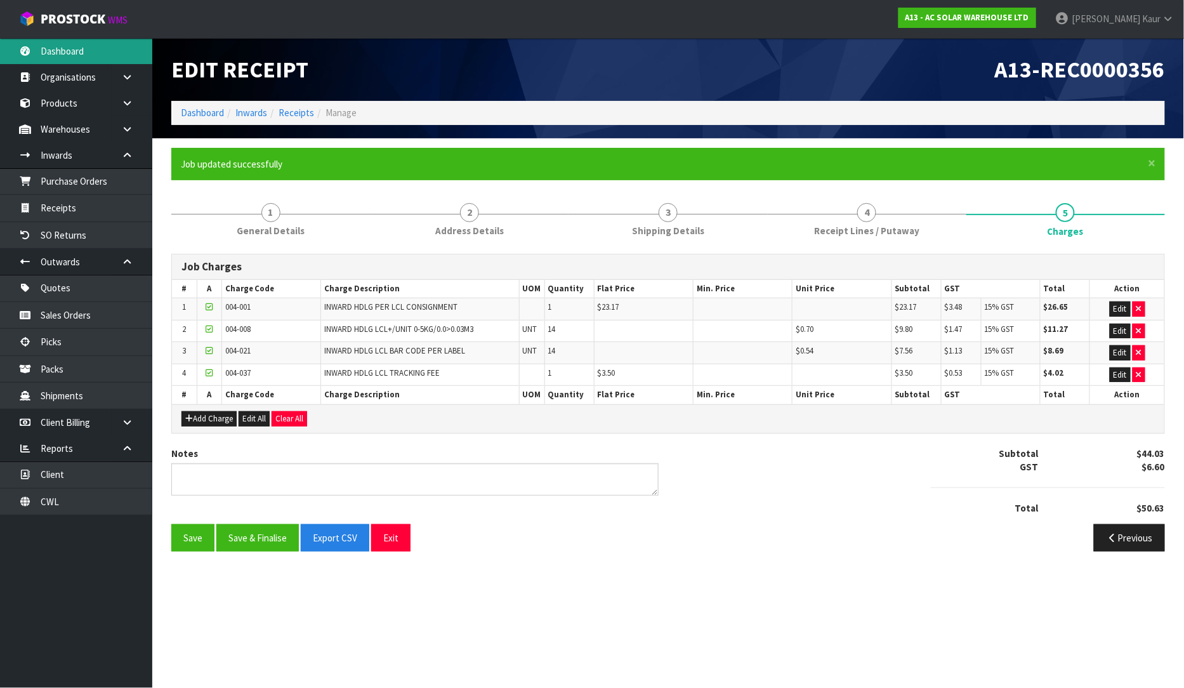
click at [83, 46] on link "Dashboard" at bounding box center [76, 51] width 152 height 26
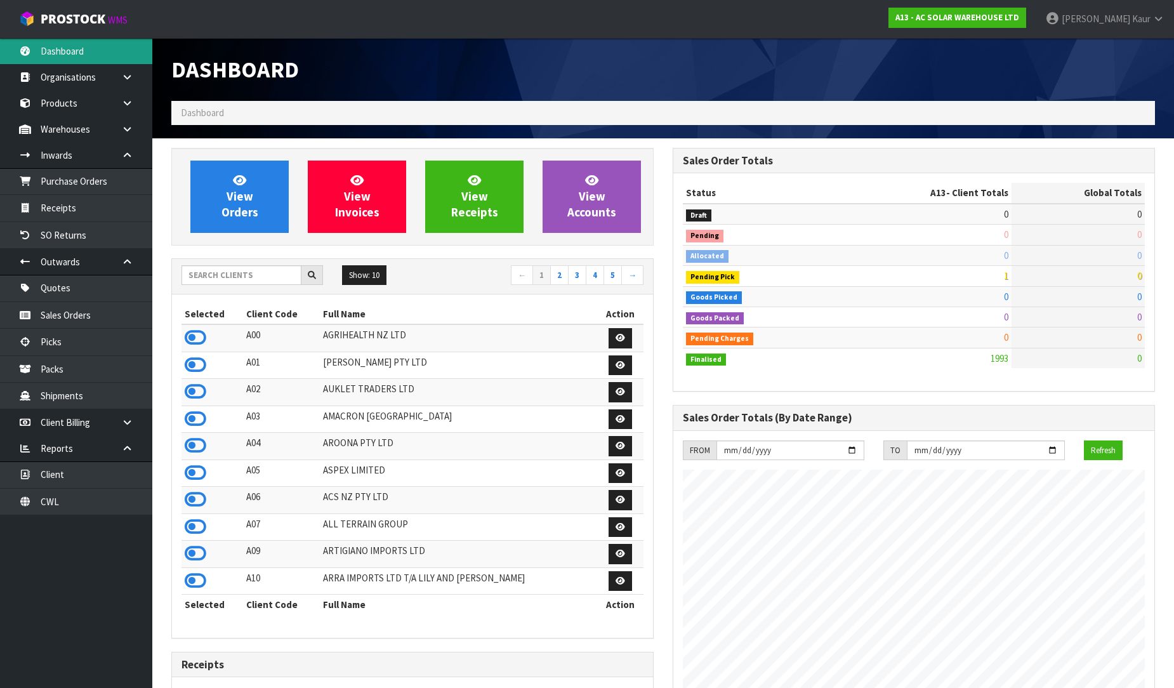
scroll to position [1016, 501]
click at [214, 267] on input "text" at bounding box center [241, 275] width 120 height 20
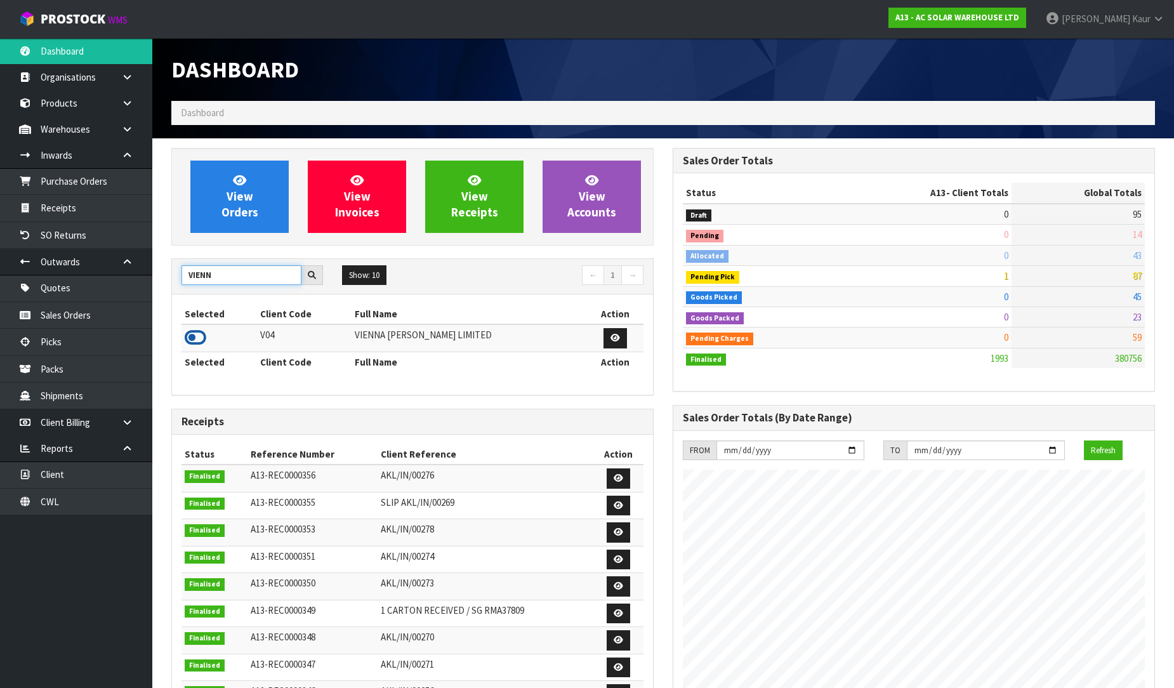
type input "VIENN"
click at [195, 334] on icon at bounding box center [196, 337] width 22 height 19
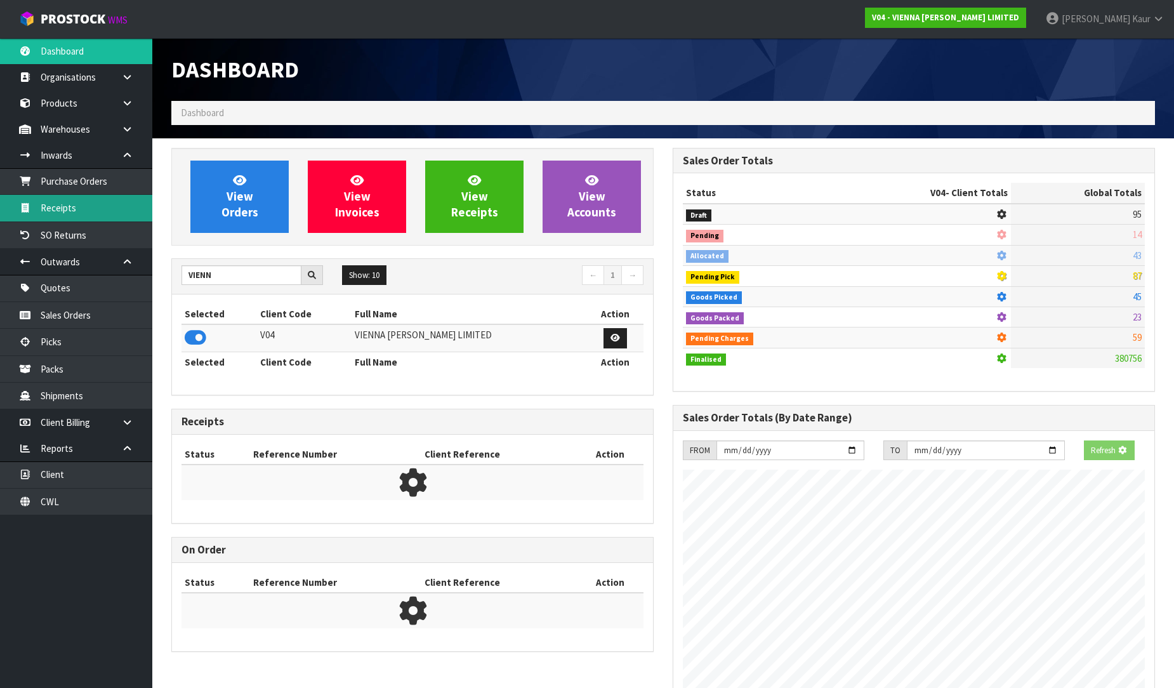
scroll to position [961, 501]
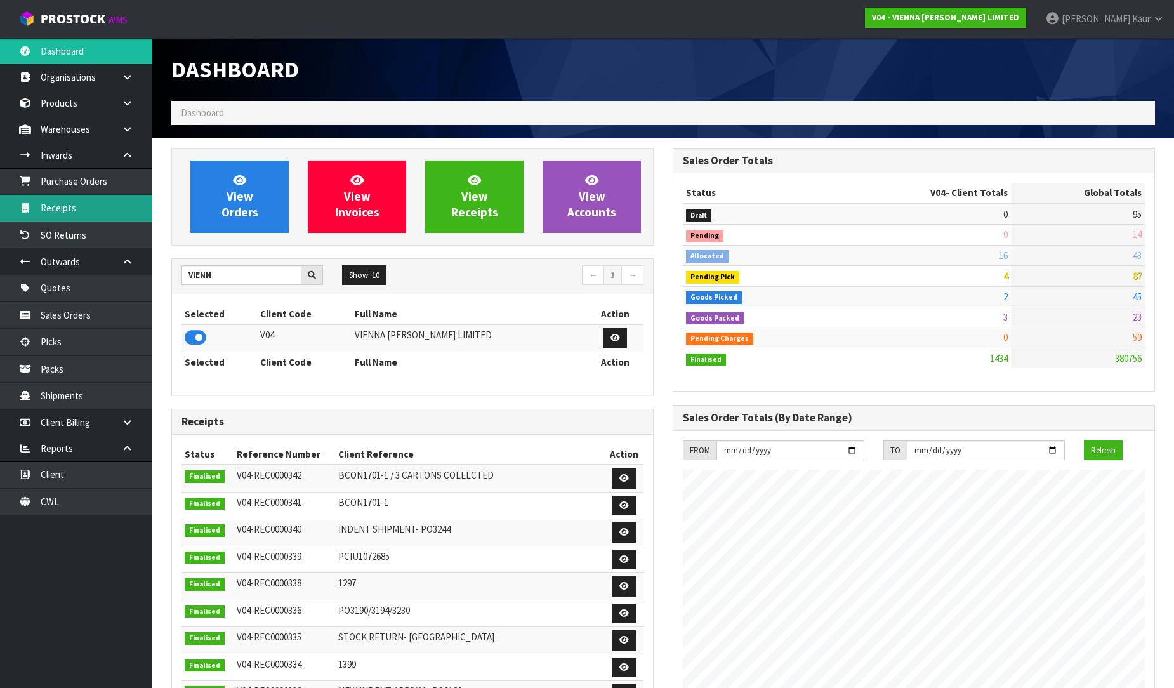
click at [91, 202] on link "Receipts" at bounding box center [76, 208] width 152 height 26
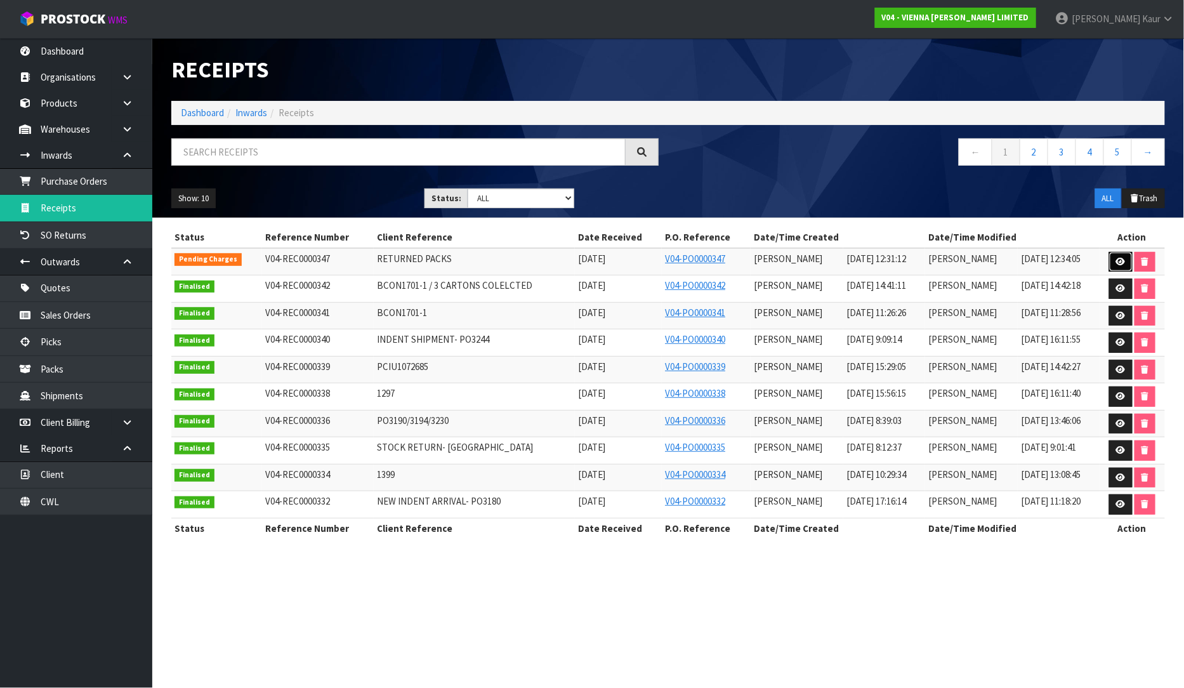
click at [1123, 263] on icon at bounding box center [1121, 262] width 10 height 8
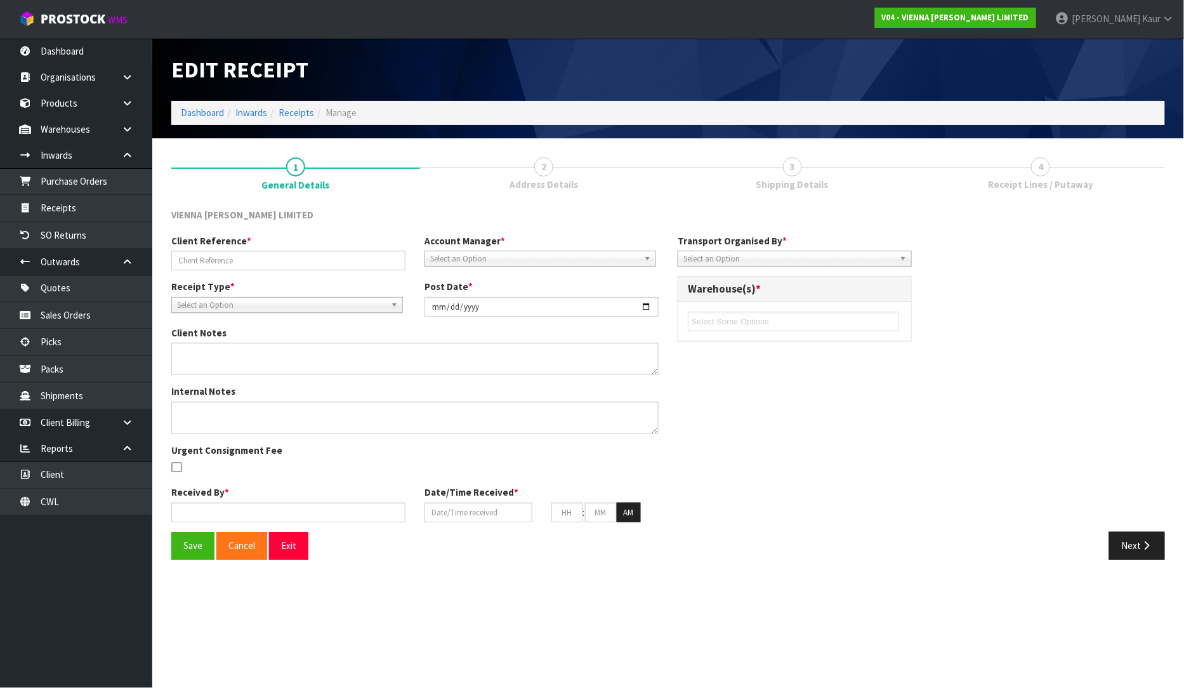
type input "RETURNED PACKS"
type input "[DATE]"
type input "[PERSON_NAME]"
type input "[DATE]"
type input "12"
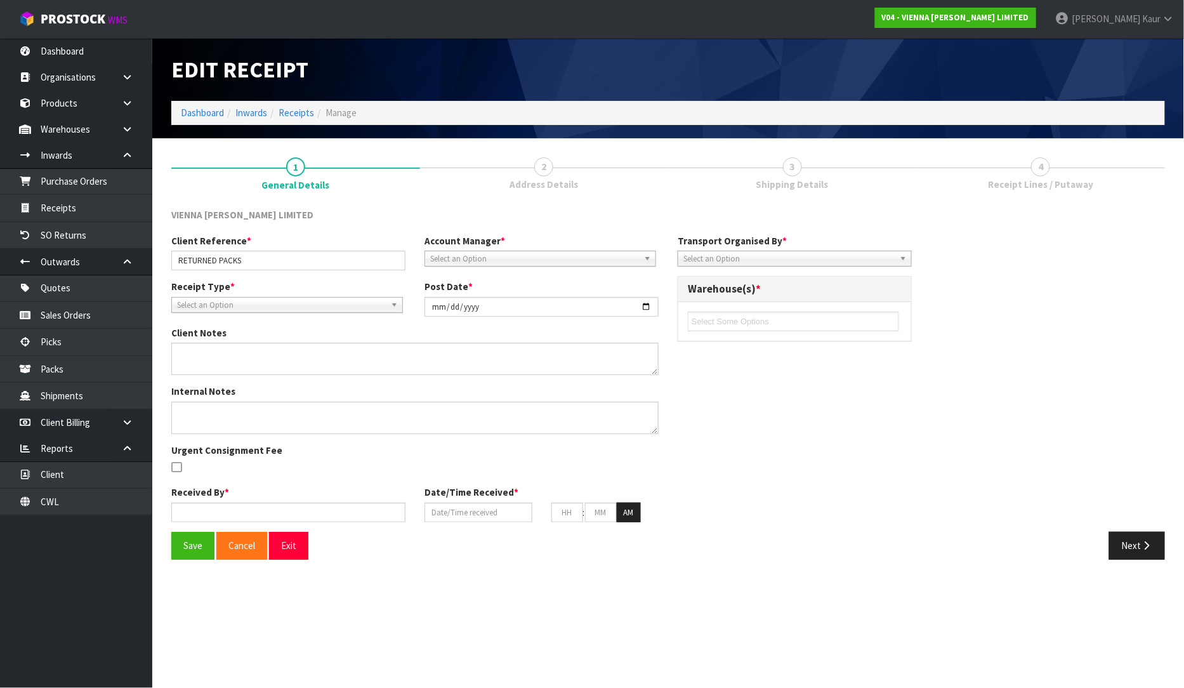
type input "31"
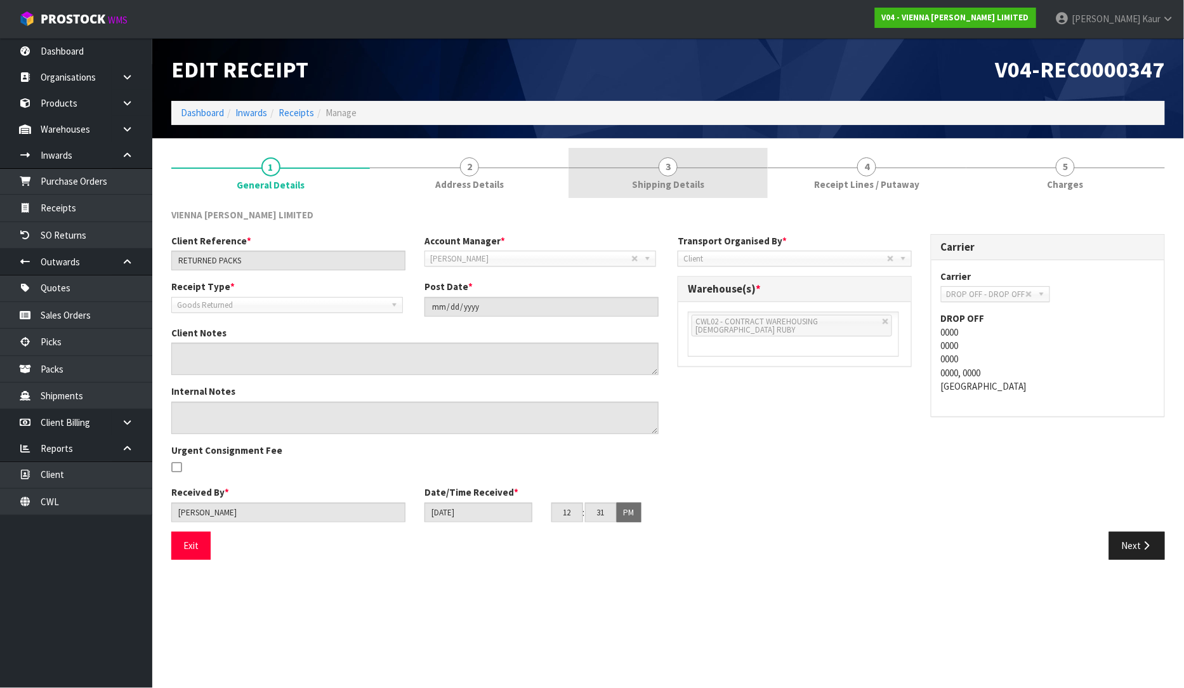
click at [693, 187] on span "Shipping Details" at bounding box center [668, 184] width 72 height 13
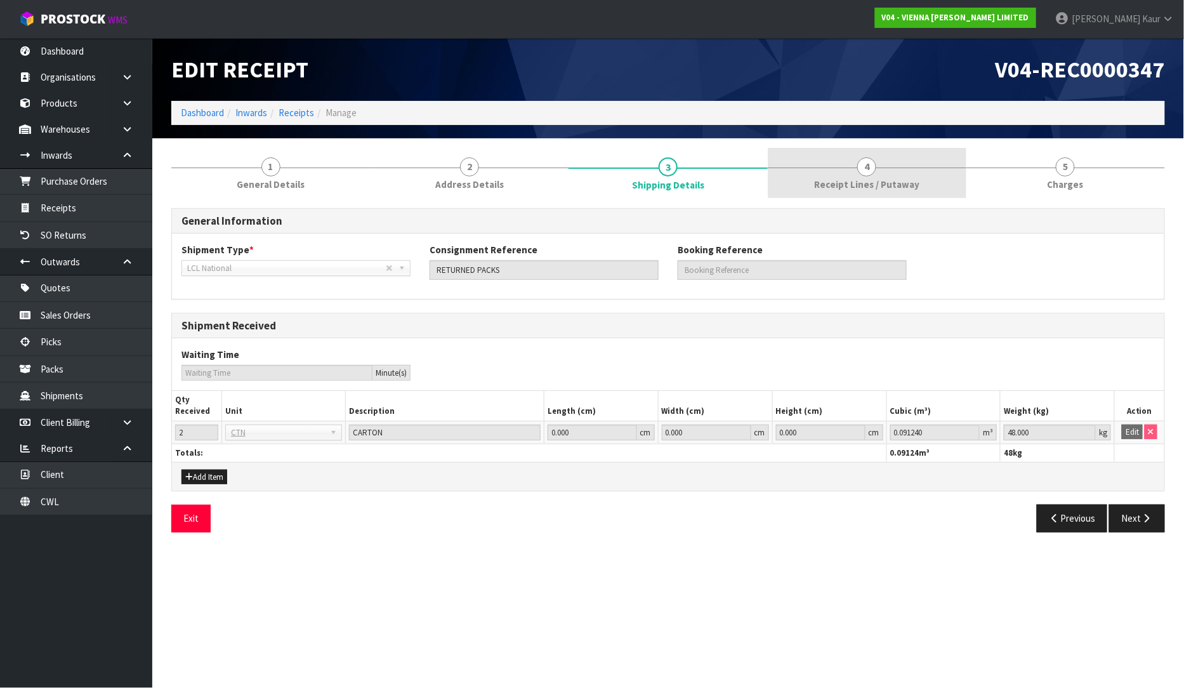
click at [833, 178] on span "Receipt Lines / Putaway" at bounding box center [866, 184] width 105 height 13
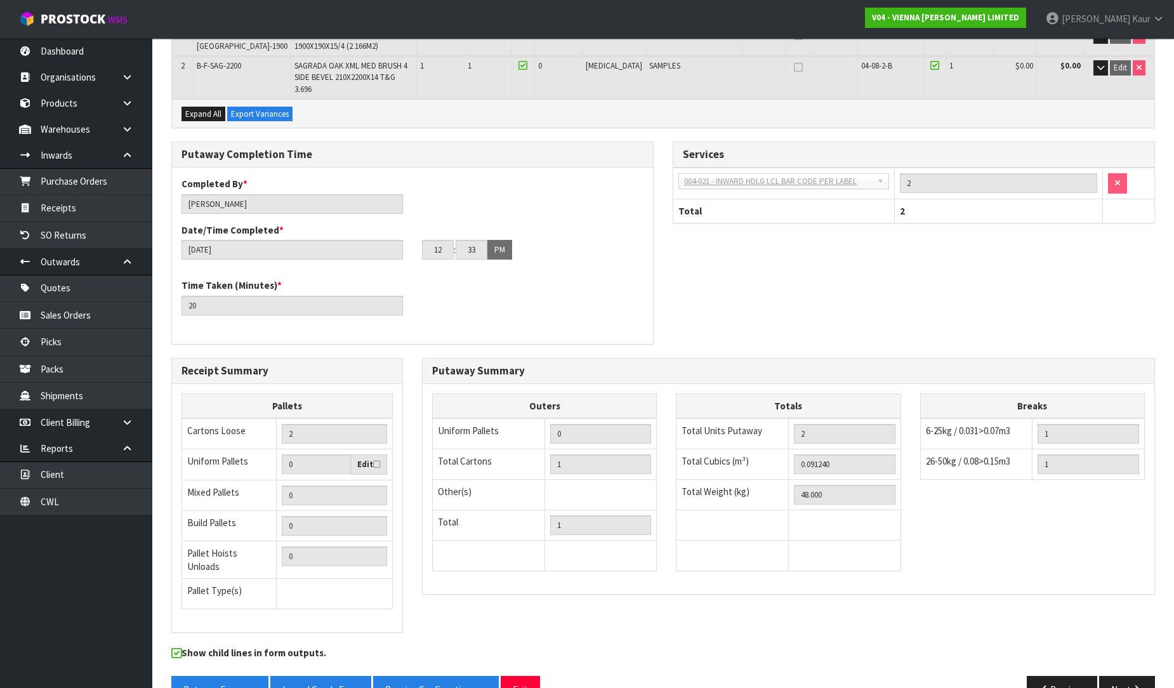
scroll to position [253, 0]
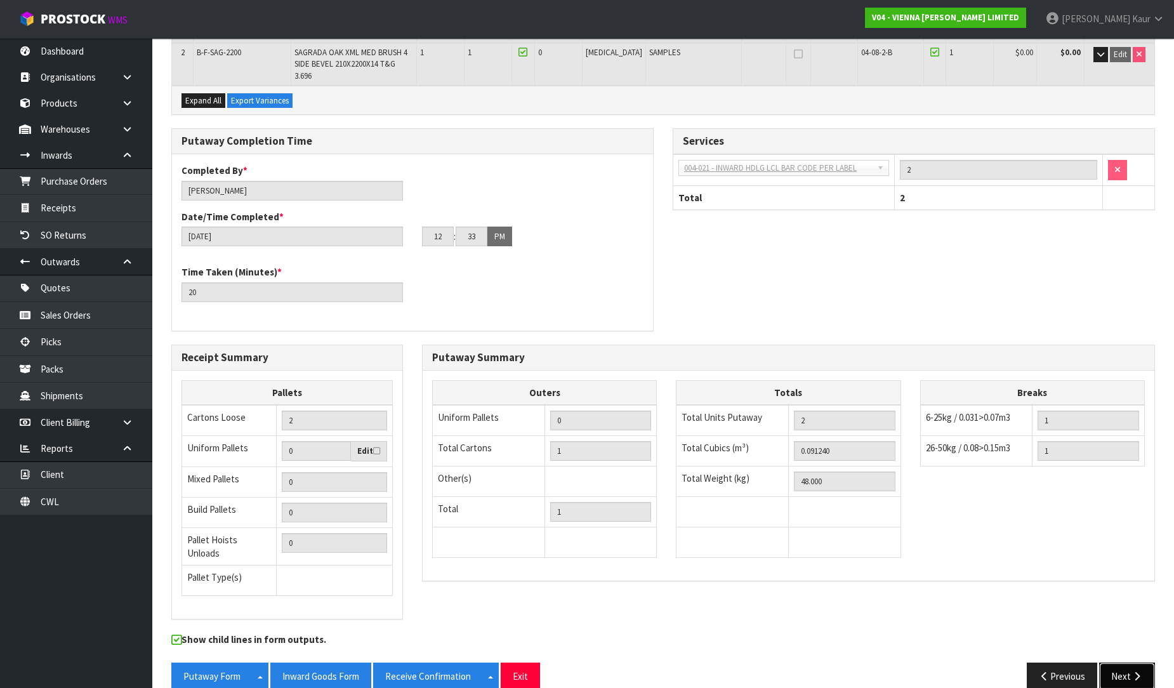
drag, startPoint x: 1126, startPoint y: 665, endPoint x: 1125, endPoint y: 644, distance: 21.0
click at [1125, 663] on button "Next" at bounding box center [1127, 676] width 56 height 27
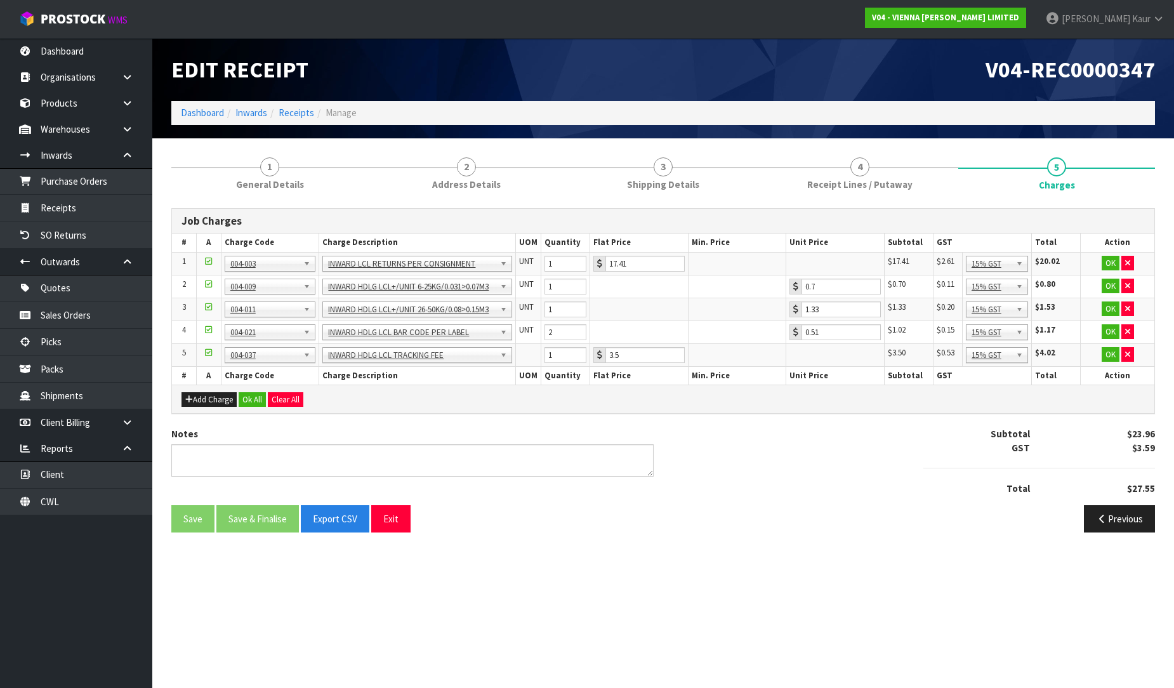
scroll to position [0, 0]
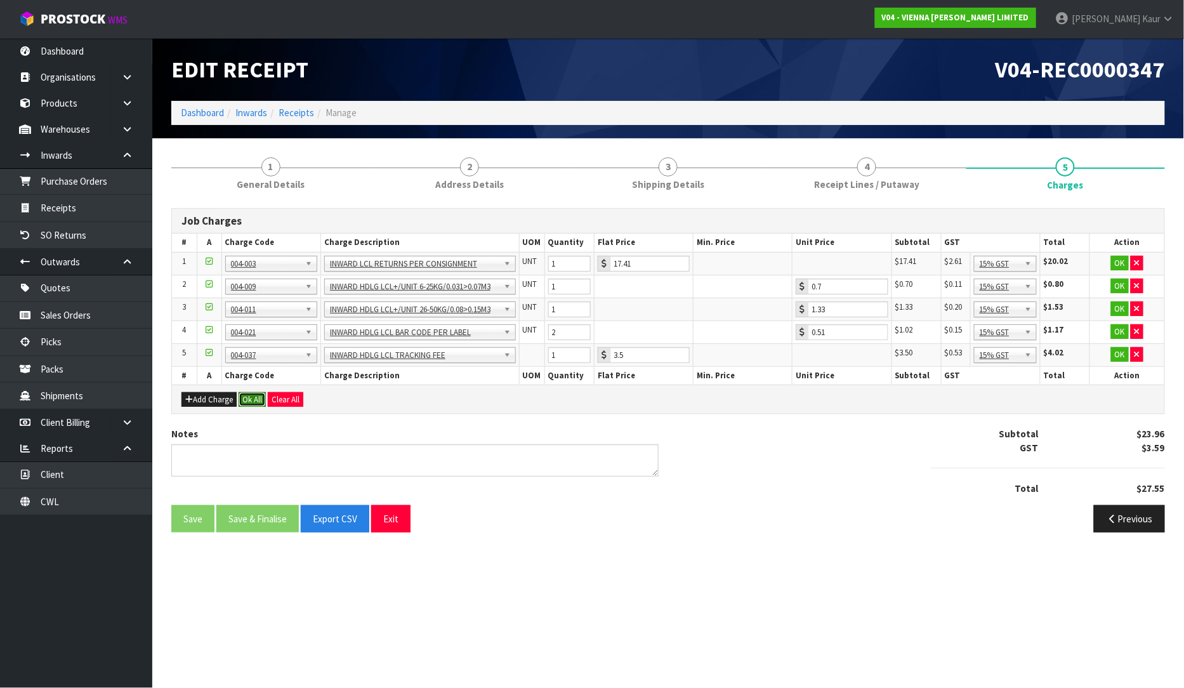
click at [251, 397] on button "Ok All" at bounding box center [252, 399] width 27 height 15
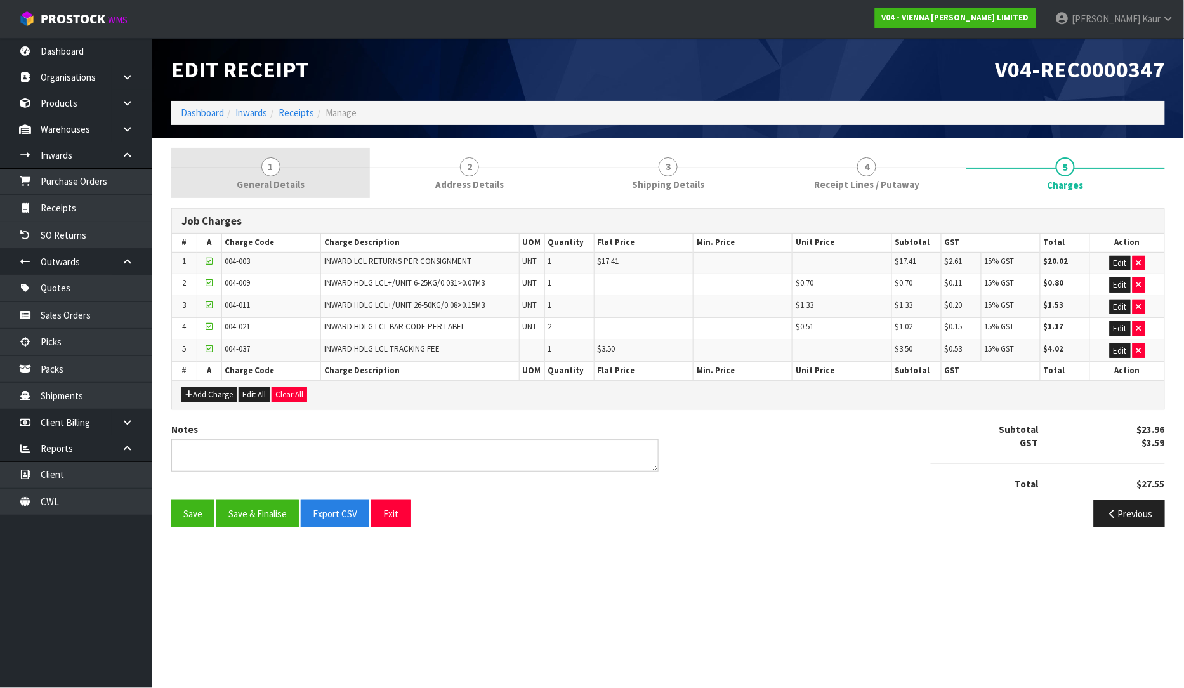
click at [242, 163] on link "1 General Details" at bounding box center [270, 173] width 199 height 50
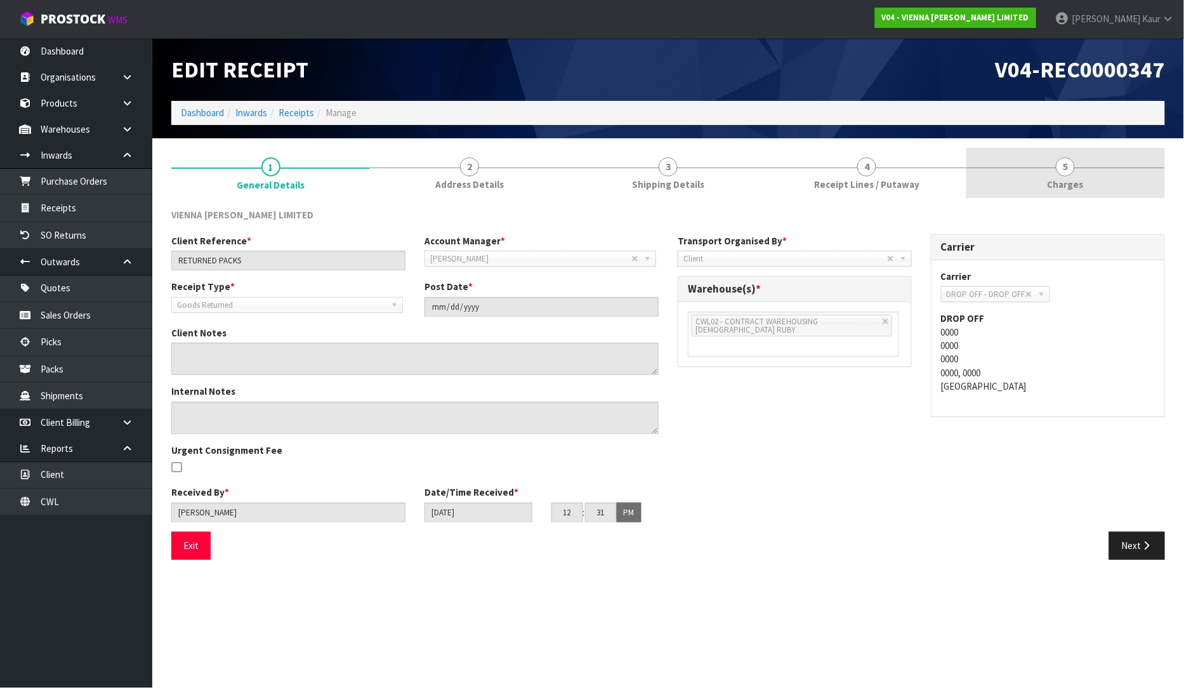
click at [1086, 174] on link "5 [GEOGRAPHIC_DATA]" at bounding box center [1066, 173] width 199 height 50
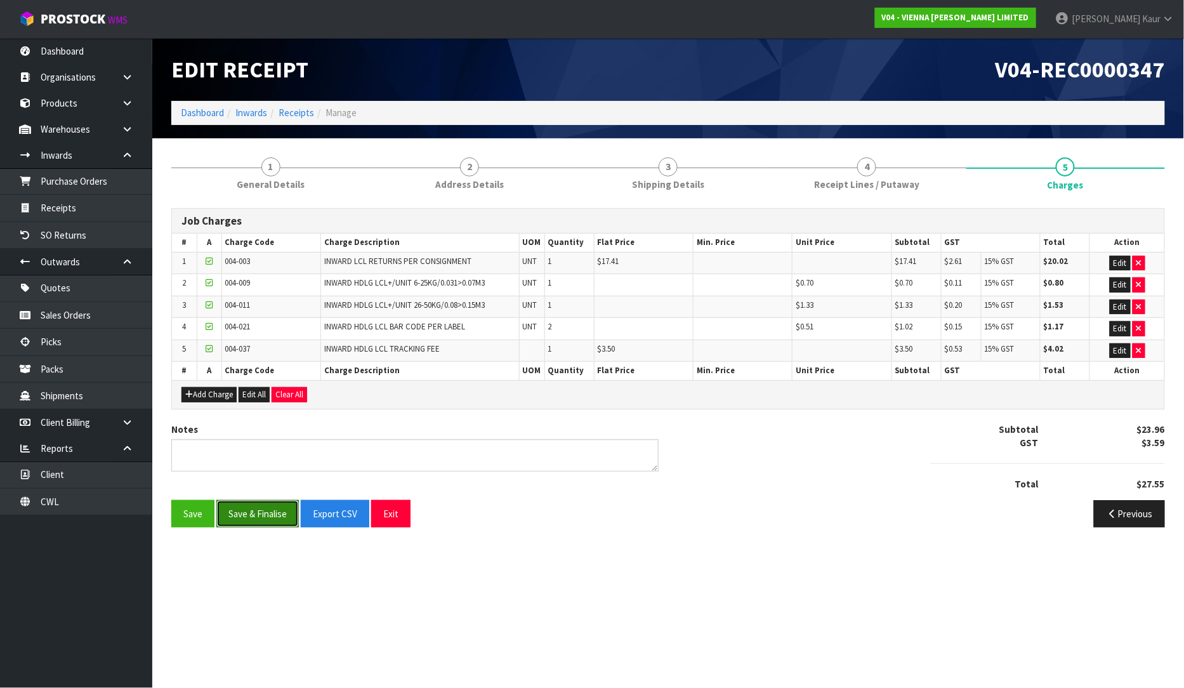
click at [279, 517] on button "Save & Finalise" at bounding box center [257, 513] width 82 height 27
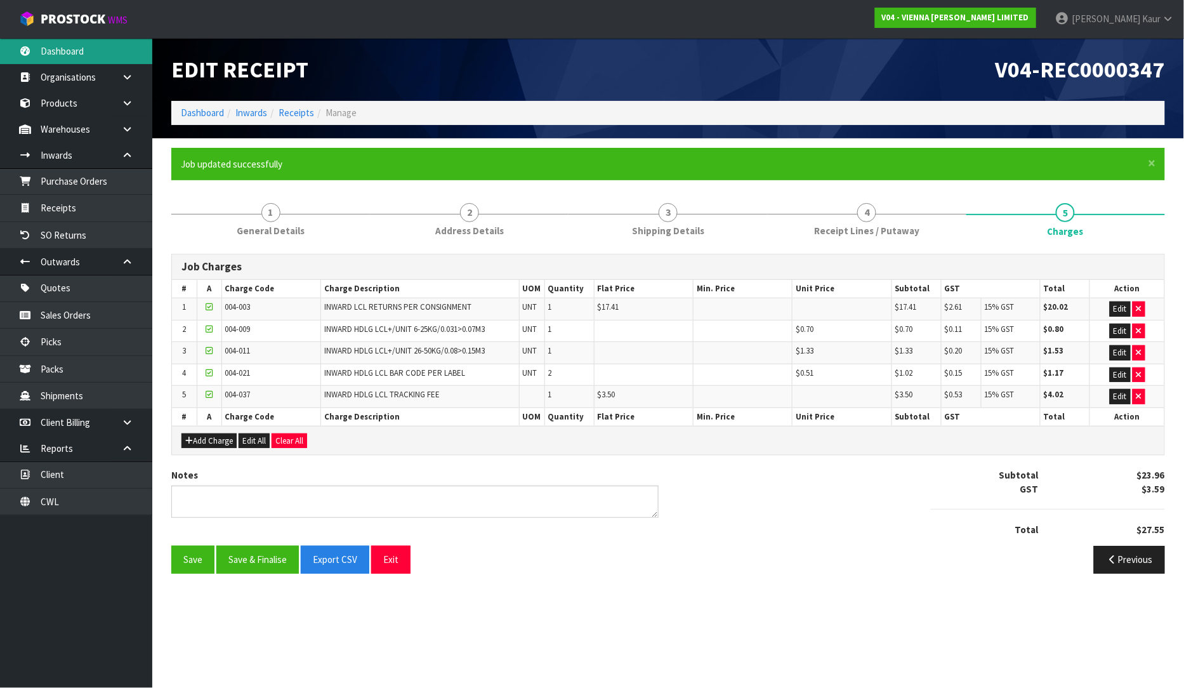
click at [71, 49] on link "Dashboard" at bounding box center [76, 51] width 152 height 26
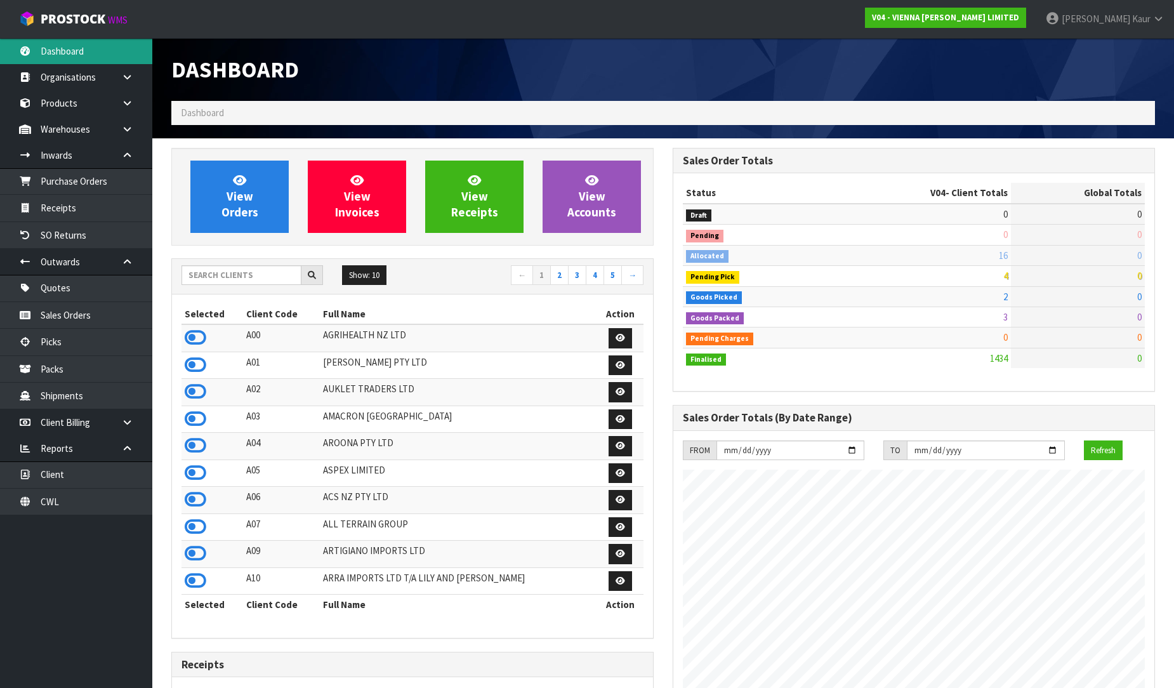
scroll to position [961, 501]
click at [221, 269] on input "text" at bounding box center [241, 275] width 120 height 20
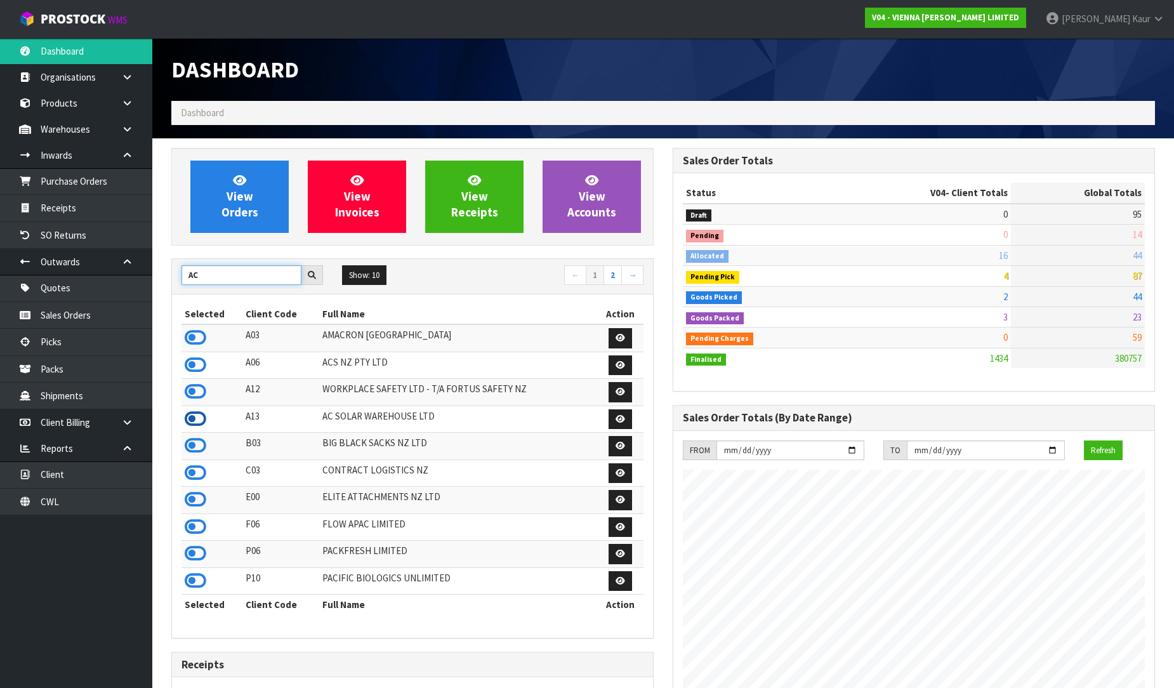
type input "AC"
click at [199, 419] on icon at bounding box center [196, 418] width 22 height 19
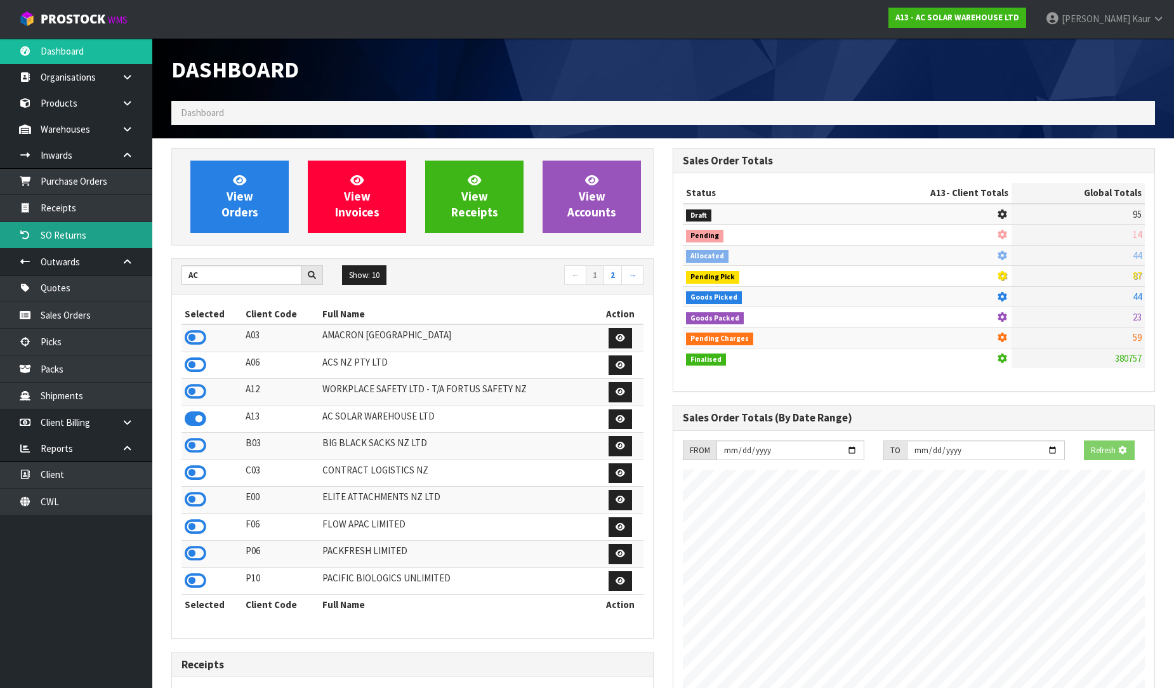
scroll to position [791, 501]
click at [97, 207] on link "Receipts" at bounding box center [76, 208] width 152 height 26
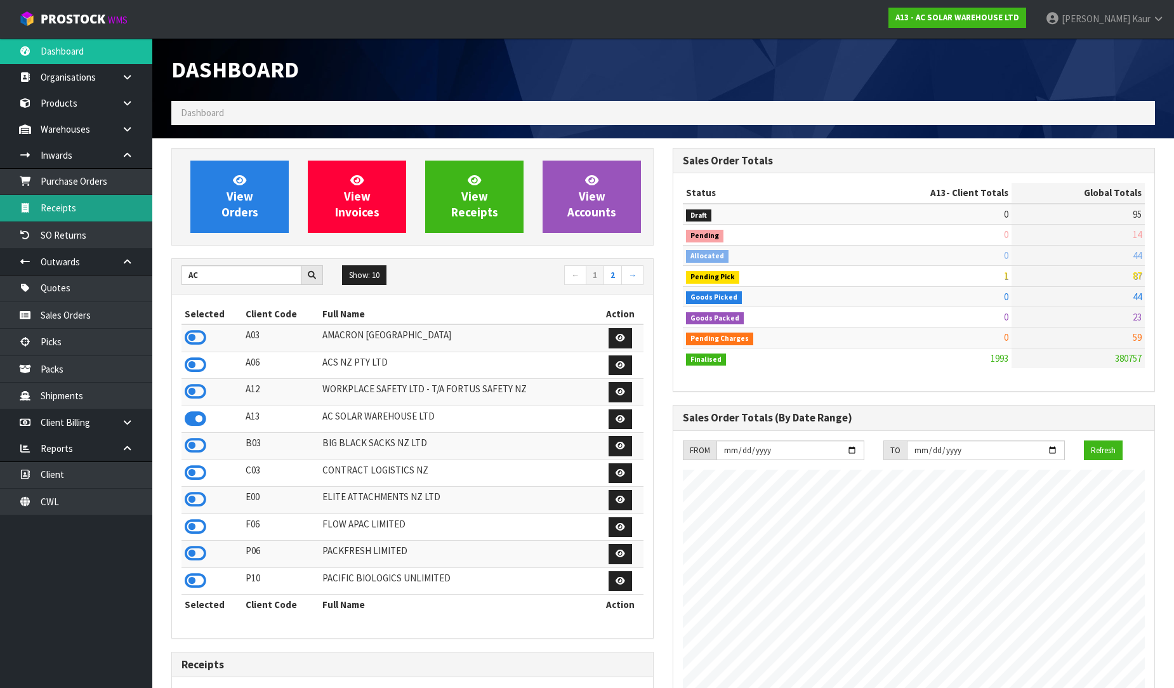
scroll to position [1016, 501]
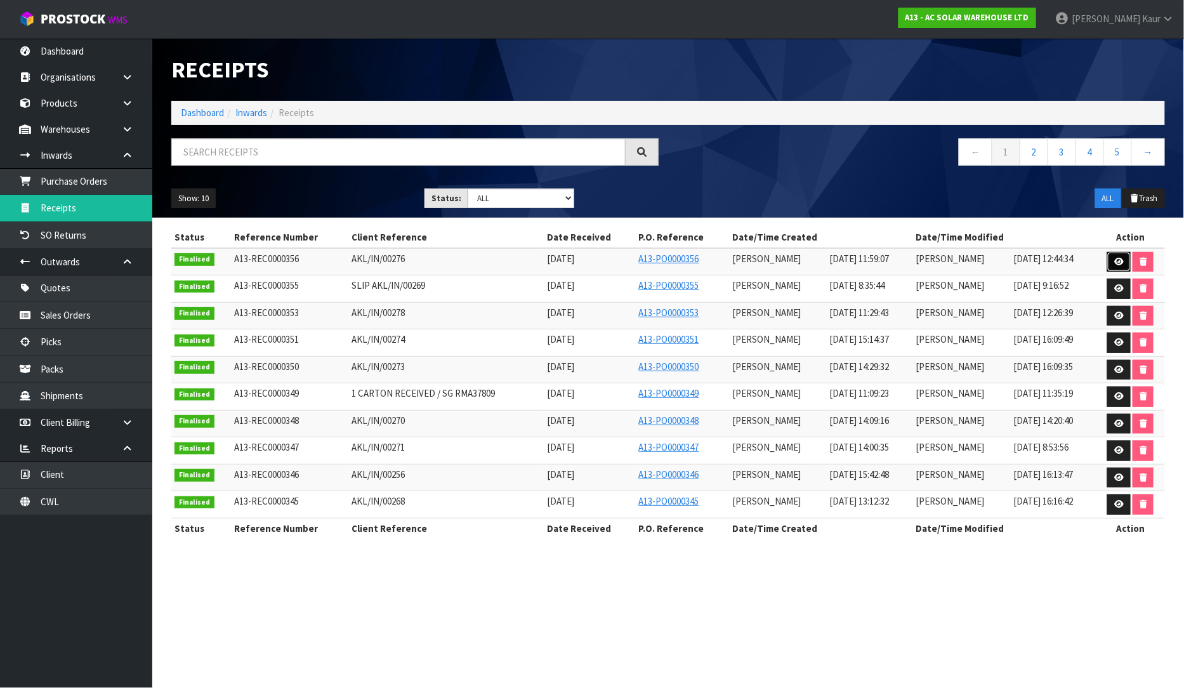
click at [1122, 262] on icon at bounding box center [1119, 262] width 10 height 8
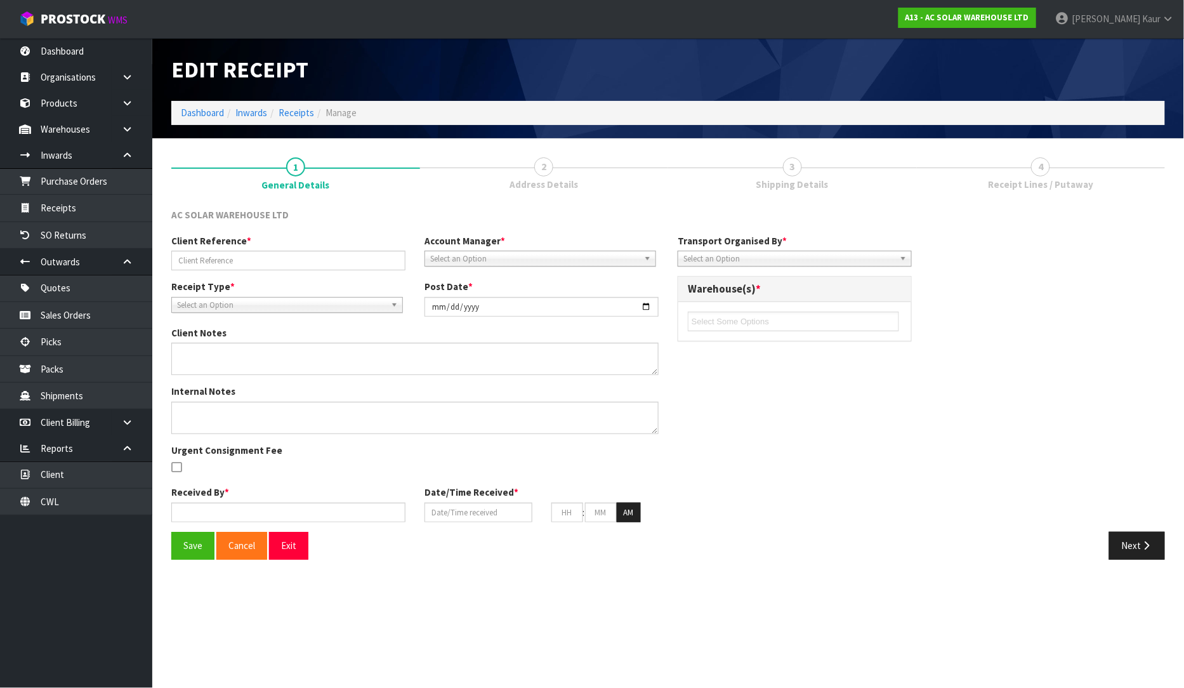
type input "AKL/IN/00276"
type input "[DATE]"
type input "[PERSON_NAME]"
type input "[DATE]"
type input "11"
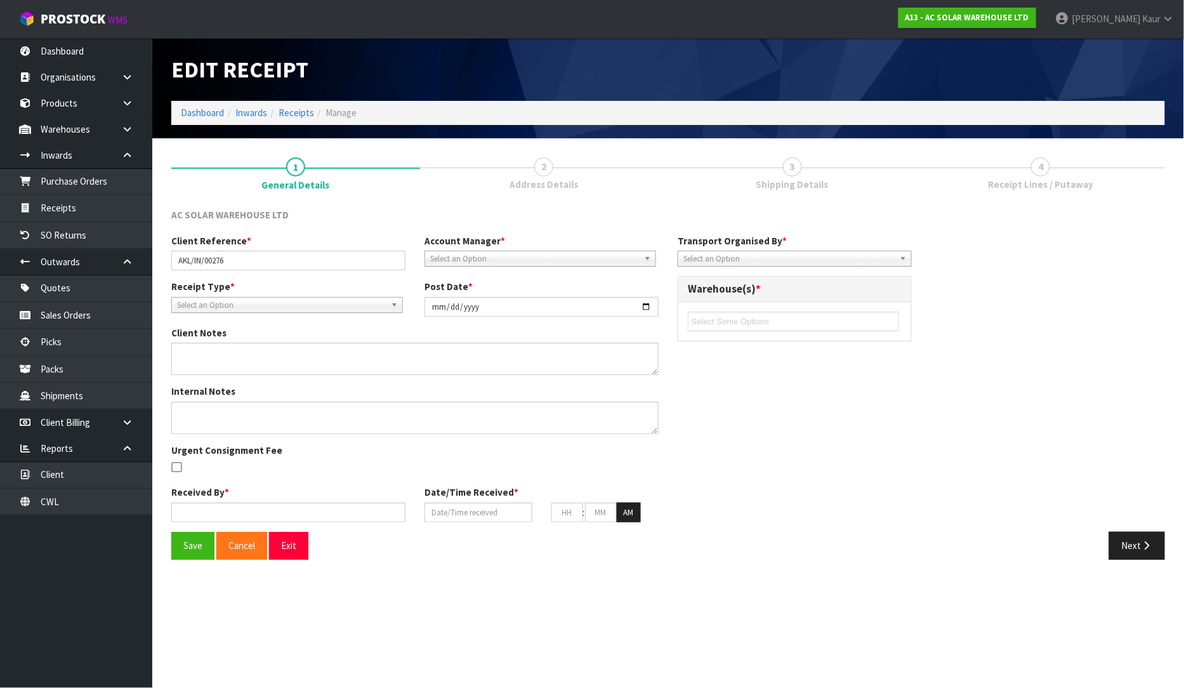
type input "59"
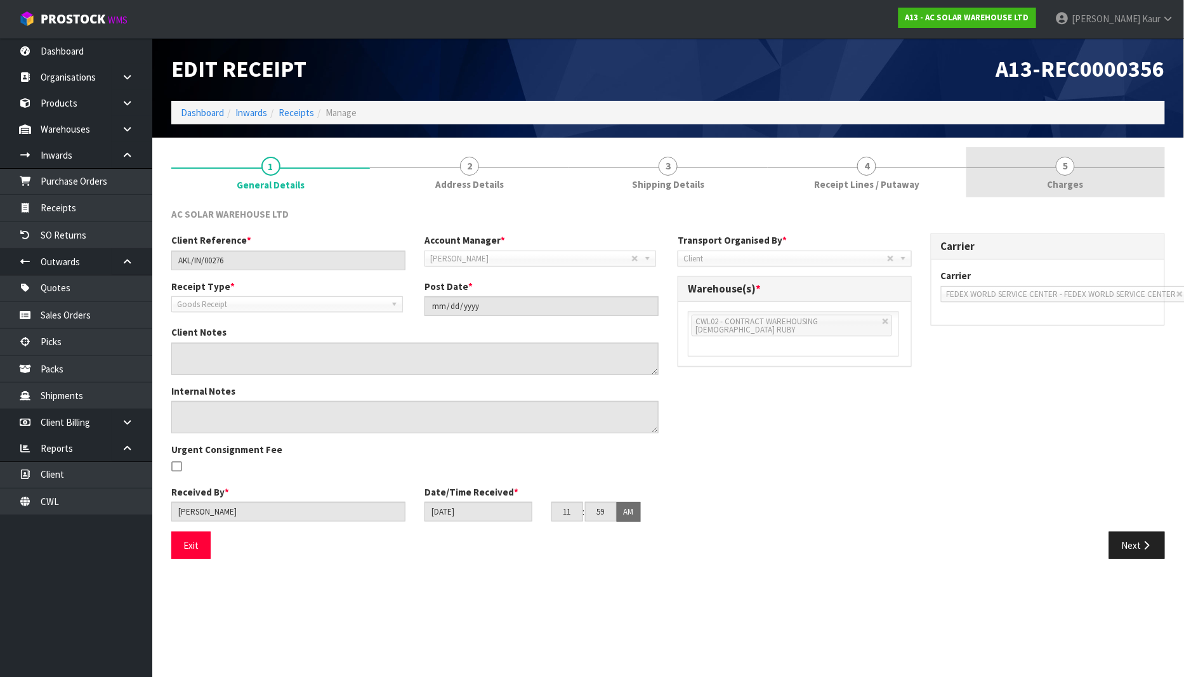
click at [1074, 180] on span "Charges" at bounding box center [1066, 184] width 36 height 13
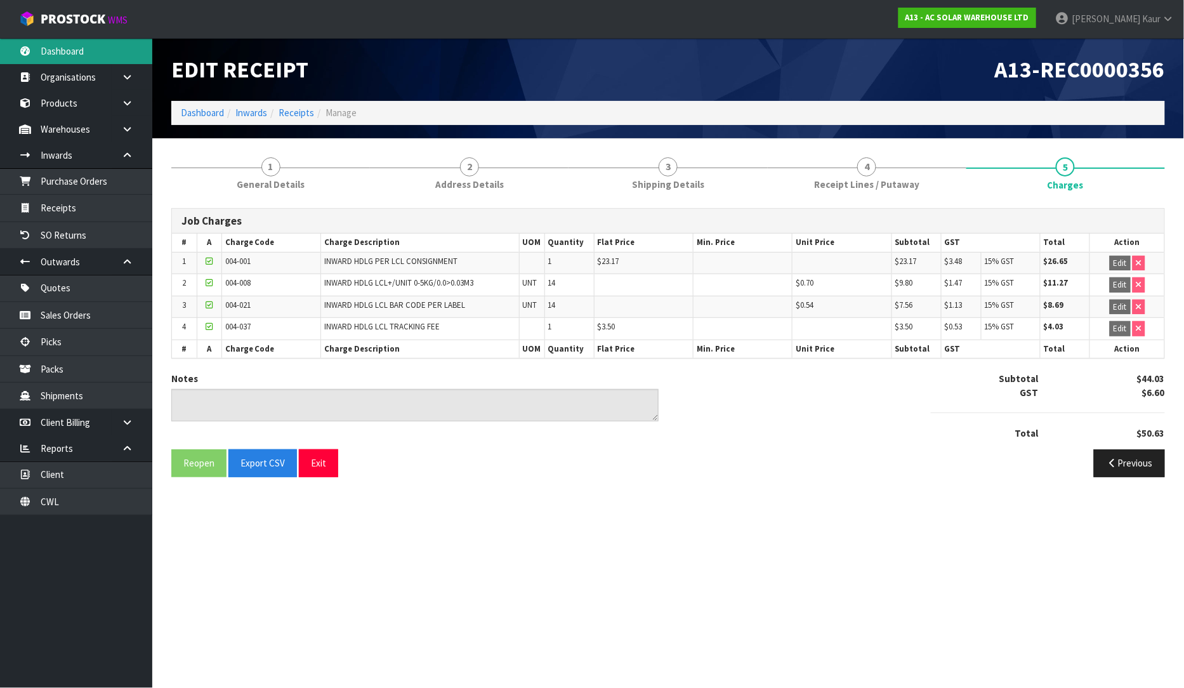
click at [105, 58] on link "Dashboard" at bounding box center [76, 51] width 152 height 26
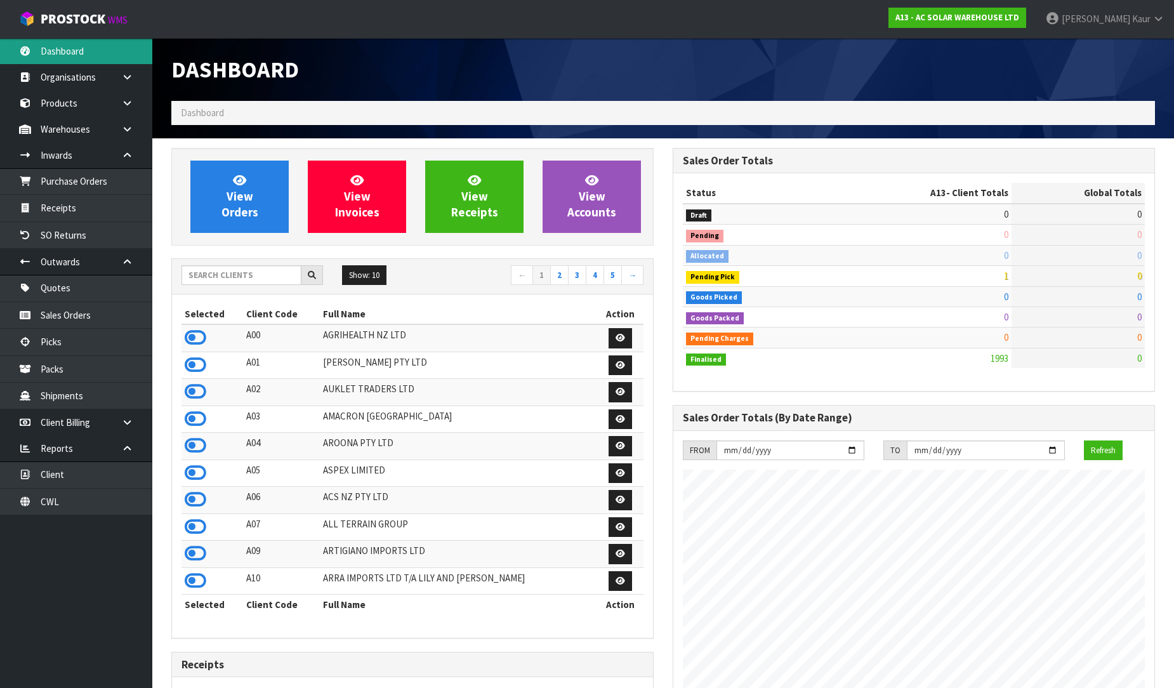
scroll to position [1016, 501]
click at [53, 504] on link "CWL" at bounding box center [76, 502] width 152 height 26
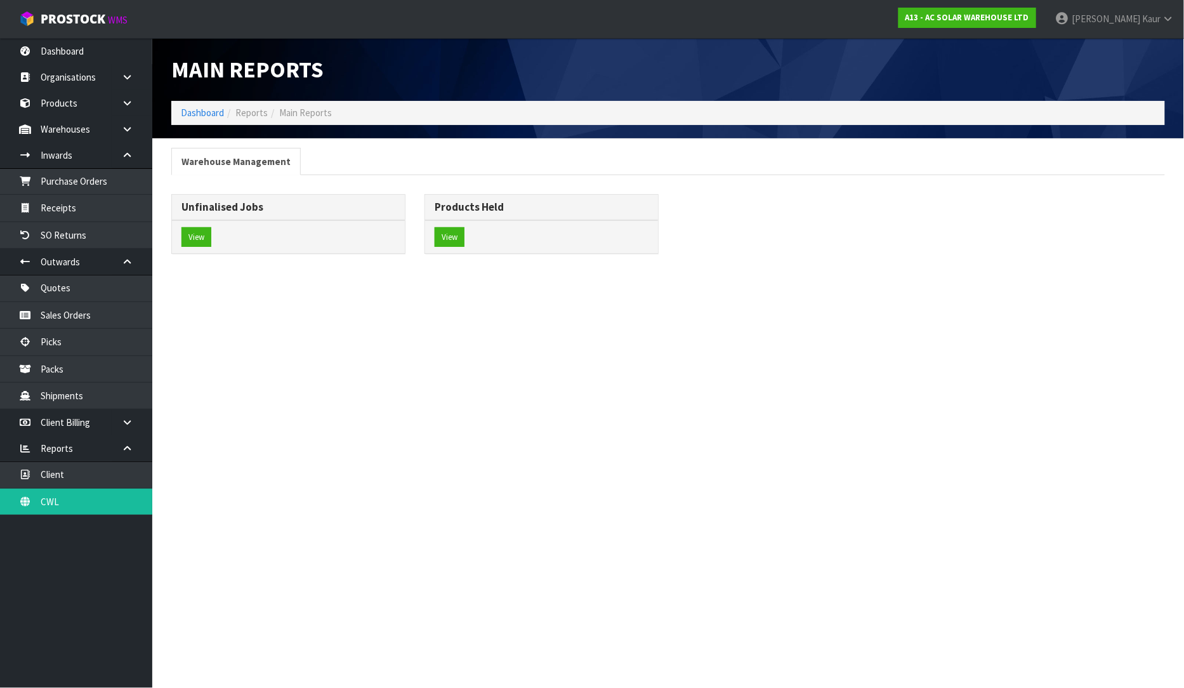
click at [201, 249] on div "View" at bounding box center [288, 237] width 233 height 34
click at [202, 234] on button "View" at bounding box center [196, 237] width 30 height 20
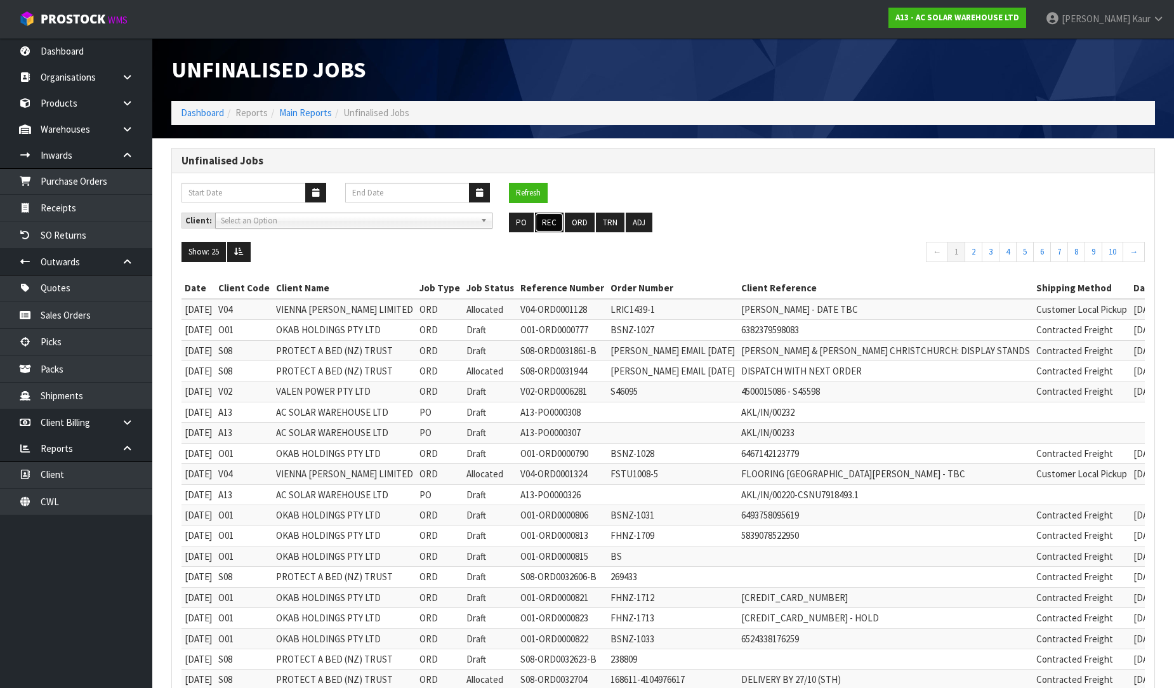
click at [556, 223] on button "REC" at bounding box center [549, 223] width 29 height 20
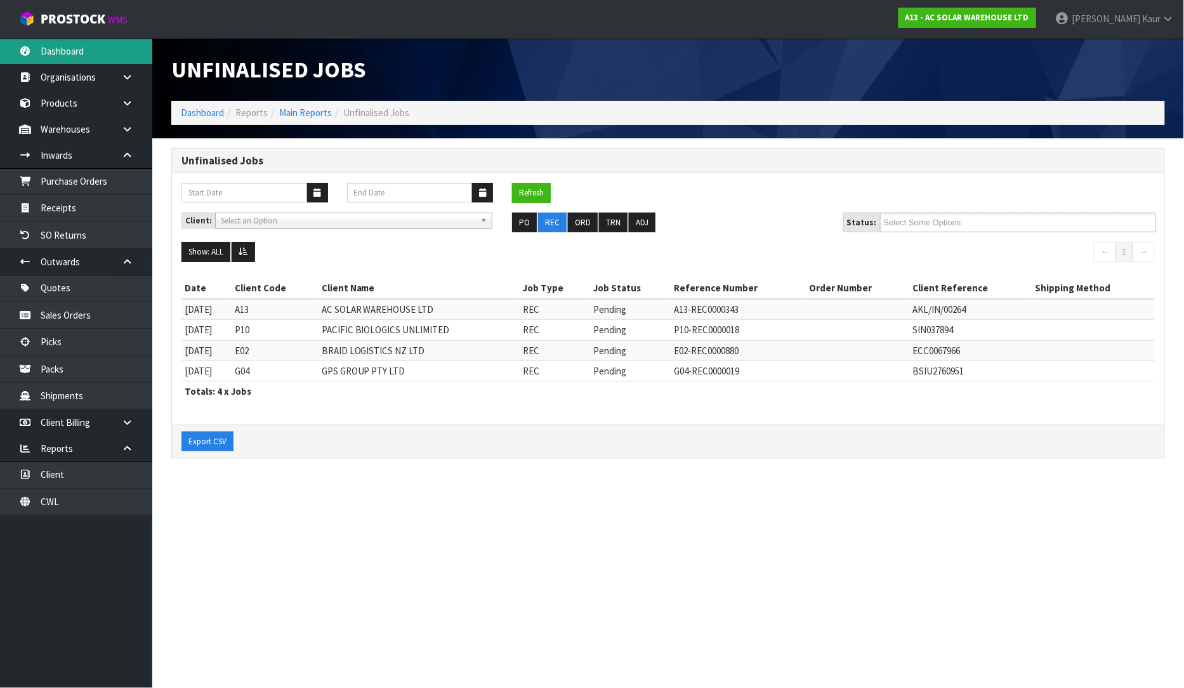
click at [118, 51] on link "Dashboard" at bounding box center [76, 51] width 152 height 26
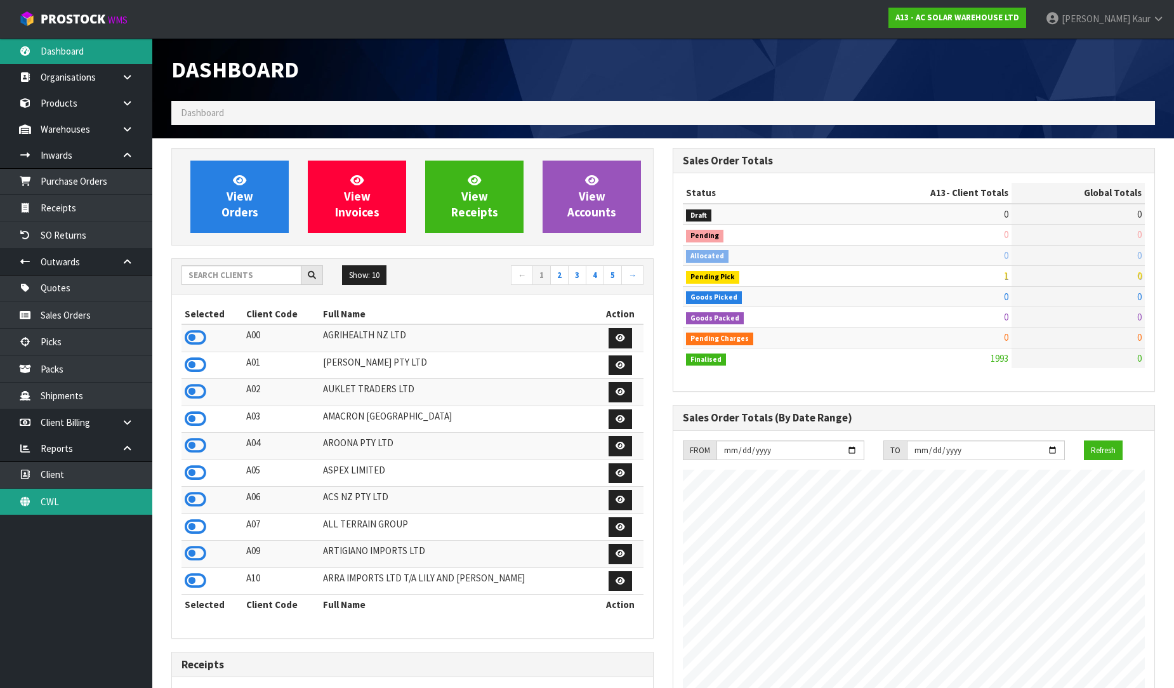
scroll to position [1016, 501]
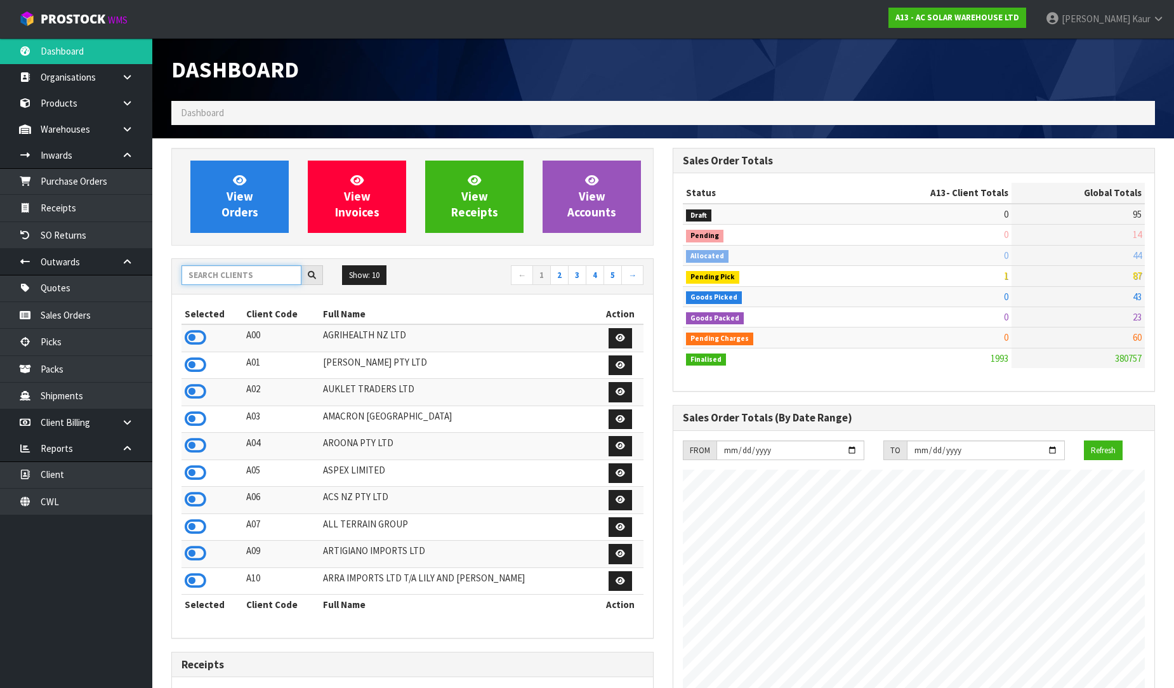
click at [207, 281] on input "text" at bounding box center [241, 275] width 120 height 20
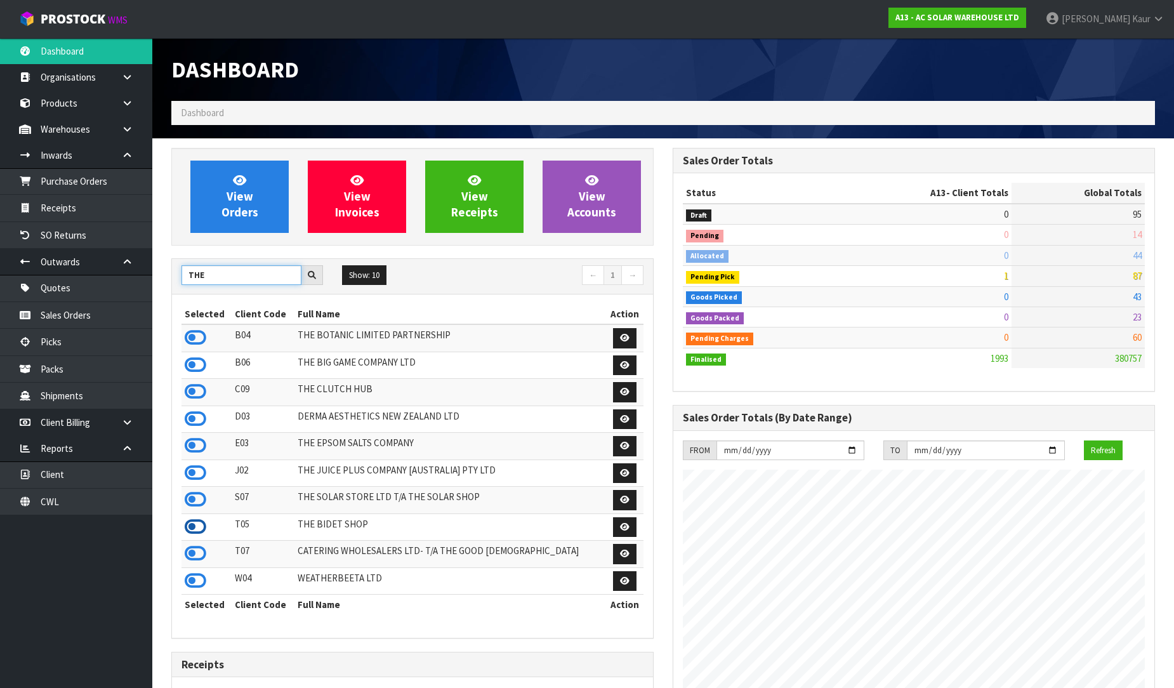
type input "THE"
click at [202, 530] on icon at bounding box center [196, 526] width 22 height 19
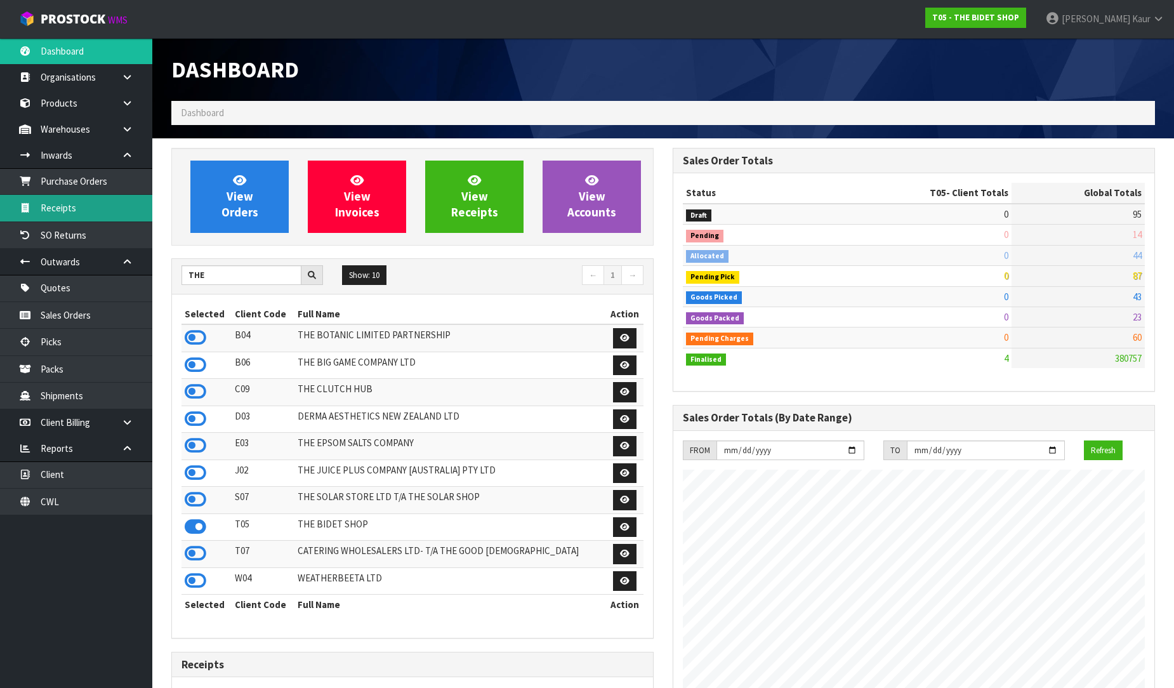
click at [102, 213] on link "Receipts" at bounding box center [76, 208] width 152 height 26
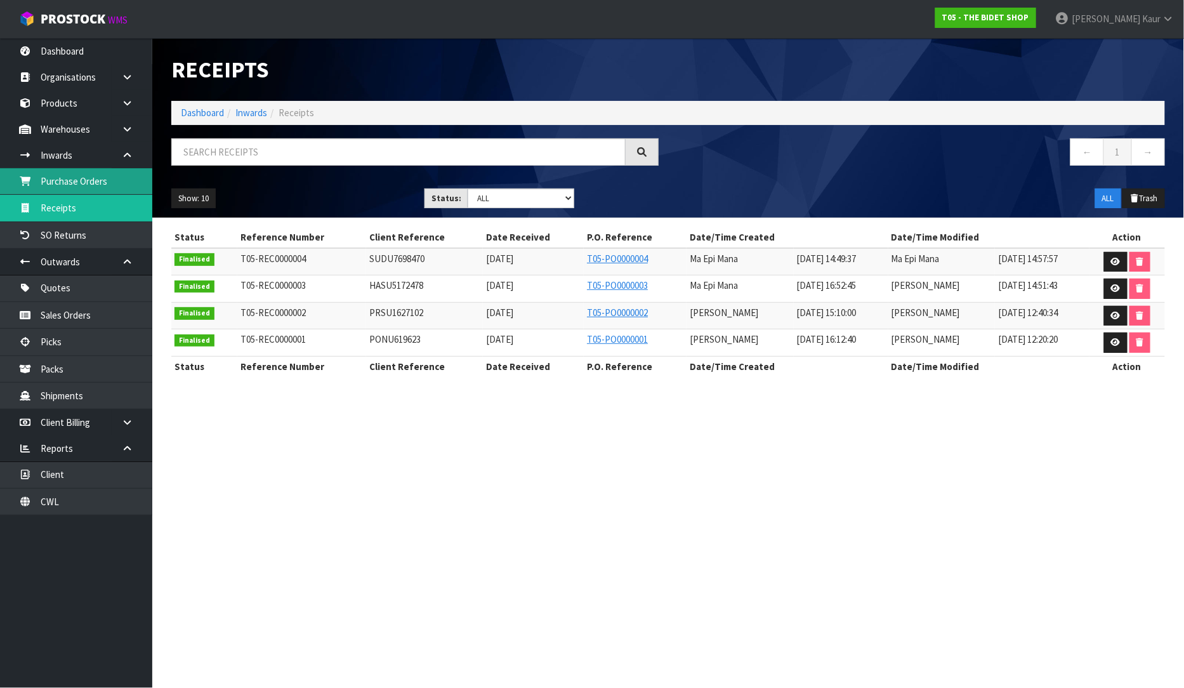
click at [58, 187] on link "Purchase Orders" at bounding box center [76, 181] width 152 height 26
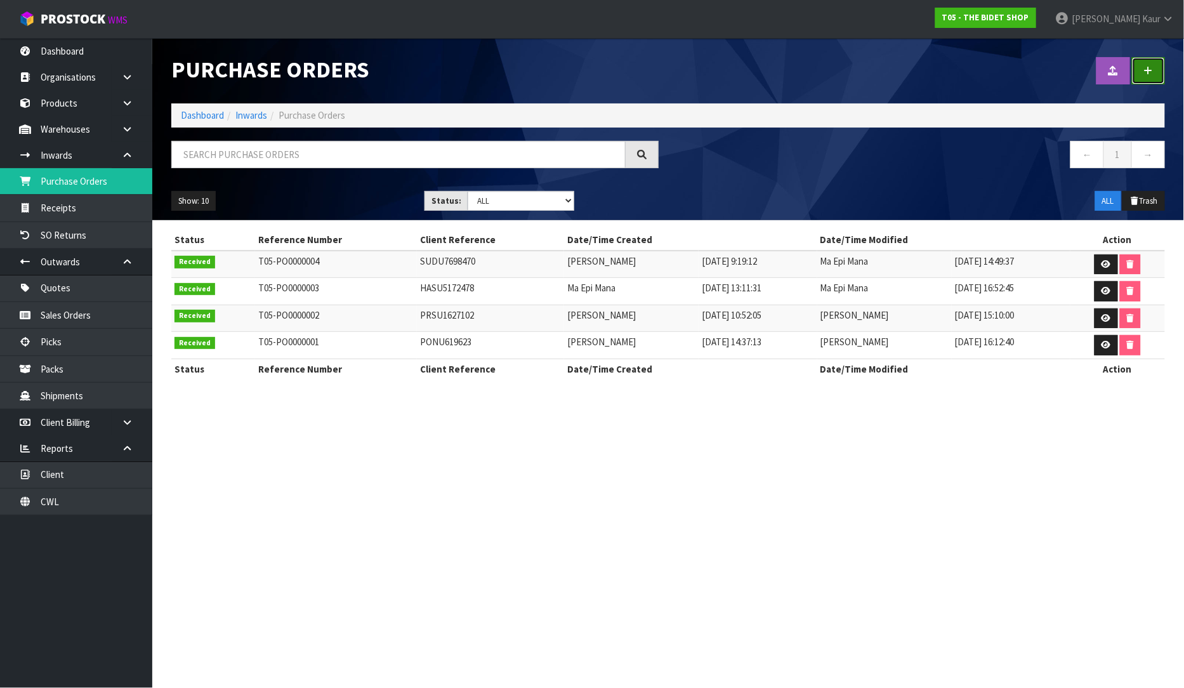
click at [1145, 79] on link at bounding box center [1148, 70] width 33 height 27
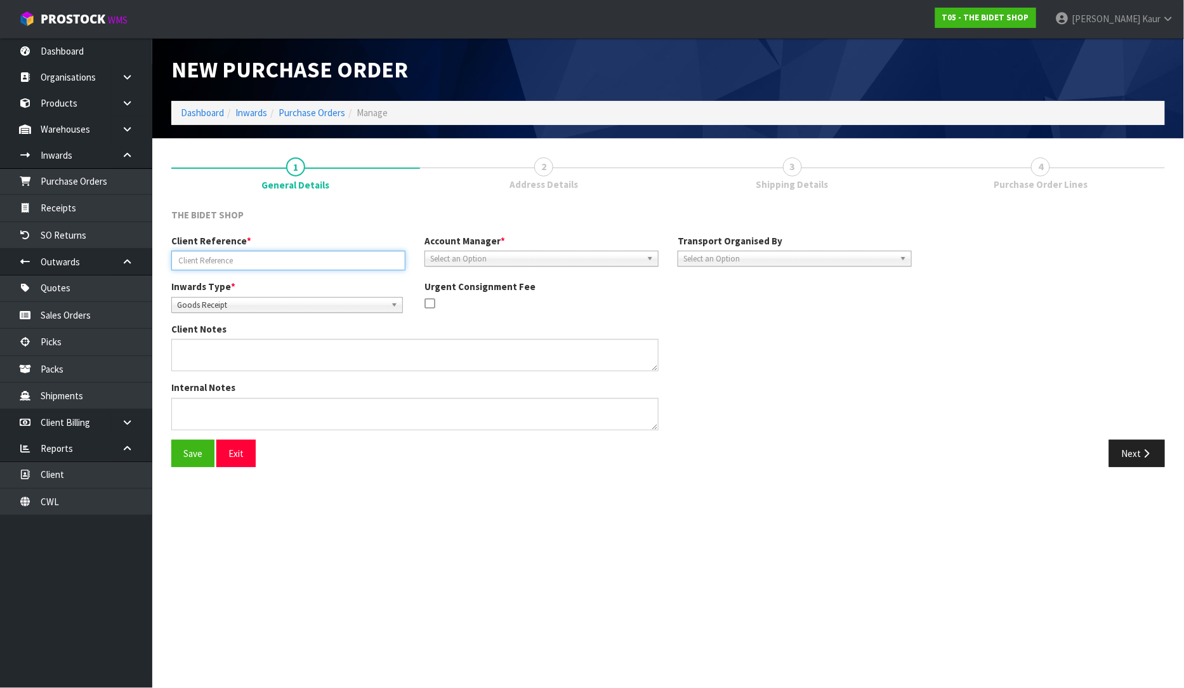
click at [203, 259] on input "text" at bounding box center [288, 261] width 234 height 20
paste input "MRKU9448915"
type input "MRKU9448915"
click at [498, 251] on span "Select an Option" at bounding box center [535, 258] width 211 height 15
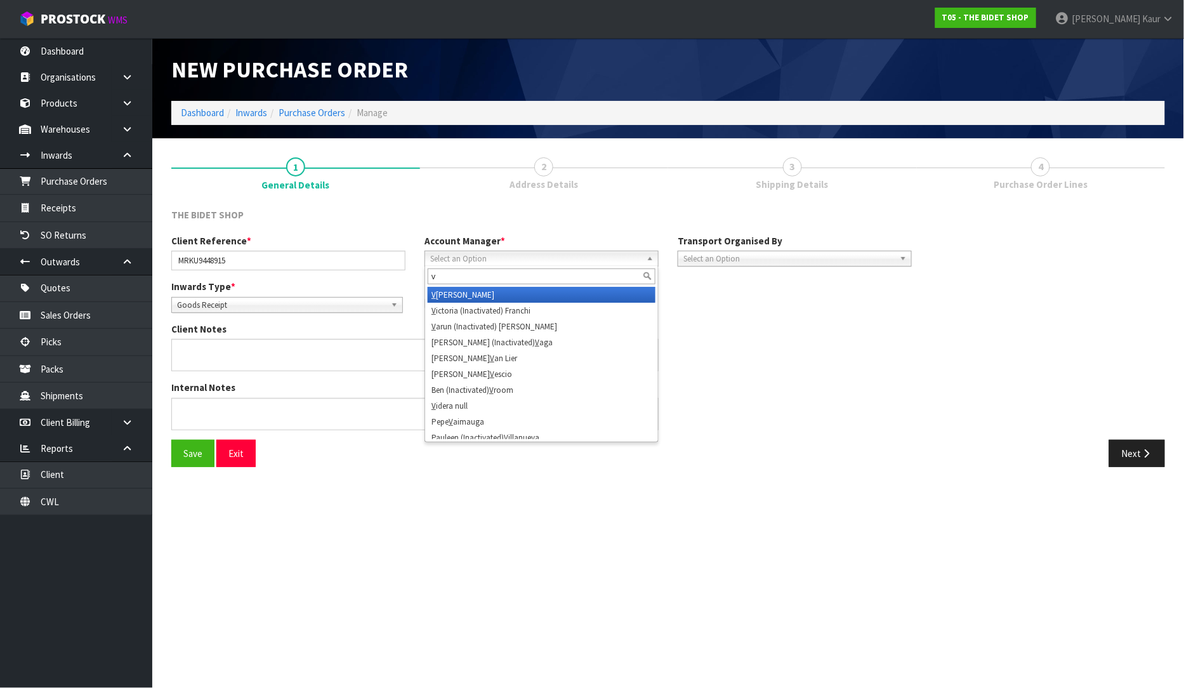
type input "v"
click at [489, 296] on li "V [PERSON_NAME]" at bounding box center [542, 295] width 228 height 16
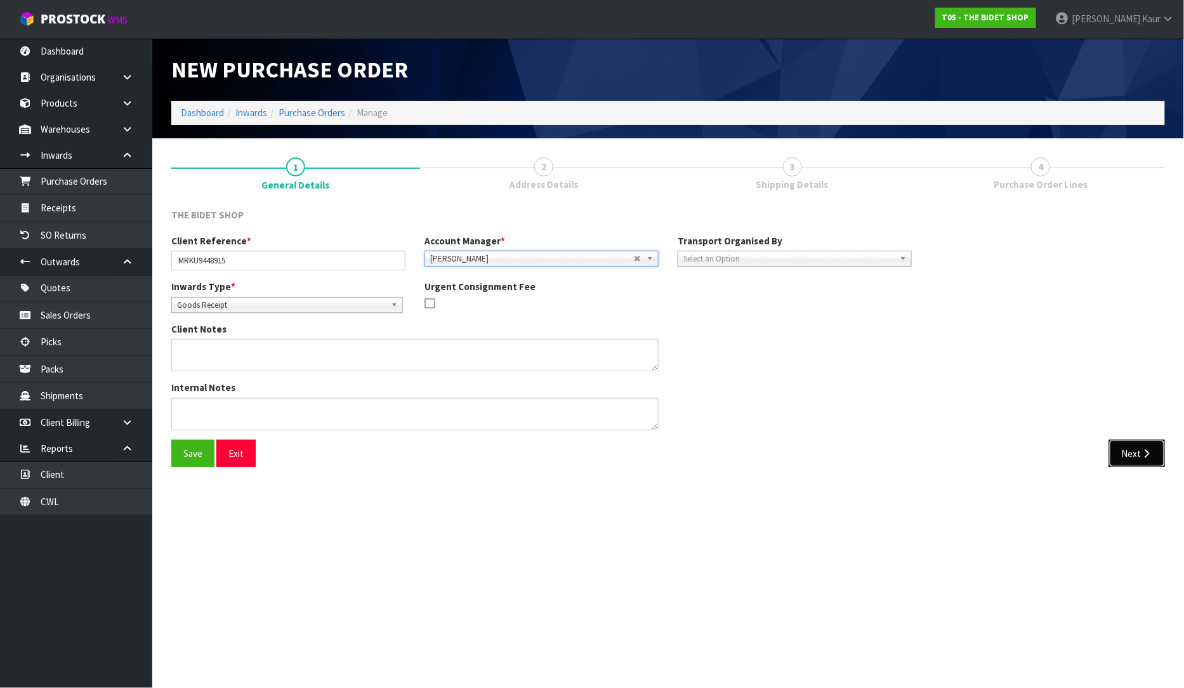
click at [1119, 458] on button "Next" at bounding box center [1137, 453] width 56 height 27
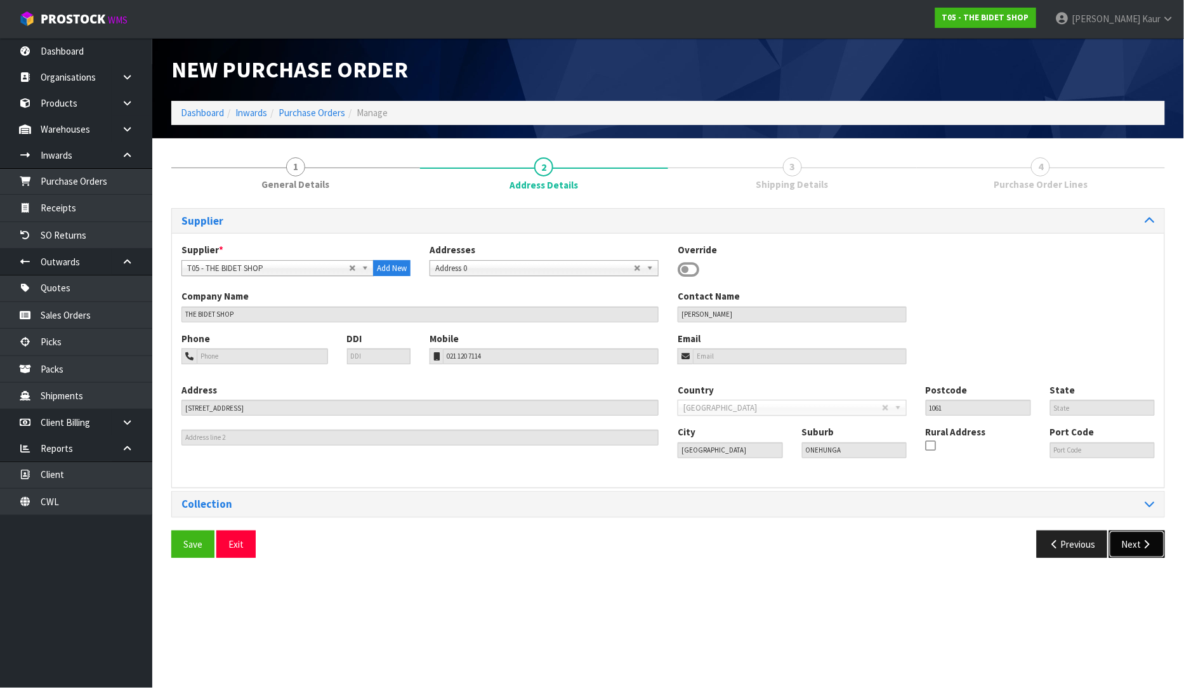
click at [1134, 538] on button "Next" at bounding box center [1137, 544] width 56 height 27
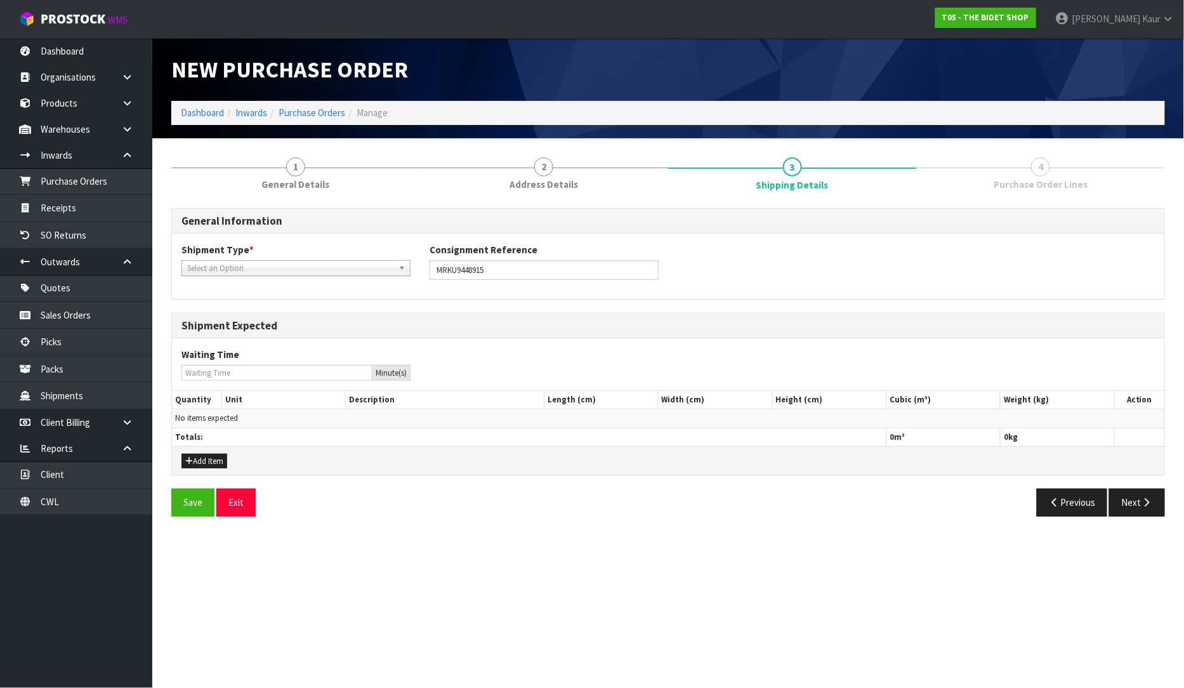
click at [243, 269] on span "Select an Option" at bounding box center [290, 268] width 206 height 15
click at [220, 331] on li "FCL-20ft" at bounding box center [296, 336] width 223 height 16
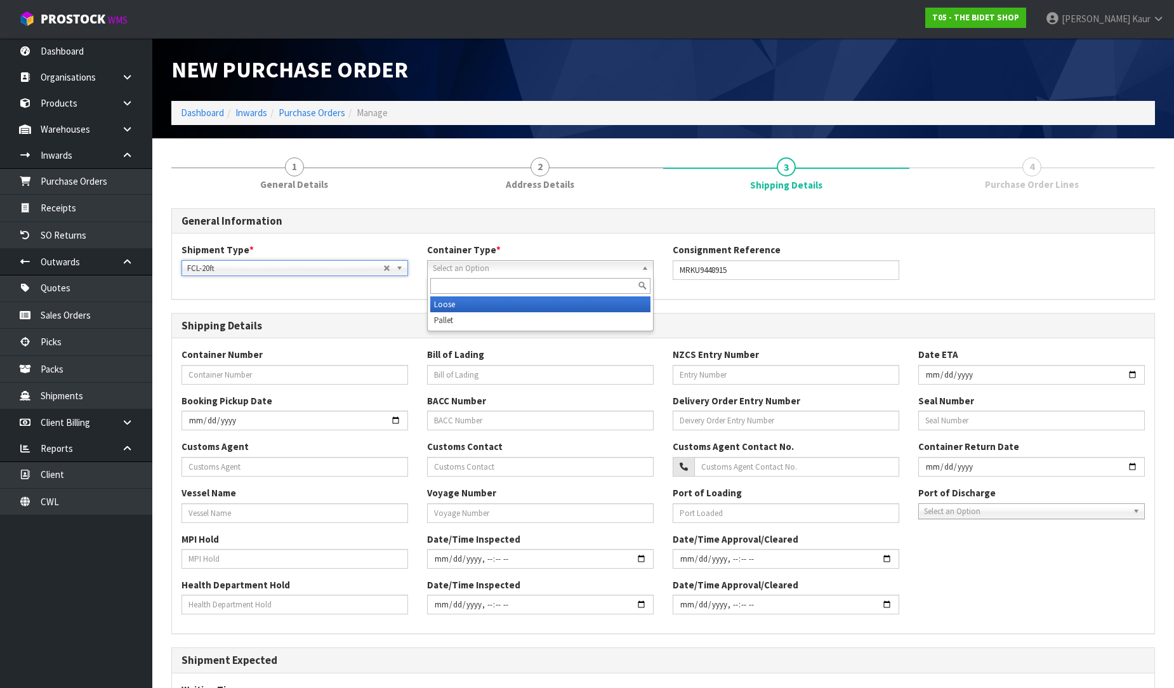
click at [485, 263] on span "Select an Option" at bounding box center [535, 268] width 204 height 15
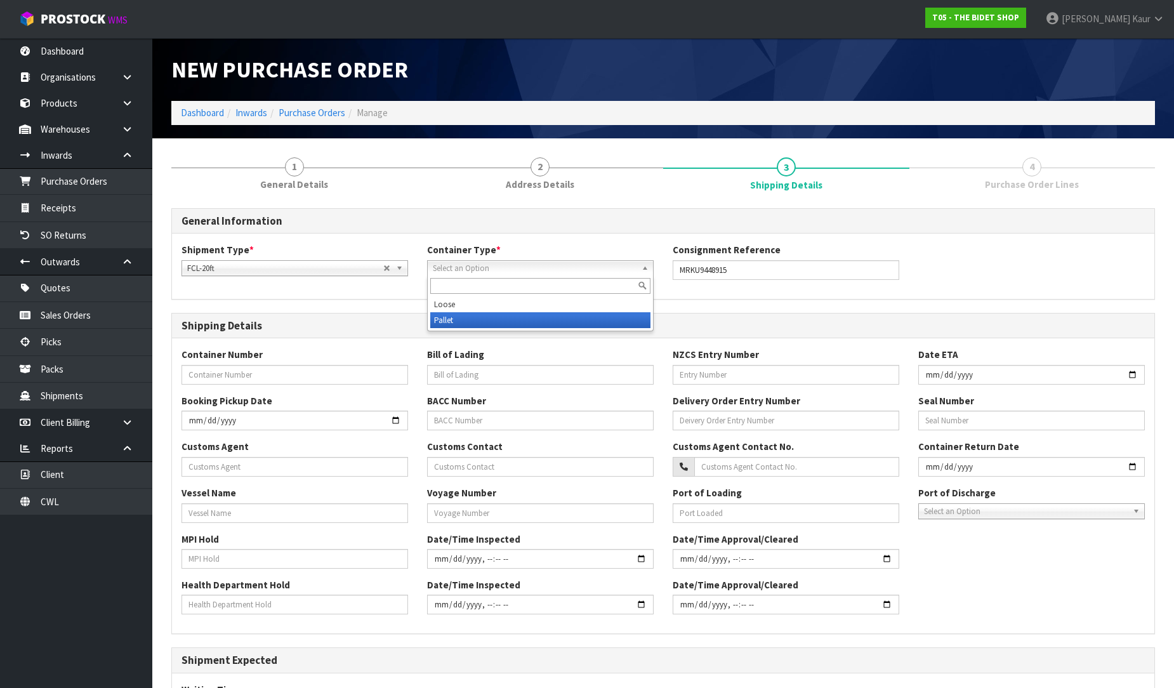
click at [446, 322] on li "Pallet" at bounding box center [540, 320] width 220 height 16
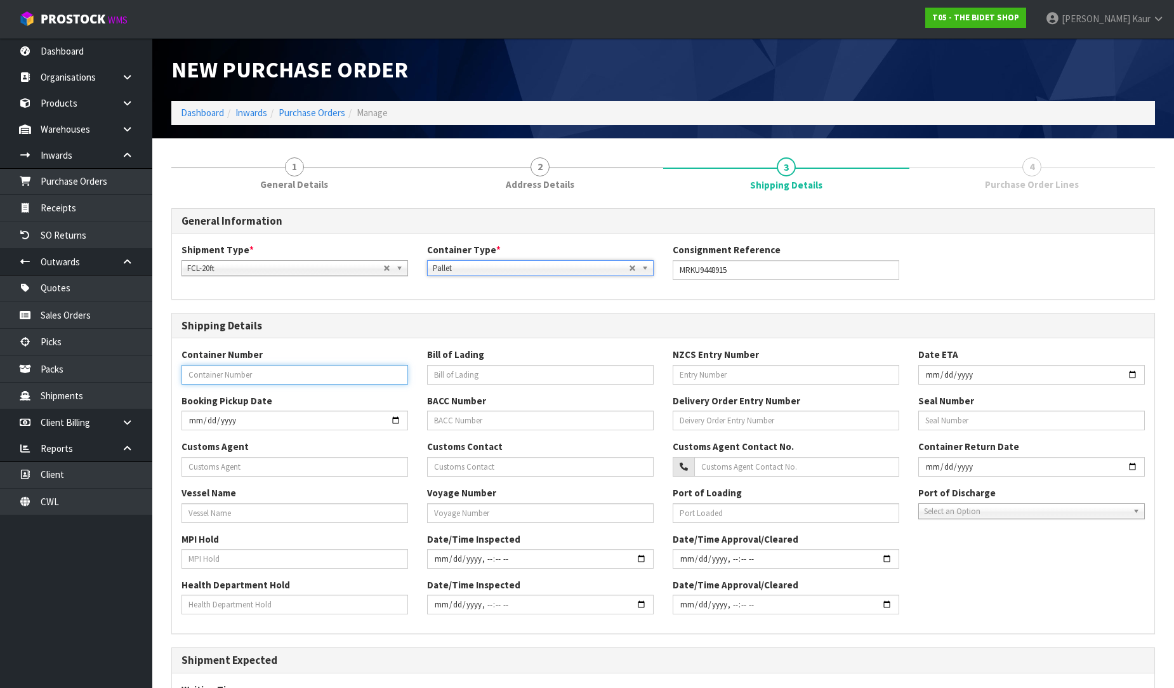
click at [289, 381] on input "text" at bounding box center [294, 375] width 227 height 20
paste input "MRKU9448915"
type input "MRKU9448915"
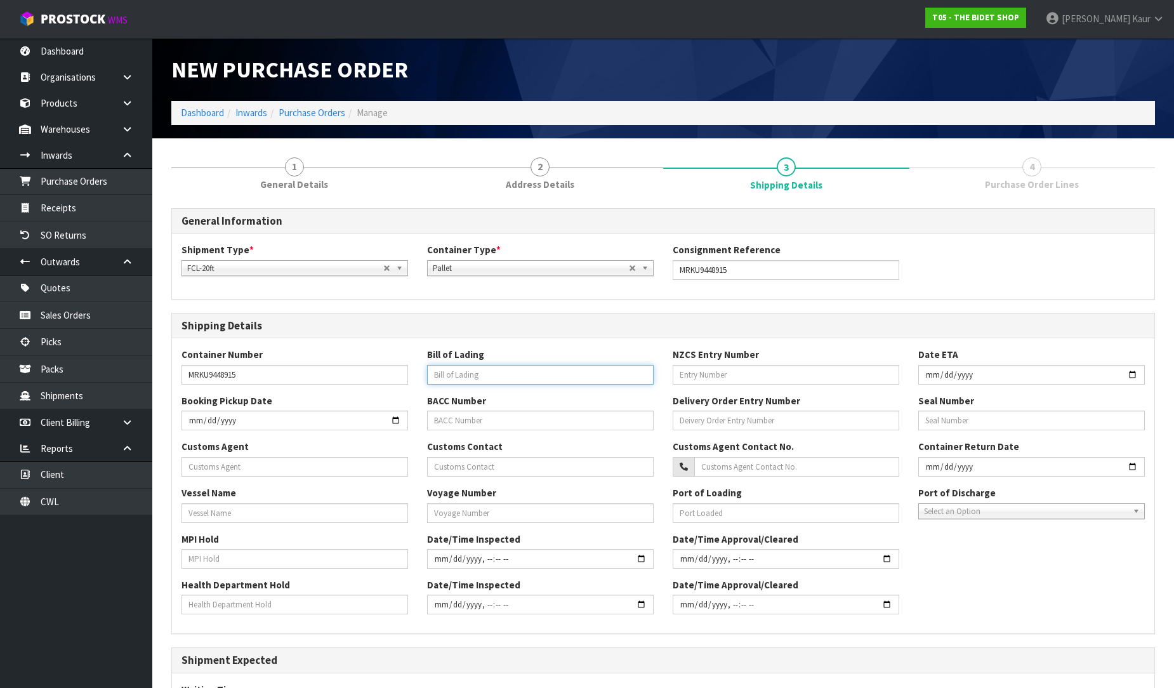
click at [445, 379] on input "text" at bounding box center [540, 375] width 227 height 20
paste input "AUBNEAS4002388"
type input "AUBNEAS4002388"
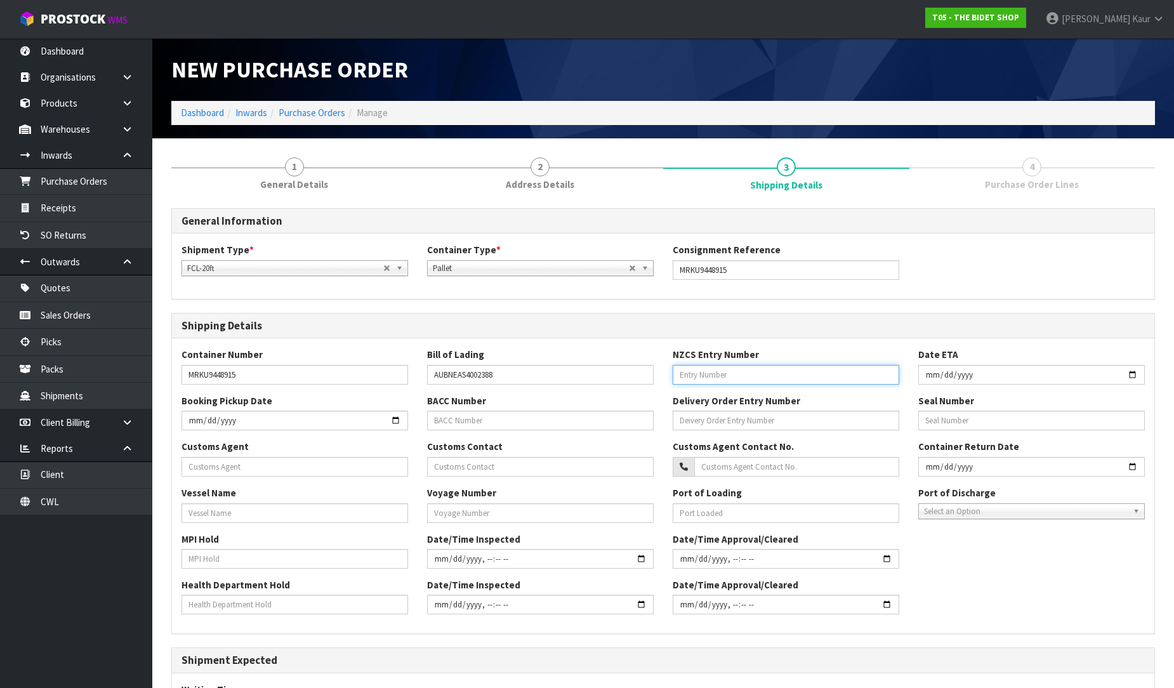
click at [717, 371] on input "text" at bounding box center [786, 375] width 227 height 20
paste input "75359830"
type input "75359830"
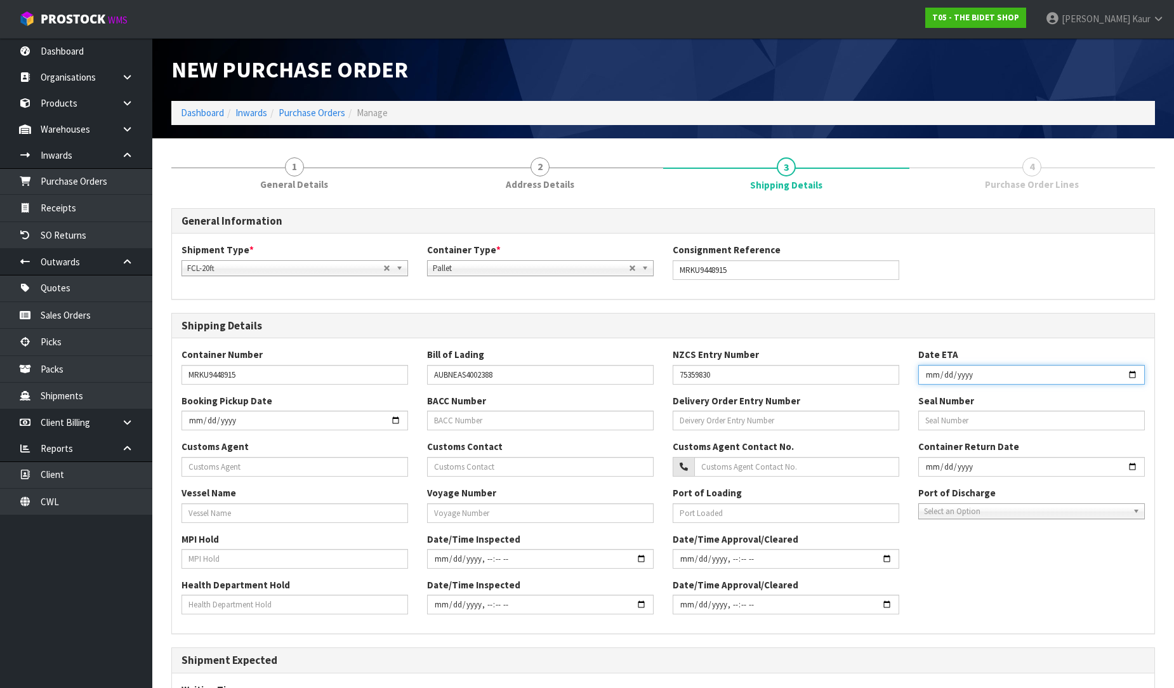
click at [927, 370] on input "date" at bounding box center [1031, 375] width 227 height 20
type input "[DATE]"
click at [192, 462] on input "text" at bounding box center [294, 467] width 227 height 20
paste input "GO LOGISTICS (NZ) LIMITED"
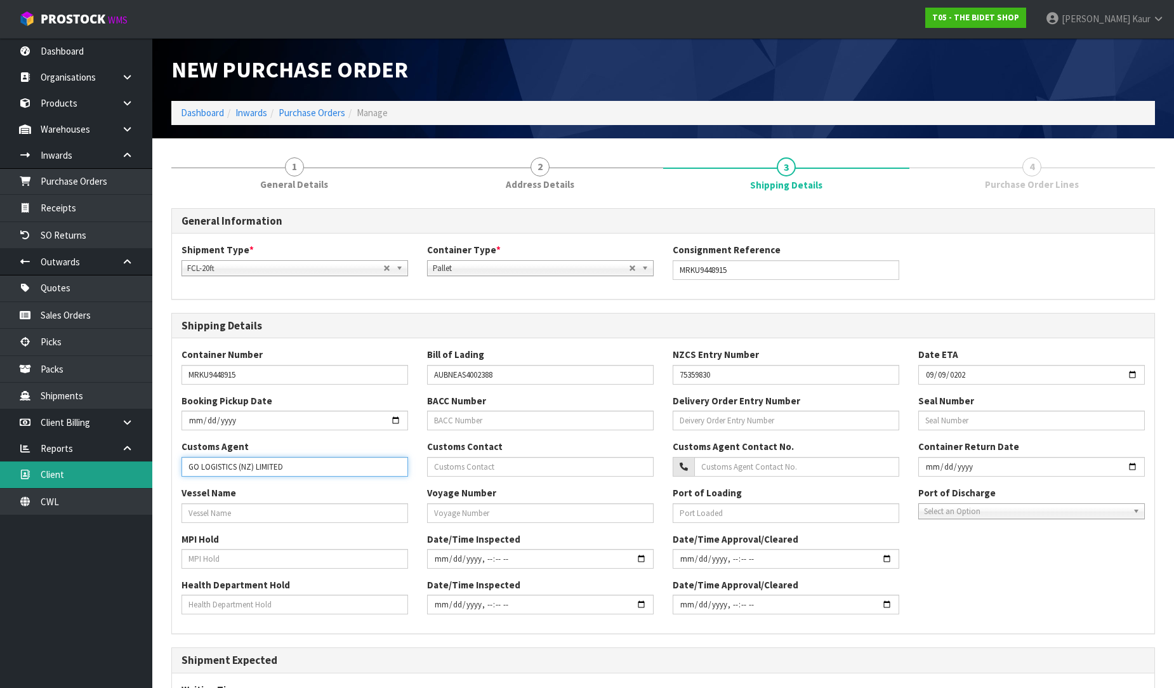
type input "GO LOGISTICS (NZ) LIMITED"
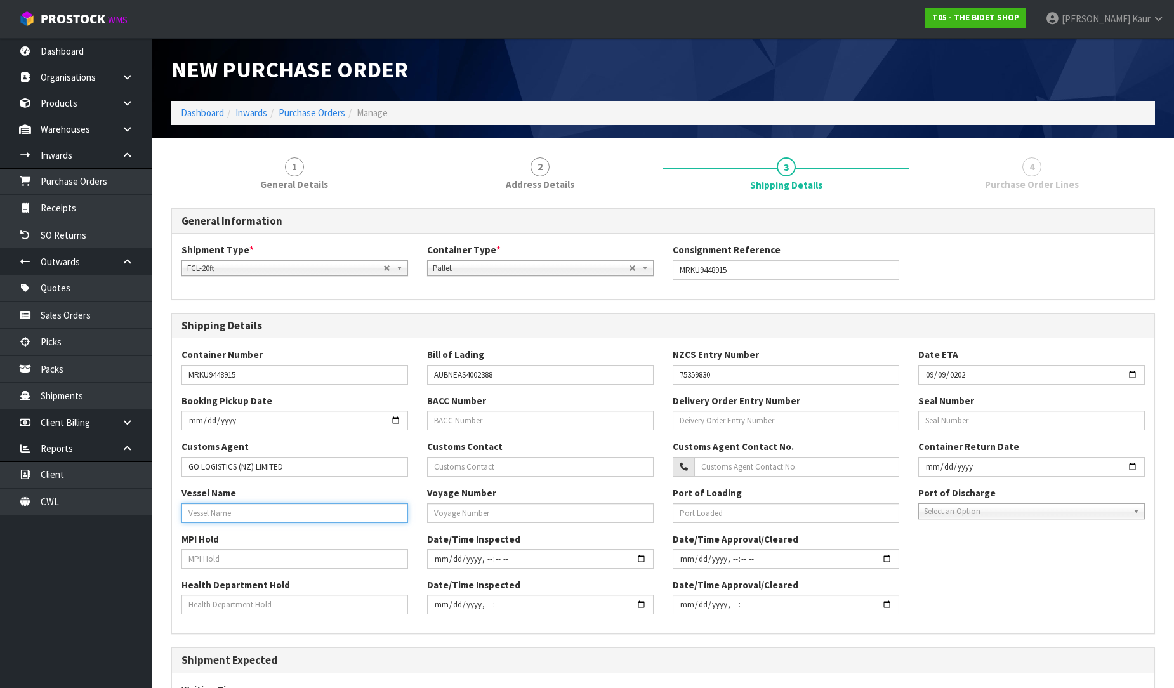
click at [201, 516] on input "text" at bounding box center [294, 513] width 227 height 20
paste input "SEASPAN"
click at [246, 510] on input "SEASPAN" at bounding box center [294, 513] width 227 height 20
paste input "[GEOGRAPHIC_DATA]"
type input "SEASPAN [GEOGRAPHIC_DATA]"
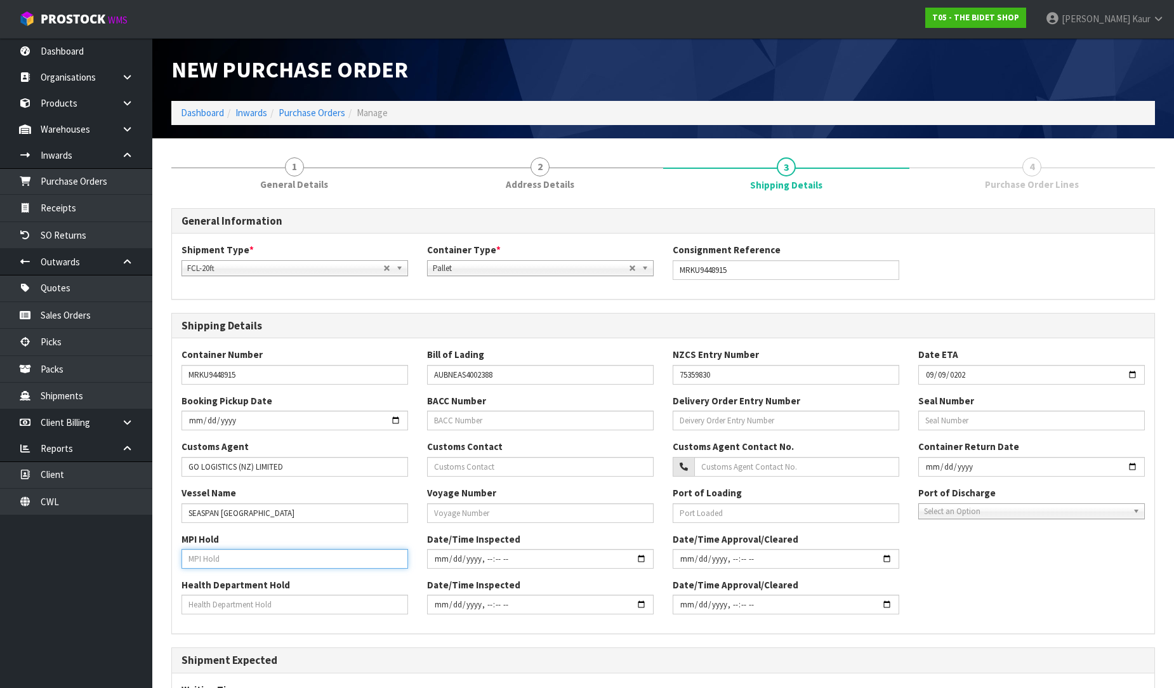
click at [219, 561] on input "text" at bounding box center [294, 559] width 227 height 20
type input "NO"
click at [211, 598] on input "text" at bounding box center [294, 605] width 227 height 20
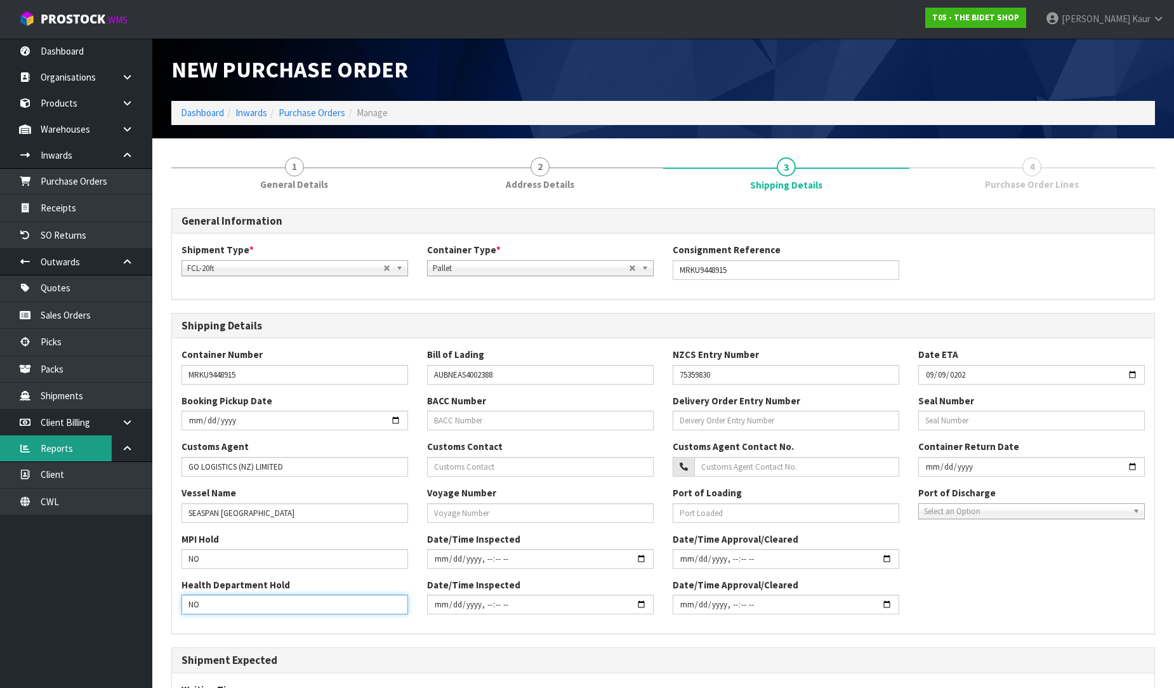
type input "NO"
click at [472, 511] on input "text" at bounding box center [540, 513] width 227 height 20
paste input "124S"
type input "124S"
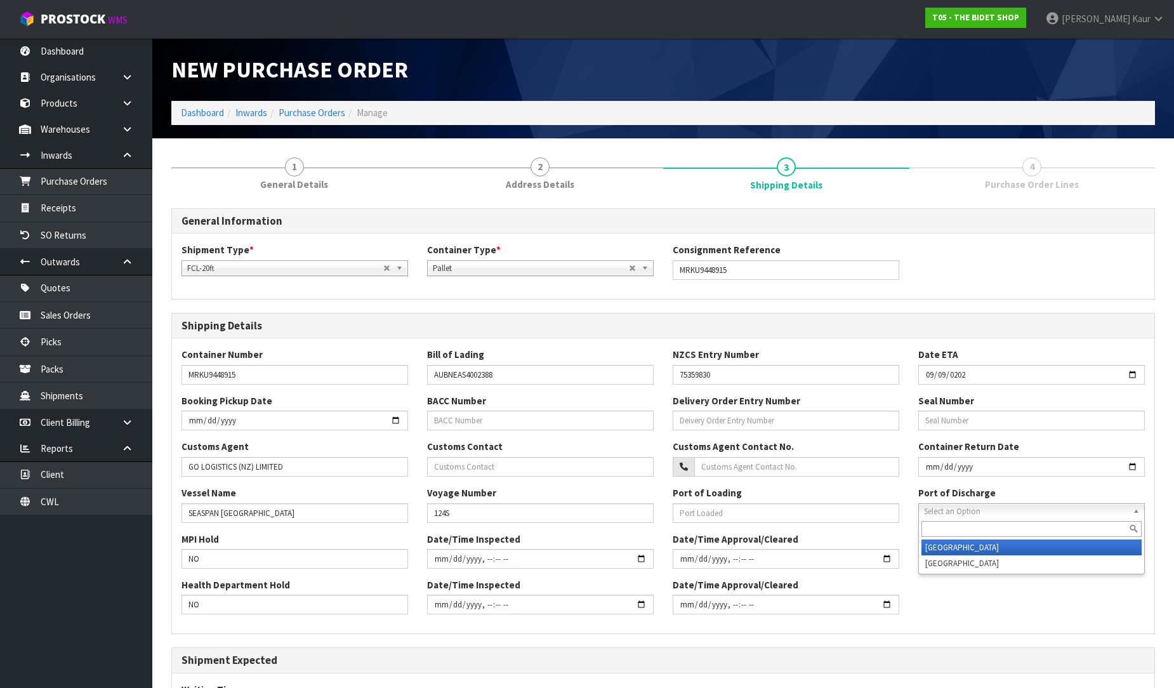
click at [993, 517] on span "Select an Option" at bounding box center [1026, 511] width 204 height 15
click at [972, 543] on li "[GEOGRAPHIC_DATA]" at bounding box center [1031, 547] width 220 height 16
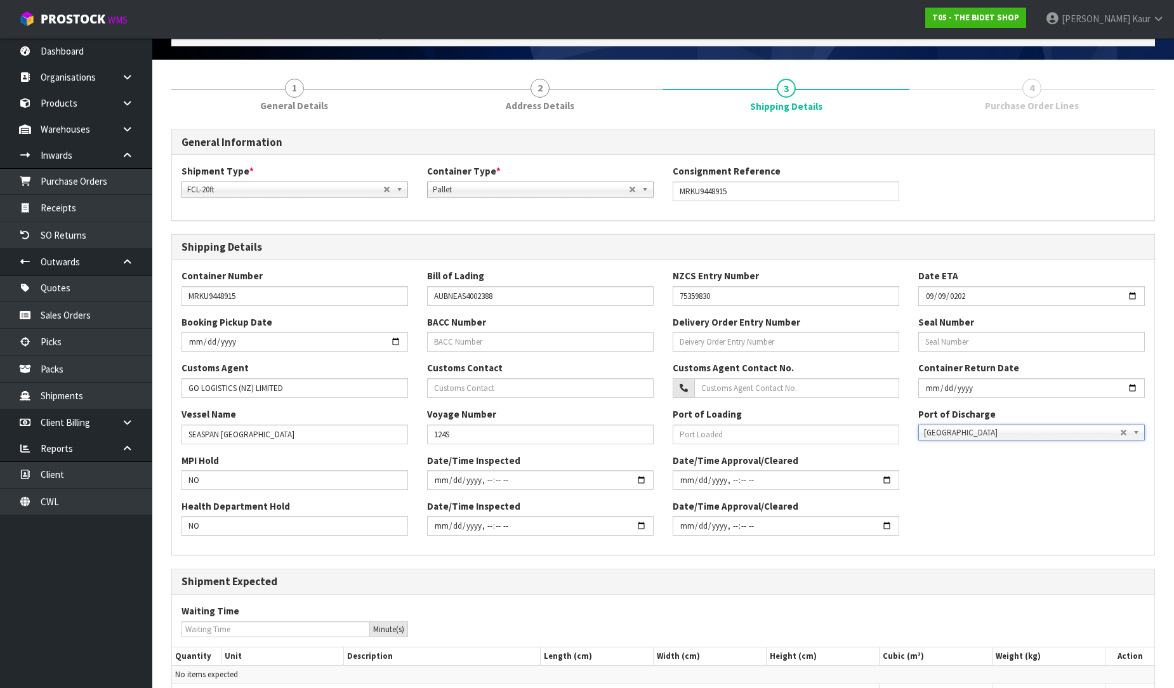
scroll to position [182, 0]
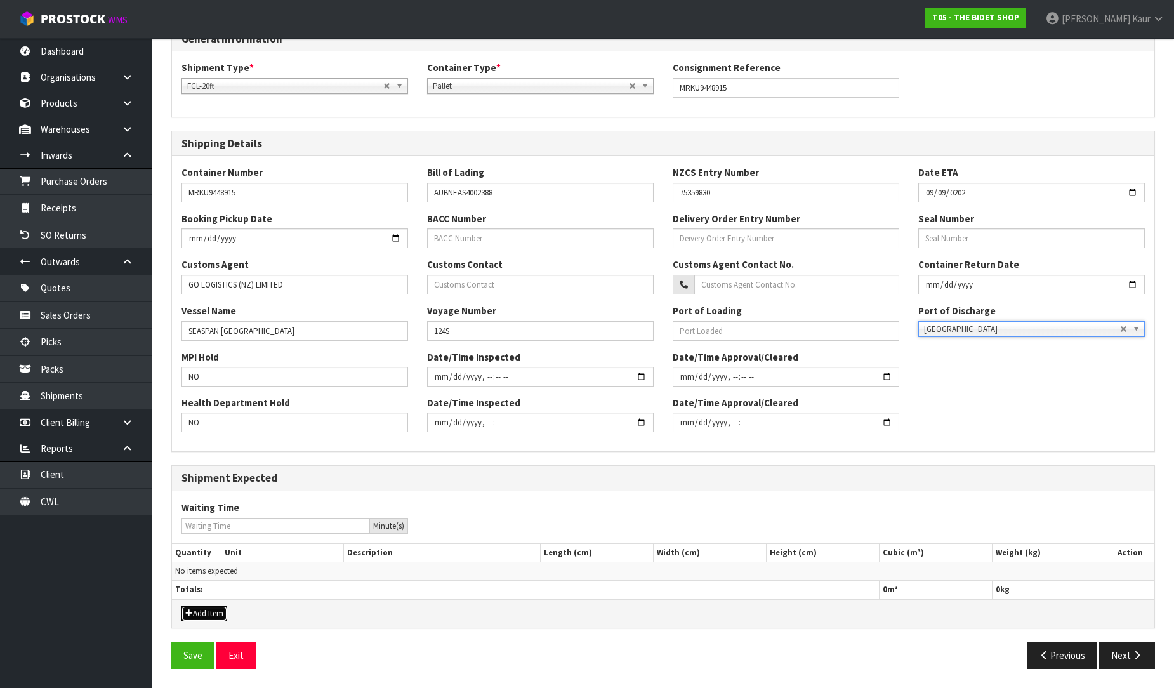
click at [224, 617] on button "Add Item" at bounding box center [204, 613] width 46 height 15
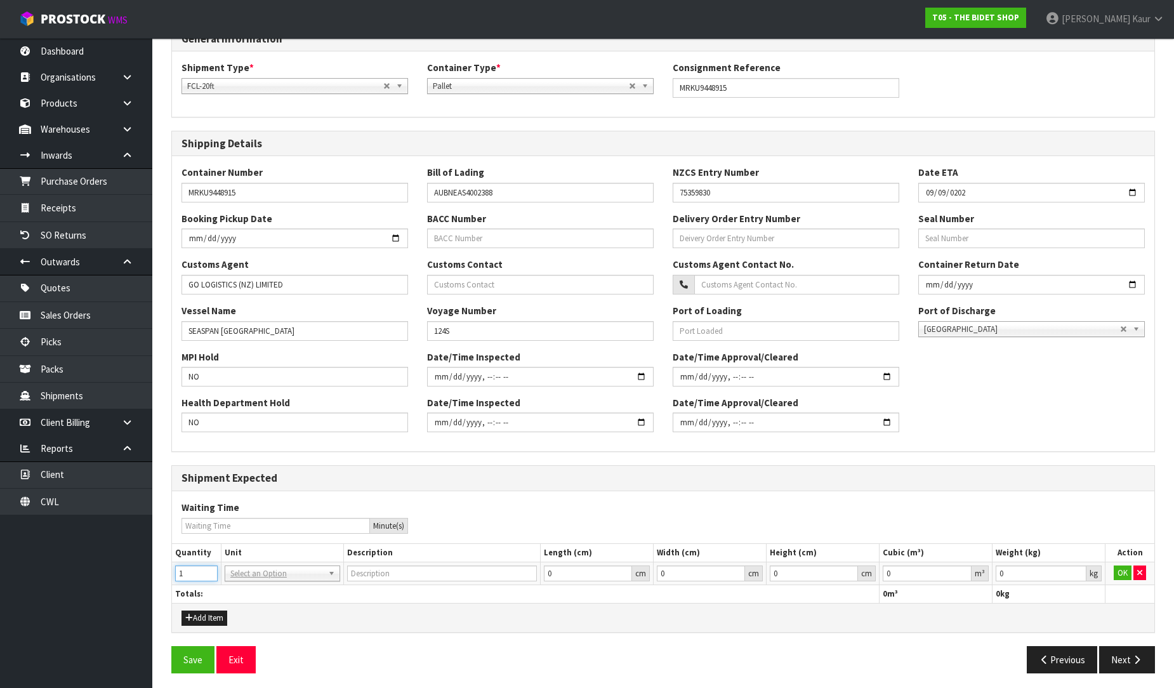
type input "1"
click at [211, 567] on input "1" at bounding box center [196, 573] width 43 height 16
type input "20FT CONTAINER"
type input "0.000001"
click at [960, 570] on input "0.000001" at bounding box center [927, 573] width 89 height 16
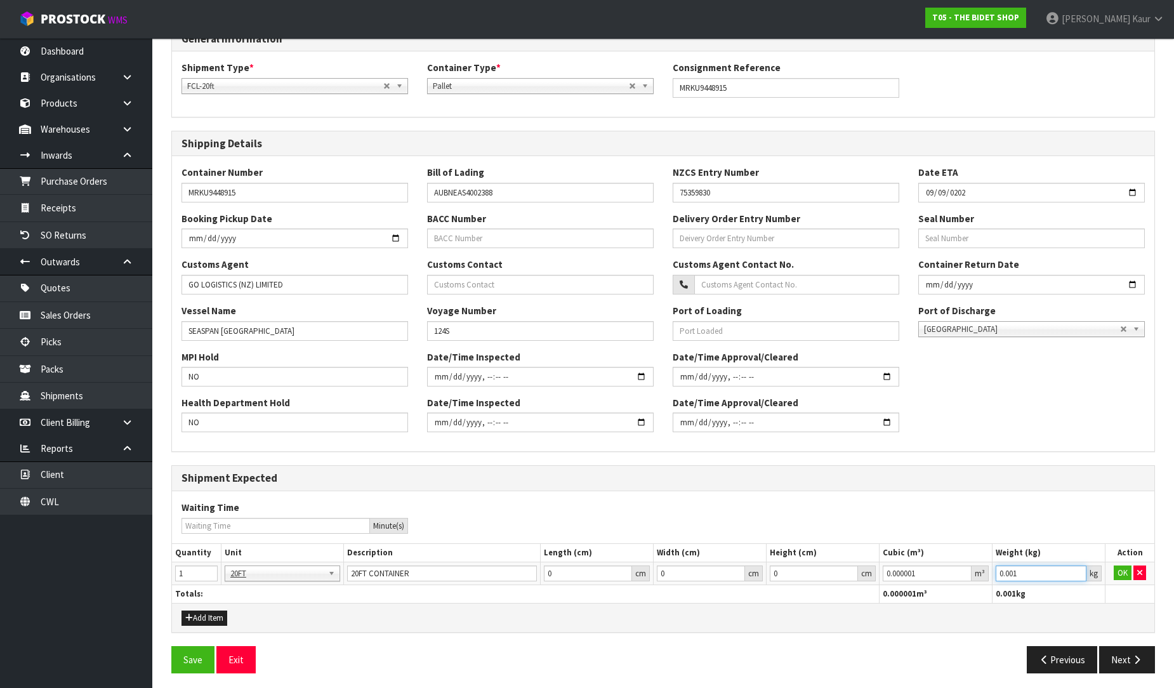
type input "0.001"
click at [1080, 572] on input "0.001" at bounding box center [1041, 573] width 91 height 16
click at [1119, 572] on button "OK" at bounding box center [1123, 572] width 18 height 15
click at [1139, 664] on button "Next" at bounding box center [1127, 659] width 56 height 27
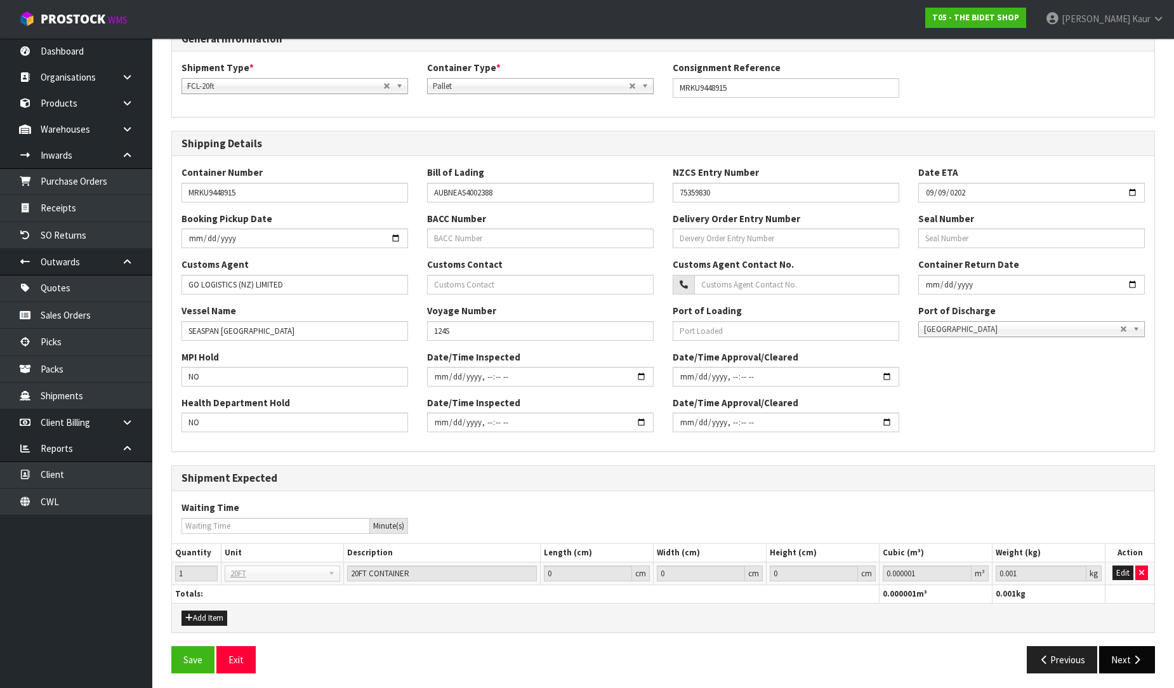
scroll to position [0, 0]
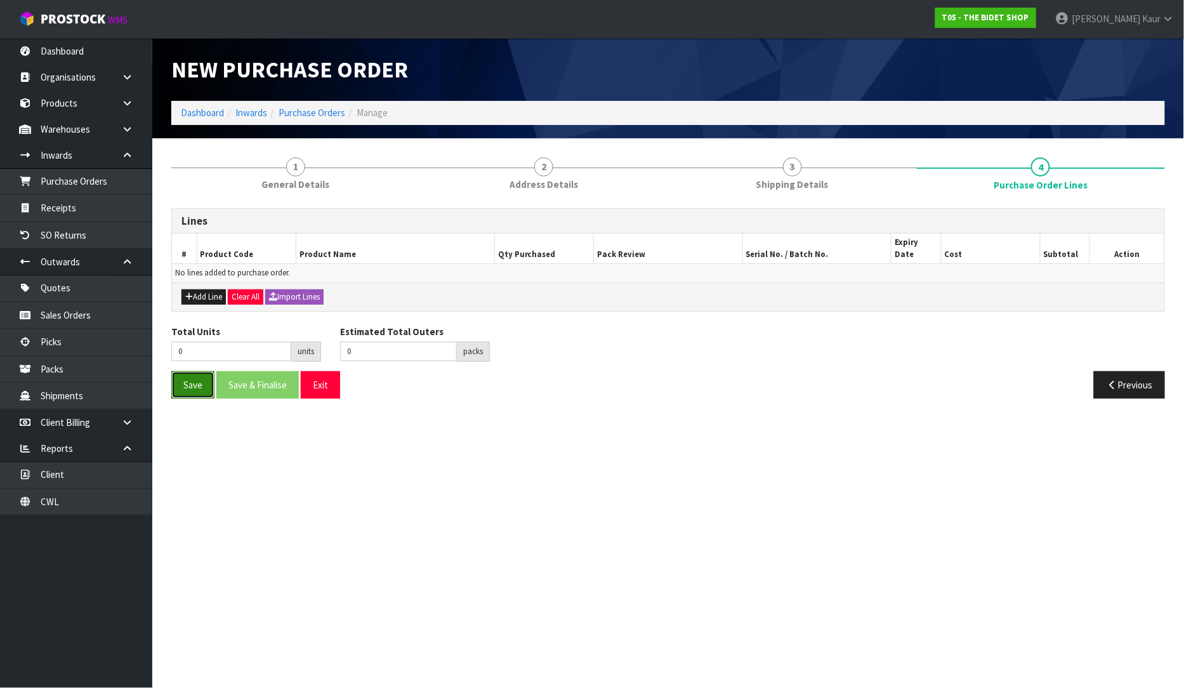
click at [185, 371] on button "Save" at bounding box center [192, 384] width 43 height 27
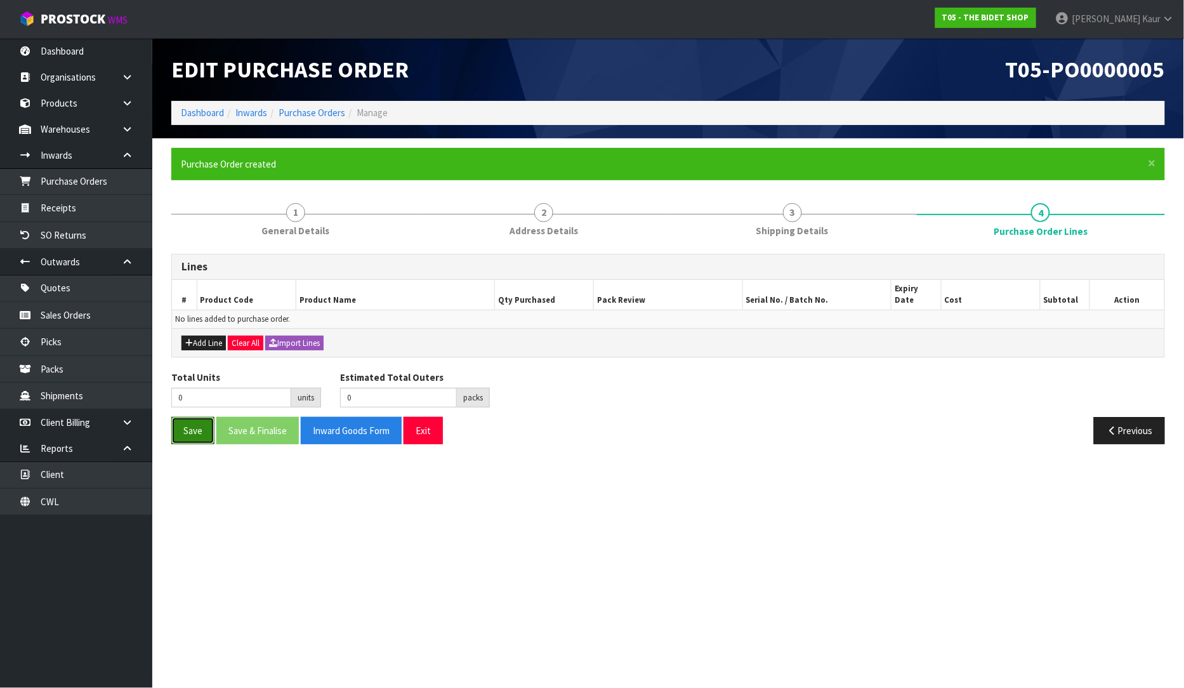
click at [187, 417] on button "Save" at bounding box center [192, 430] width 43 height 27
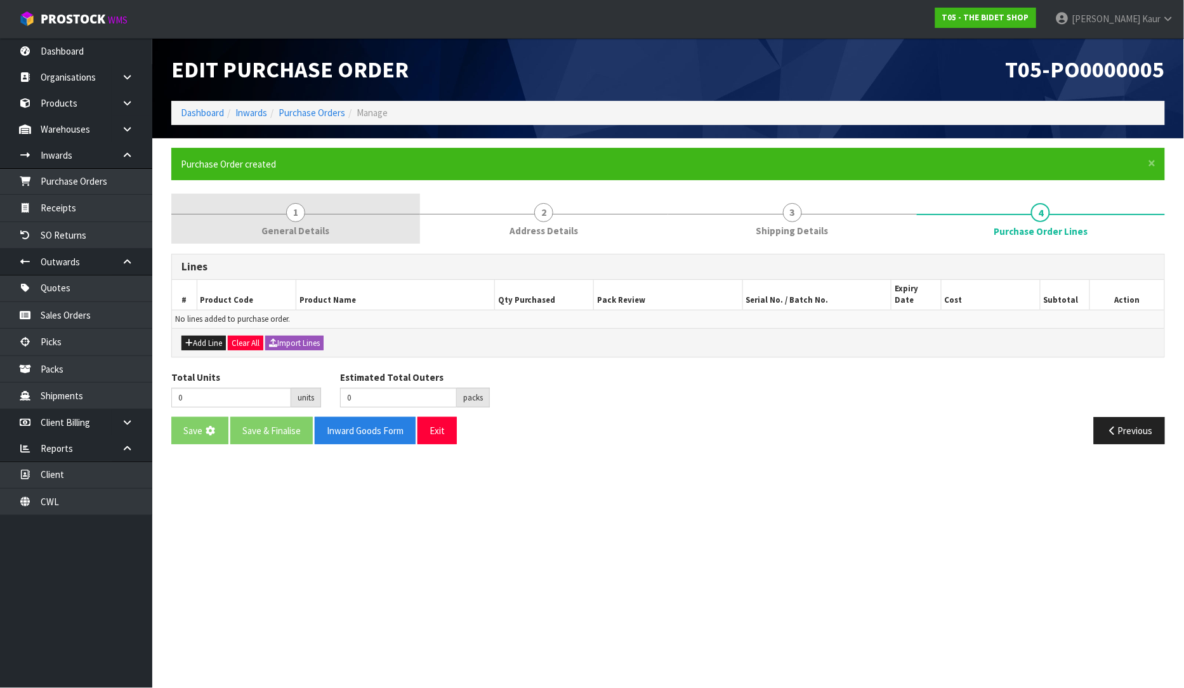
click at [258, 231] on link "1 General Details" at bounding box center [295, 219] width 249 height 50
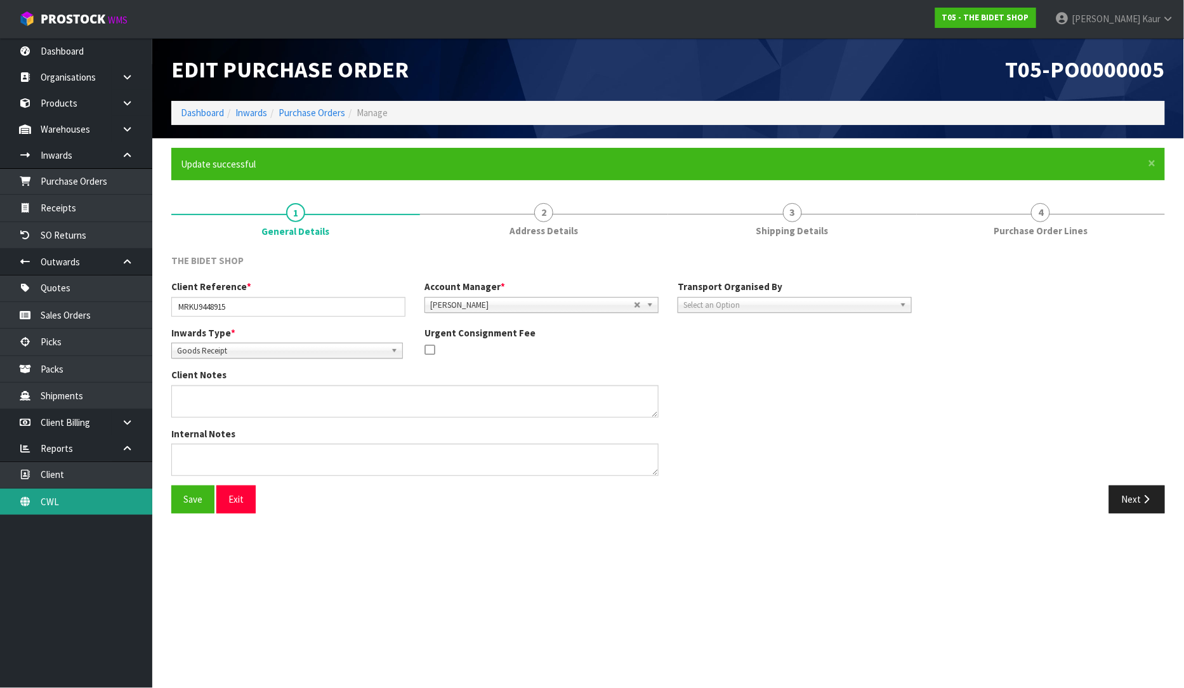
click at [91, 492] on link "CWL" at bounding box center [76, 502] width 152 height 26
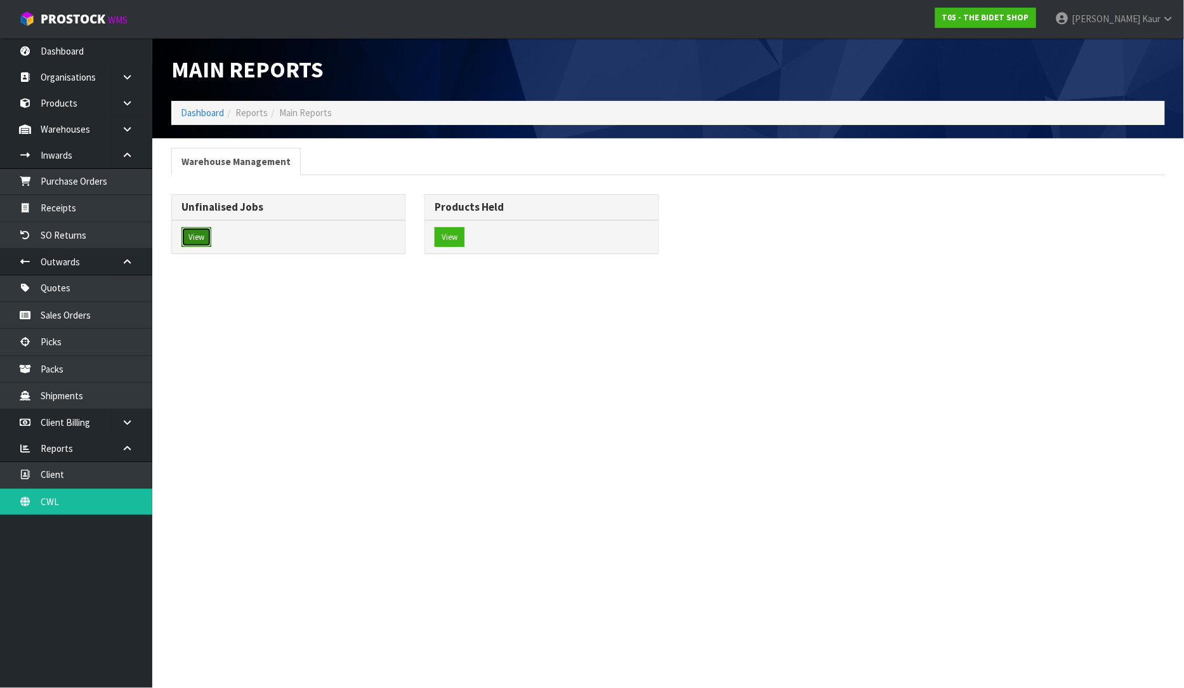
click at [191, 245] on button "View" at bounding box center [196, 237] width 30 height 20
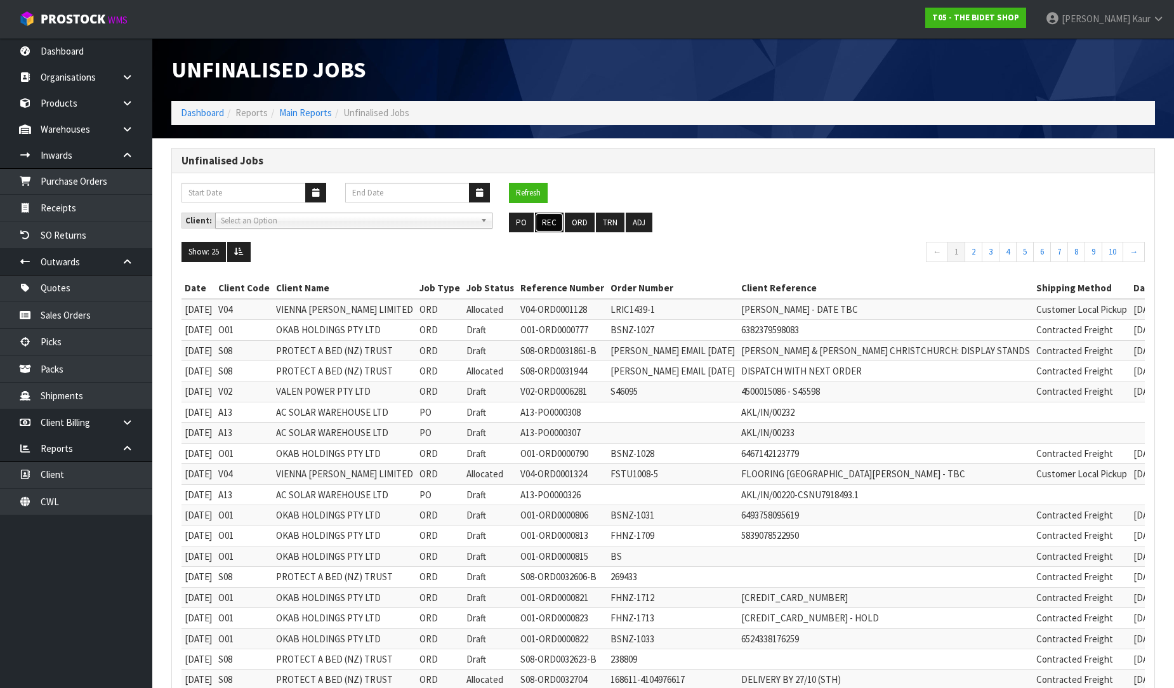
click at [560, 220] on button "REC" at bounding box center [549, 223] width 29 height 20
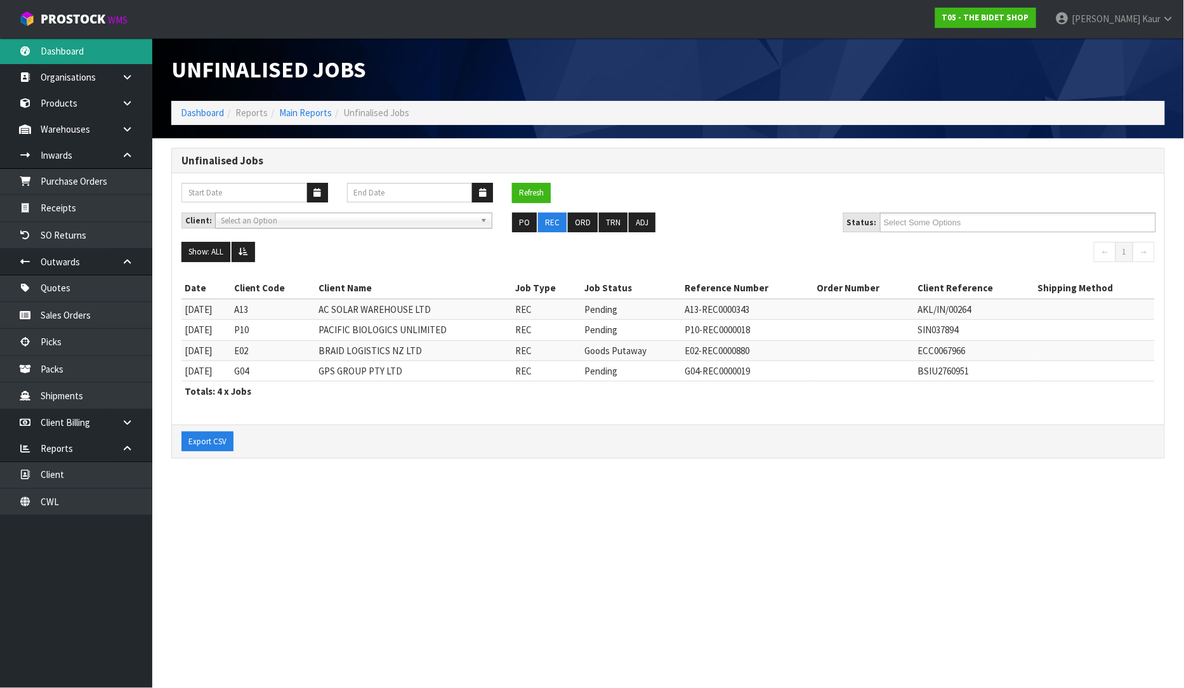
click at [78, 59] on link "Dashboard" at bounding box center [76, 51] width 152 height 26
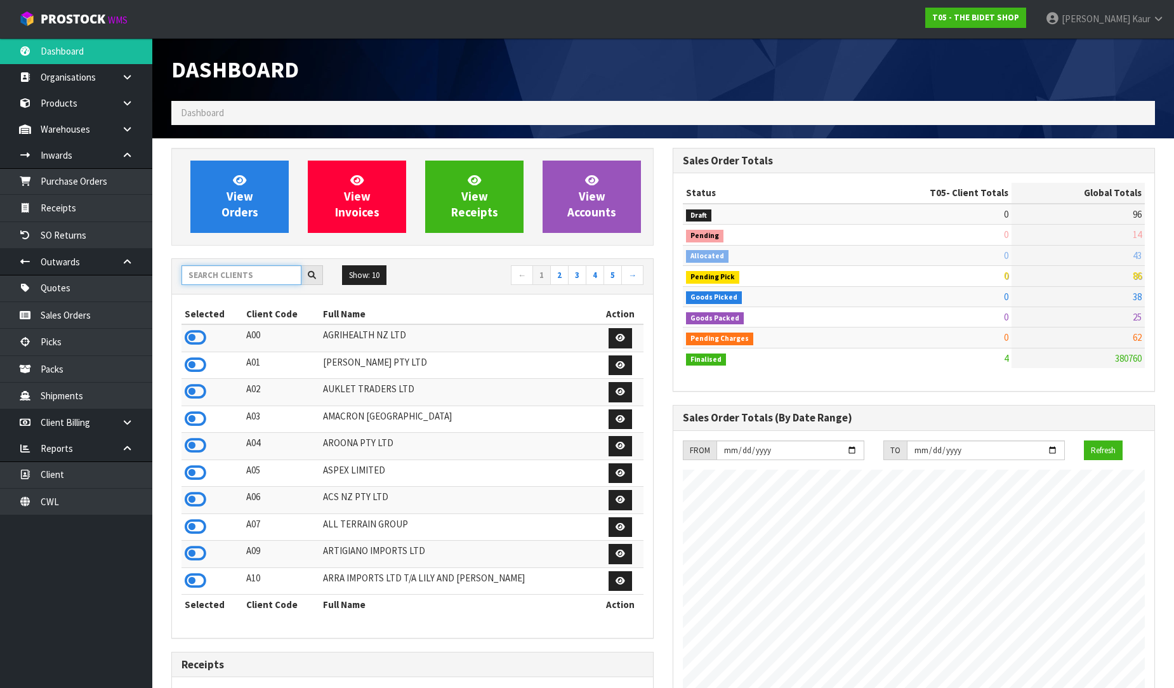
click at [210, 273] on input "text" at bounding box center [241, 275] width 120 height 20
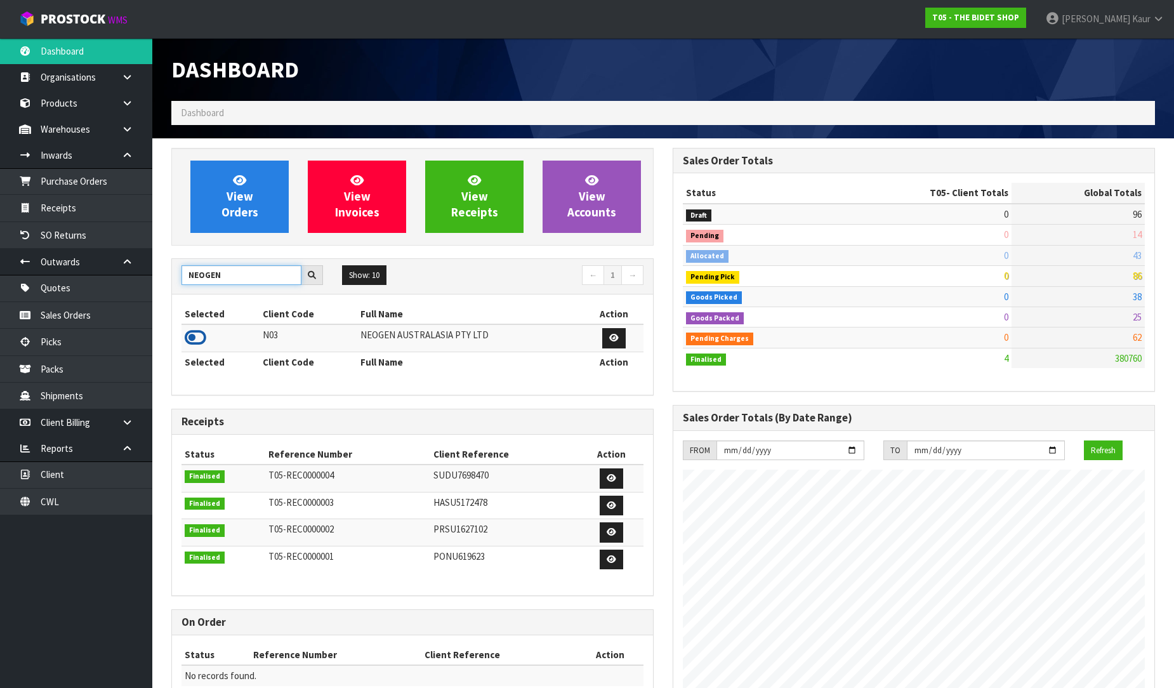
type input "NEOGEN"
click at [199, 344] on icon at bounding box center [196, 337] width 22 height 19
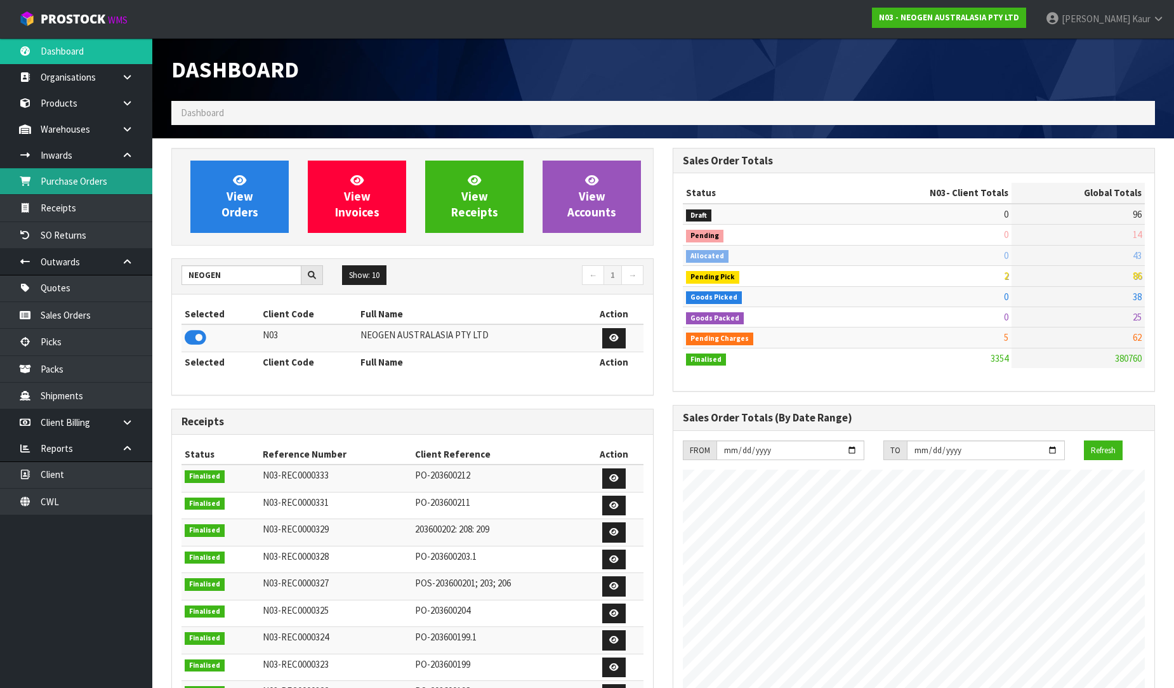
scroll to position [961, 501]
click at [117, 186] on link "Purchase Orders" at bounding box center [76, 181] width 152 height 26
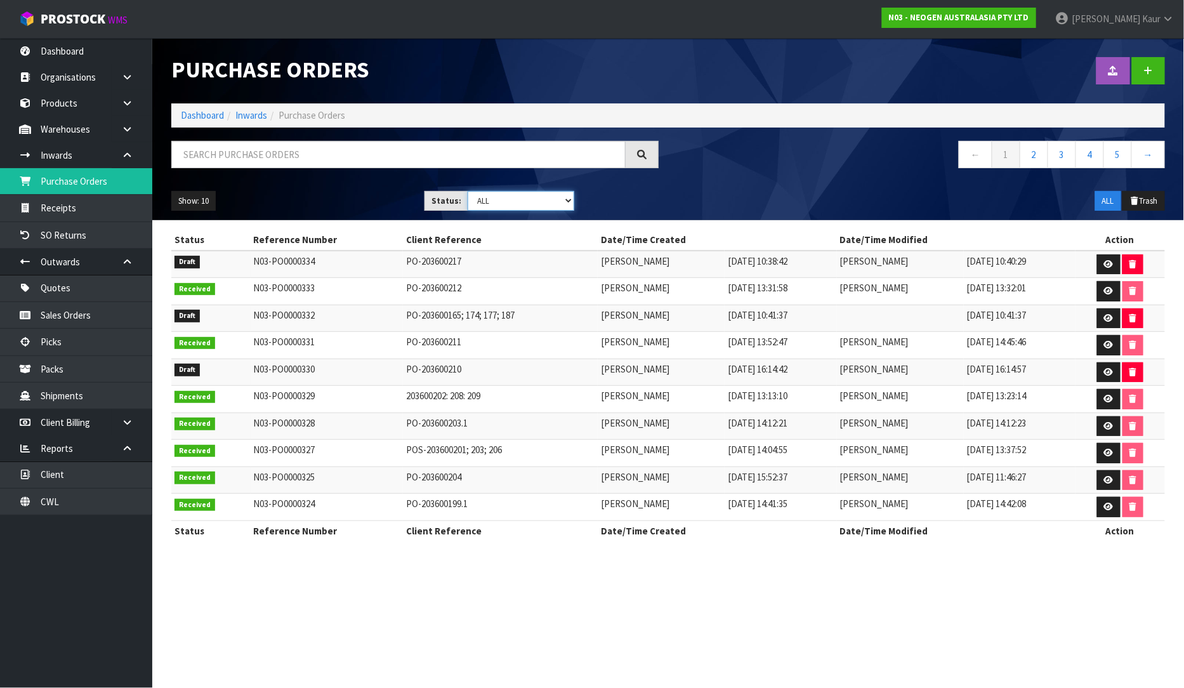
click at [574, 198] on select "Draft Pending Received Cancelled ALL" at bounding box center [521, 201] width 107 height 20
select select "string:0"
click at [468, 191] on select "Draft Pending Received Cancelled ALL" at bounding box center [521, 201] width 107 height 20
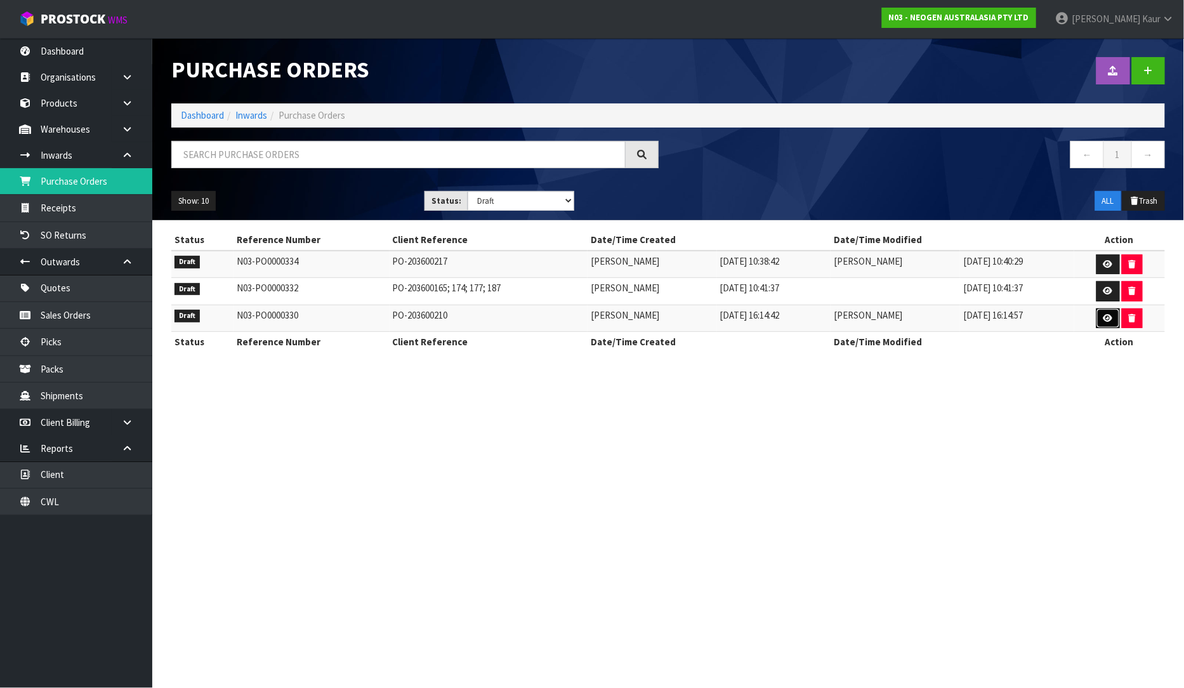
click at [1111, 322] on icon at bounding box center [1109, 318] width 10 height 8
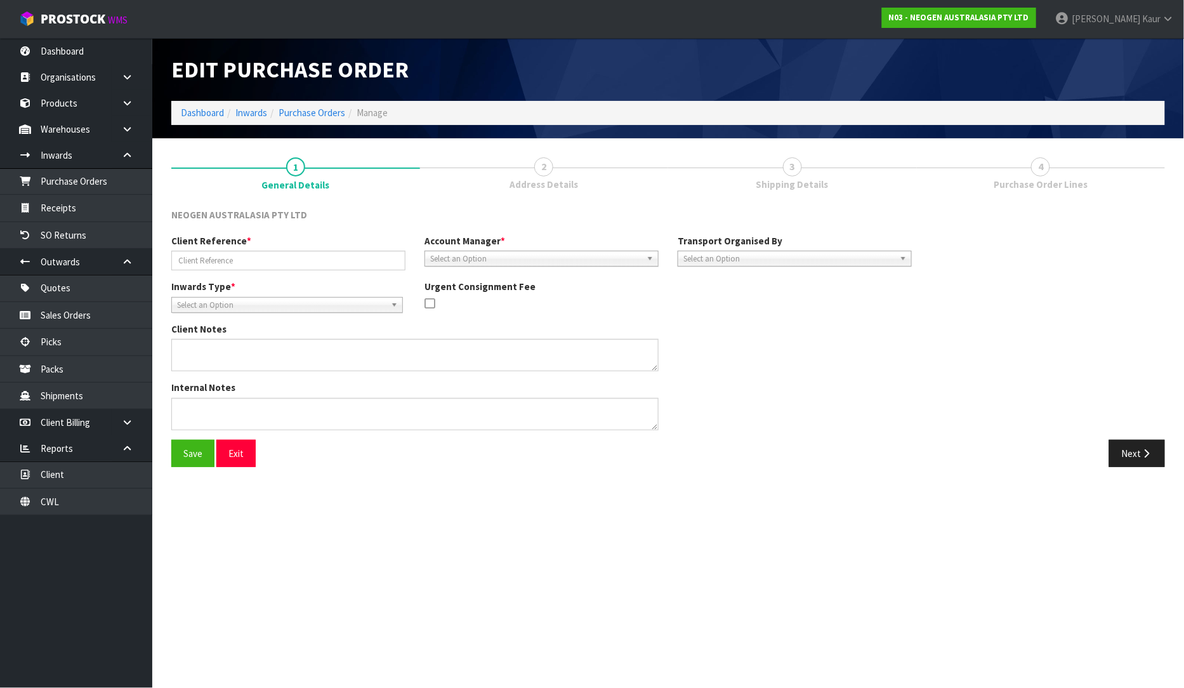
type input "PO-203600210"
type textarea "PUT THE CODES ON HELD QA UNTIL TESTING CLEARANCE 700002273,700002230,700002275,…"
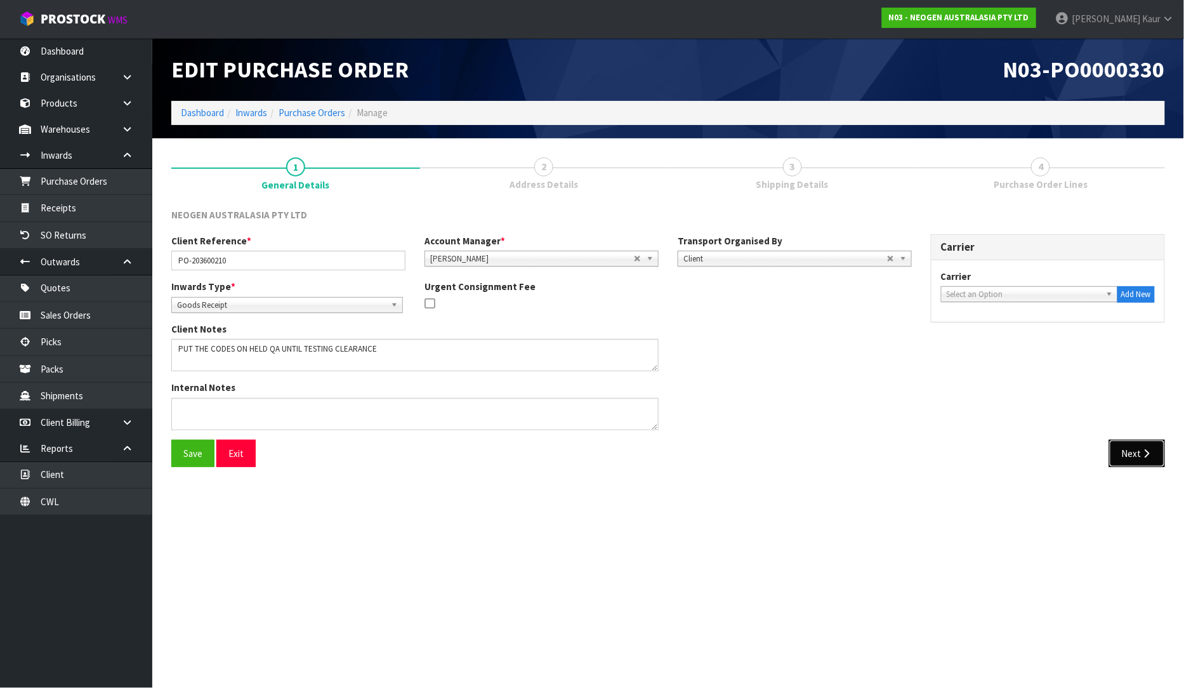
click at [1160, 458] on button "Next" at bounding box center [1137, 453] width 56 height 27
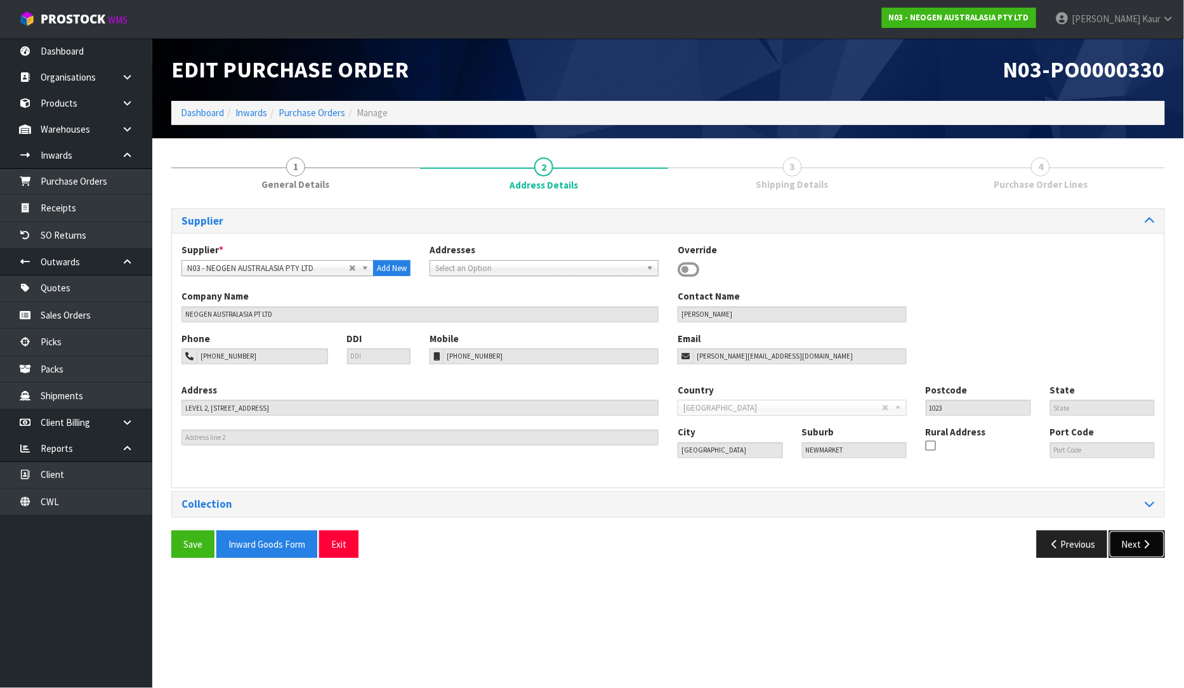
click at [1121, 547] on button "Next" at bounding box center [1137, 544] width 56 height 27
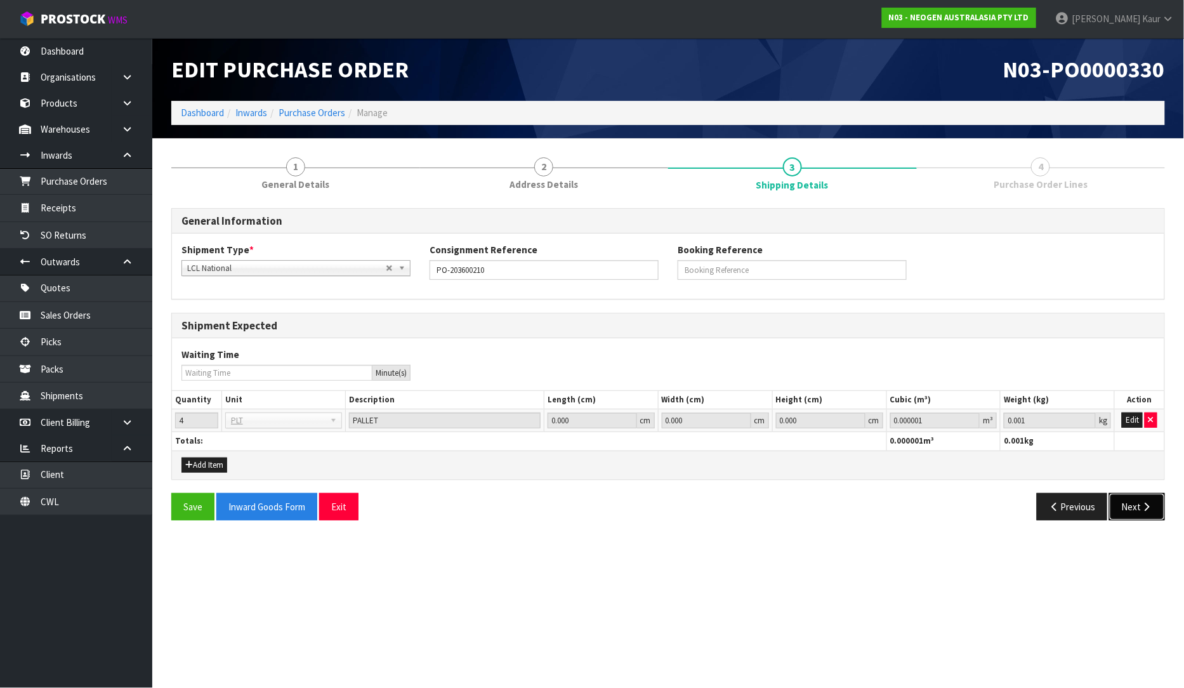
click at [1149, 512] on button "Next" at bounding box center [1137, 506] width 56 height 27
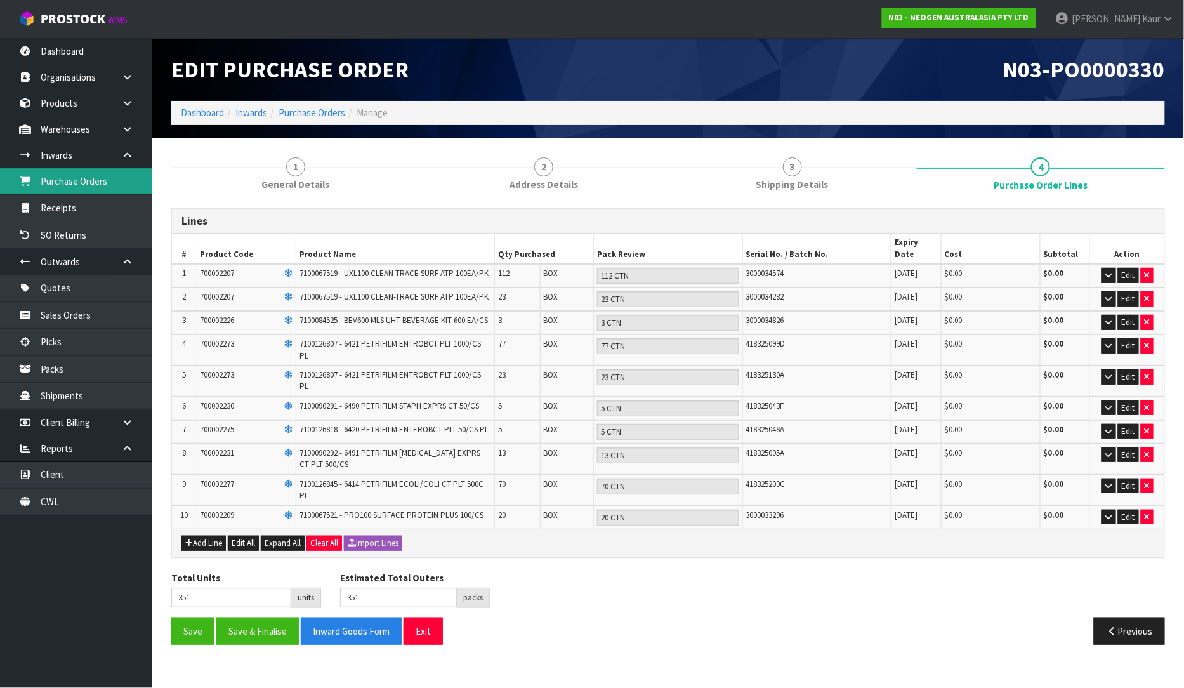
click at [105, 174] on link "Purchase Orders" at bounding box center [76, 181] width 152 height 26
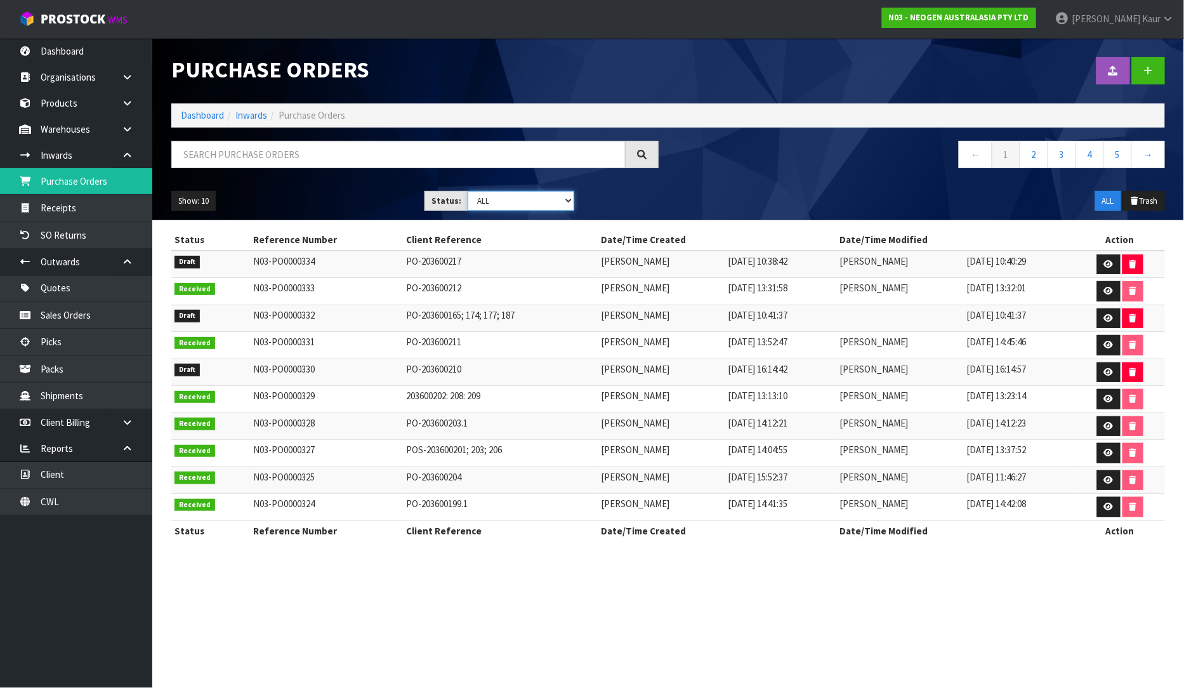
click at [562, 201] on select "Draft Pending Received Cancelled ALL" at bounding box center [521, 201] width 107 height 20
select select "string:0"
click at [468, 191] on select "Draft Pending Received Cancelled ALL" at bounding box center [521, 201] width 107 height 20
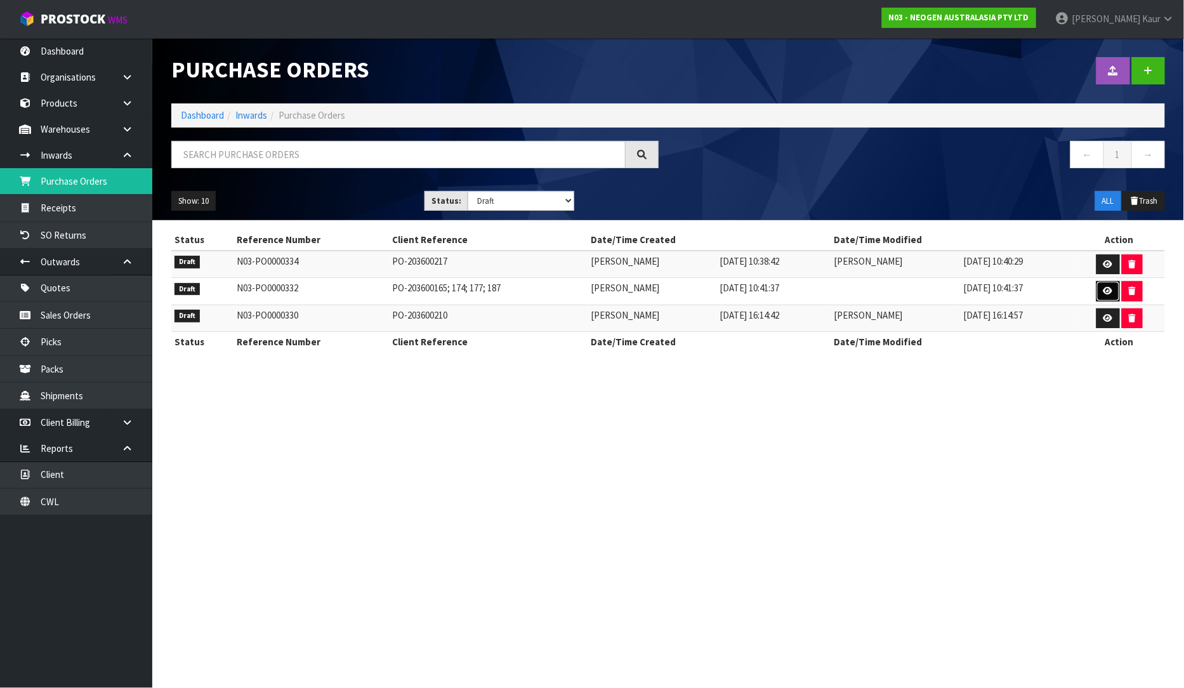
click at [1118, 292] on link at bounding box center [1108, 291] width 23 height 20
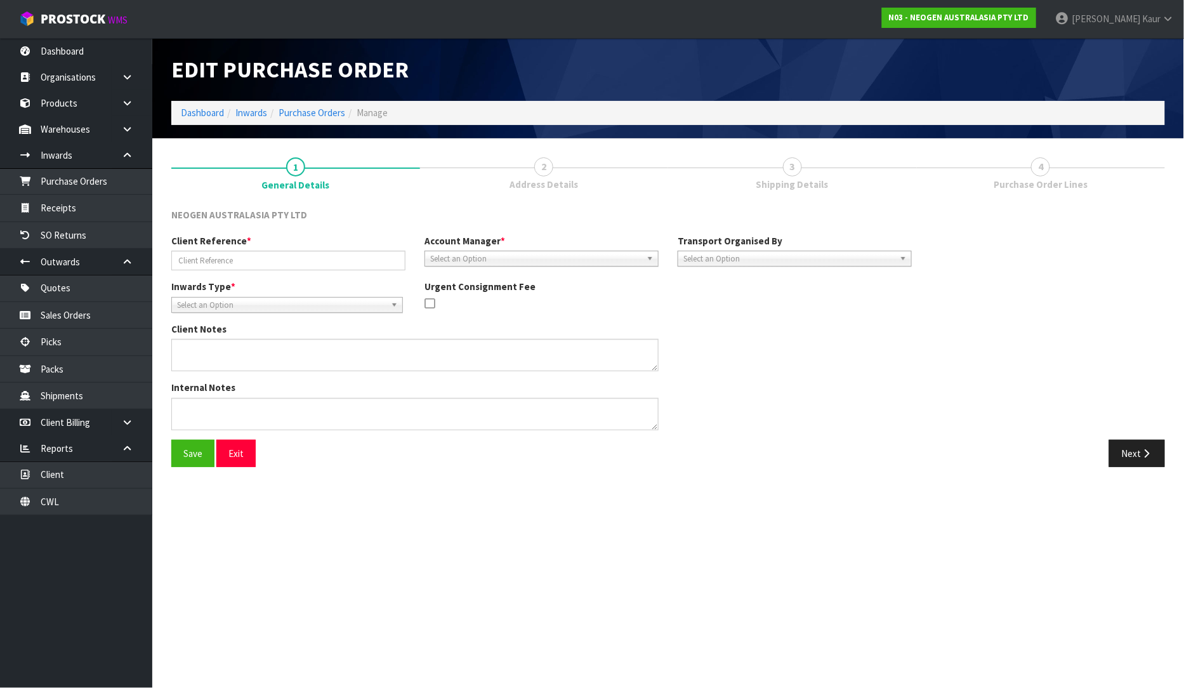
type input "PO-203600165; 174; 177; 187"
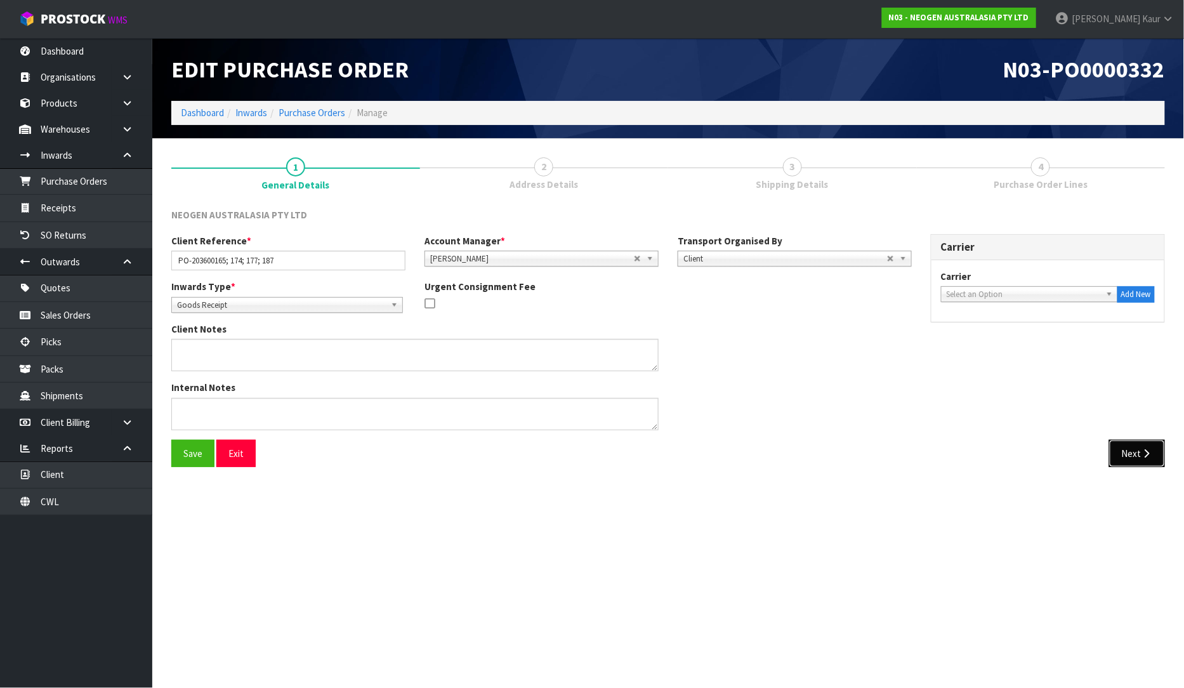
click at [1116, 453] on button "Next" at bounding box center [1137, 453] width 56 height 27
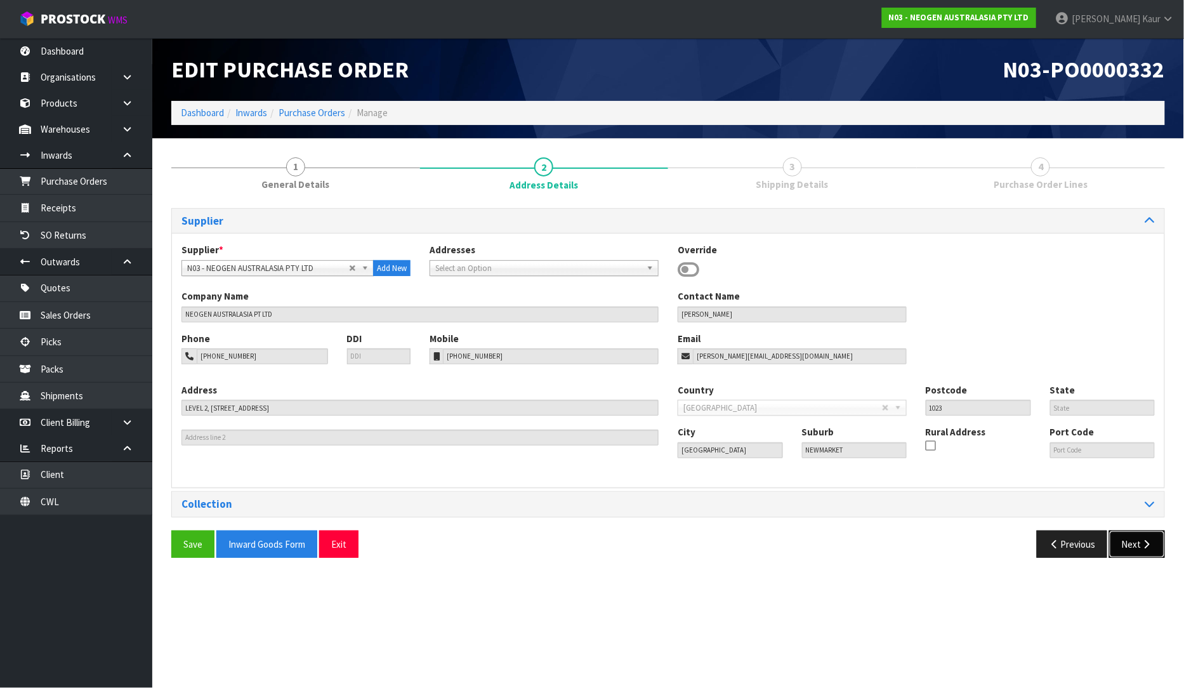
click at [1122, 544] on button "Next" at bounding box center [1137, 544] width 56 height 27
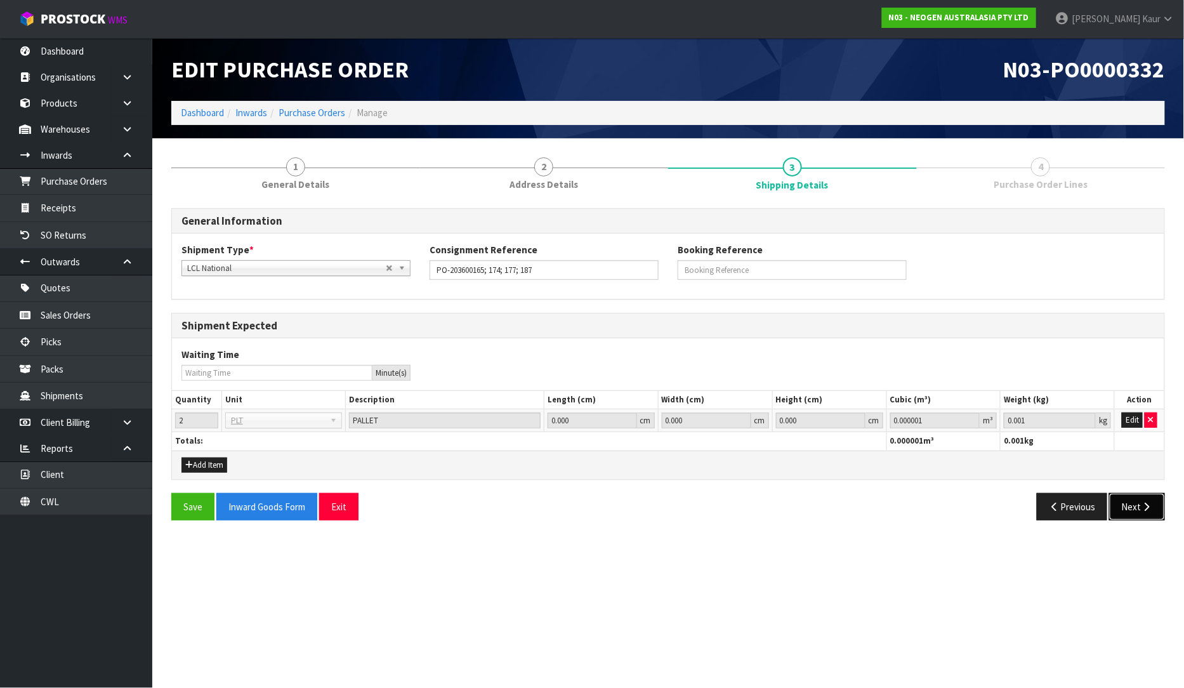
click at [1157, 501] on button "Next" at bounding box center [1137, 506] width 56 height 27
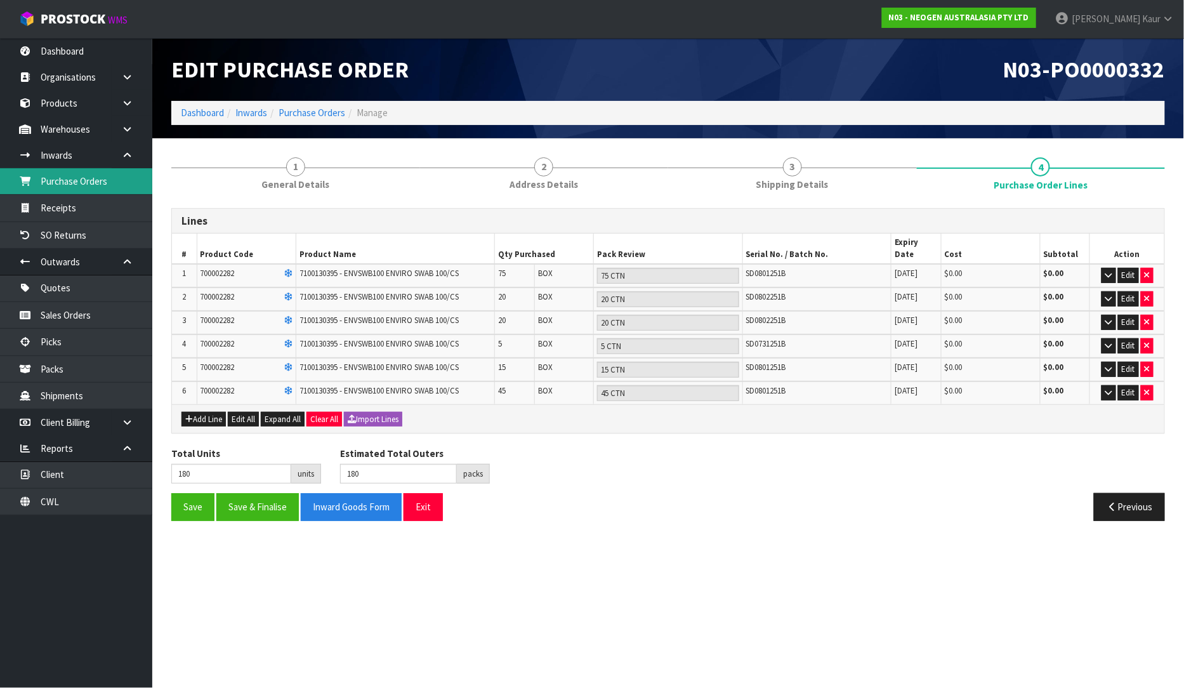
click at [109, 191] on link "Purchase Orders" at bounding box center [76, 181] width 152 height 26
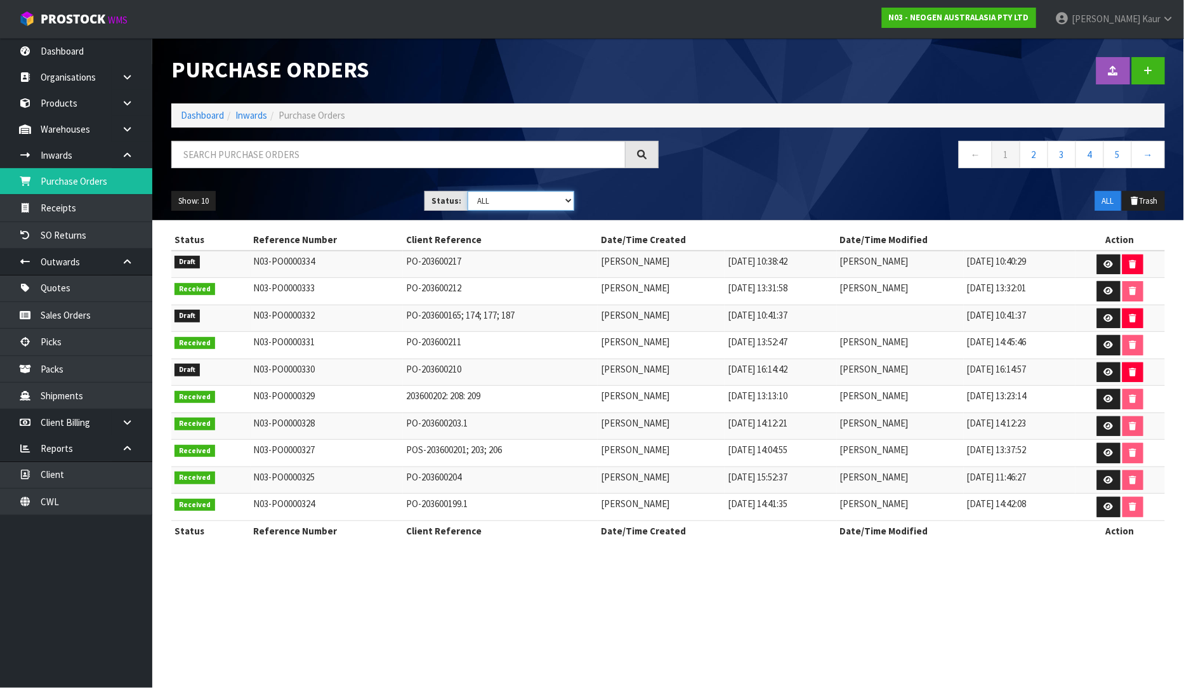
click at [569, 201] on select "Draft Pending Received Cancelled ALL" at bounding box center [521, 201] width 107 height 20
select select "string:0"
click at [468, 191] on select "Draft Pending Received Cancelled ALL" at bounding box center [521, 201] width 107 height 20
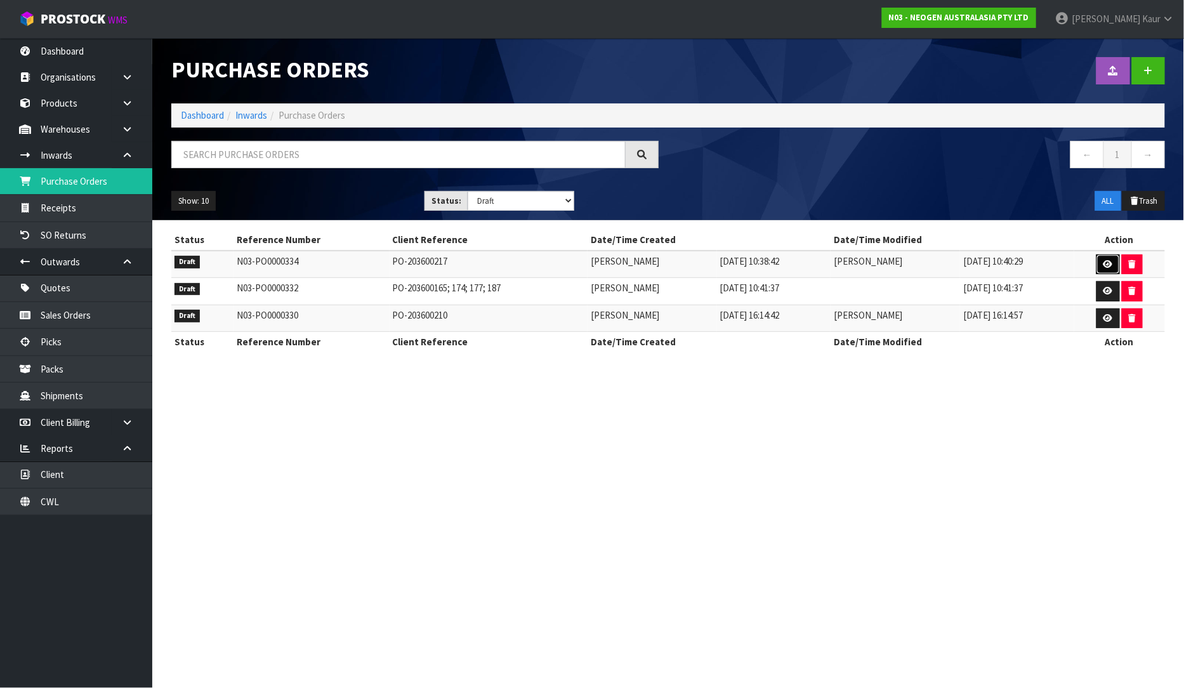
click at [1105, 263] on icon at bounding box center [1109, 264] width 10 height 8
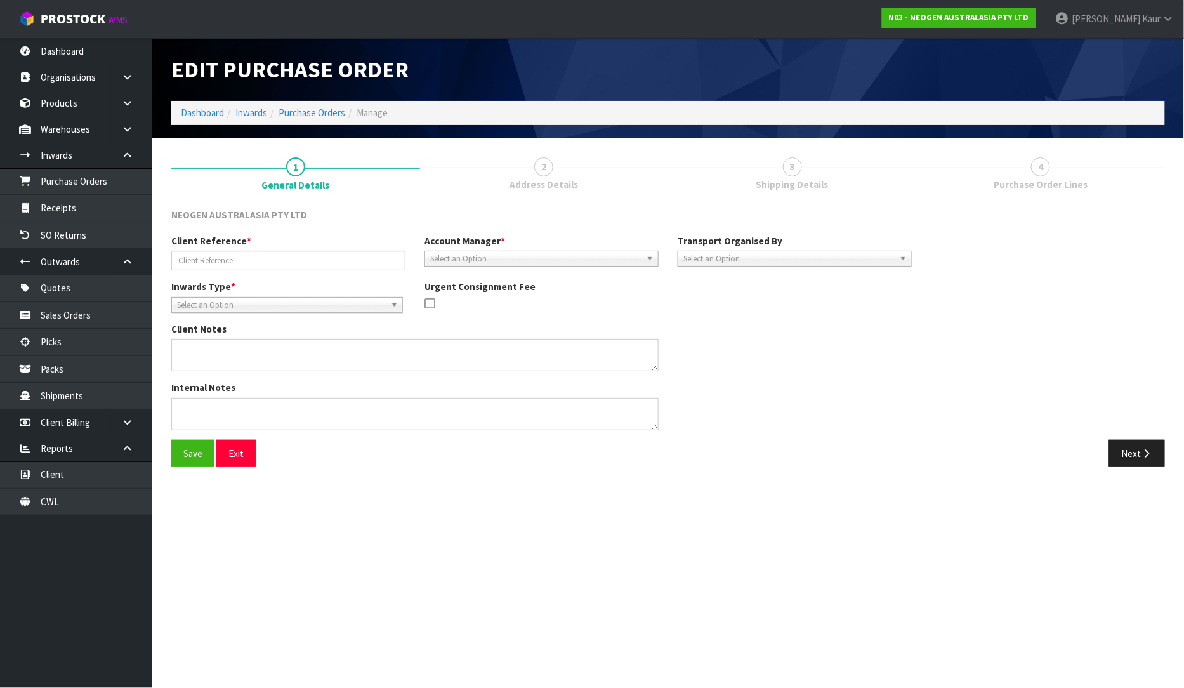
type input "PO-203600217"
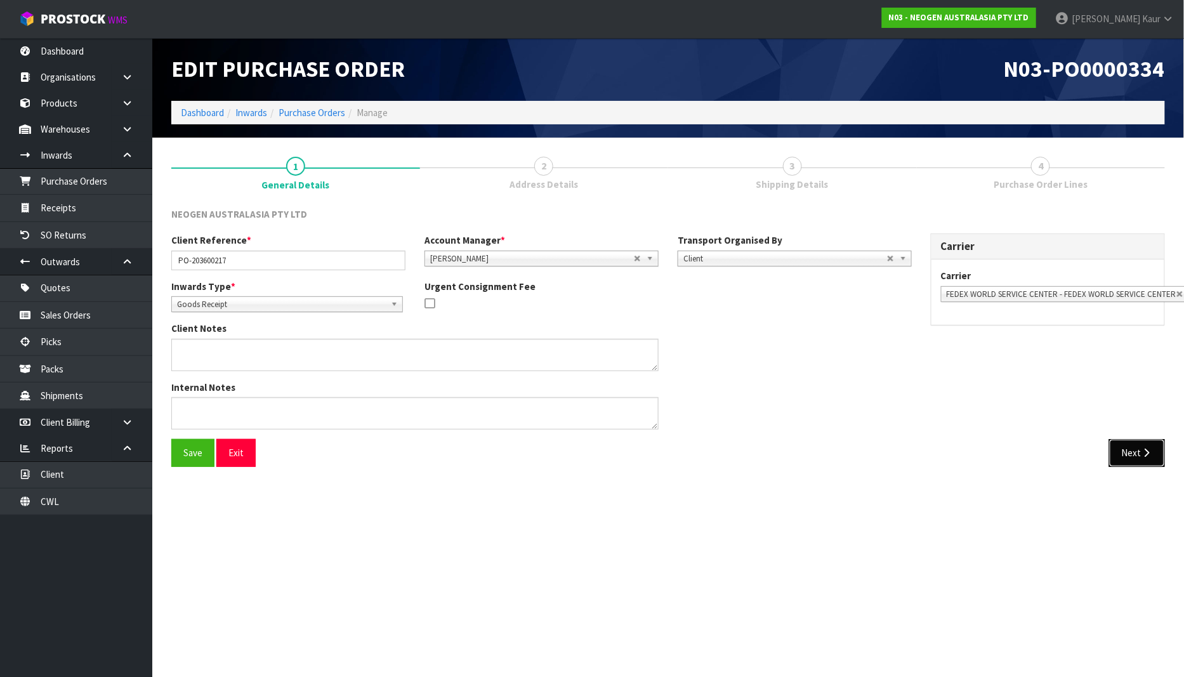
click at [1118, 456] on button "Next" at bounding box center [1137, 452] width 56 height 27
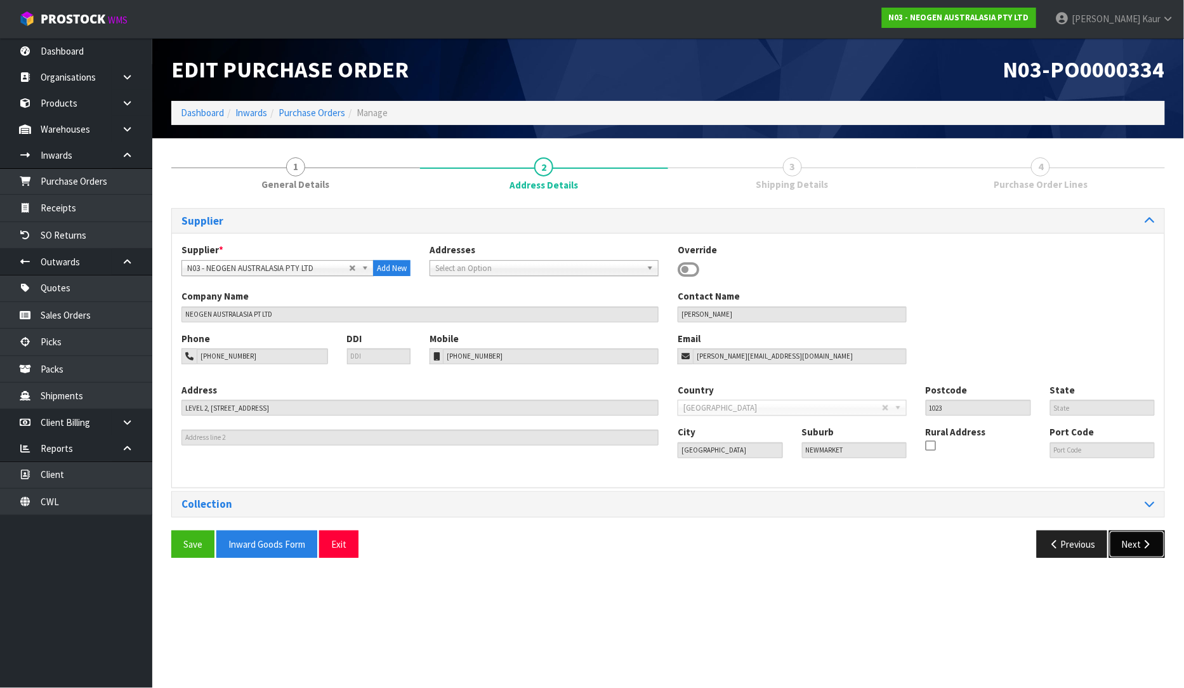
click at [1133, 541] on button "Next" at bounding box center [1137, 544] width 56 height 27
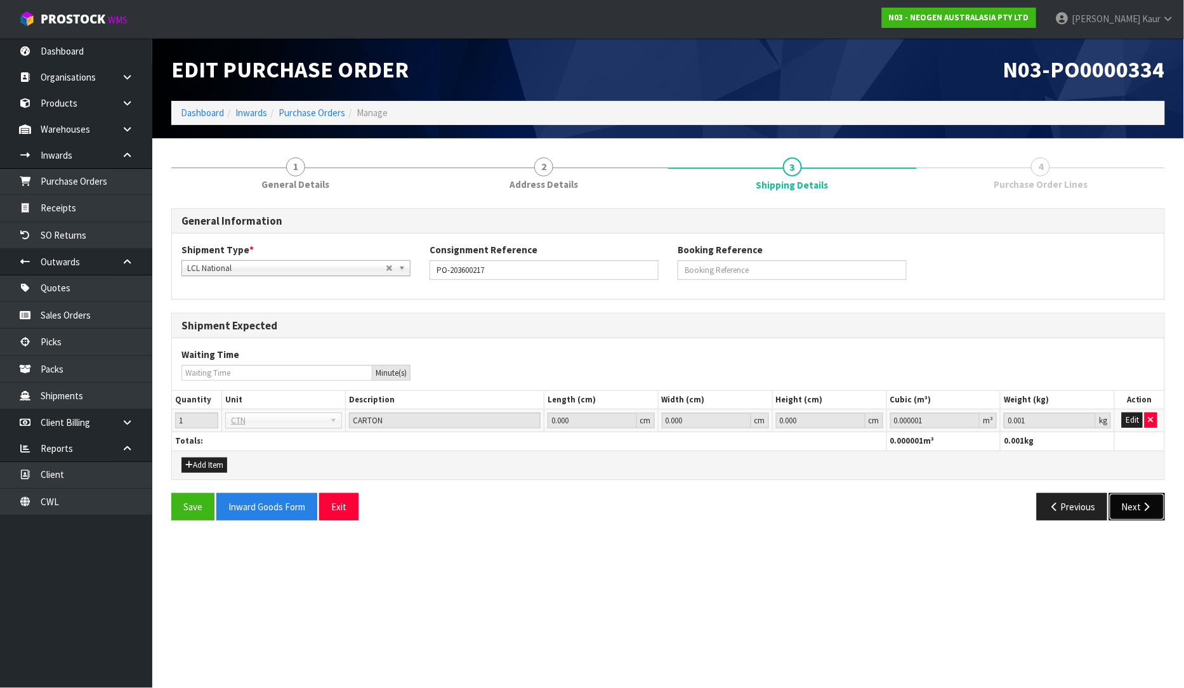
click at [1141, 510] on icon "button" at bounding box center [1147, 507] width 12 height 10
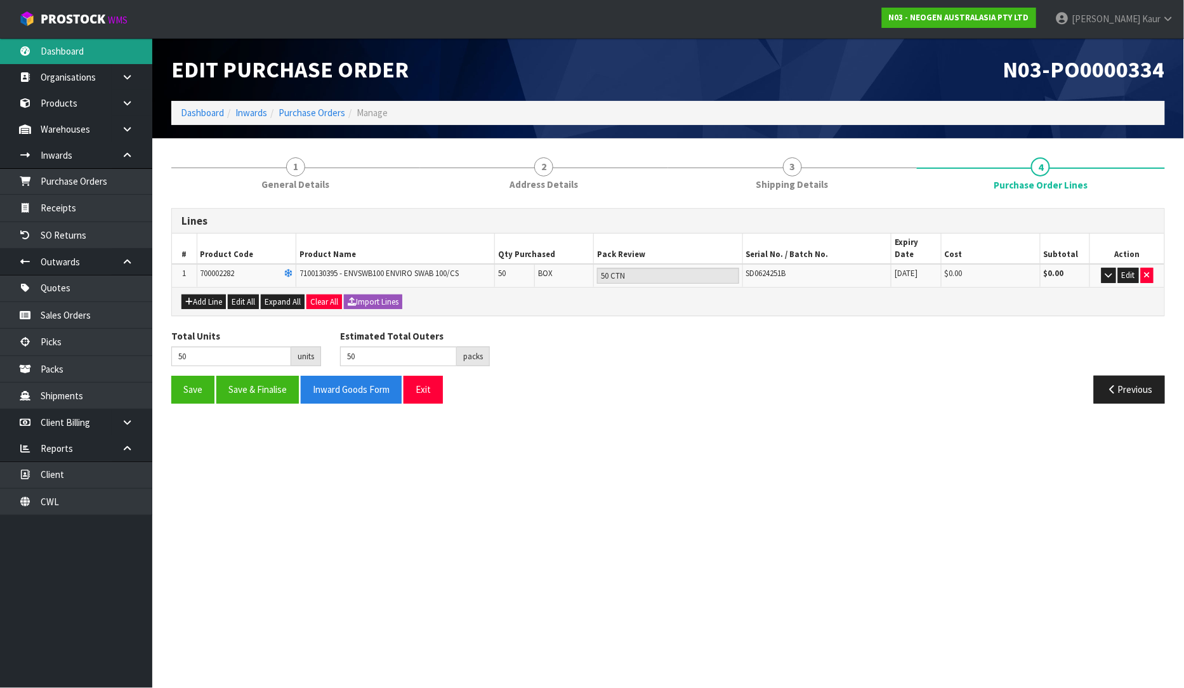
click at [77, 60] on link "Dashboard" at bounding box center [76, 51] width 152 height 26
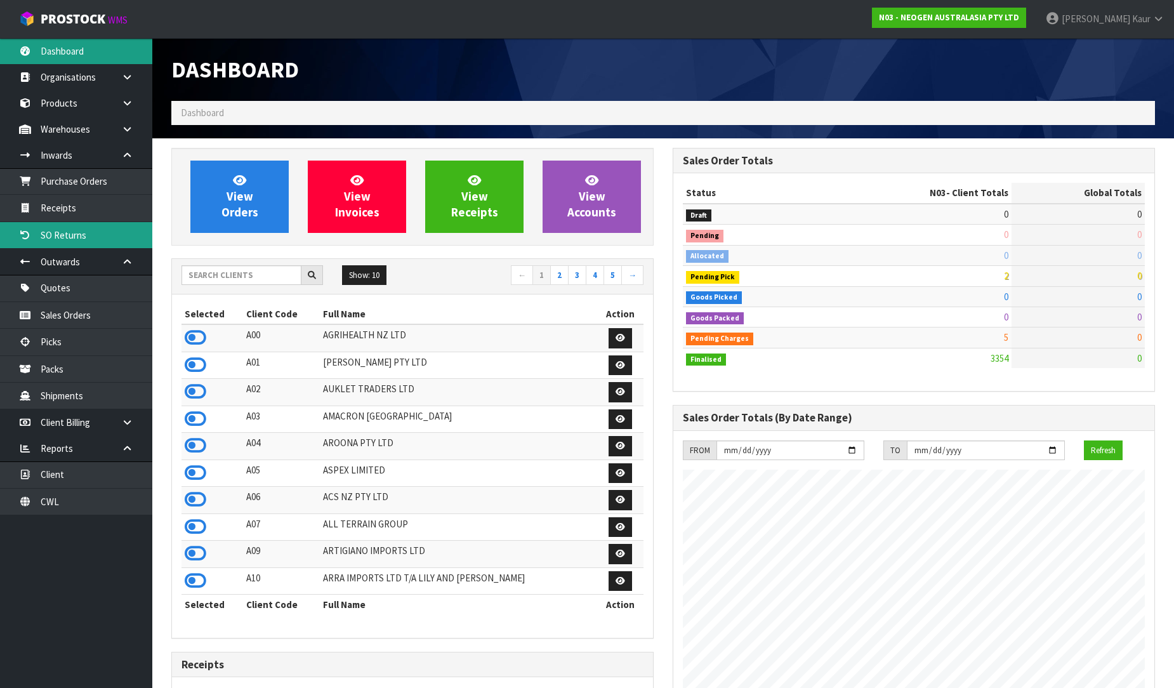
scroll to position [961, 501]
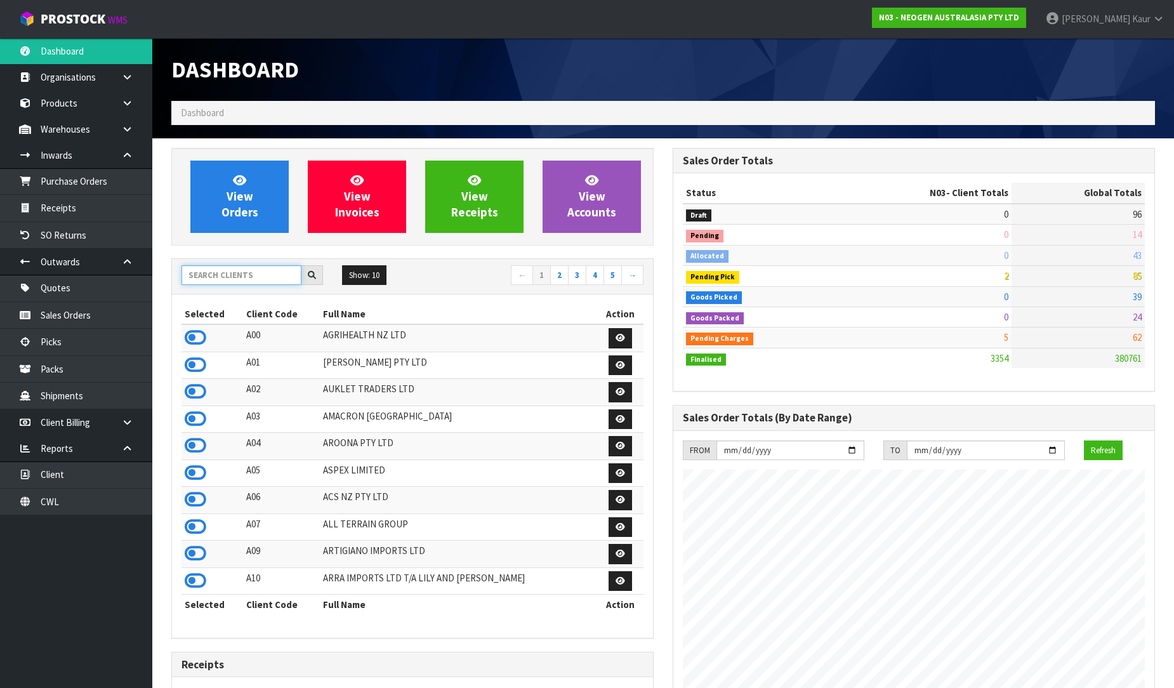
click at [260, 267] on input "text" at bounding box center [241, 275] width 120 height 20
click at [213, 280] on input "text" at bounding box center [241, 275] width 120 height 20
click at [253, 282] on input "text" at bounding box center [241, 275] width 120 height 20
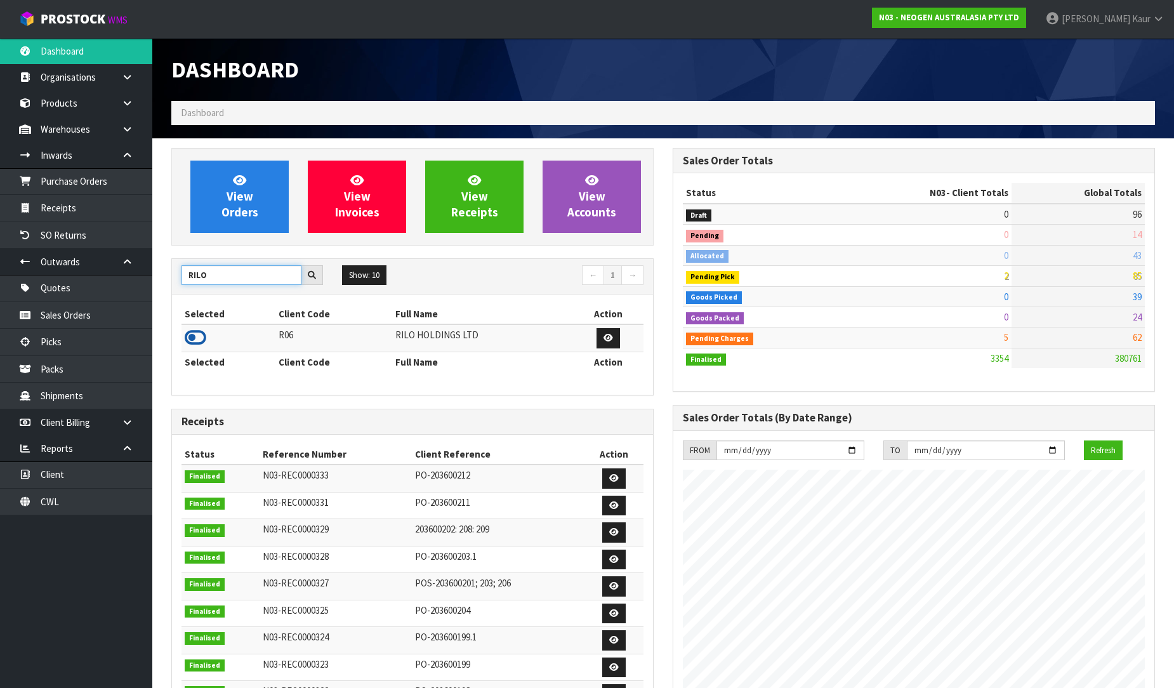
type input "RILO"
click at [194, 336] on icon at bounding box center [196, 337] width 22 height 19
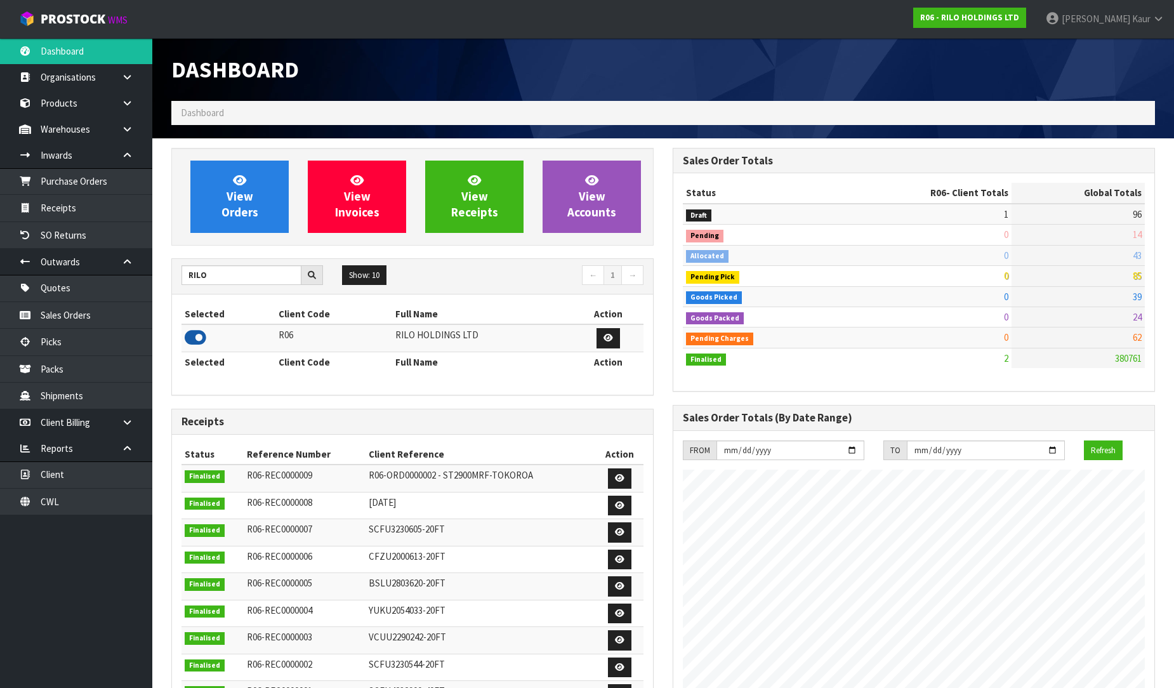
scroll to position [633829, 634105]
click at [103, 178] on link "Purchase Orders" at bounding box center [76, 181] width 152 height 26
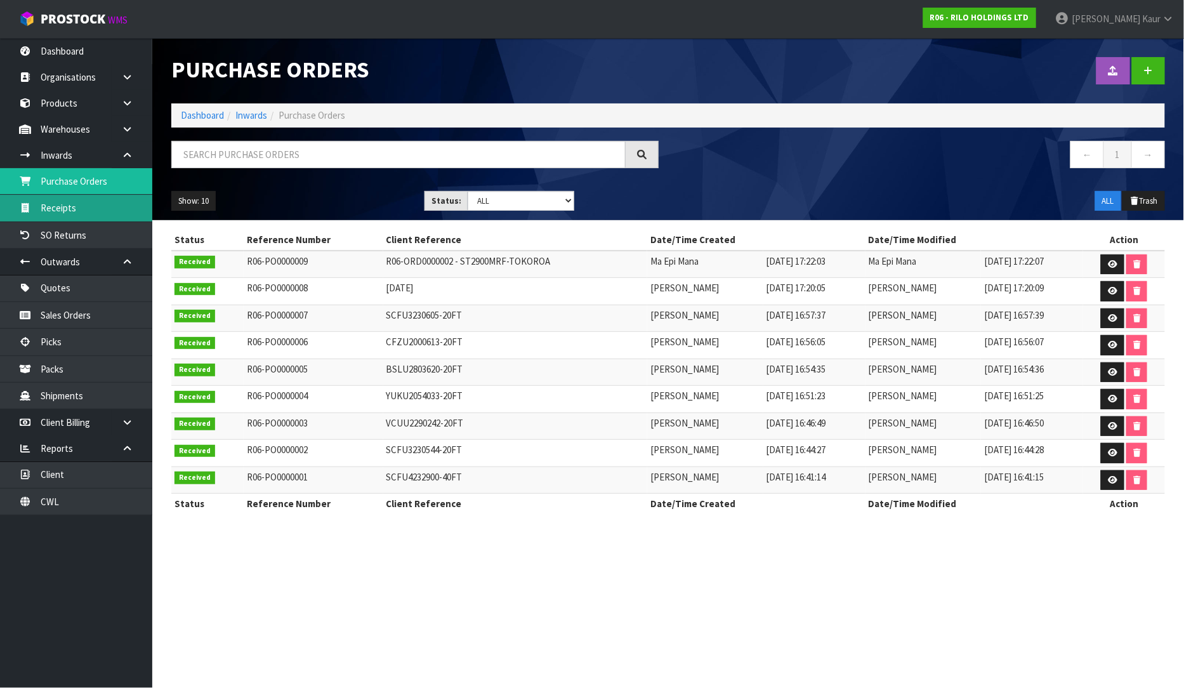
click at [98, 212] on link "Receipts" at bounding box center [76, 208] width 152 height 26
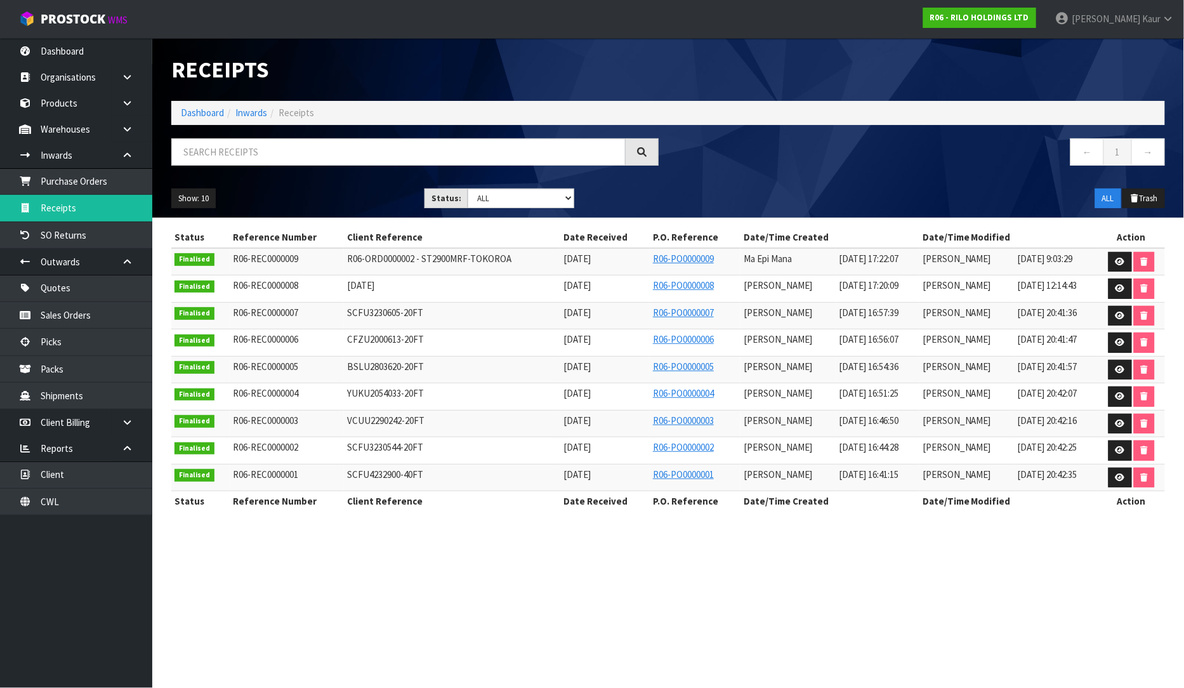
click at [1000, 595] on section "Receipts Import Receipts Drop file here to import csv template Dashboard Inward…" at bounding box center [592, 344] width 1184 height 688
click at [58, 55] on link "Dashboard" at bounding box center [76, 51] width 152 height 26
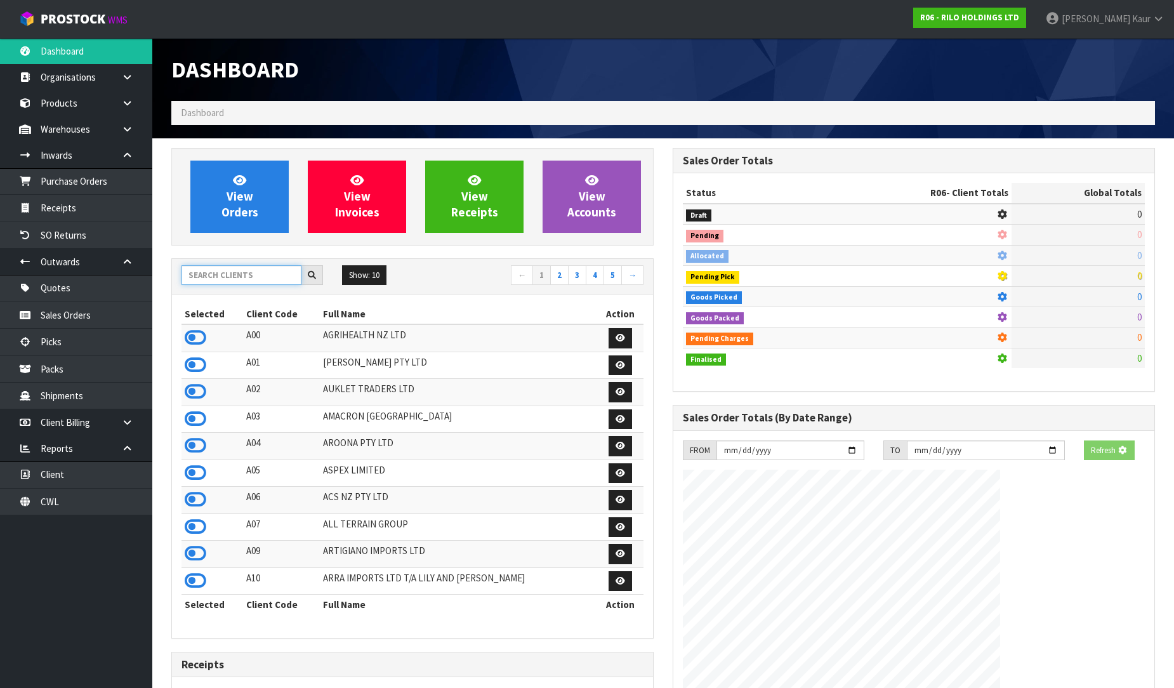
click at [201, 270] on input "text" at bounding box center [241, 275] width 120 height 20
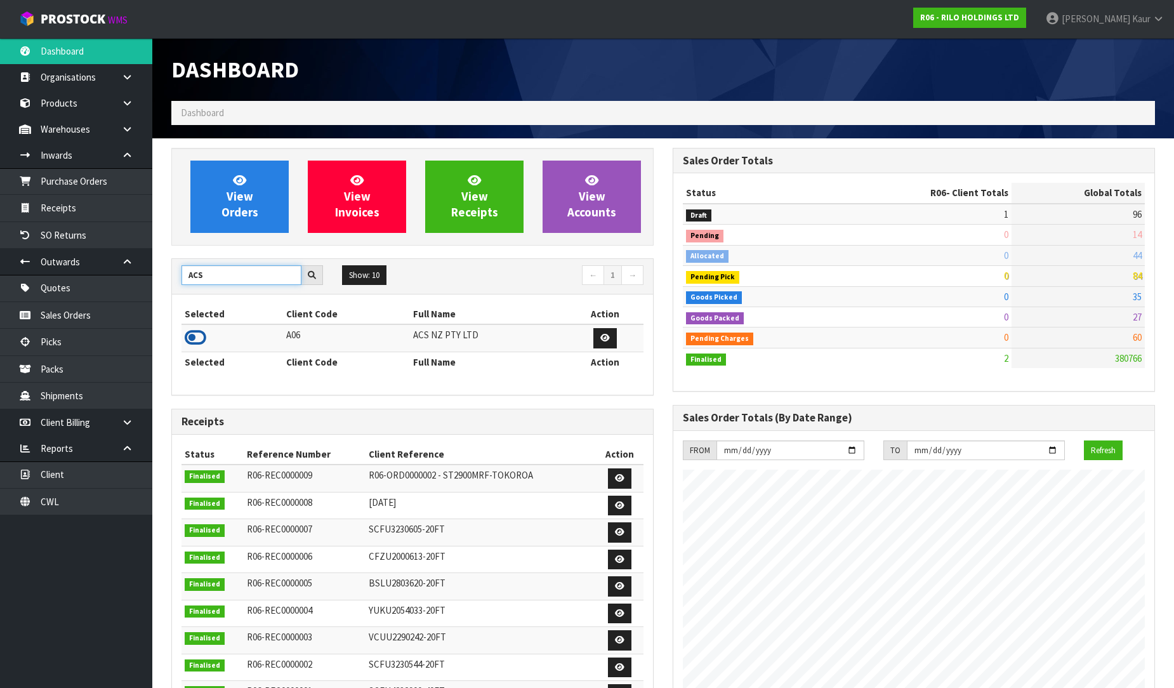
type input "ACS"
click at [197, 334] on icon at bounding box center [196, 337] width 22 height 19
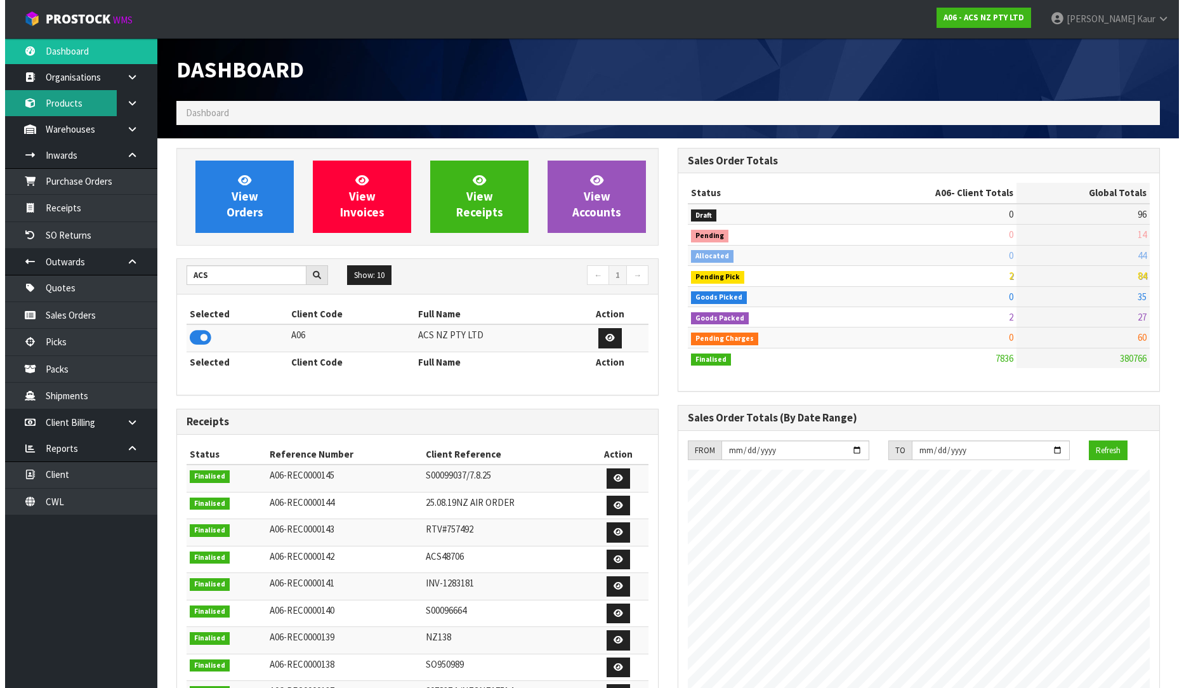
scroll to position [961, 501]
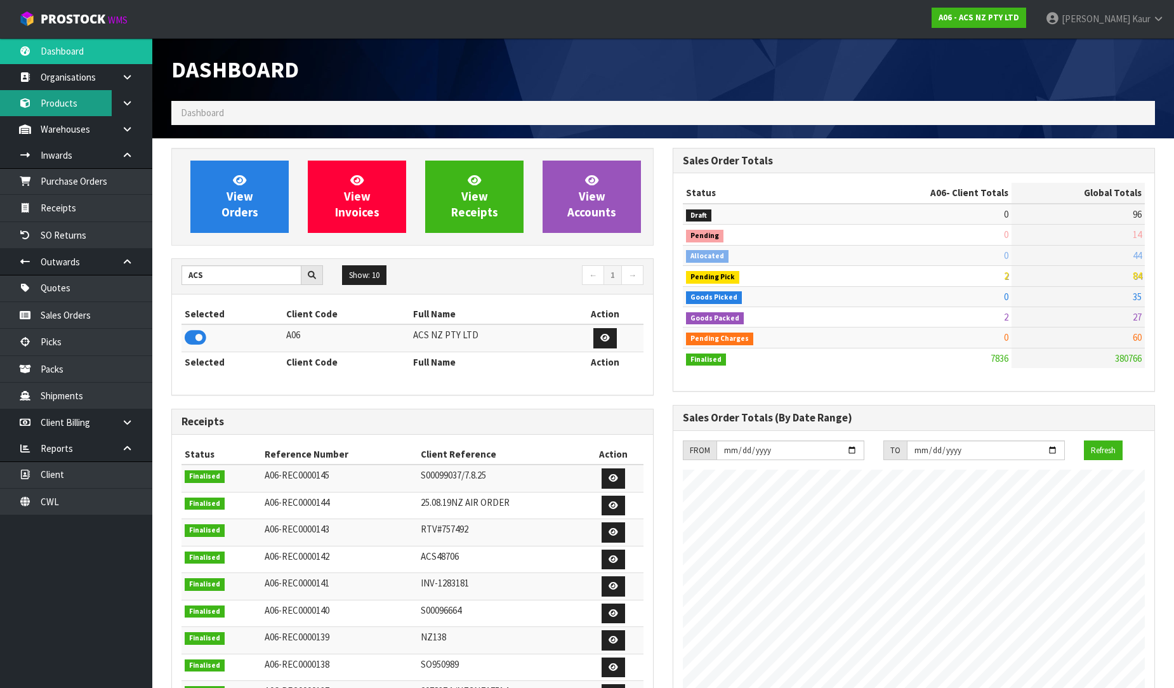
click at [105, 105] on link "Products" at bounding box center [76, 103] width 152 height 26
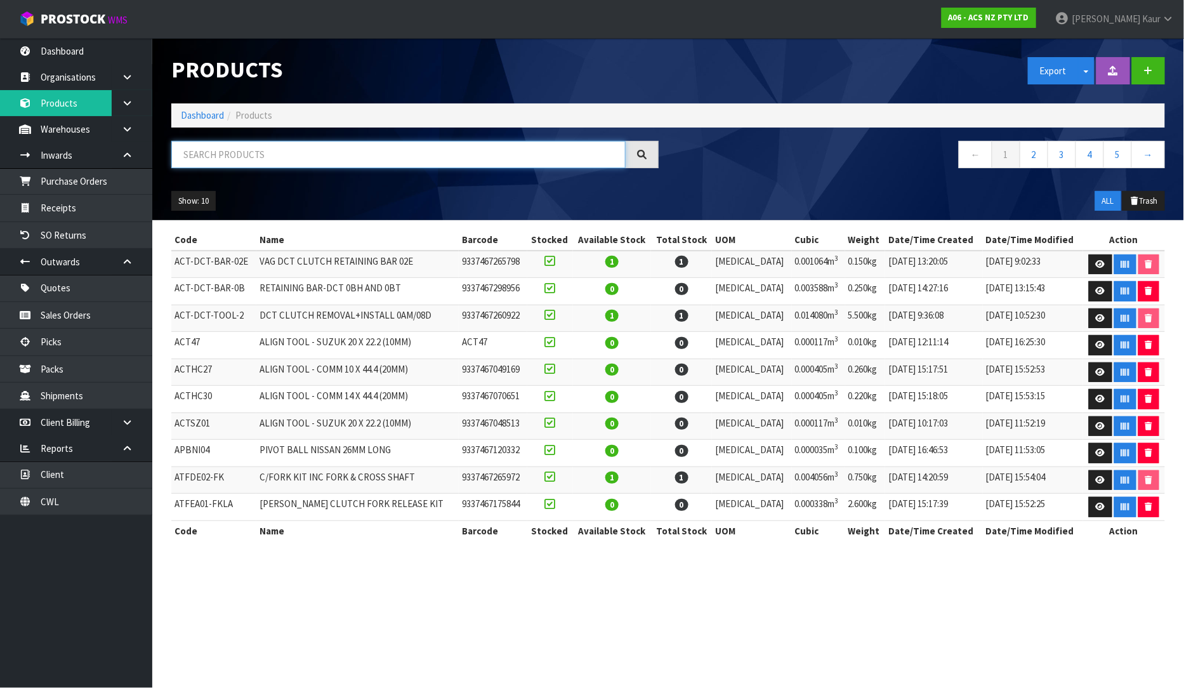
click at [191, 159] on input "text" at bounding box center [398, 154] width 454 height 27
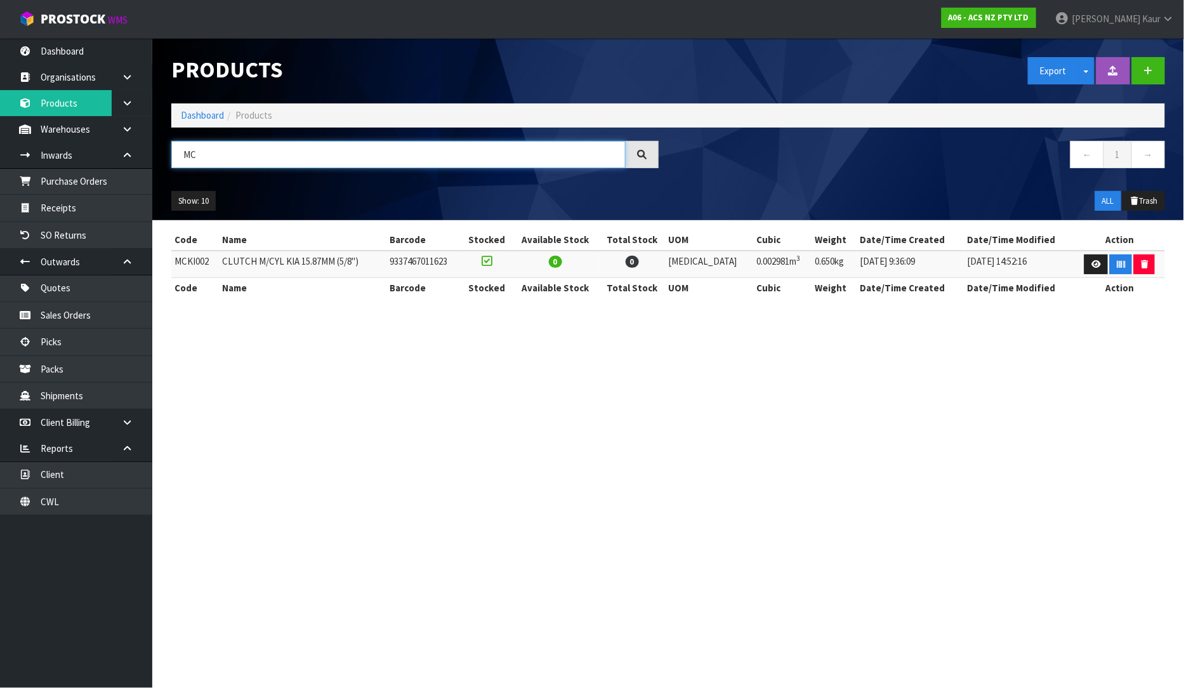
type input "M"
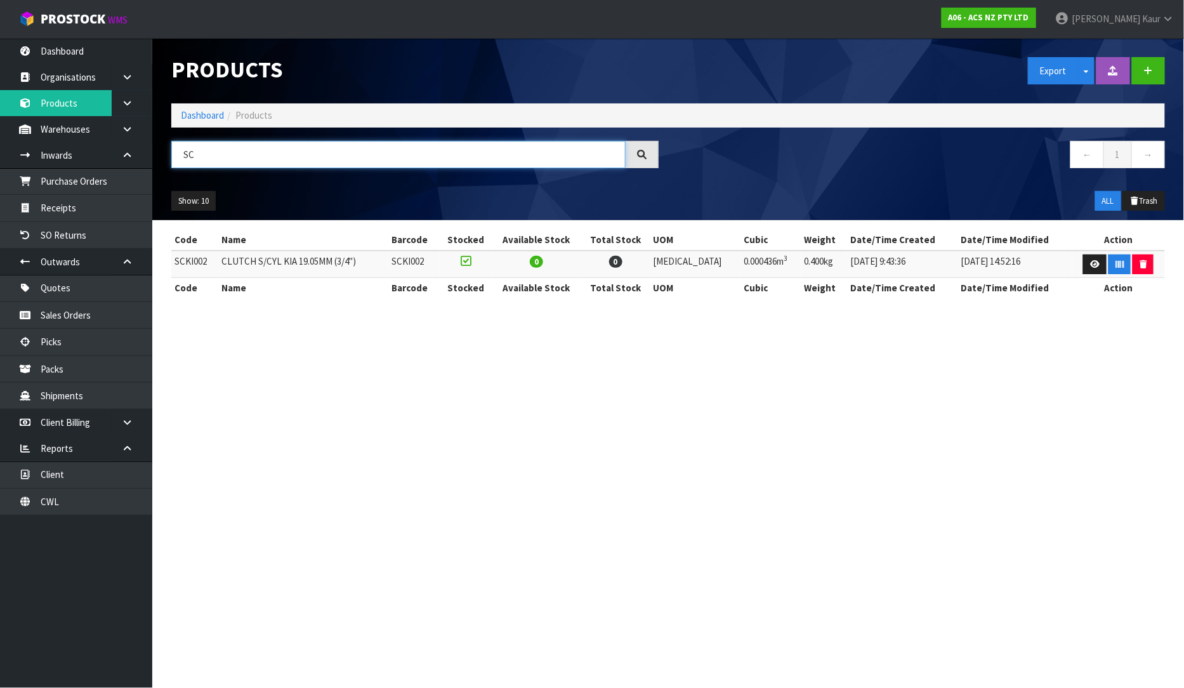
type input "S"
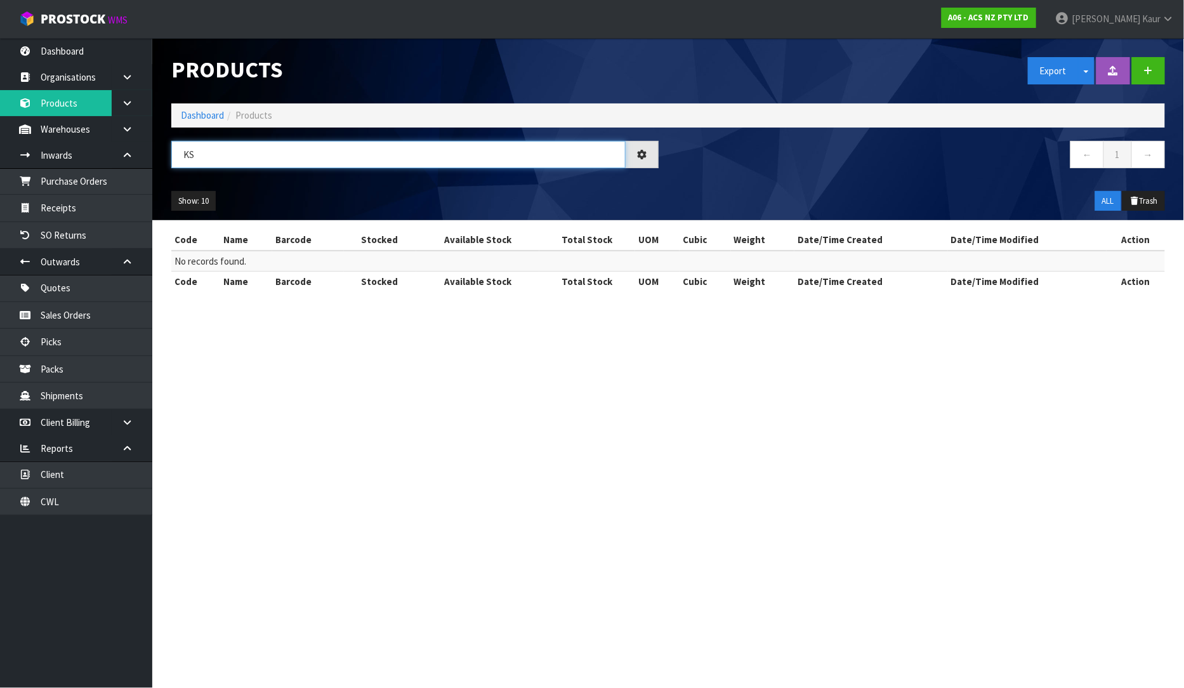
type input "K"
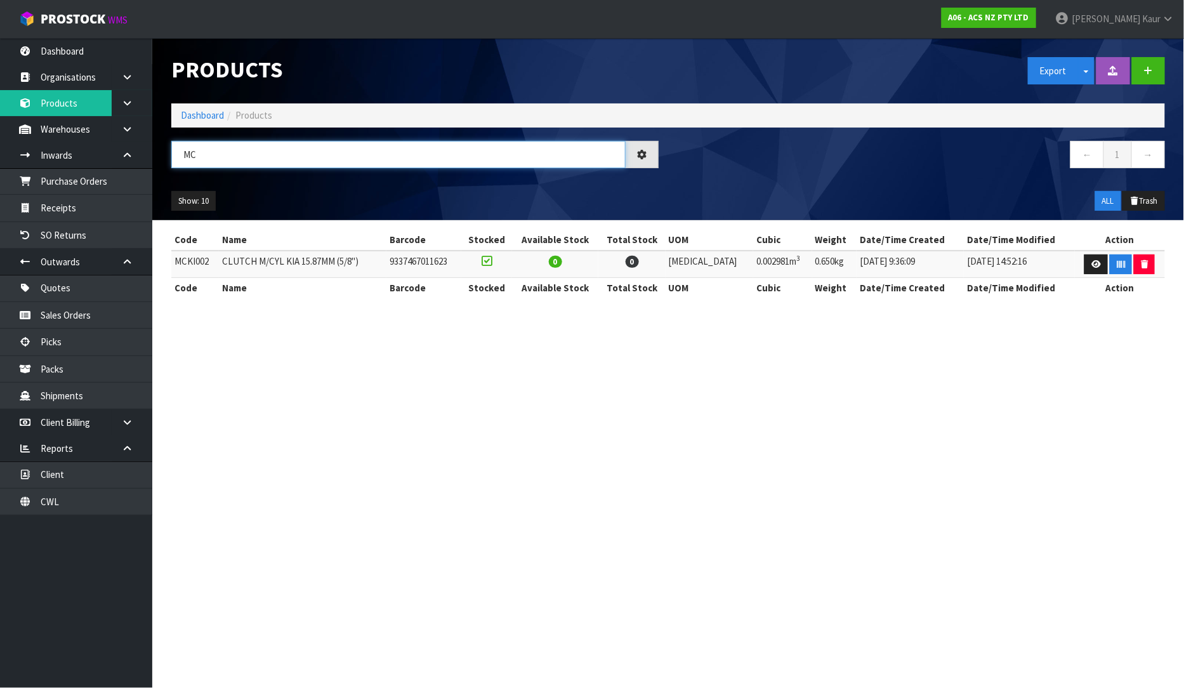
type input "M"
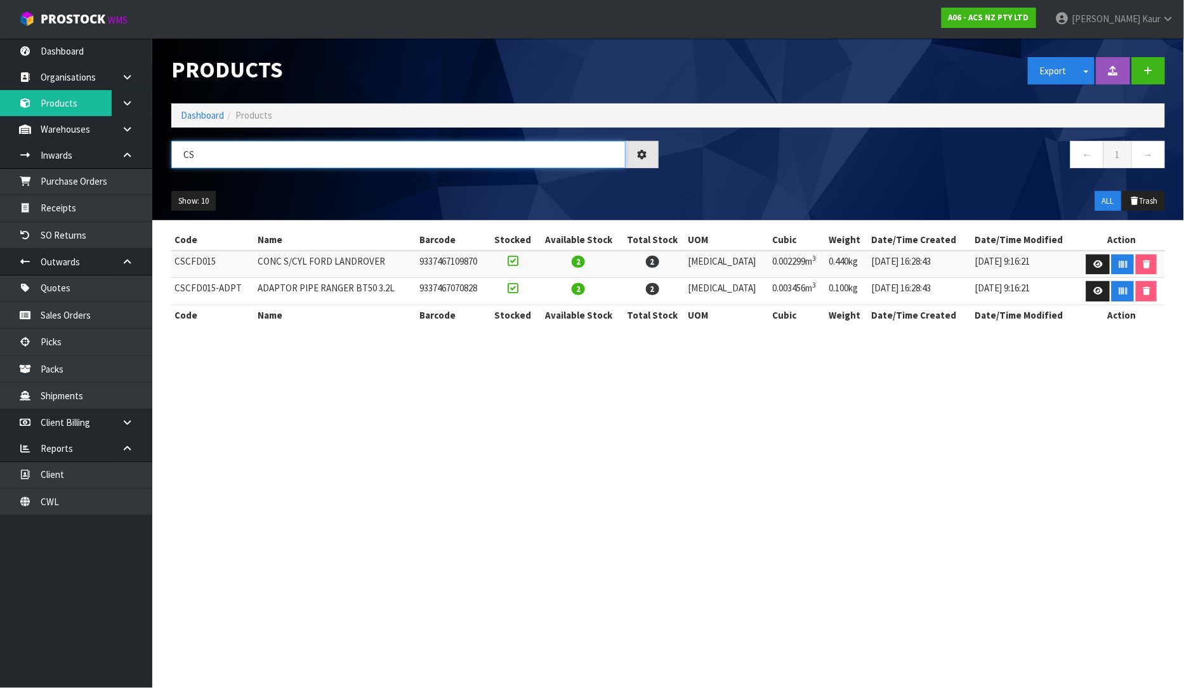
type input "C"
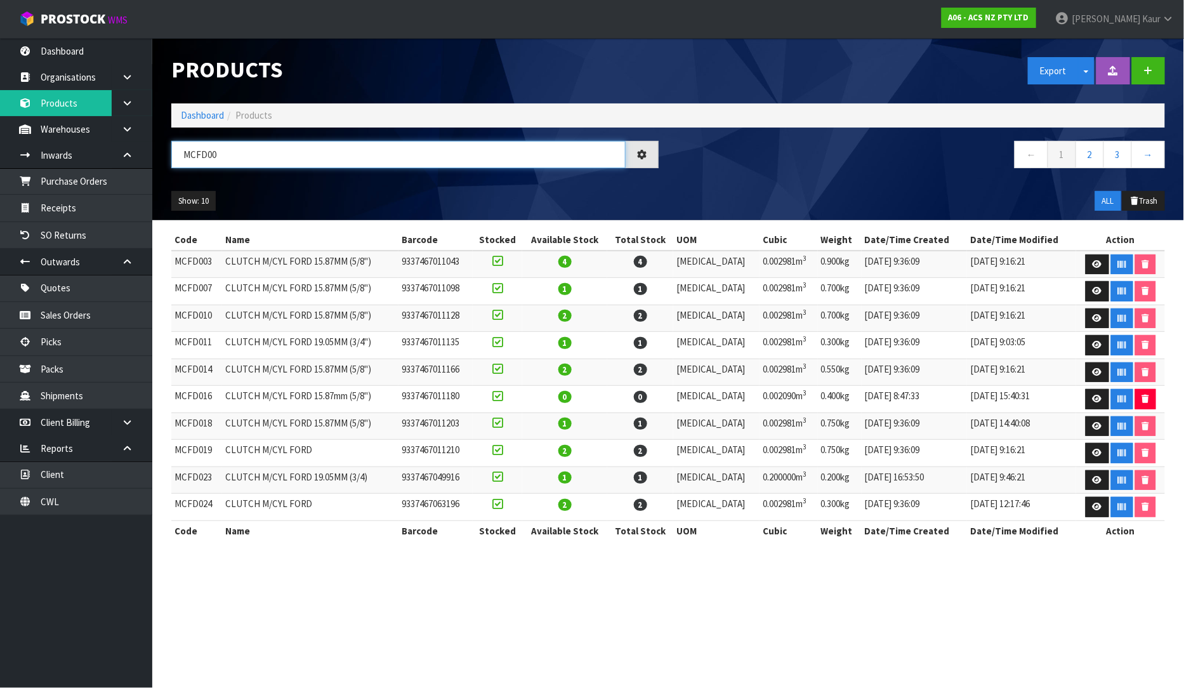
type input "MCFD003"
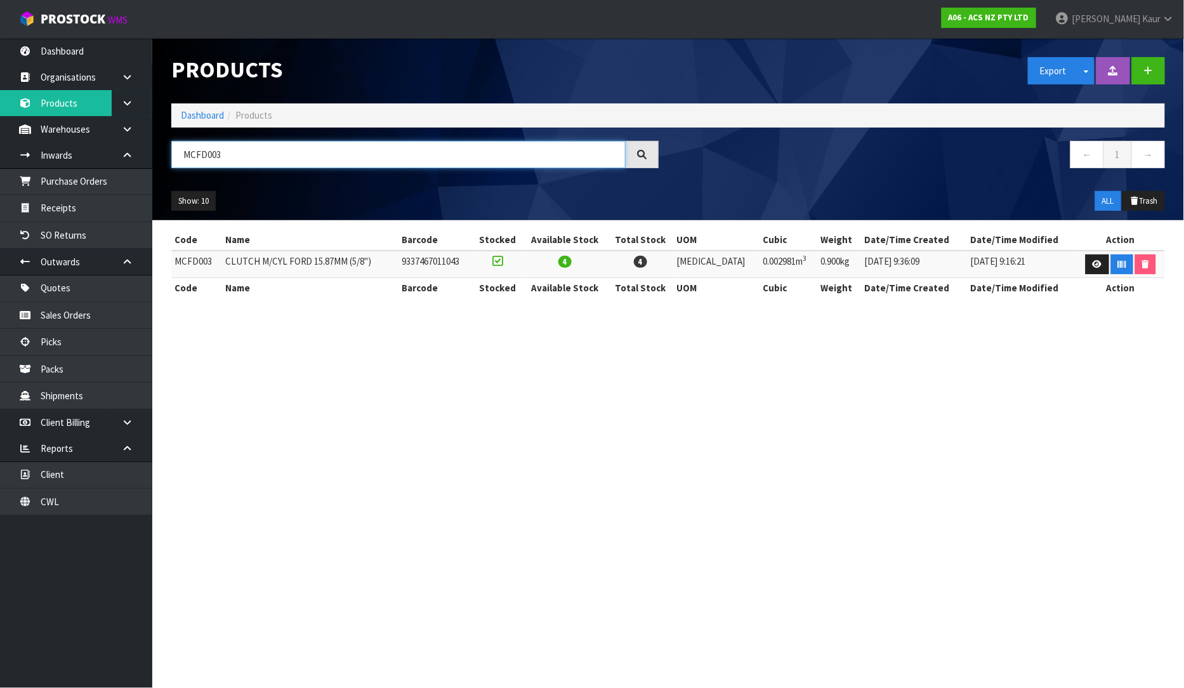
drag, startPoint x: 232, startPoint y: 155, endPoint x: 181, endPoint y: 153, distance: 51.4
click at [181, 153] on input "MCFD003" at bounding box center [398, 154] width 454 height 27
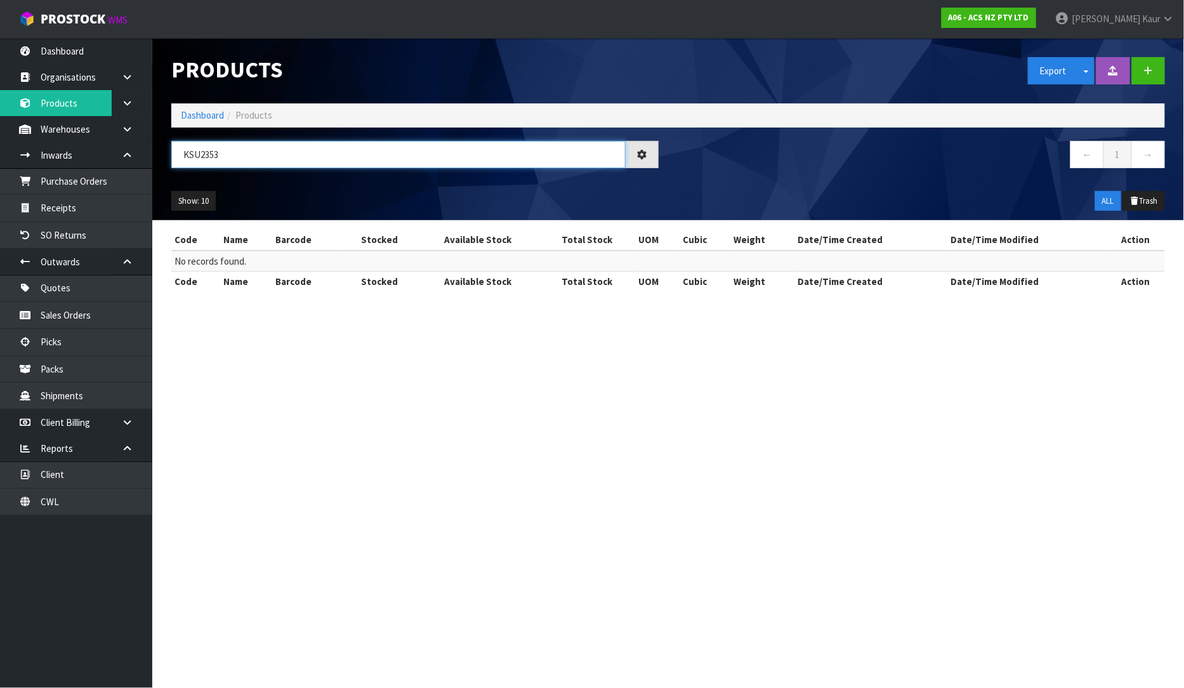
type input "KSU235"
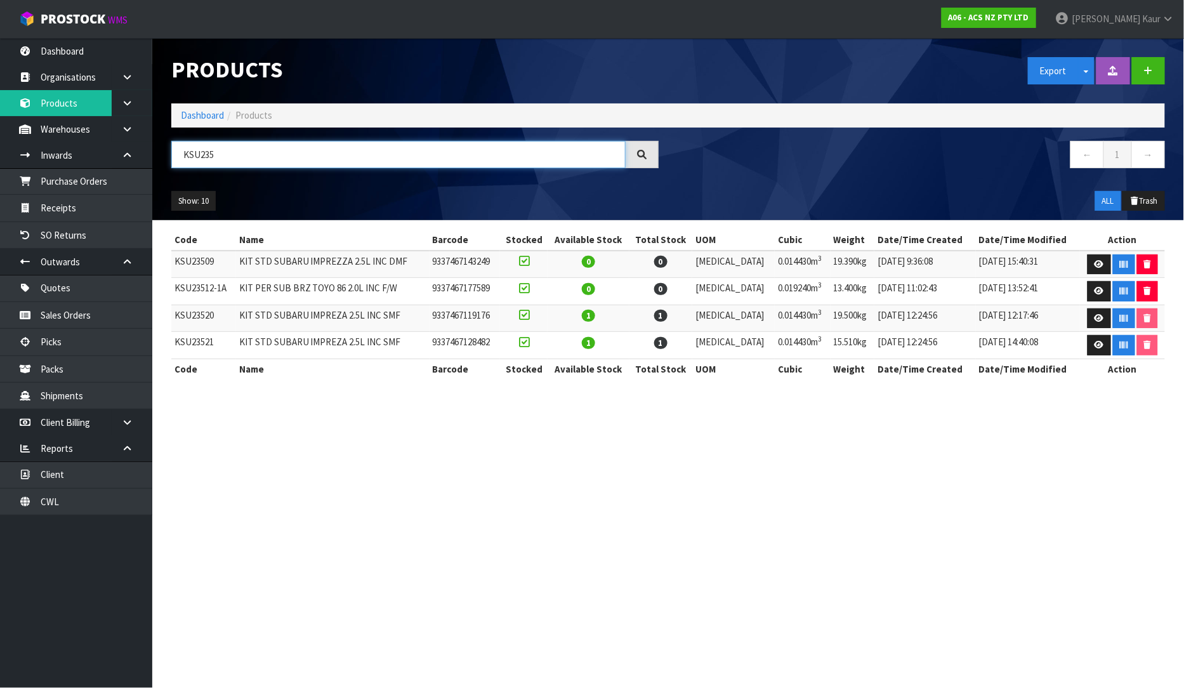
click at [222, 151] on input "KSU235" at bounding box center [398, 154] width 454 height 27
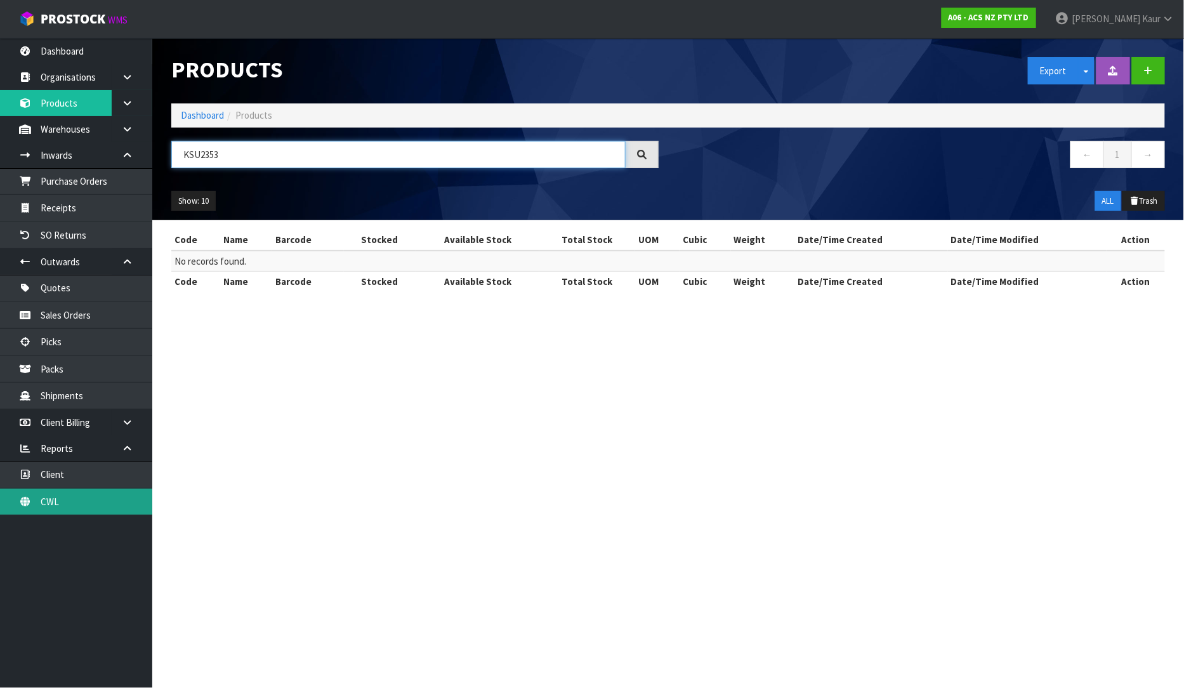
type input "KSU2353"
click at [79, 503] on link "CWL" at bounding box center [76, 502] width 152 height 26
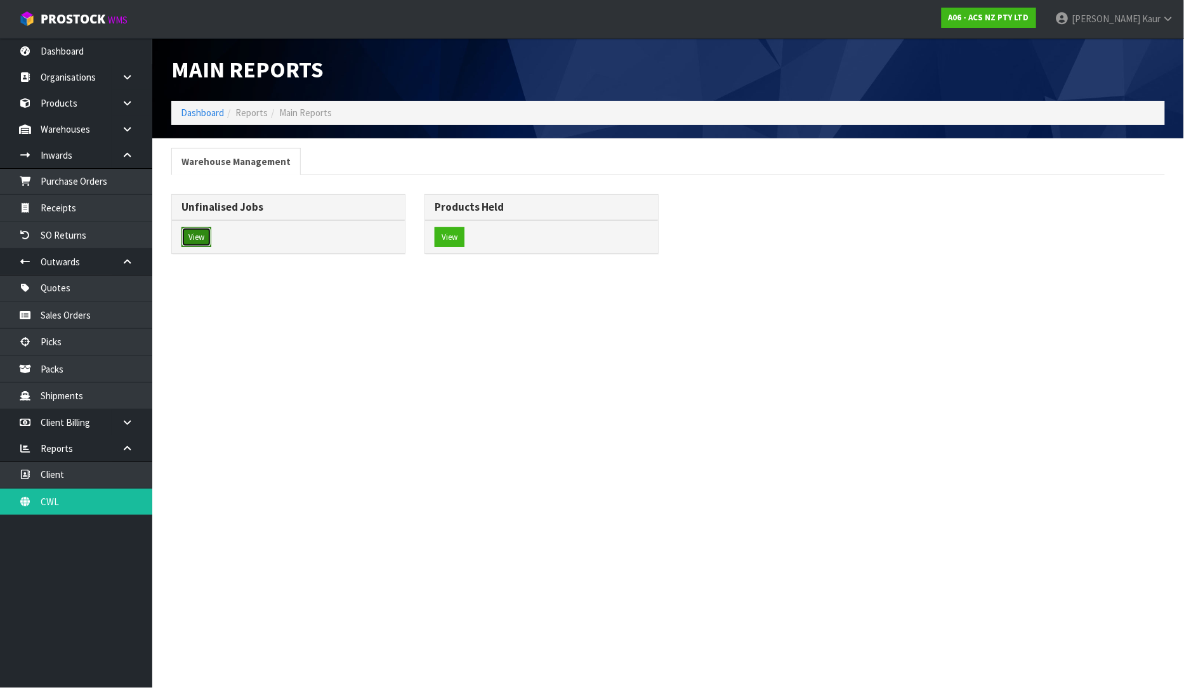
click at [202, 242] on button "View" at bounding box center [196, 237] width 30 height 20
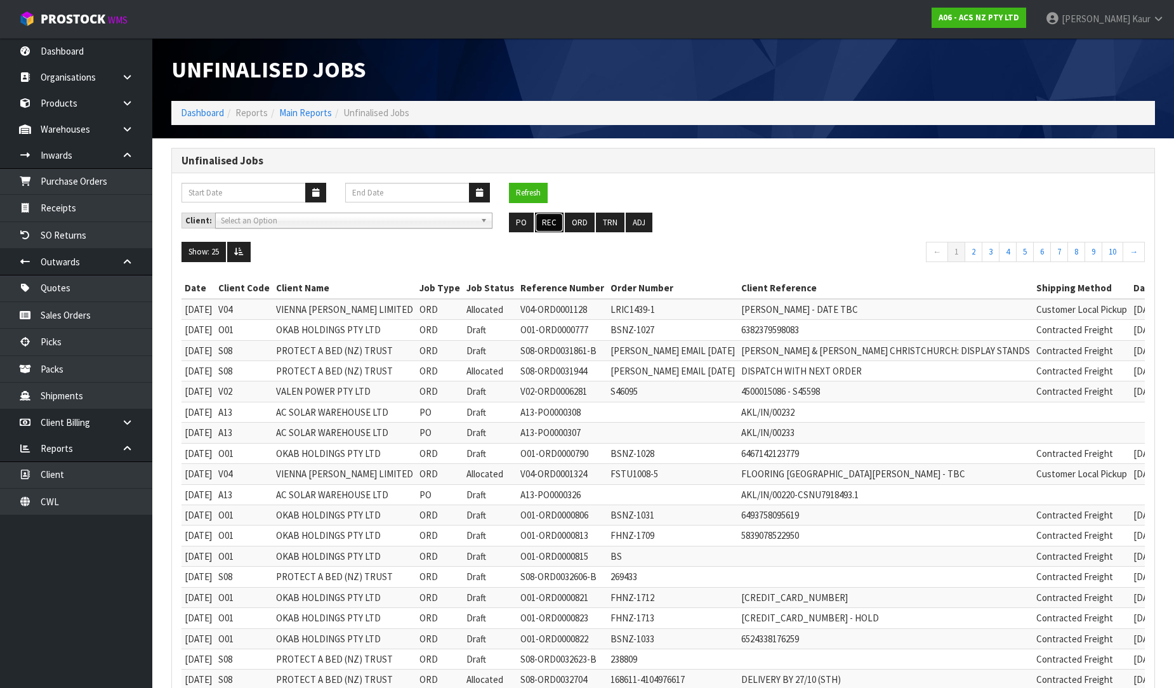
click at [557, 222] on button "REC" at bounding box center [549, 223] width 29 height 20
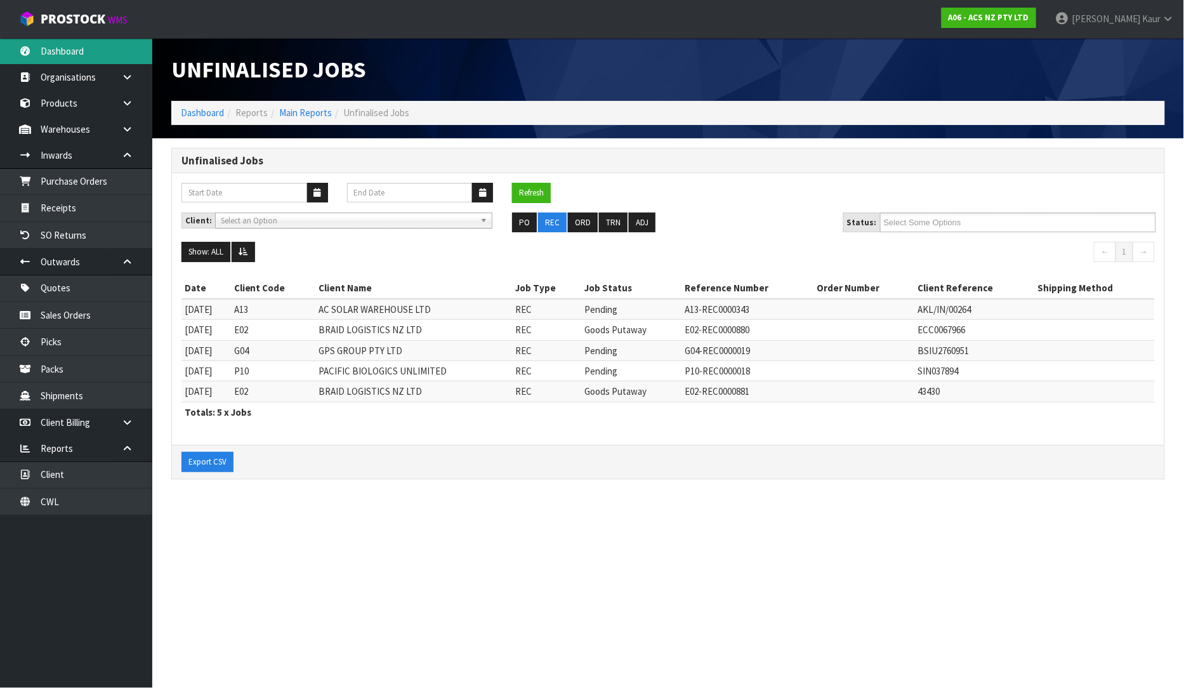
click at [109, 48] on link "Dashboard" at bounding box center [76, 51] width 152 height 26
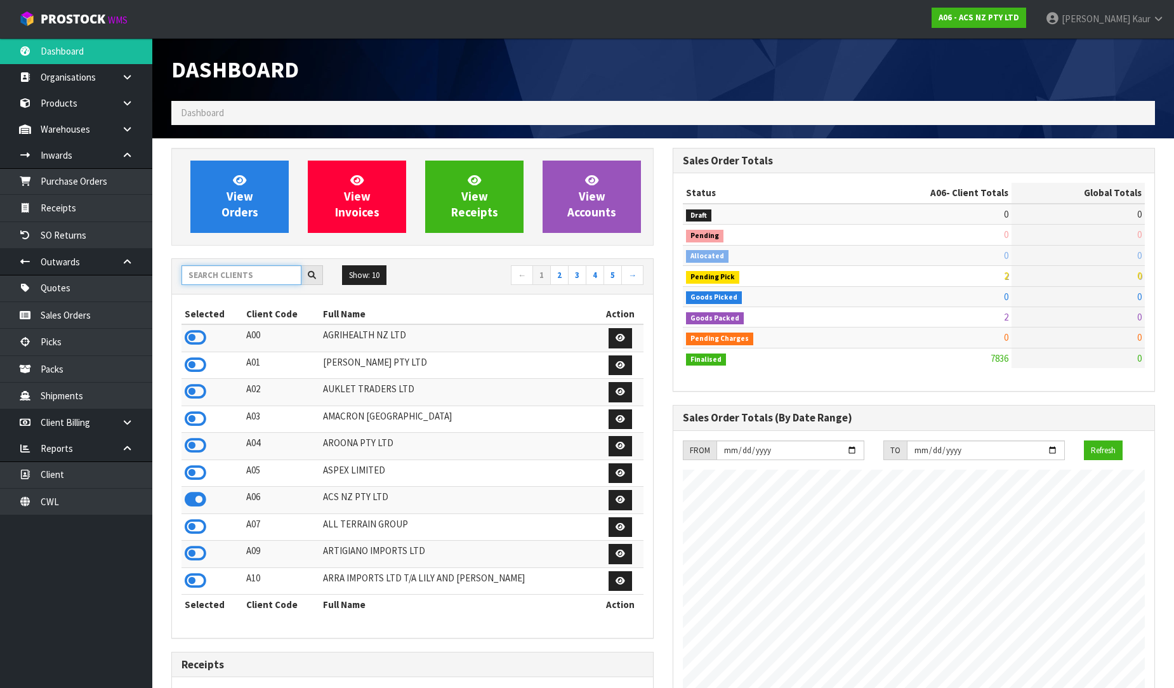
scroll to position [961, 501]
click at [212, 282] on input "text" at bounding box center [241, 275] width 120 height 20
click at [122, 493] on link "CWL" at bounding box center [76, 502] width 152 height 26
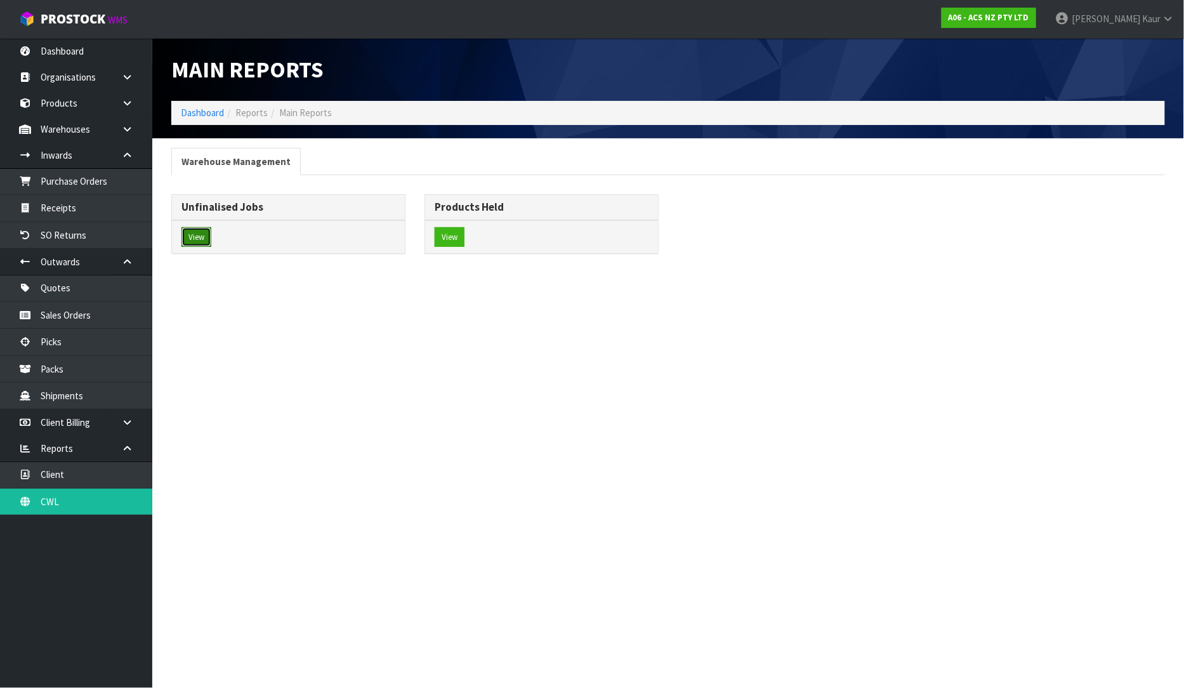
click at [199, 235] on button "View" at bounding box center [196, 237] width 30 height 20
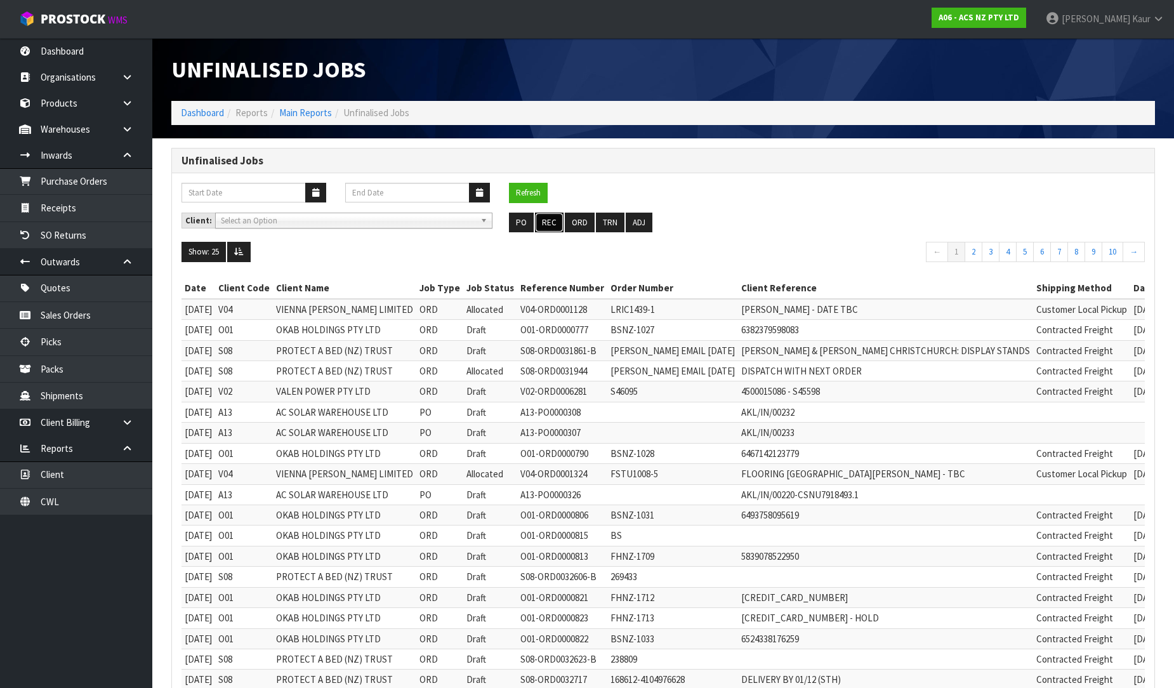
click at [560, 227] on button "REC" at bounding box center [549, 223] width 29 height 20
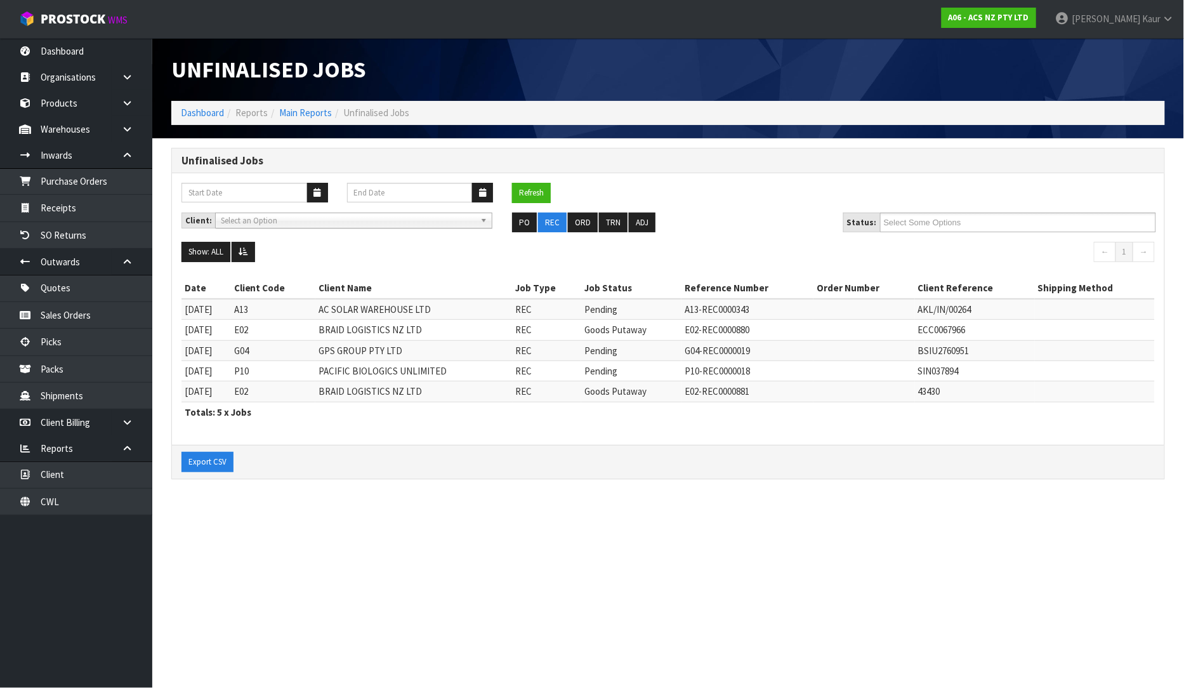
click at [738, 509] on section "Unfinalised Jobs Dashboard Reports Main Reports Unfinalised Jobs Unfinalised Jo…" at bounding box center [592, 344] width 1184 height 688
click at [67, 43] on link "Dashboard" at bounding box center [76, 51] width 152 height 26
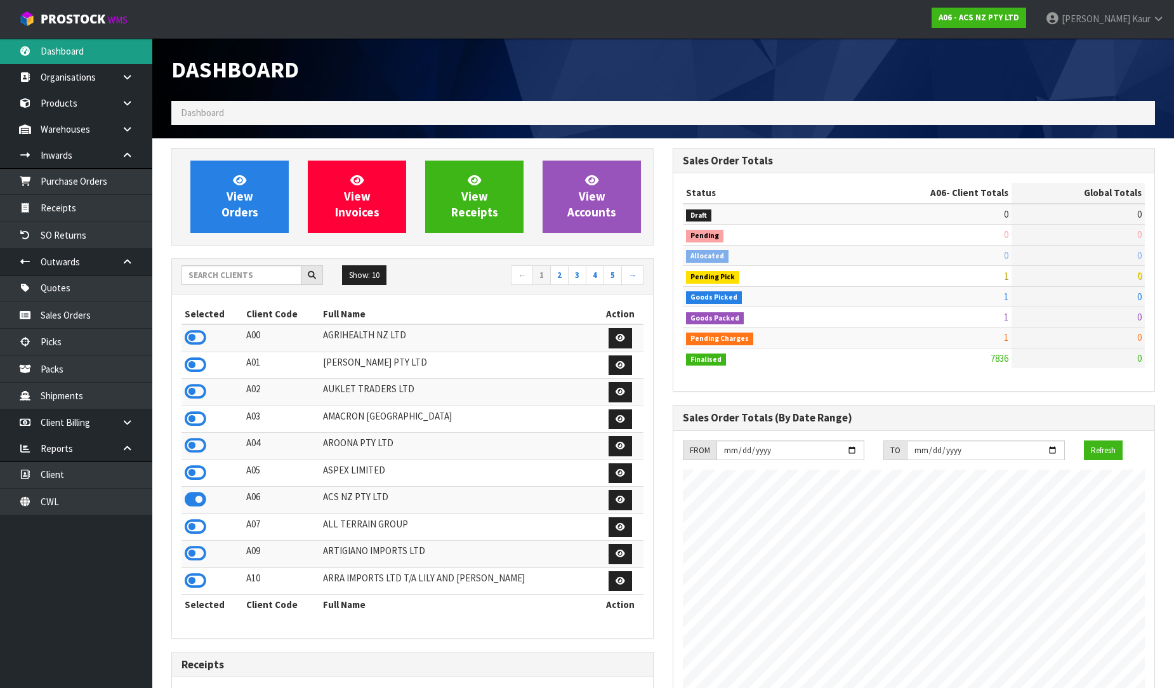
scroll to position [961, 501]
click at [211, 279] on input "text" at bounding box center [241, 275] width 120 height 20
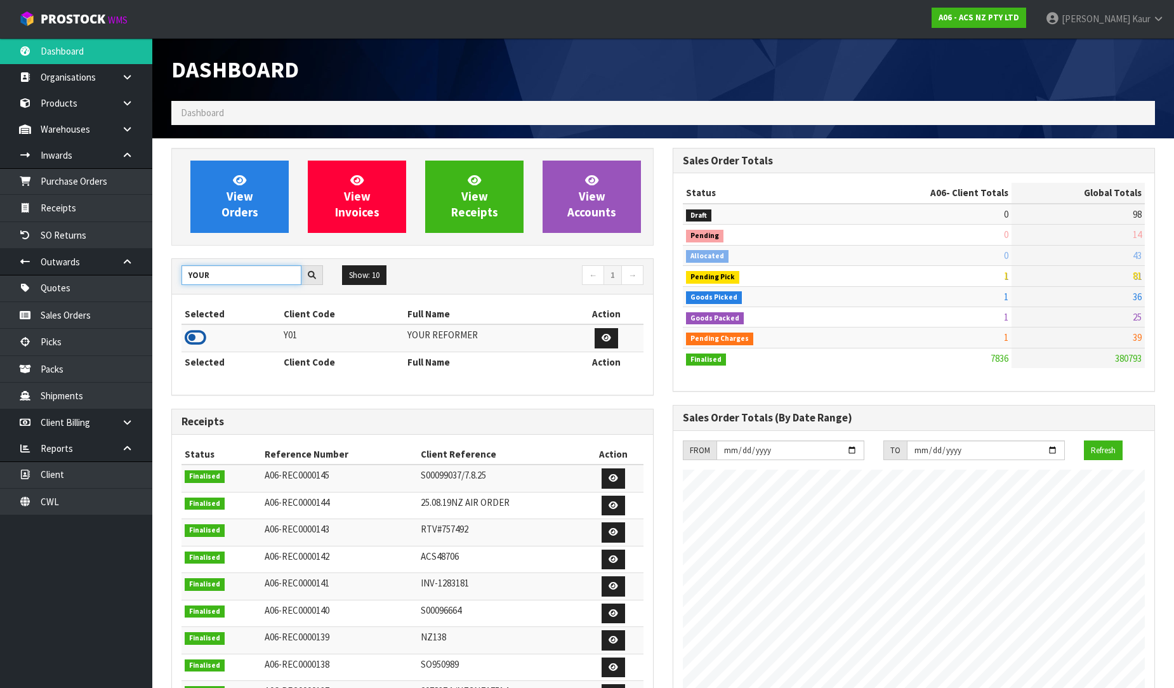
type input "YOUR"
click at [189, 341] on icon at bounding box center [196, 337] width 22 height 19
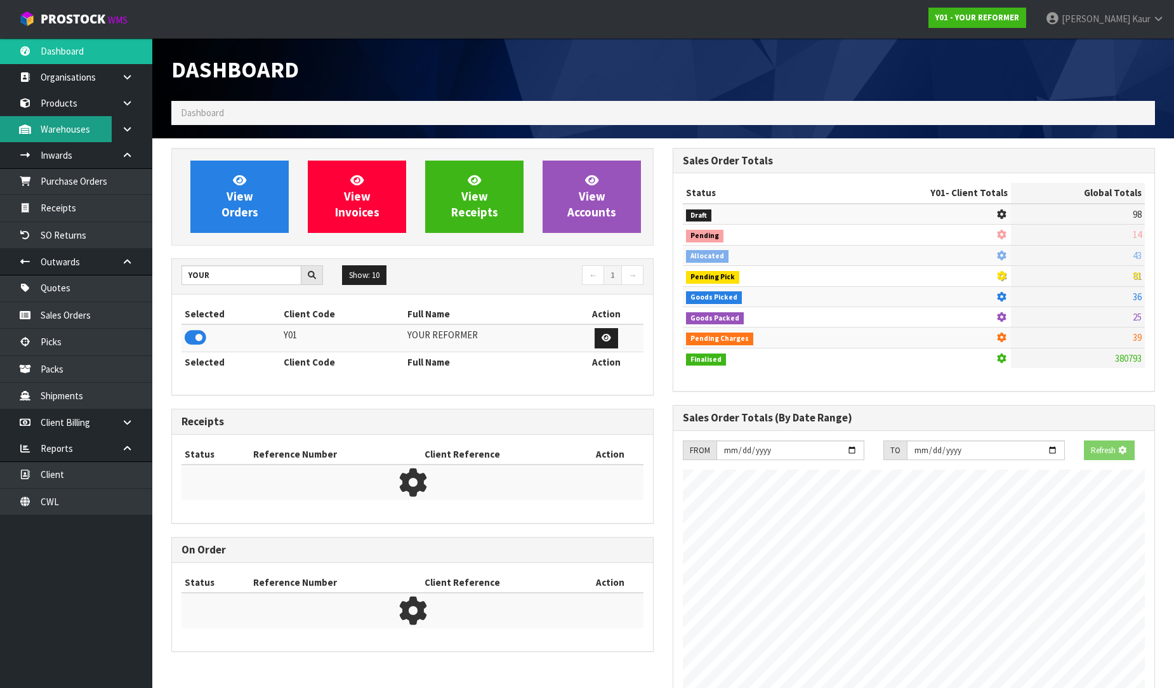
scroll to position [791, 501]
click at [96, 173] on link "Purchase Orders" at bounding box center [76, 181] width 152 height 26
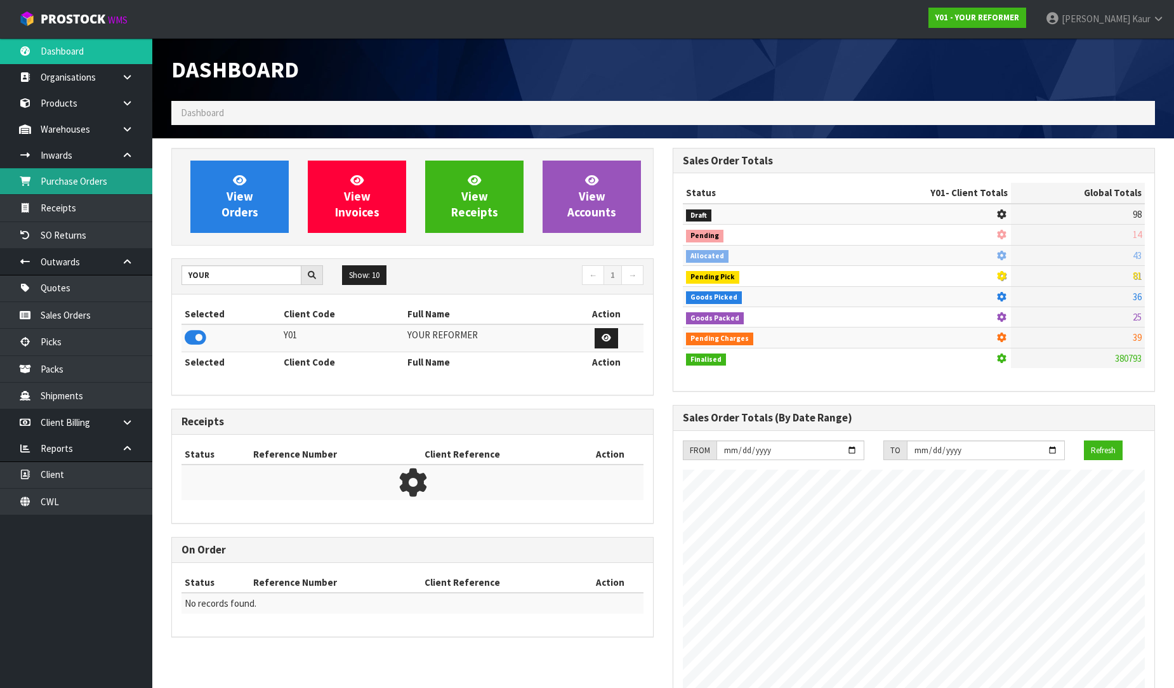
scroll to position [961, 501]
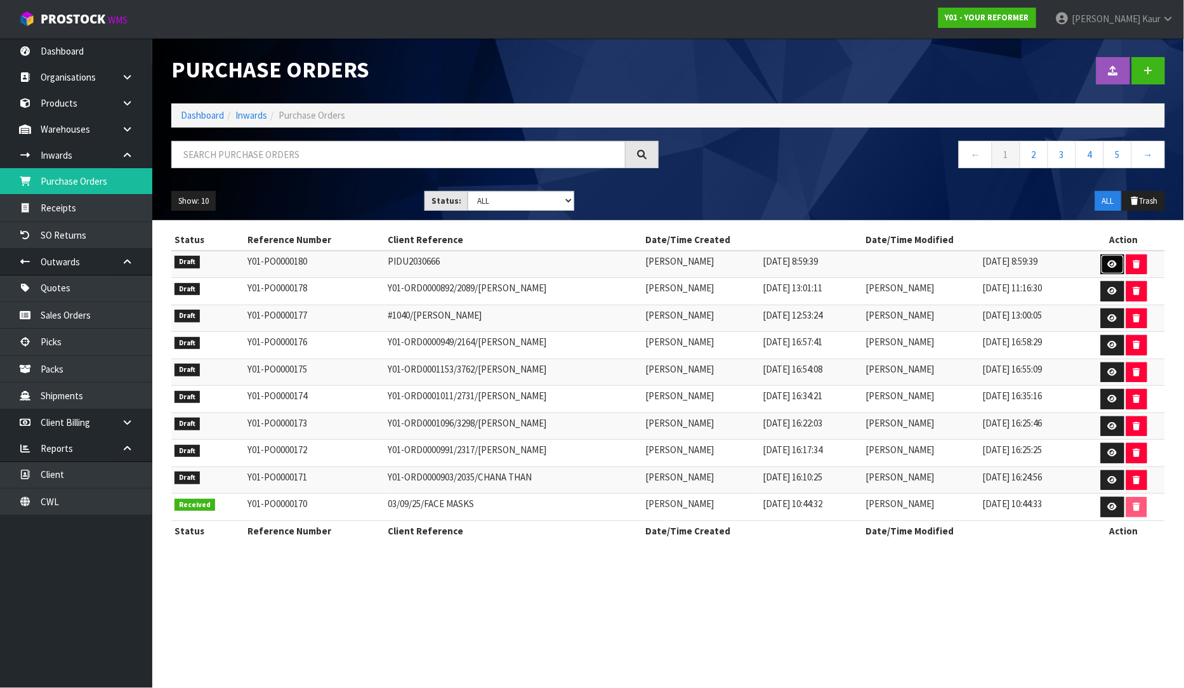
click at [1118, 261] on icon at bounding box center [1113, 264] width 10 height 8
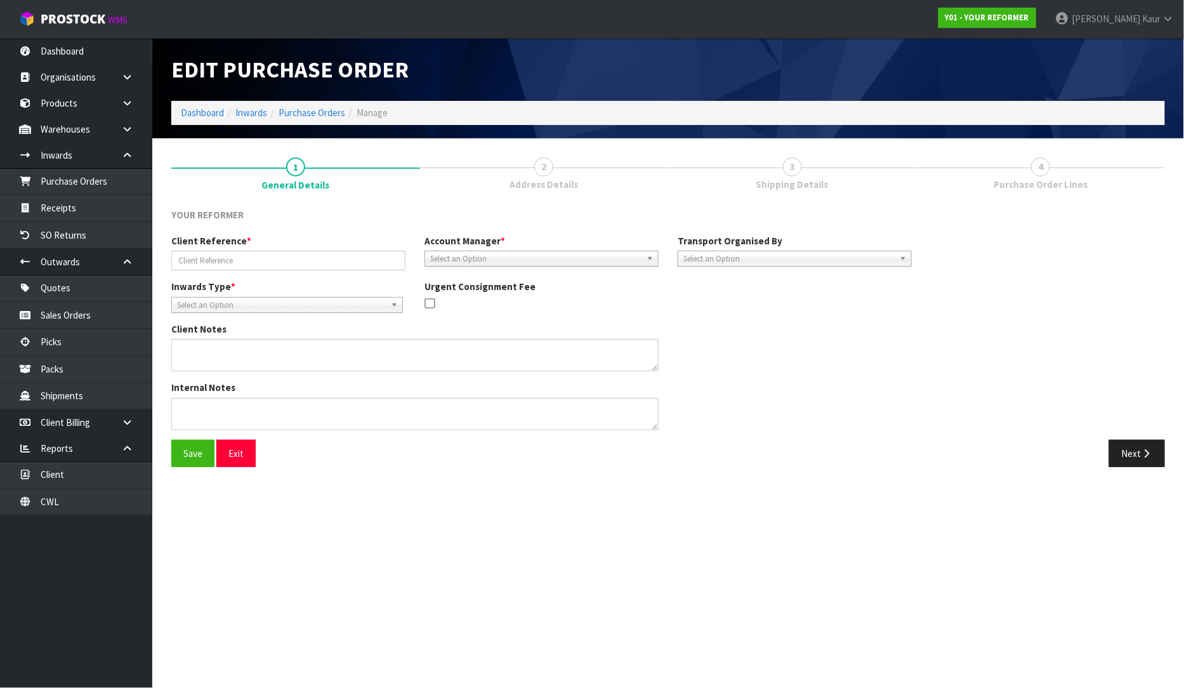
type input "PIDU2030666"
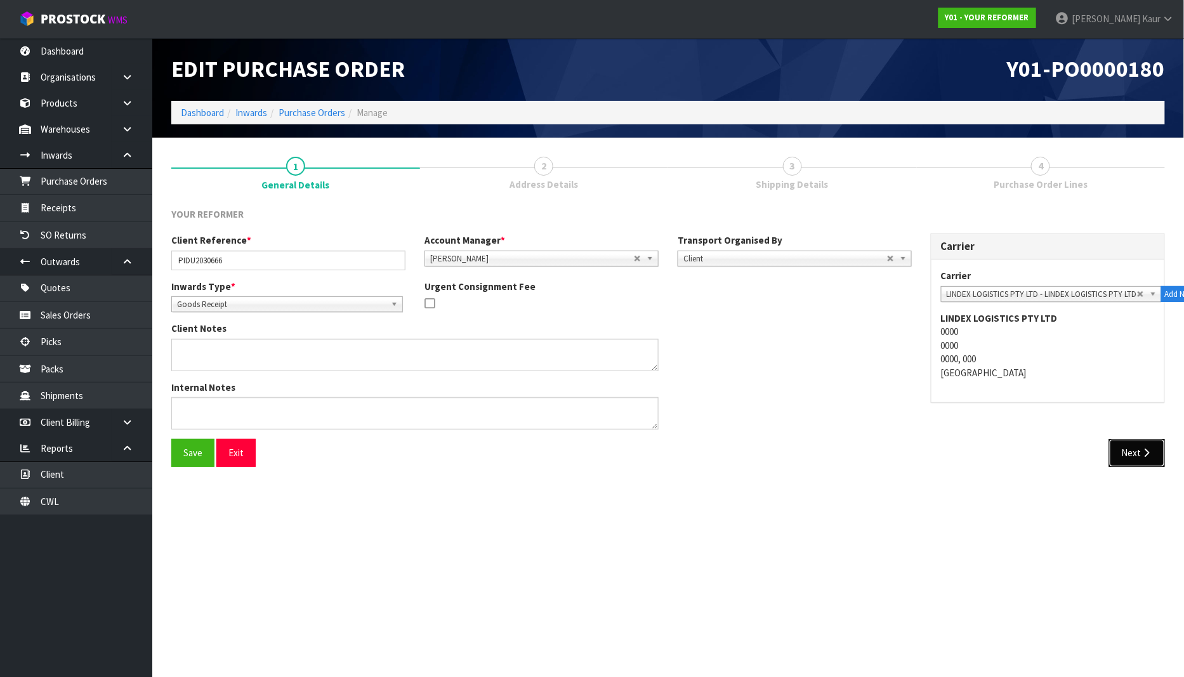
click at [1140, 458] on button "Next" at bounding box center [1137, 452] width 56 height 27
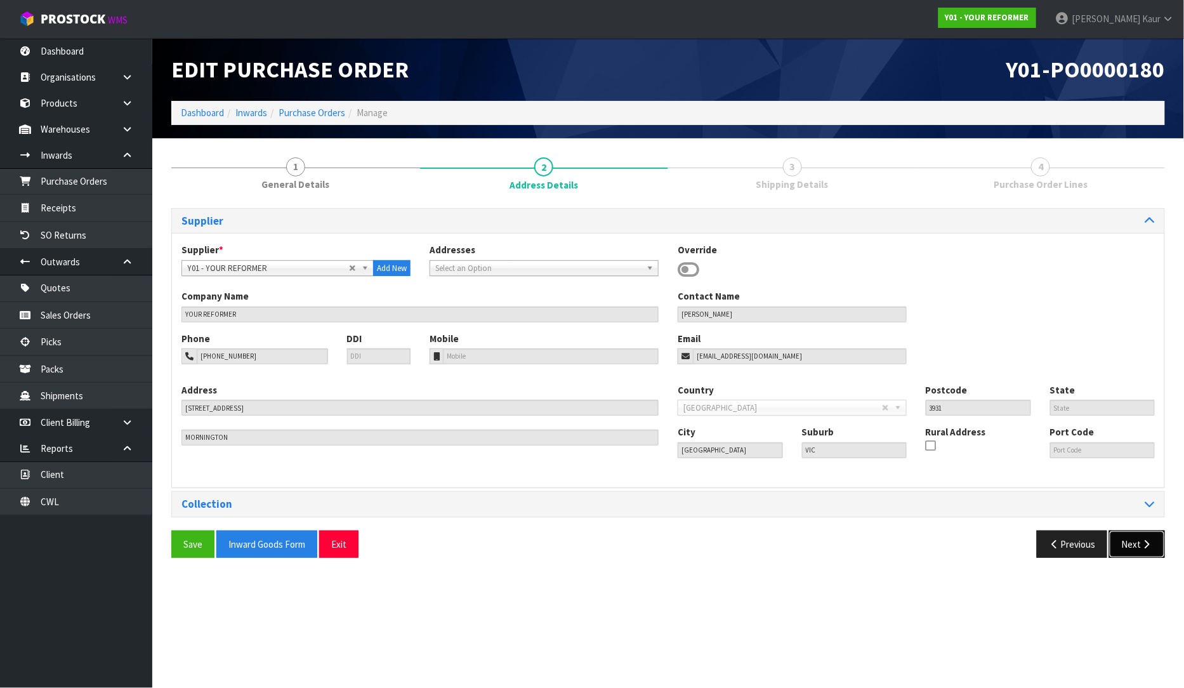
click at [1130, 557] on button "Next" at bounding box center [1137, 544] width 56 height 27
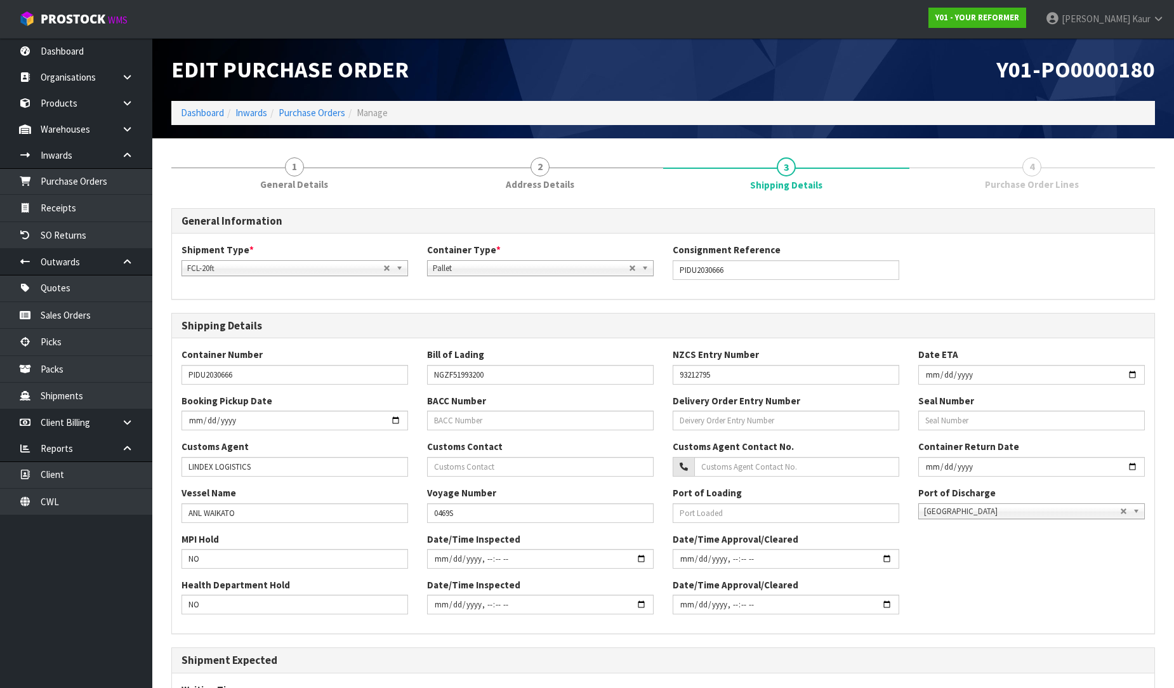
scroll to position [187, 0]
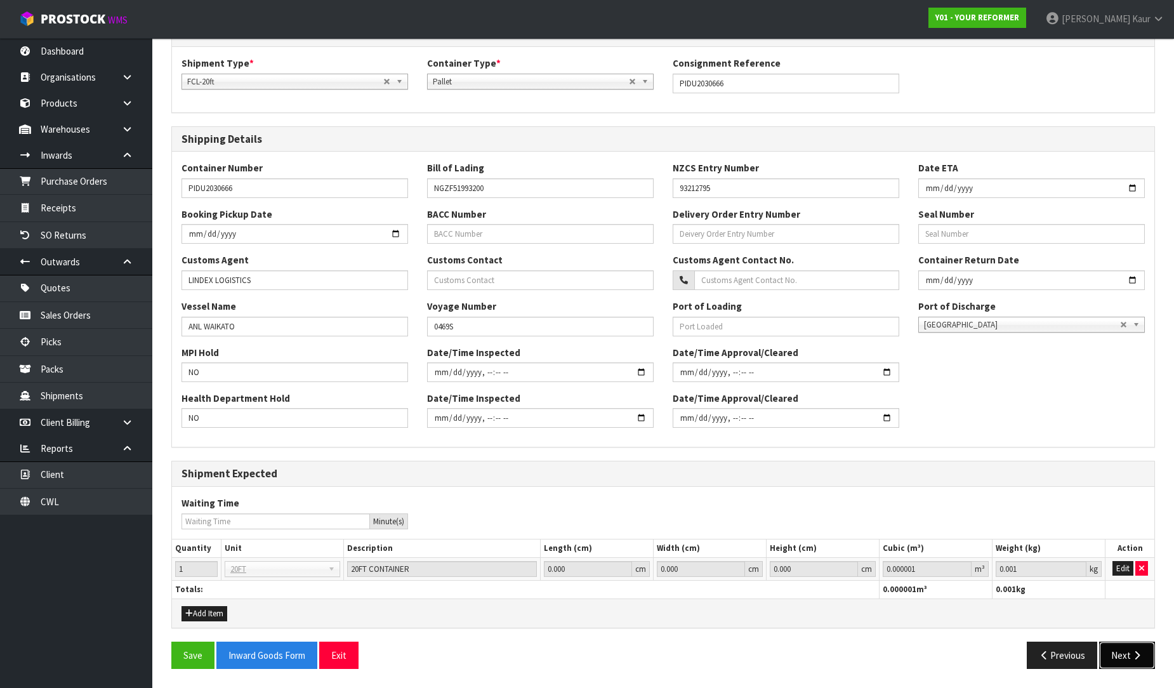
click at [1141, 658] on icon "button" at bounding box center [1137, 655] width 12 height 10
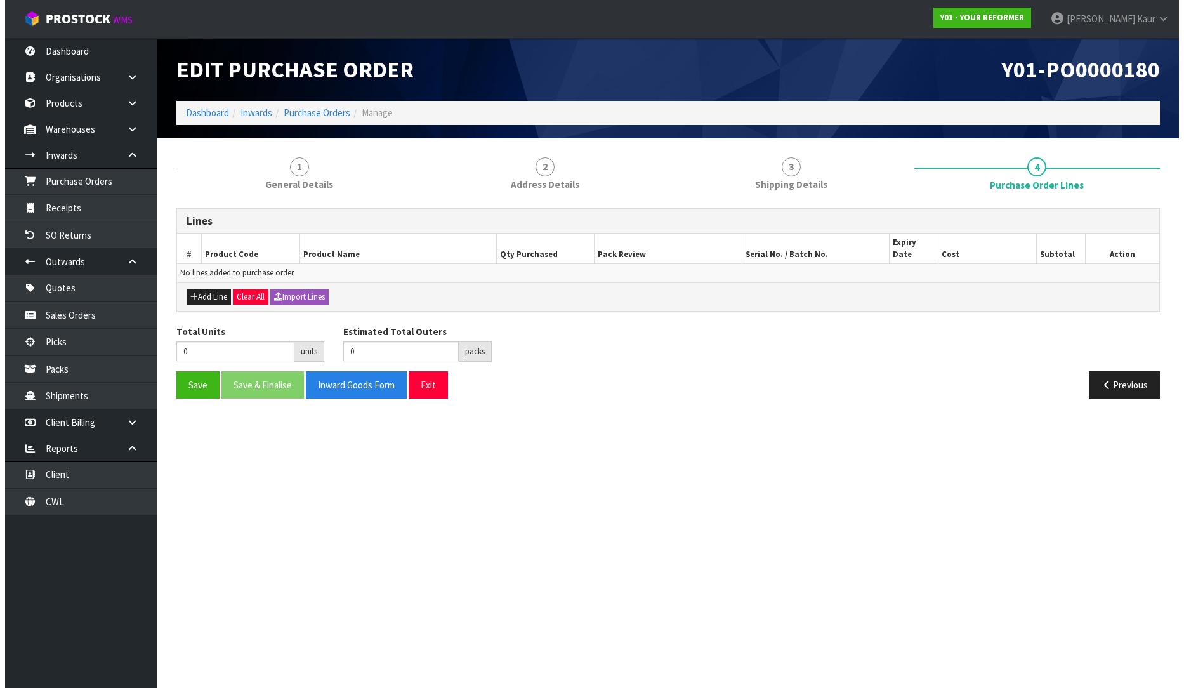
scroll to position [0, 0]
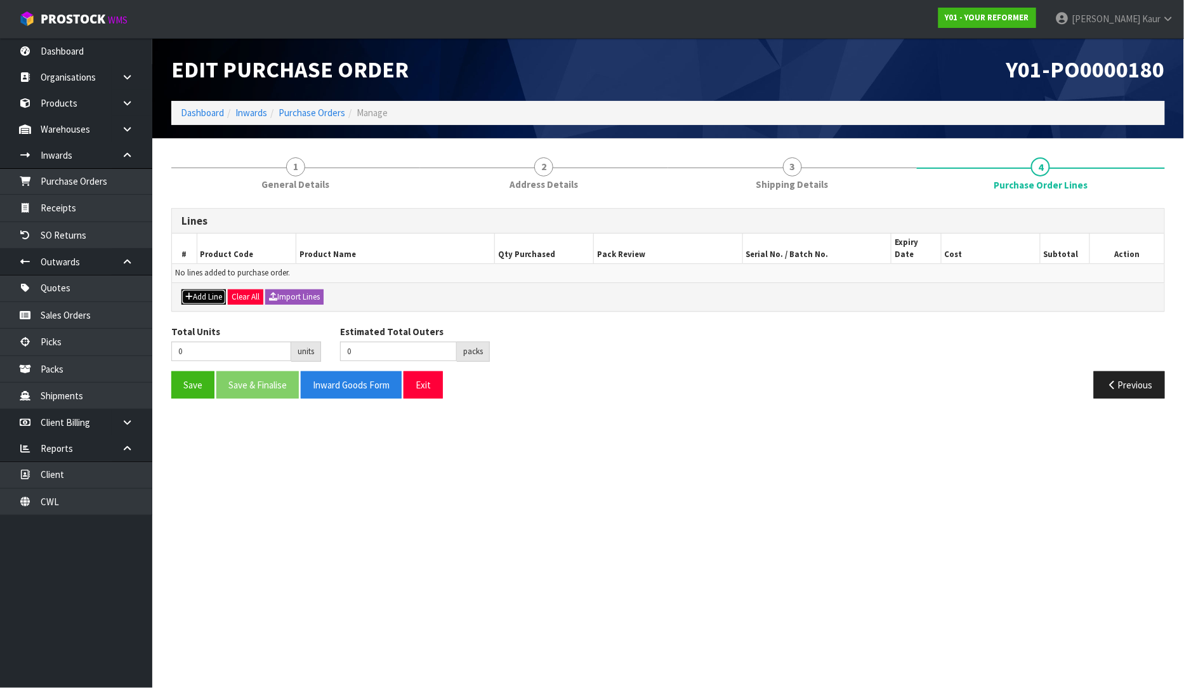
click at [216, 289] on button "Add Line" at bounding box center [203, 296] width 44 height 15
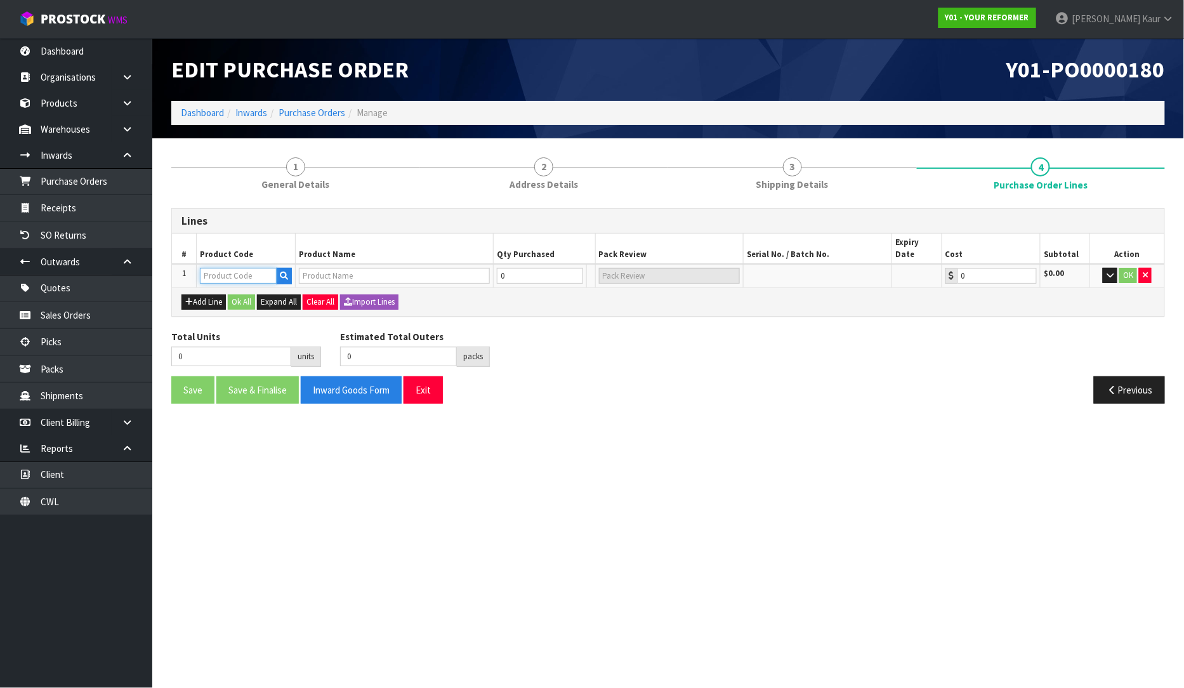
click at [216, 268] on input "text" at bounding box center [238, 276] width 77 height 16
paste input "FLD-BLK-01"
type input "FLD-BLK-01"
type input "YR ORIGINAL FOLDING - BLACK"
type input "0.00"
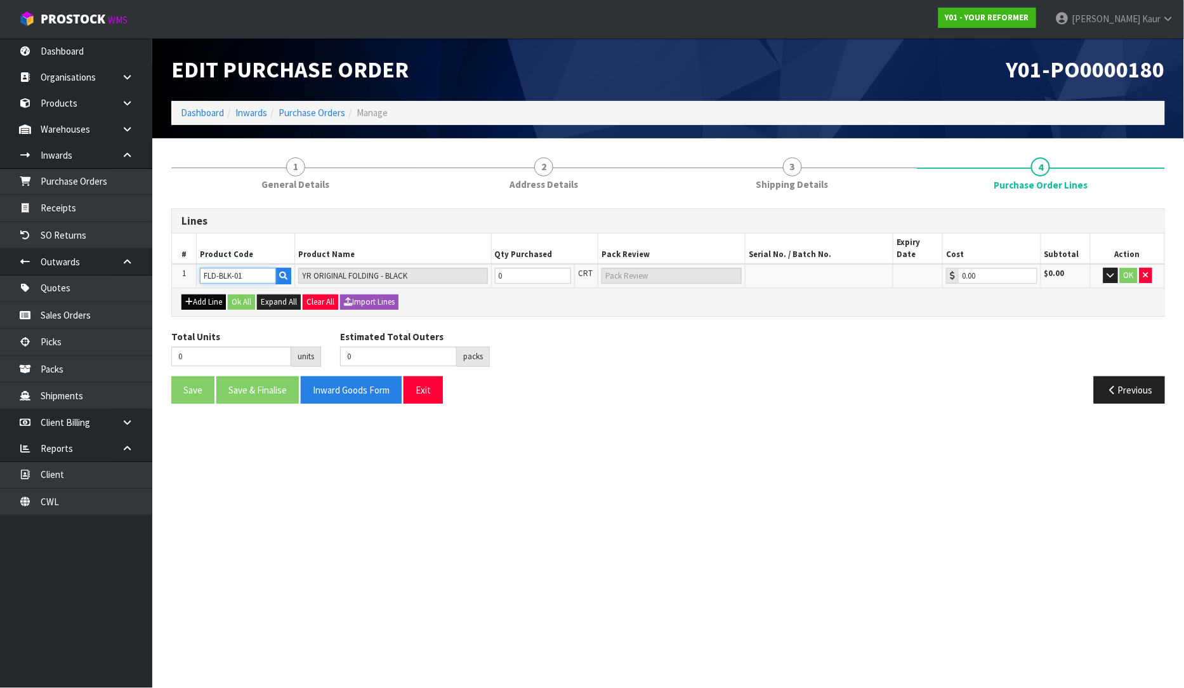
type input "FLD-BLK-01"
click at [194, 294] on button "Add Line" at bounding box center [203, 301] width 44 height 15
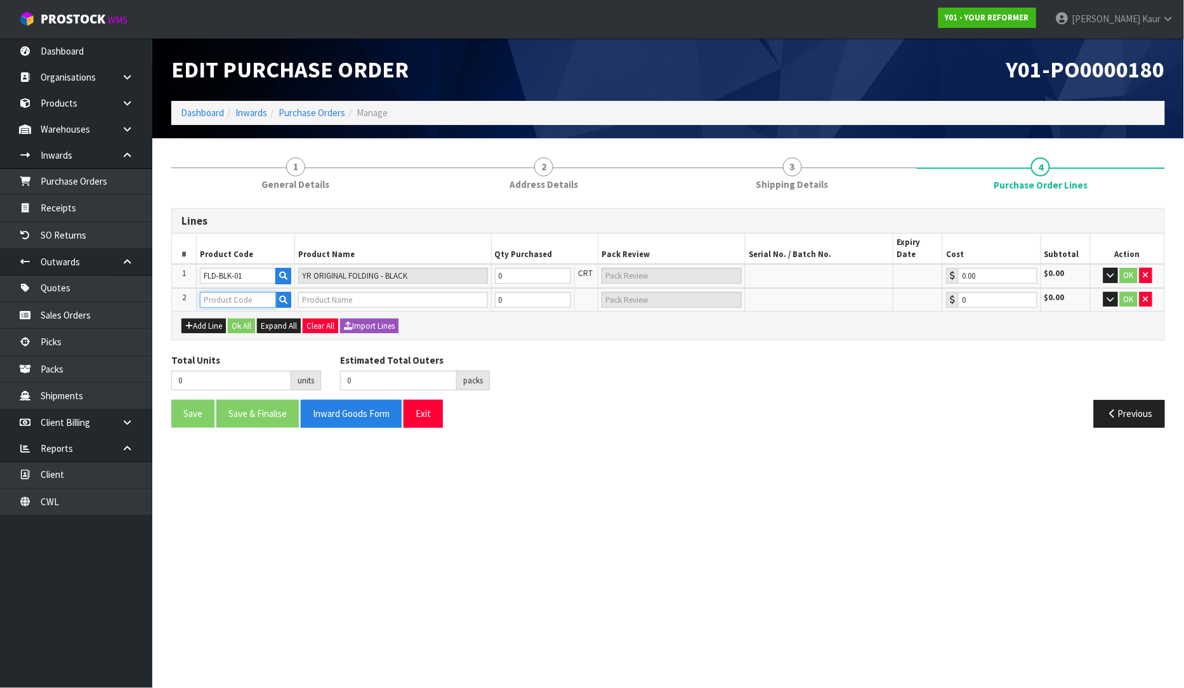
click at [227, 292] on input "text" at bounding box center [238, 300] width 76 height 16
paste input "ORIG-TDR-01"
type input "ORIG-TDR-01"
click at [283, 296] on icon "button" at bounding box center [283, 300] width 8 height 8
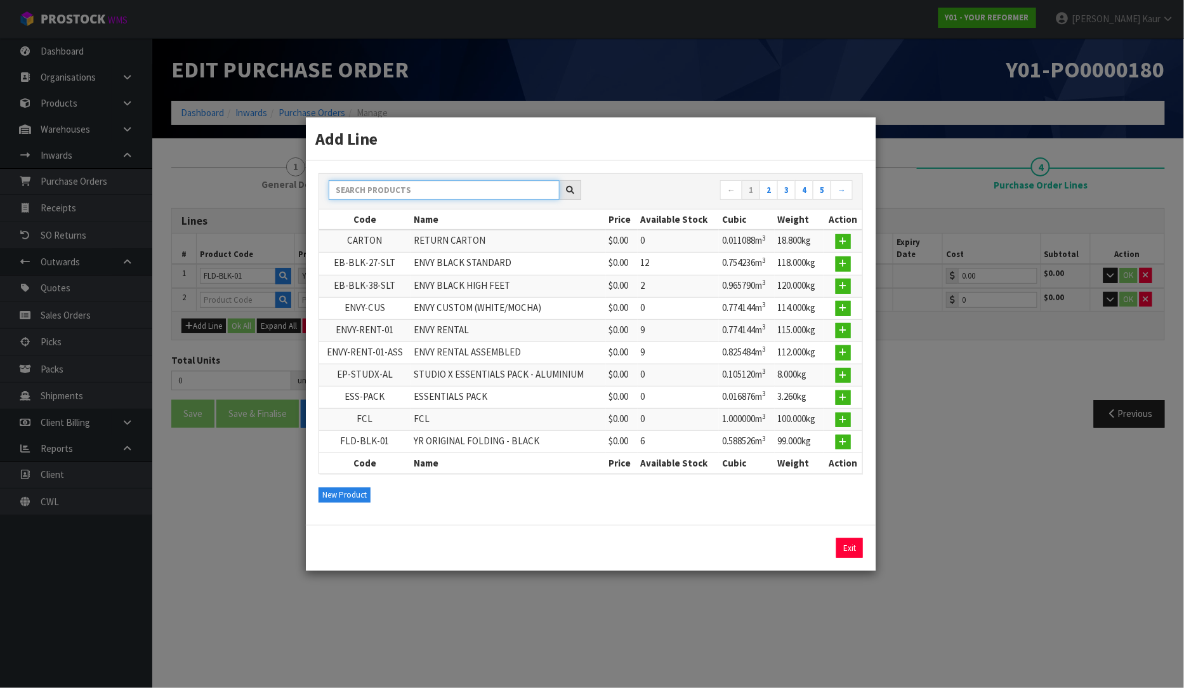
click at [403, 198] on input "text" at bounding box center [444, 190] width 231 height 20
paste input "ORIG-TDR-01"
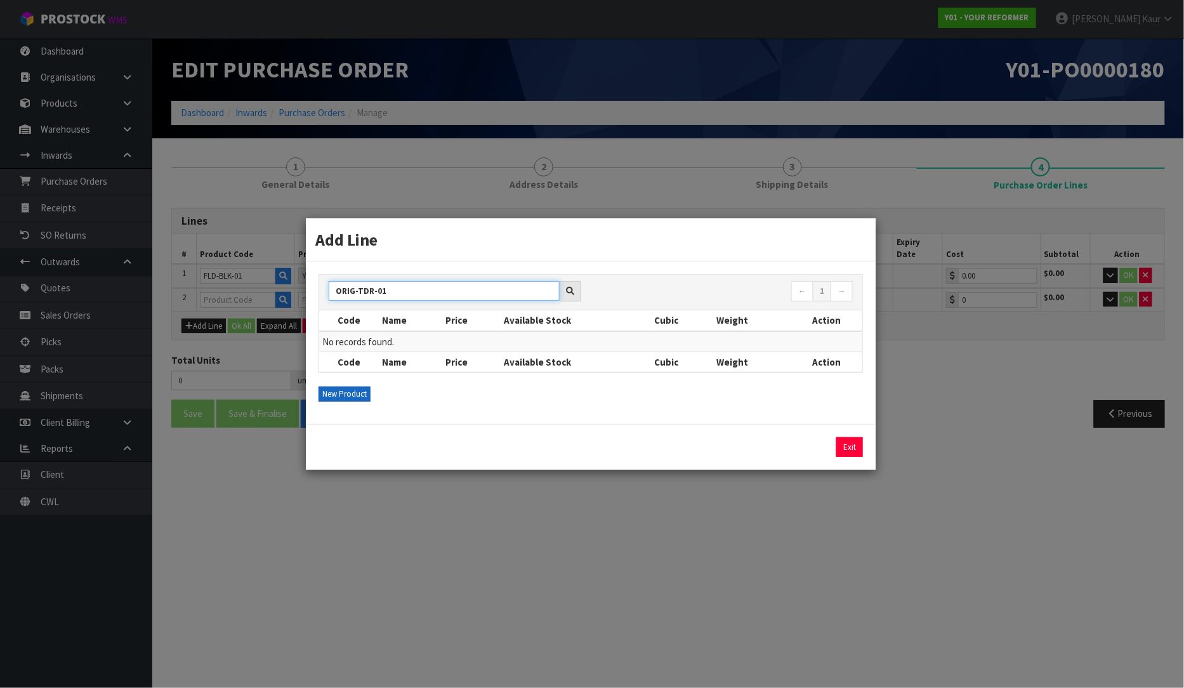
type input "ORIG-TDR-01"
click at [353, 400] on button "New Product" at bounding box center [345, 393] width 52 height 15
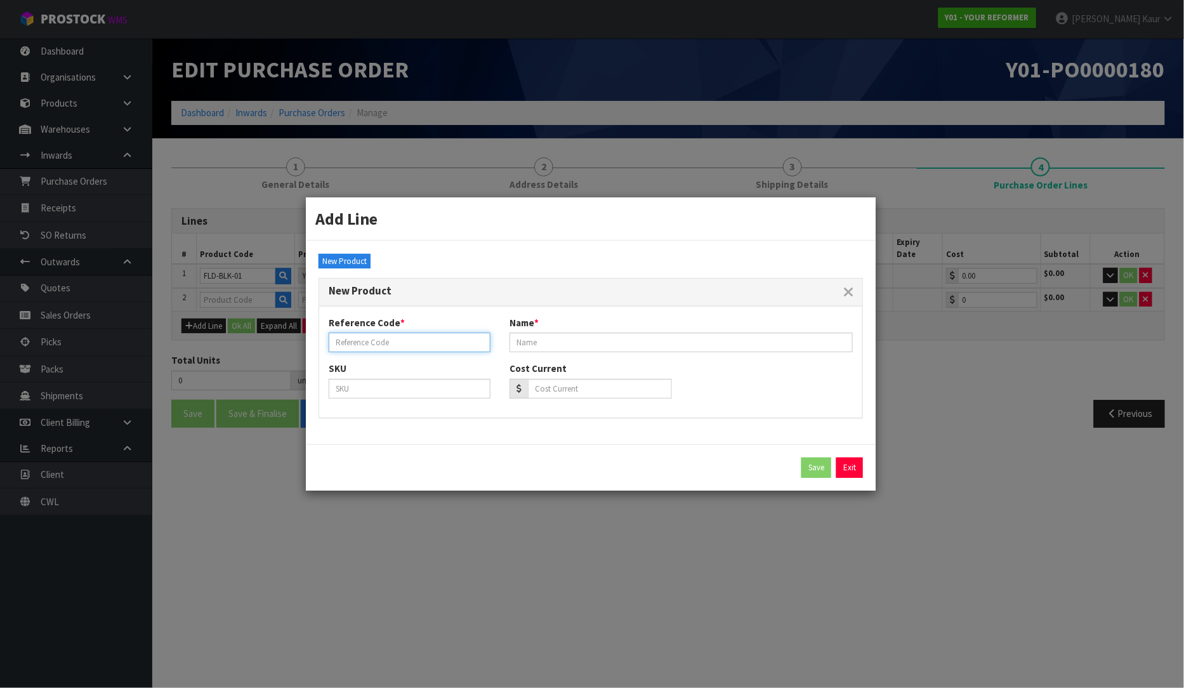
click at [371, 344] on input "text" at bounding box center [410, 343] width 162 height 20
paste input "ORIG-TDR-01"
type input "ORIG-TDR-01"
click at [560, 334] on input "text" at bounding box center [681, 343] width 343 height 20
paste input "ORIGINAL DUSTY ROSE"
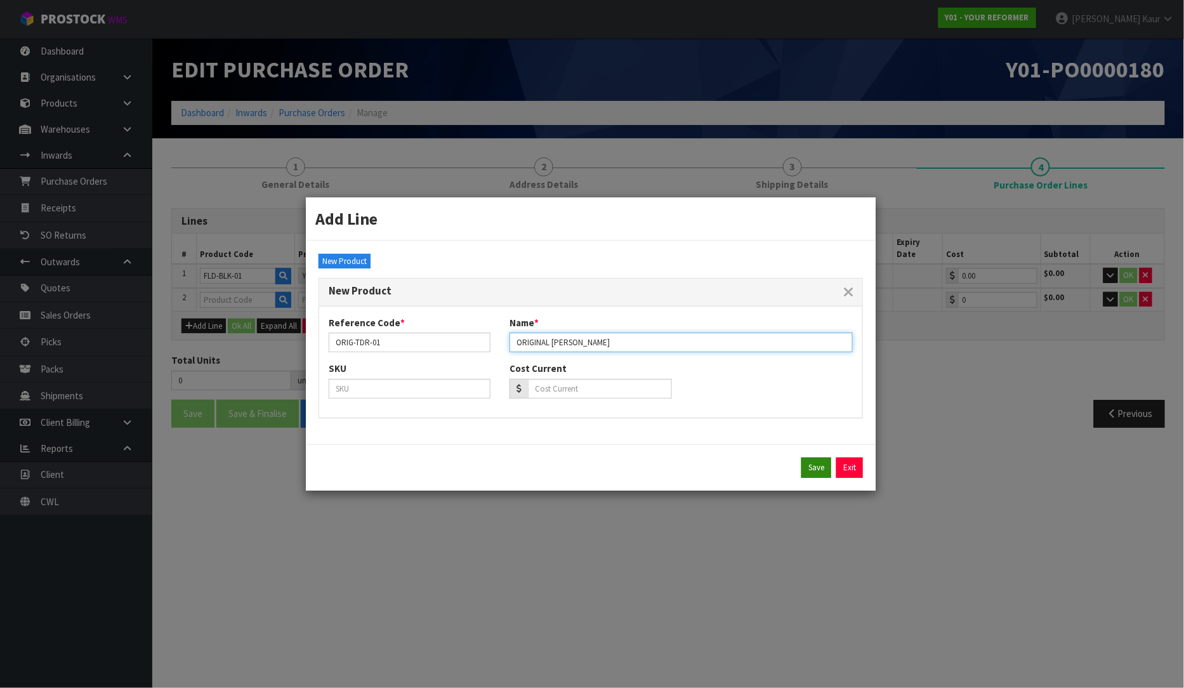
type input "ORIGINAL DUSTY ROSE"
click at [811, 472] on button "Save" at bounding box center [817, 468] width 30 height 20
type input "ORIG-TDR-01"
type input "ORIGINAL DUSTY ROSE"
type input "0.00"
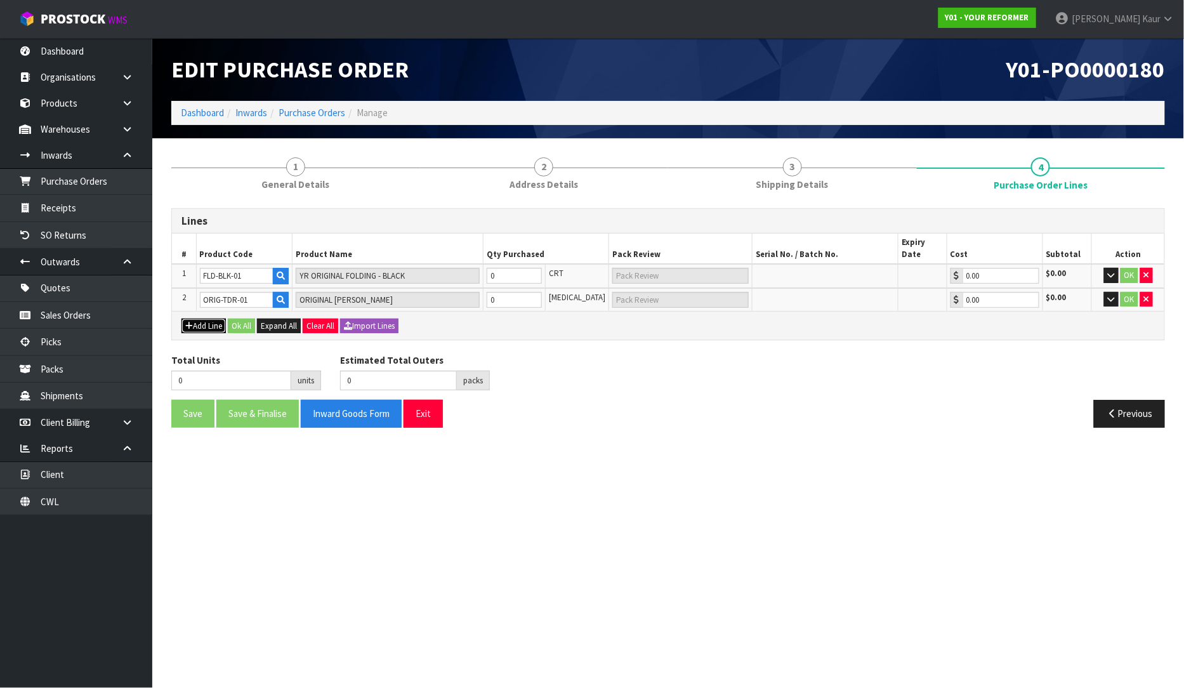
click at [200, 319] on button "Add Line" at bounding box center [203, 326] width 44 height 15
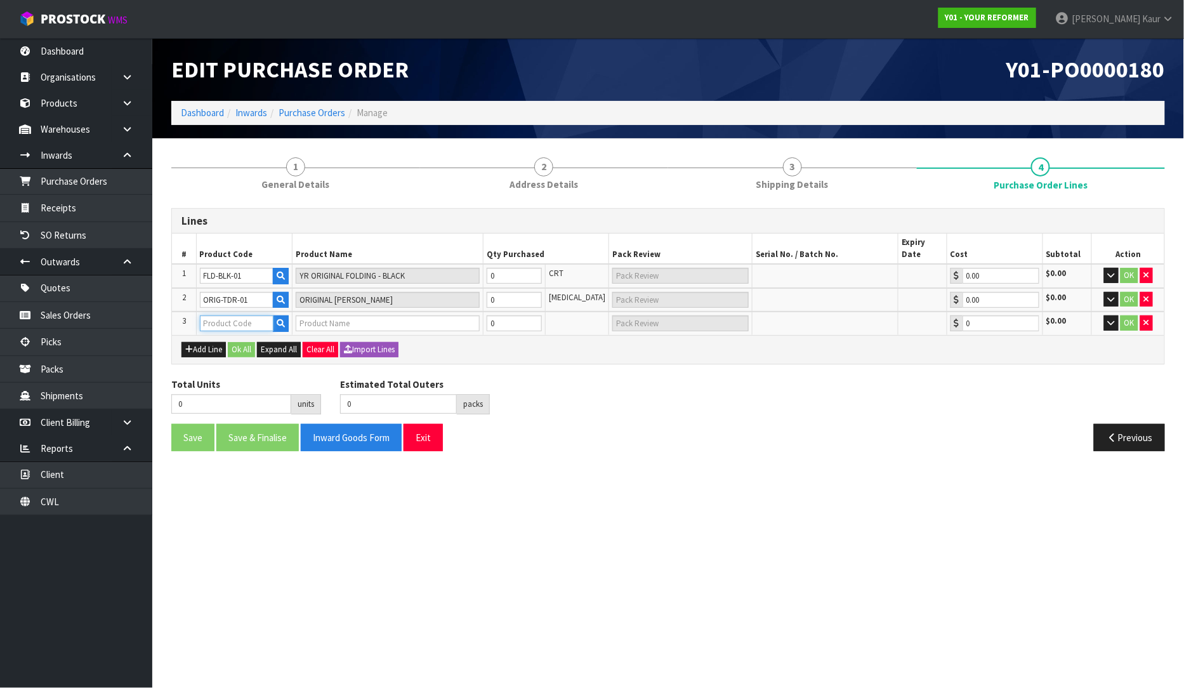
click at [230, 315] on input "text" at bounding box center [237, 323] width 74 height 16
paste input "FLD-TDR-01"
type input "FLD-TDR-01"
click at [284, 318] on button "button" at bounding box center [281, 323] width 16 height 16
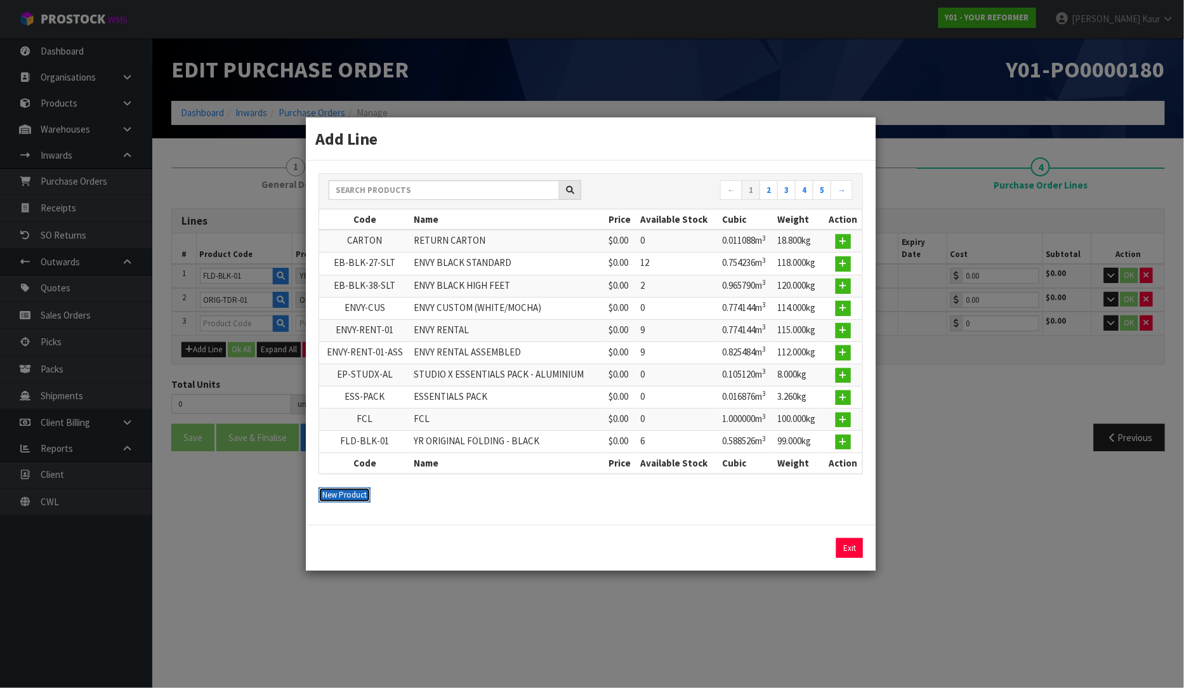
click at [356, 501] on button "New Product" at bounding box center [345, 494] width 52 height 15
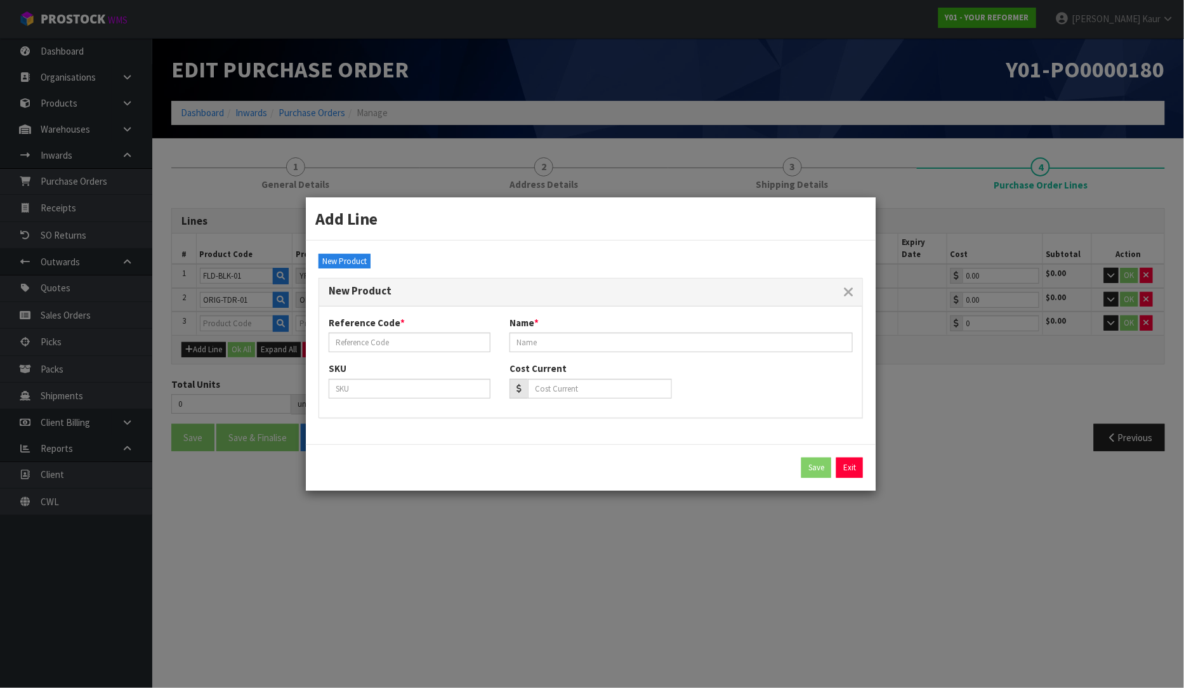
click at [383, 329] on label "Reference Code *" at bounding box center [367, 322] width 76 height 13
click at [370, 341] on input "text" at bounding box center [410, 343] width 162 height 20
paste input "FLD-TDR-01"
type input "FLD-TDR-01"
click at [538, 347] on input "text" at bounding box center [681, 343] width 343 height 20
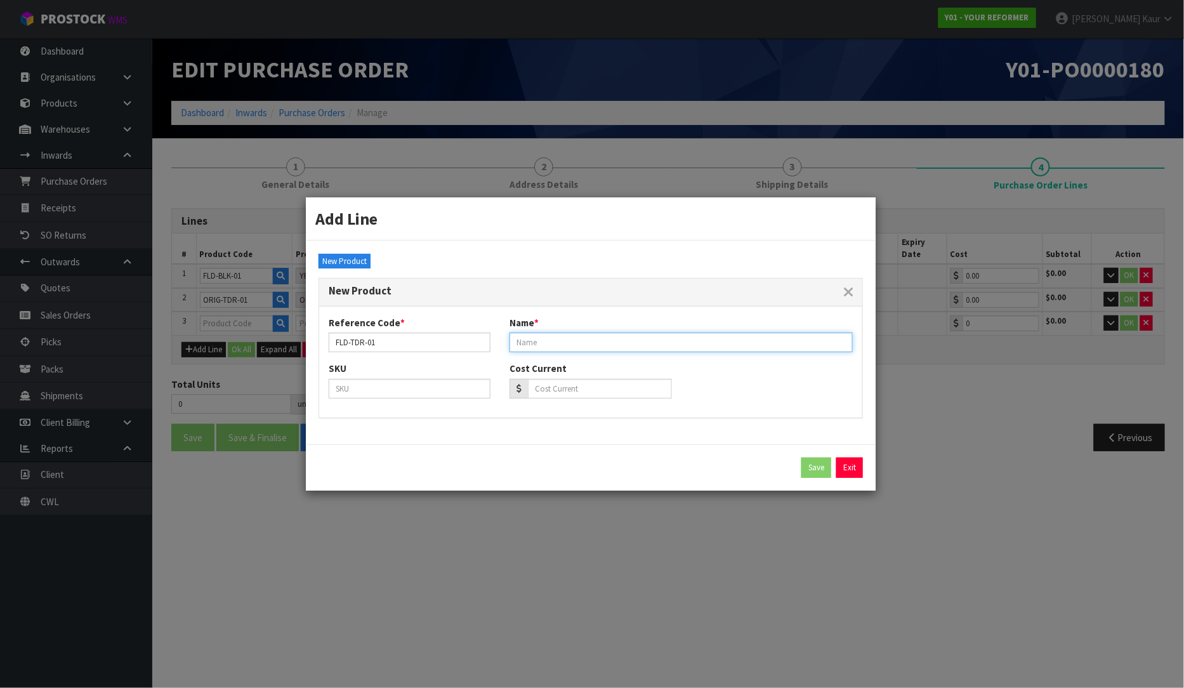
paste input "FOLDING DUSTY ROSE"
type input "FOLDING DUSTY ROSE"
click at [810, 468] on button "Save" at bounding box center [817, 468] width 30 height 20
type input "FLD-TDR-01"
type input "FOLDING DUSTY ROSE"
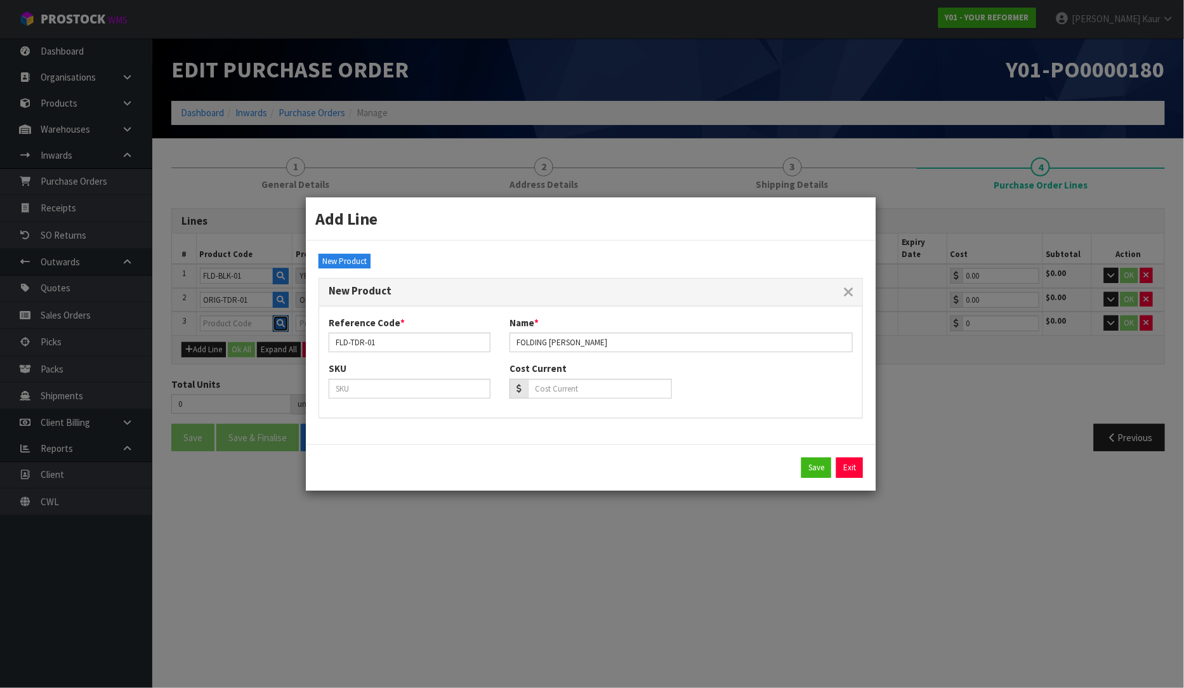
type input "0.00"
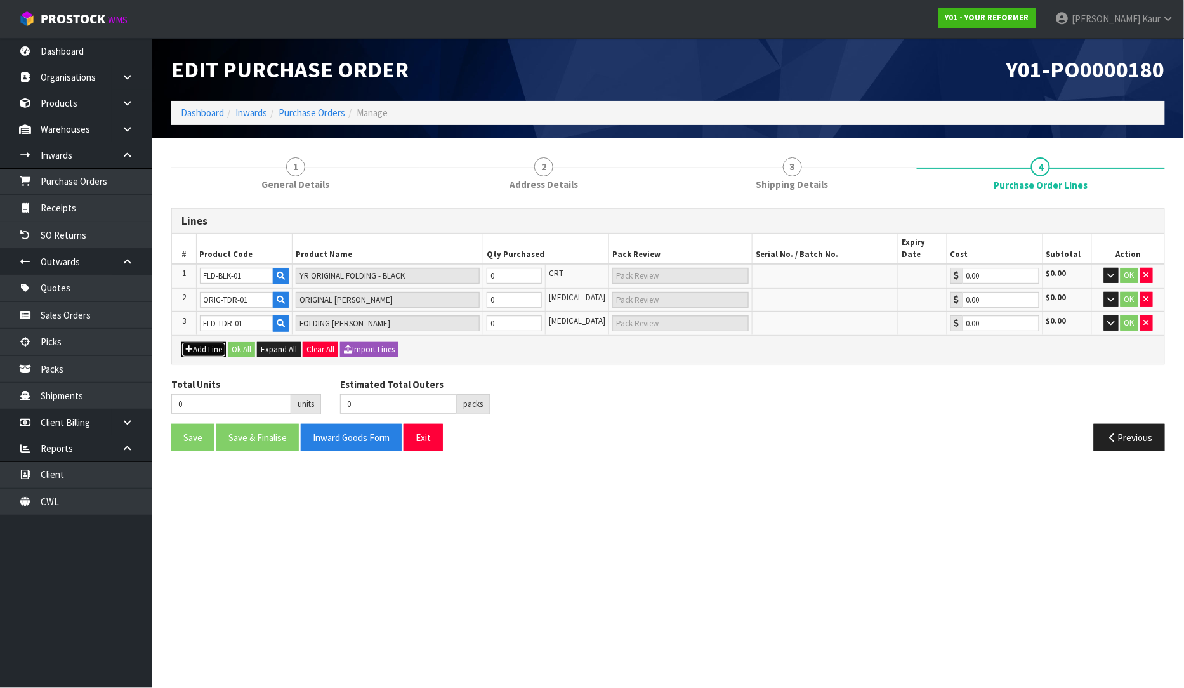
click at [213, 342] on button "Add Line" at bounding box center [203, 349] width 44 height 15
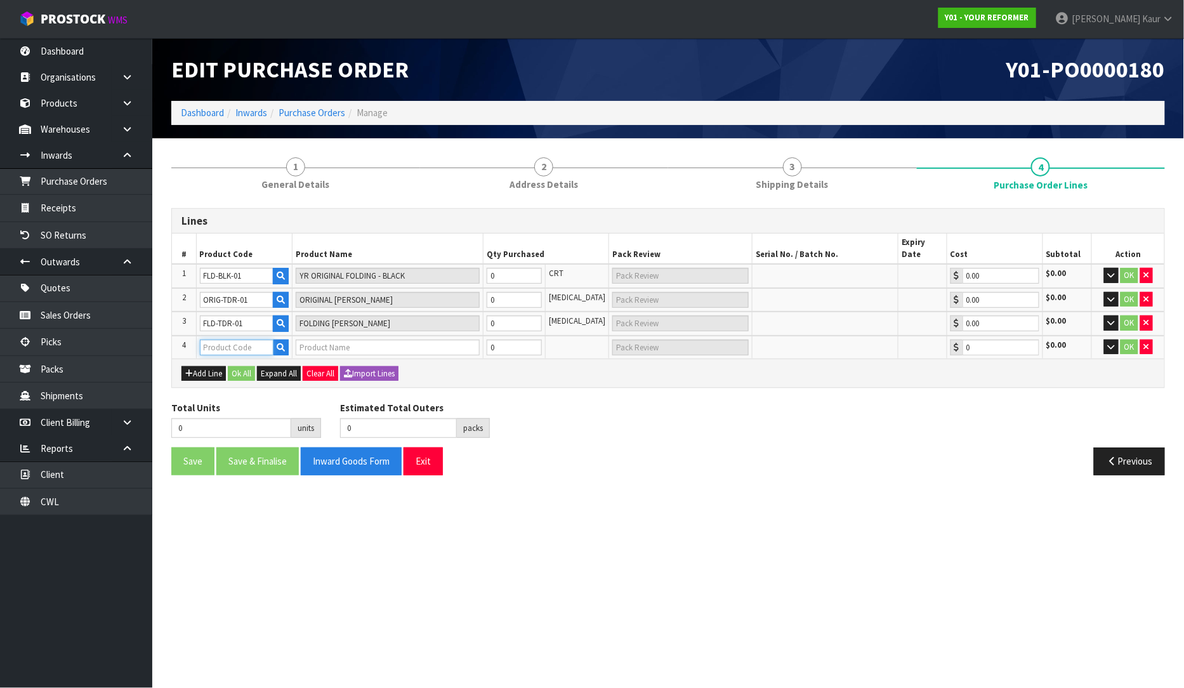
click at [227, 340] on input "text" at bounding box center [237, 348] width 74 height 16
paste input "STU-TDR-01"
type input "STU-TDR-01"
click at [285, 343] on icon "button" at bounding box center [281, 347] width 8 height 8
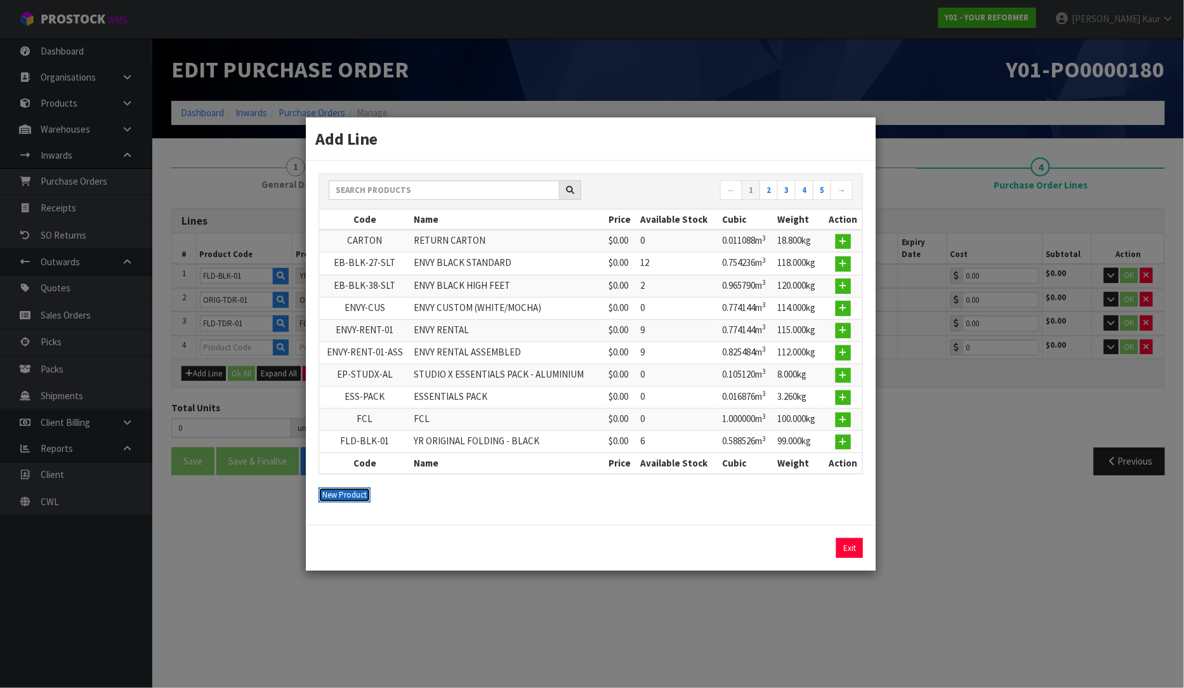
click at [341, 494] on button "New Product" at bounding box center [345, 494] width 52 height 15
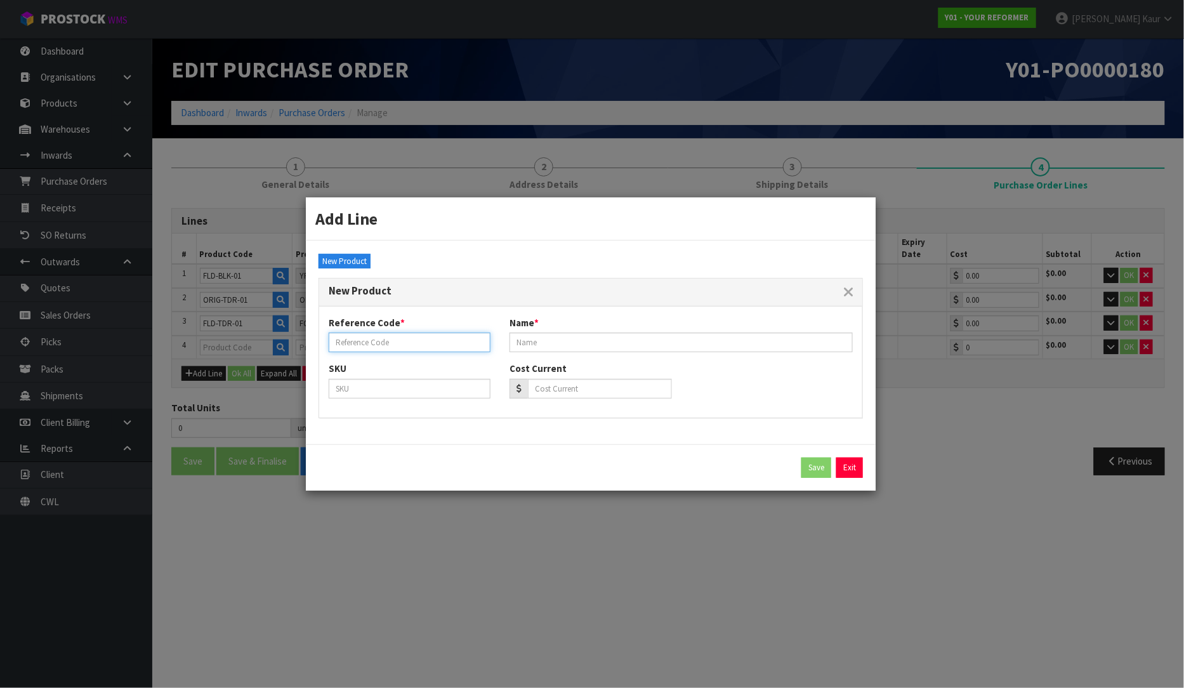
click at [374, 341] on input "text" at bounding box center [410, 343] width 162 height 20
paste input "STU-TDR-01"
type input "STU-TDR-01"
click at [562, 347] on input "text" at bounding box center [681, 343] width 343 height 20
paste input "STUDIO DUSTY ROSE"
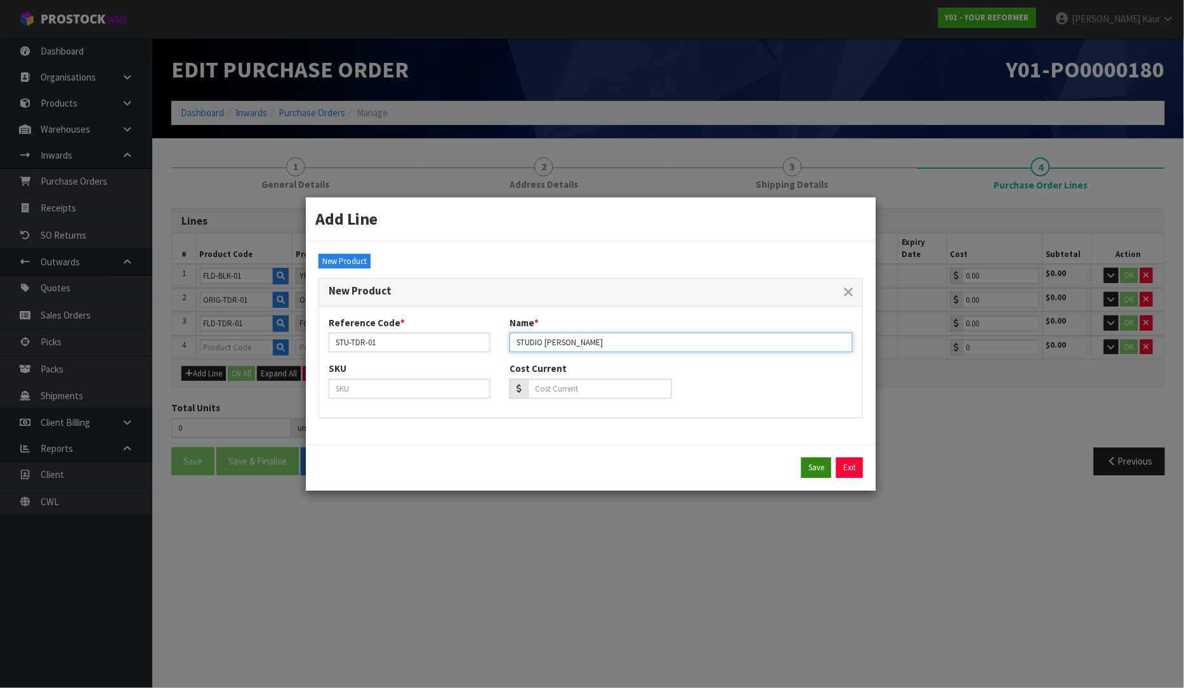
type input "STUDIO DUSTY ROSE"
click at [819, 471] on button "Save" at bounding box center [817, 468] width 30 height 20
type input "STU-TDR-01"
type input "STUDIO DUSTY ROSE"
type input "0.00"
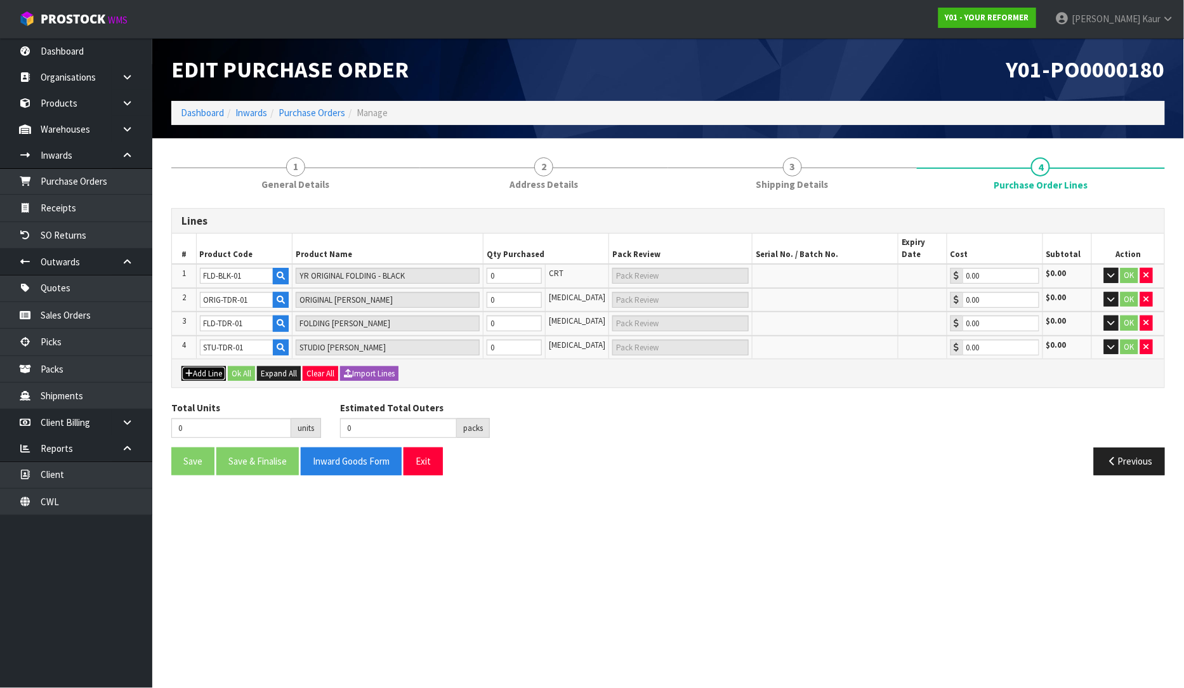
click at [184, 366] on button "Add Line" at bounding box center [203, 373] width 44 height 15
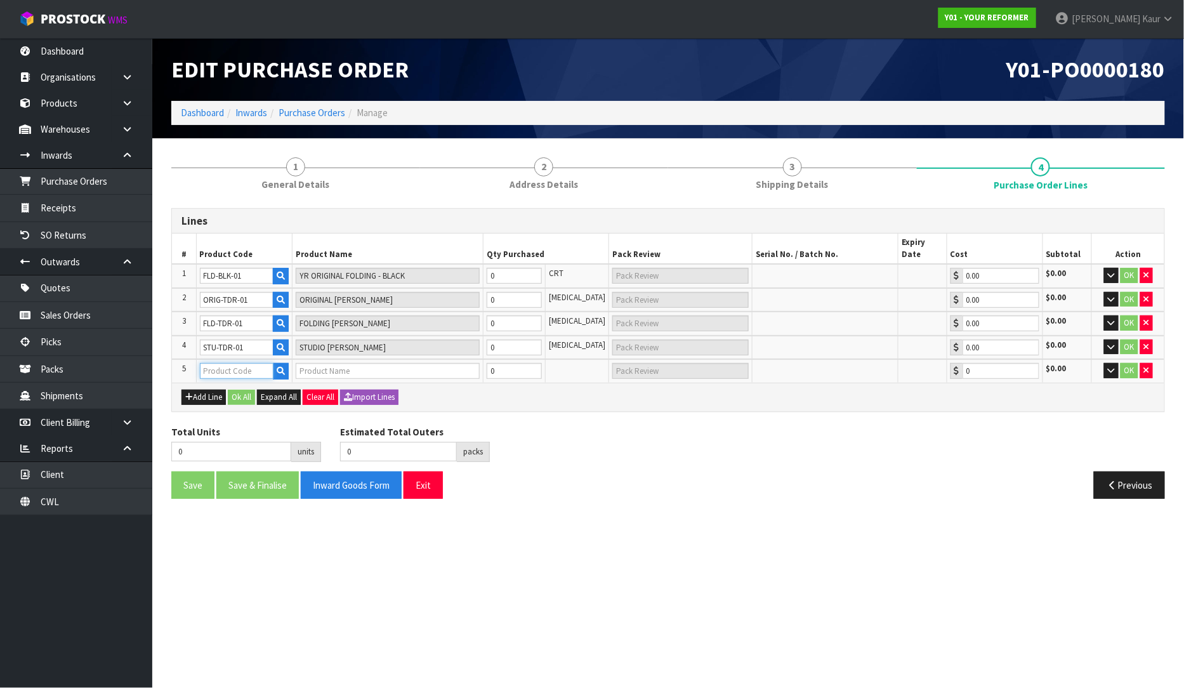
click at [236, 363] on input "text" at bounding box center [237, 371] width 74 height 16
paste input "PB-TDR"
type input "PB-TDR"
click at [289, 363] on button "button" at bounding box center [281, 371] width 16 height 16
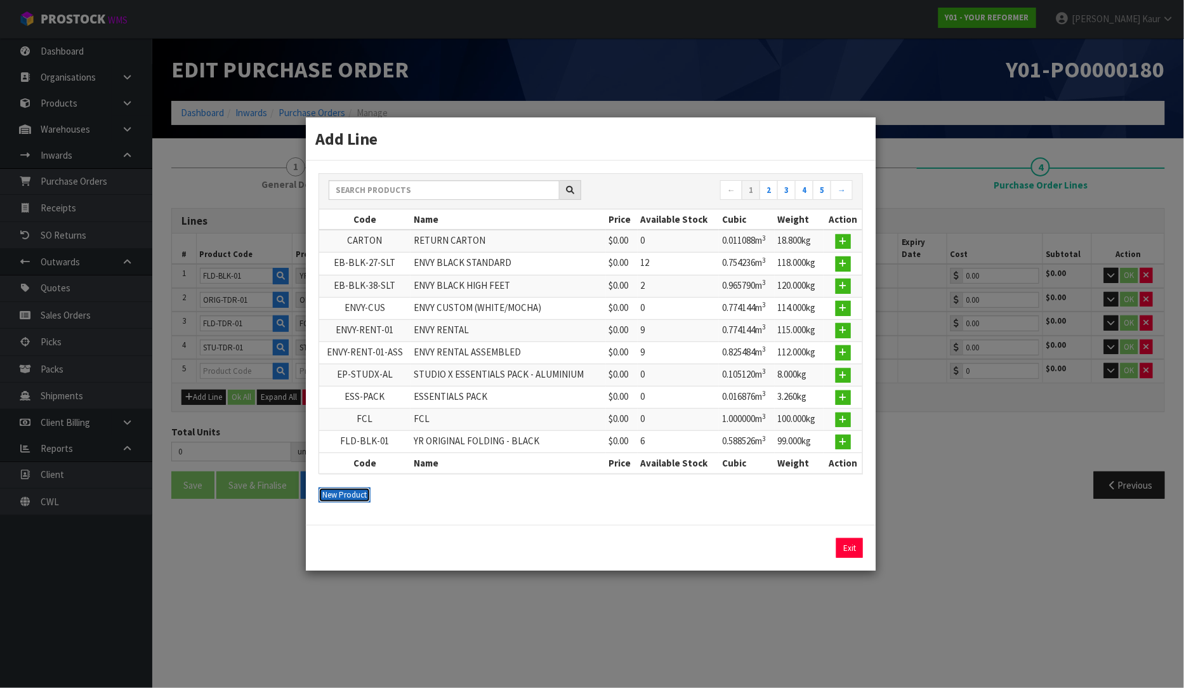
click at [332, 489] on button "New Product" at bounding box center [345, 494] width 52 height 15
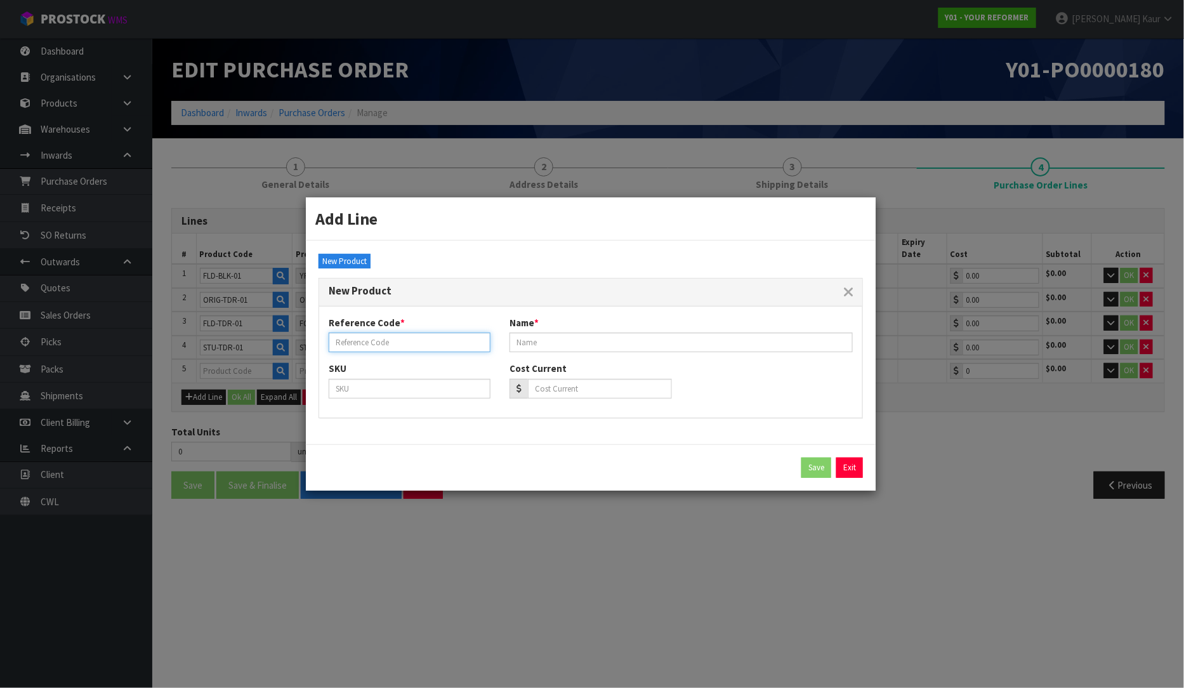
click at [350, 340] on input "text" at bounding box center [410, 343] width 162 height 20
paste input "PB-TDR"
type input "PB-TDR"
click at [548, 345] on input "text" at bounding box center [681, 343] width 343 height 20
paste input "PILATES BOX DUSTY ROSE"
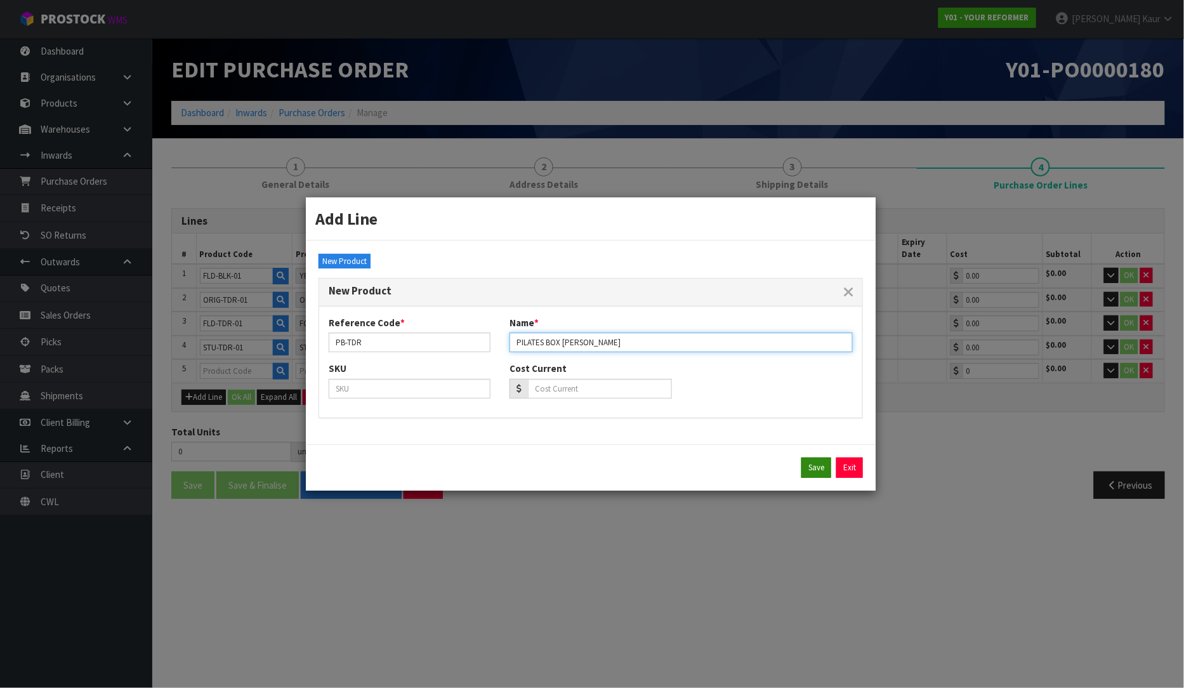
type input "PILATES BOX DUSTY ROSE"
click at [815, 471] on button "Save" at bounding box center [817, 468] width 30 height 20
type input "PB-TDR"
type input "PILATES BOX DUSTY ROSE"
type input "0.00"
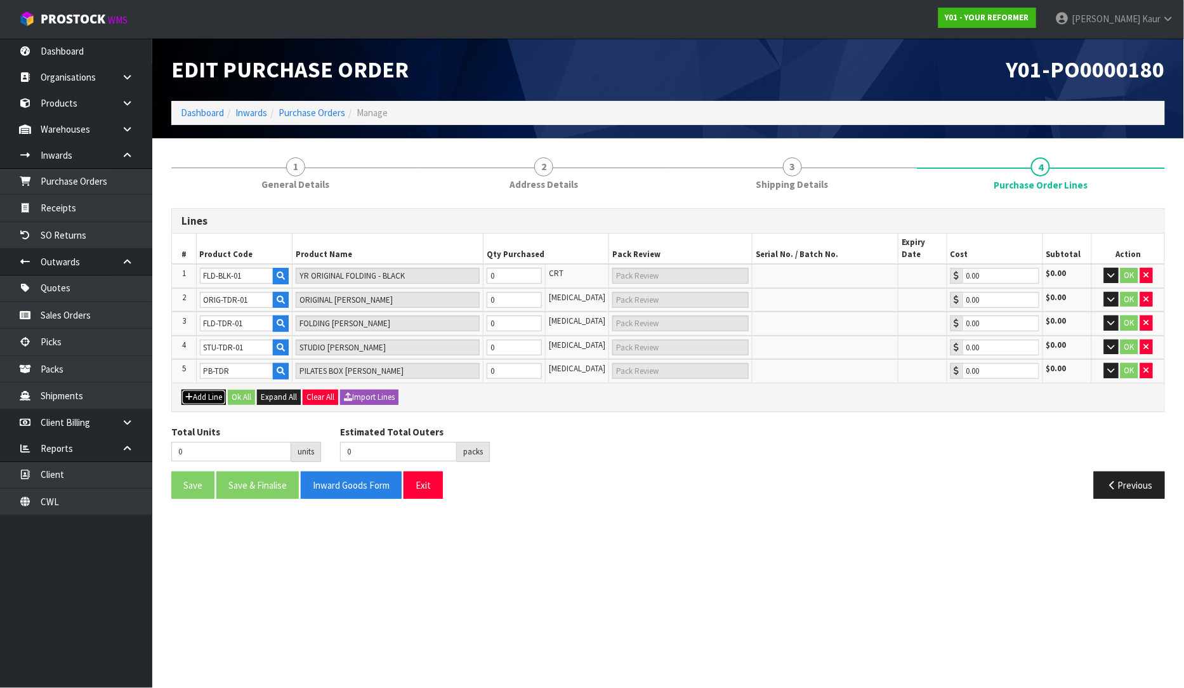
click at [201, 390] on button "Add Line" at bounding box center [203, 397] width 44 height 15
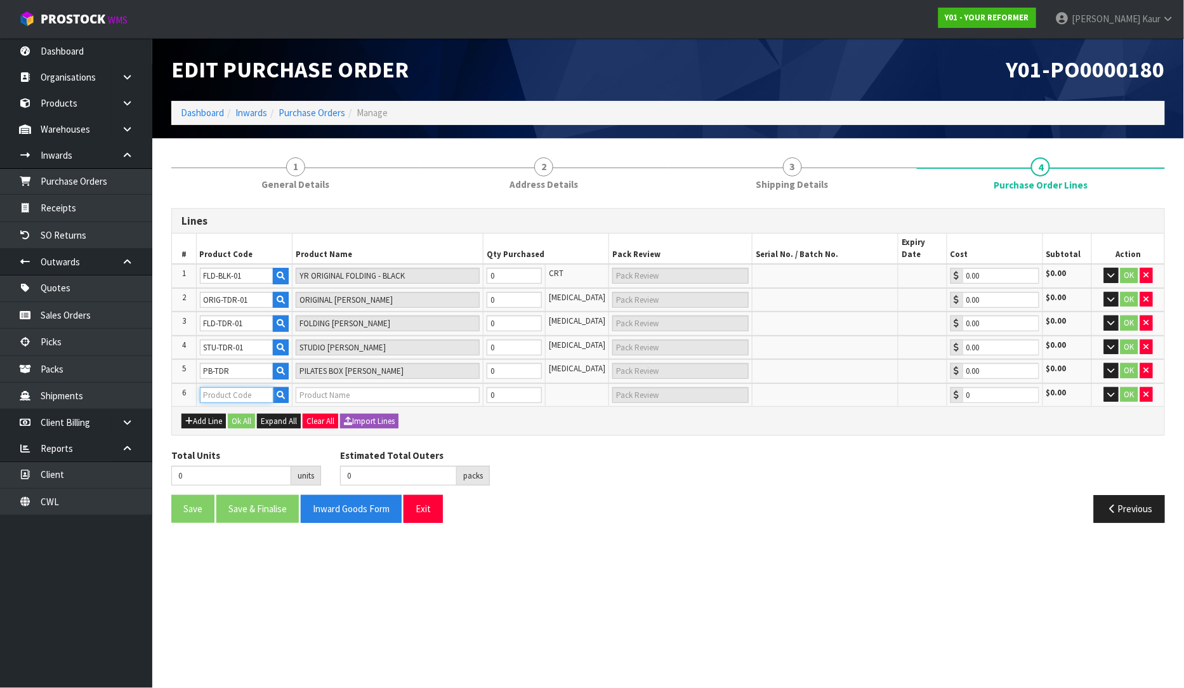
click at [224, 387] on input "text" at bounding box center [237, 395] width 74 height 16
paste input "PB-MCA"
type input "PB-MCA"
type input "PILATES BOX - MOCHA"
type input "0.00"
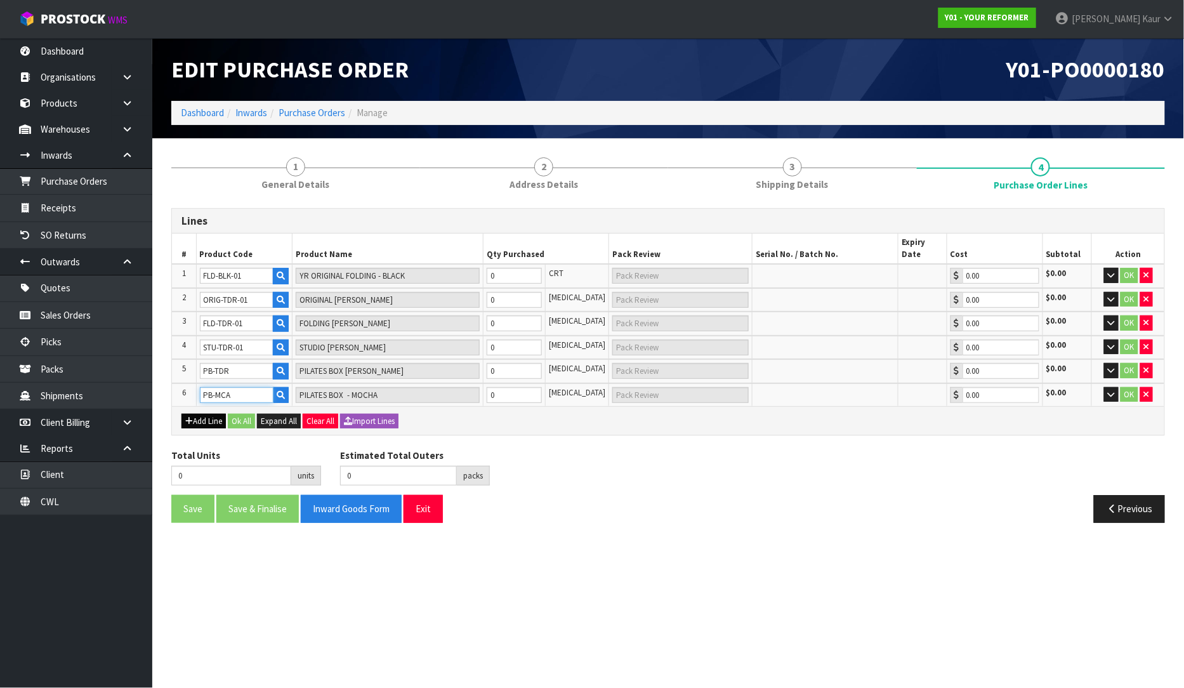
type input "PB-MCA"
click at [192, 414] on button "Add Line" at bounding box center [203, 421] width 44 height 15
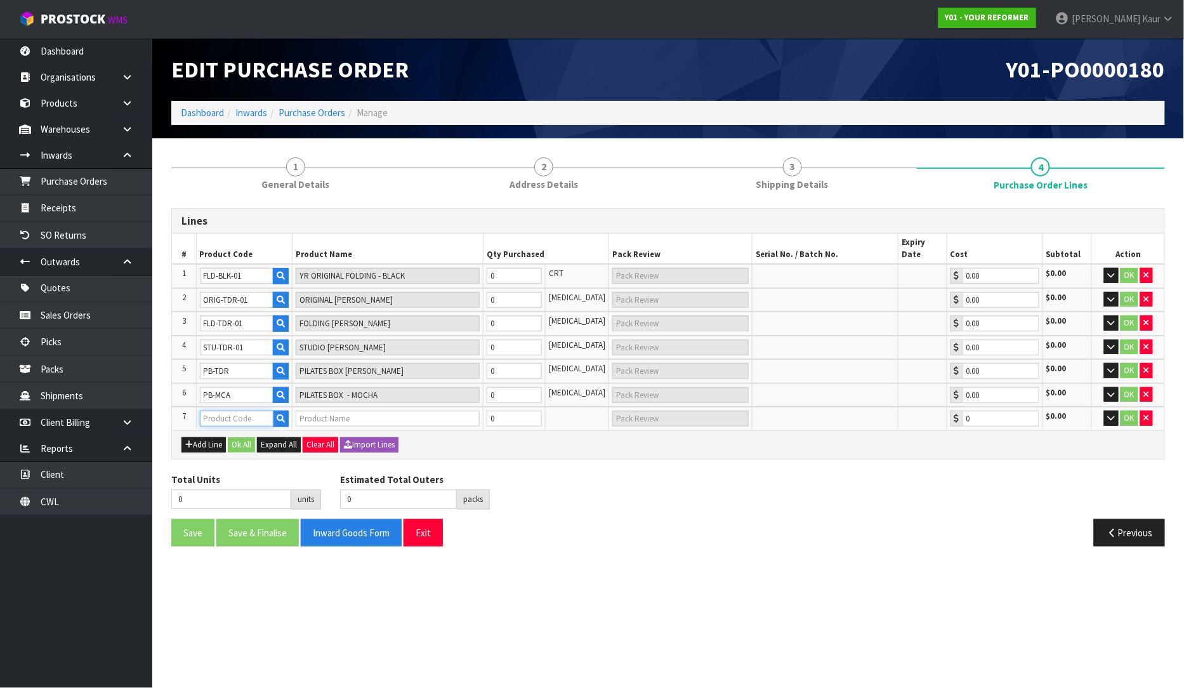
click at [213, 411] on input "text" at bounding box center [237, 419] width 74 height 16
paste input "PB-BLK"
type input "PB-BLK"
type input "PILATES BOX - BLACK"
type input "0.00"
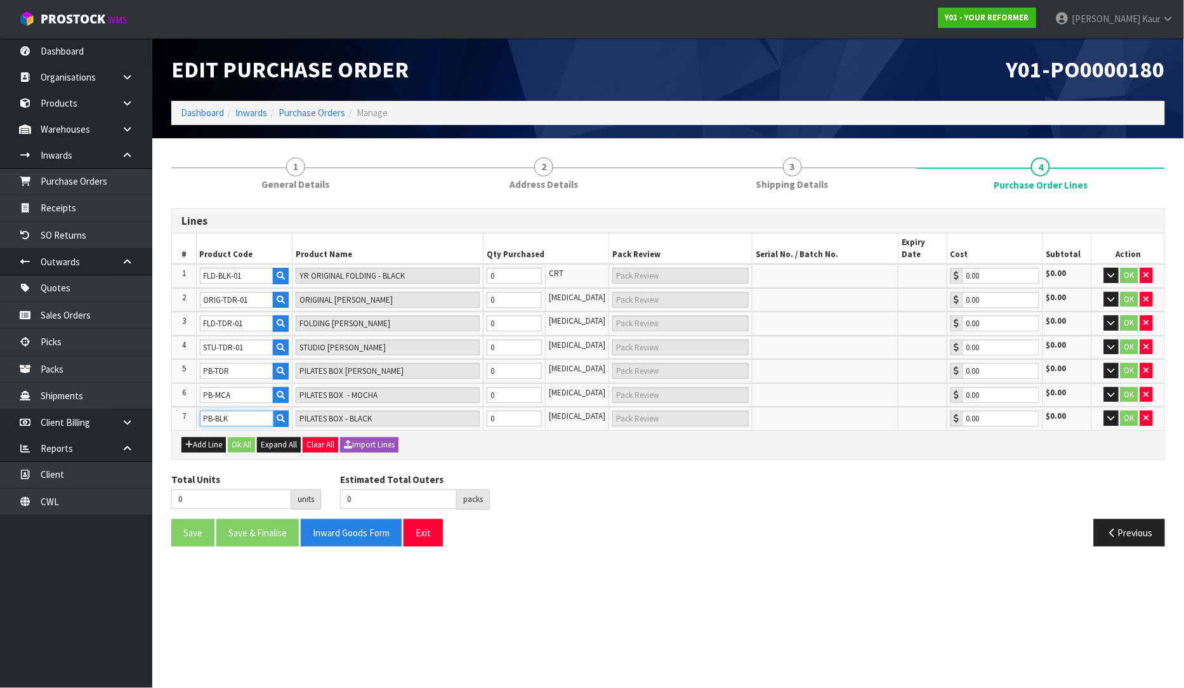
type input "PB-BLK"
click at [525, 268] on input "0" at bounding box center [515, 276] width 56 height 16
type input "6"
type input "6 PLT"
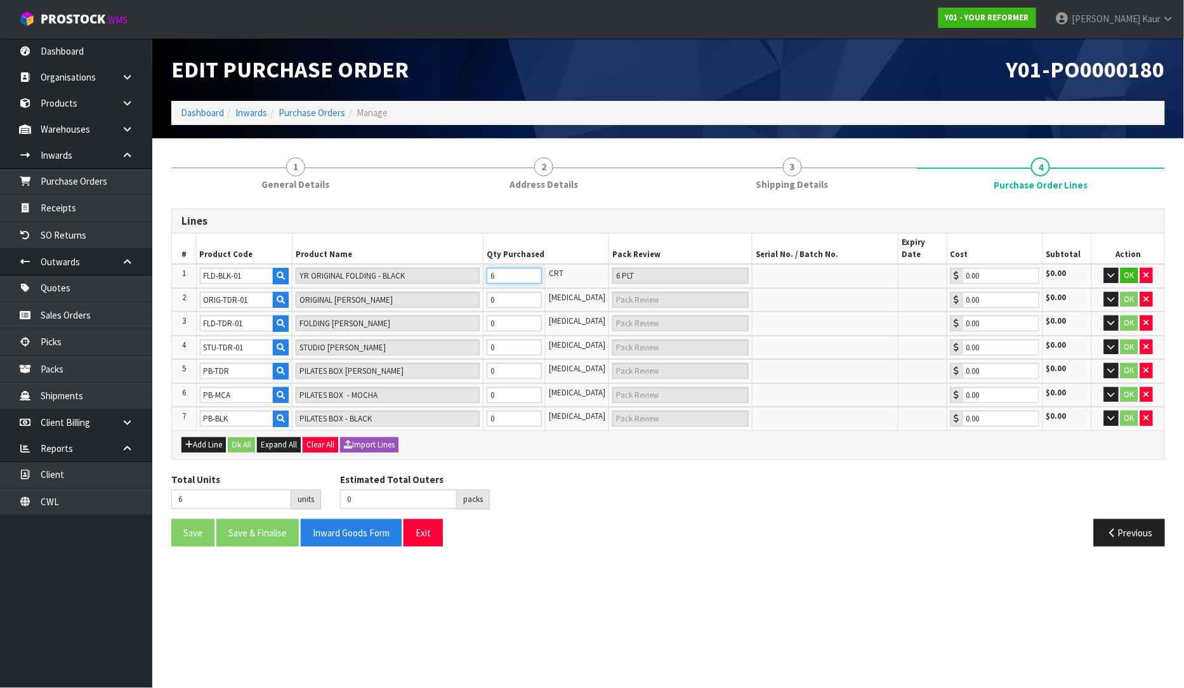
type input "6"
click at [521, 292] on input "0" at bounding box center [515, 300] width 56 height 16
type input "14"
type input "8"
type input "8 [MEDICAL_DATA]"
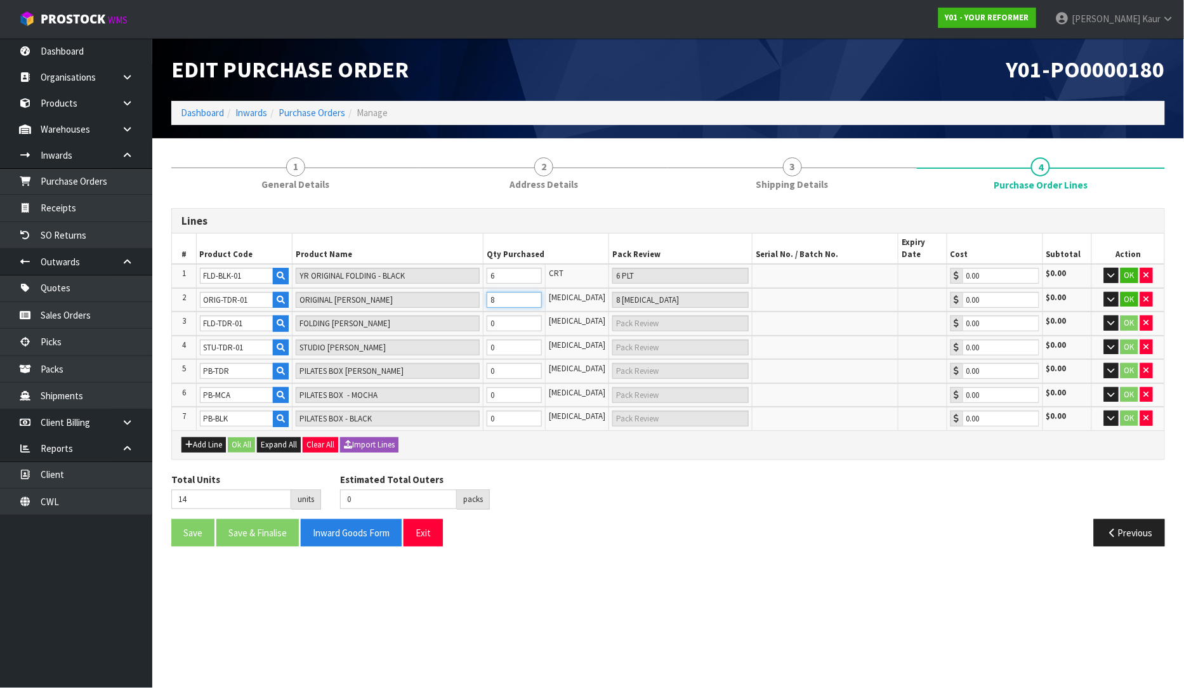
type input "8"
click at [508, 317] on input "0" at bounding box center [515, 323] width 56 height 16
type input "22"
type input "8"
type input "8 [MEDICAL_DATA]"
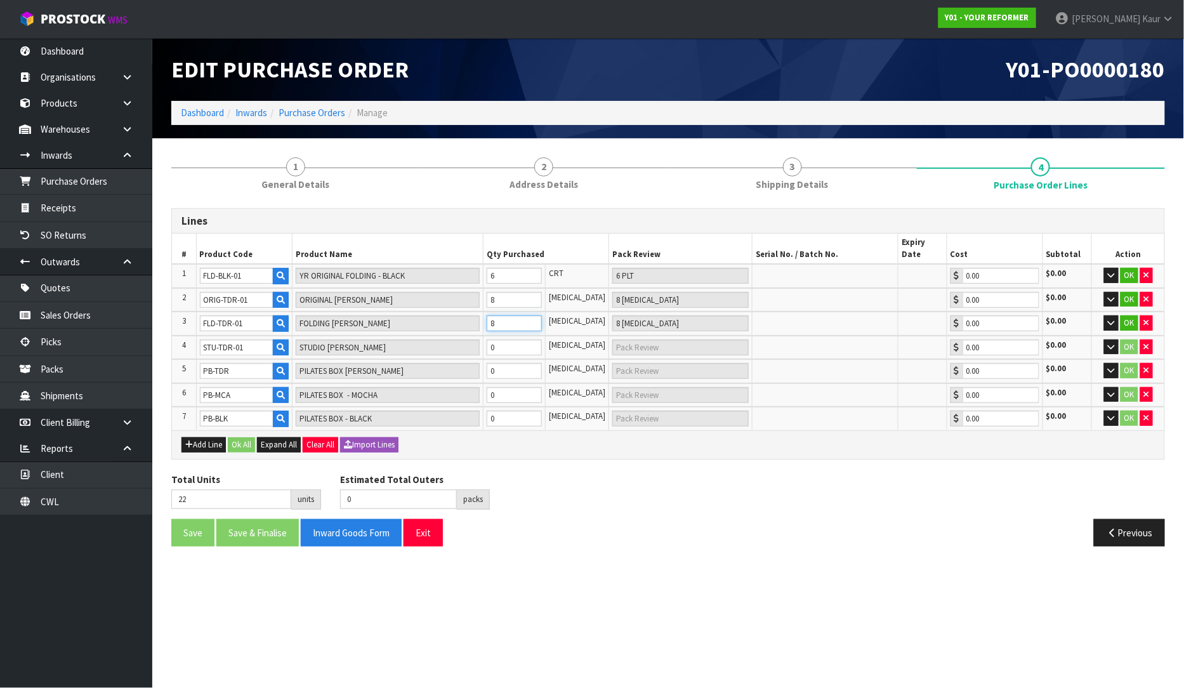
type input "8"
click at [510, 340] on input "0" at bounding box center [515, 348] width 56 height 16
type input "26"
type input "4"
type input "4 PCE"
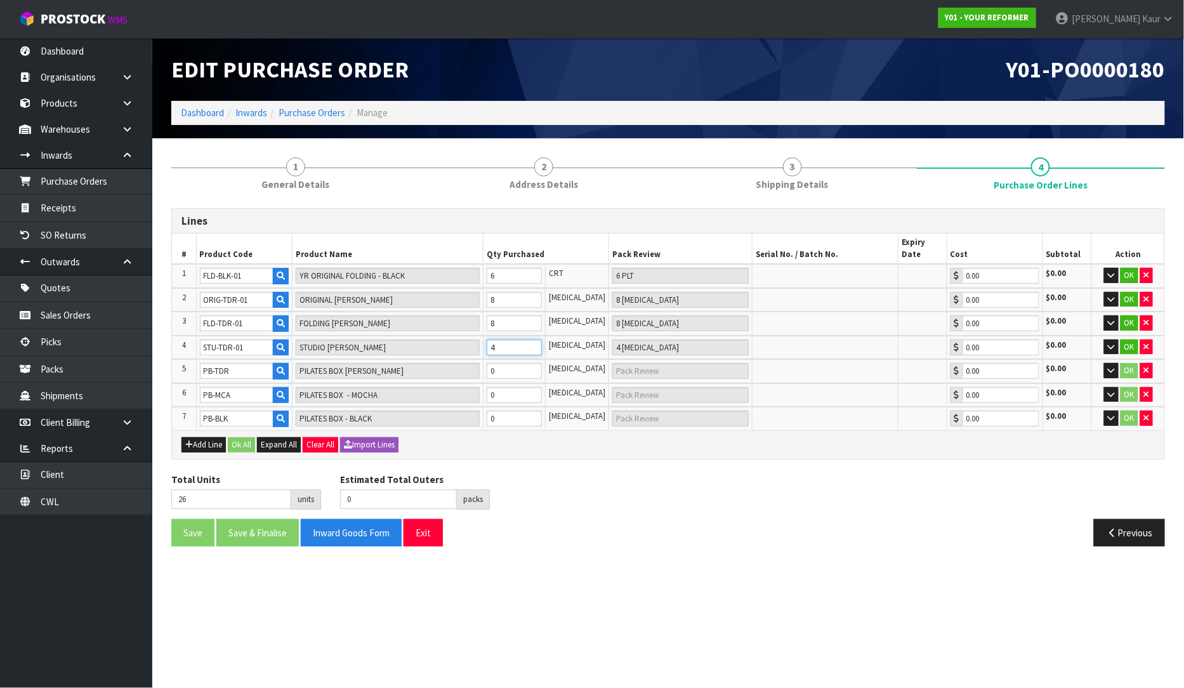
type input "4"
click at [506, 363] on input "0" at bounding box center [515, 371] width 56 height 16
type input "34"
type input "8"
type input "8 [MEDICAL_DATA]"
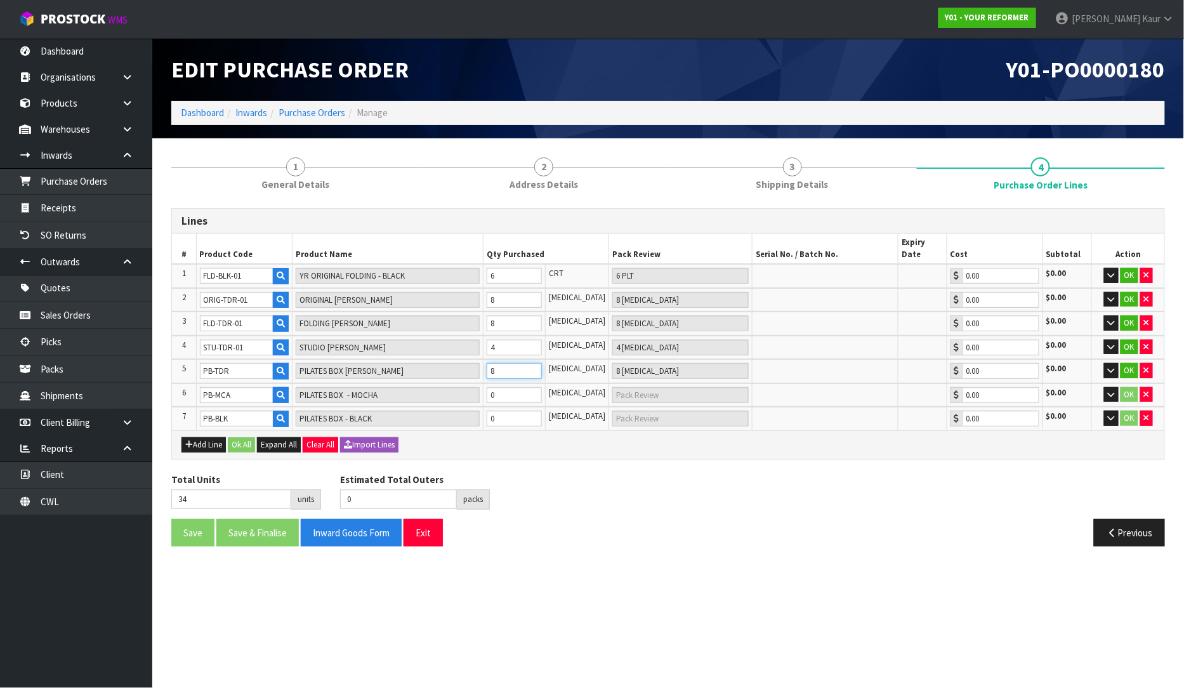
type input "8"
click at [506, 387] on input "0" at bounding box center [515, 395] width 56 height 16
type input "35"
type input "1"
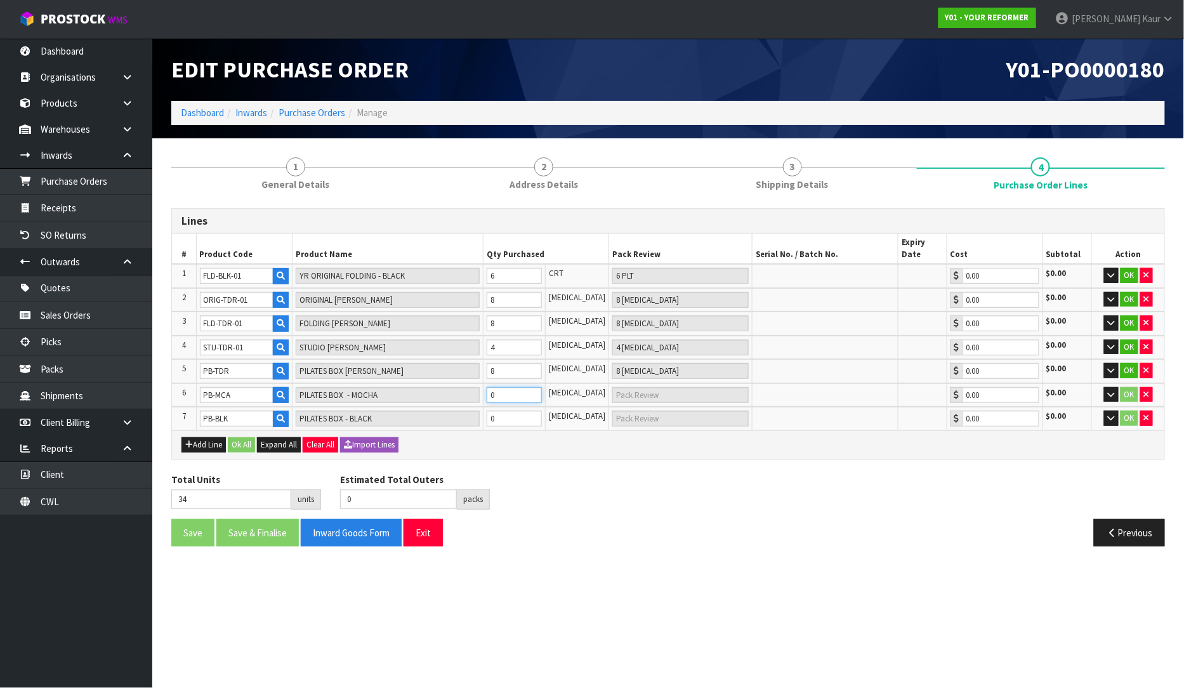
type input "1 CTN"
type input "49"
type input "15"
type input "15 CTN"
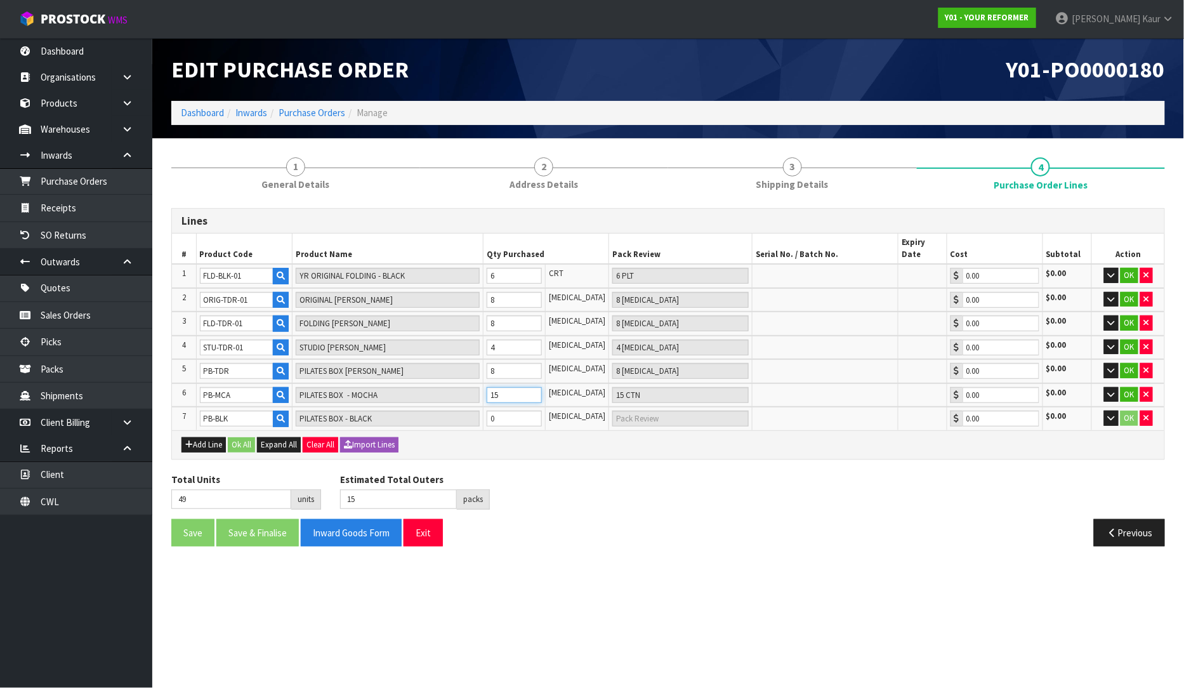
type input "15"
click at [509, 411] on input "0" at bounding box center [515, 419] width 56 height 16
type input "55"
type input "21"
type input "6"
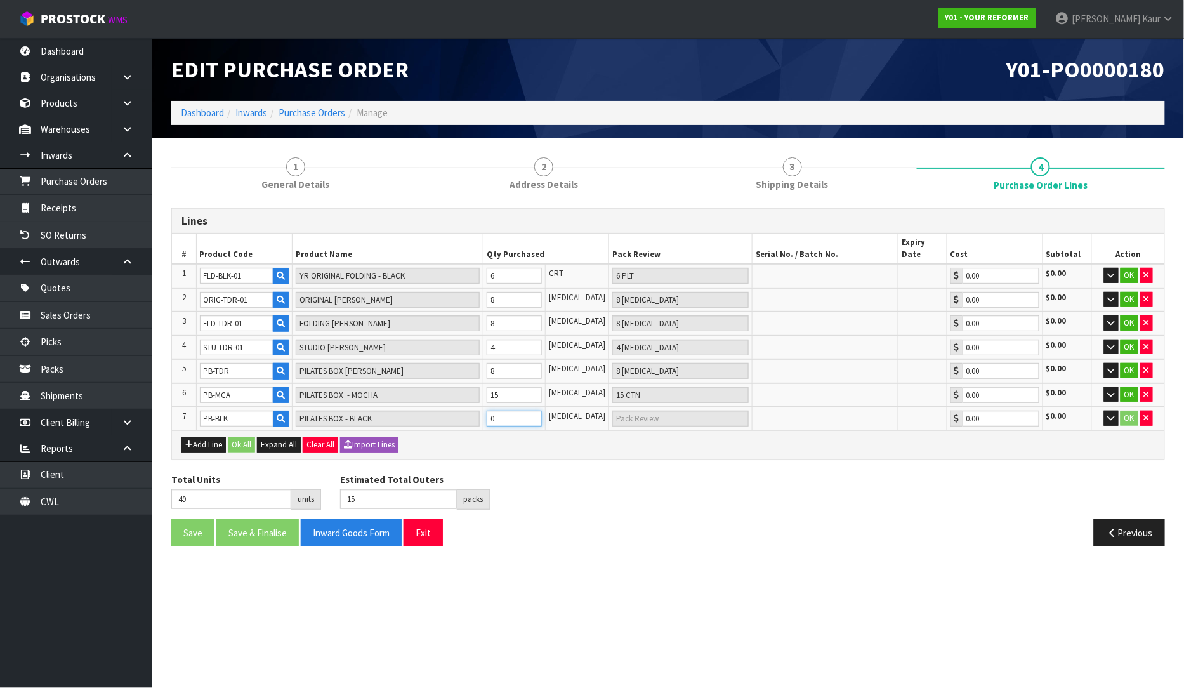
type input "6 CTN"
type input "6"
click at [238, 437] on button "Ok All" at bounding box center [241, 444] width 27 height 15
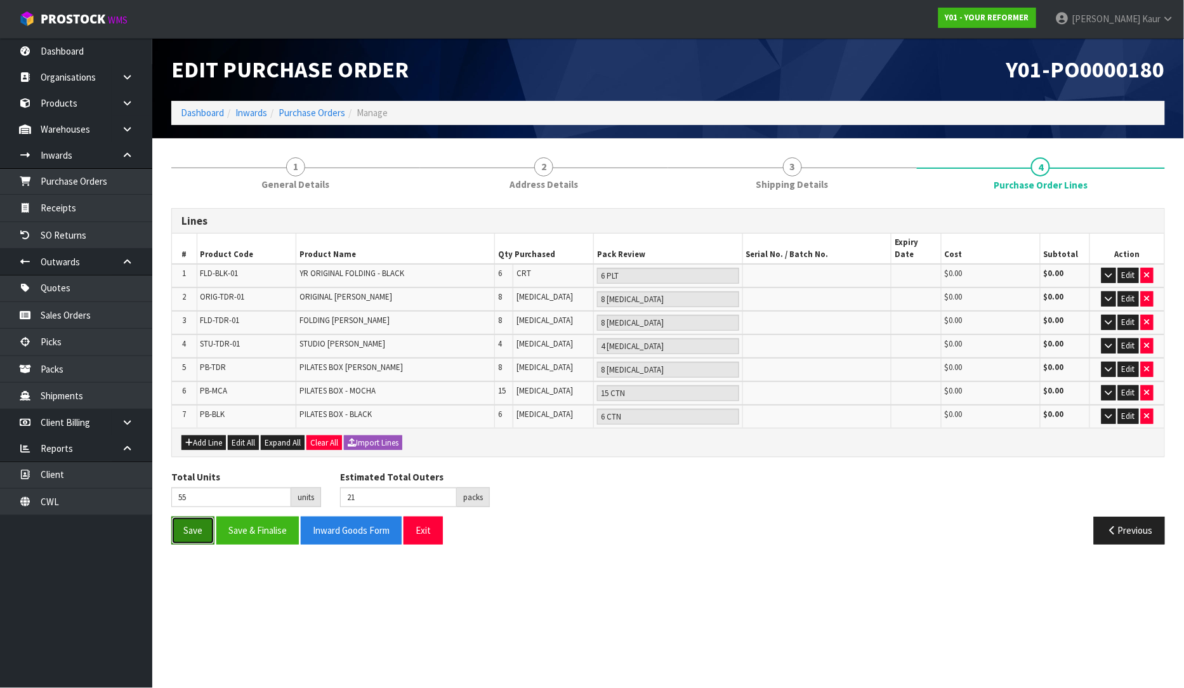
click at [190, 517] on button "Save" at bounding box center [192, 530] width 43 height 27
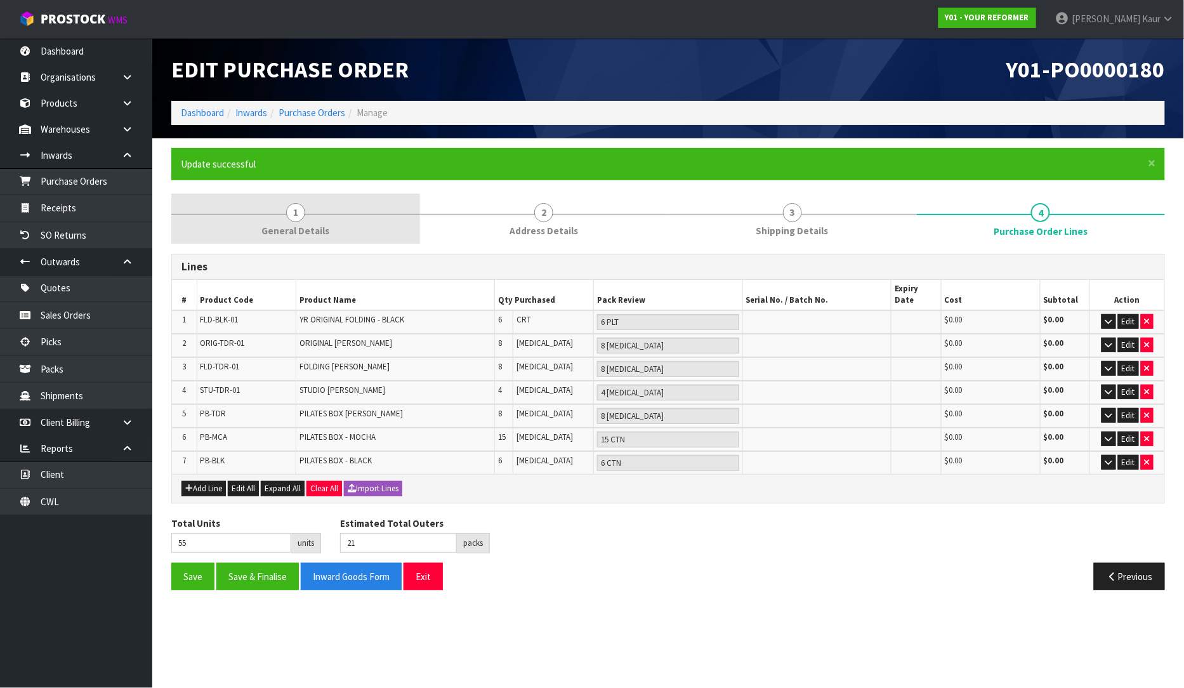
drag, startPoint x: 340, startPoint y: 227, endPoint x: 326, endPoint y: 233, distance: 15.3
click at [338, 227] on link "1 General Details" at bounding box center [295, 219] width 249 height 50
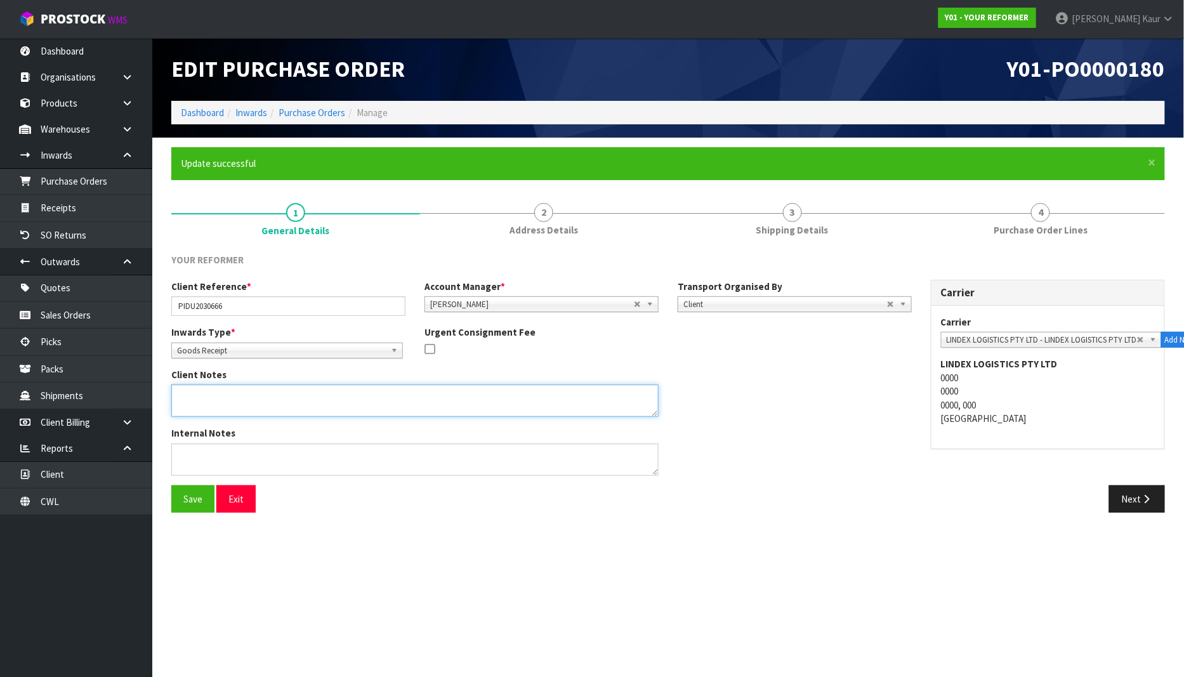
click at [195, 406] on textarea at bounding box center [414, 401] width 487 height 32
paste textarea "PLEASE NOTE THERE IS A CUSTOM ORDER NO PRODUCT CODE. I’VE MADE NOTE OF THE CUST…"
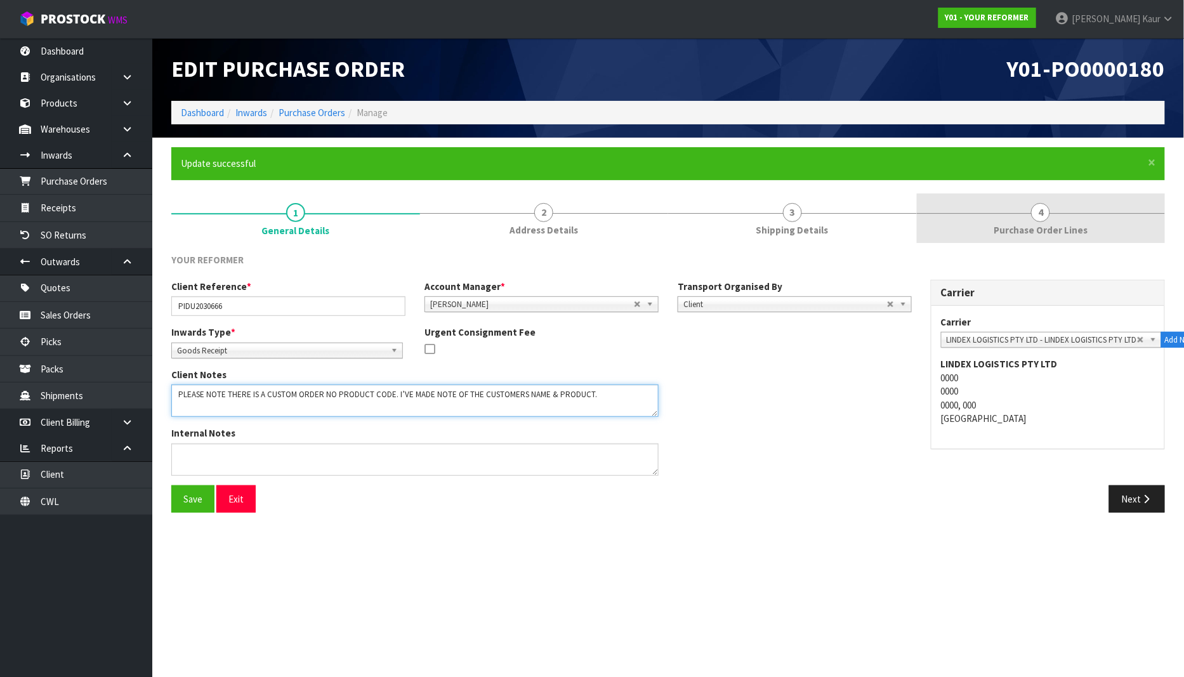
type textarea "PLEASE NOTE THERE IS A CUSTOM ORDER NO PRODUCT CODE. I’VE MADE NOTE OF THE CUST…"
click at [1043, 223] on span "Purchase Order Lines" at bounding box center [1041, 229] width 94 height 13
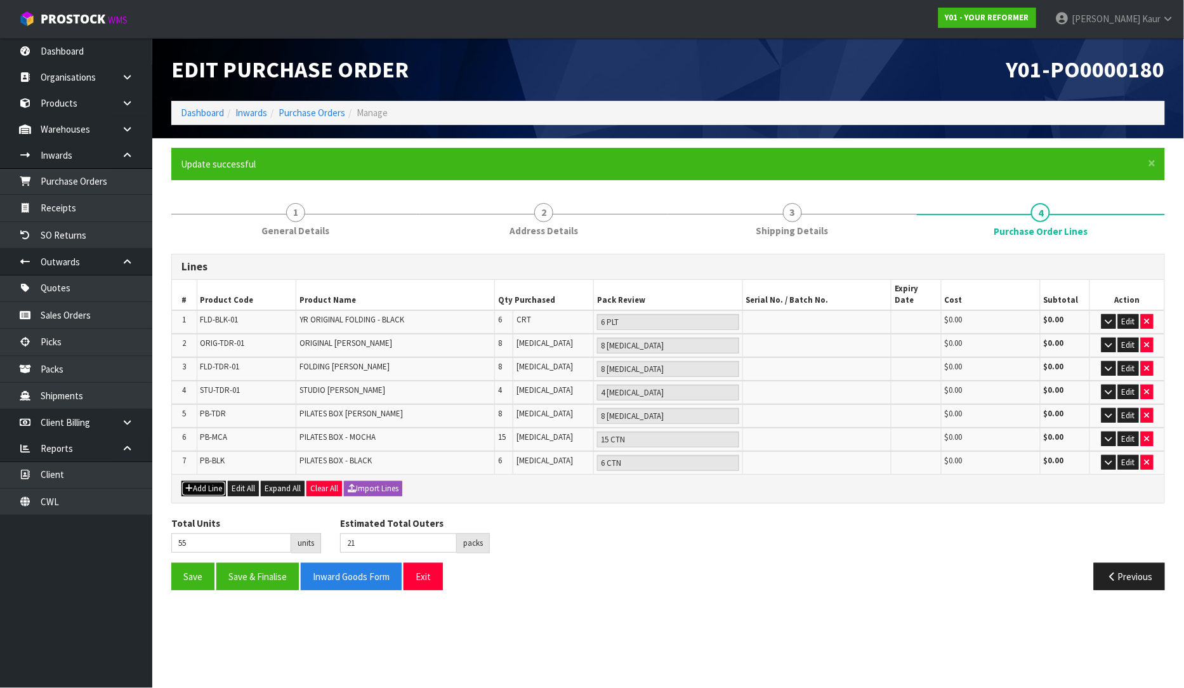
click at [218, 481] on button "Add Line" at bounding box center [203, 488] width 44 height 15
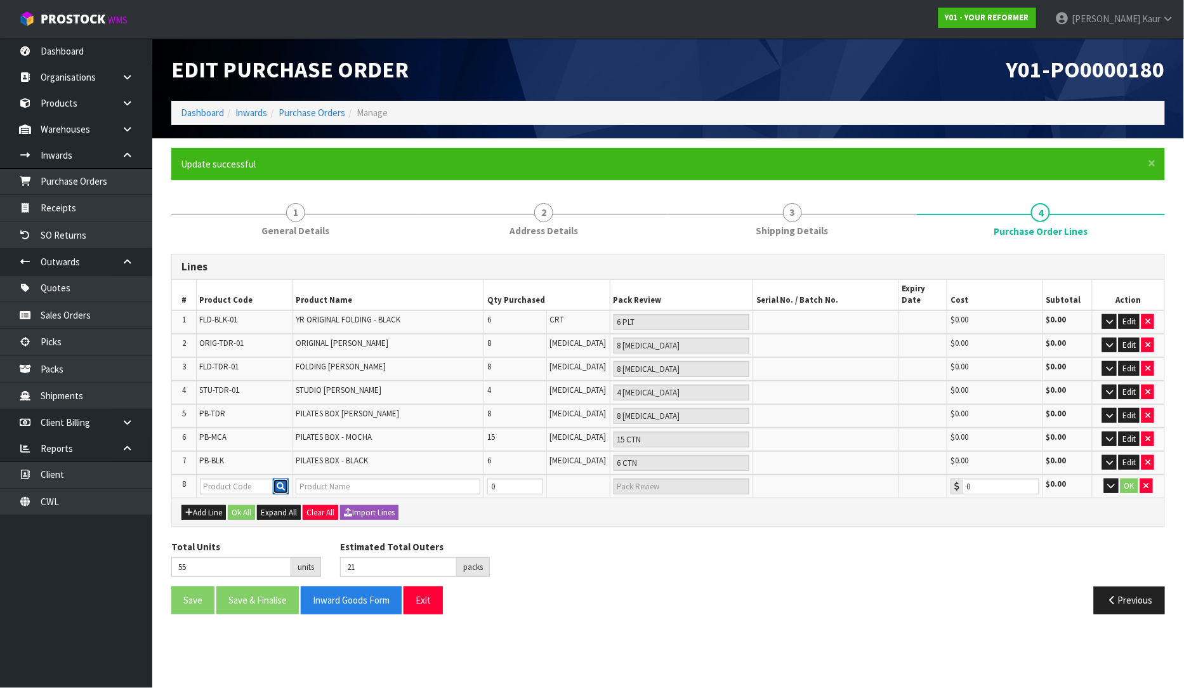
click at [279, 482] on icon "button" at bounding box center [281, 486] width 8 height 8
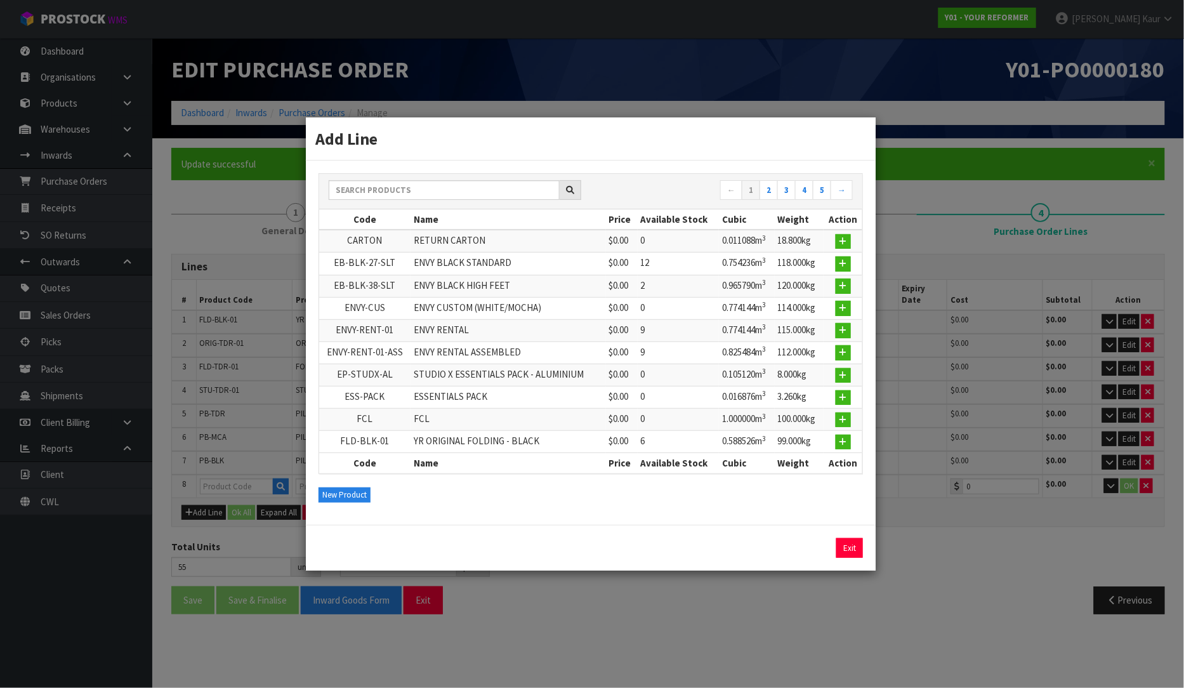
click at [864, 595] on div "Add Line ← 1 2 3 4 5 → Code Name Price Available Stock Cubic Weight Action CART…" at bounding box center [592, 344] width 1184 height 688
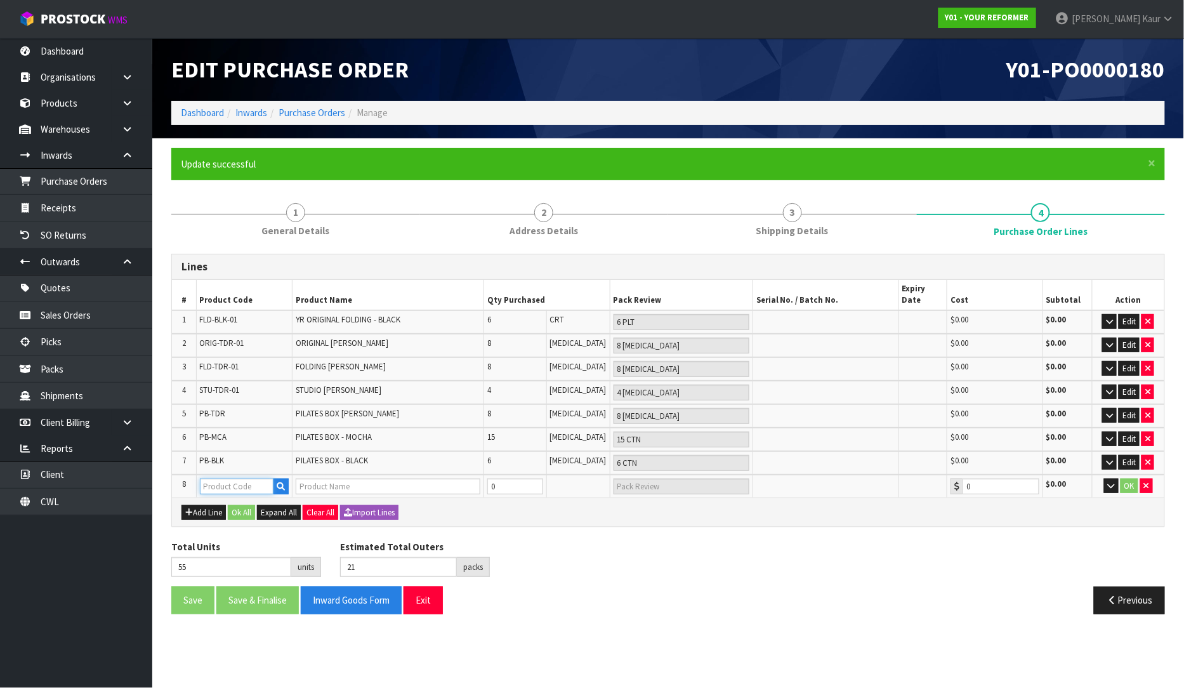
click at [238, 478] on input "text" at bounding box center [237, 486] width 74 height 16
paste input "TRUE NORTH MOVEMENT"
type input "TRUE NORTH MOVEMENT"
click at [282, 482] on icon "button" at bounding box center [281, 486] width 8 height 8
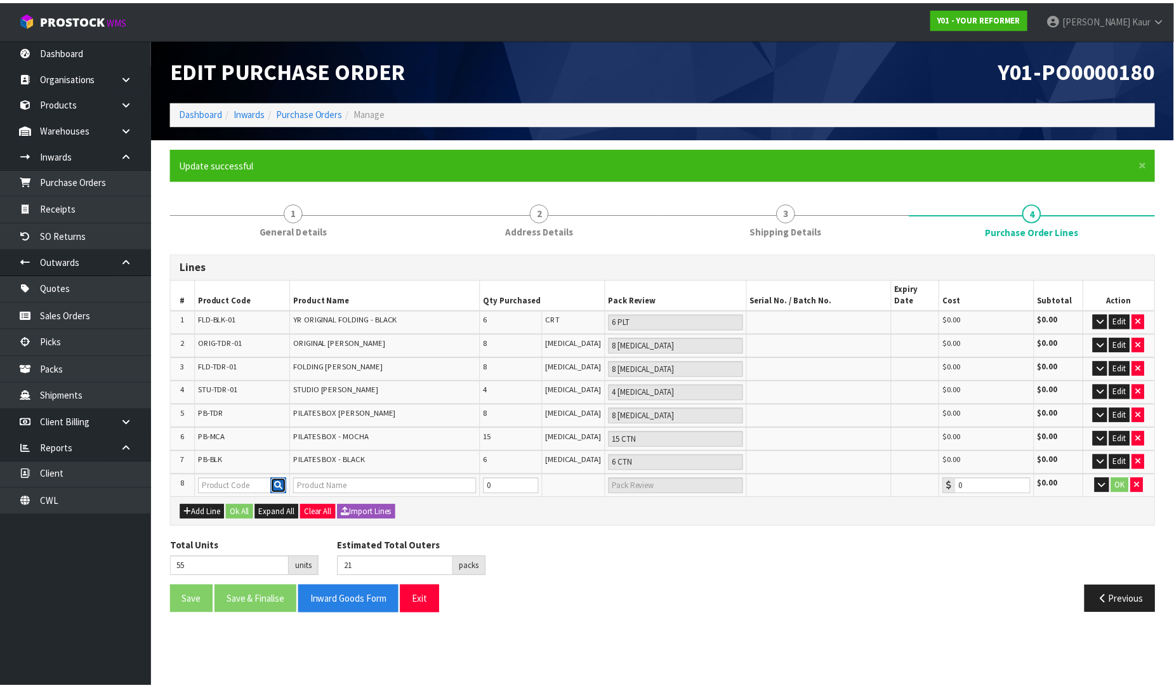
scroll to position [0, 0]
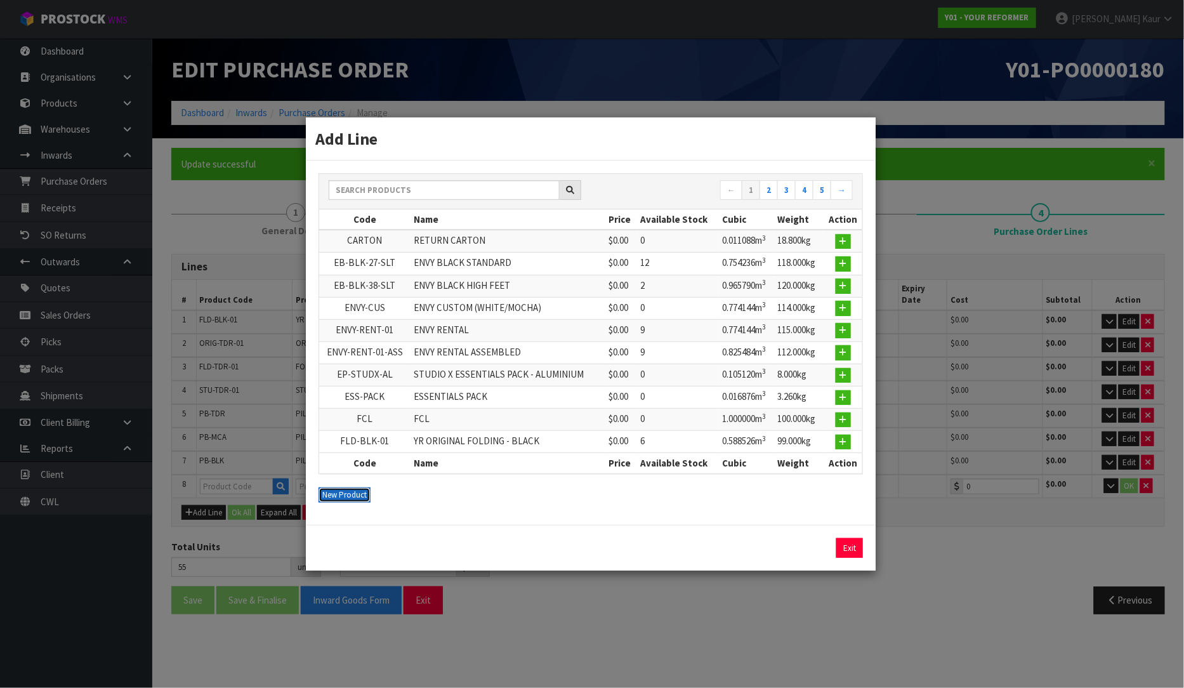
click at [341, 495] on button "New Product" at bounding box center [345, 494] width 52 height 15
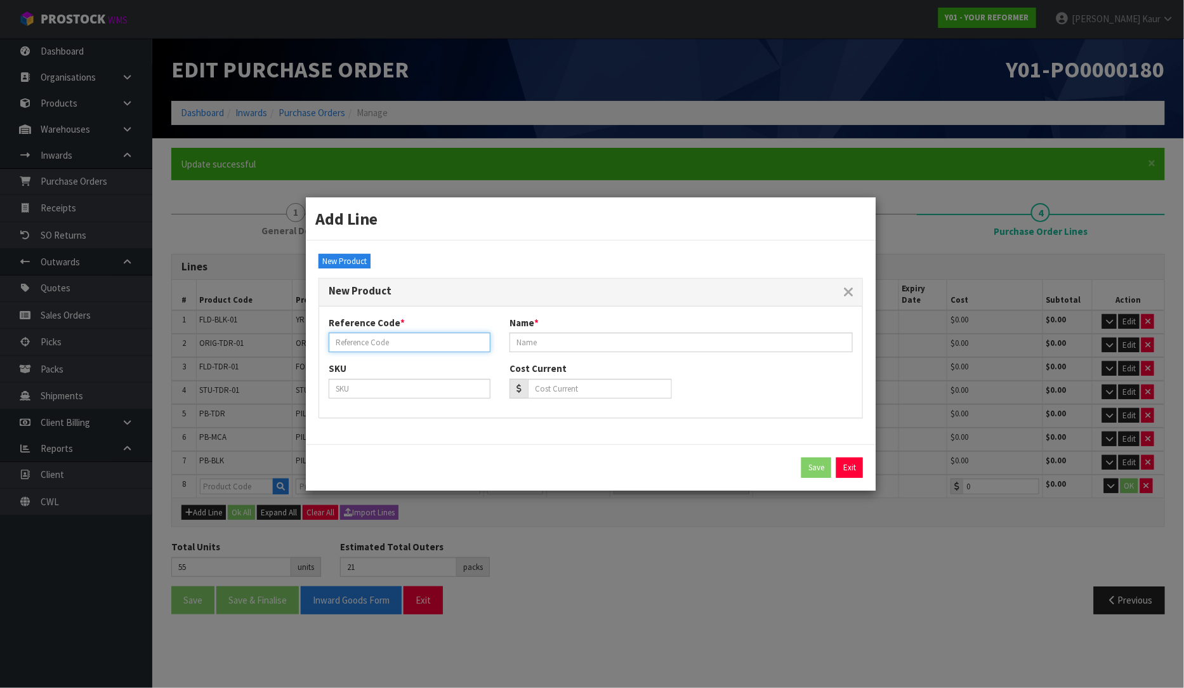
click at [367, 338] on input "text" at bounding box center [410, 343] width 162 height 20
paste input "TRUE NORTH MOVEMENT"
type input "TRUE NORTH MOVEMENT"
click at [563, 347] on input "text" at bounding box center [681, 343] width 343 height 20
paste input "STUDIO WALNUT WHITE"
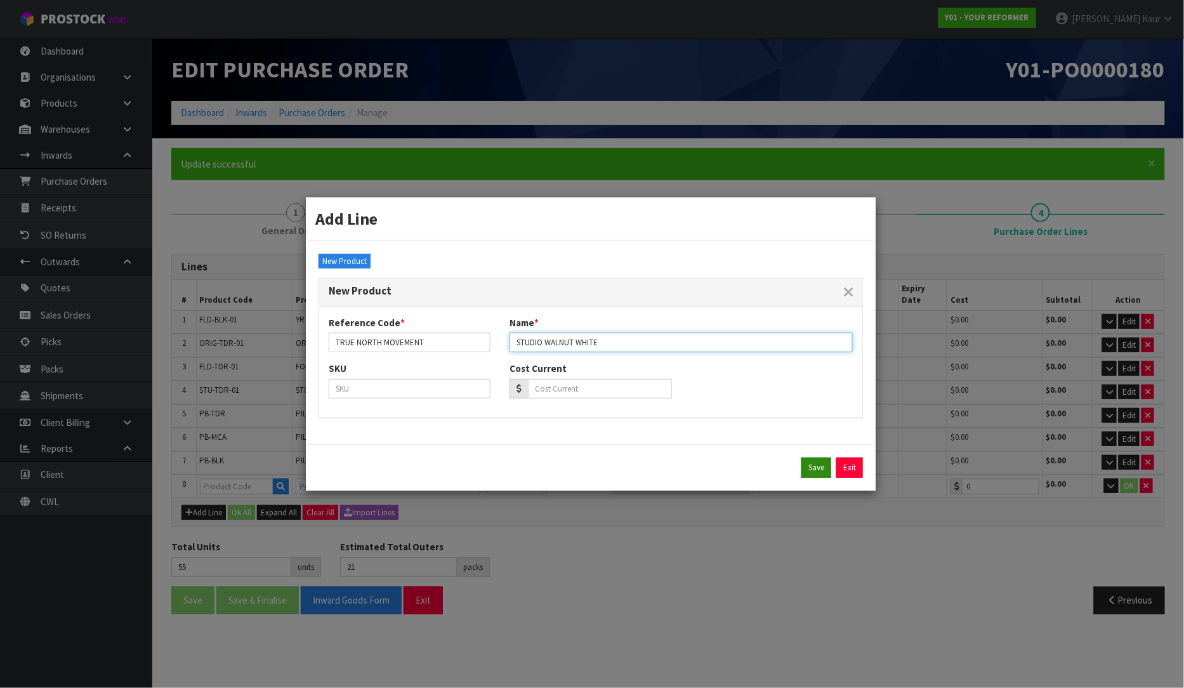
type input "STUDIO WALNUT WHITE"
click at [807, 468] on button "Save" at bounding box center [817, 468] width 30 height 20
type input "TRUE NORTH MOVEMENT"
type input "STUDIO WALNUT WHITE"
type input "0.00"
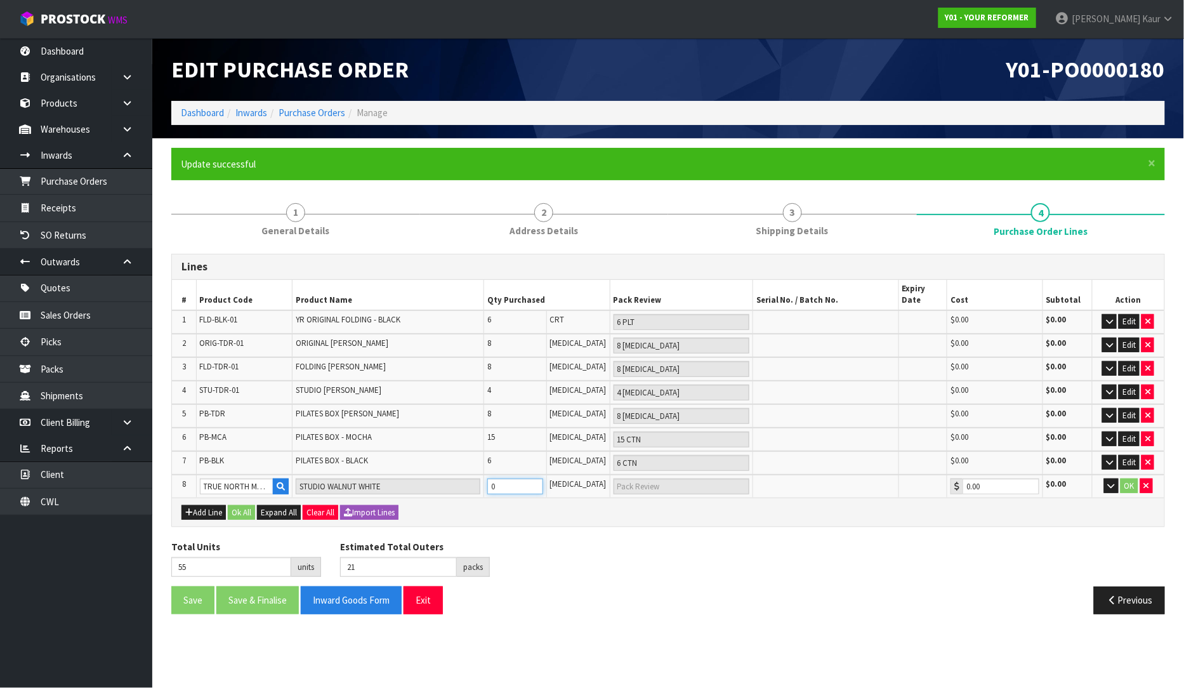
click at [527, 478] on input "0" at bounding box center [514, 486] width 55 height 16
type input "63"
type input "8"
type input "8 [MEDICAL_DATA]"
type input "8"
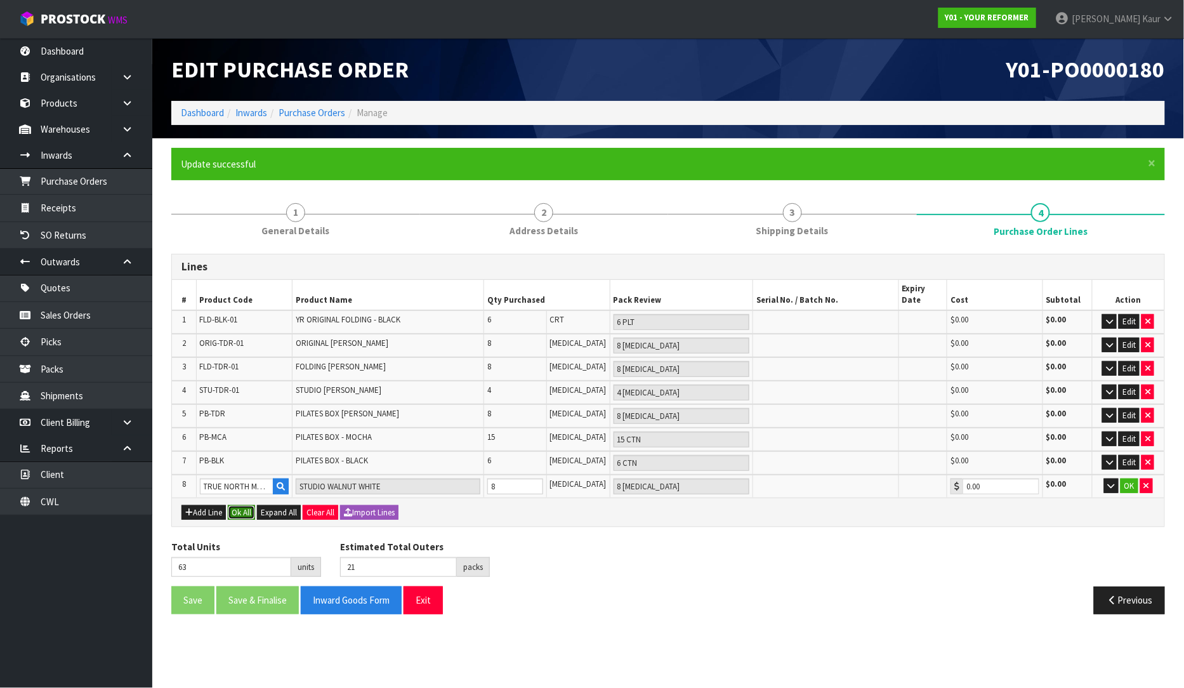
click at [236, 505] on button "Ok All" at bounding box center [241, 512] width 27 height 15
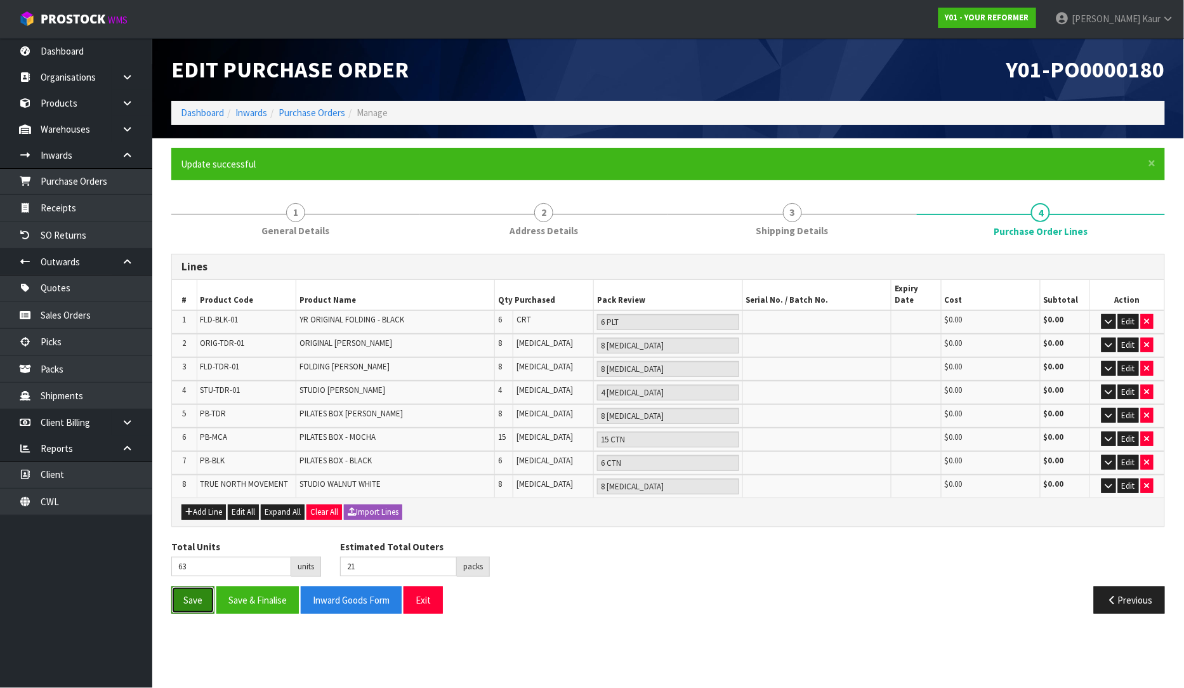
click at [180, 586] on button "Save" at bounding box center [192, 599] width 43 height 27
drag, startPoint x: 183, startPoint y: 589, endPoint x: 166, endPoint y: 519, distance: 71.7
click at [184, 589] on button "Save" at bounding box center [192, 599] width 43 height 27
click at [65, 53] on link "Dashboard" at bounding box center [76, 51] width 152 height 26
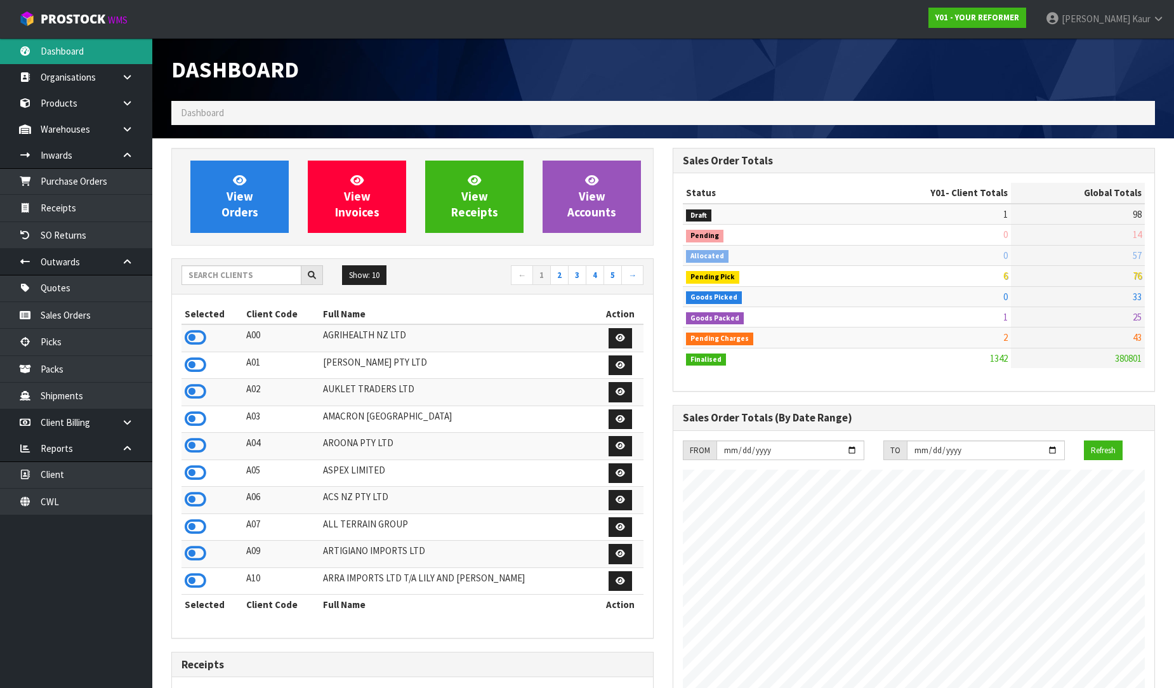
scroll to position [961, 501]
click at [253, 275] on input "text" at bounding box center [241, 275] width 120 height 20
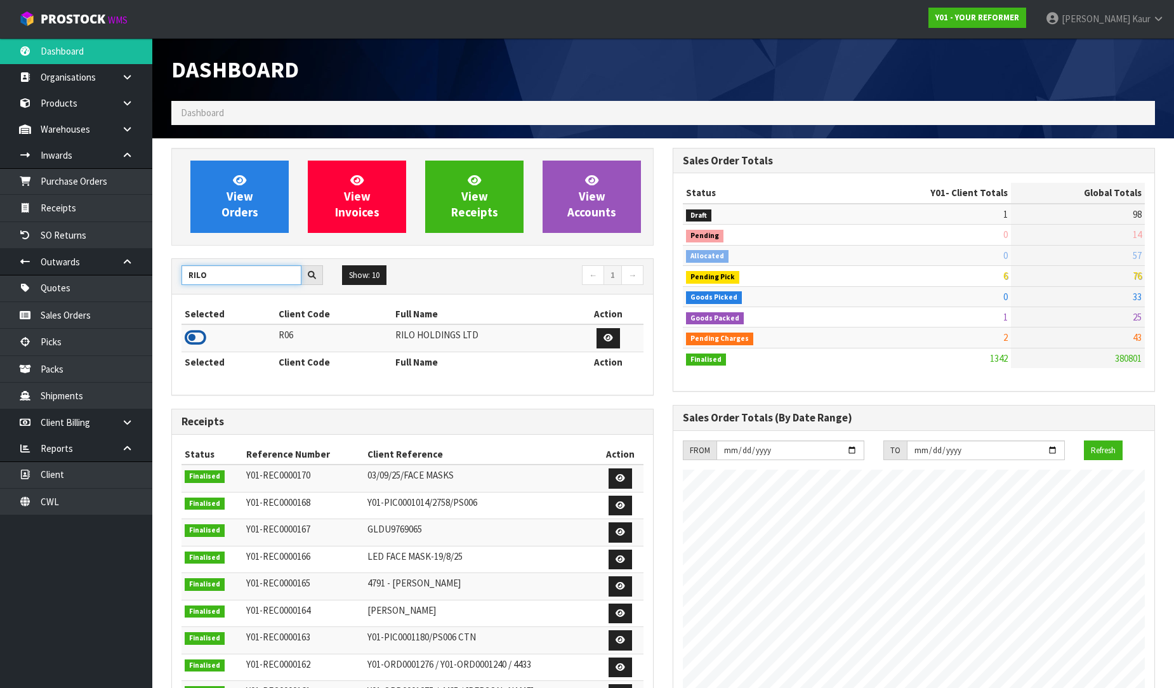
type input "RILO"
click at [195, 341] on icon at bounding box center [196, 337] width 22 height 19
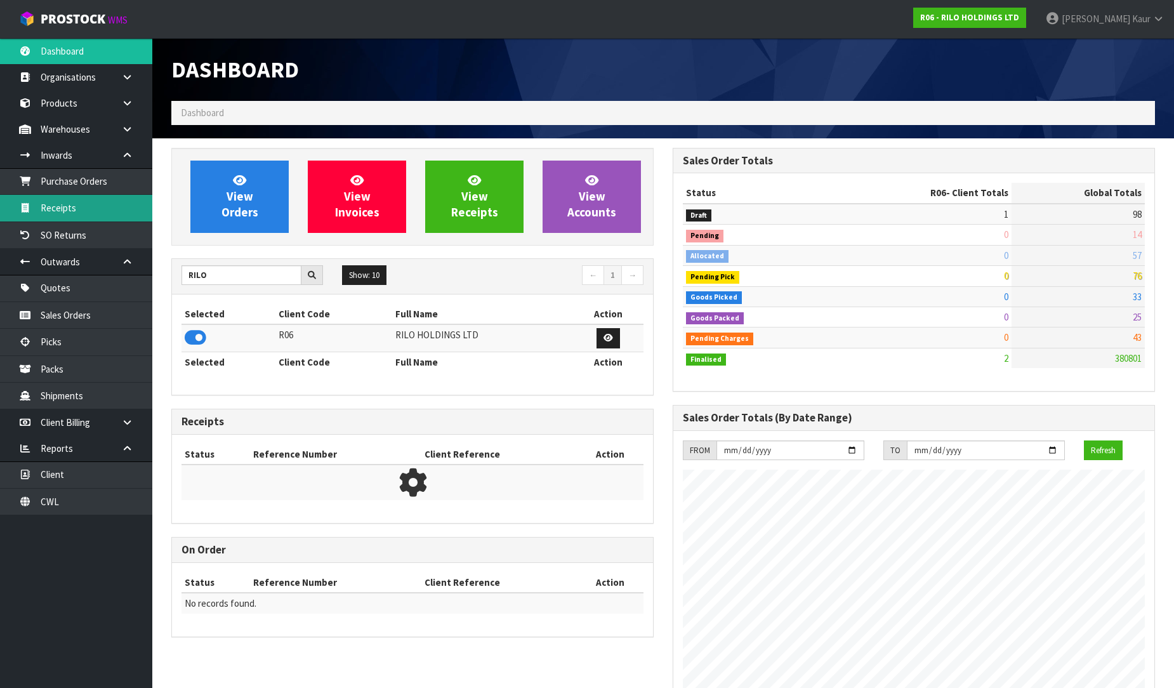
scroll to position [633829, 634105]
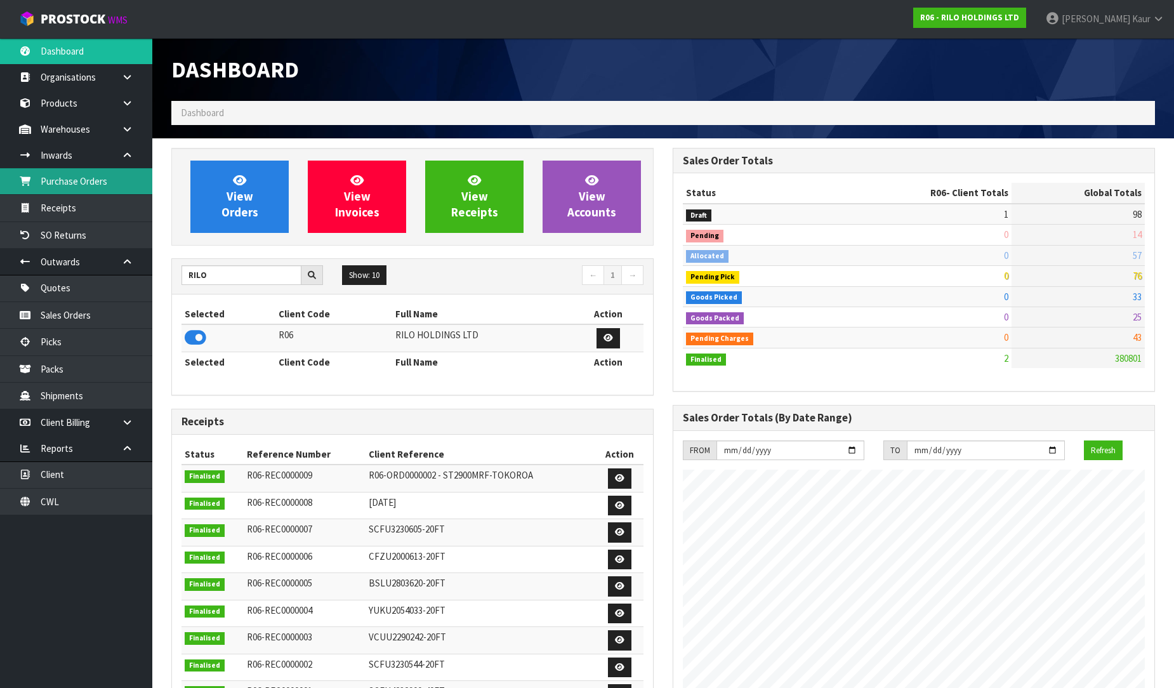
click at [102, 174] on link "Purchase Orders" at bounding box center [76, 181] width 152 height 26
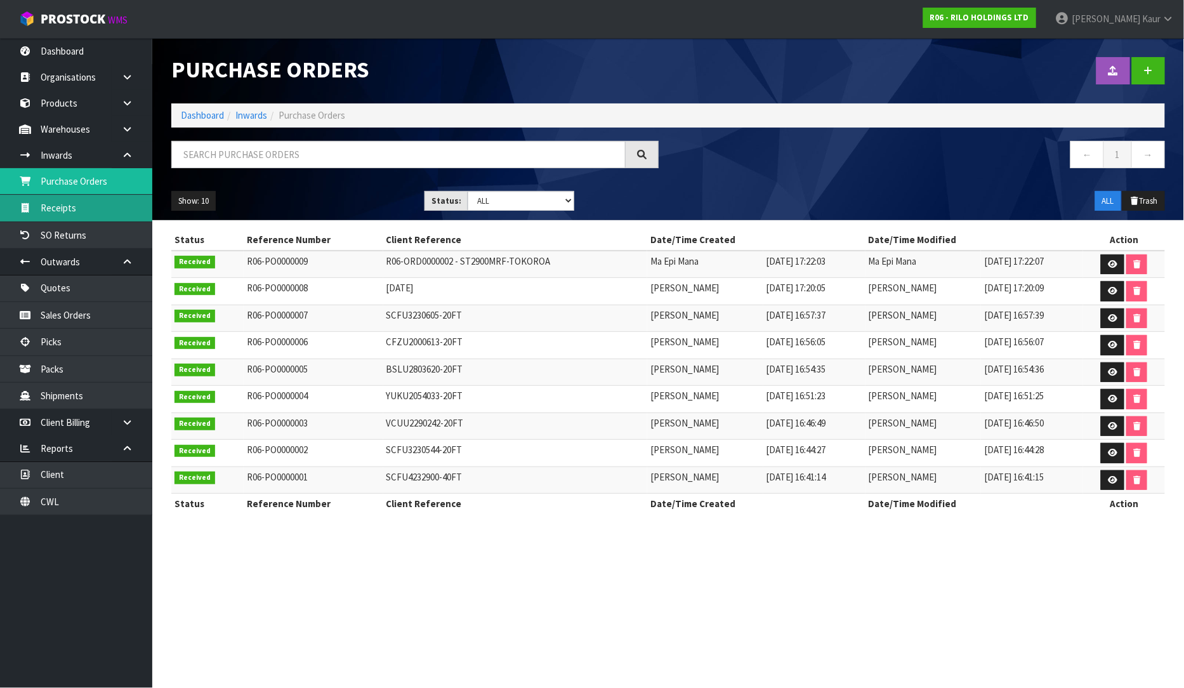
click at [53, 216] on link "Receipts" at bounding box center [76, 208] width 152 height 26
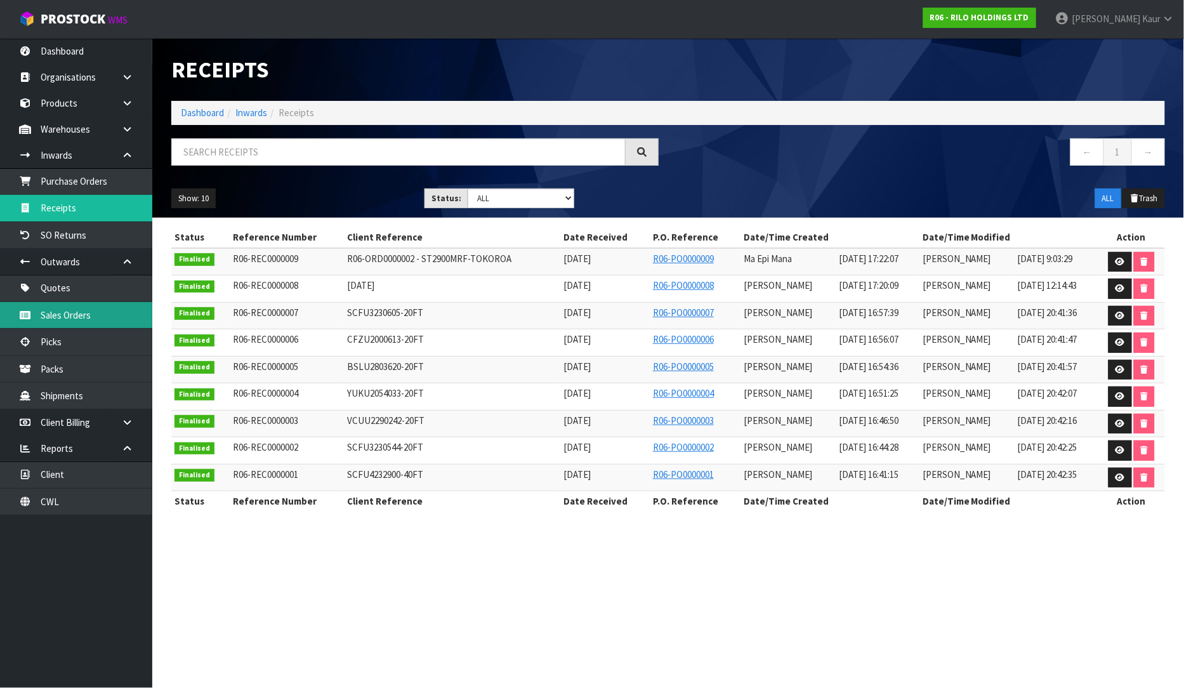
click at [90, 322] on link "Sales Orders" at bounding box center [76, 315] width 152 height 26
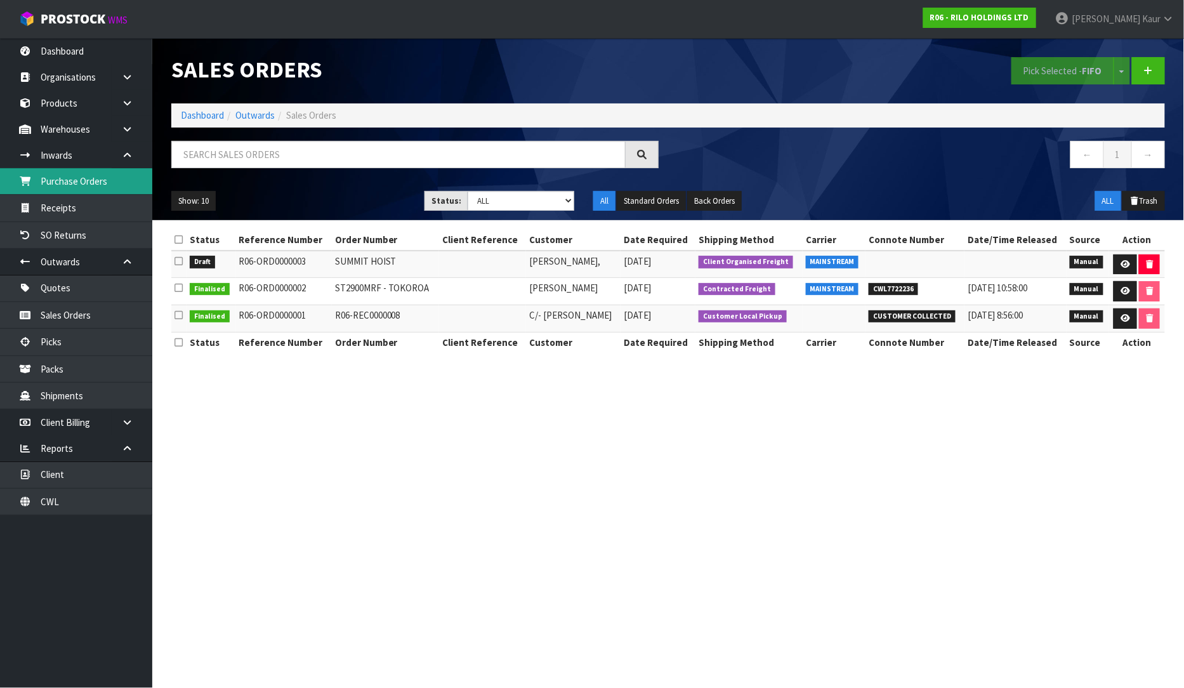
click at [45, 173] on link "Purchase Orders" at bounding box center [76, 181] width 152 height 26
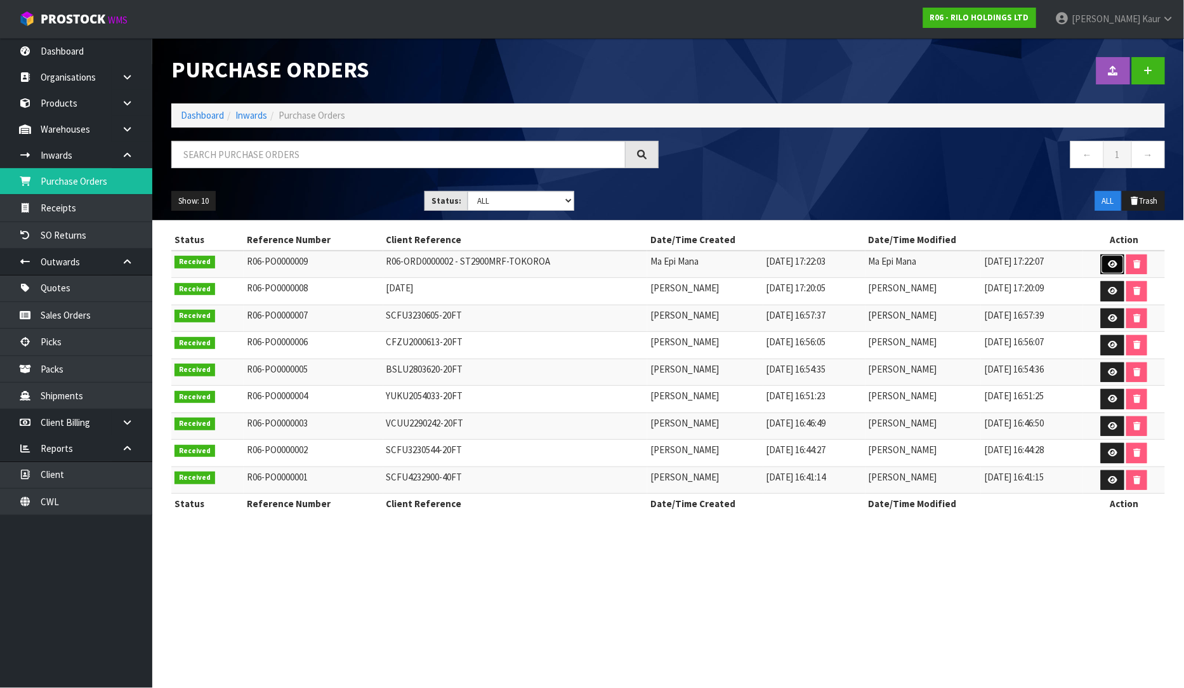
click at [1109, 263] on icon at bounding box center [1113, 264] width 10 height 8
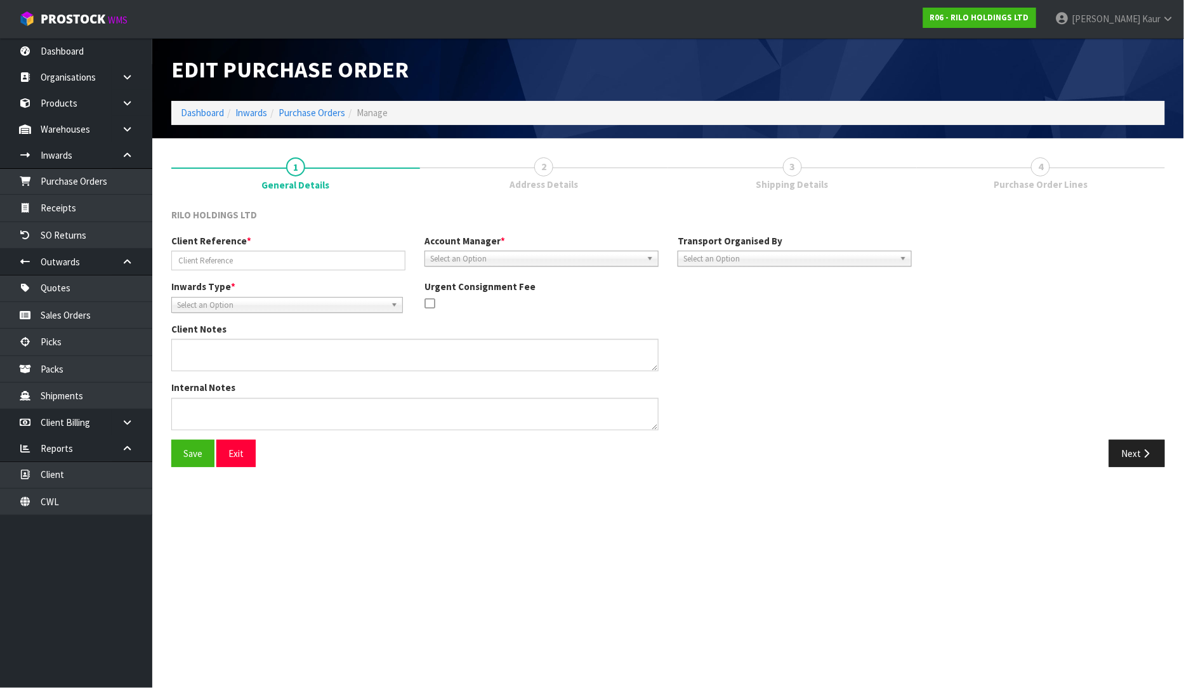
type input "R06-ORD0000002 - ST2900MRF-TOKOROA"
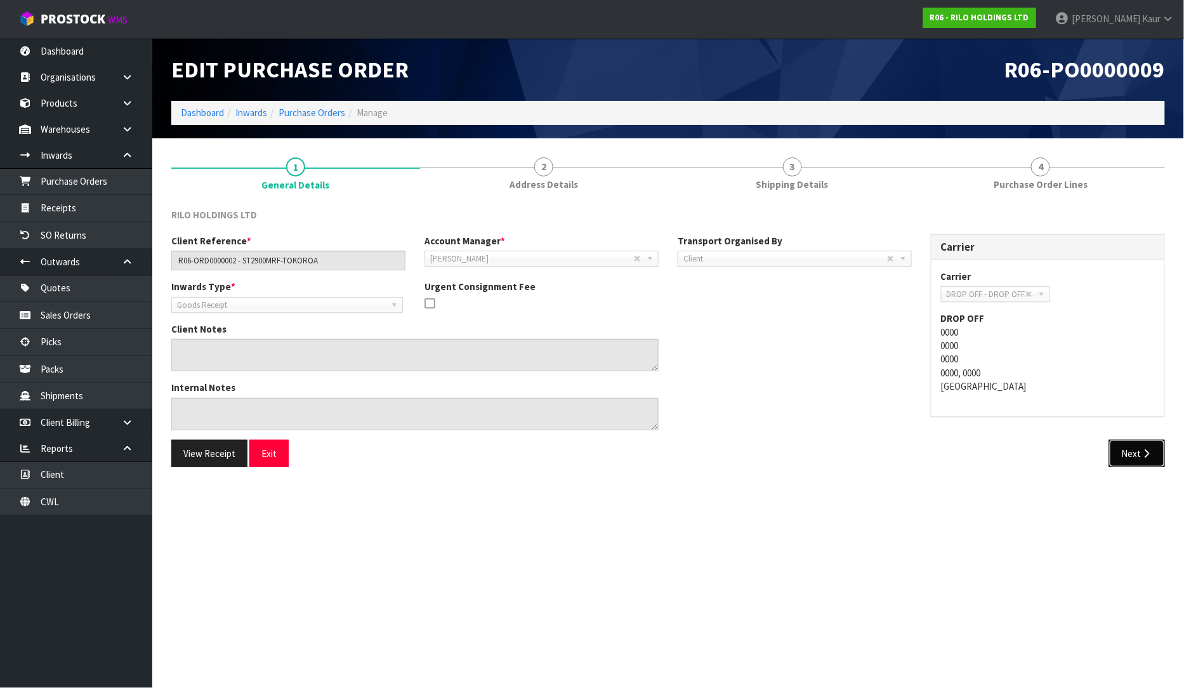
click at [1128, 440] on button "Next" at bounding box center [1137, 453] width 56 height 27
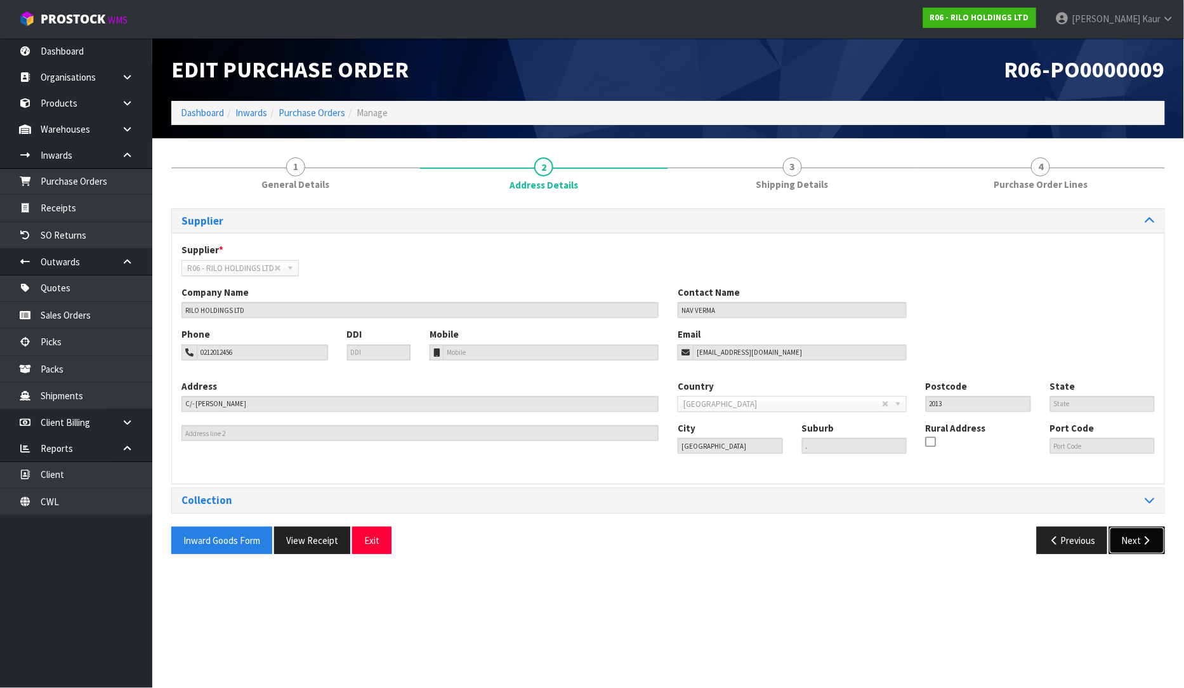
click at [1132, 543] on button "Next" at bounding box center [1137, 540] width 56 height 27
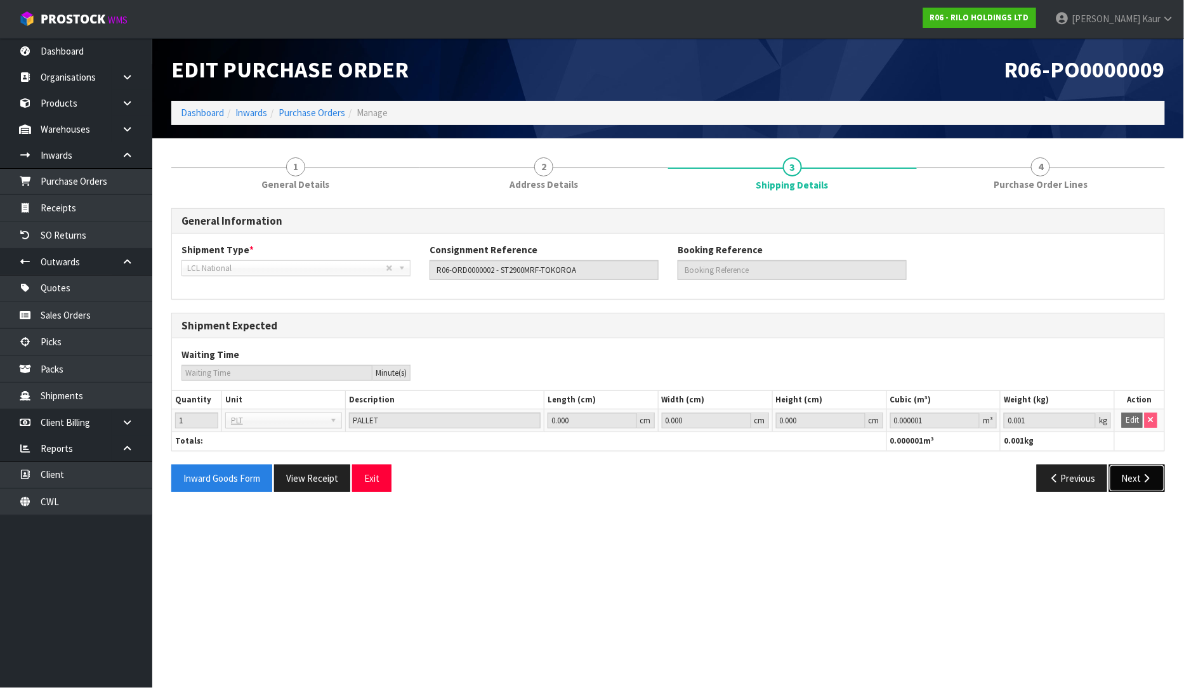
click at [1133, 477] on button "Next" at bounding box center [1137, 478] width 56 height 27
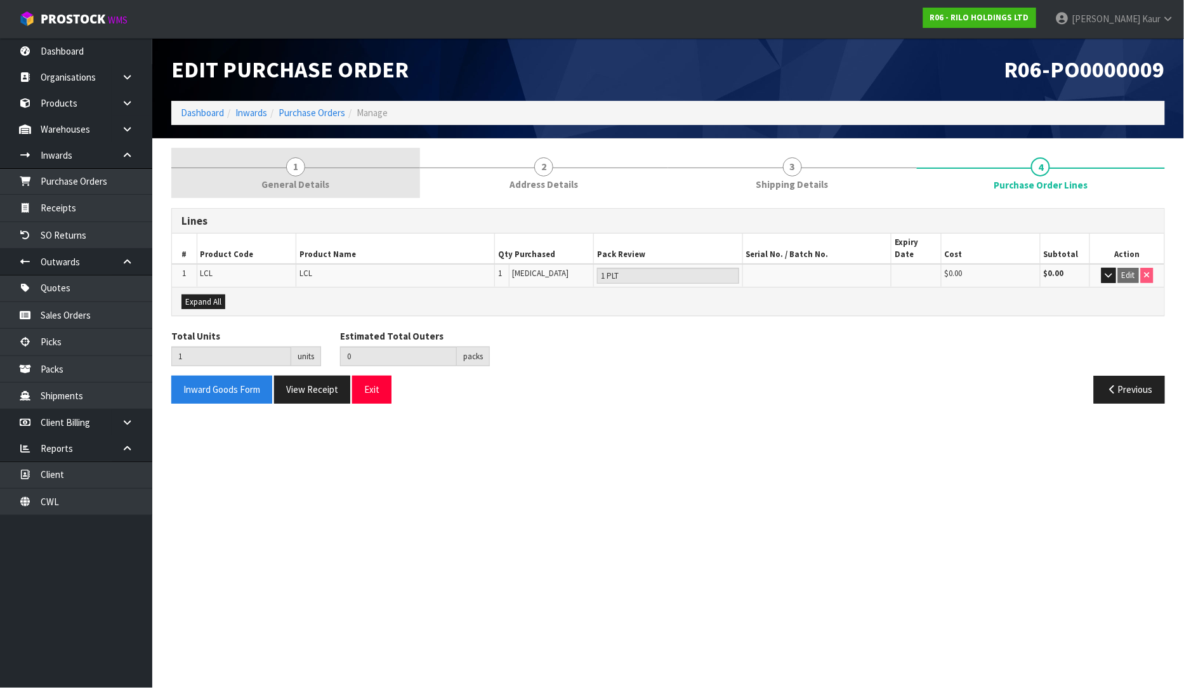
click at [268, 186] on span "General Details" at bounding box center [295, 184] width 68 height 13
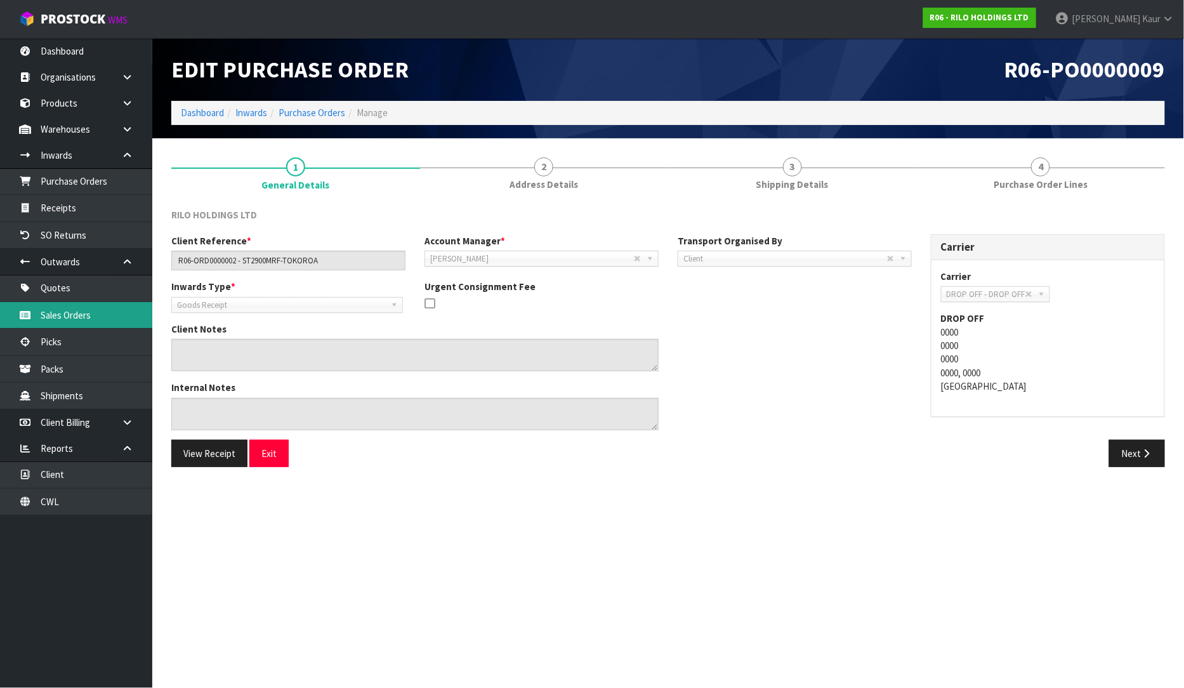
click at [70, 315] on link "Sales Orders" at bounding box center [76, 315] width 152 height 26
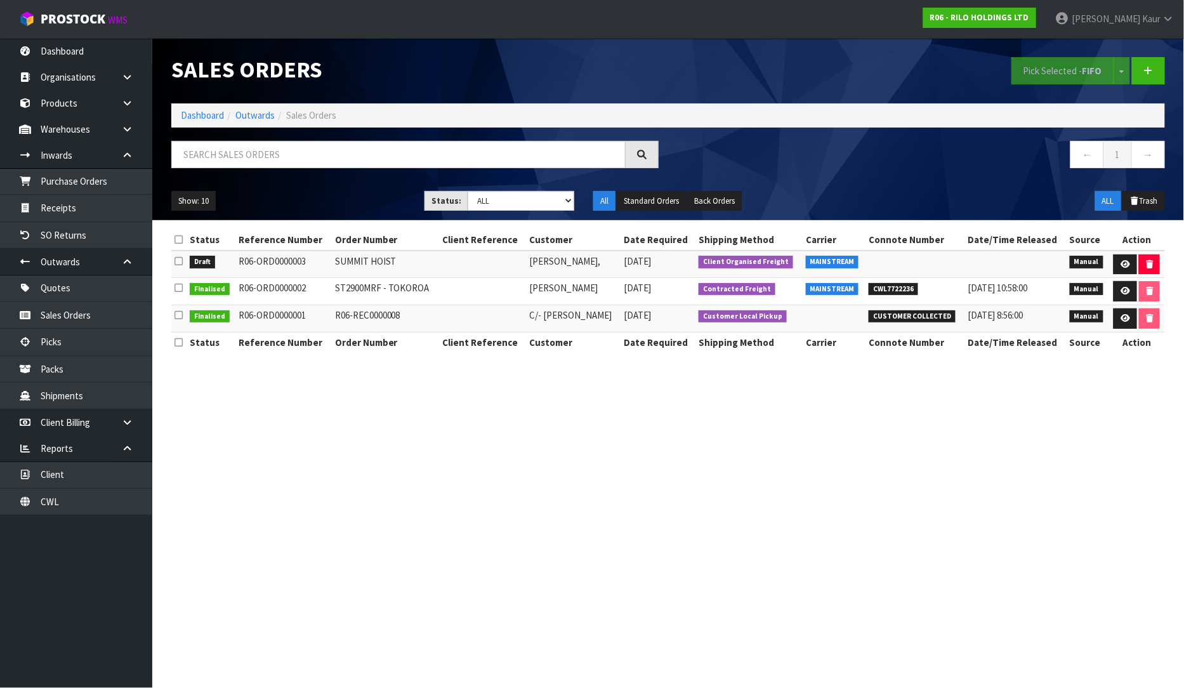
drag, startPoint x: 313, startPoint y: 259, endPoint x: 235, endPoint y: 258, distance: 77.4
click at [236, 258] on td "R06-ORD0000003" at bounding box center [284, 264] width 96 height 27
copy td "R06-ORD0000003"
click at [106, 182] on link "Purchase Orders" at bounding box center [76, 181] width 152 height 26
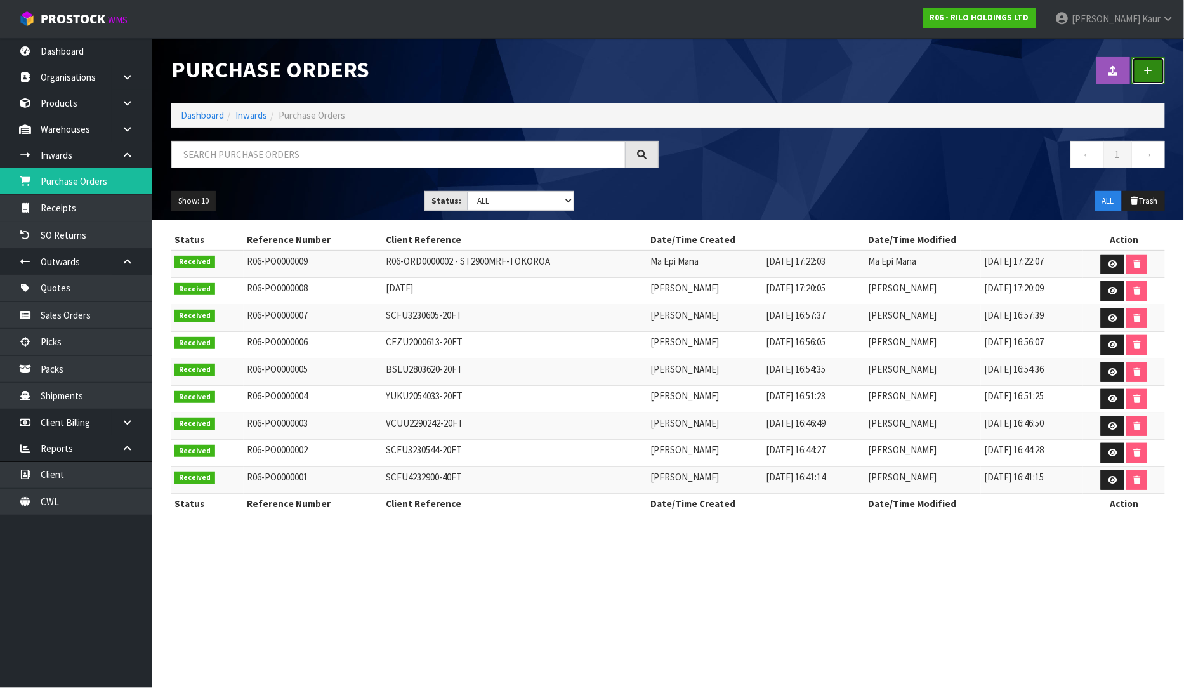
click at [1152, 77] on link at bounding box center [1148, 70] width 33 height 27
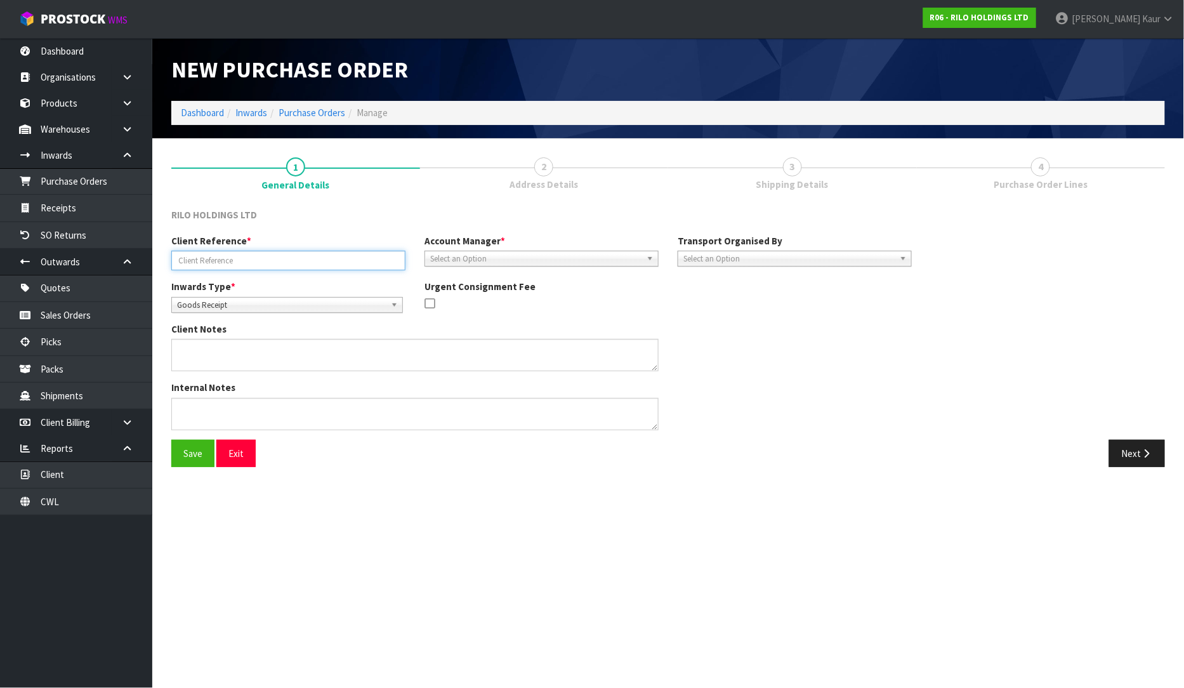
click at [227, 262] on input "text" at bounding box center [288, 261] width 234 height 20
paste input "R06-ORD0000003"
type input "R06-ORD0000003/"
click at [188, 440] on button "Save" at bounding box center [192, 453] width 43 height 27
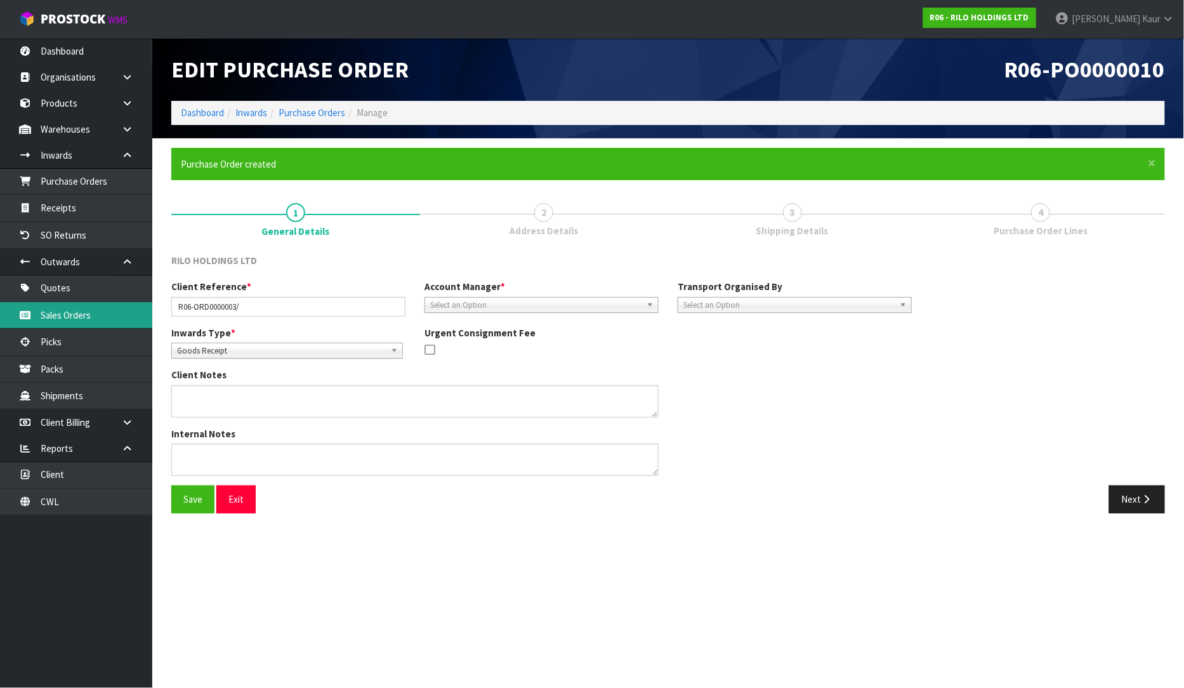
click at [79, 322] on link "Sales Orders" at bounding box center [76, 315] width 152 height 26
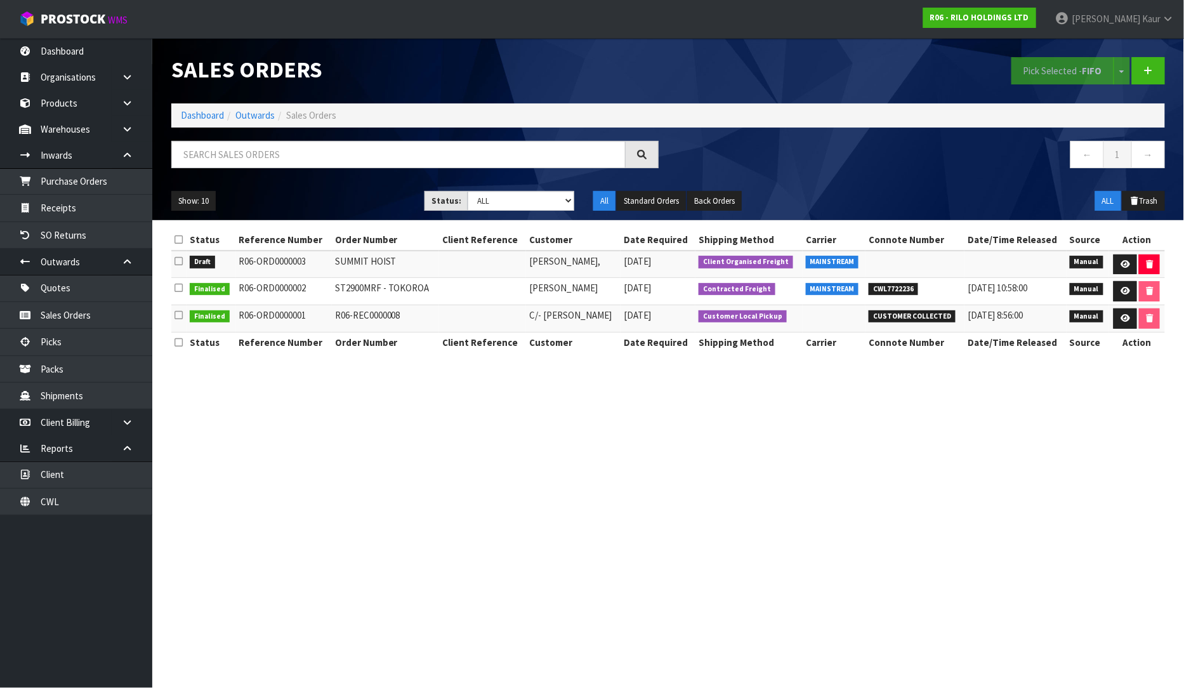
drag, startPoint x: 397, startPoint y: 261, endPoint x: 330, endPoint y: 257, distance: 67.4
click at [332, 257] on td "SUMMIT HOIST" at bounding box center [385, 264] width 107 height 27
copy td "SUMMIT HOIST"
click at [79, 312] on link "Sales Orders" at bounding box center [76, 315] width 152 height 26
click at [62, 188] on link "Purchase Orders" at bounding box center [76, 181] width 152 height 26
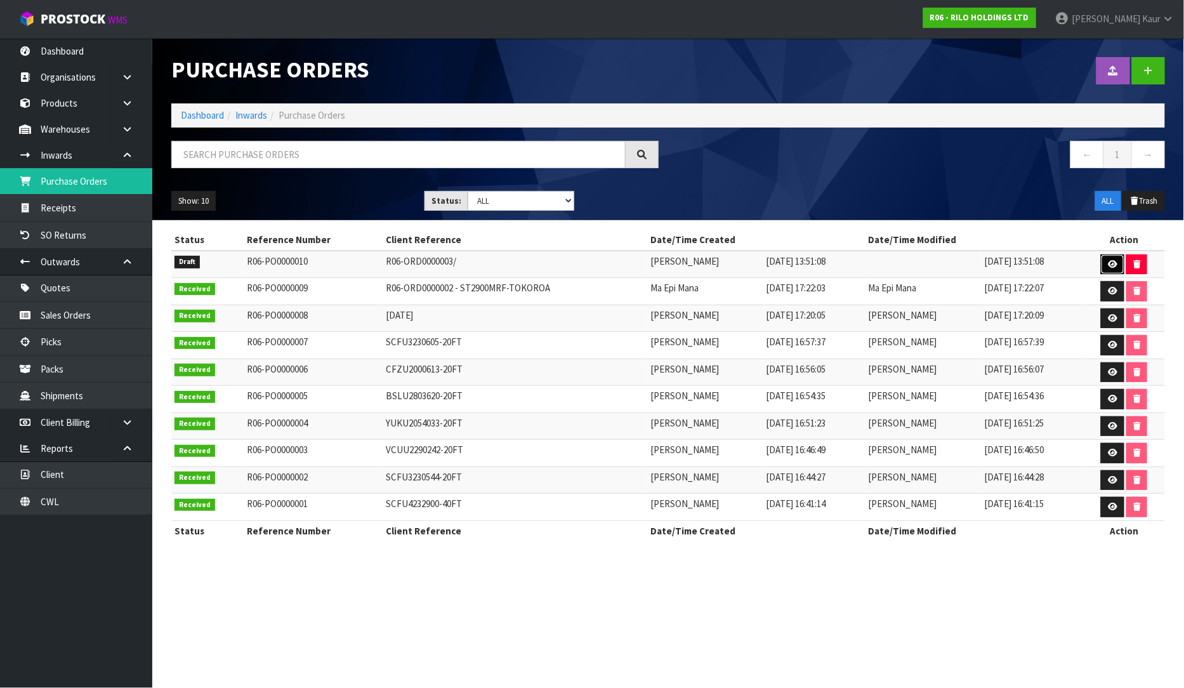
click at [1109, 258] on link at bounding box center [1112, 264] width 23 height 20
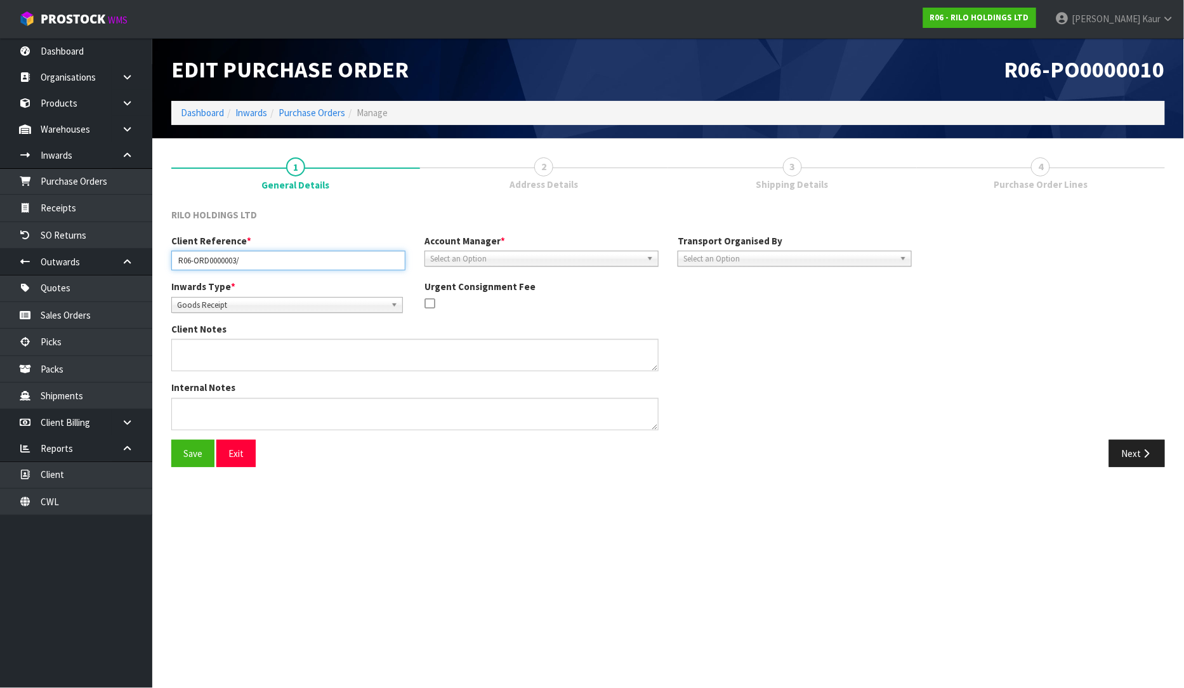
click at [250, 258] on input "R06-ORD0000003/" at bounding box center [288, 261] width 234 height 20
paste input "SUMMIT HOIST"
type input "R06-ORD0000003/SUMMIT HOIST"
click at [471, 257] on span "Select an Option" at bounding box center [535, 258] width 211 height 15
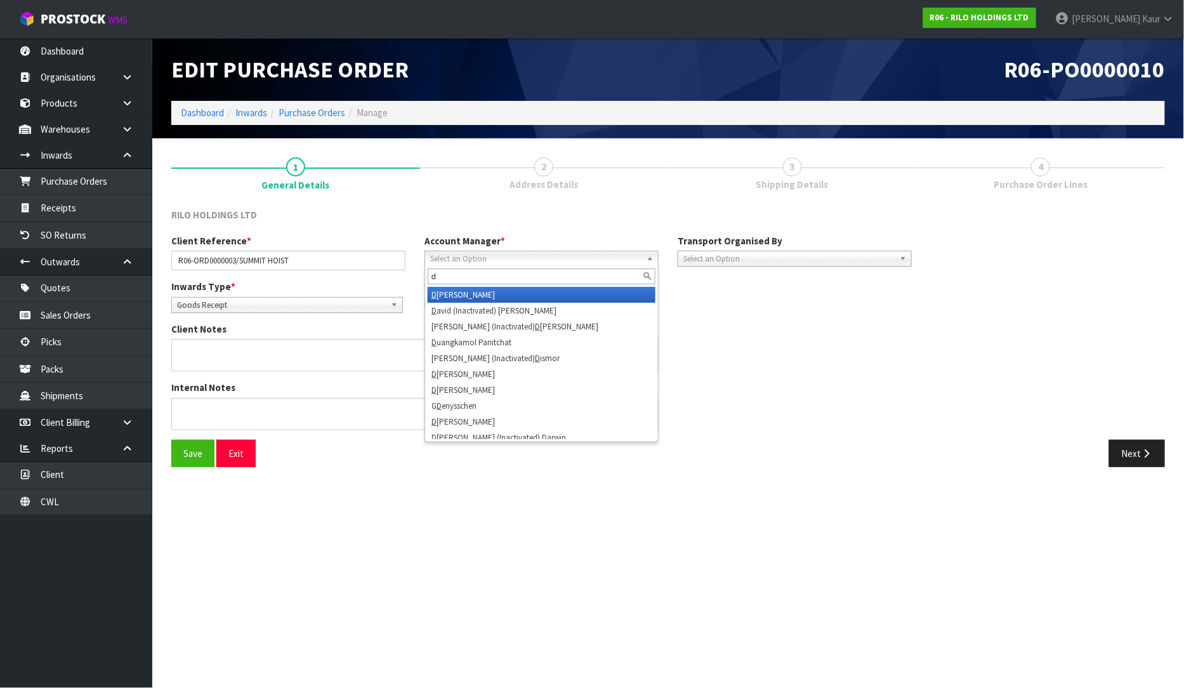
type input "d"
click at [477, 293] on li "D ivjot Kaur" at bounding box center [542, 295] width 228 height 16
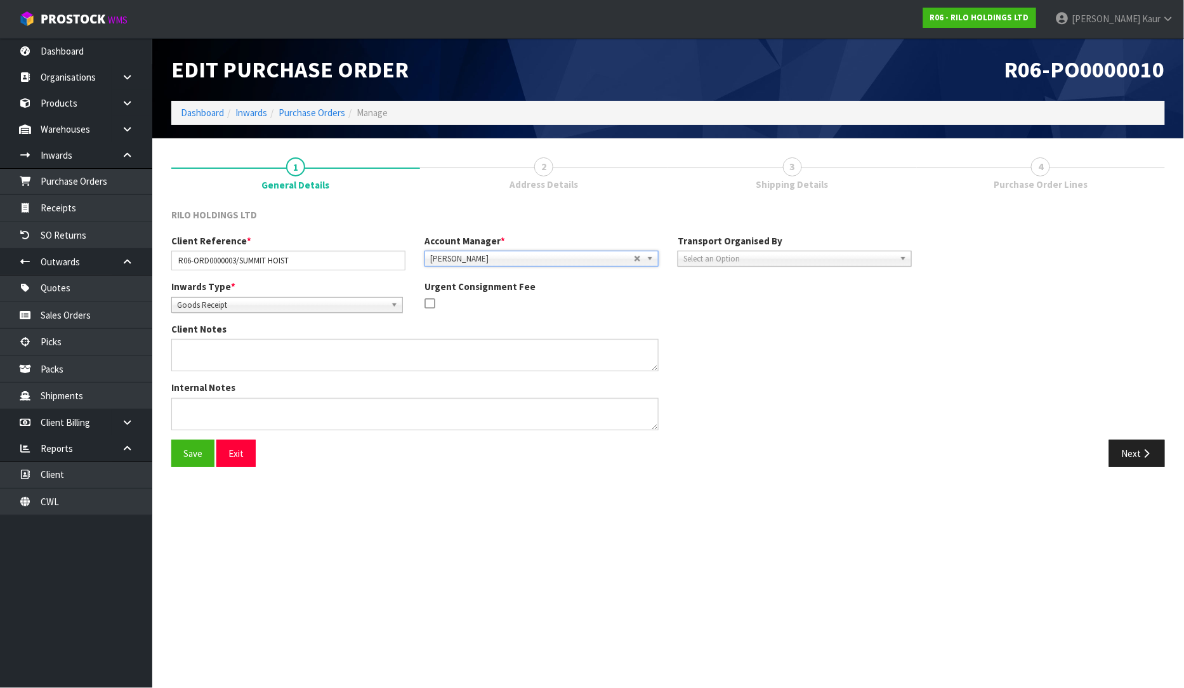
click at [707, 251] on span "Select an Option" at bounding box center [788, 258] width 211 height 15
click at [713, 322] on li "Client" at bounding box center [795, 327] width 228 height 16
click at [1079, 299] on span "Select an Option" at bounding box center [1024, 294] width 154 height 15
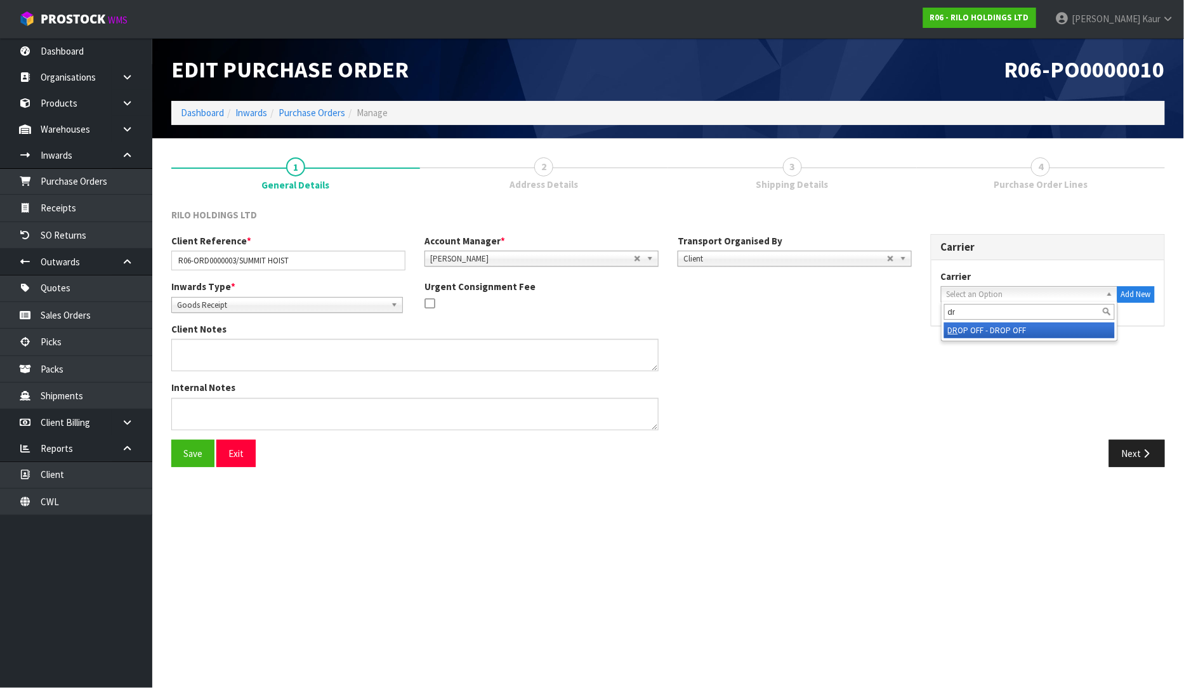
type input "dr"
click at [1041, 325] on li "DR OP OFF - DROP OFF" at bounding box center [1029, 330] width 171 height 16
click at [1130, 447] on button "Next" at bounding box center [1137, 453] width 56 height 27
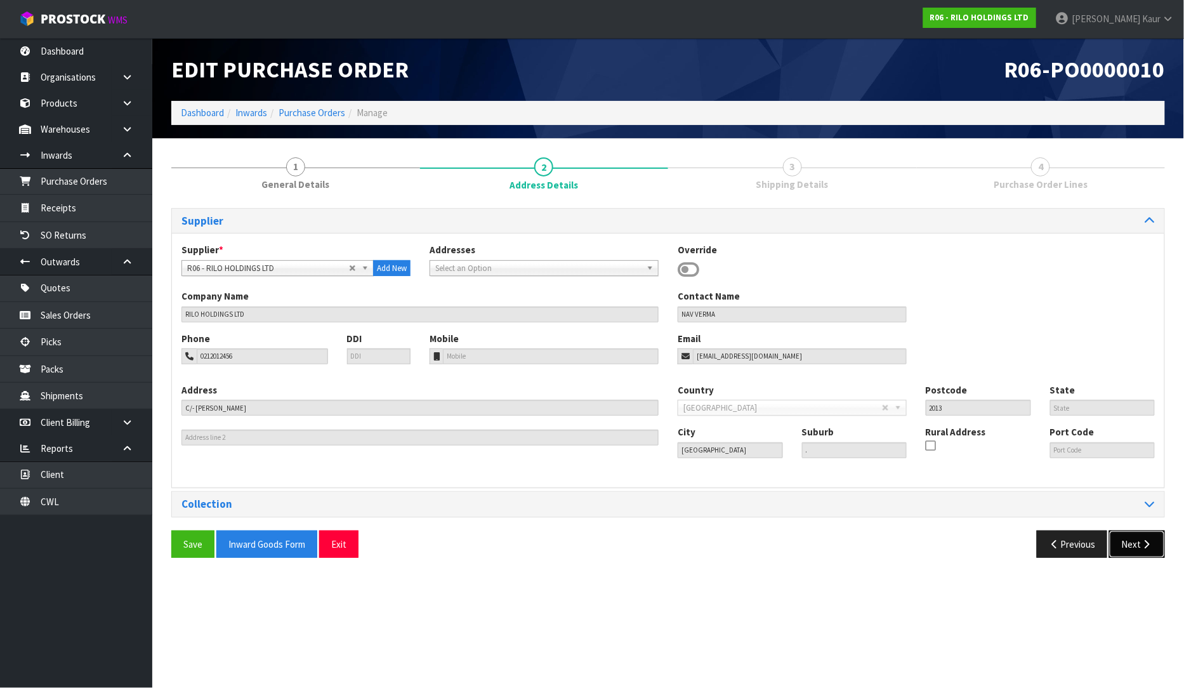
click at [1145, 538] on button "Next" at bounding box center [1137, 544] width 56 height 27
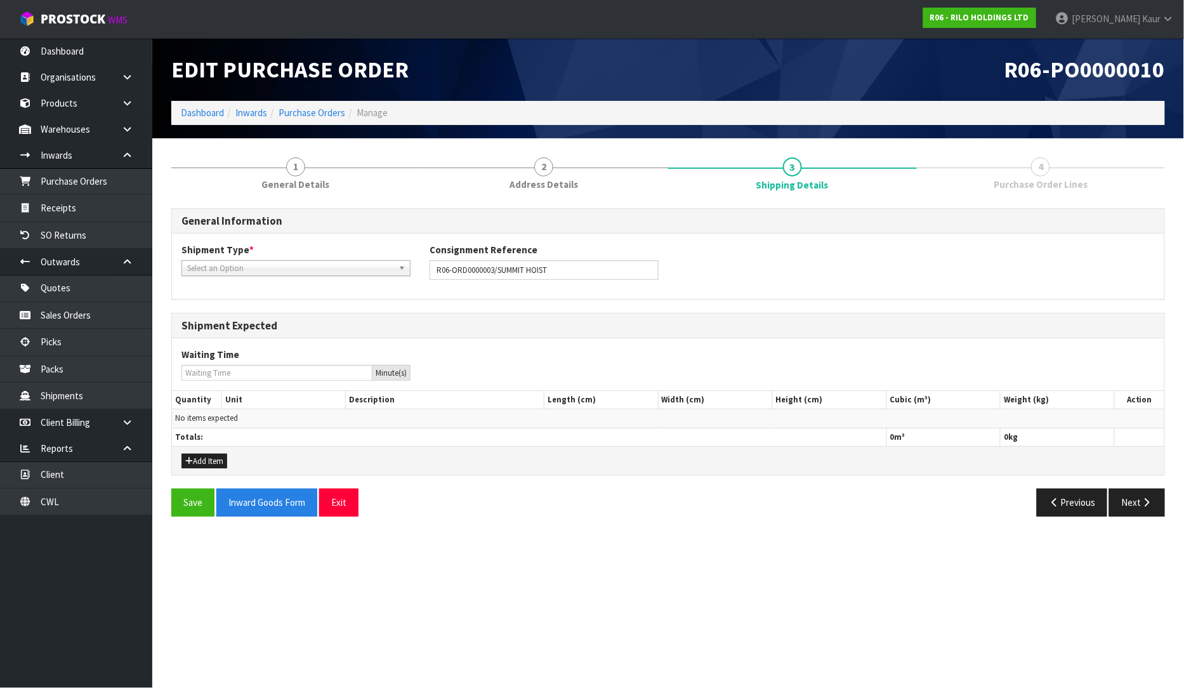
click at [268, 267] on span "Select an Option" at bounding box center [290, 268] width 206 height 15
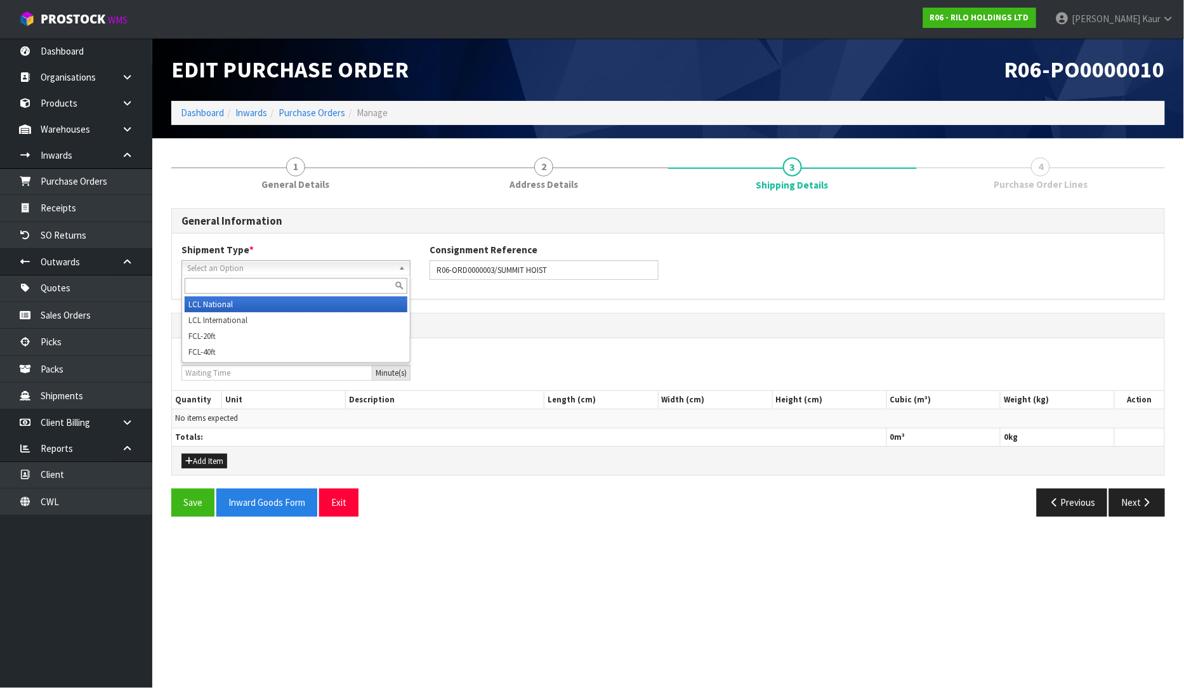
click at [261, 305] on li "LCL National" at bounding box center [296, 304] width 223 height 16
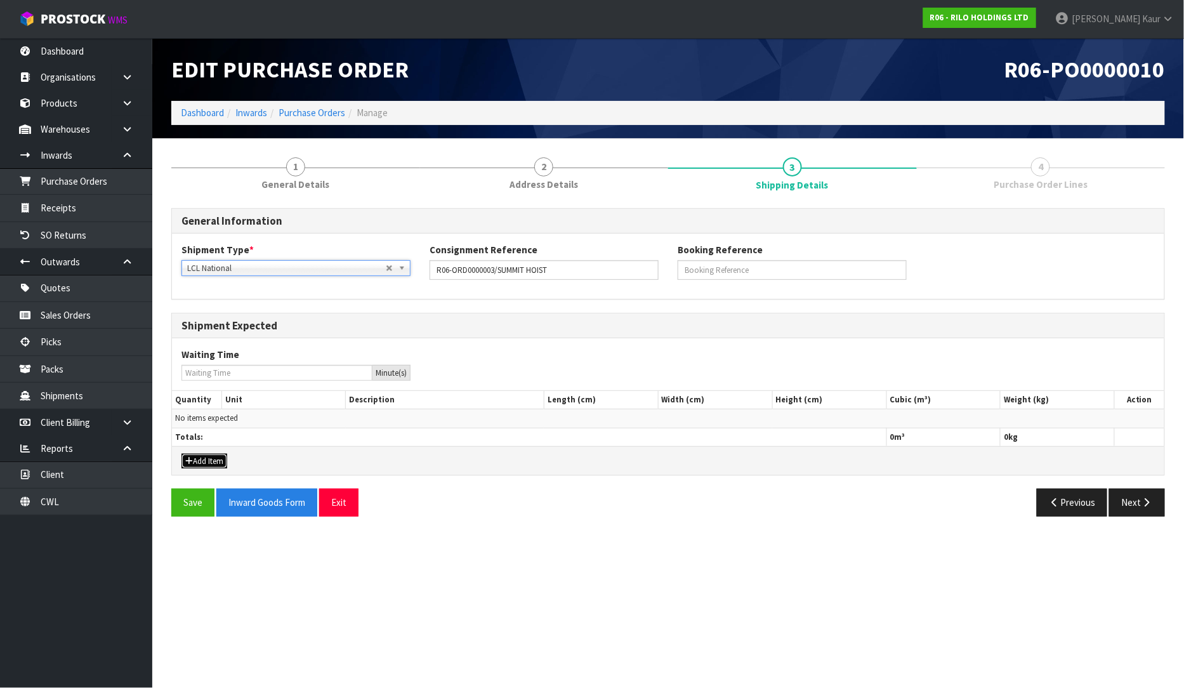
drag, startPoint x: 224, startPoint y: 462, endPoint x: 220, endPoint y: 436, distance: 26.4
click at [223, 461] on button "Add Item" at bounding box center [204, 461] width 46 height 15
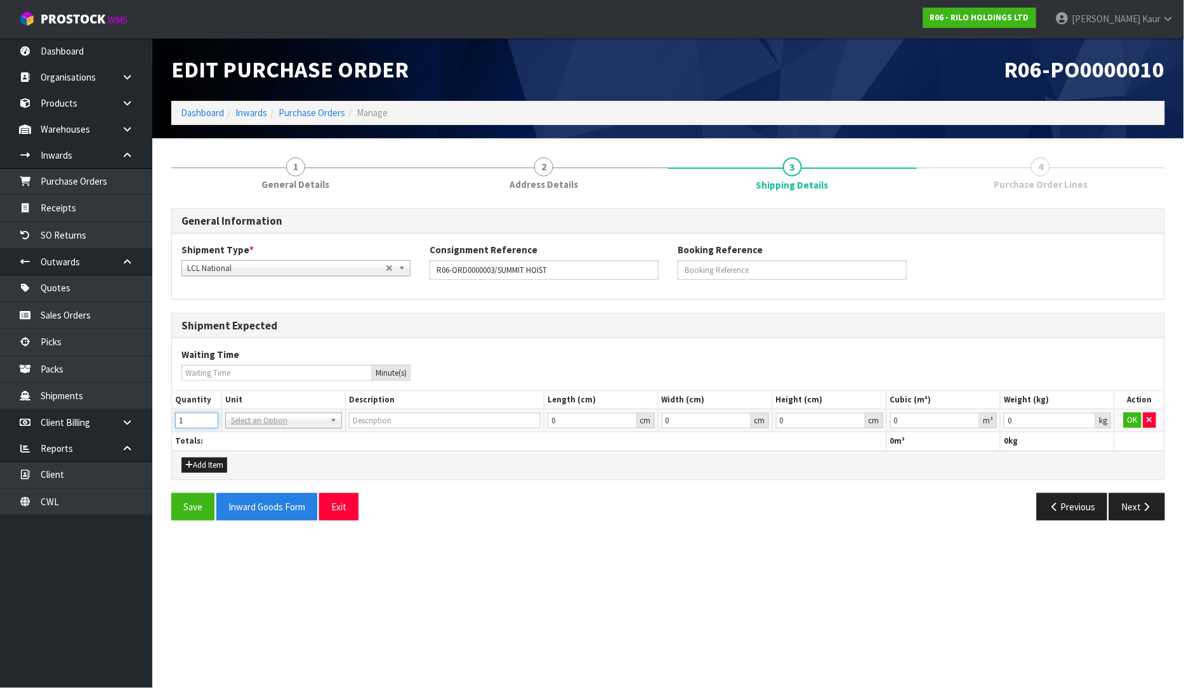
type input "1"
click at [211, 417] on input "1" at bounding box center [196, 420] width 43 height 16
click at [259, 428] on td "BAG BAR BSK BIN BTL BOX BDL CAB CGE CTN CSE COI CRA CRT CBE CYL DRM JAR MTR PKG…" at bounding box center [283, 420] width 124 height 23
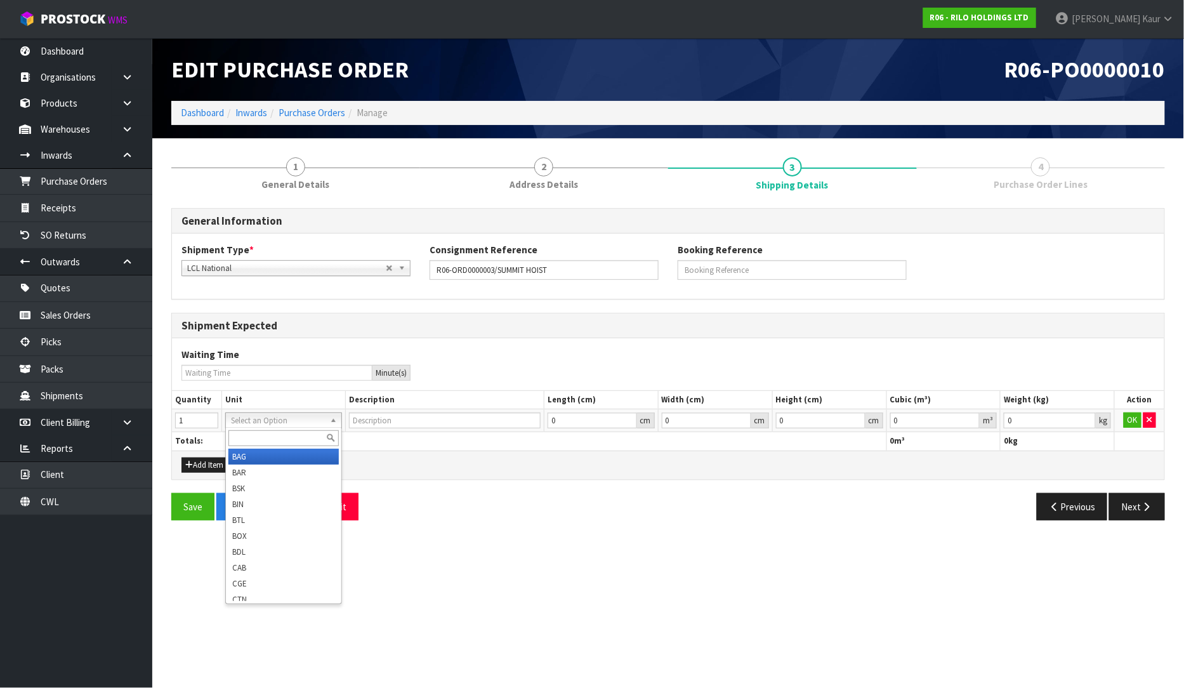
click at [250, 437] on input "text" at bounding box center [283, 438] width 110 height 16
type input "plt"
type input "PALLET"
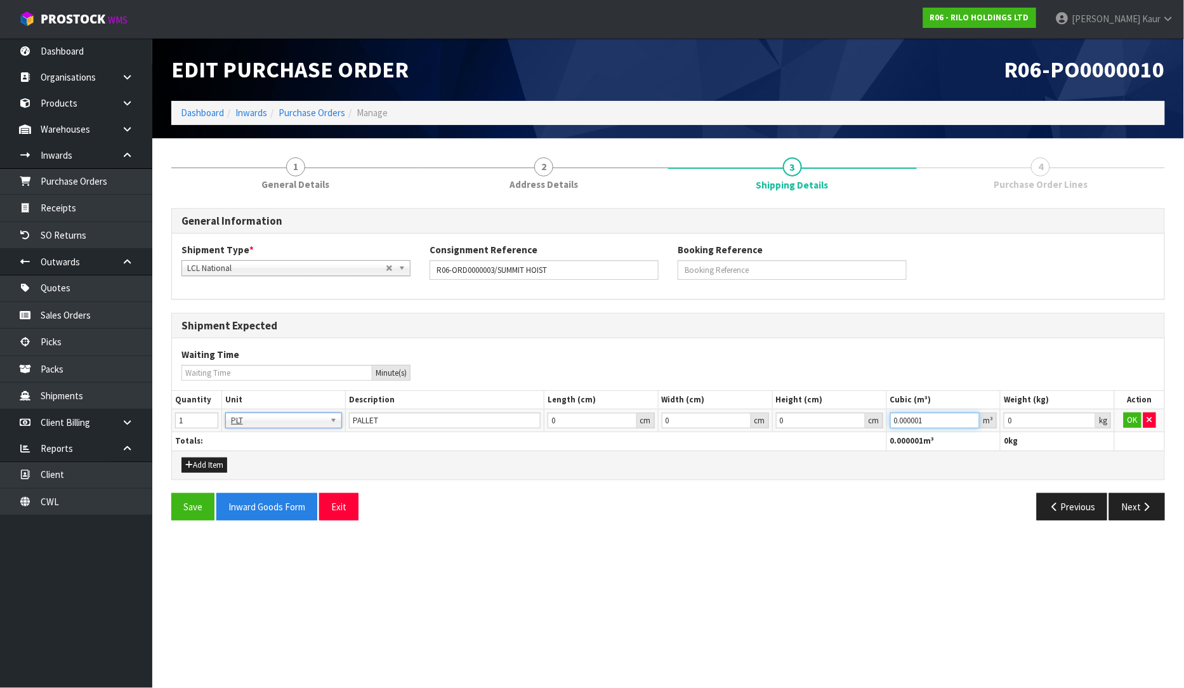
type input "0.000001"
click at [973, 416] on input "0.000001" at bounding box center [935, 420] width 90 height 16
type input "0.001"
click at [1086, 415] on input "0.001" at bounding box center [1050, 420] width 92 height 16
click at [1125, 418] on button "OK" at bounding box center [1133, 419] width 18 height 15
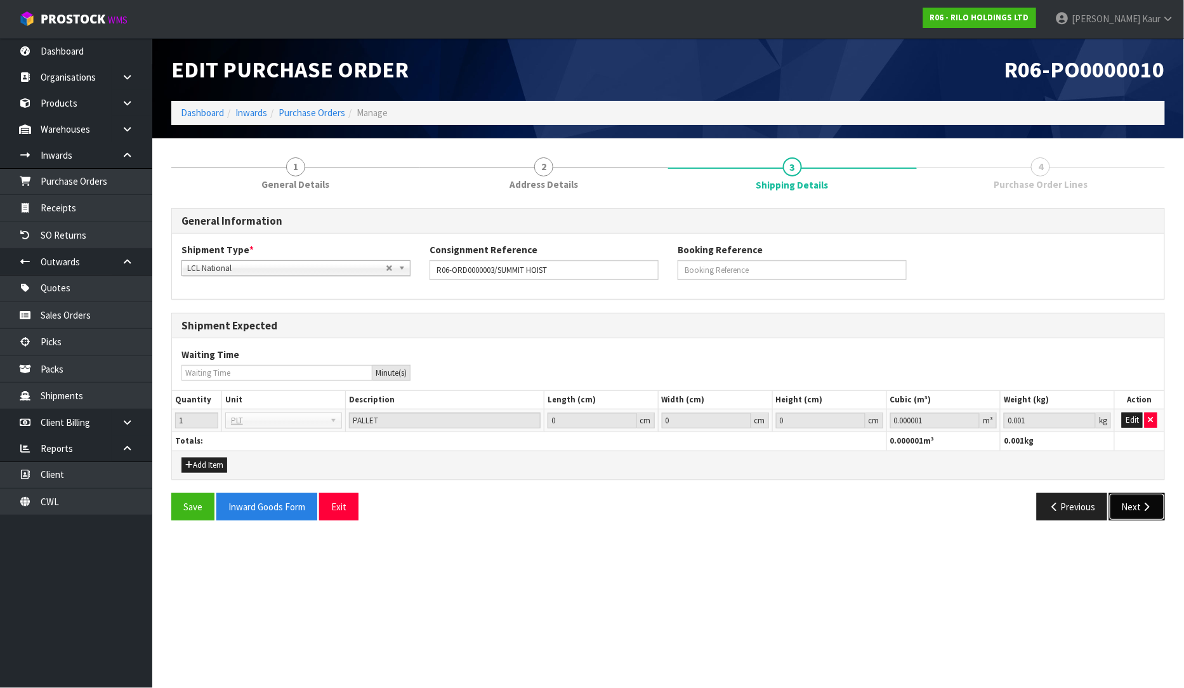
click at [1130, 510] on button "Next" at bounding box center [1137, 506] width 56 height 27
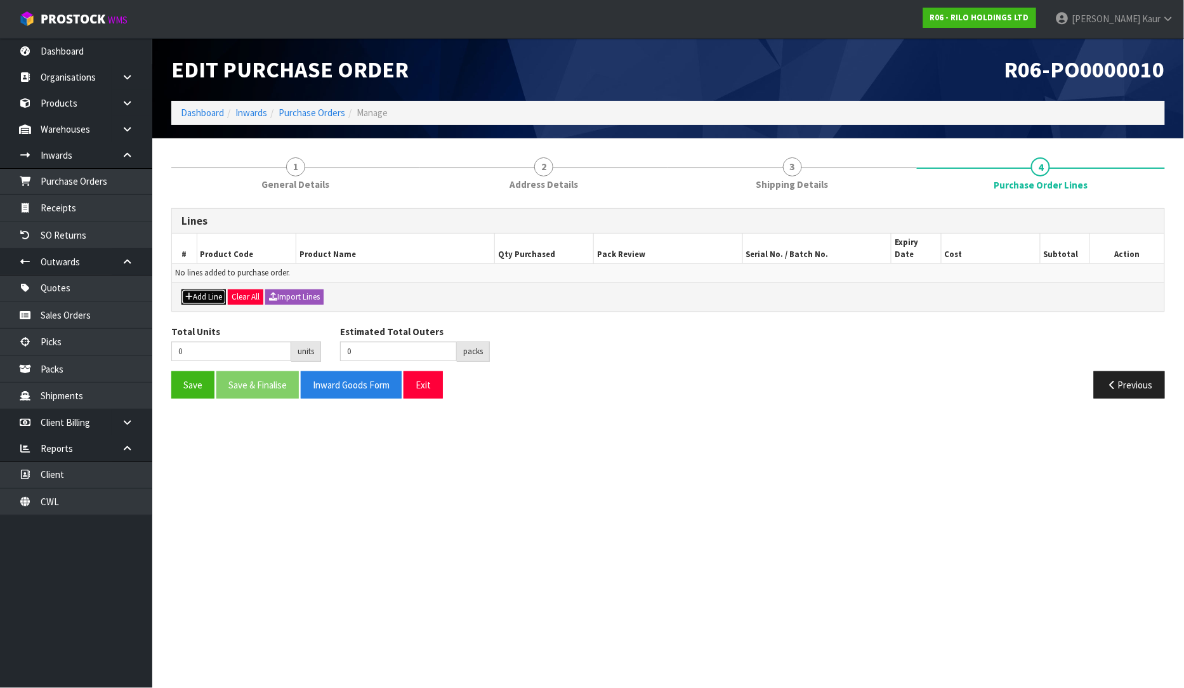
click at [207, 289] on button "Add Line" at bounding box center [203, 296] width 44 height 15
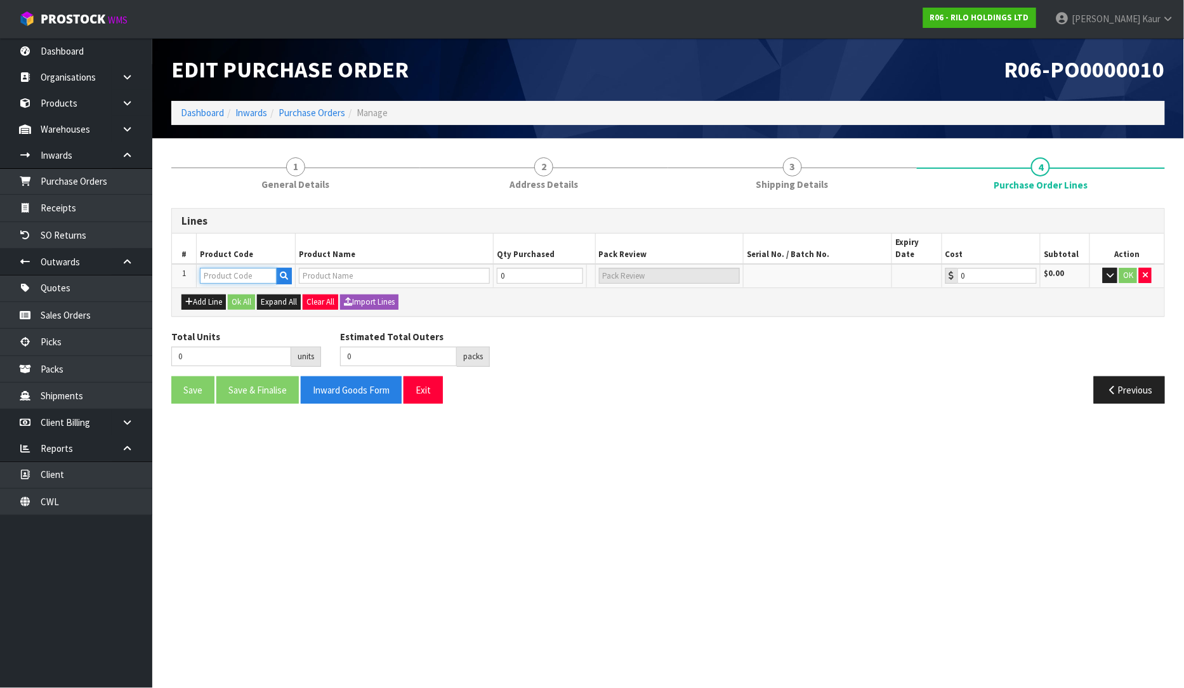
click at [255, 268] on input "text" at bounding box center [238, 276] width 77 height 16
type input "LCL"
type input "0.00"
type input "LCL"
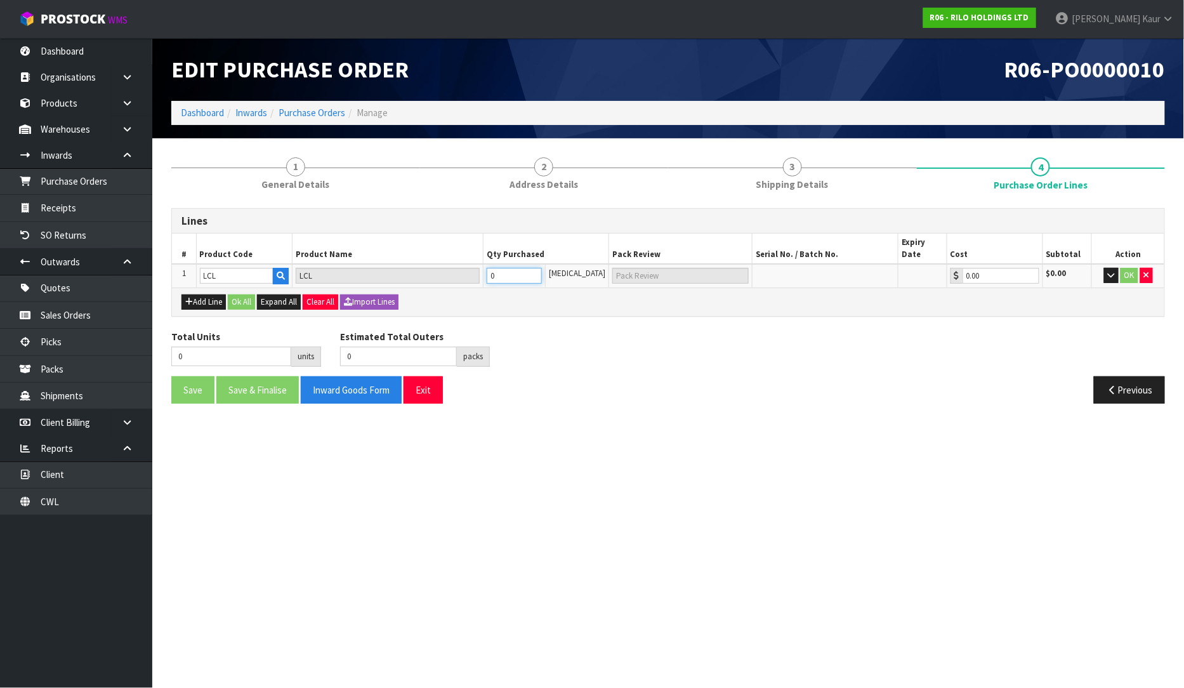
type input "1"
type input "1 PLT"
type input "1"
click at [543, 268] on input "1" at bounding box center [515, 276] width 56 height 16
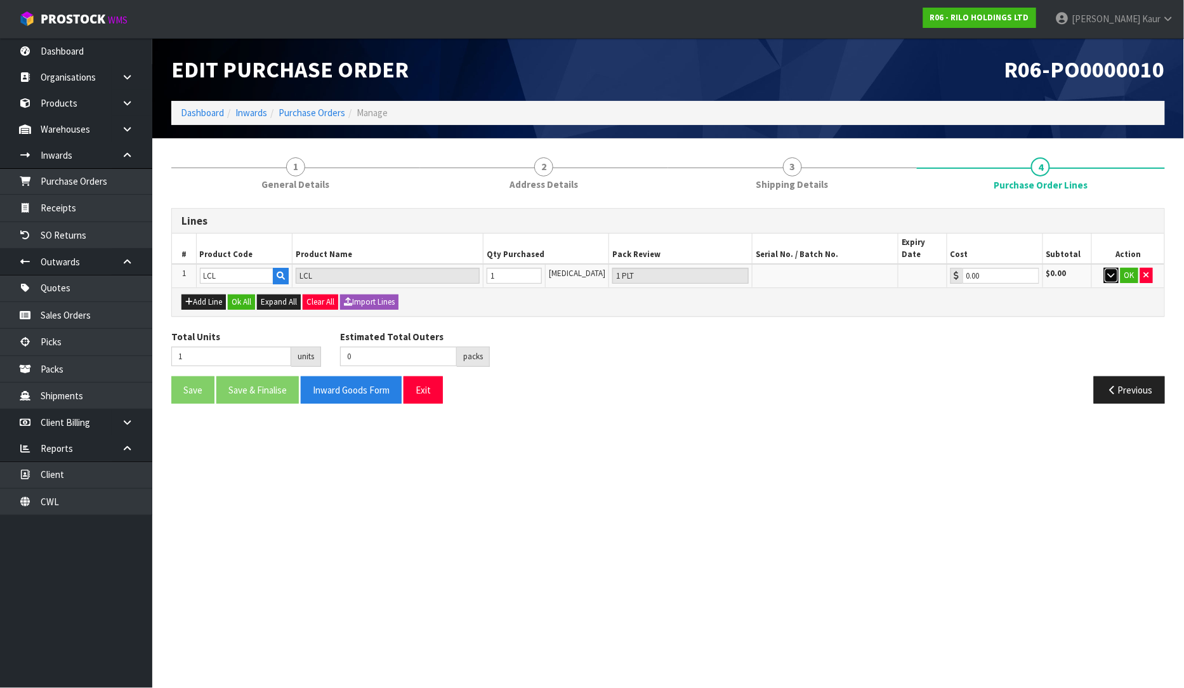
click at [1108, 271] on icon "button" at bounding box center [1111, 275] width 7 height 8
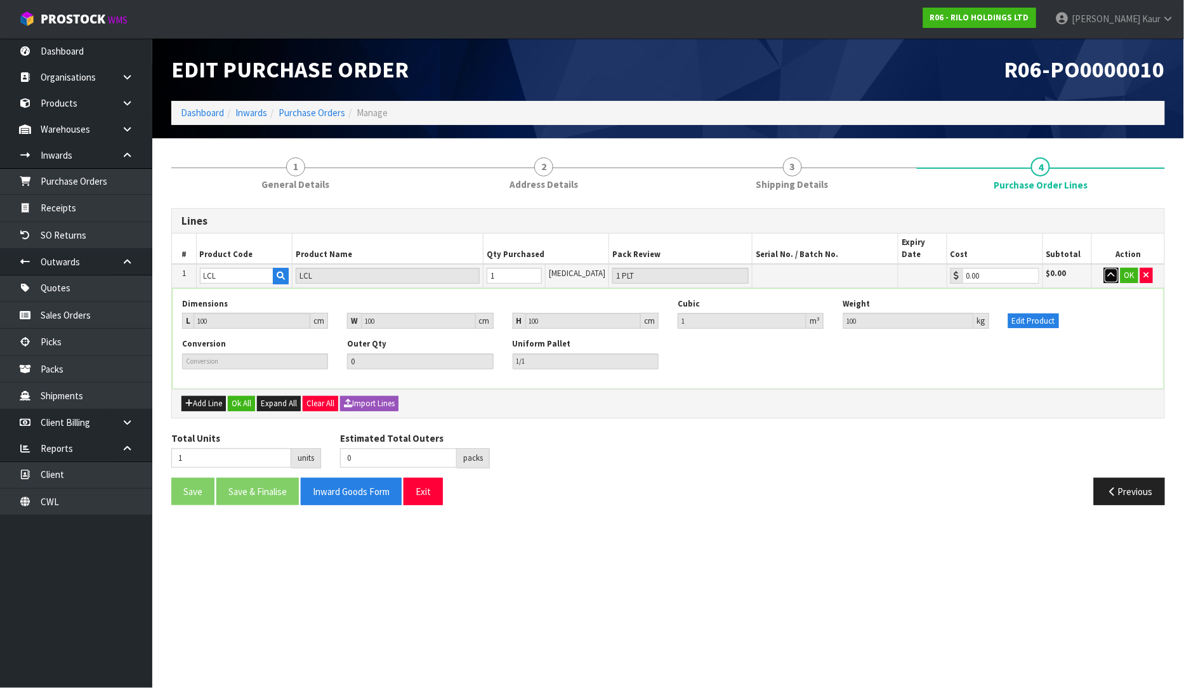
click at [1108, 271] on icon "button" at bounding box center [1111, 275] width 7 height 8
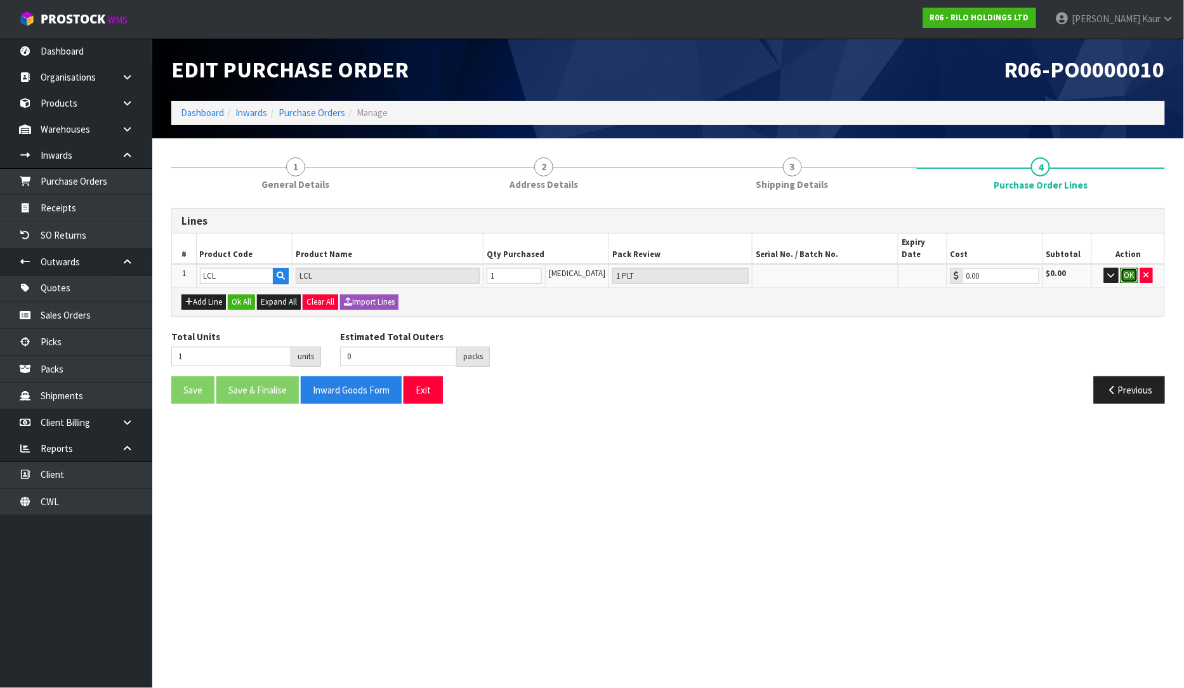
click at [1121, 268] on button "OK" at bounding box center [1130, 275] width 18 height 15
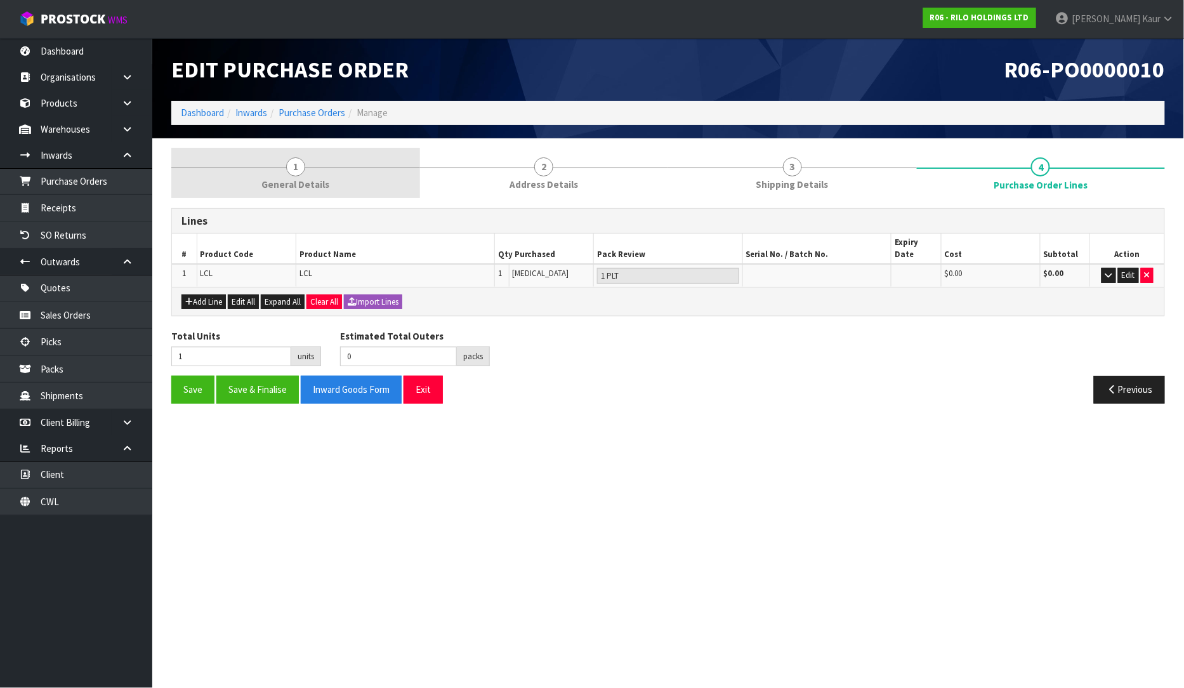
click at [345, 165] on link "1 General Details" at bounding box center [295, 173] width 249 height 50
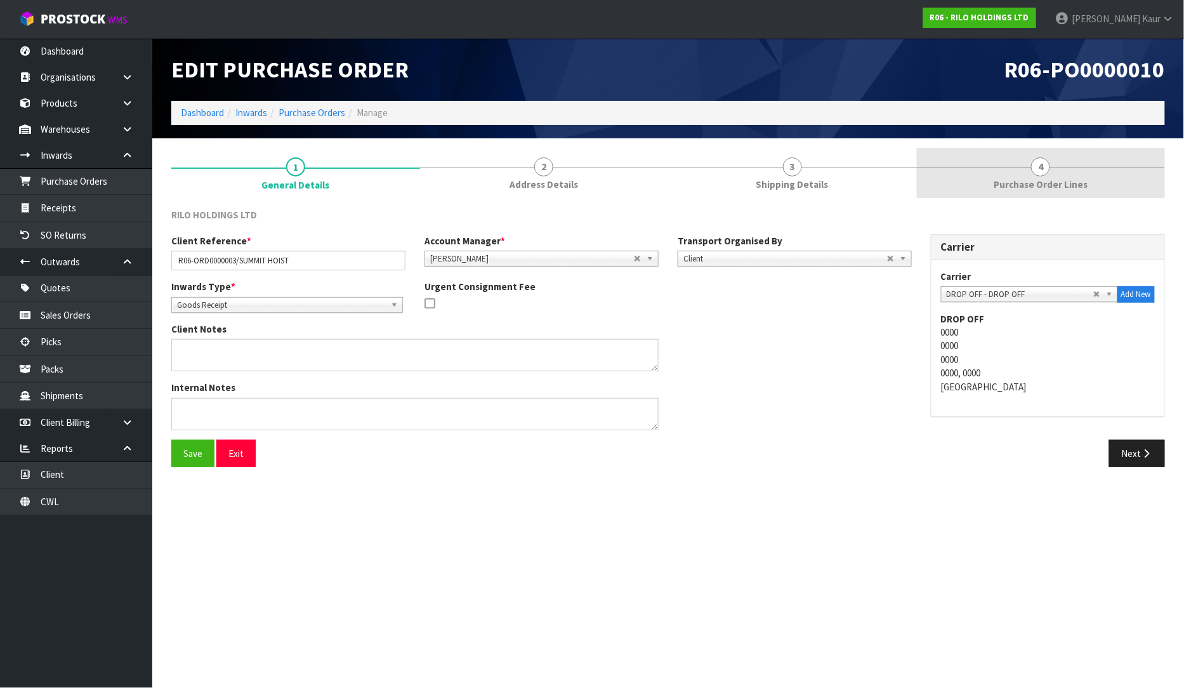
click at [995, 176] on link "4 Purchase Order Lines" at bounding box center [1041, 173] width 249 height 50
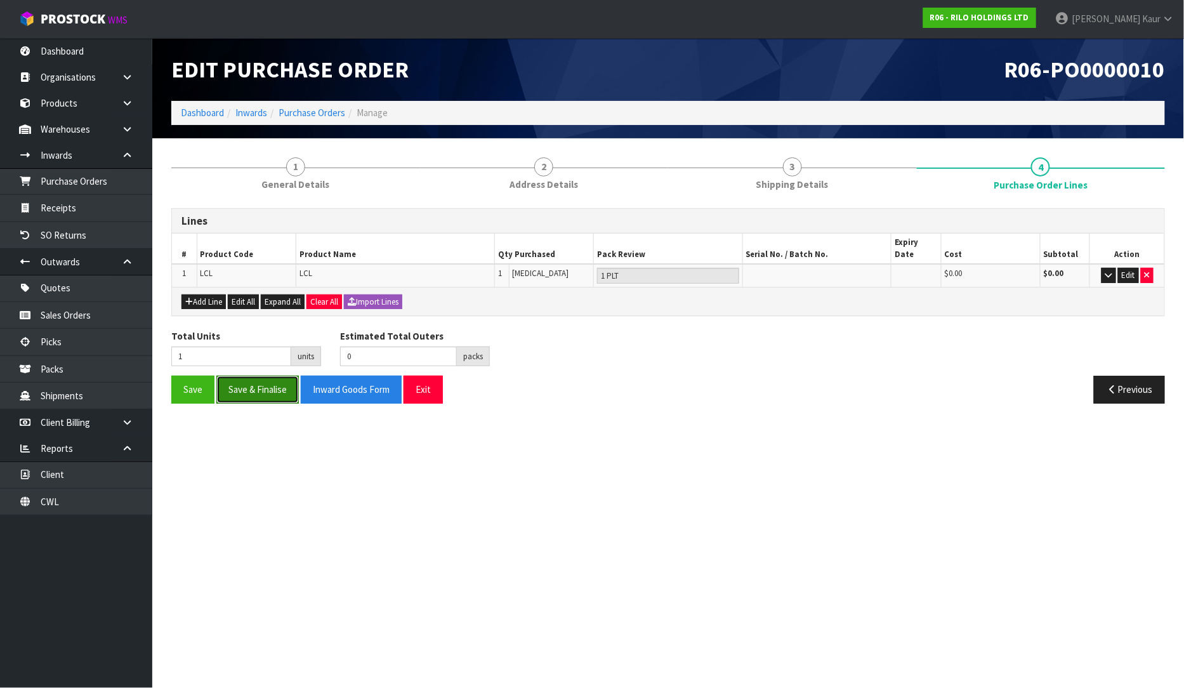
click at [268, 378] on button "Save & Finalise" at bounding box center [257, 389] width 82 height 27
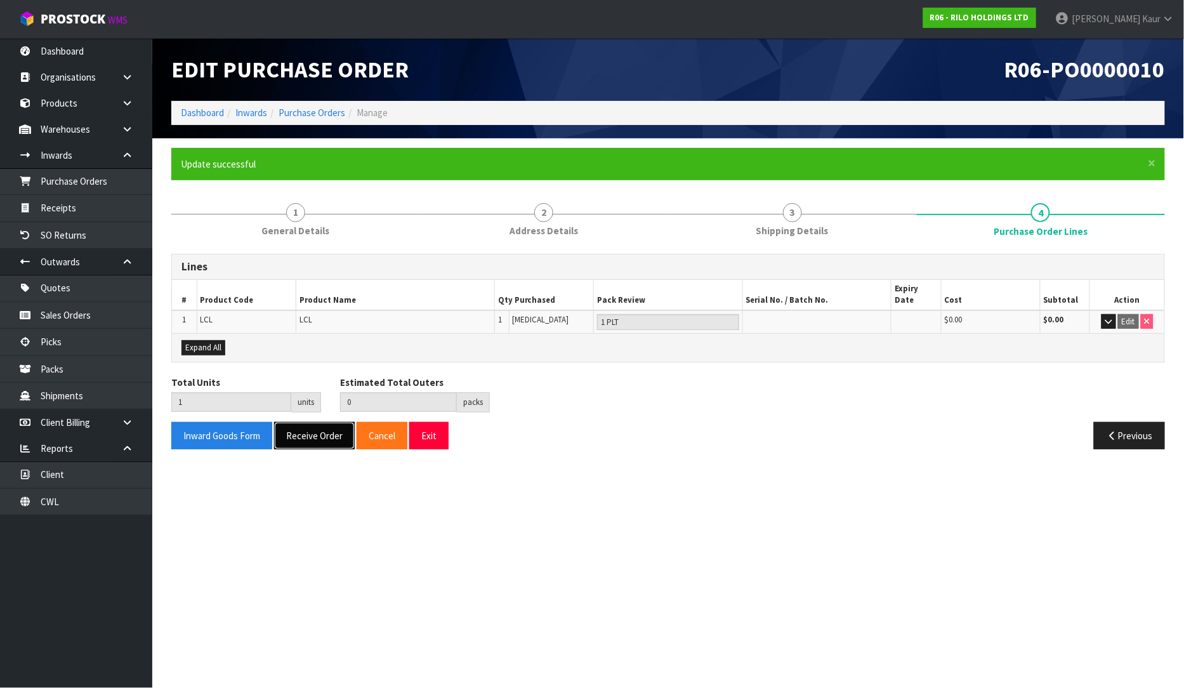
click at [296, 422] on button "Receive Order" at bounding box center [314, 435] width 81 height 27
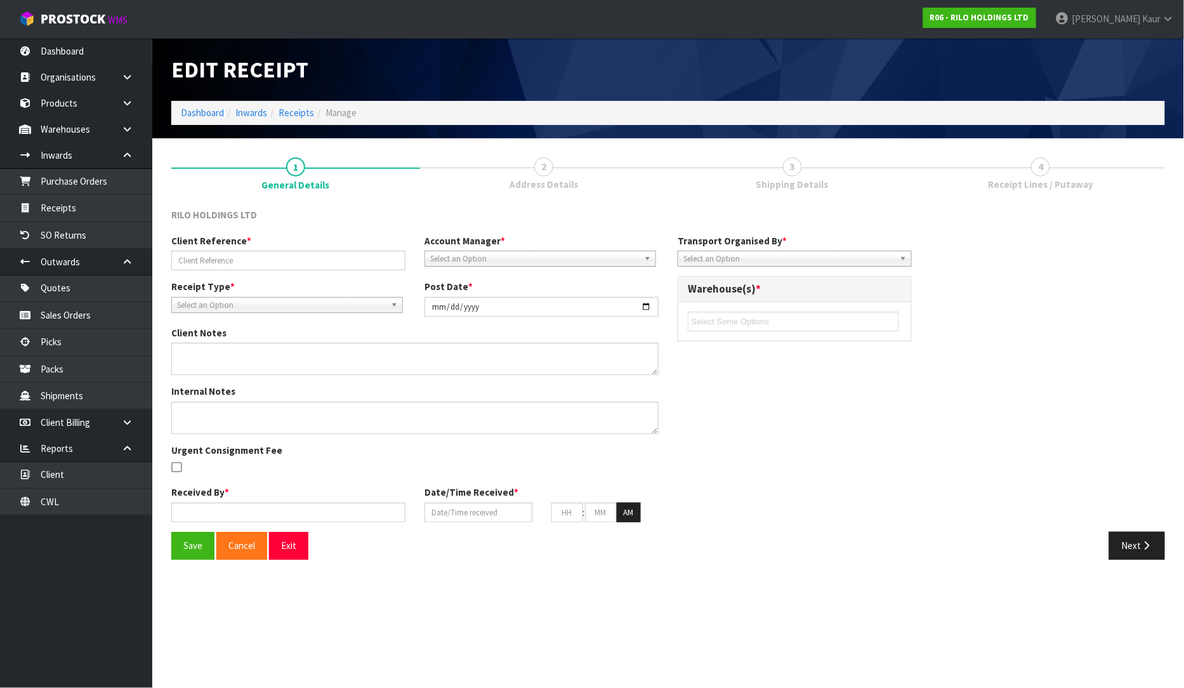
click at [98, 208] on div "Edit Receipt Dashboard Inwards Receipts Manage 1 General Details 2 Address Deta…" at bounding box center [592, 289] width 1184 height 579
type input "R06-ORD0000003/SUMMIT HOIST"
type input "[DATE]"
type input "[PERSON_NAME]"
type input "[DATE]"
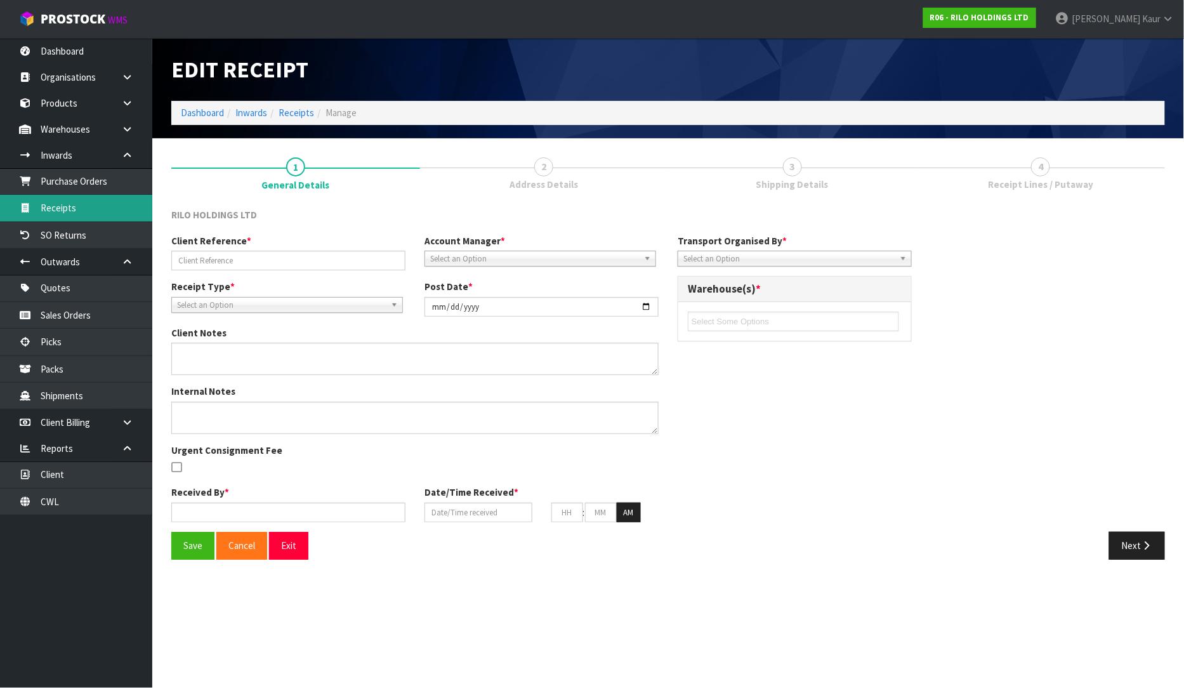
type input "01"
type input "51"
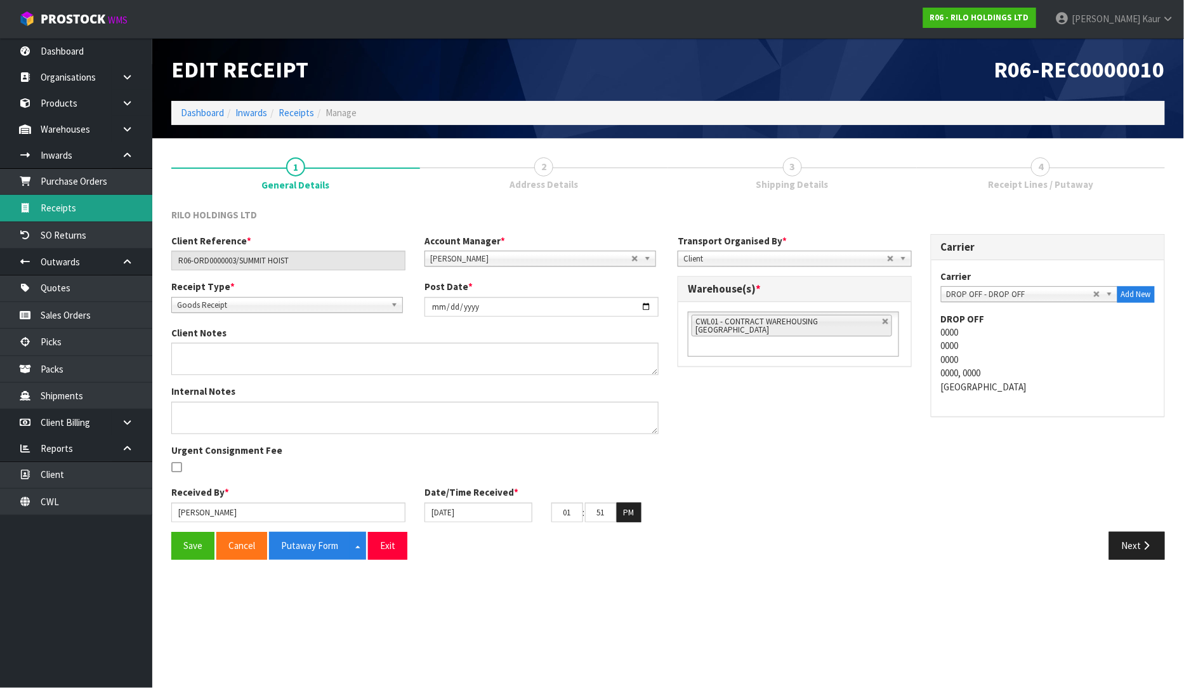
click at [91, 211] on link "Receipts" at bounding box center [76, 208] width 152 height 26
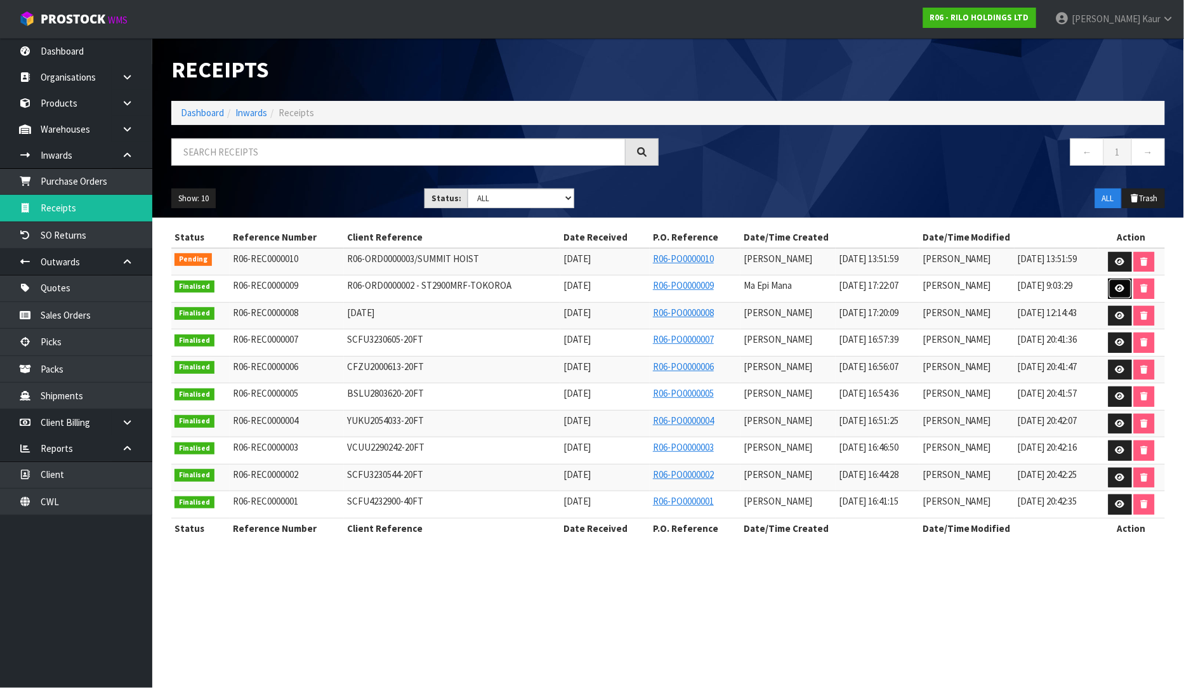
click at [1122, 292] on icon at bounding box center [1121, 288] width 10 height 8
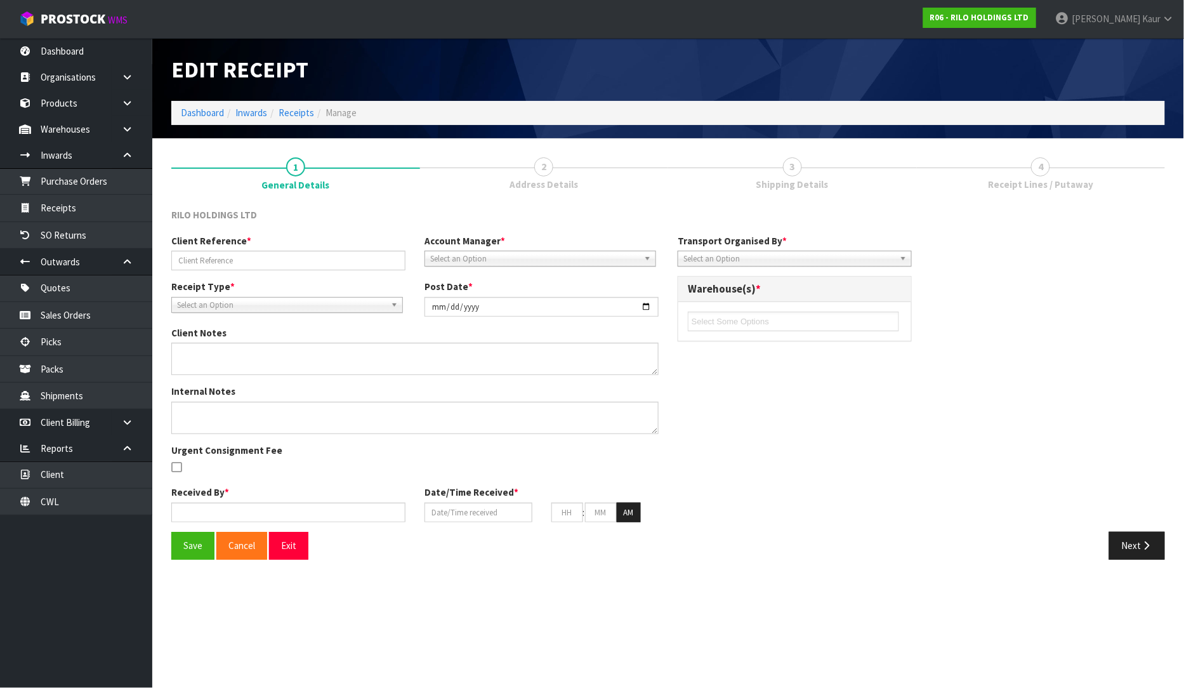
type input "R06-ORD0000002 - ST2900MRF-TOKOROA"
type input "[DATE]"
type input "Ma Epi Mana"
type input "[DATE]"
type input "11"
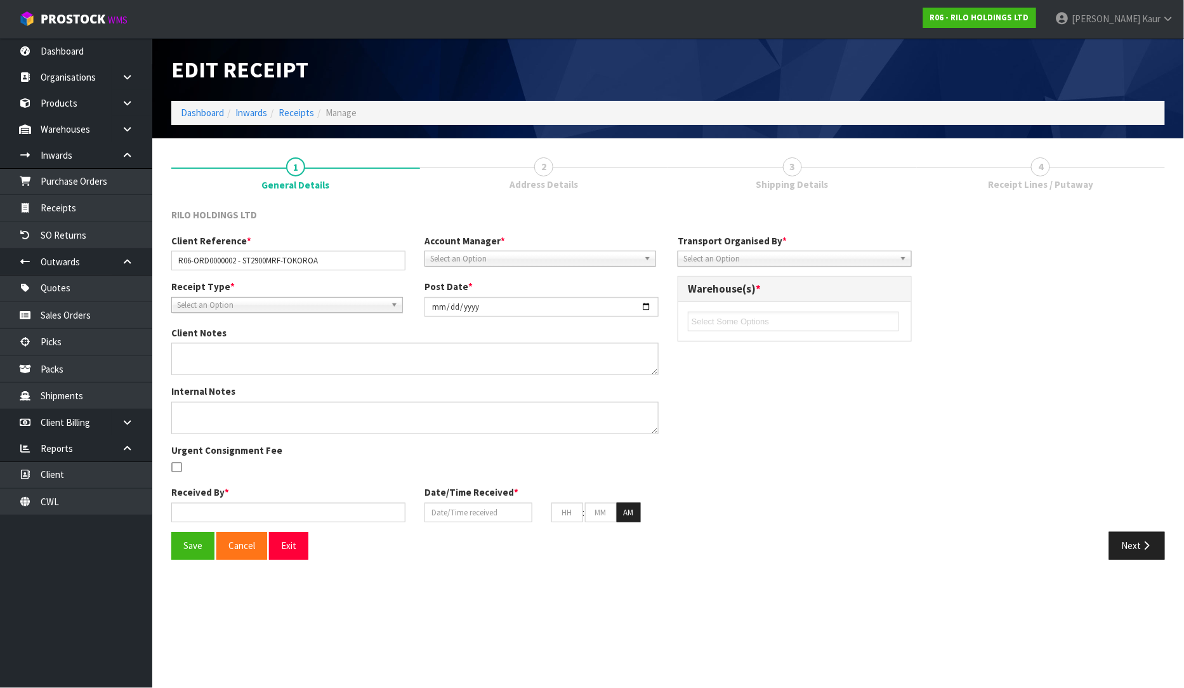
type input "22"
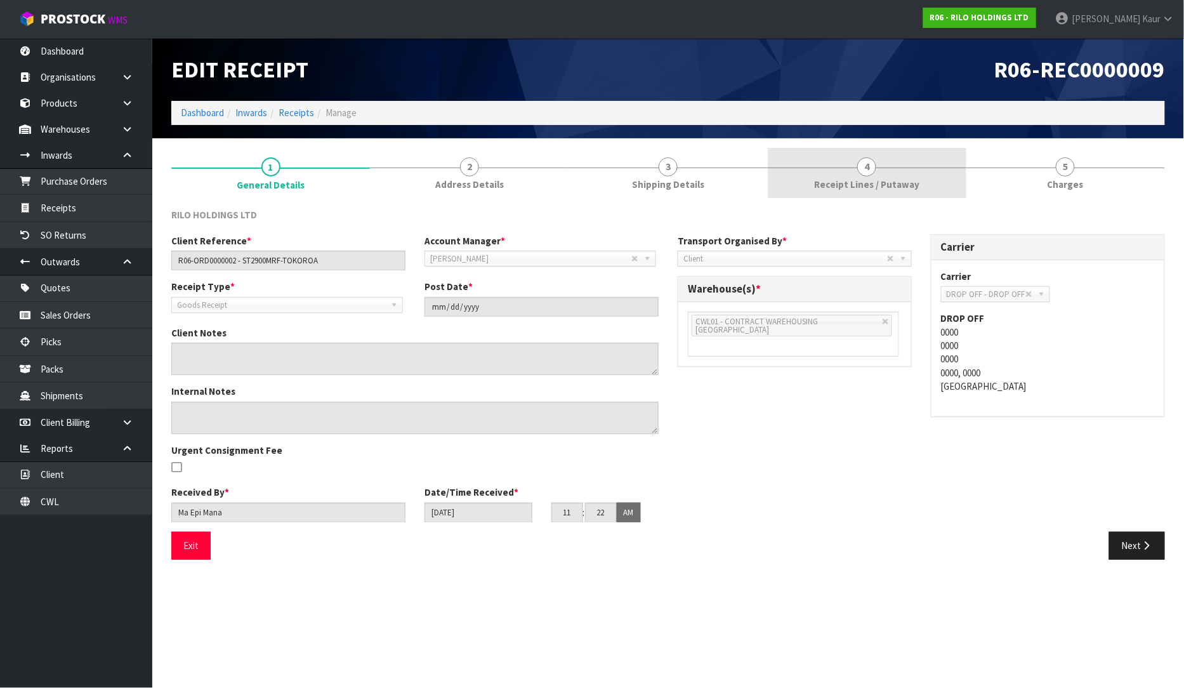
click at [878, 169] on link "4 Receipt Lines / Putaway" at bounding box center [867, 173] width 199 height 50
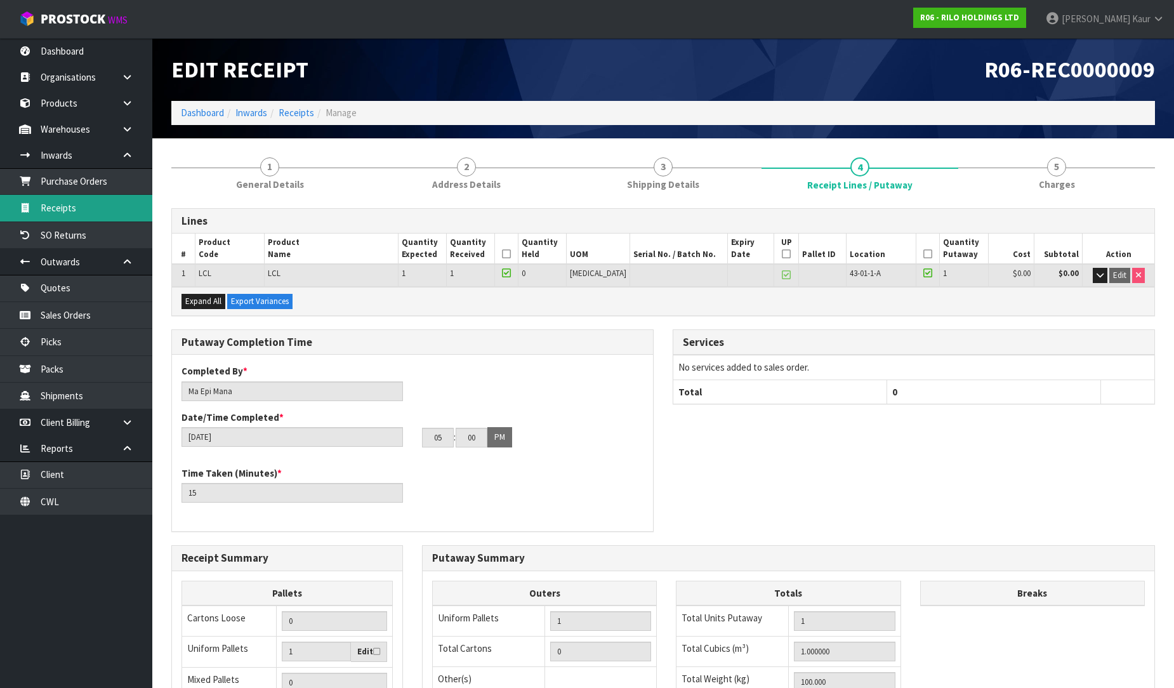
drag, startPoint x: 74, startPoint y: 205, endPoint x: 347, endPoint y: 187, distance: 274.1
click at [75, 206] on link "Receipts" at bounding box center [76, 208] width 152 height 26
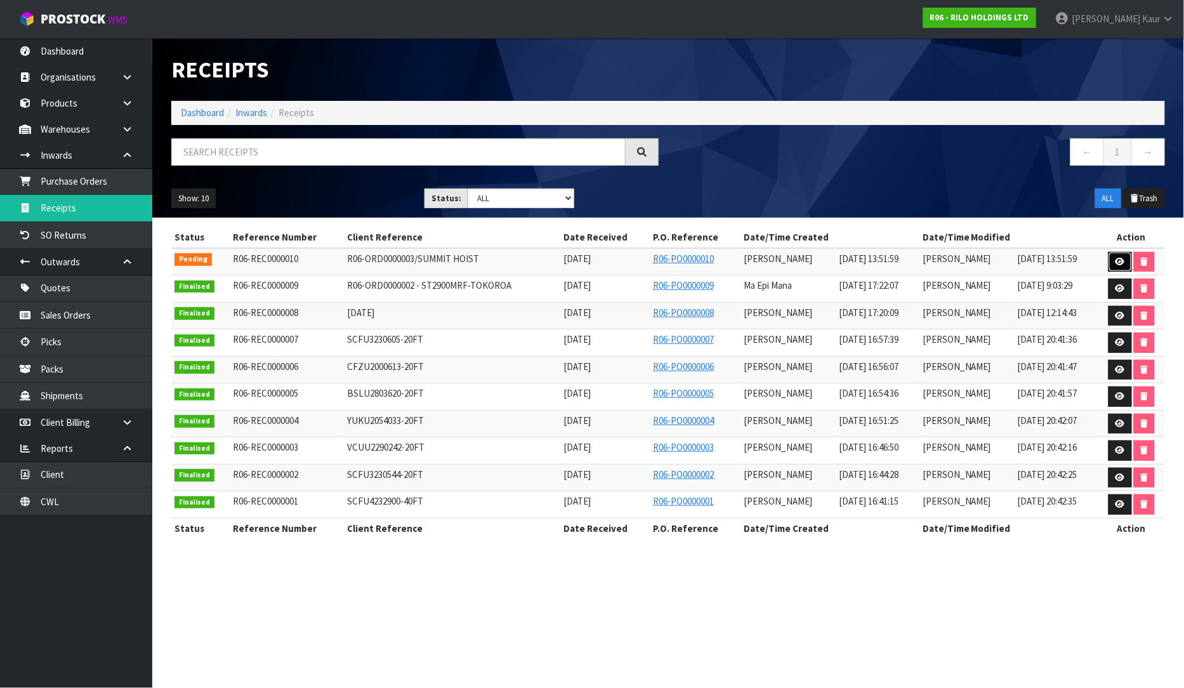
click at [1123, 258] on icon at bounding box center [1121, 262] width 10 height 8
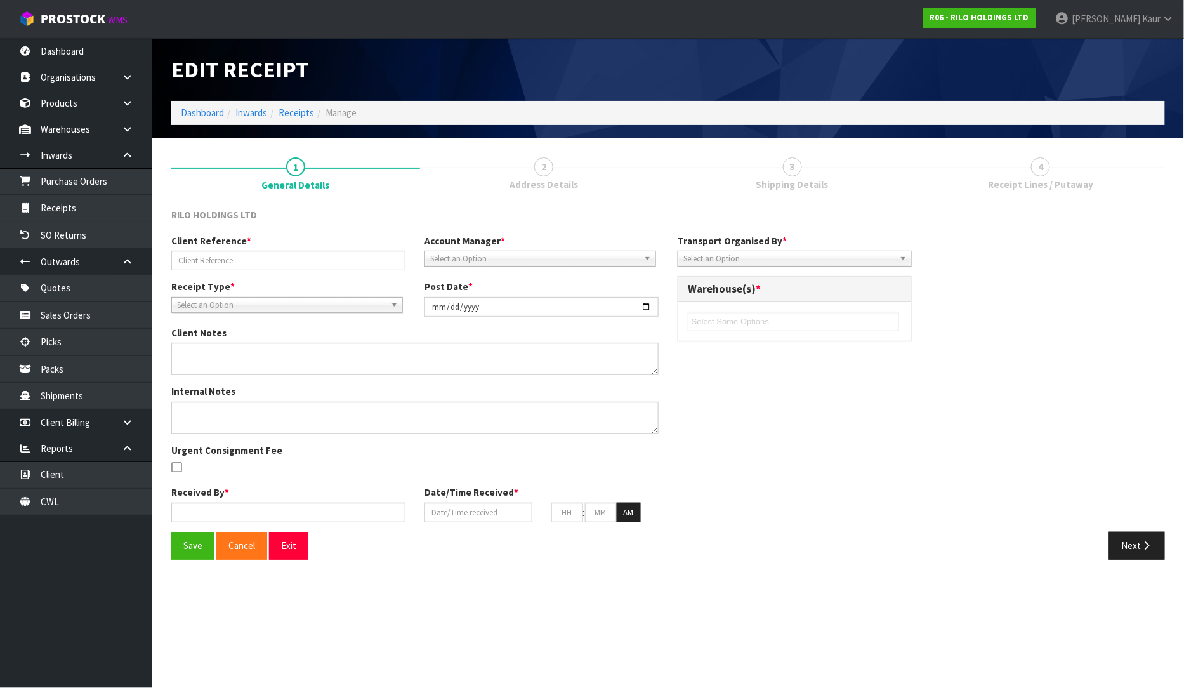
type input "R06-ORD0000003/SUMMIT HOIST"
type input "[DATE]"
type input "[PERSON_NAME]"
type input "[DATE]"
type input "01"
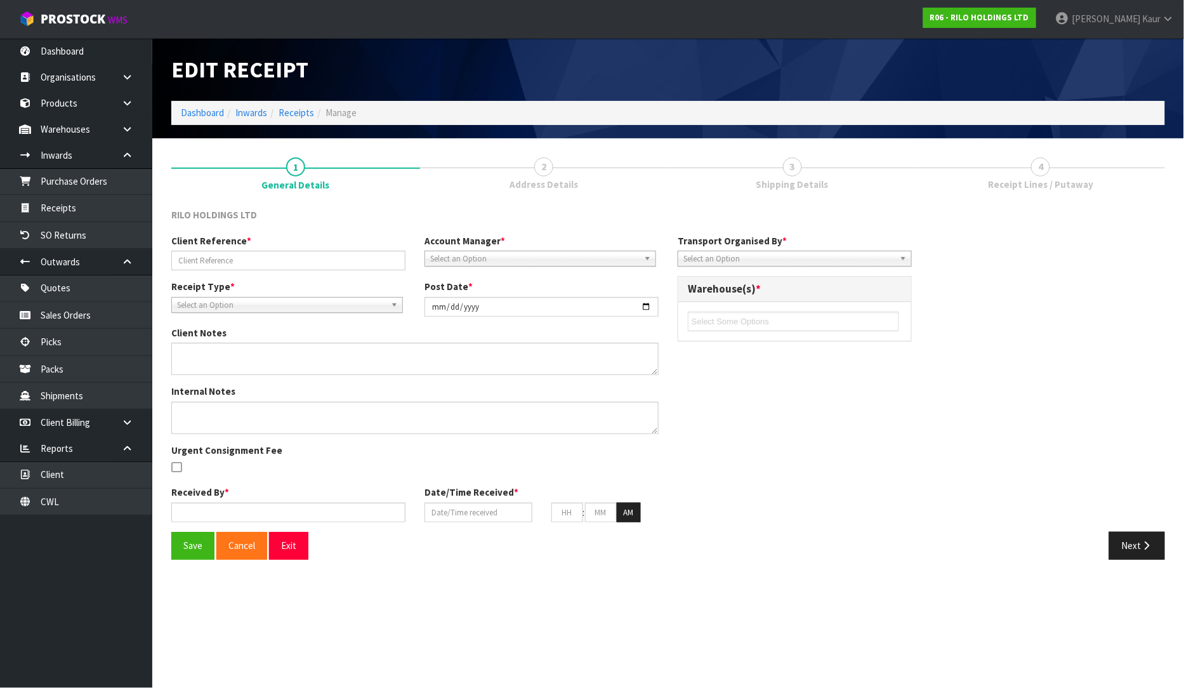
type input "51"
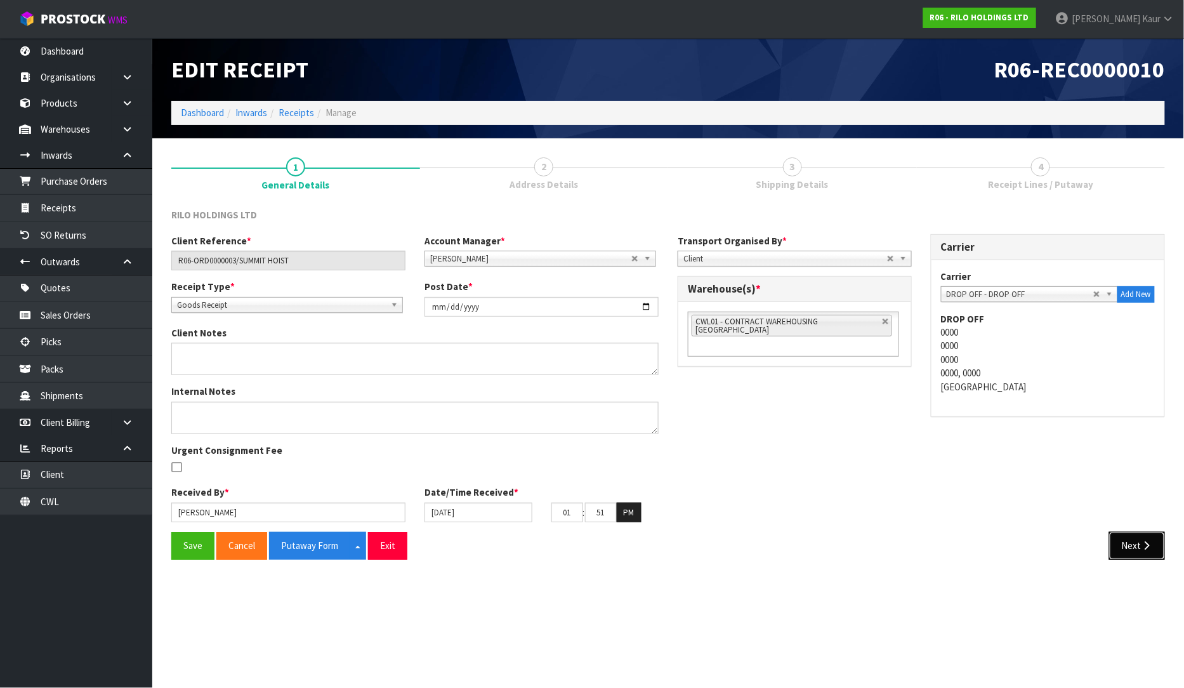
click at [1136, 542] on button "Next" at bounding box center [1137, 545] width 56 height 27
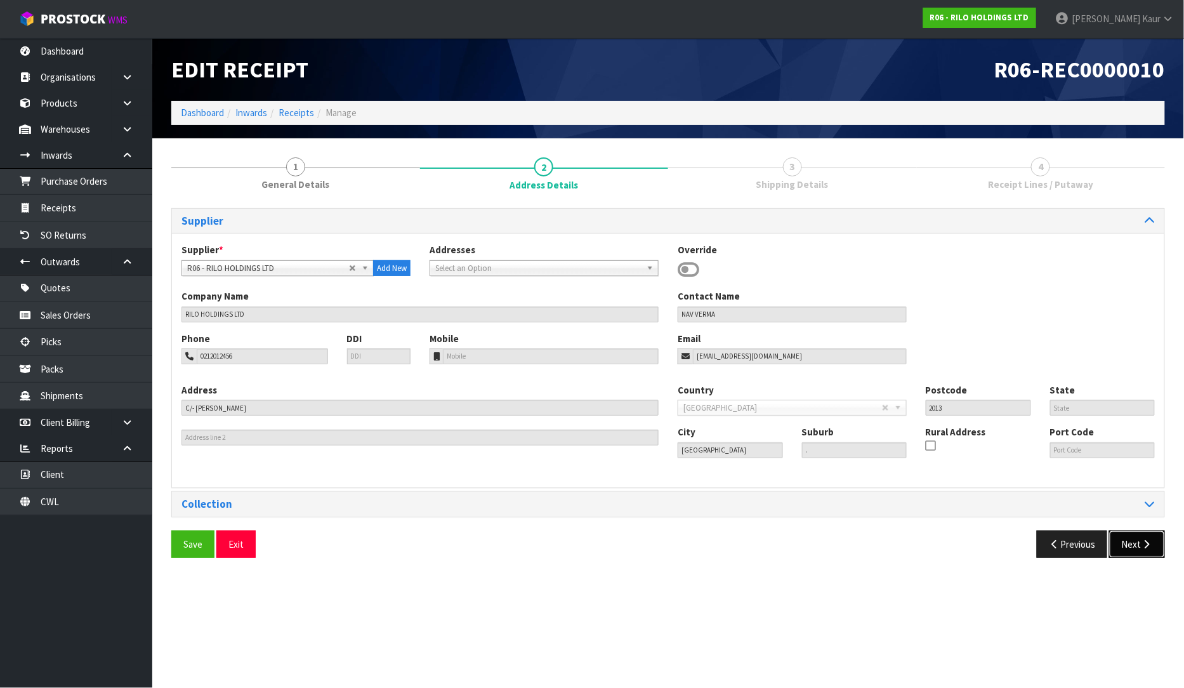
click at [1140, 554] on button "Next" at bounding box center [1137, 544] width 56 height 27
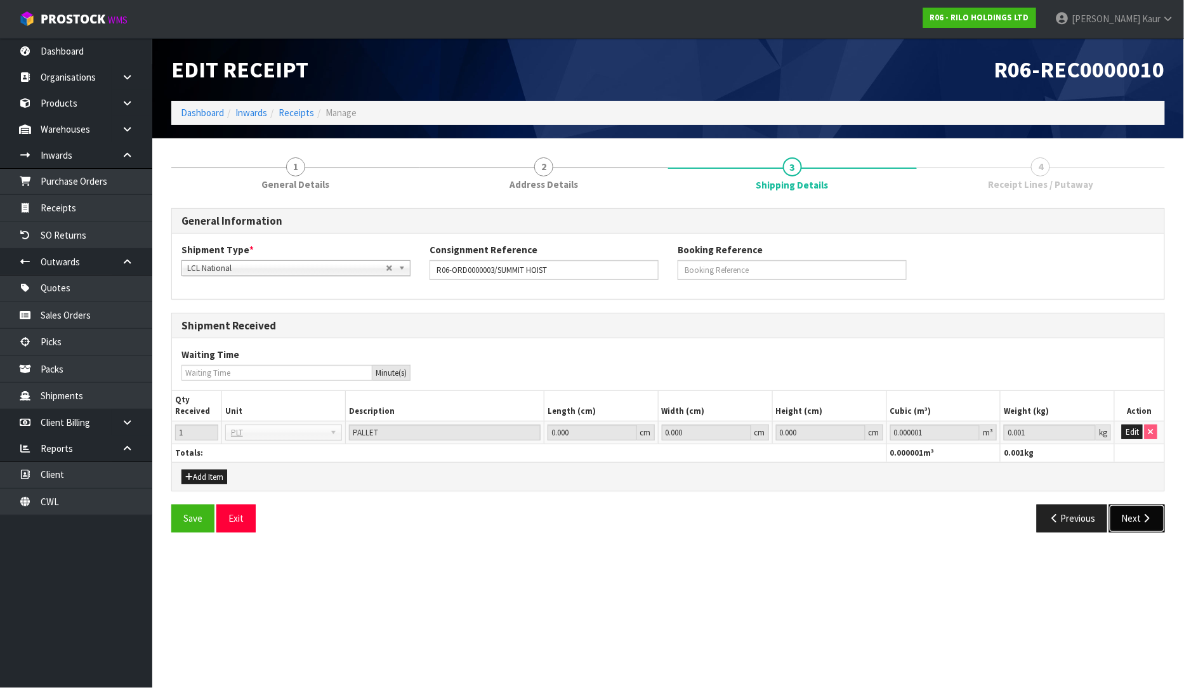
click at [1140, 528] on button "Next" at bounding box center [1137, 518] width 56 height 27
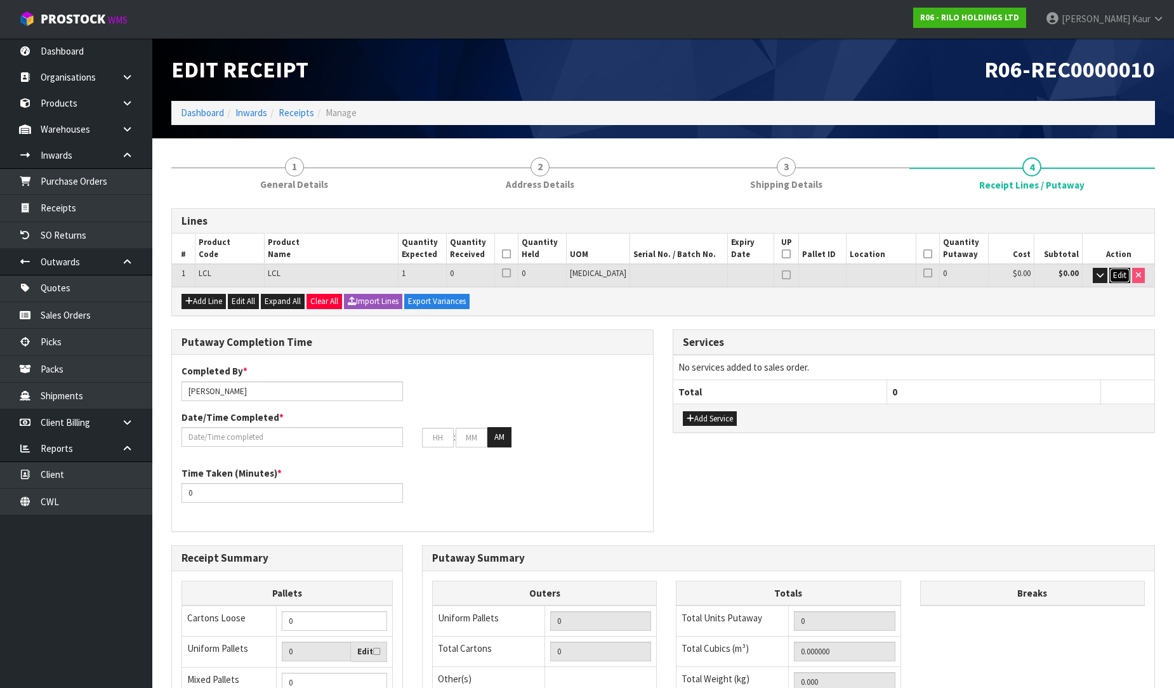
drag, startPoint x: 1119, startPoint y: 277, endPoint x: 952, endPoint y: 242, distance: 171.1
click at [1118, 276] on span "Edit" at bounding box center [1119, 275] width 13 height 11
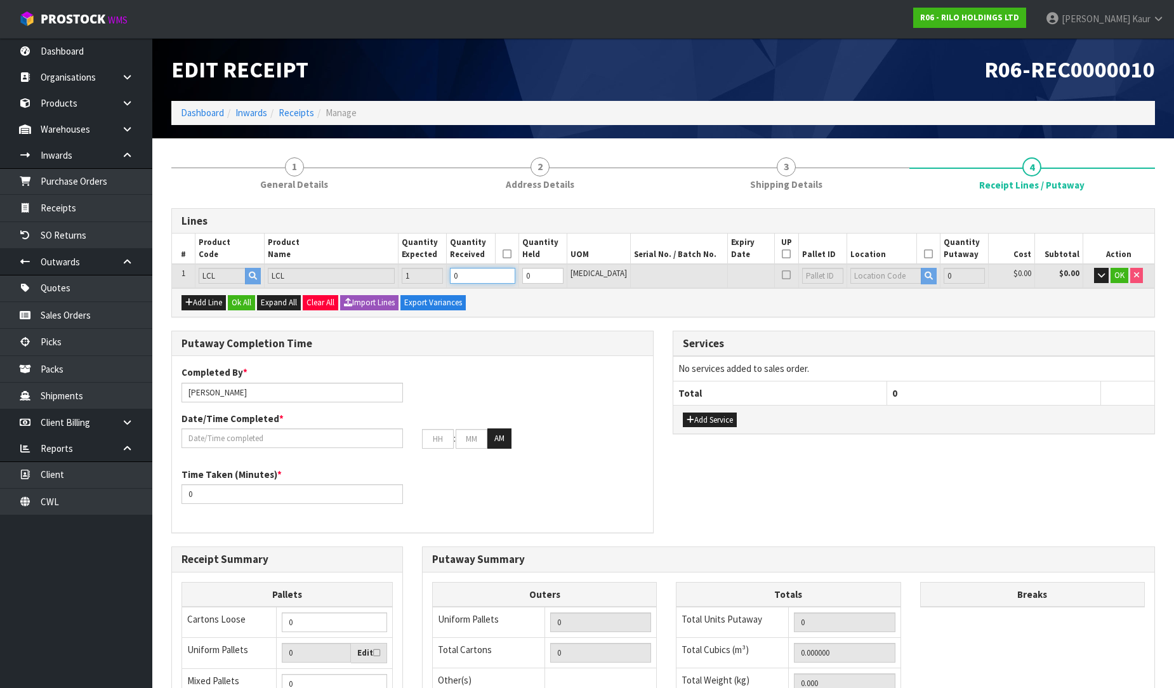
click at [500, 275] on input "0" at bounding box center [482, 276] width 65 height 16
type input "1"
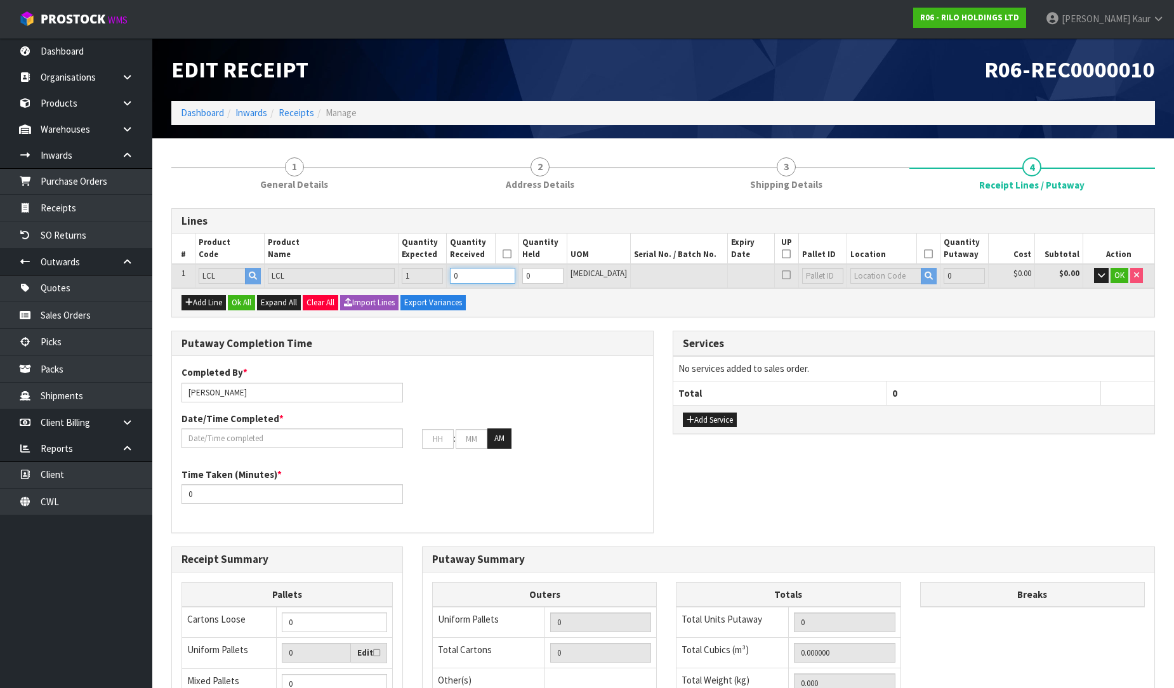
type input "1"
type input "100"
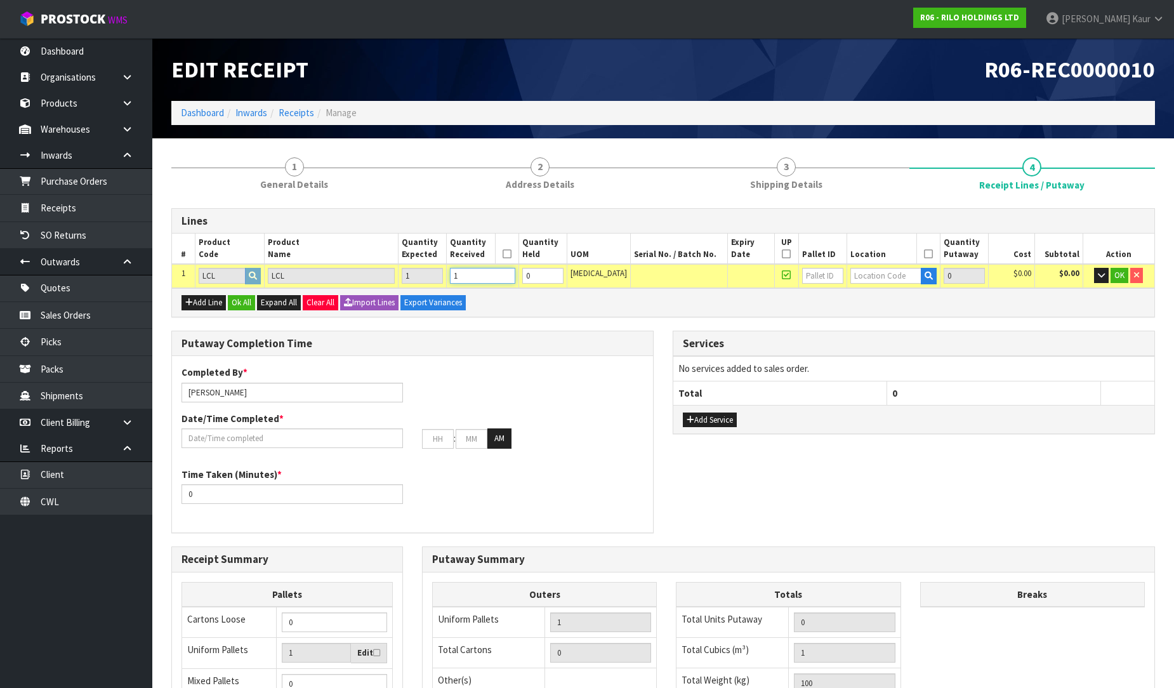
type input "1"
click at [851, 277] on input "text" at bounding box center [885, 276] width 71 height 16
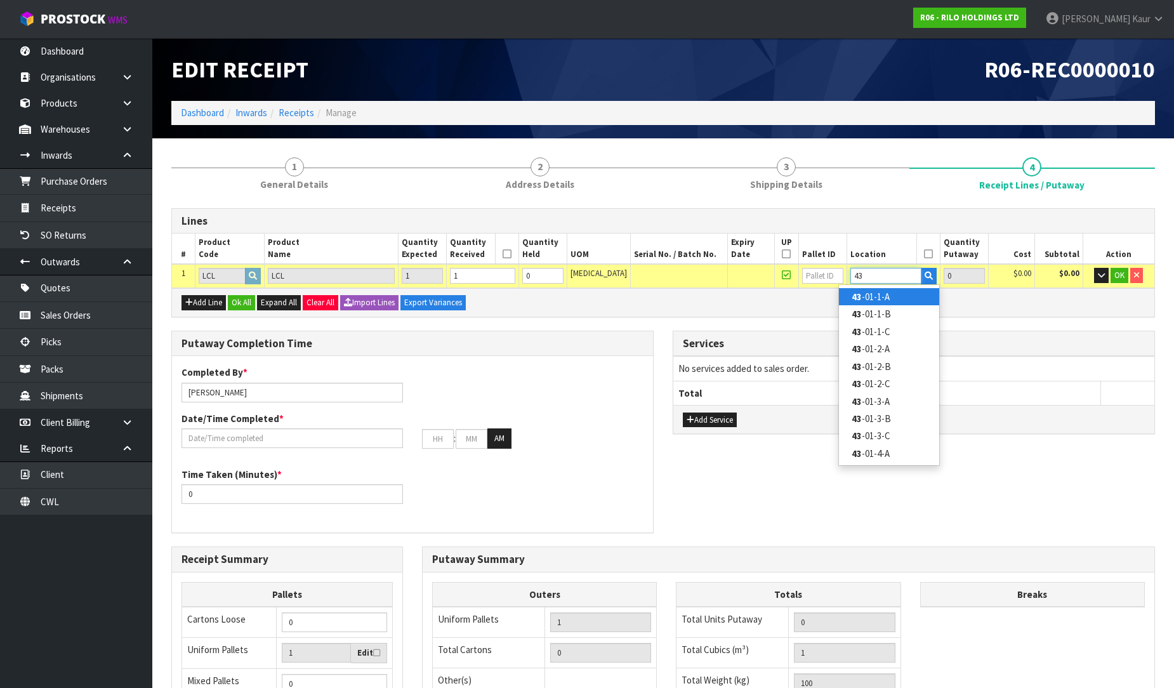
type input "43"
click at [854, 297] on strong "43" at bounding box center [857, 297] width 10 height 12
type input "1"
type input "43-01-1-A"
type input "1"
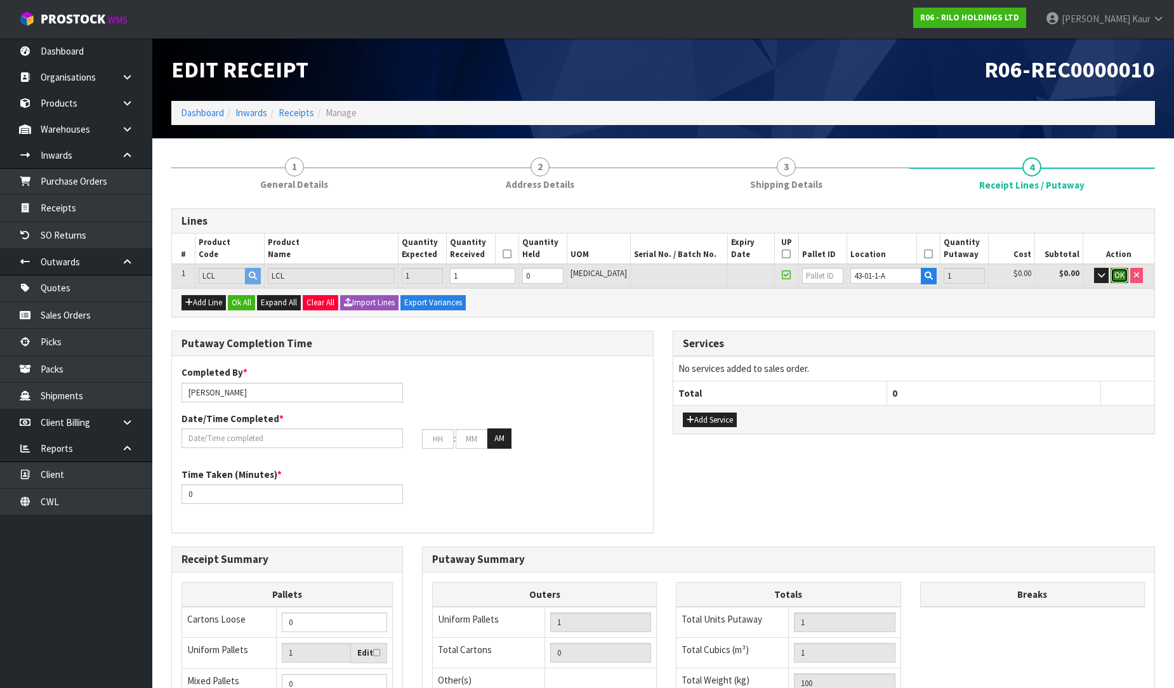
click at [1122, 275] on span "OK" at bounding box center [1119, 275] width 10 height 11
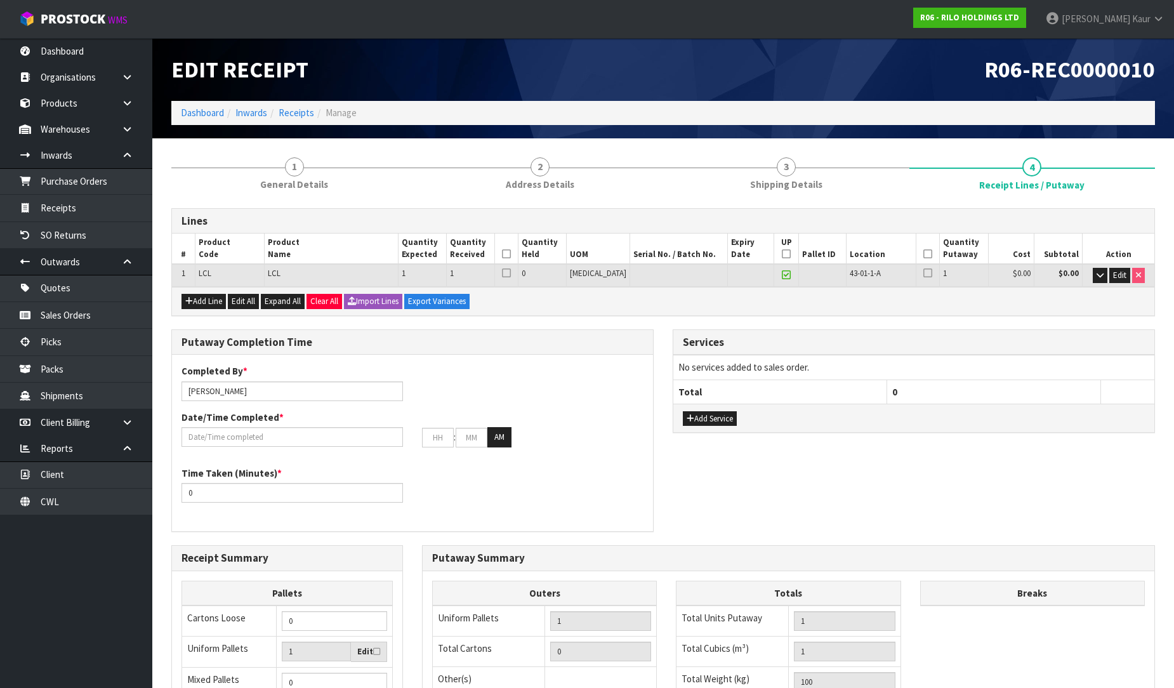
drag, startPoint x: 529, startPoint y: 252, endPoint x: 536, endPoint y: 252, distance: 7.0
click at [511, 254] on icon at bounding box center [506, 254] width 9 height 1
click at [782, 254] on icon at bounding box center [786, 254] width 9 height 1
click at [927, 253] on th at bounding box center [927, 249] width 23 height 30
click at [923, 254] on icon at bounding box center [927, 254] width 9 height 1
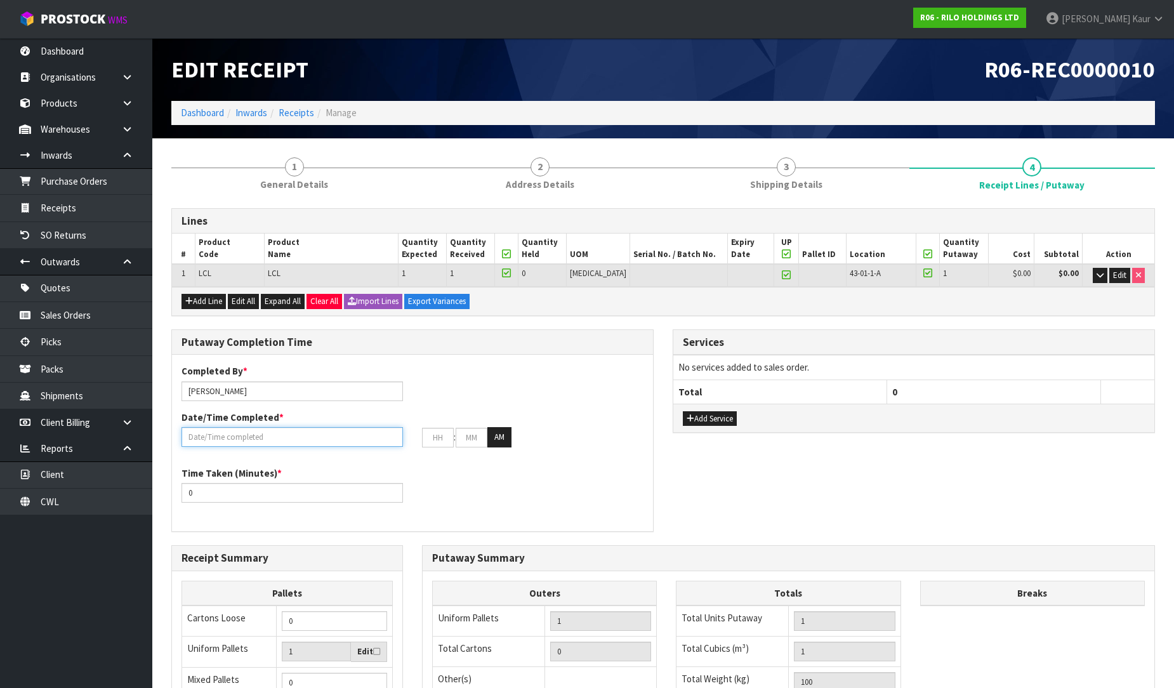
click at [216, 432] on input "text" at bounding box center [291, 437] width 221 height 20
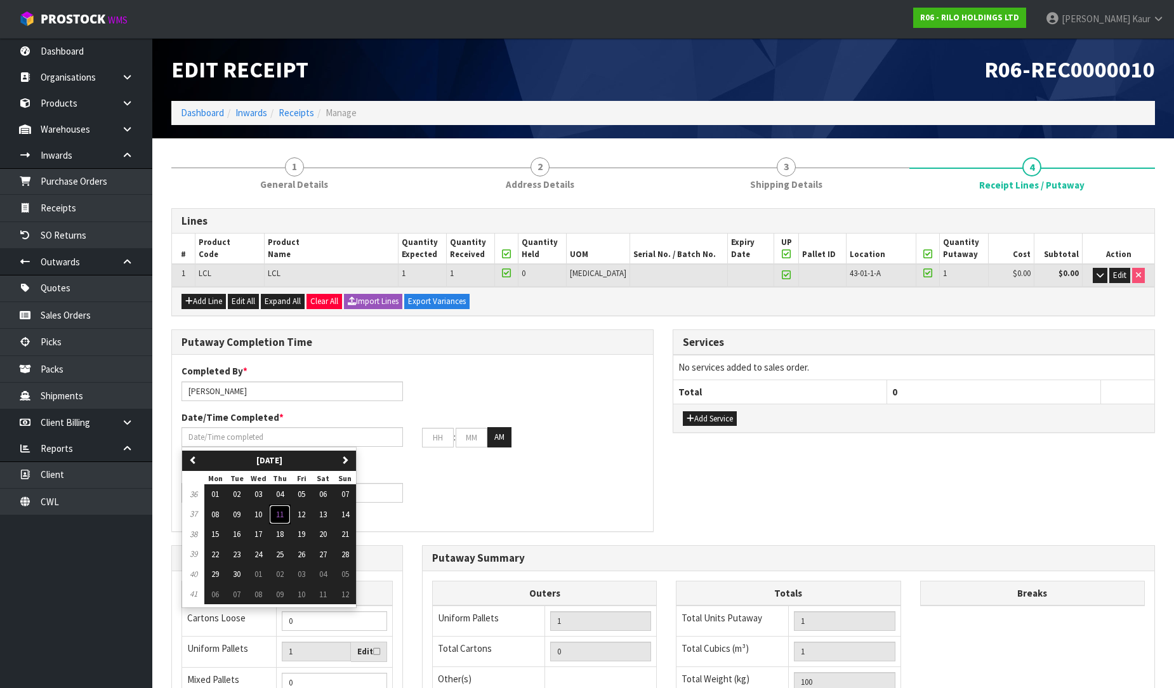
click at [281, 514] on span "11" at bounding box center [280, 514] width 8 height 11
type input "[DATE]"
type input "12"
type input "00"
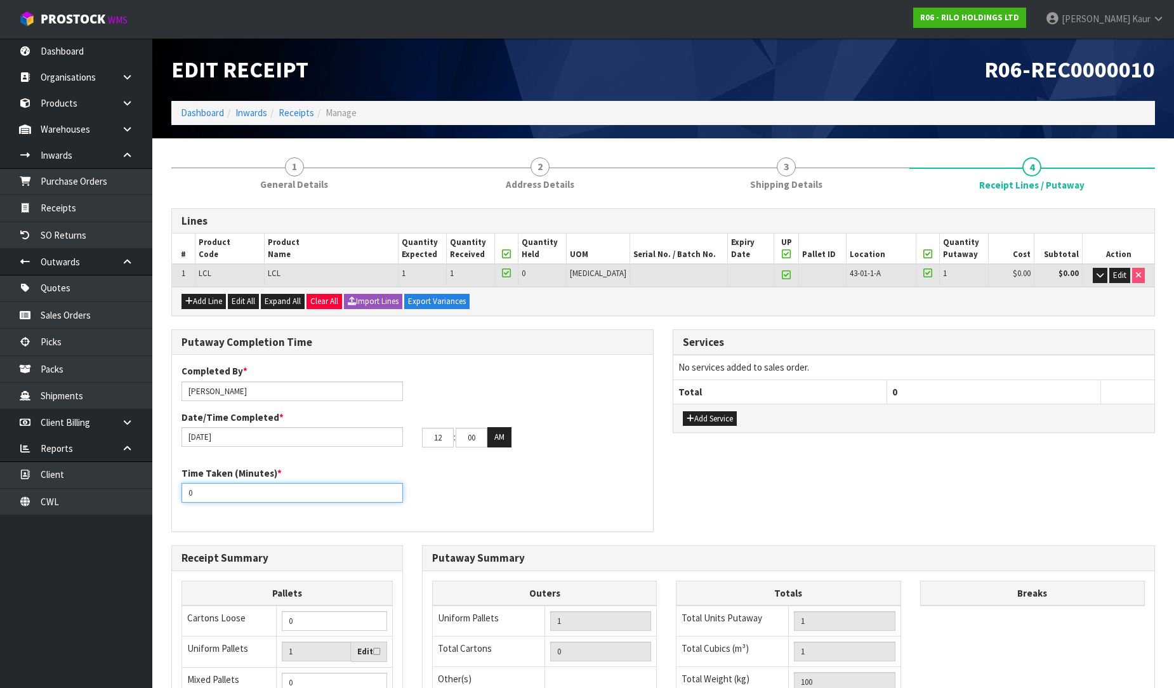
drag, startPoint x: 199, startPoint y: 491, endPoint x: 175, endPoint y: 491, distance: 24.1
click at [175, 491] on div "Time Taken (Minutes) * 0" at bounding box center [292, 484] width 241 height 36
type input "15"
drag, startPoint x: 447, startPoint y: 439, endPoint x: 425, endPoint y: 439, distance: 21.6
click at [425, 439] on input "12" at bounding box center [438, 438] width 32 height 20
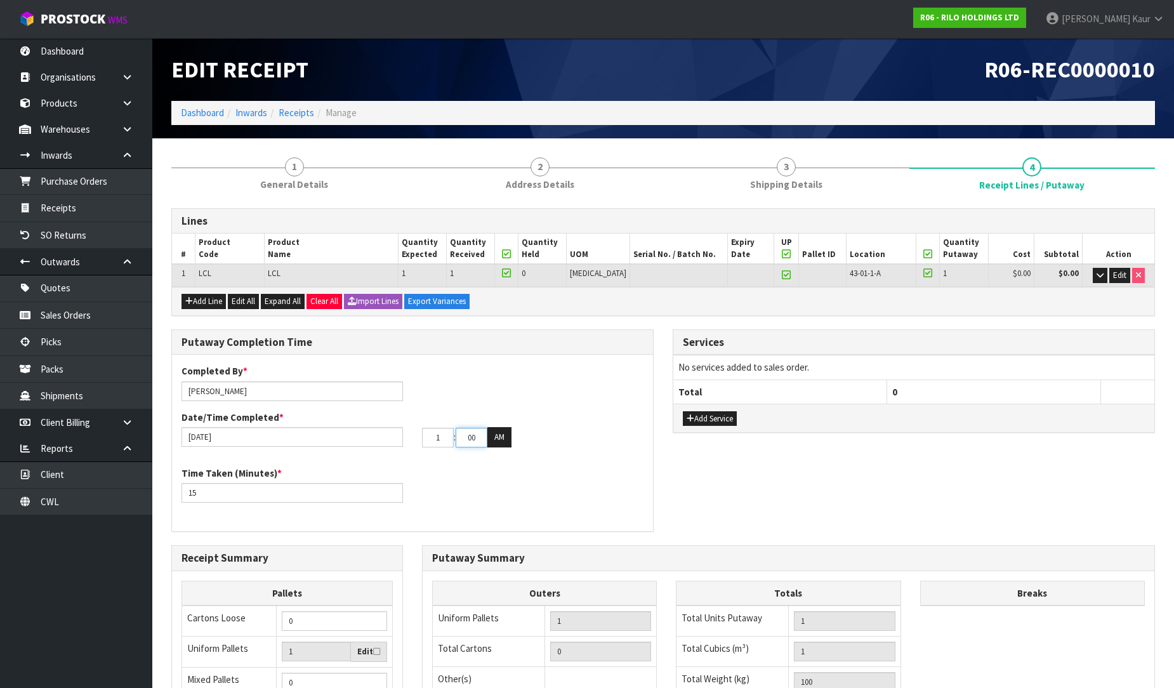
type input "01"
drag, startPoint x: 479, startPoint y: 435, endPoint x: 452, endPoint y: 435, distance: 26.7
click at [452, 435] on tr "01 : 00 : 00 AM" at bounding box center [466, 437] width 89 height 20
type input "53"
click at [492, 433] on button "AM" at bounding box center [499, 437] width 24 height 20
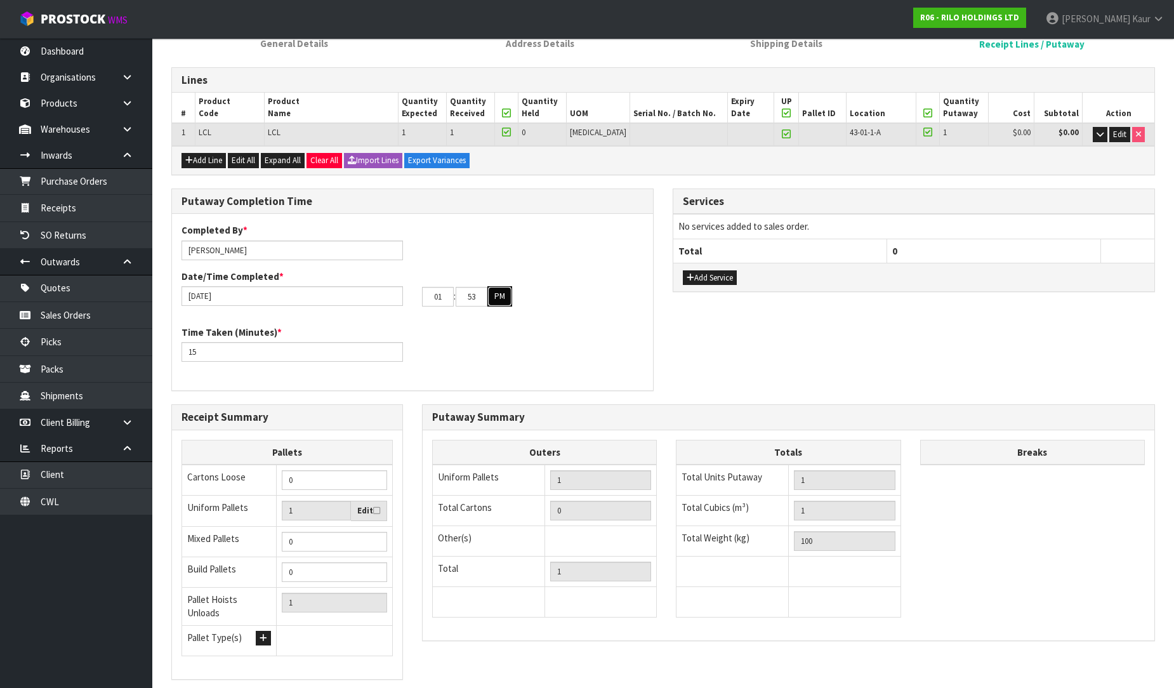
scroll to position [213, 0]
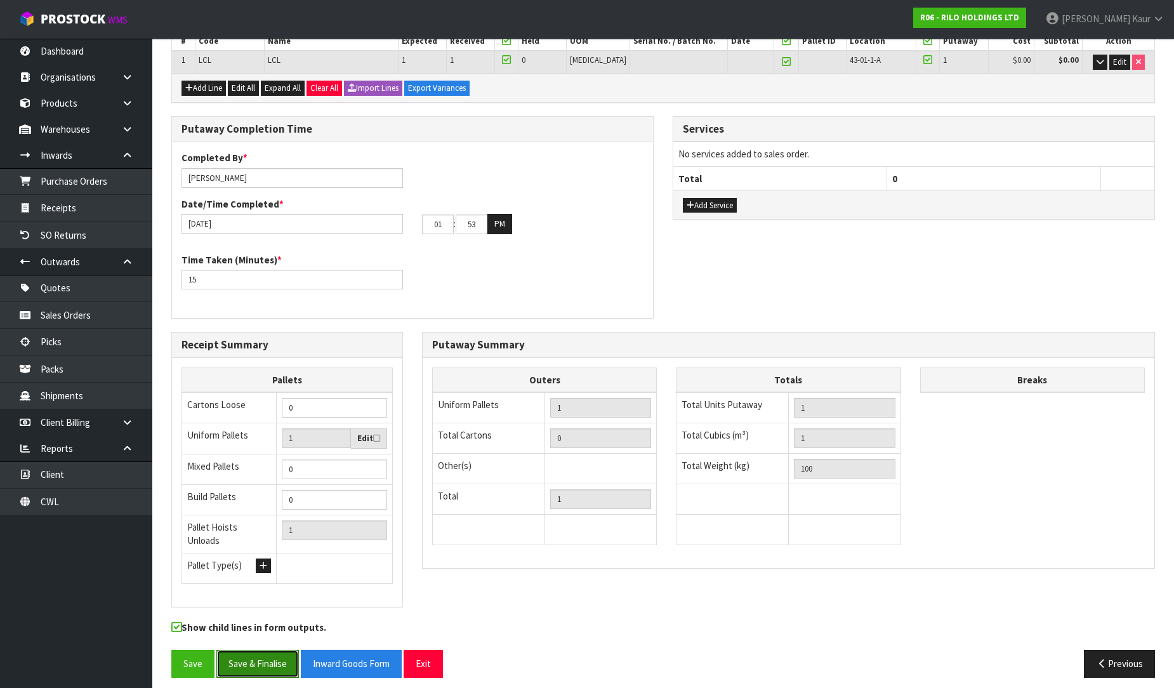
click at [249, 650] on button "Save & Finalise" at bounding box center [257, 663] width 82 height 27
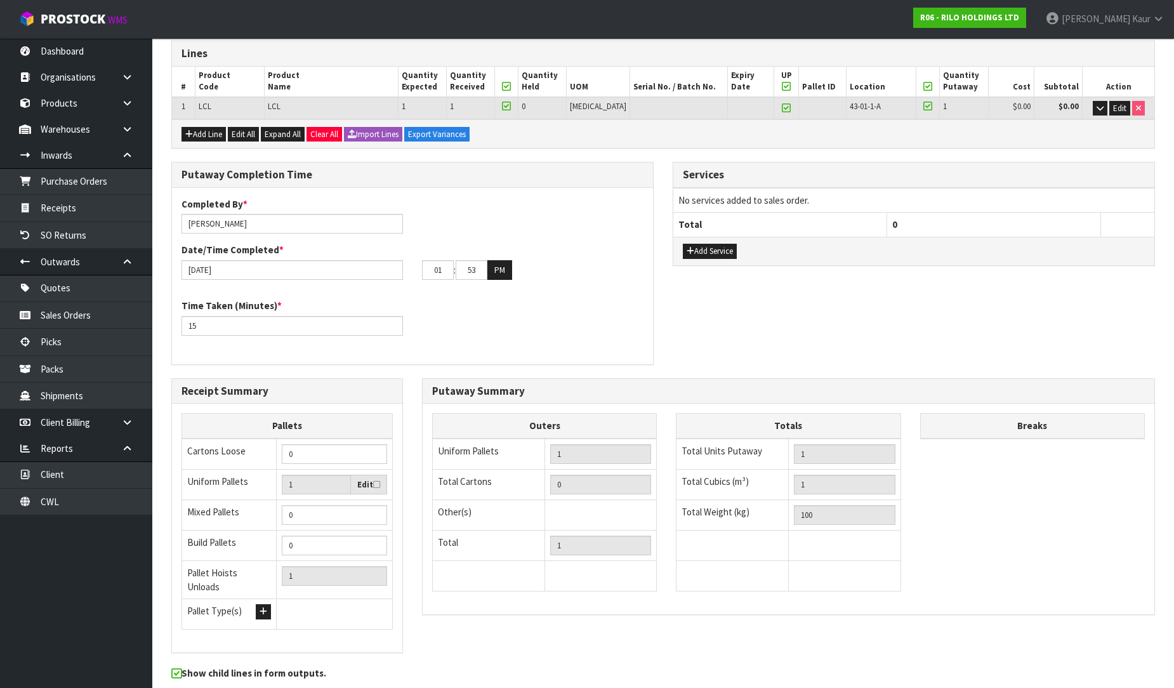
scroll to position [0, 0]
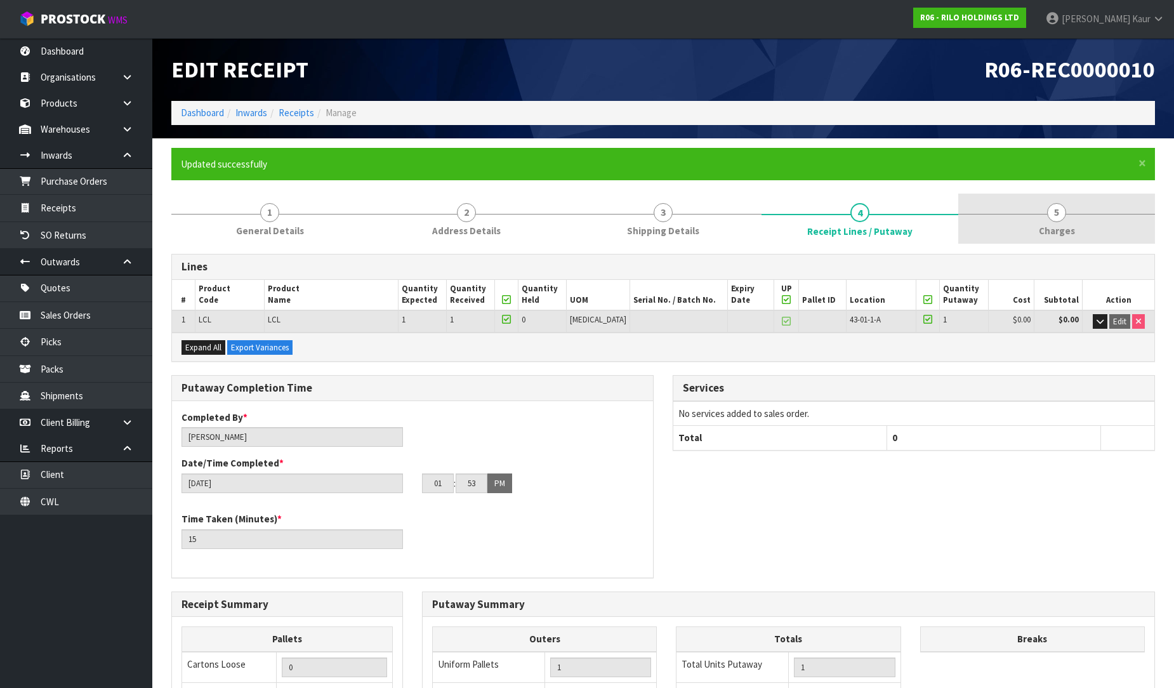
click at [1056, 224] on span "Charges" at bounding box center [1057, 230] width 36 height 13
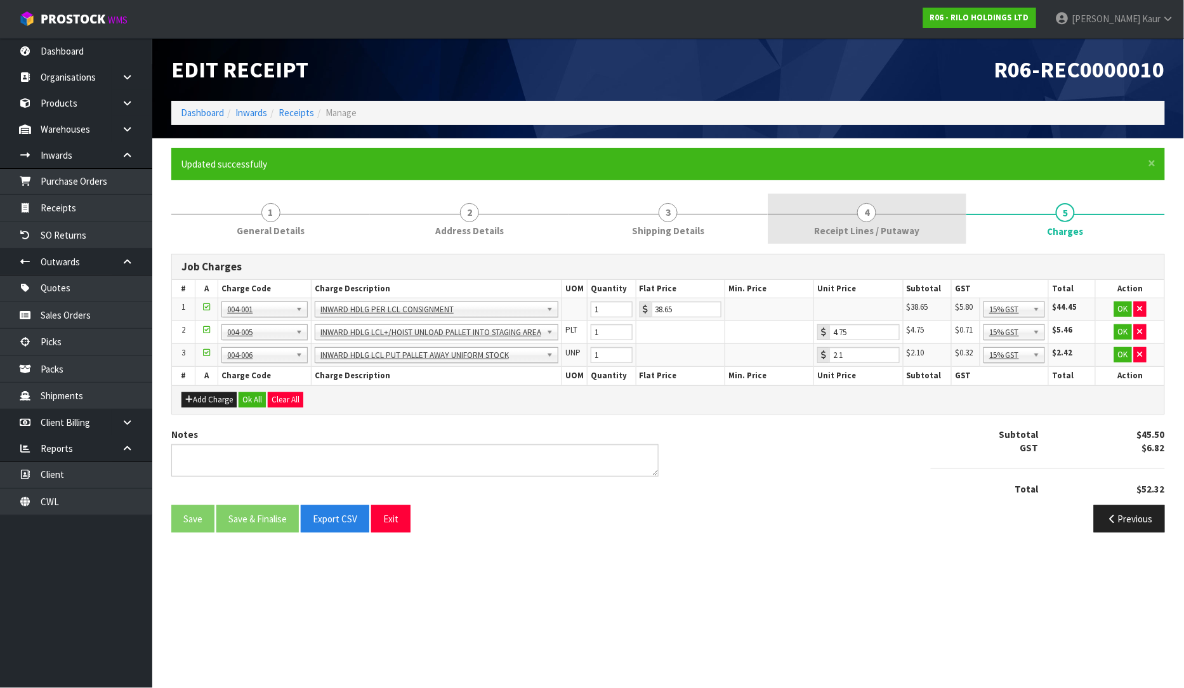
click at [864, 232] on span "Receipt Lines / Putaway" at bounding box center [866, 230] width 105 height 13
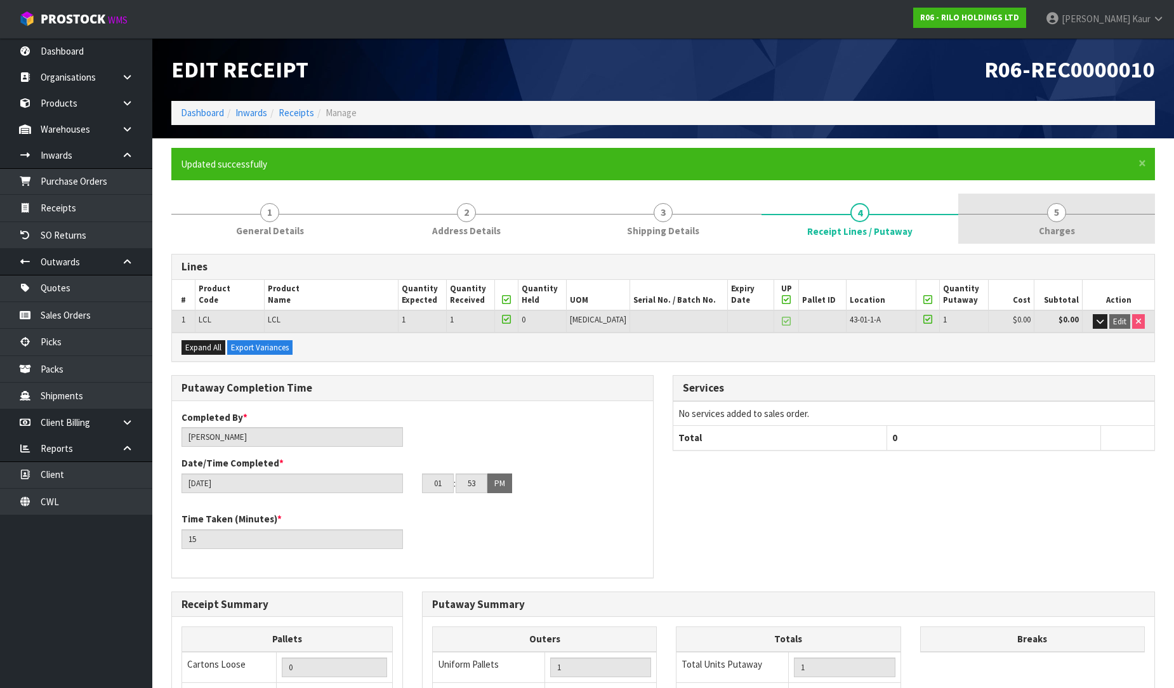
click at [1056, 233] on span "Charges" at bounding box center [1057, 230] width 36 height 13
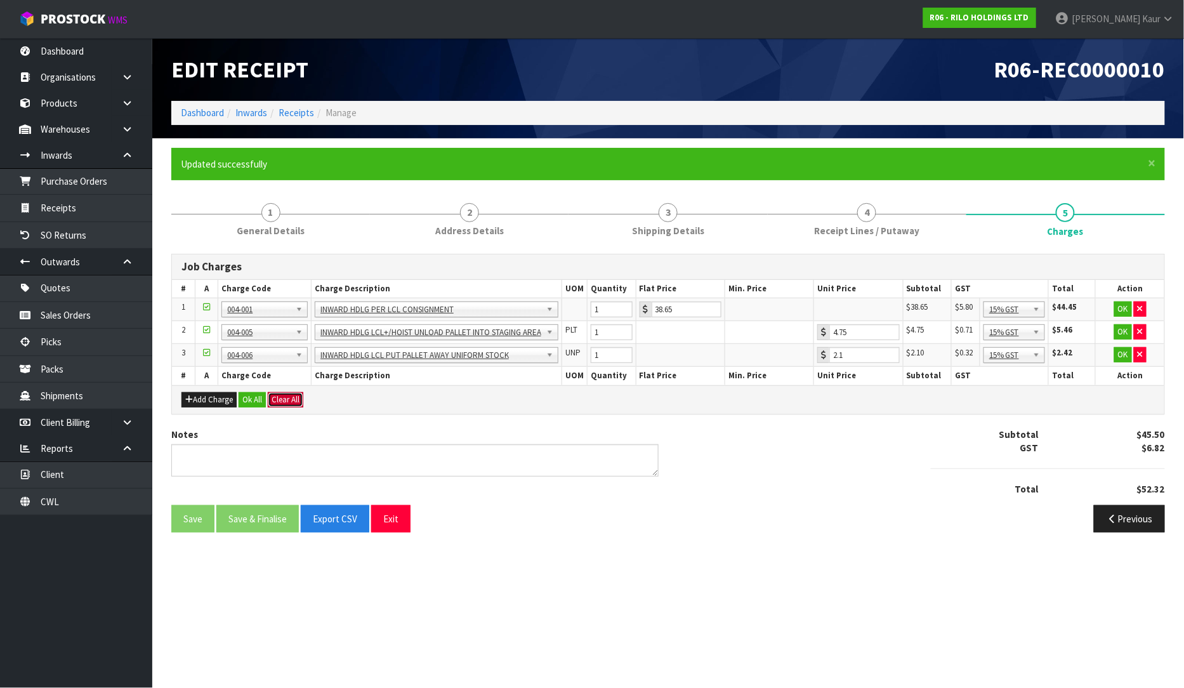
click at [284, 399] on button "Clear All" at bounding box center [286, 399] width 36 height 15
click at [296, 395] on span "Confirm" at bounding box center [286, 399] width 28 height 11
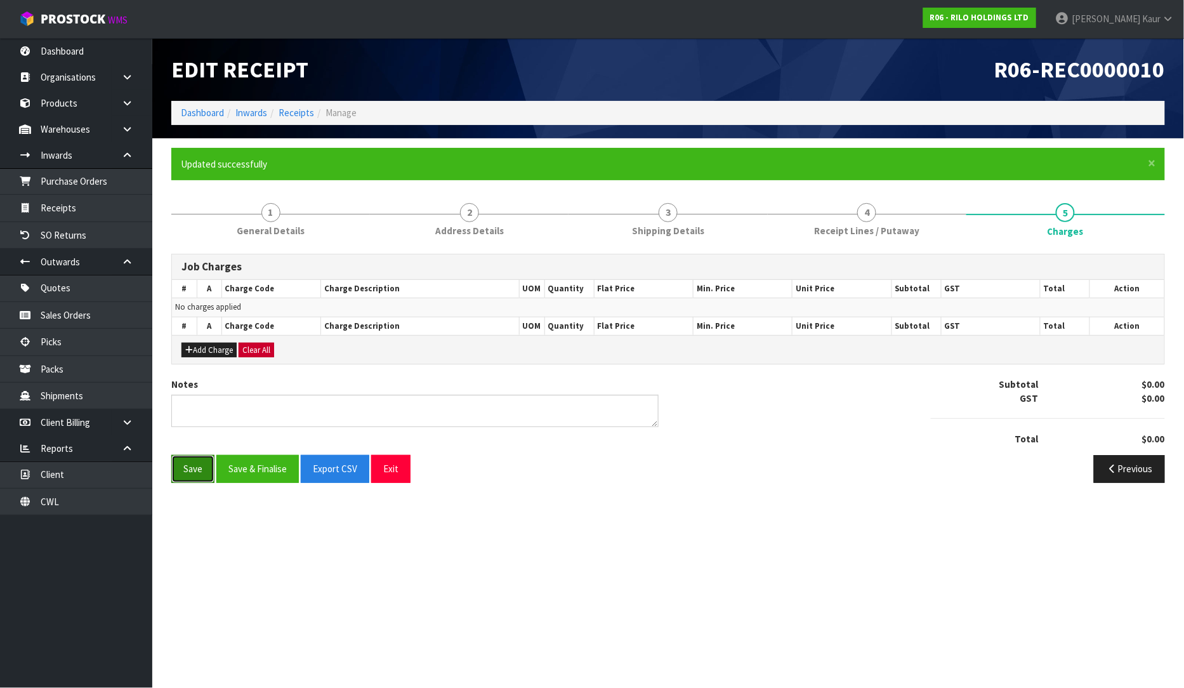
click at [201, 460] on button "Save" at bounding box center [192, 468] width 43 height 27
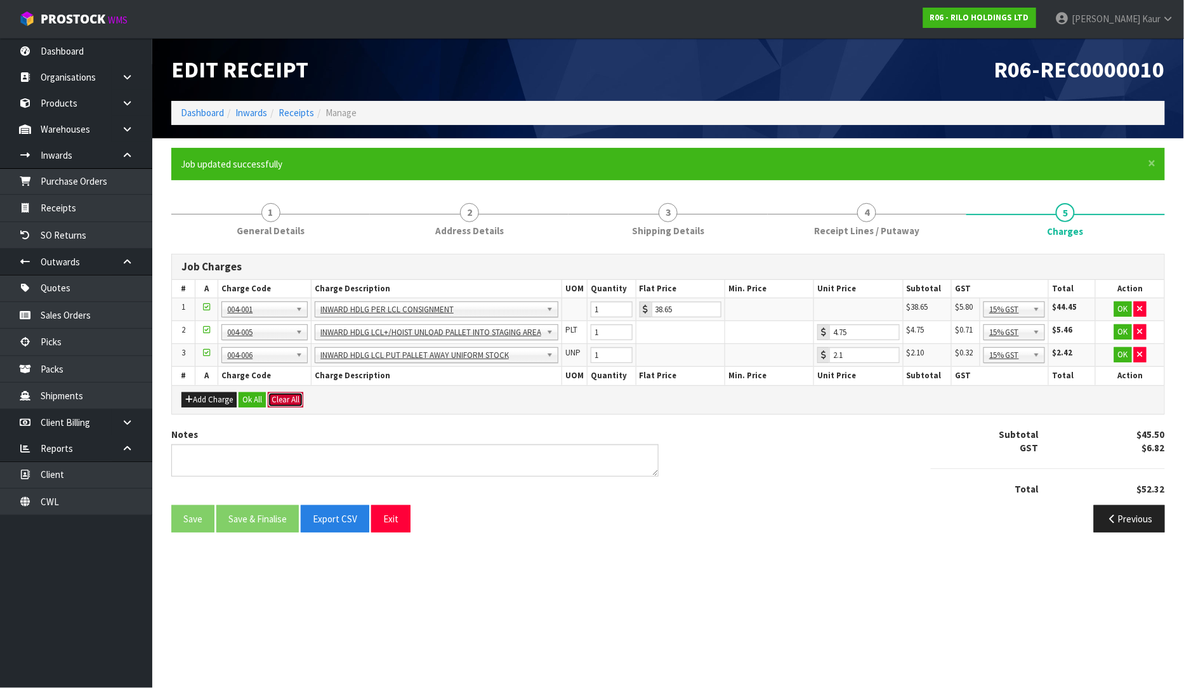
click at [279, 399] on button "Clear All" at bounding box center [286, 399] width 36 height 15
click at [305, 397] on button "Confirm Clear All" at bounding box center [299, 399] width 63 height 15
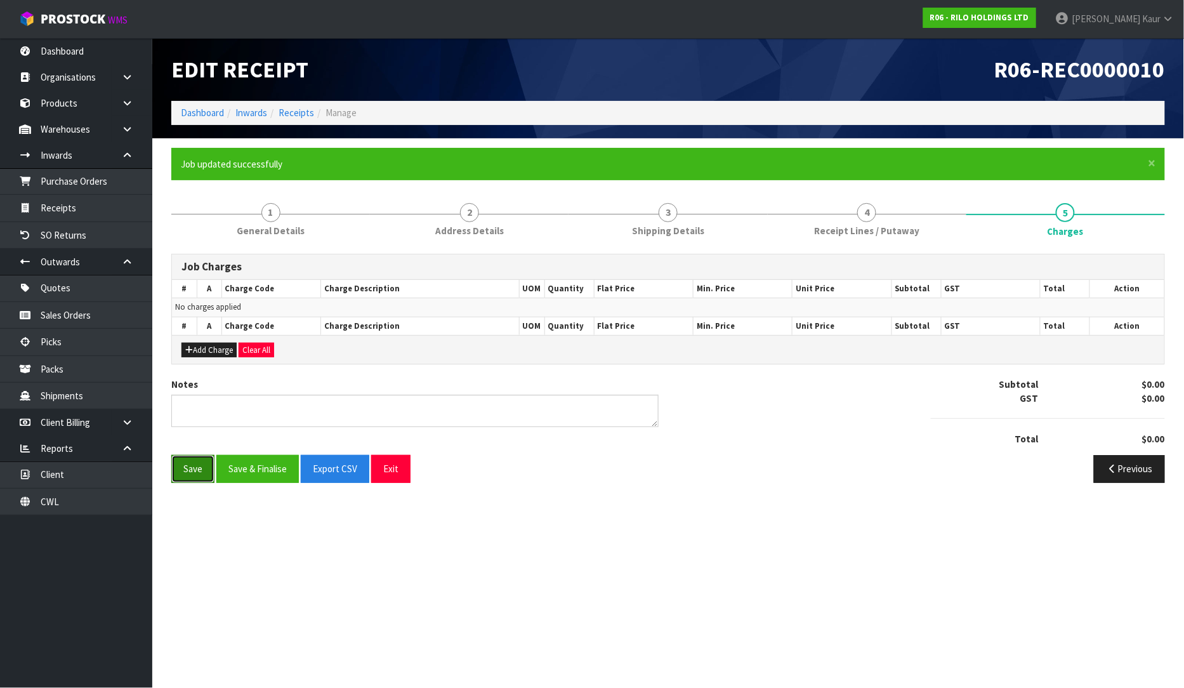
click at [192, 468] on button "Save" at bounding box center [192, 468] width 43 height 27
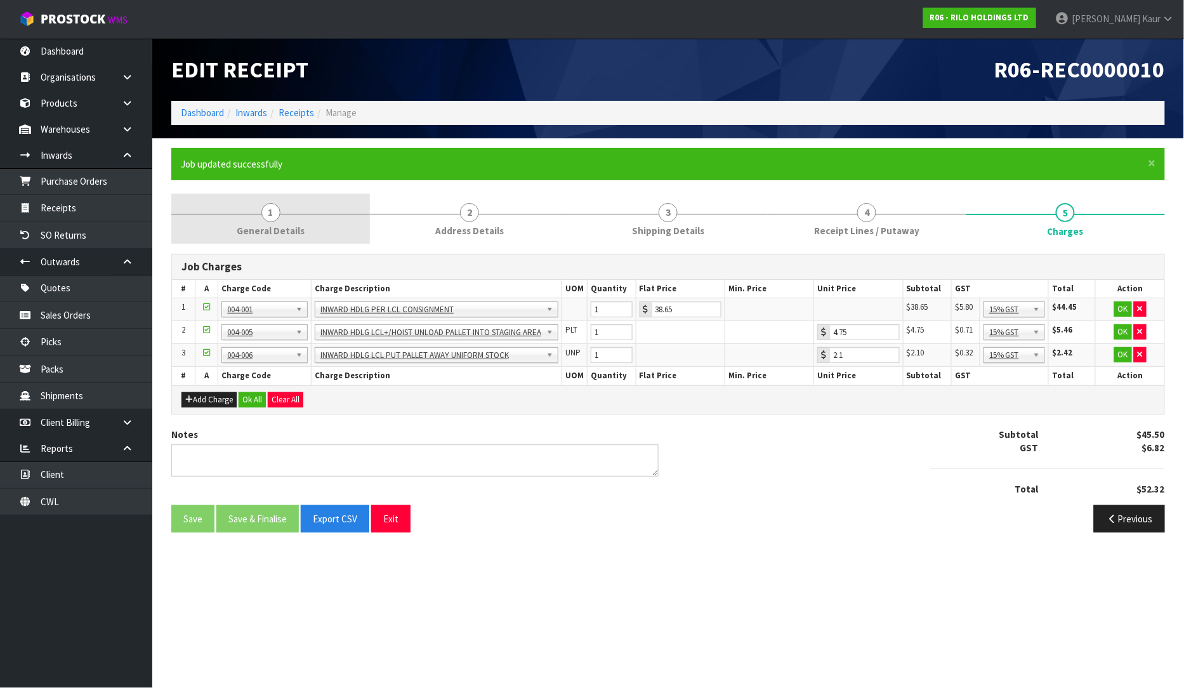
click at [276, 209] on span "1" at bounding box center [270, 212] width 19 height 19
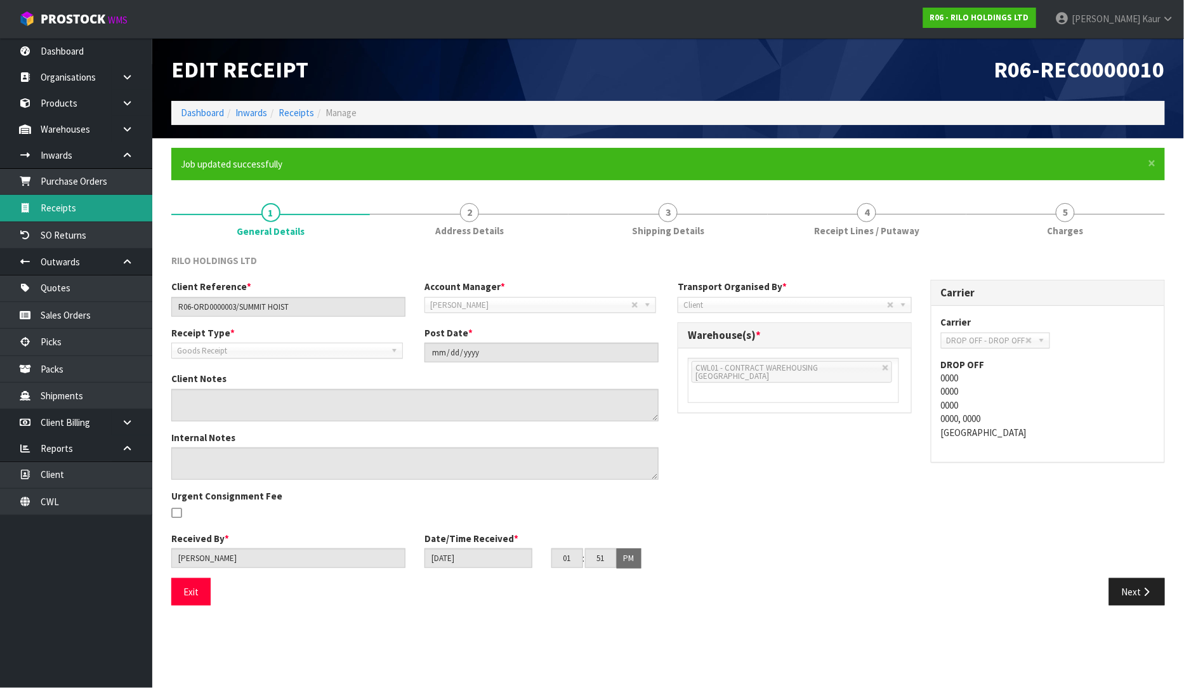
click at [67, 218] on link "Receipts" at bounding box center [76, 208] width 152 height 26
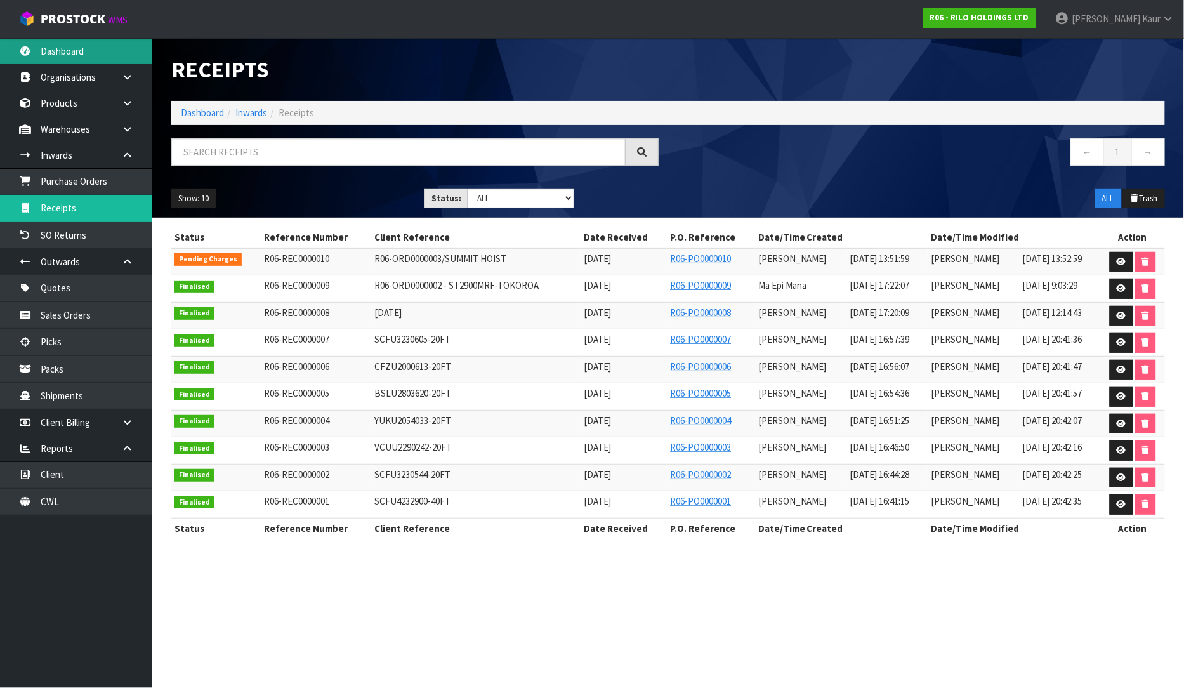
click at [65, 60] on link "Dashboard" at bounding box center [76, 51] width 152 height 26
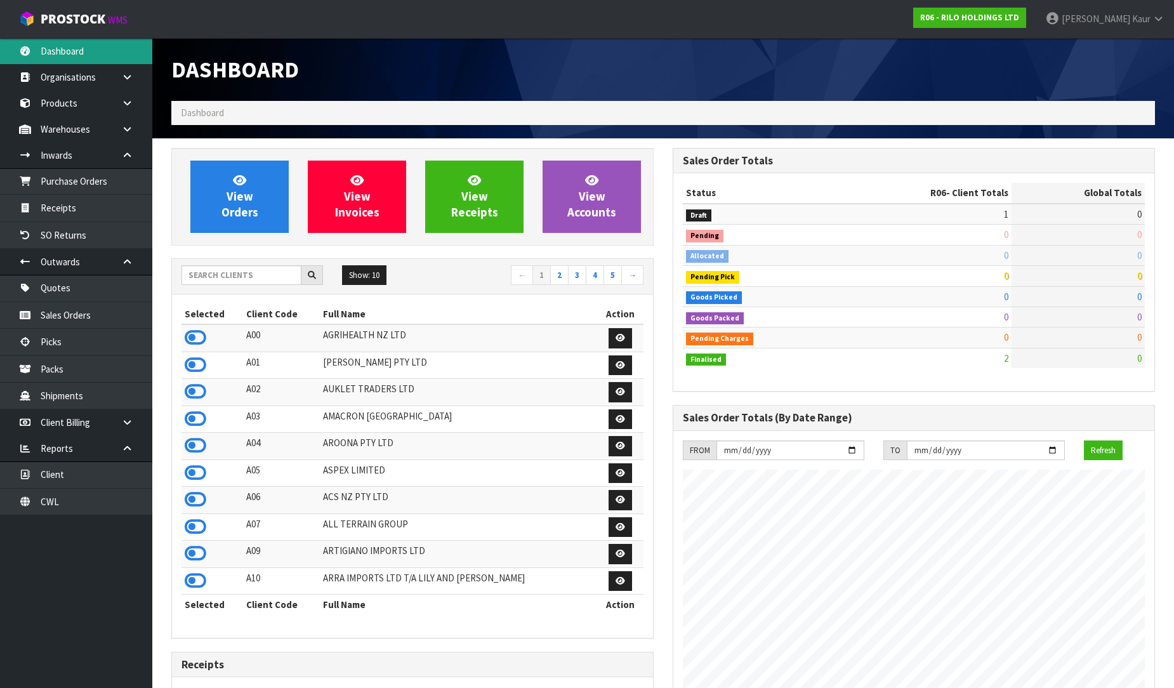
scroll to position [776, 501]
click at [216, 284] on input "text" at bounding box center [241, 275] width 120 height 20
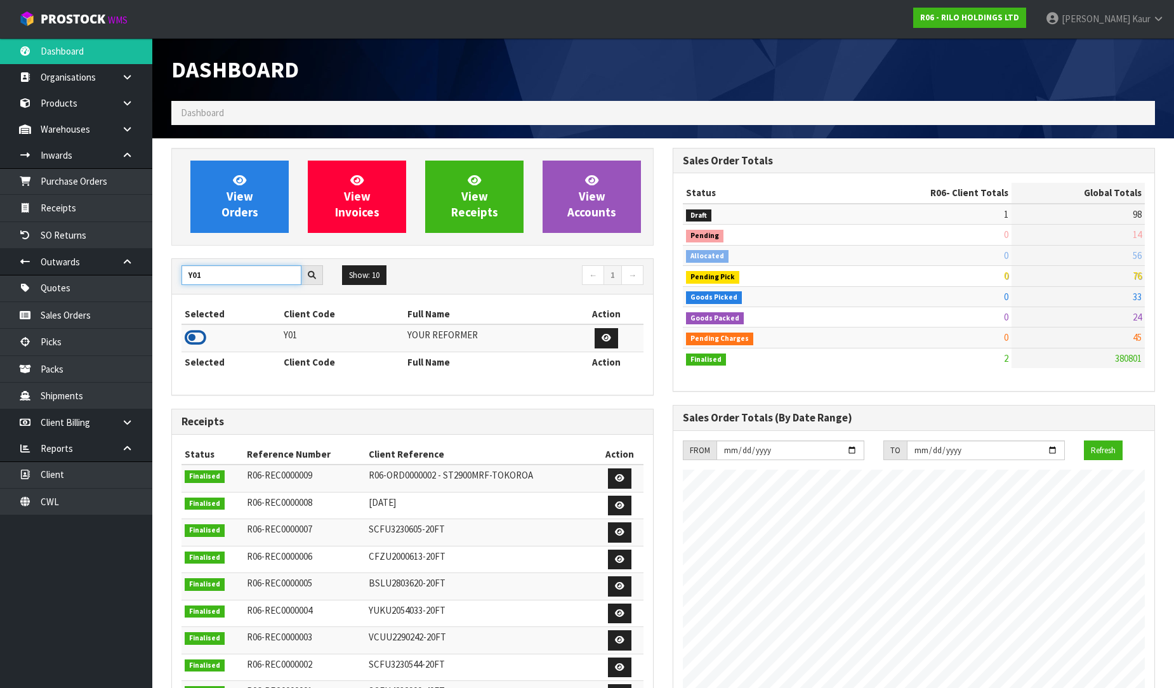
type input "Y01"
click at [197, 343] on icon at bounding box center [196, 337] width 22 height 19
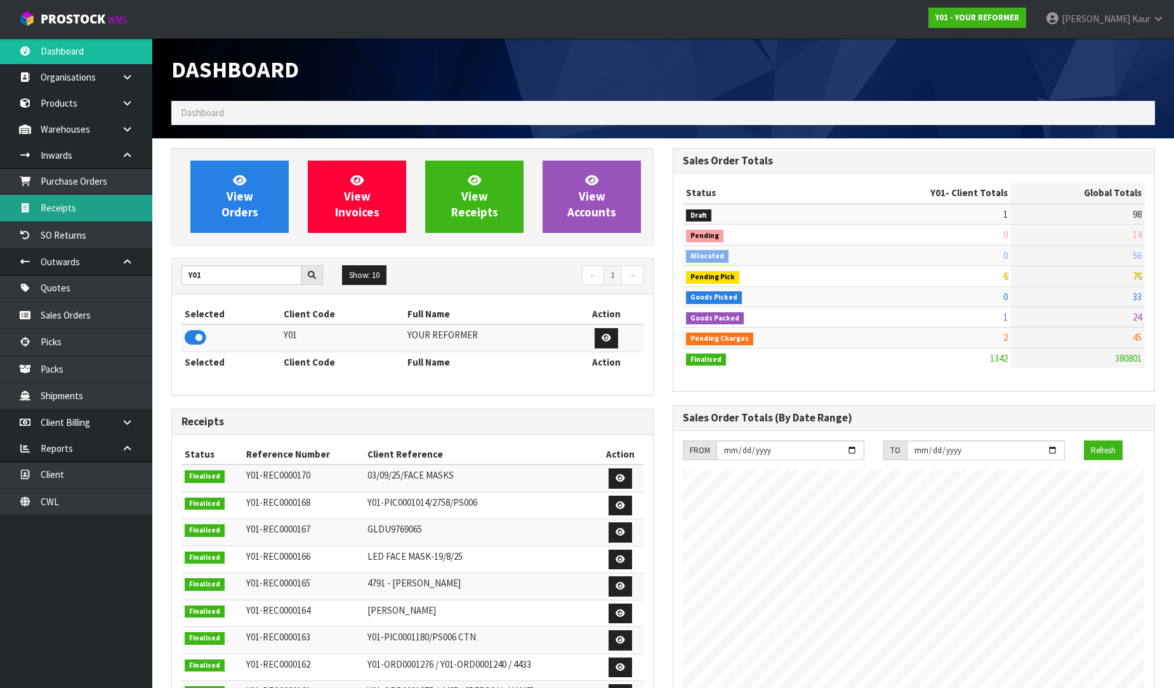
scroll to position [961, 501]
click at [113, 211] on link "Receipts" at bounding box center [76, 208] width 152 height 26
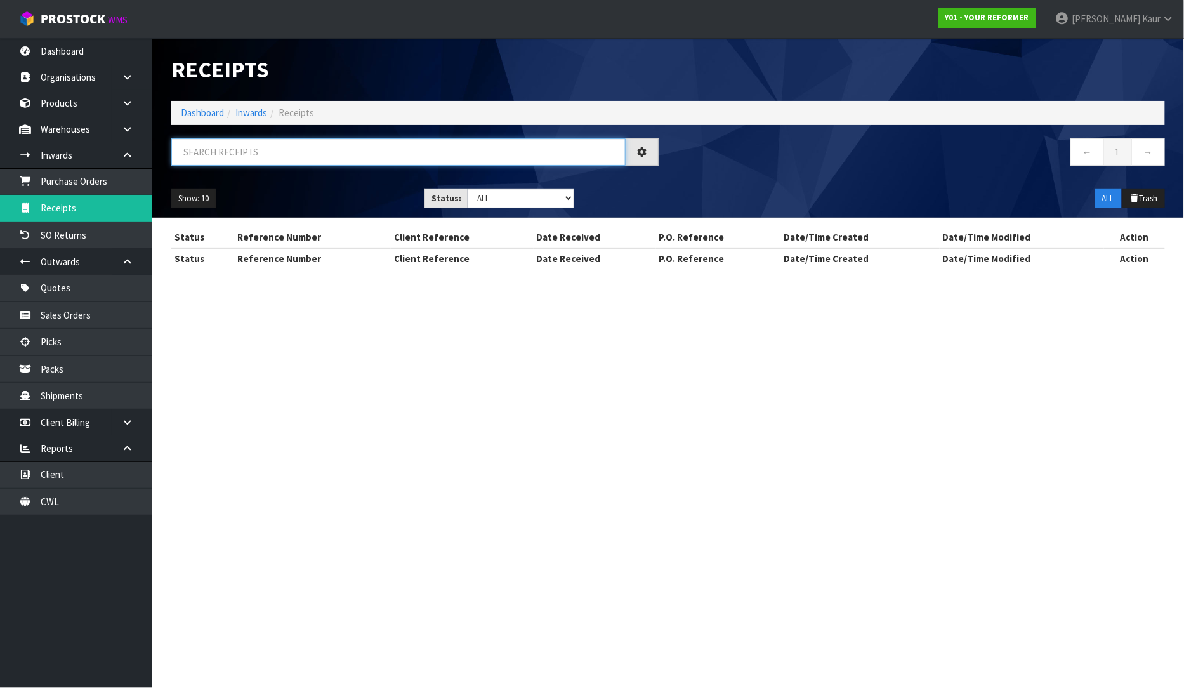
click at [328, 155] on input "text" at bounding box center [398, 151] width 454 height 27
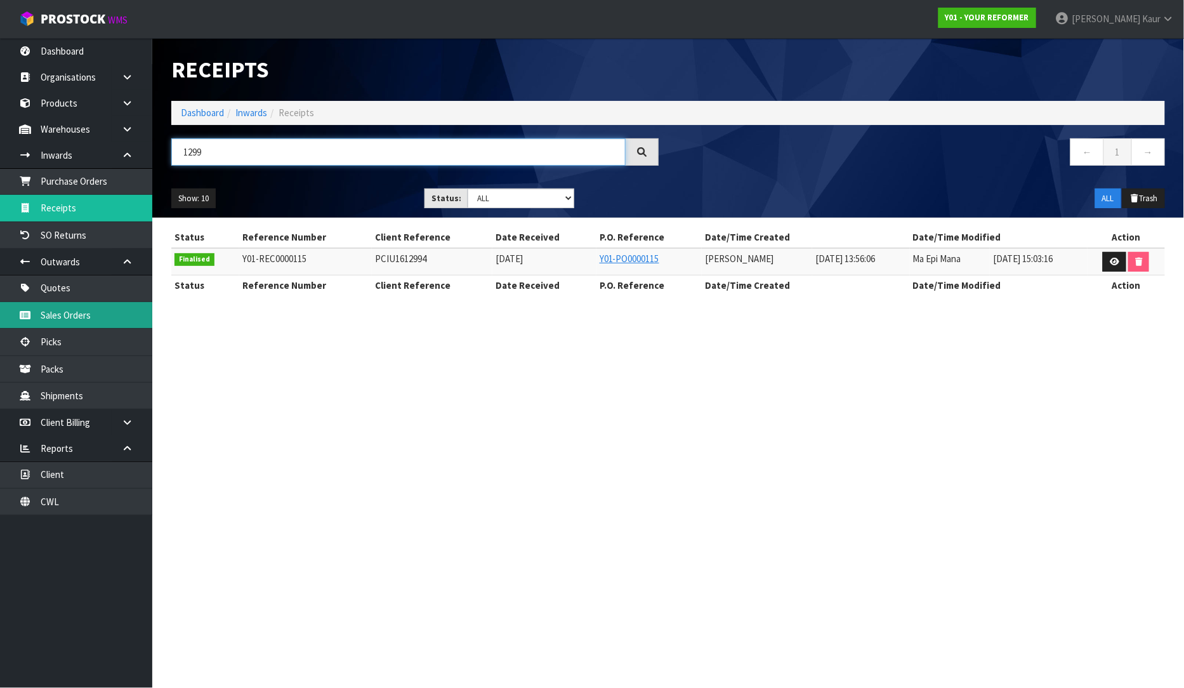
type input "1299"
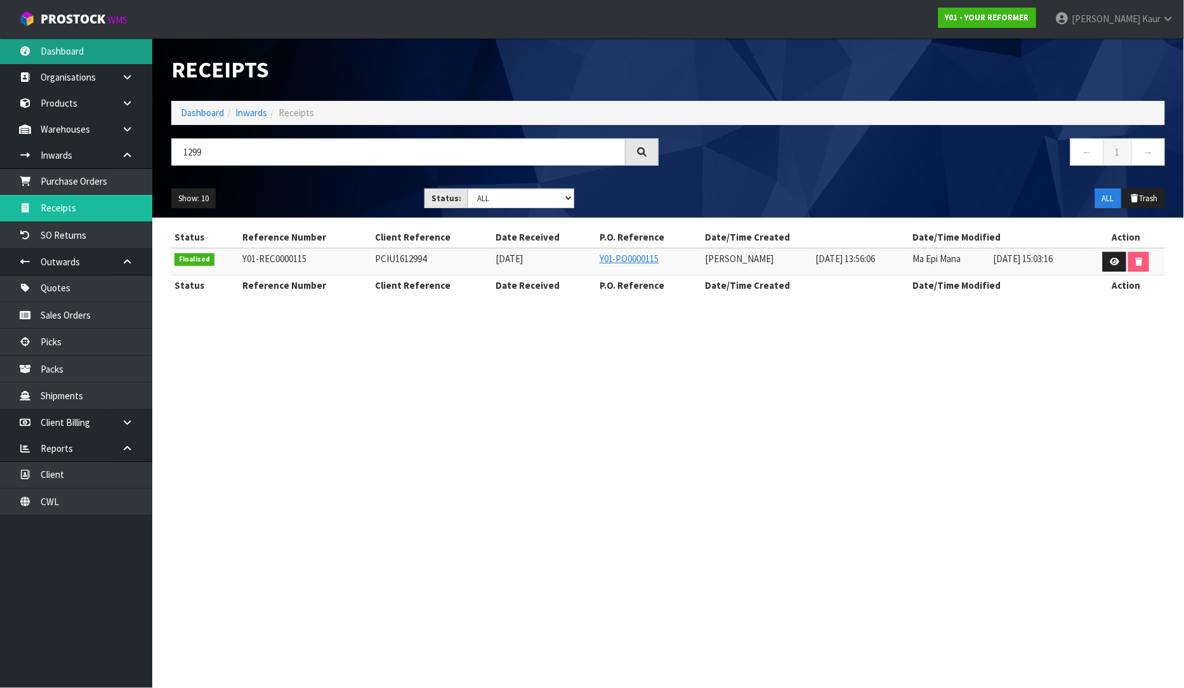
click at [43, 49] on link "Dashboard" at bounding box center [76, 51] width 152 height 26
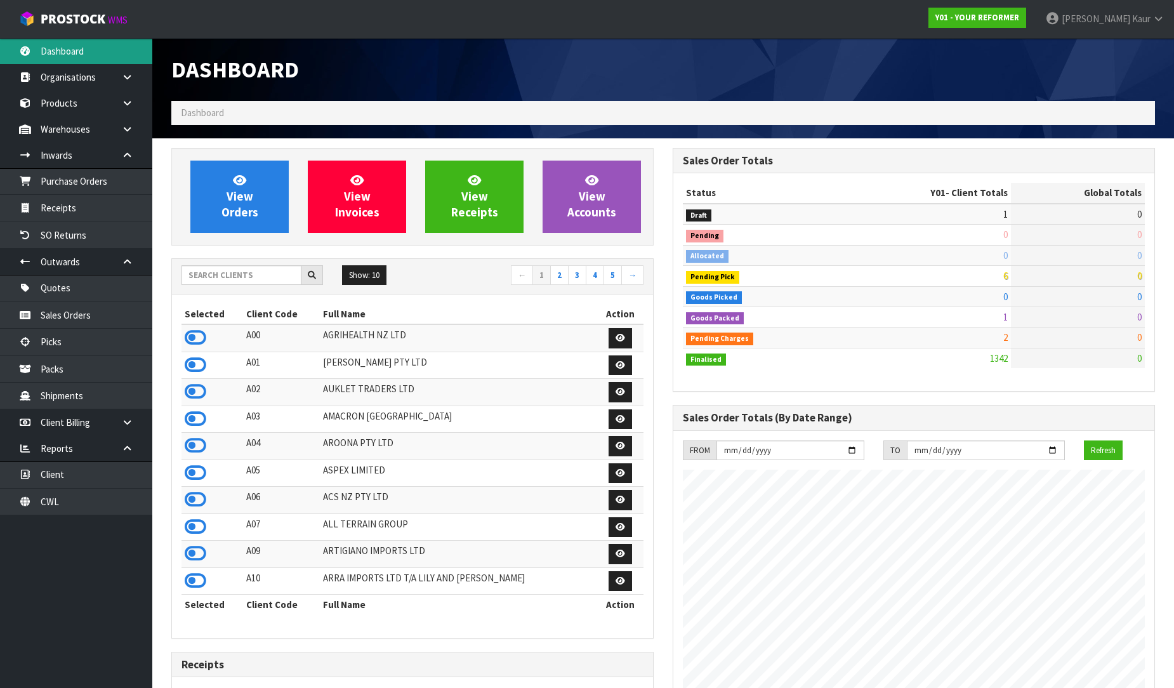
scroll to position [961, 501]
click at [214, 278] on input "text" at bounding box center [241, 275] width 120 height 20
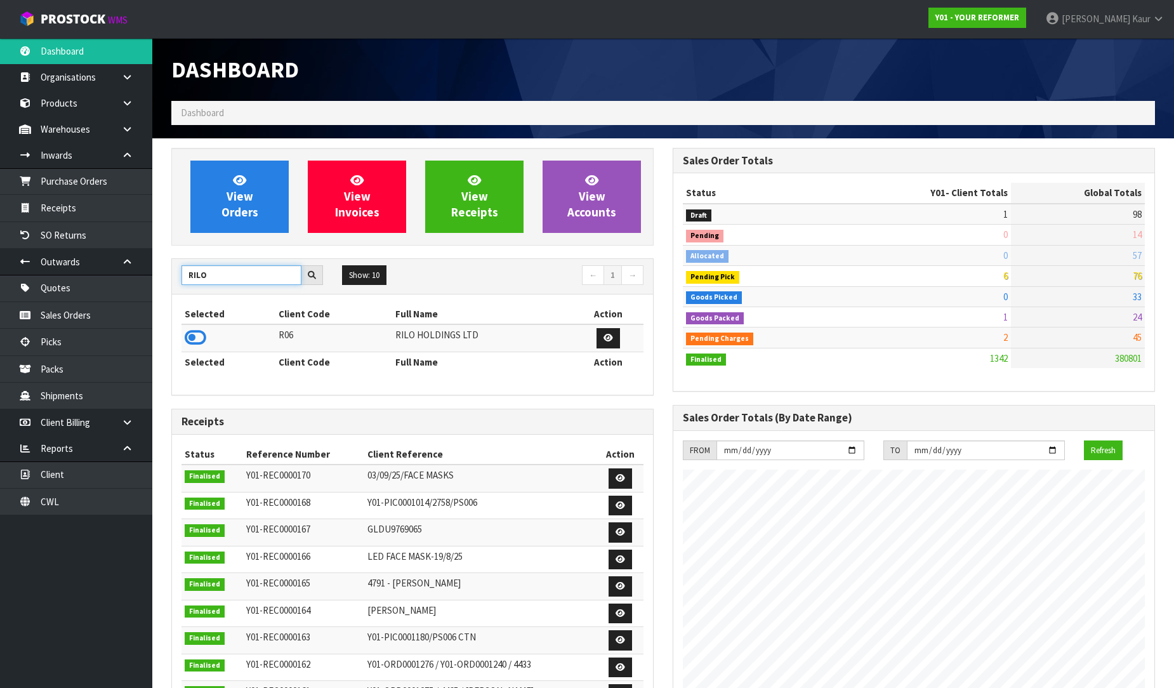
type input "RILO"
click at [188, 334] on icon at bounding box center [196, 337] width 22 height 19
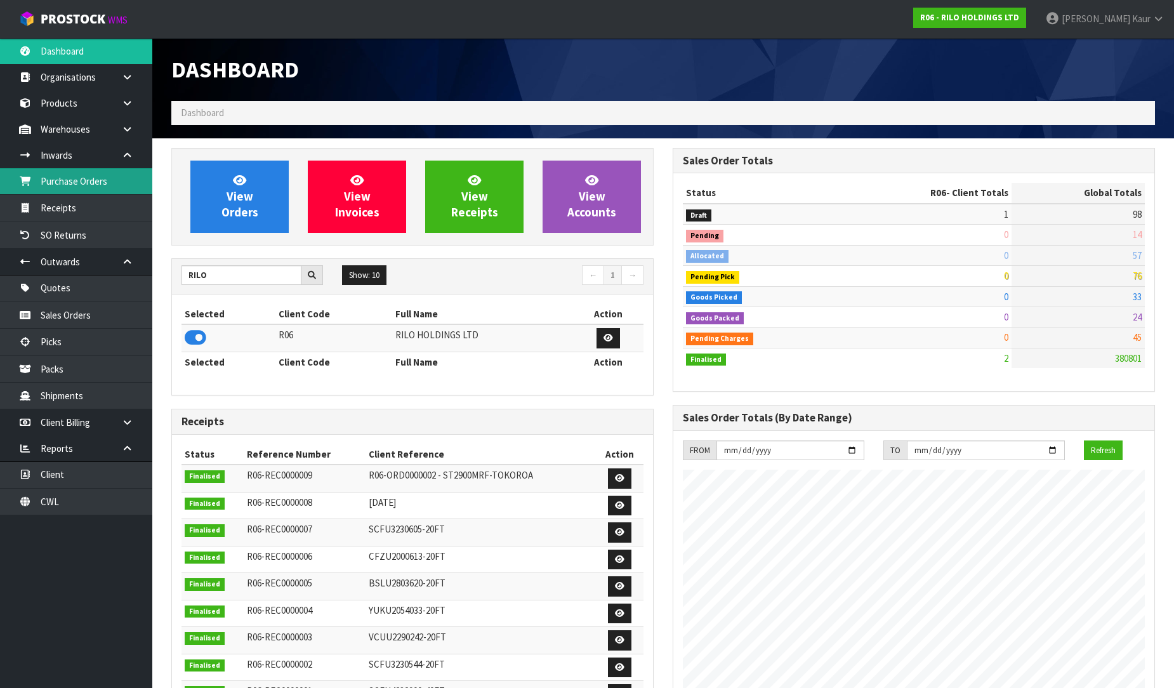
scroll to position [633829, 634105]
click at [86, 170] on link "Purchase Orders" at bounding box center [76, 181] width 152 height 26
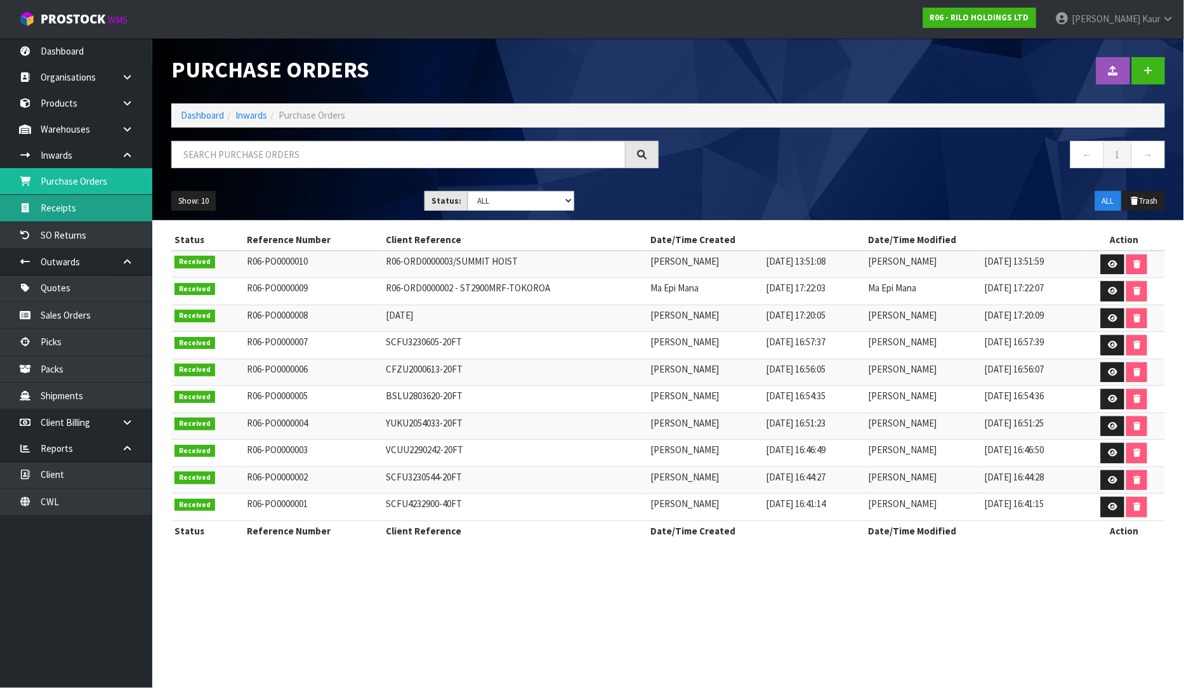
click at [109, 213] on link "Receipts" at bounding box center [76, 208] width 152 height 26
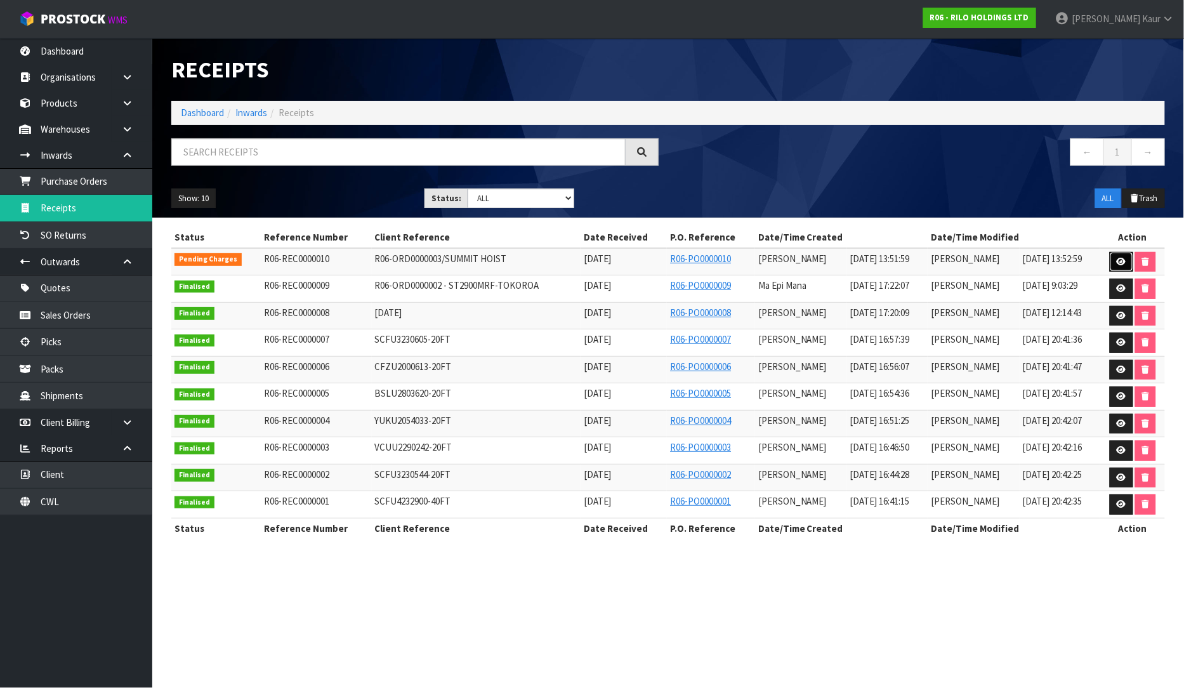
click at [1112, 261] on link at bounding box center [1121, 262] width 23 height 20
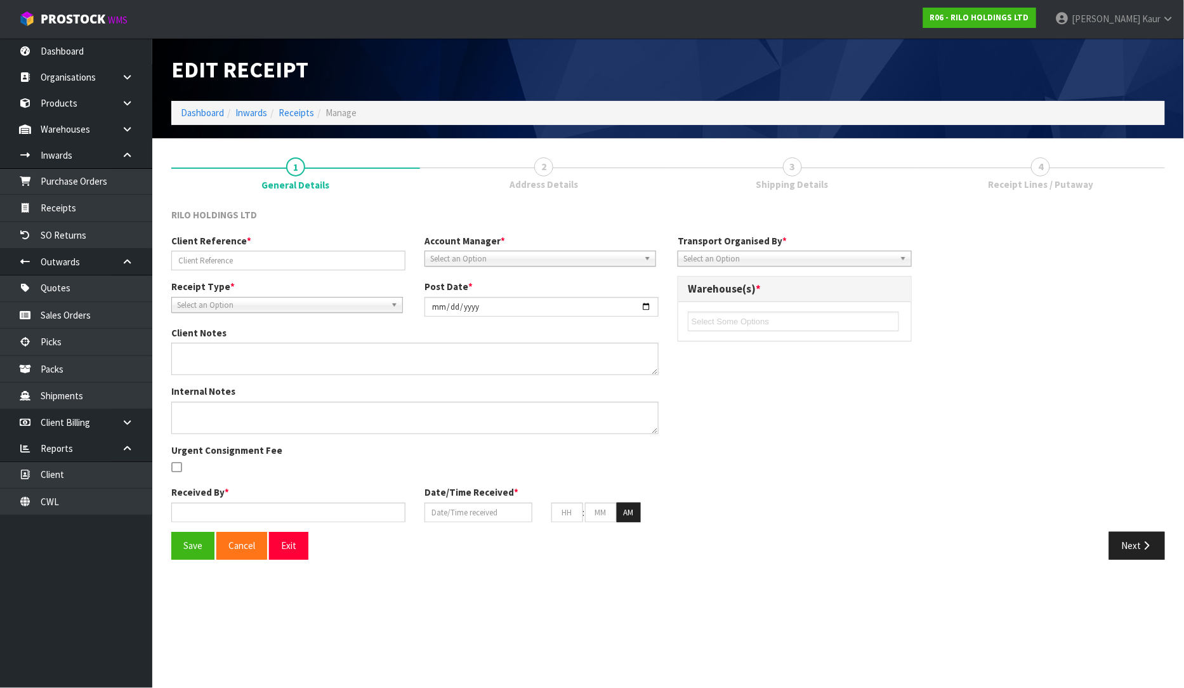
type input "R06-ORD0000003/SUMMIT HOIST"
type input "[DATE]"
type input "[PERSON_NAME]"
type input "[DATE]"
type input "01"
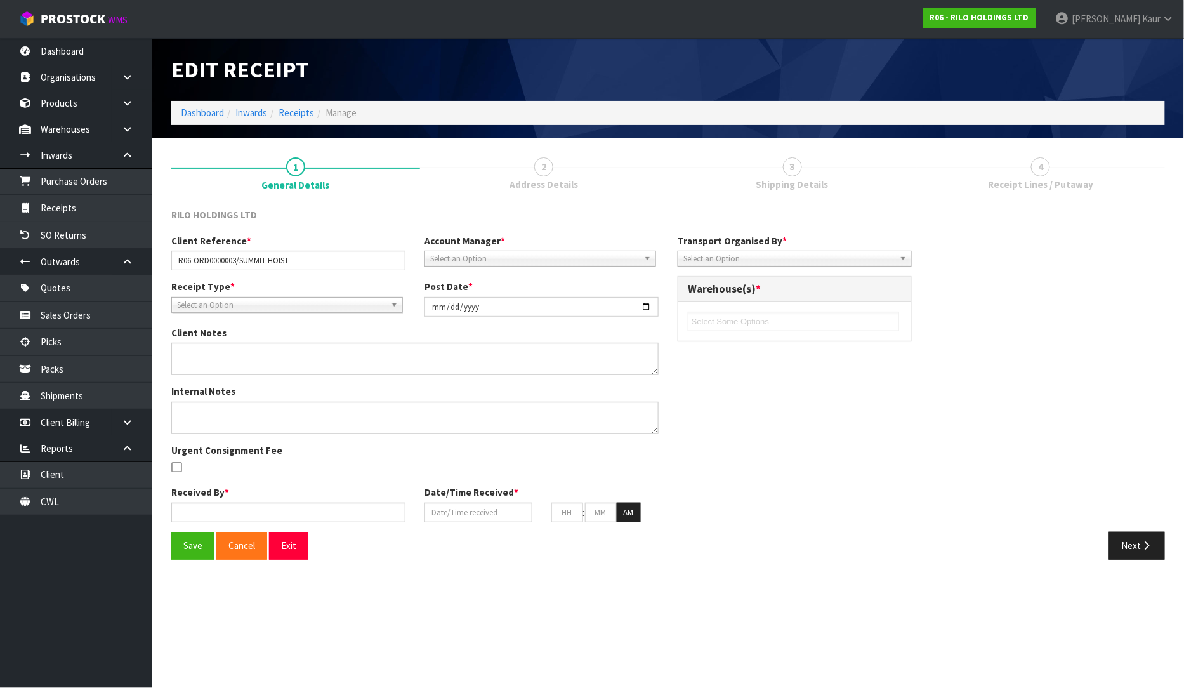
type input "51"
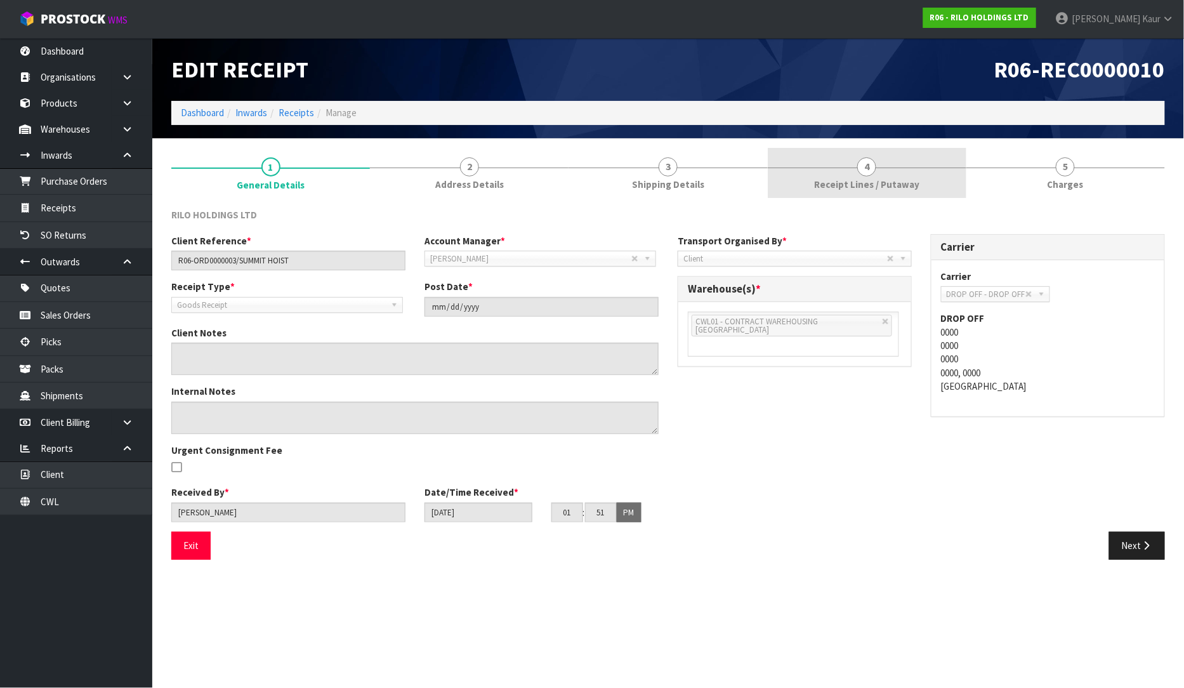
click at [864, 175] on span "4" at bounding box center [866, 166] width 19 height 19
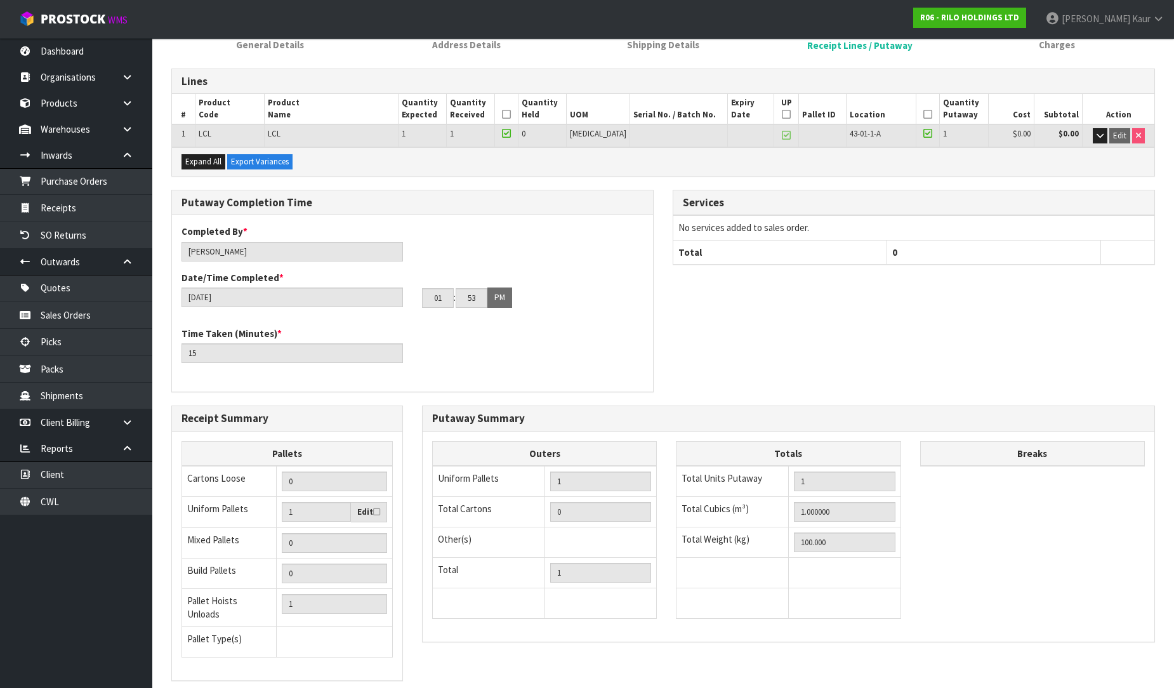
scroll to position [213, 0]
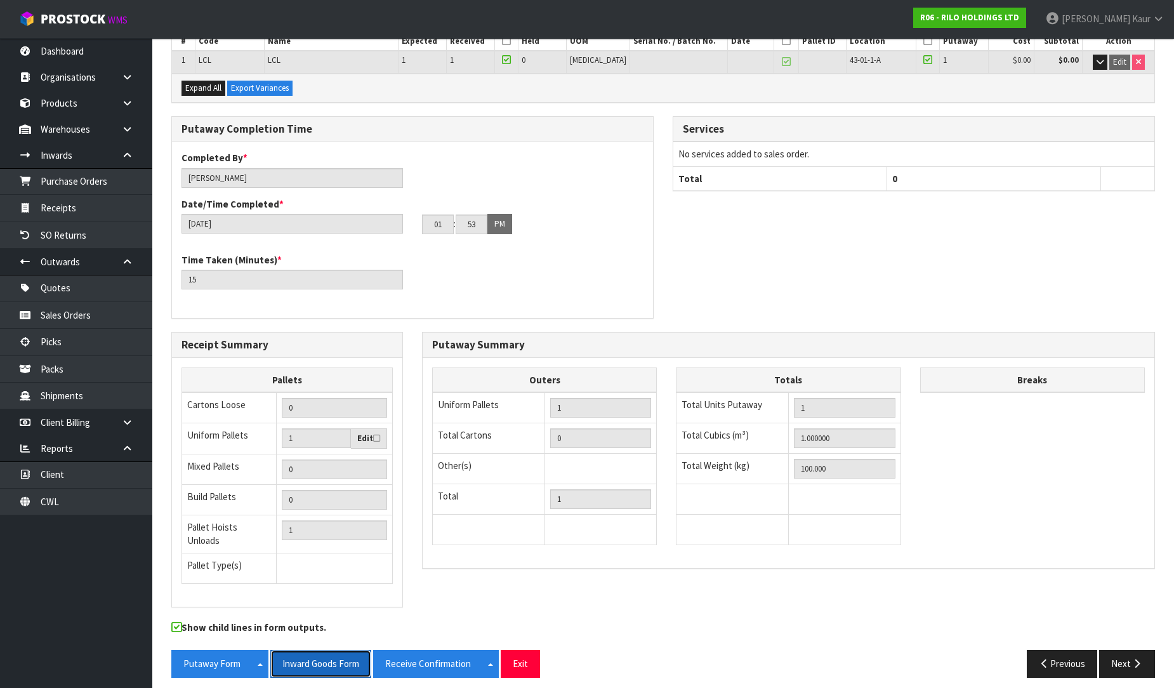
click at [305, 656] on button "Inward Goods Form" at bounding box center [320, 663] width 101 height 27
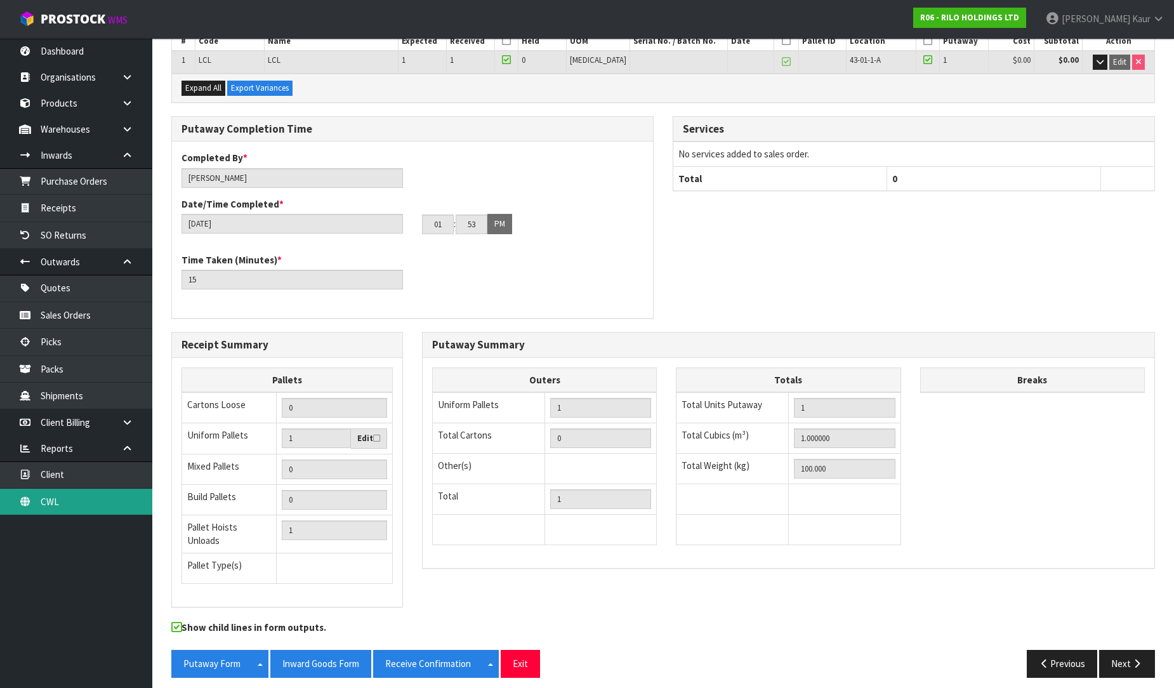
click at [97, 509] on link "CWL" at bounding box center [76, 502] width 152 height 26
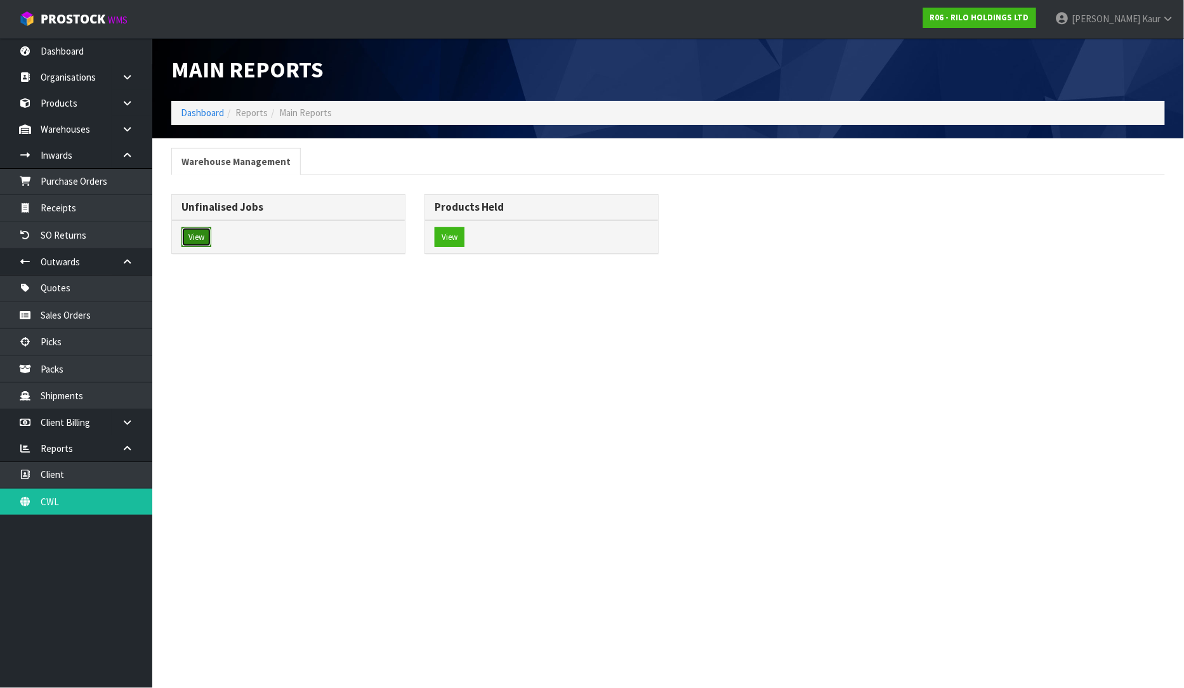
click at [195, 240] on button "View" at bounding box center [196, 237] width 30 height 20
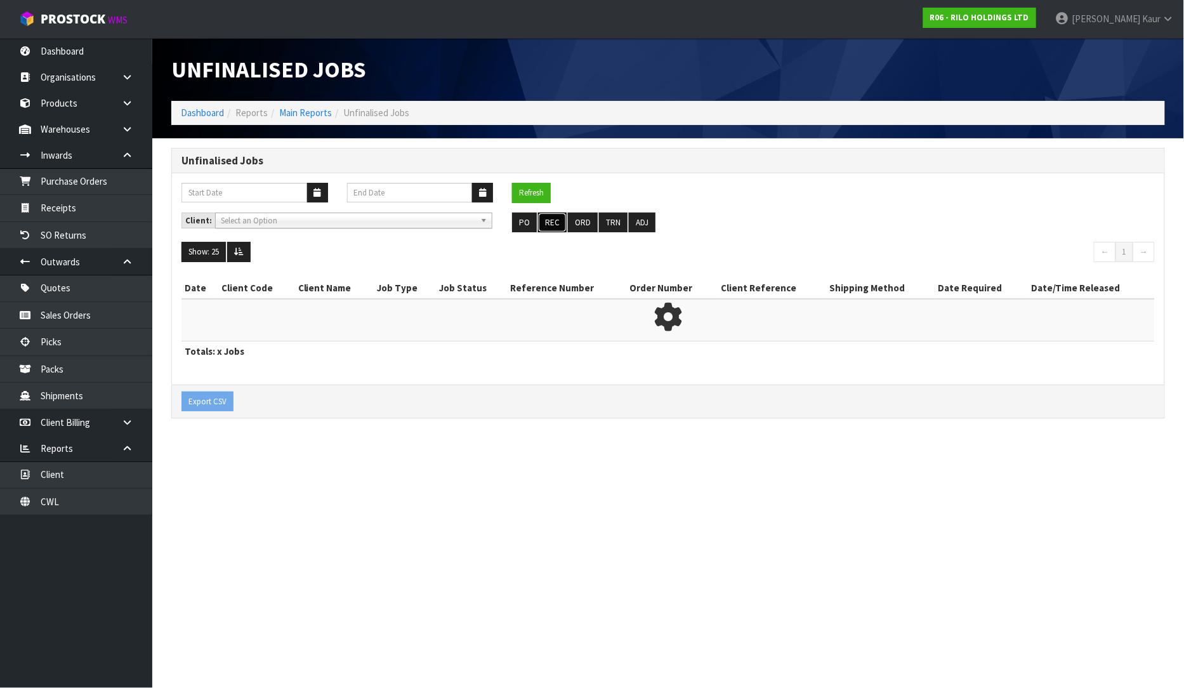
click at [544, 223] on button "REC" at bounding box center [552, 223] width 29 height 20
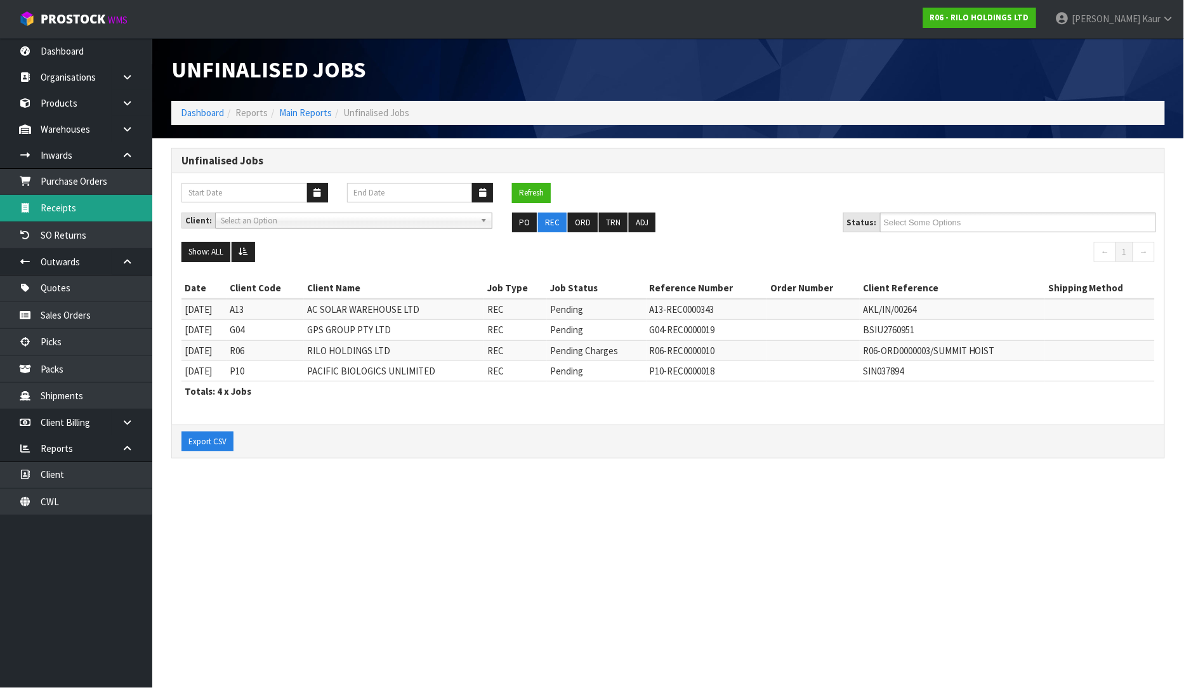
click at [80, 201] on link "Receipts" at bounding box center [76, 208] width 152 height 26
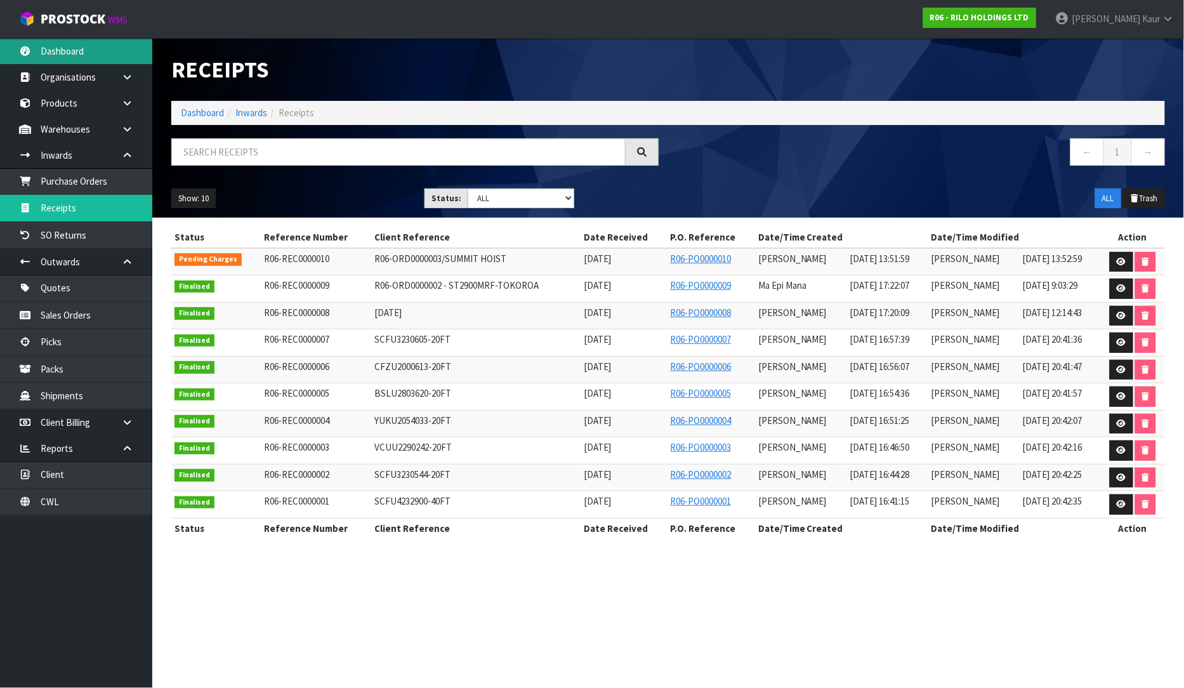
click at [77, 55] on link "Dashboard" at bounding box center [76, 51] width 152 height 26
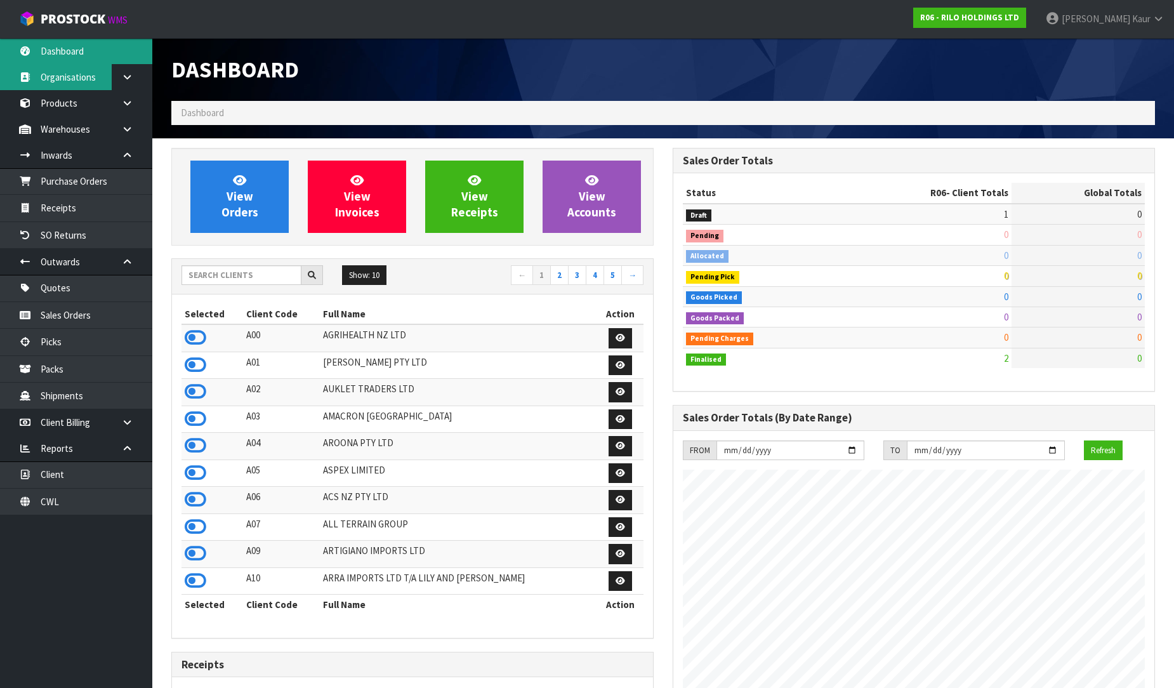
scroll to position [776, 501]
